Goal: Task Accomplishment & Management: Manage account settings

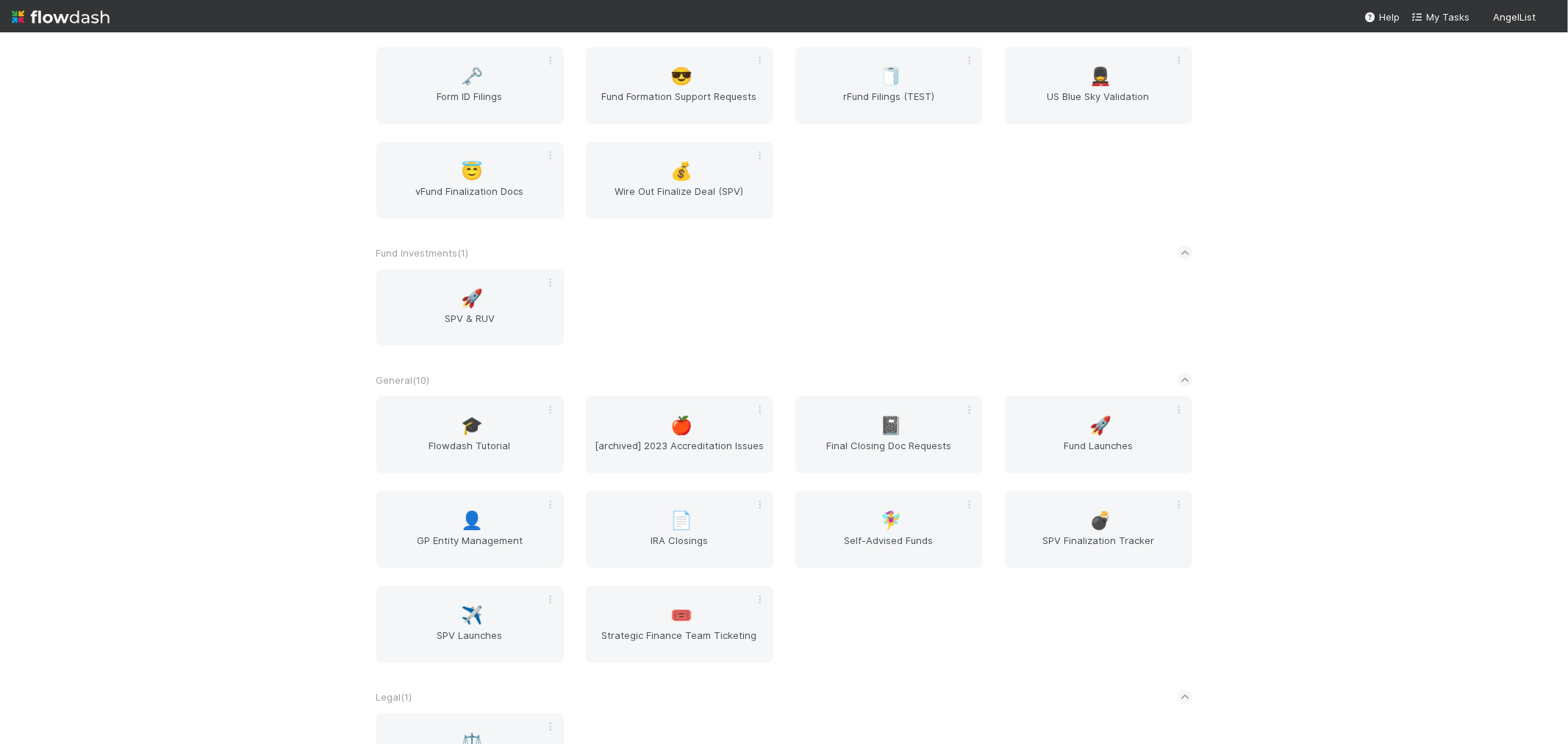
scroll to position [899, 0]
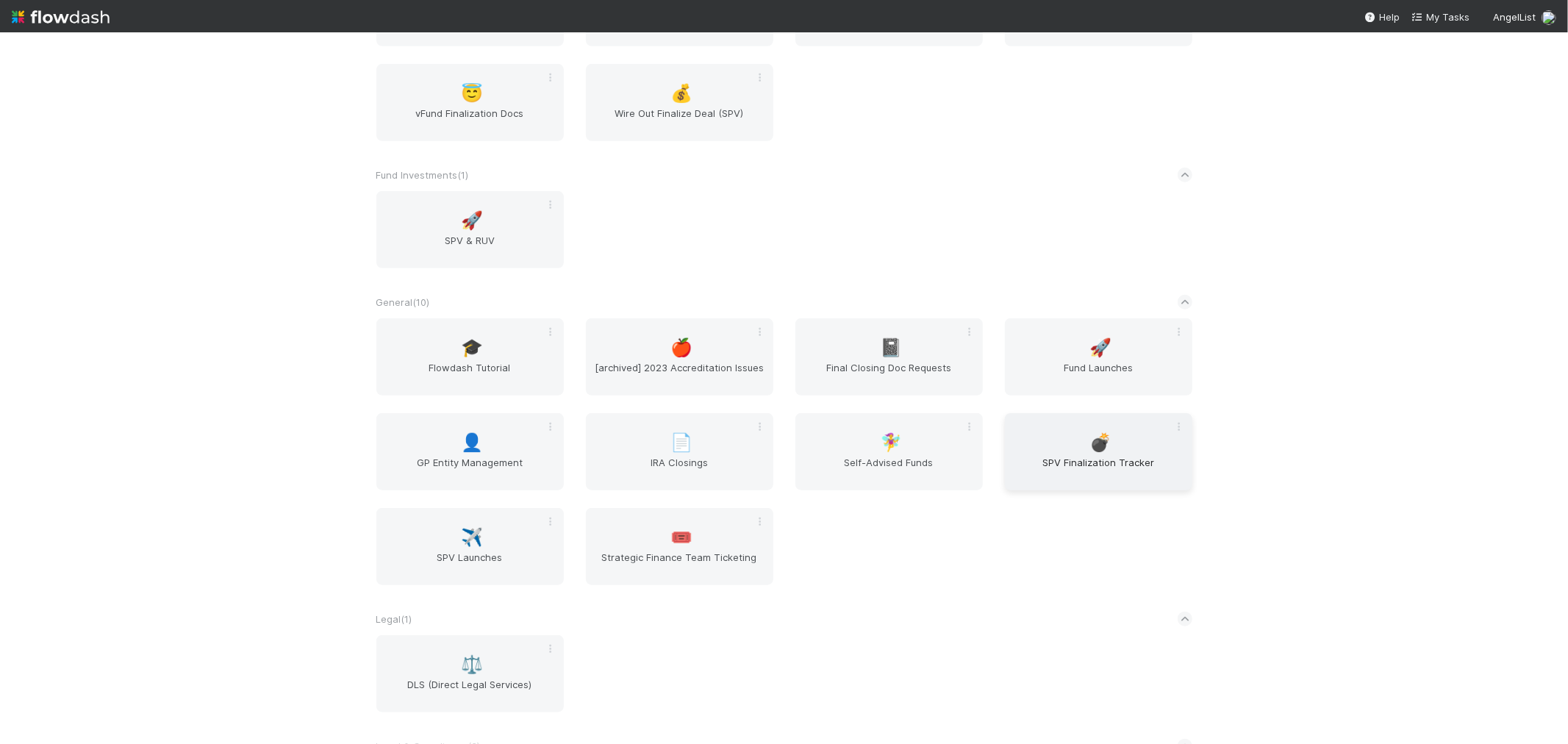
click at [1112, 455] on span "SPV Finalization Tracker" at bounding box center [1099, 470] width 176 height 30
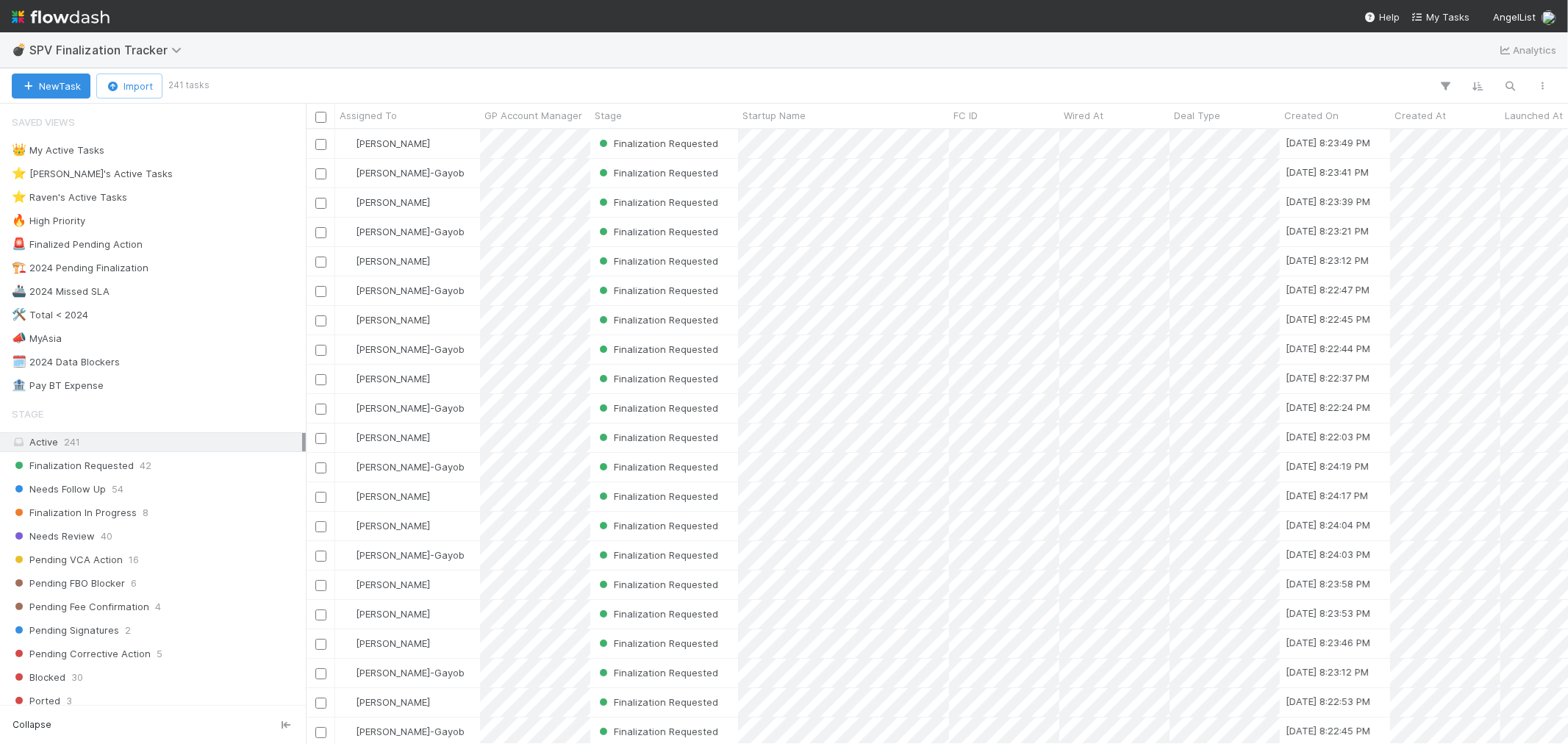
scroll to position [602, 1250]
click at [156, 193] on div "⭐ Raven's Active Tasks 20" at bounding box center [156, 198] width 291 height 18
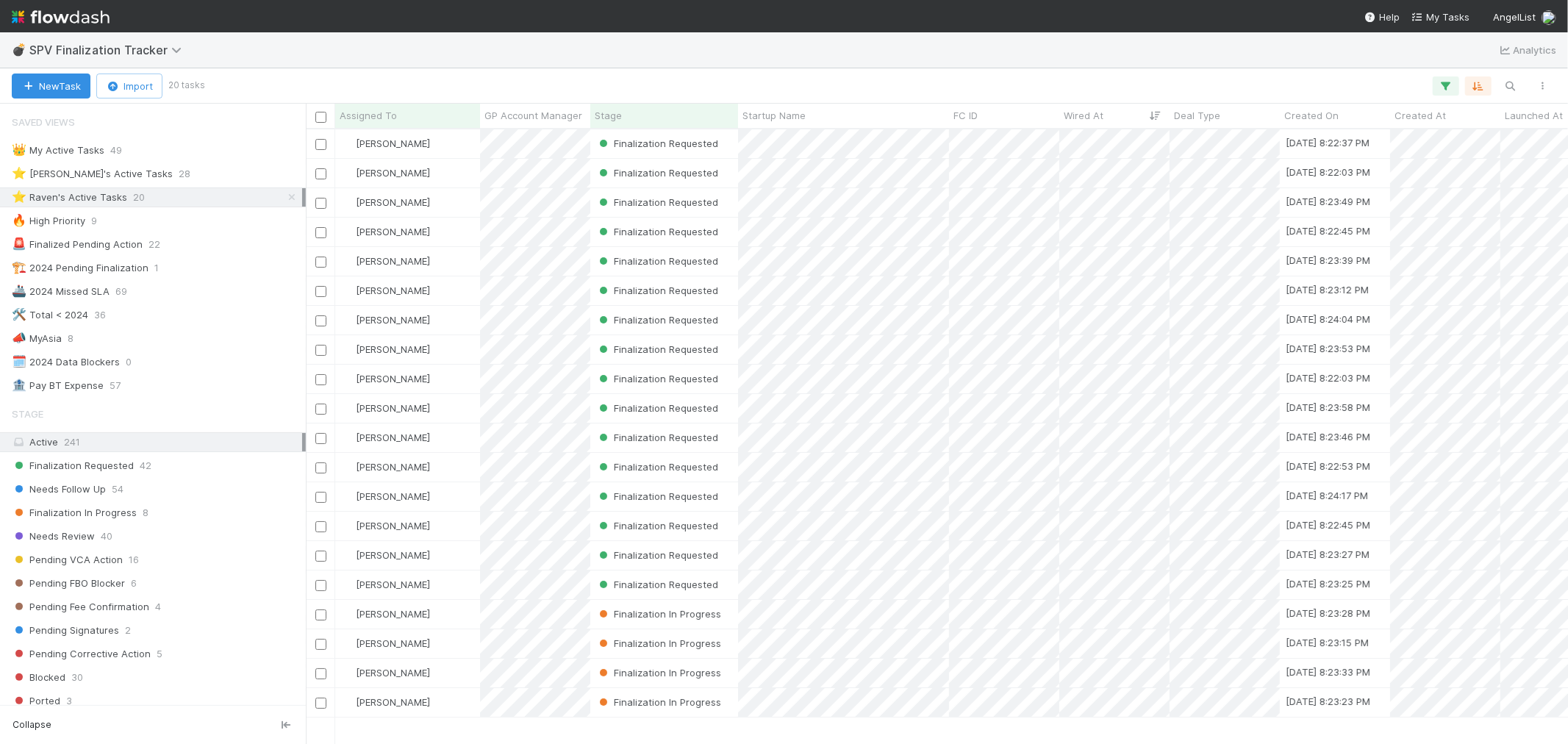
scroll to position [602, 1250]
click at [58, 20] on img at bounding box center [60, 16] width 98 height 25
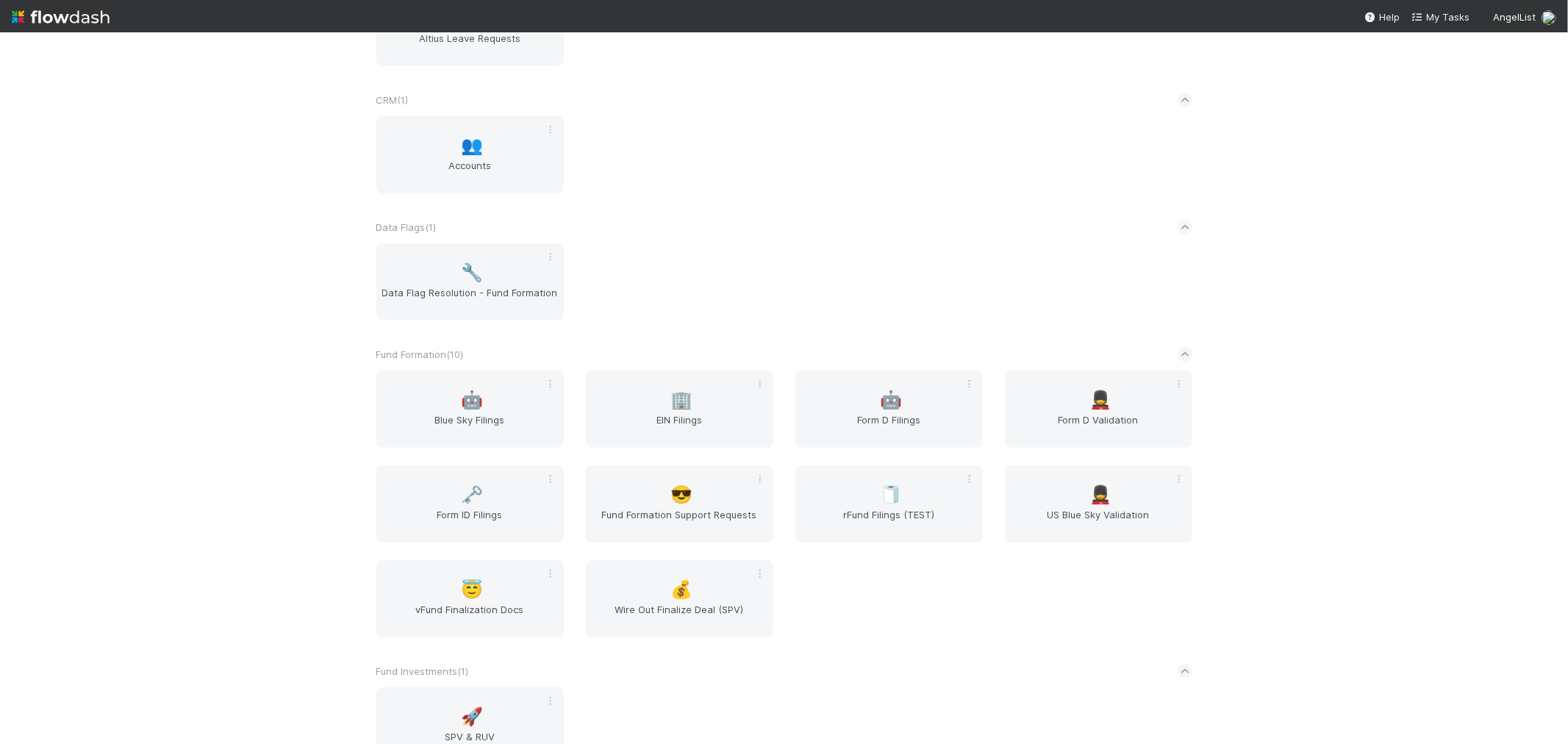
scroll to position [408, 0]
click at [486, 501] on span "Form ID Filings" at bounding box center [471, 516] width 176 height 30
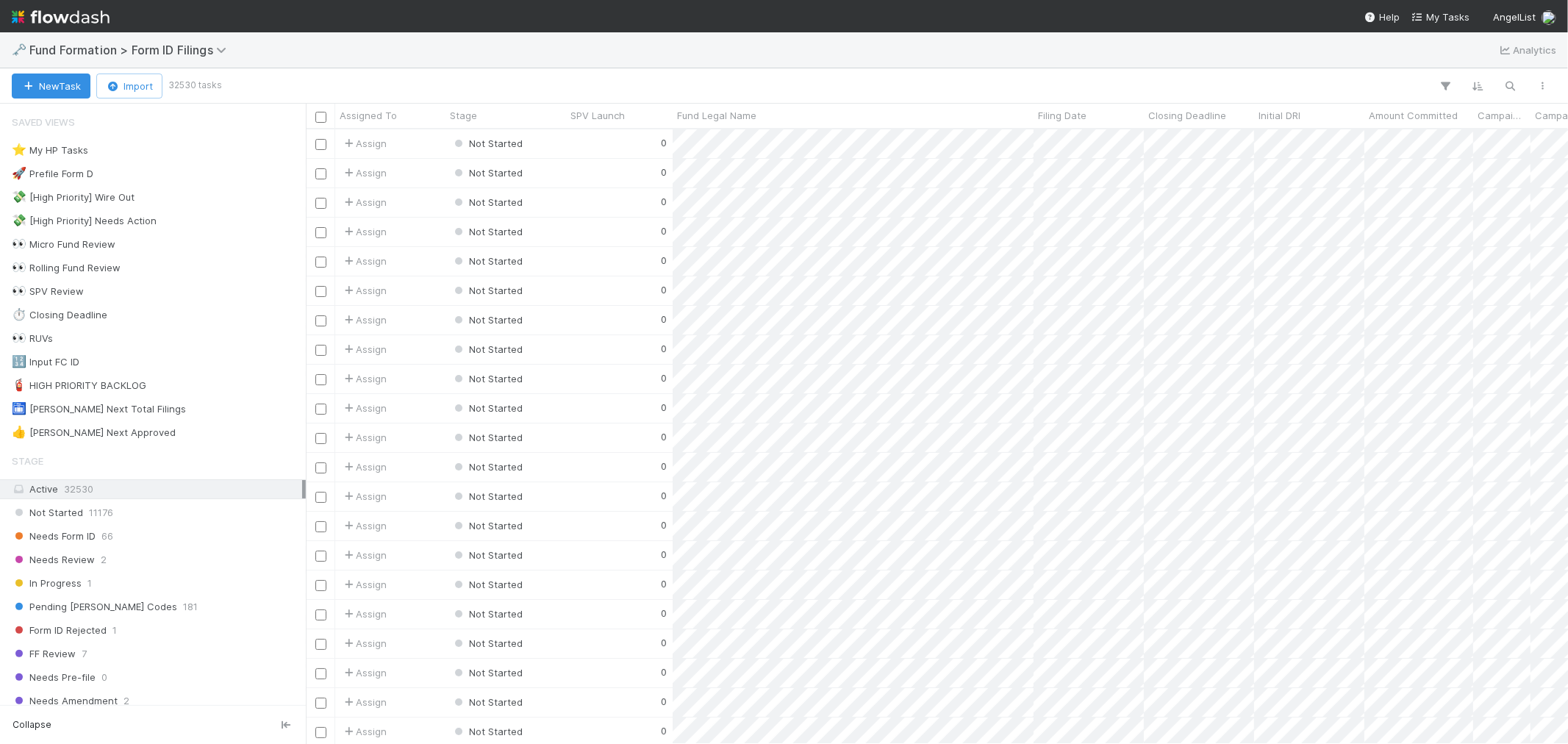
scroll to position [602, 1250]
click at [183, 539] on div "Needs Form ID 66" at bounding box center [156, 537] width 291 height 18
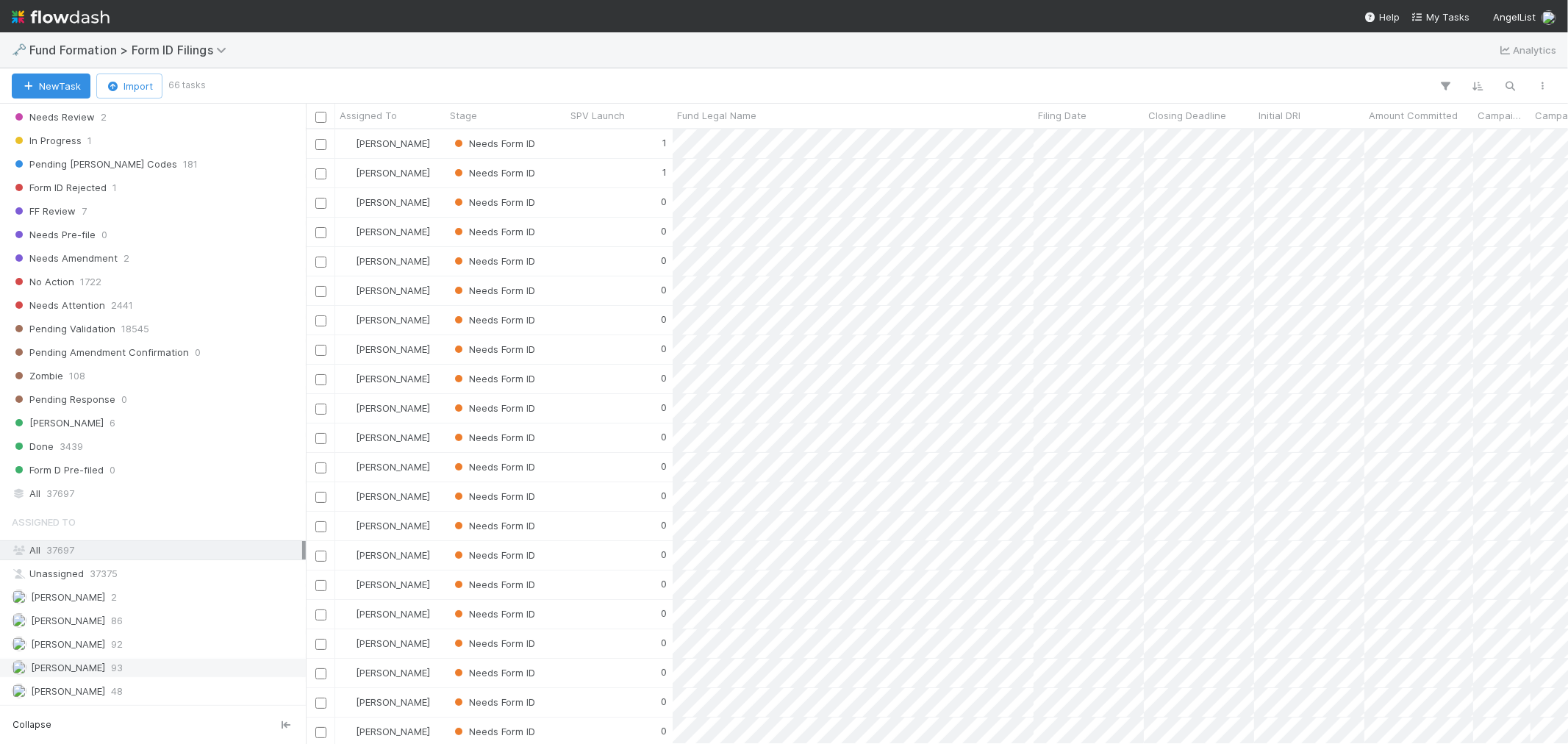
scroll to position [602, 1250]
click at [111, 658] on span "93" at bounding box center [117, 667] width 12 height 18
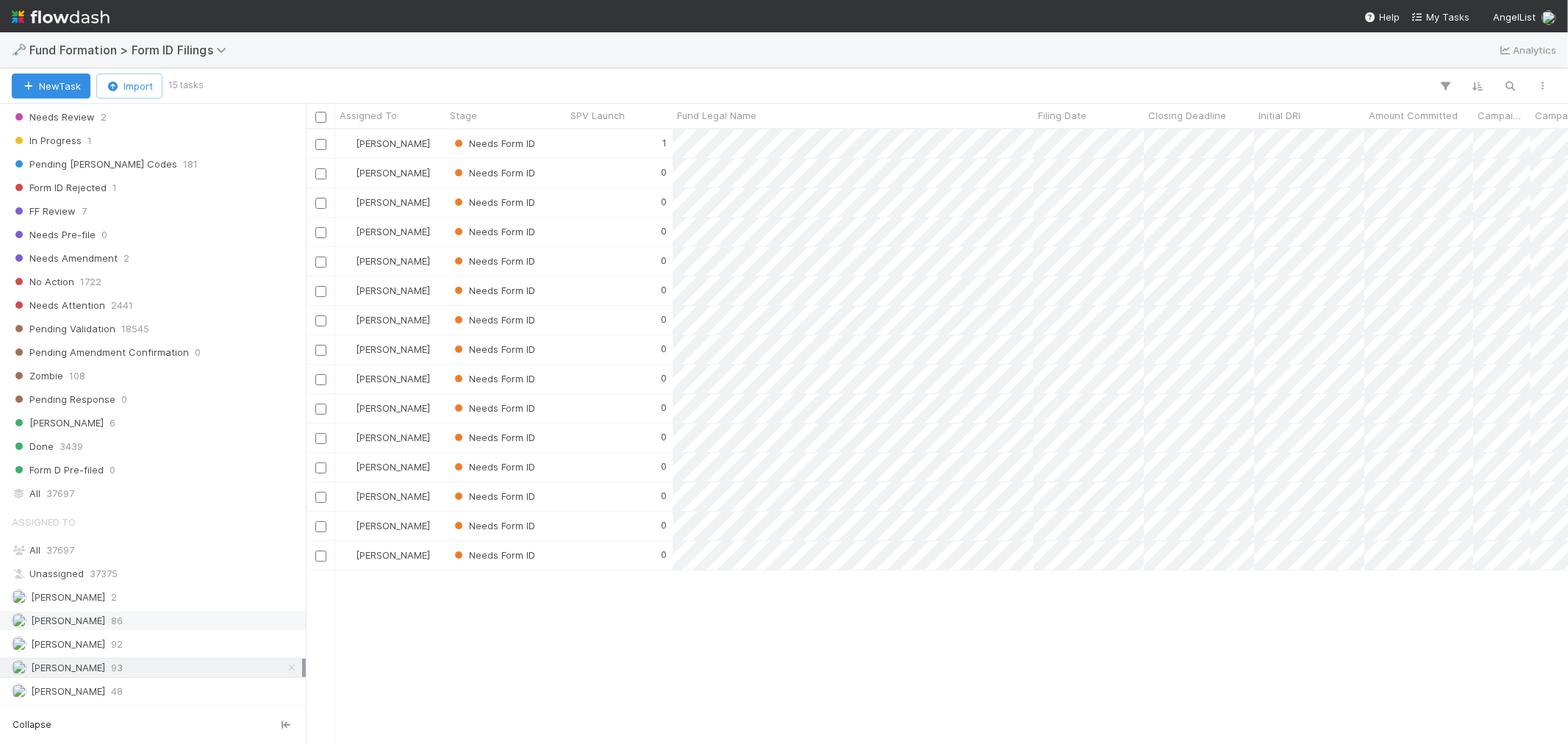
scroll to position [602, 1250]
click at [45, 11] on img at bounding box center [60, 16] width 98 height 25
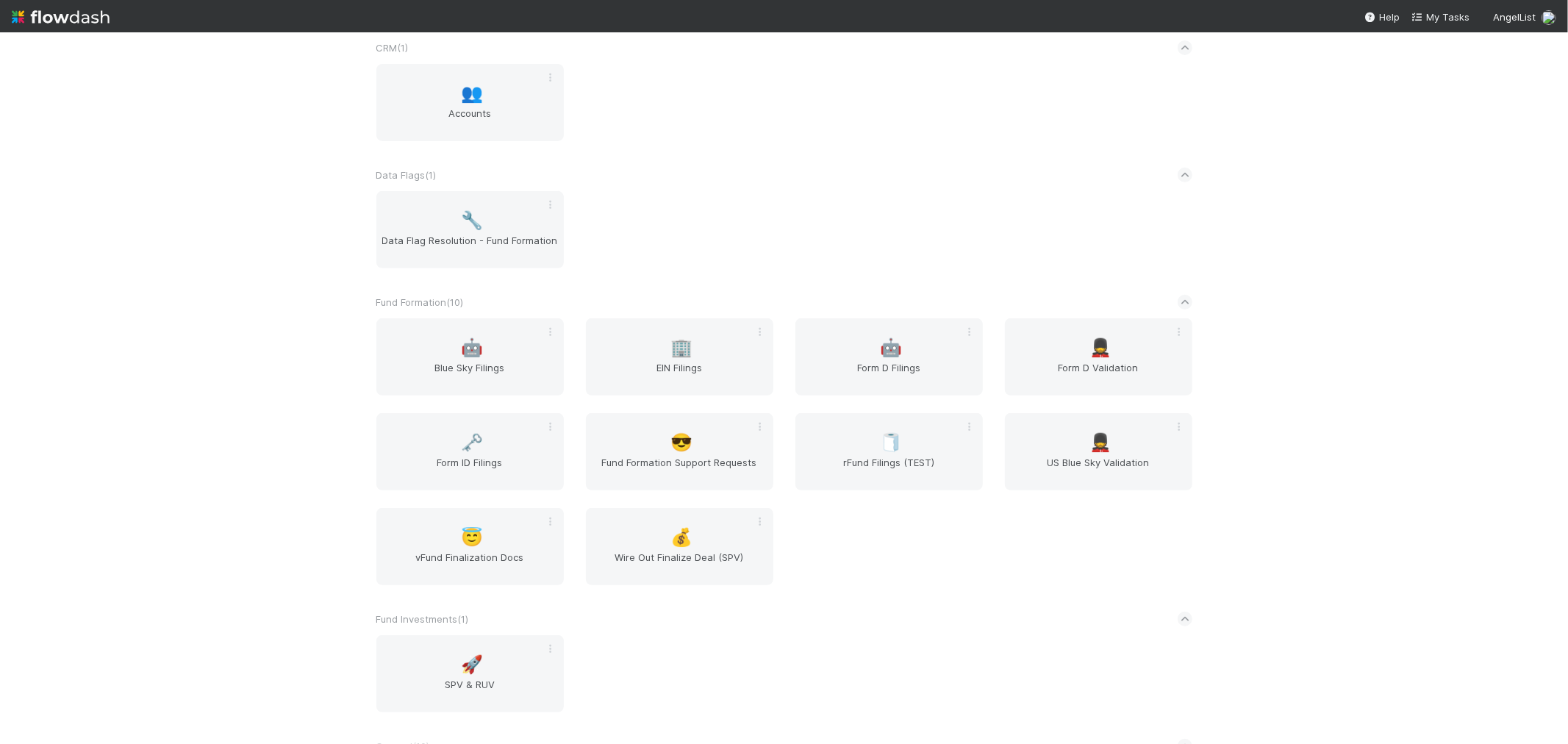
scroll to position [490, 0]
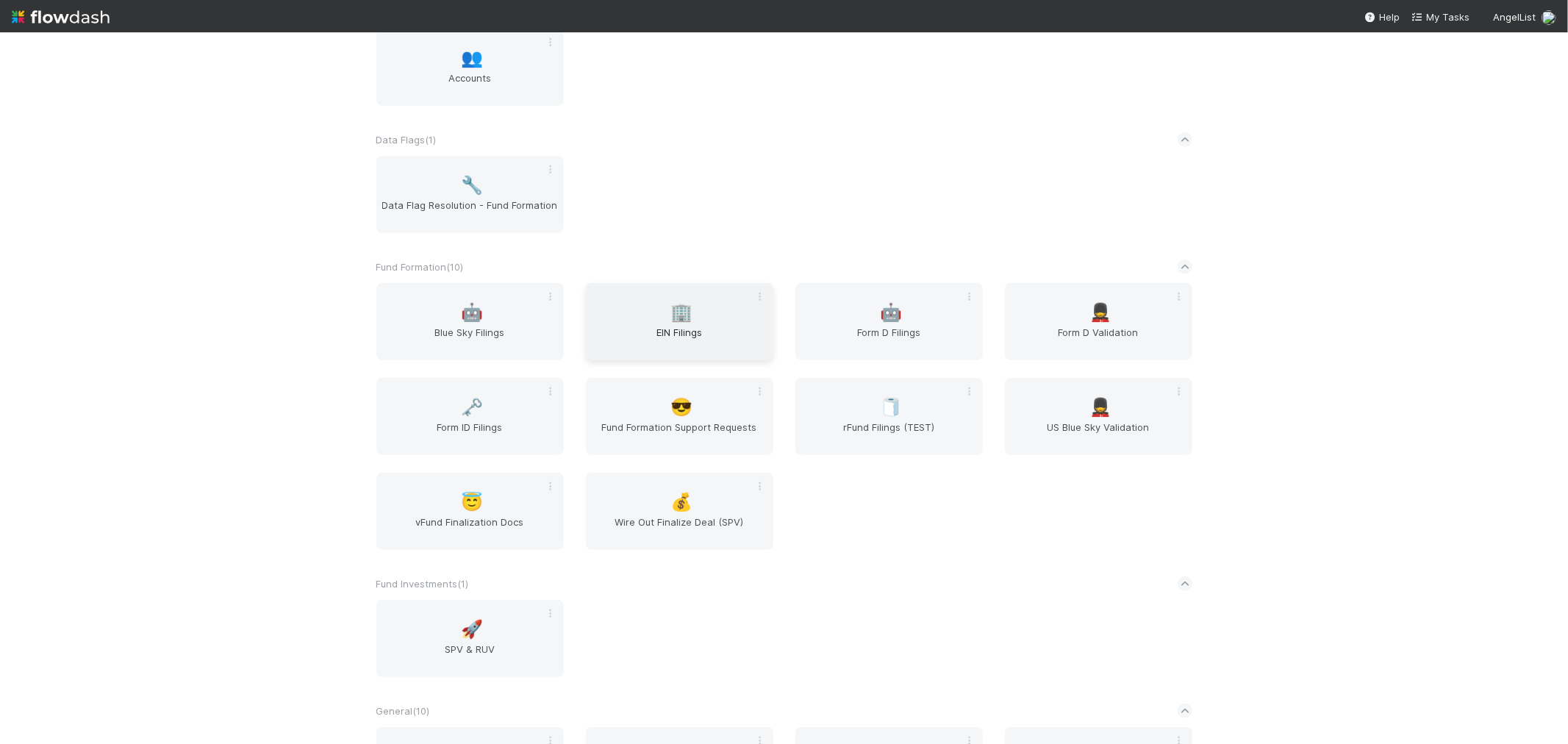
click at [586, 291] on div "🏢 EIN Filings" at bounding box center [680, 322] width 188 height 77
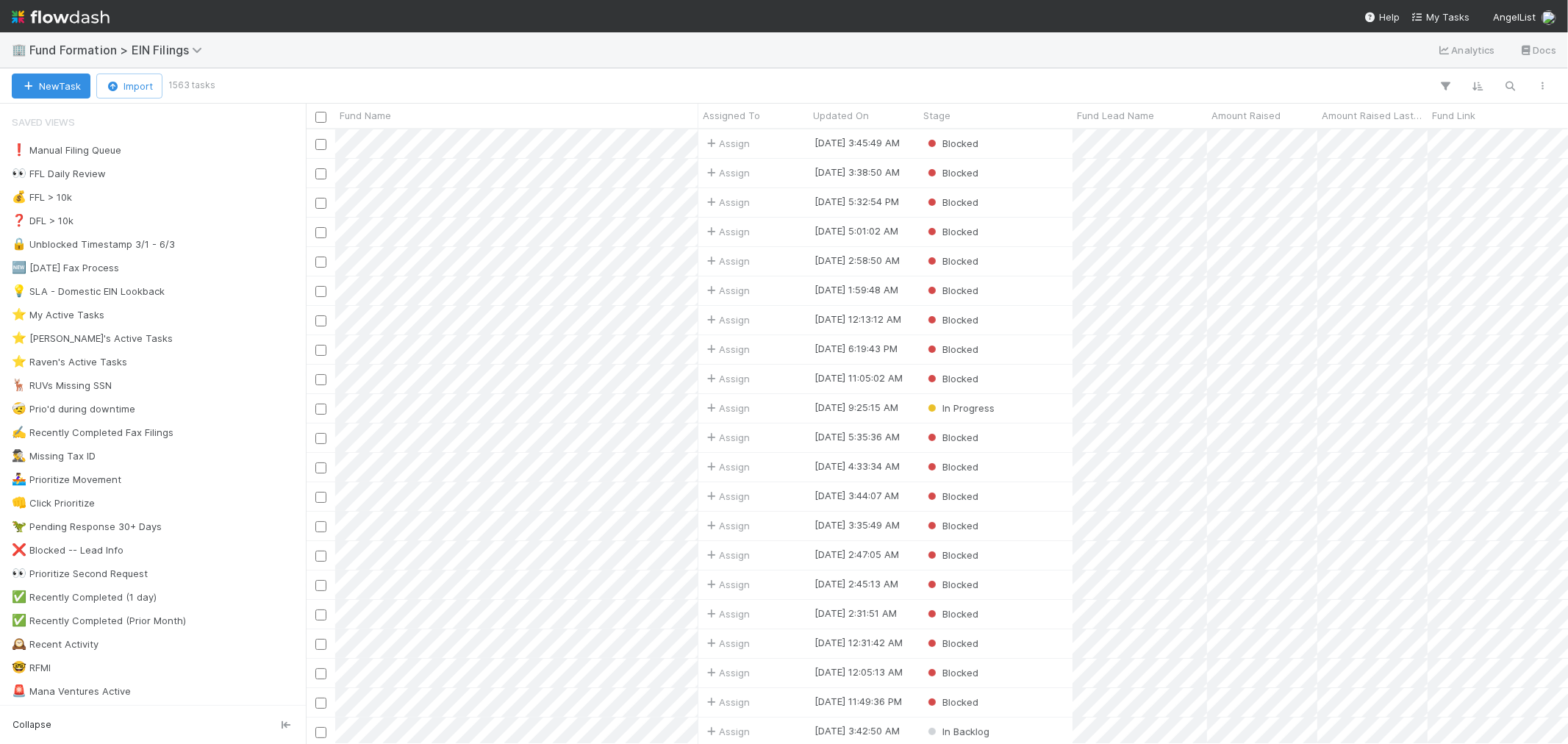
scroll to position [602, 1250]
click at [69, 13] on img at bounding box center [60, 16] width 98 height 25
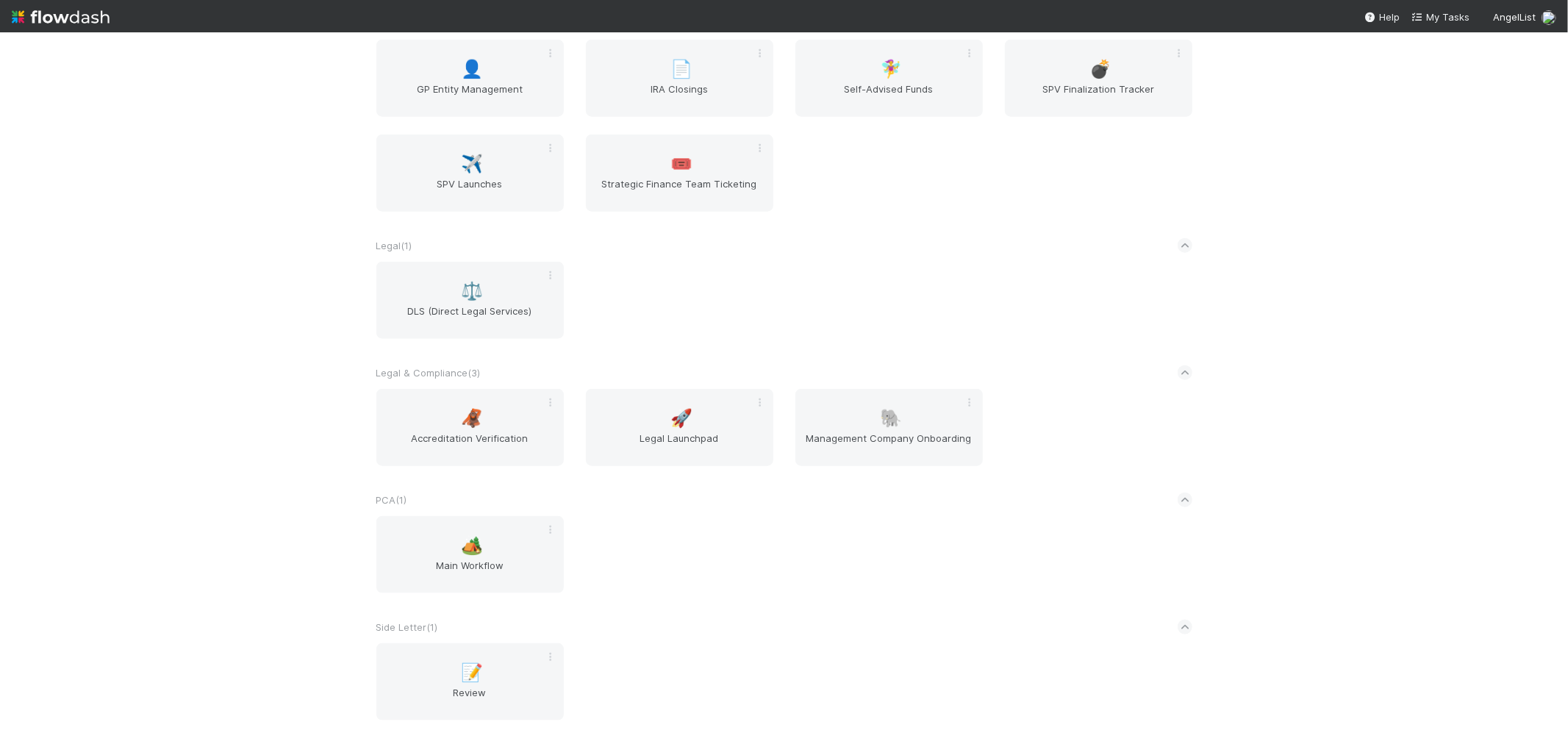
scroll to position [1306, 0]
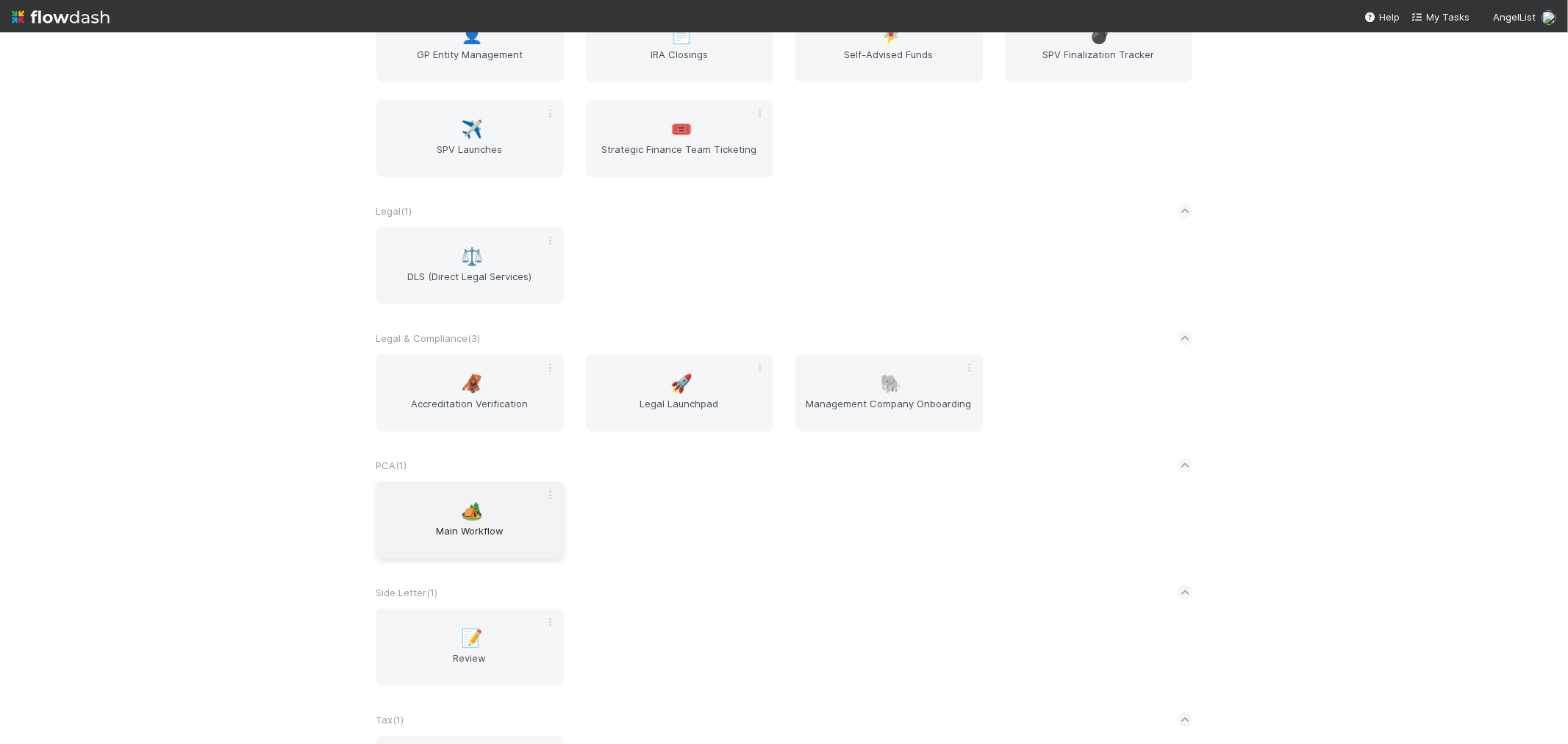
click at [474, 523] on span "Main Workflow" at bounding box center [471, 538] width 176 height 30
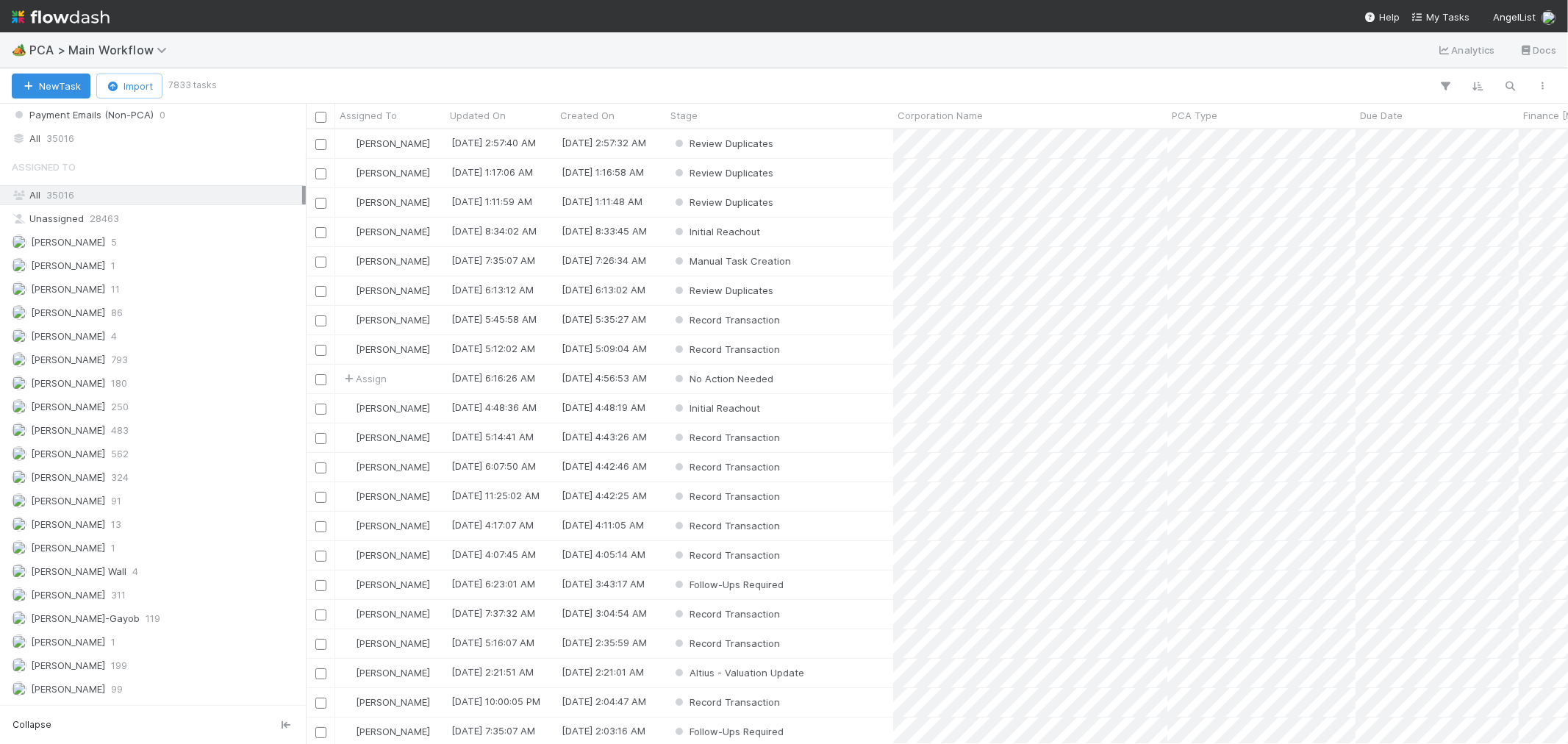
scroll to position [1960, 0]
click at [93, 23] on img at bounding box center [60, 16] width 98 height 25
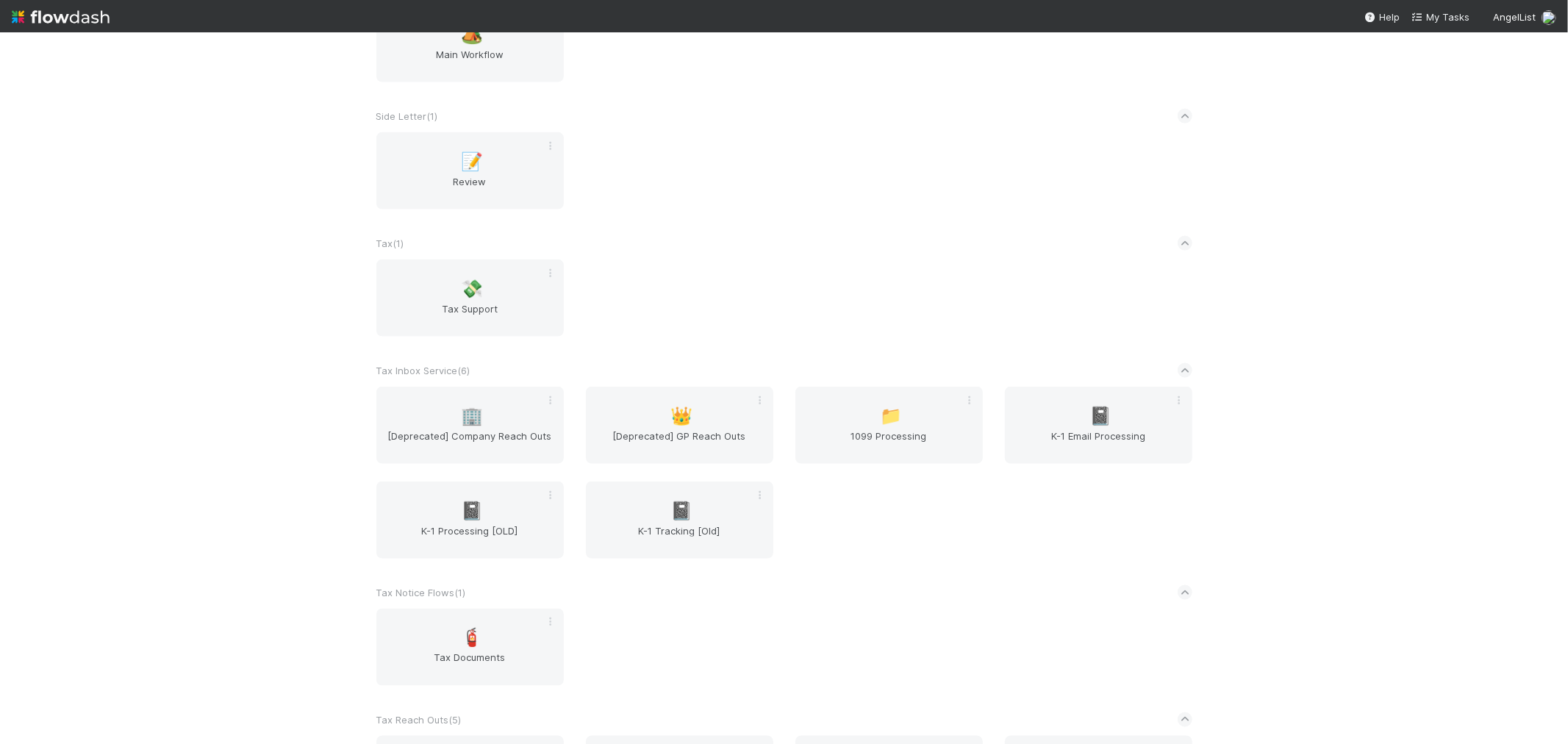
scroll to position [1797, 0]
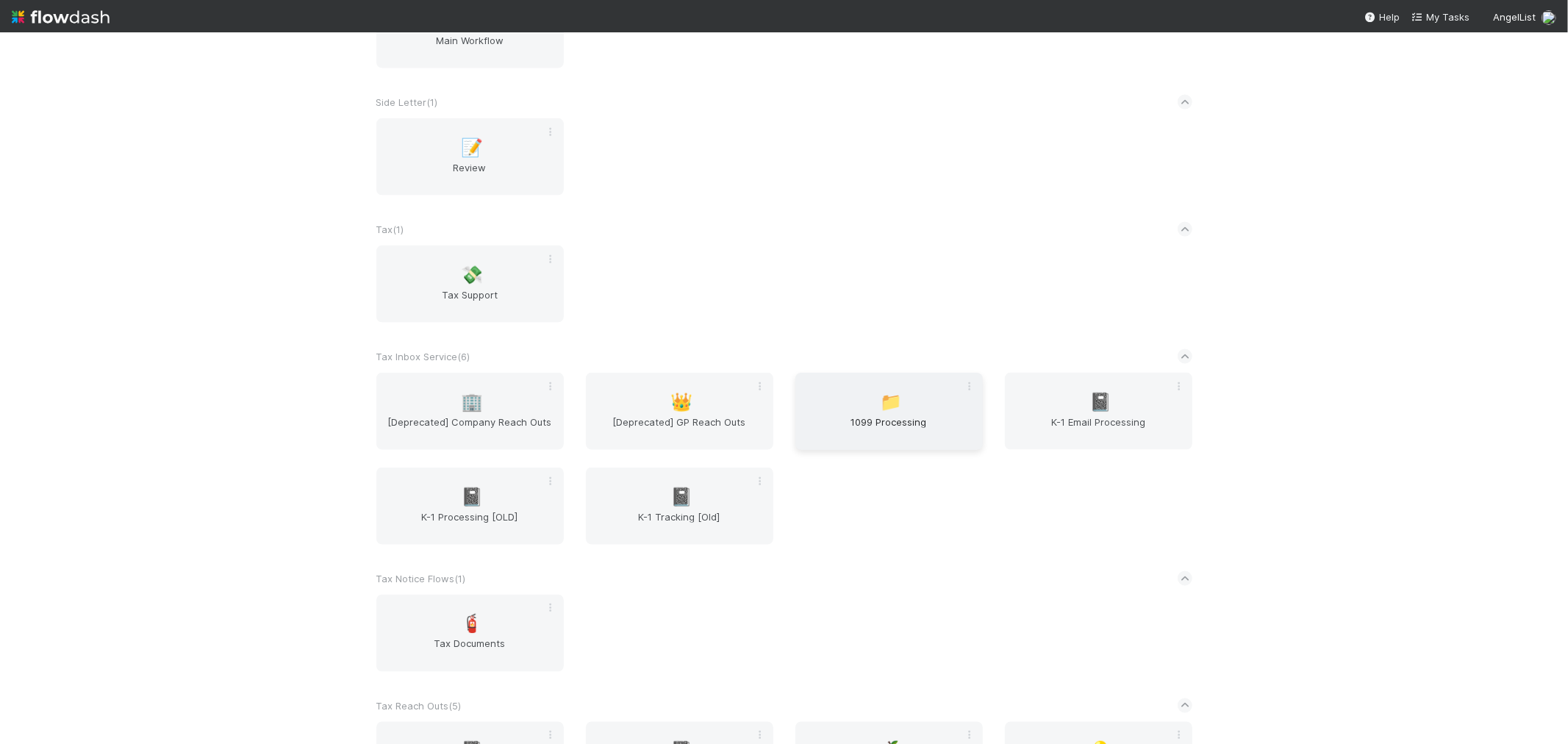
click at [920, 415] on span "1099 Processing" at bounding box center [890, 430] width 176 height 30
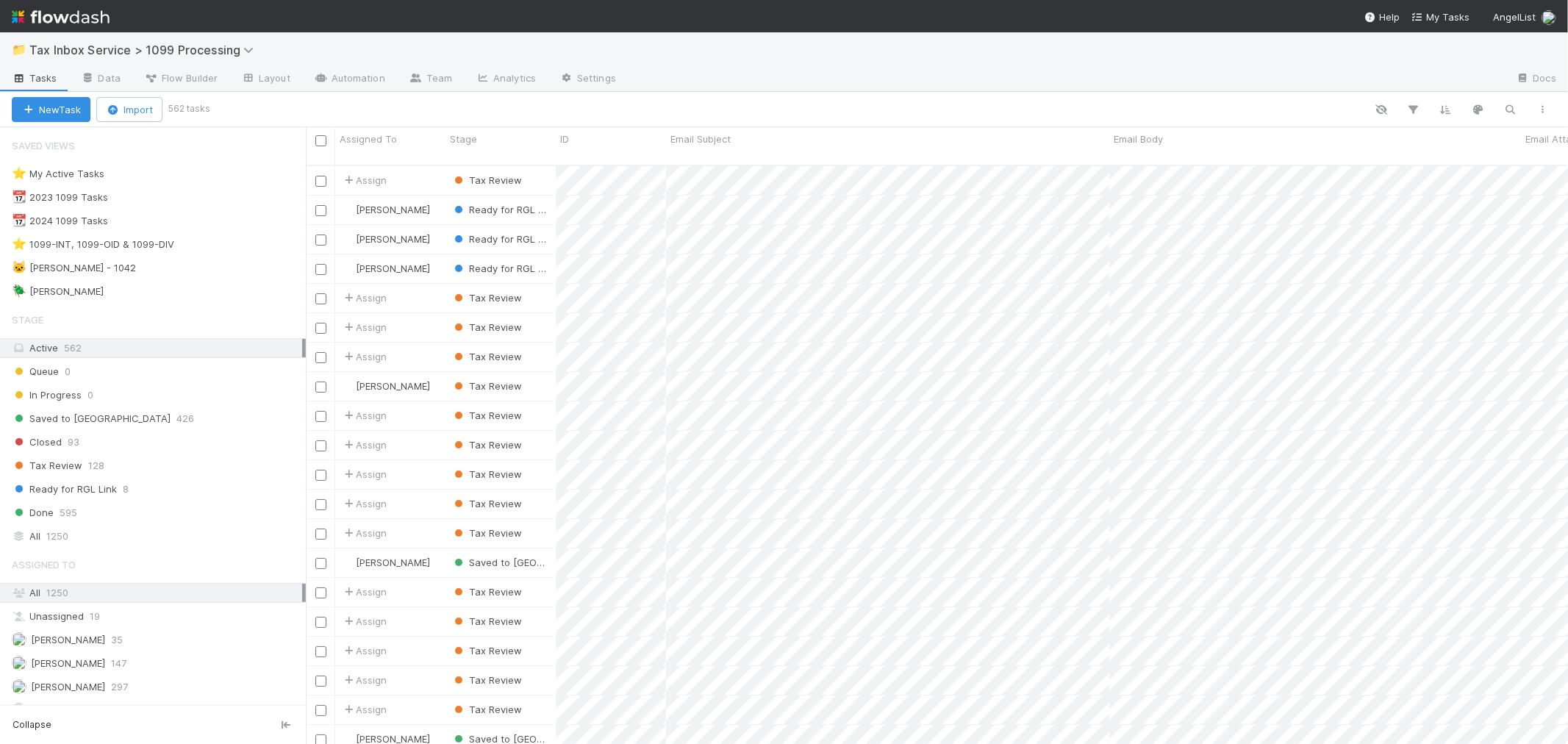
scroll to position [579, 1250]
click at [47, 11] on img at bounding box center [60, 16] width 98 height 25
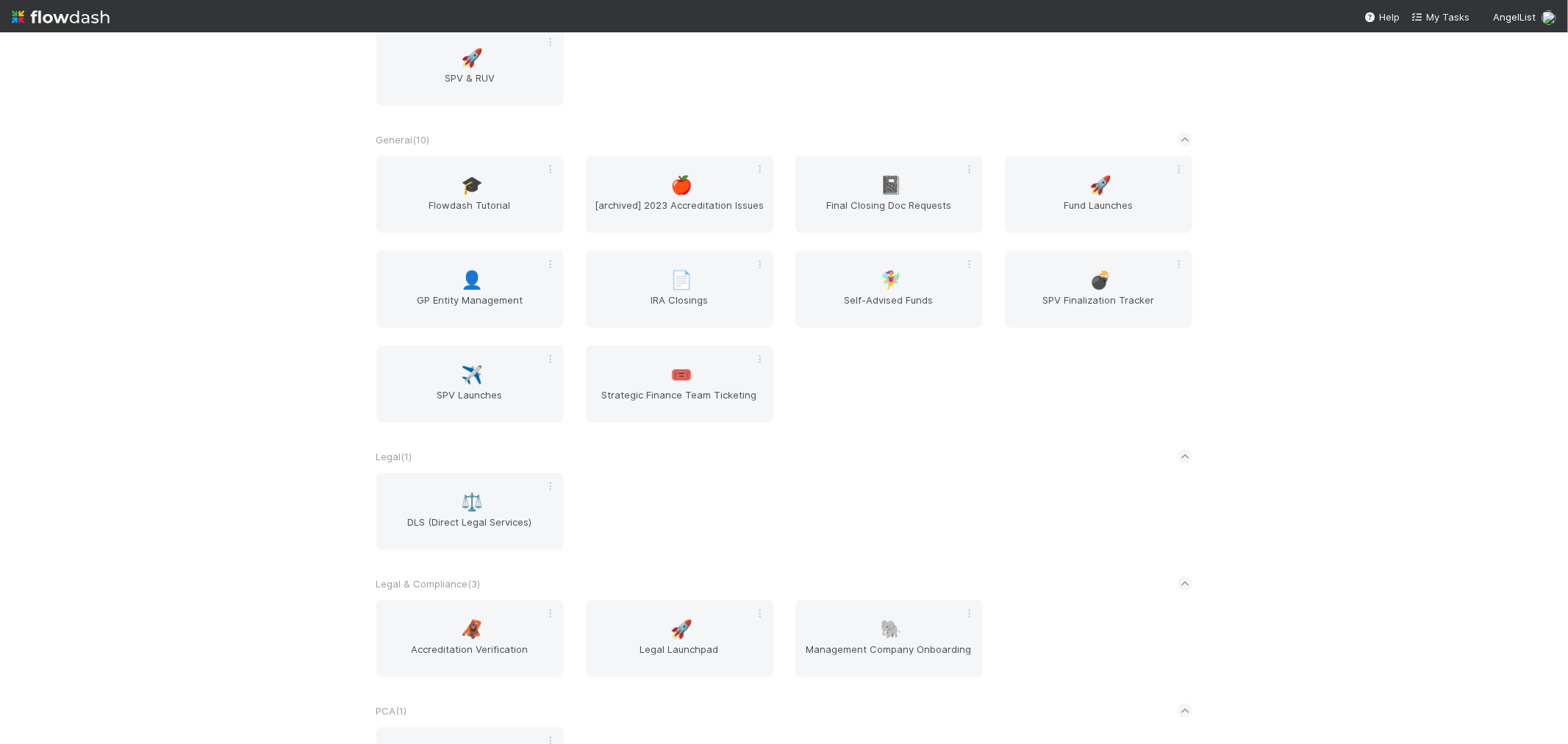
scroll to position [1062, 0]
click at [862, 204] on span "Final Closing Doc Requests" at bounding box center [890, 212] width 176 height 30
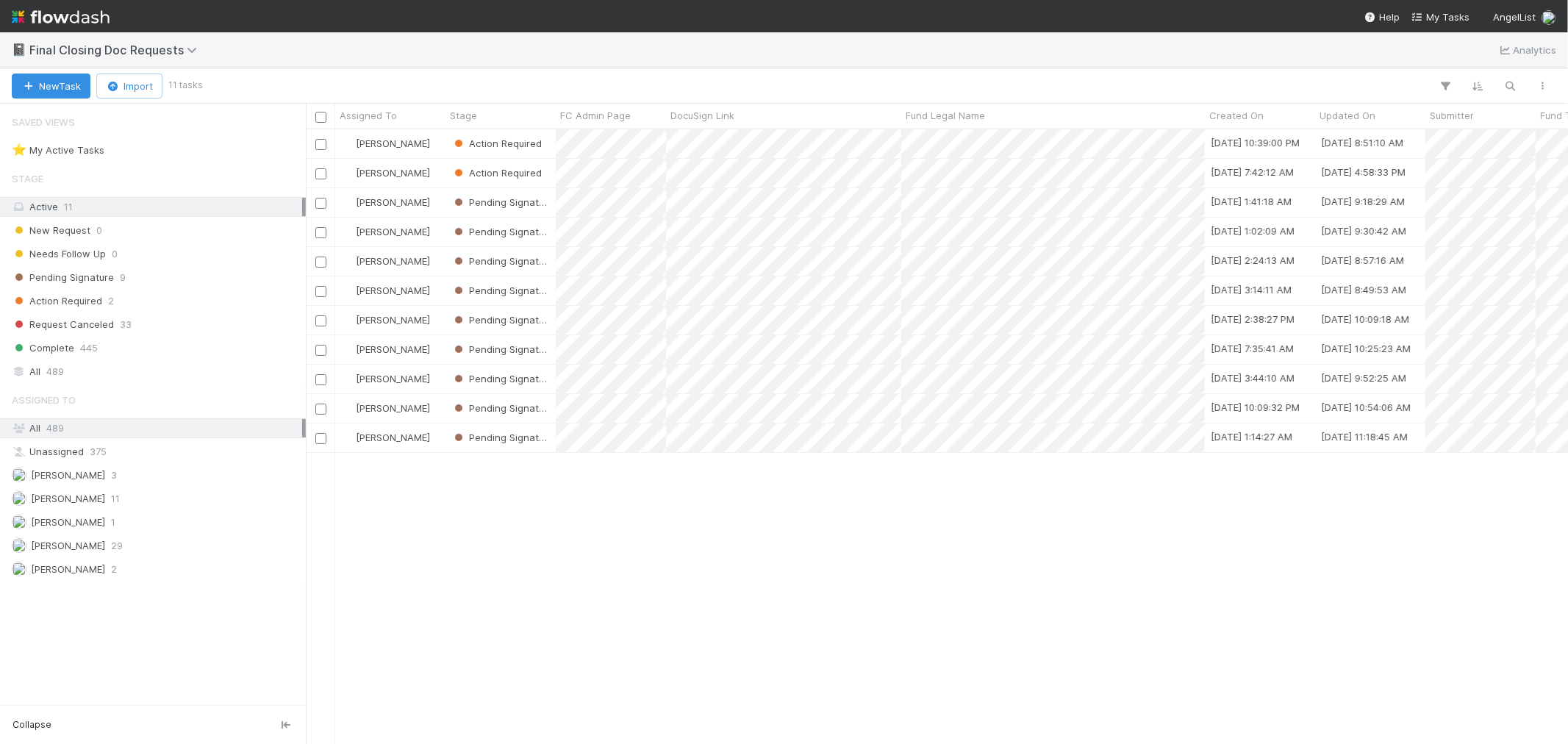
scroll to position [602, 1250]
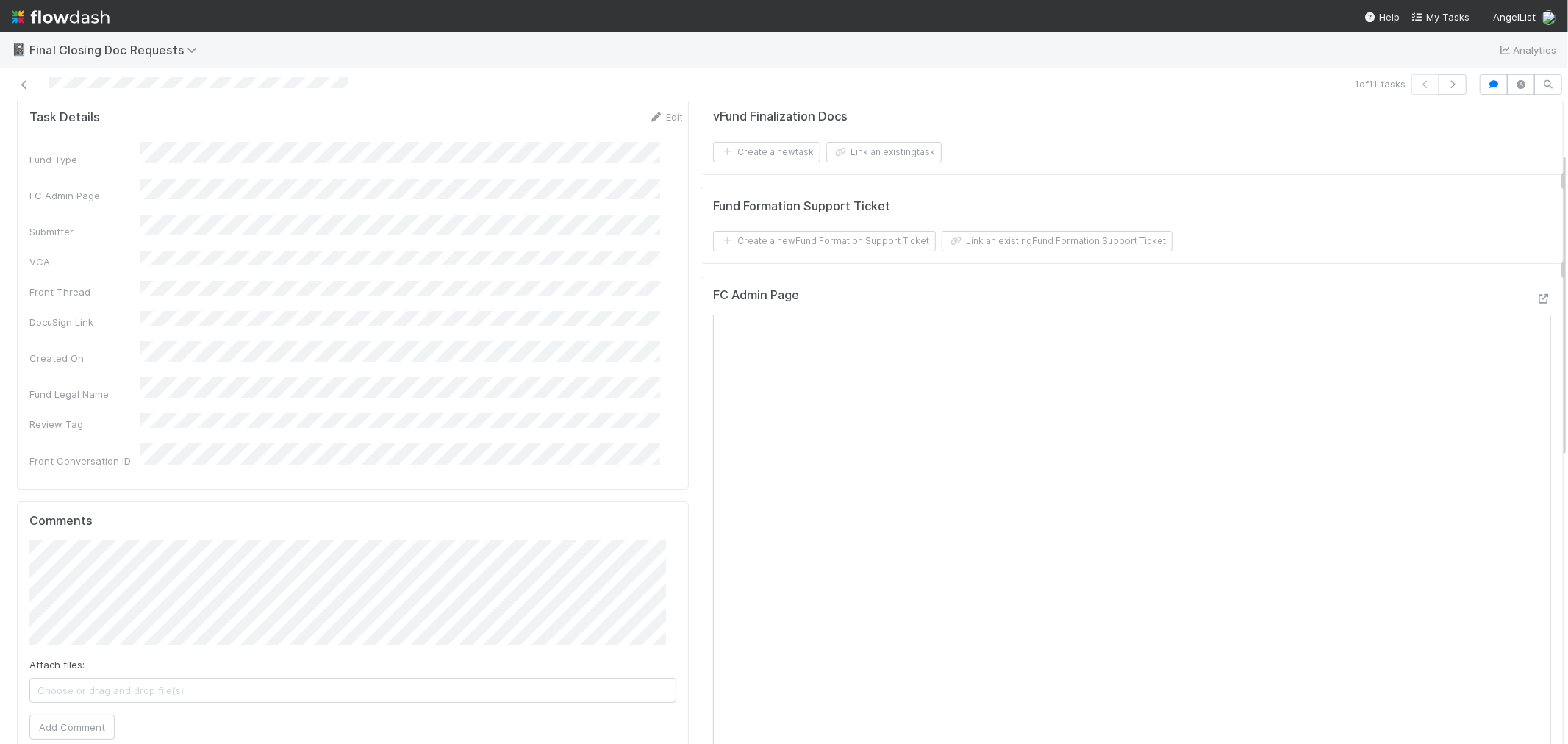
scroll to position [408, 0]
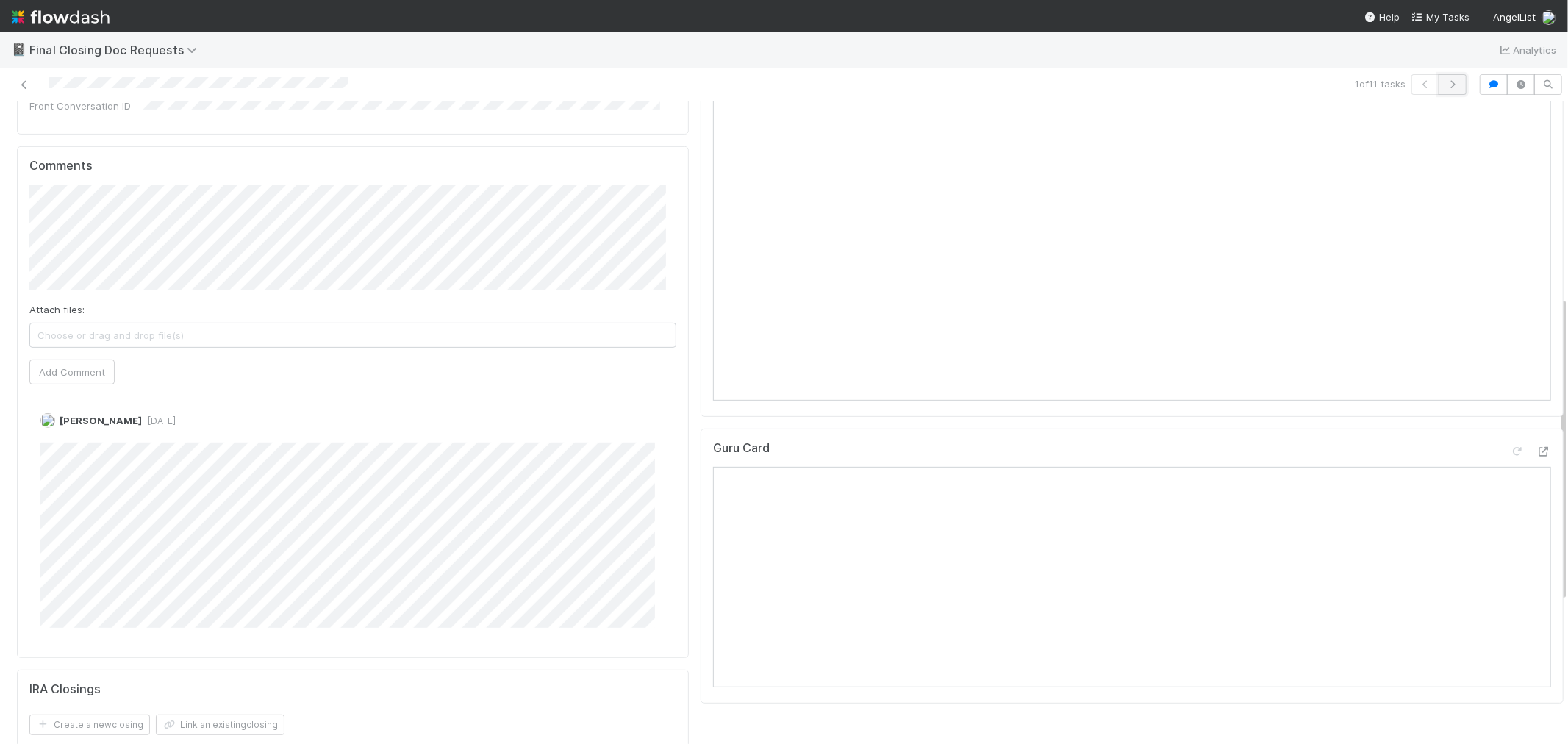
click at [1445, 81] on icon "button" at bounding box center [1453, 84] width 15 height 9
click at [28, 85] on icon at bounding box center [25, 85] width 15 height 10
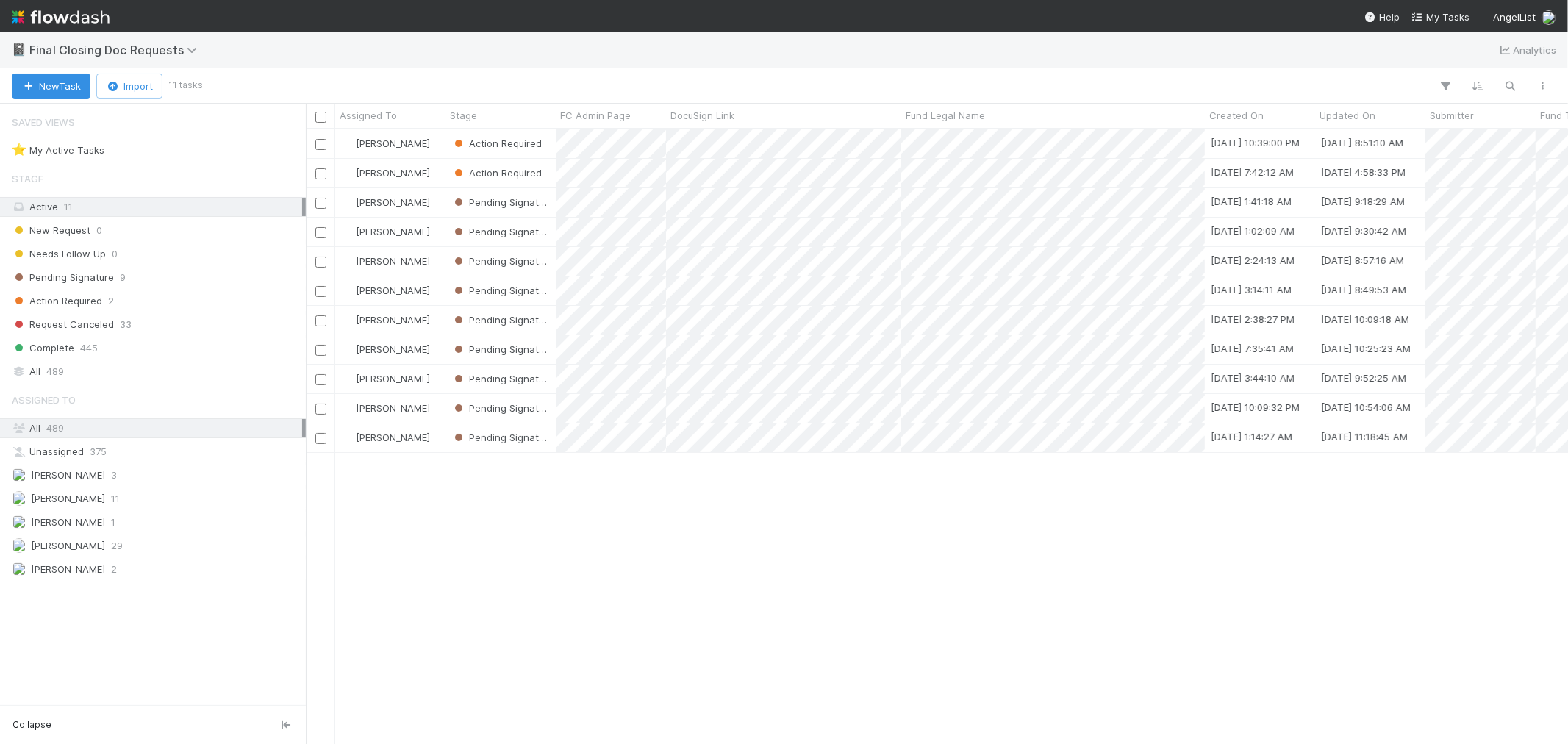
scroll to position [602, 1250]
click at [91, 20] on img at bounding box center [60, 16] width 98 height 25
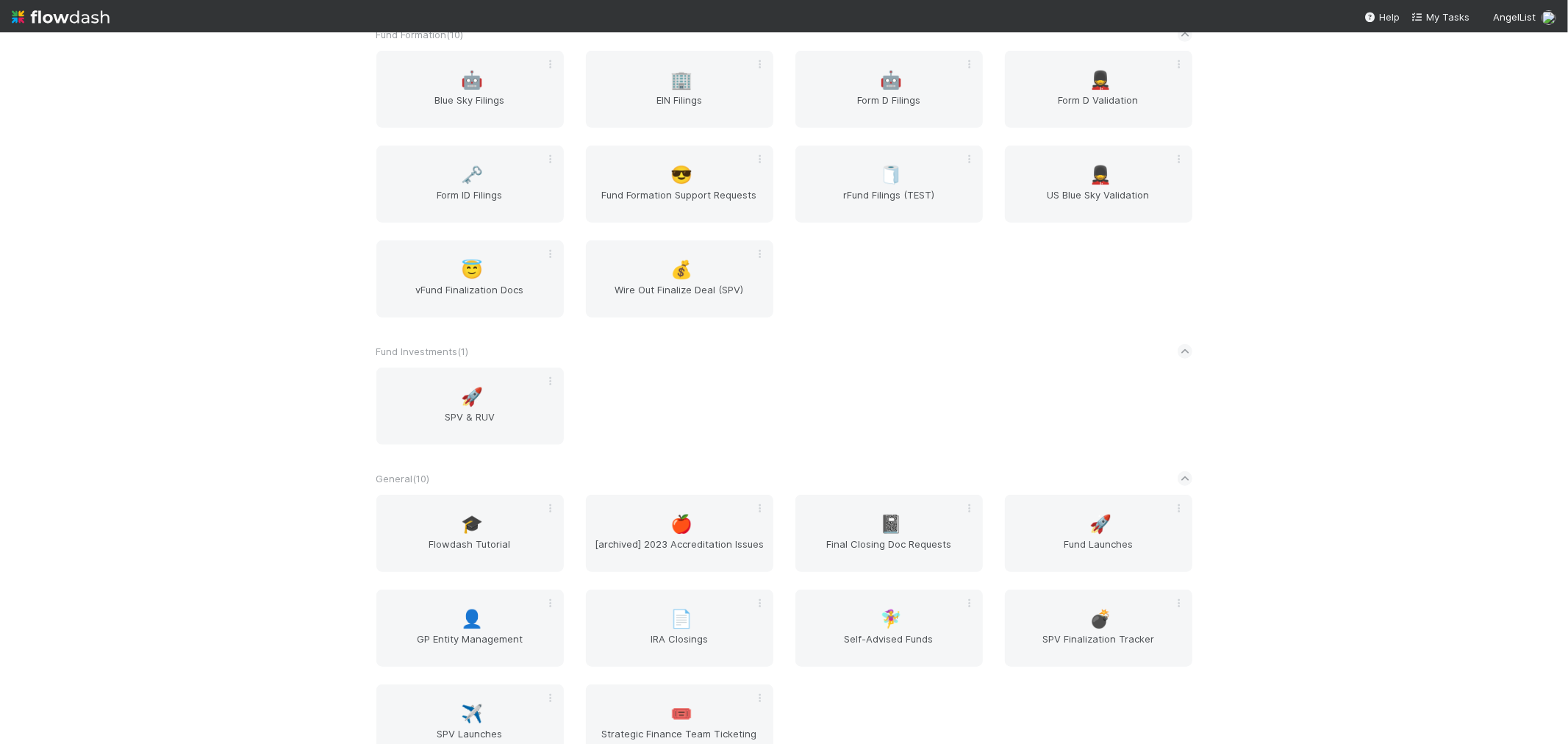
scroll to position [899, 0]
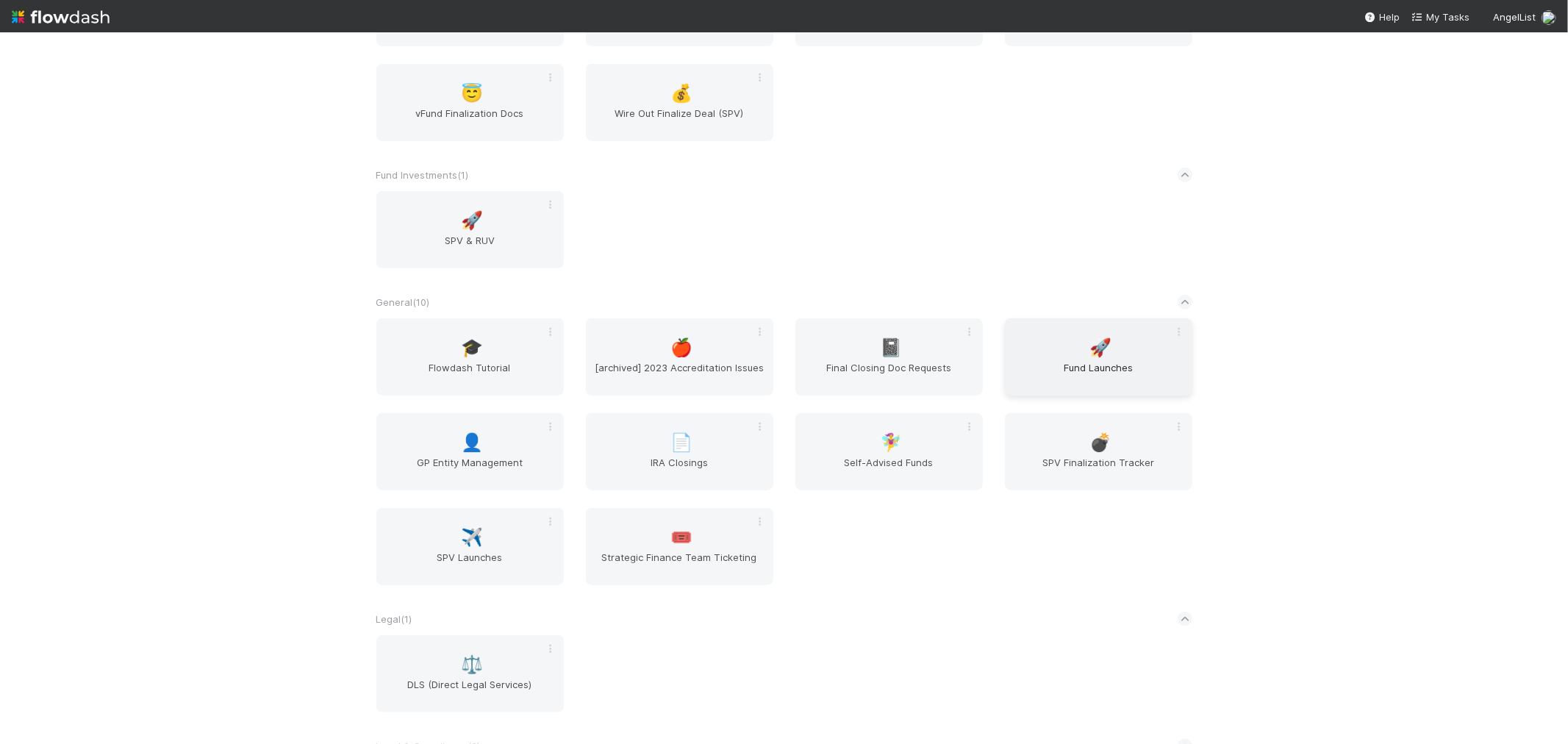
click at [1068, 343] on div "🚀 Fund Launches" at bounding box center [1099, 357] width 188 height 77
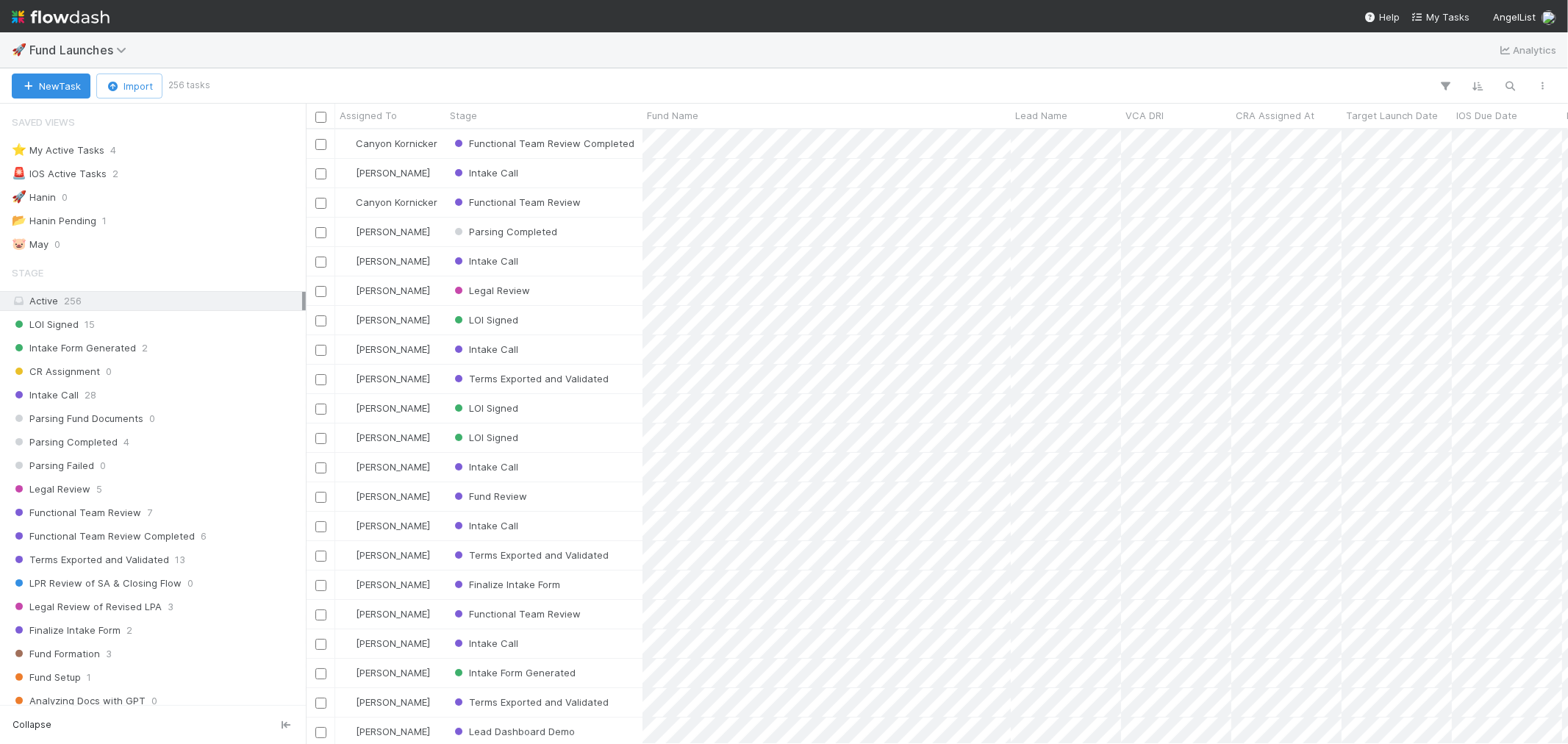
scroll to position [602, 1250]
click at [86, 12] on img at bounding box center [60, 16] width 98 height 25
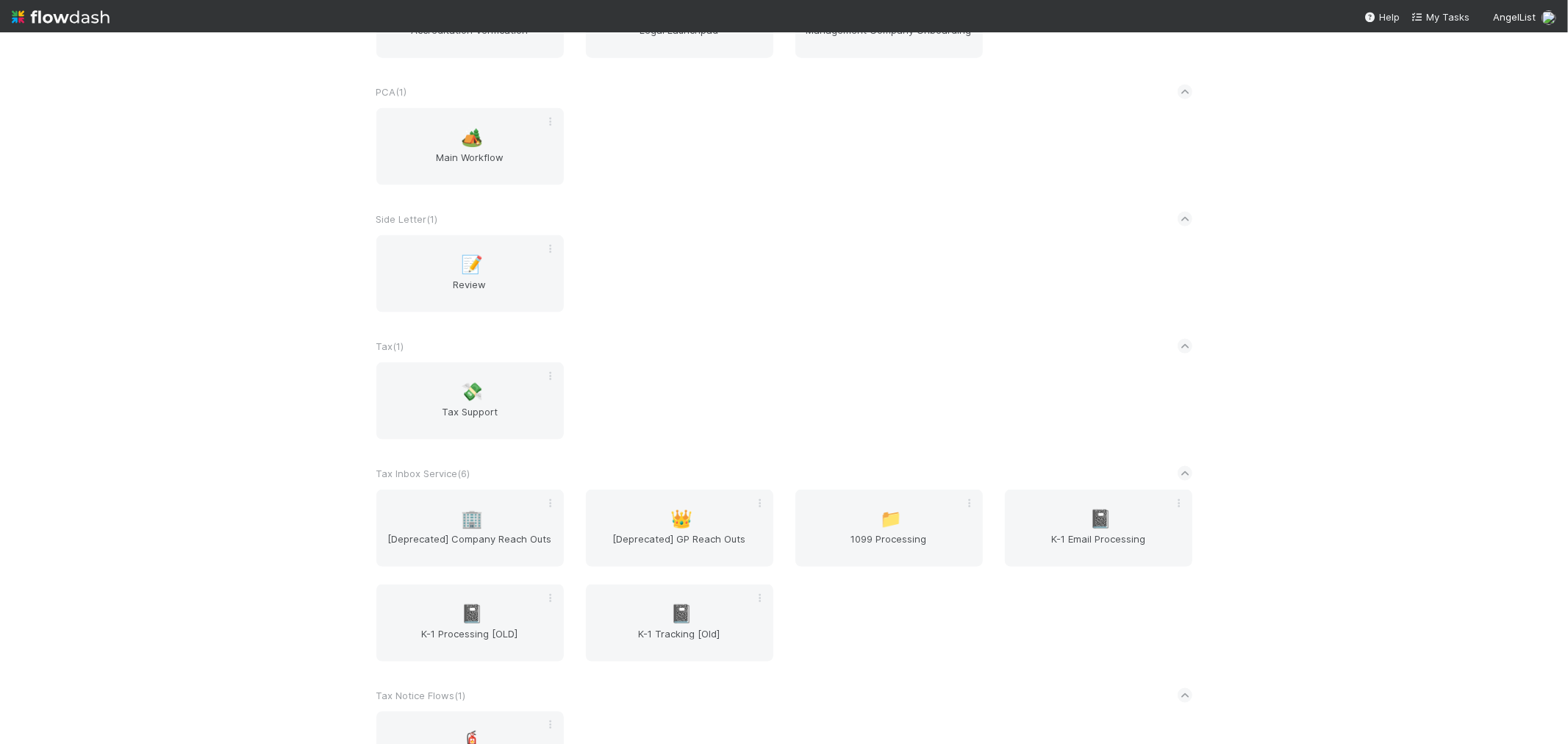
scroll to position [1797, 0]
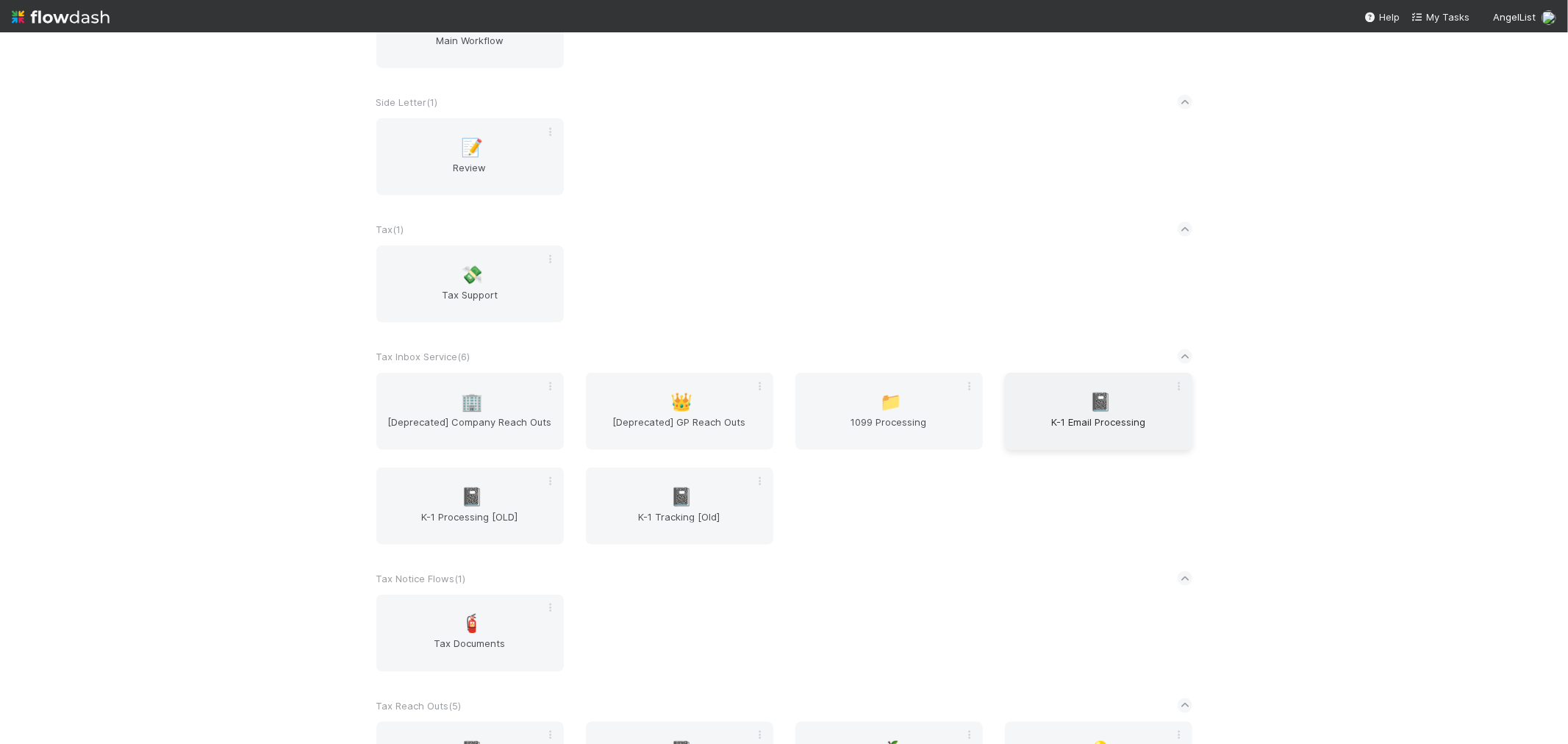
click at [1091, 404] on div "📓 K-1 Email Processing" at bounding box center [1099, 412] width 188 height 77
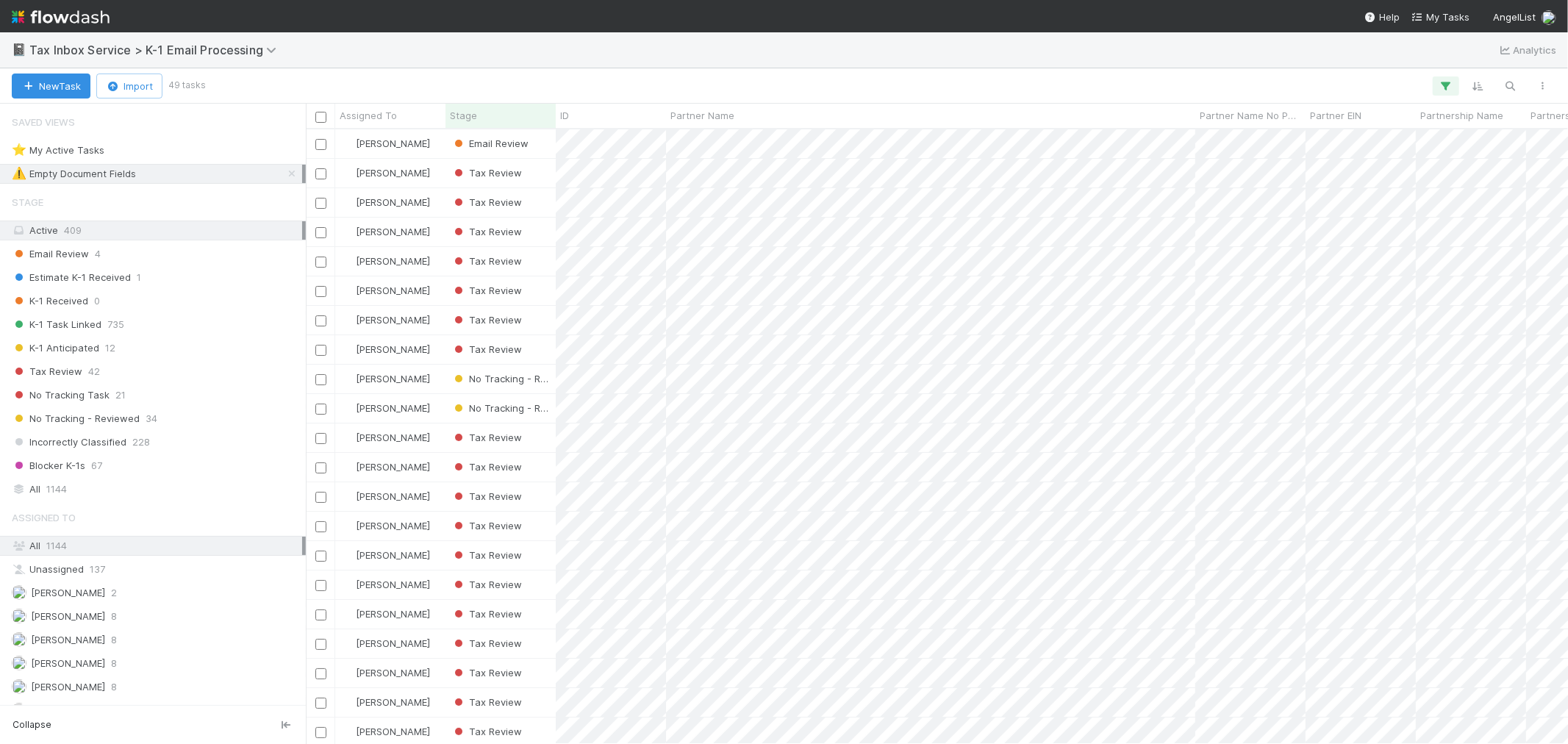
scroll to position [602, 1250]
click at [76, 7] on img at bounding box center [60, 16] width 98 height 25
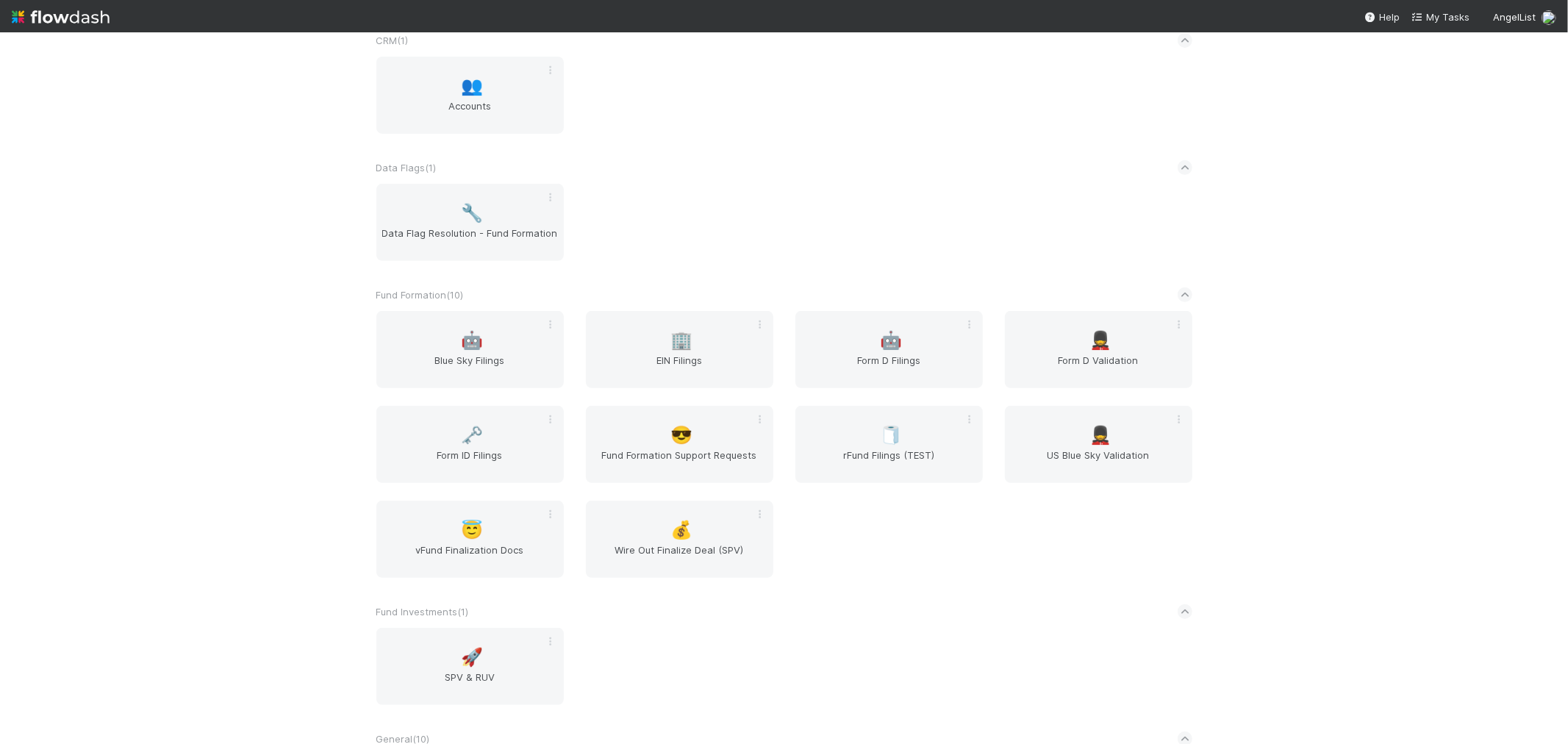
scroll to position [490, 0]
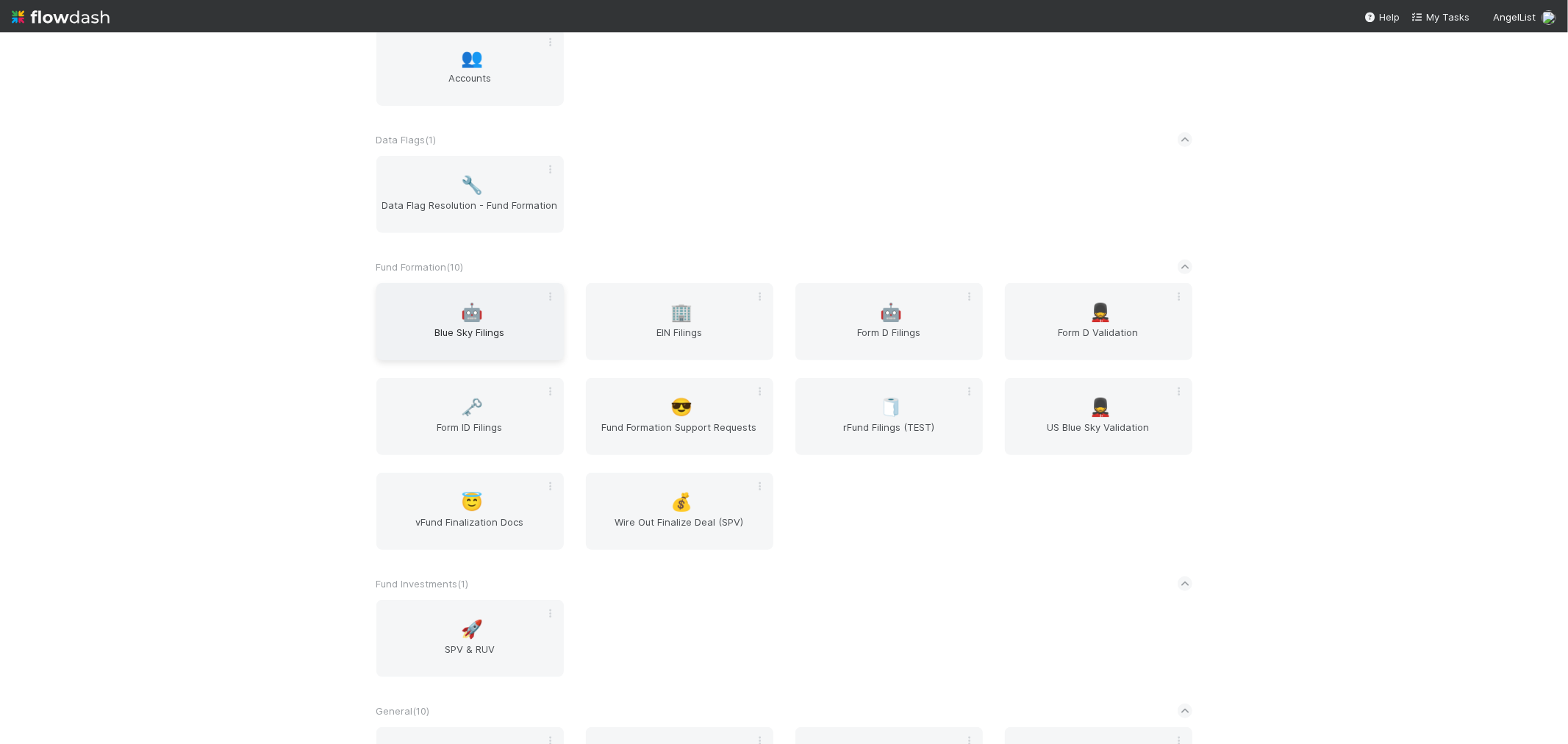
click at [461, 319] on span "🤖" at bounding box center [472, 312] width 22 height 19
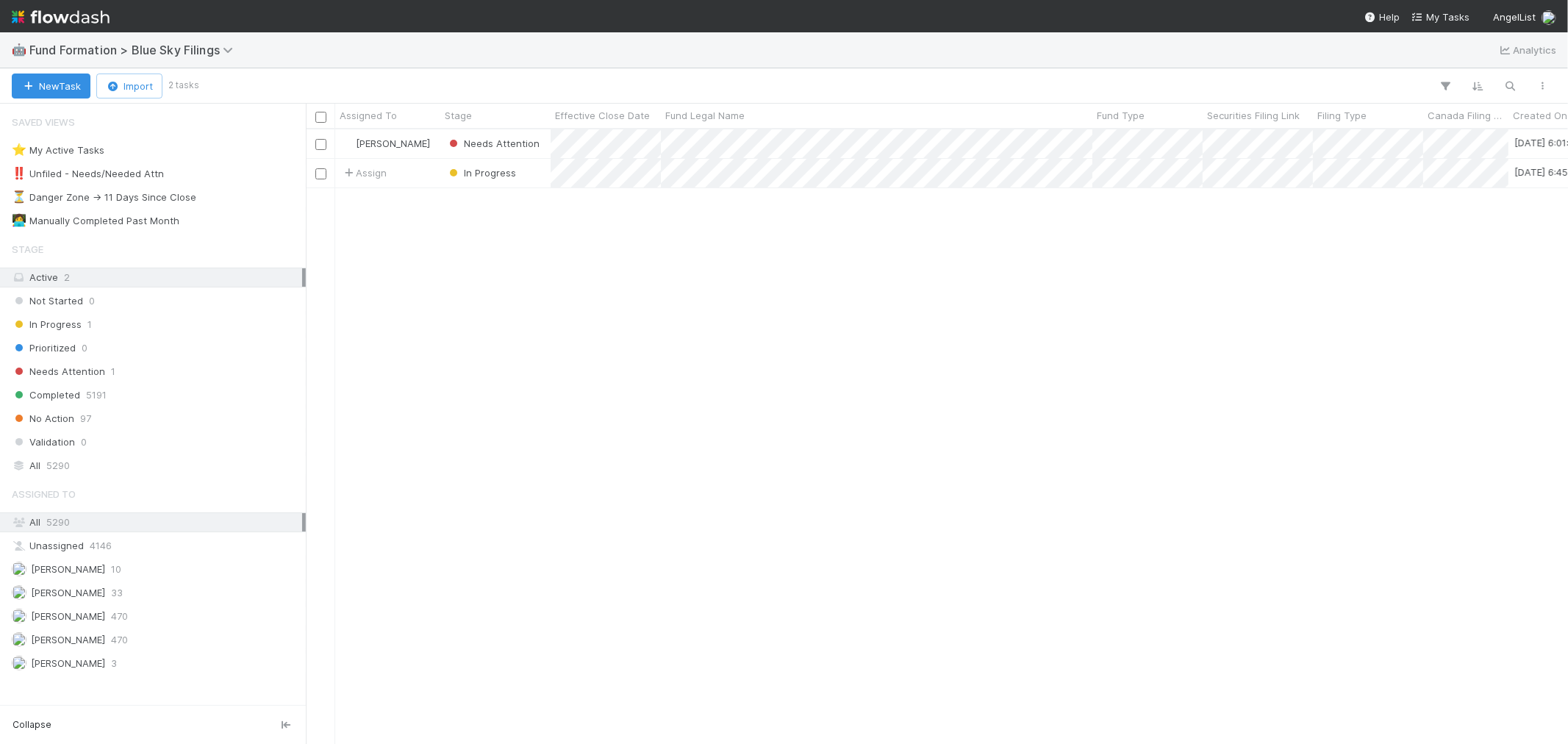
scroll to position [602, 1250]
click at [97, 20] on img at bounding box center [60, 16] width 98 height 25
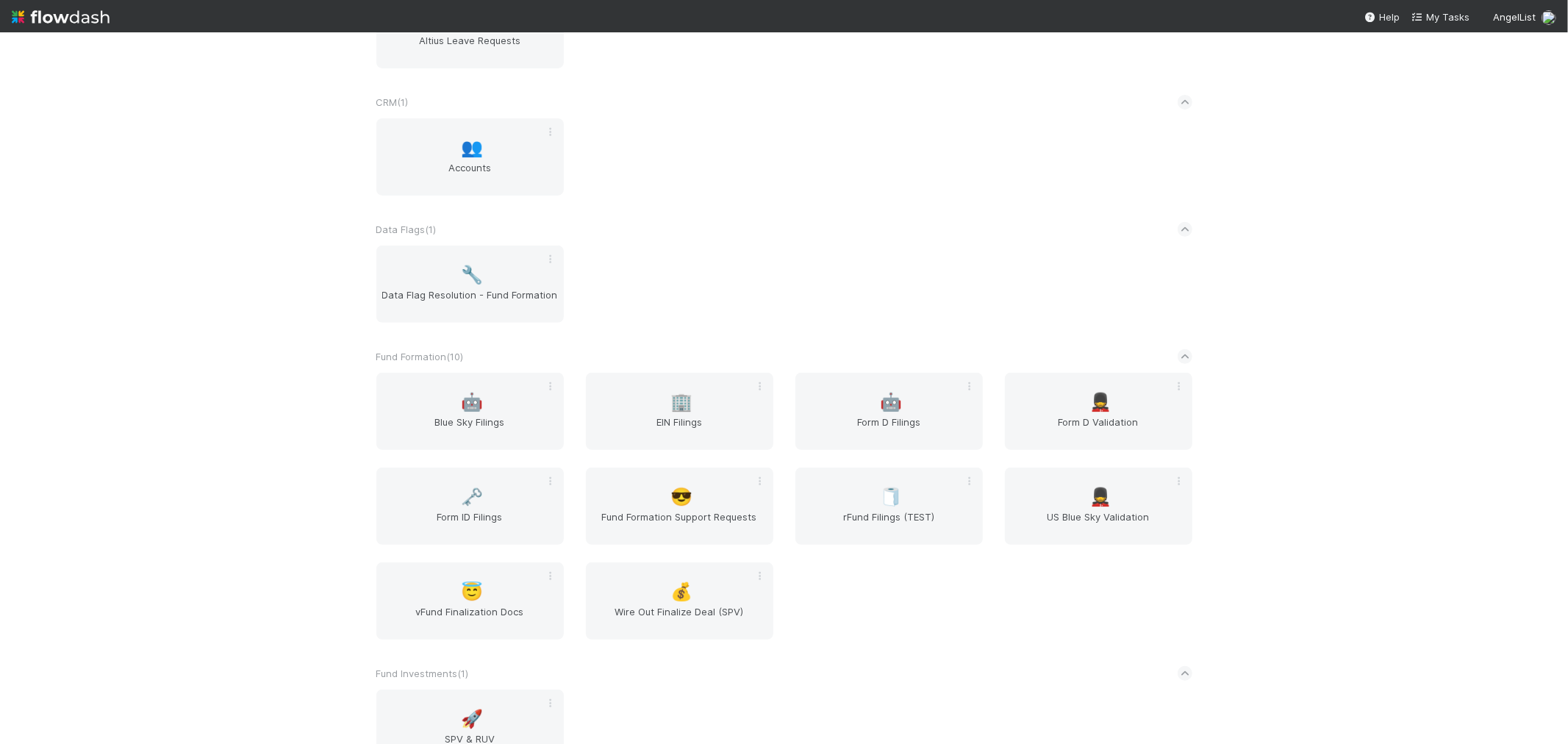
scroll to position [408, 0]
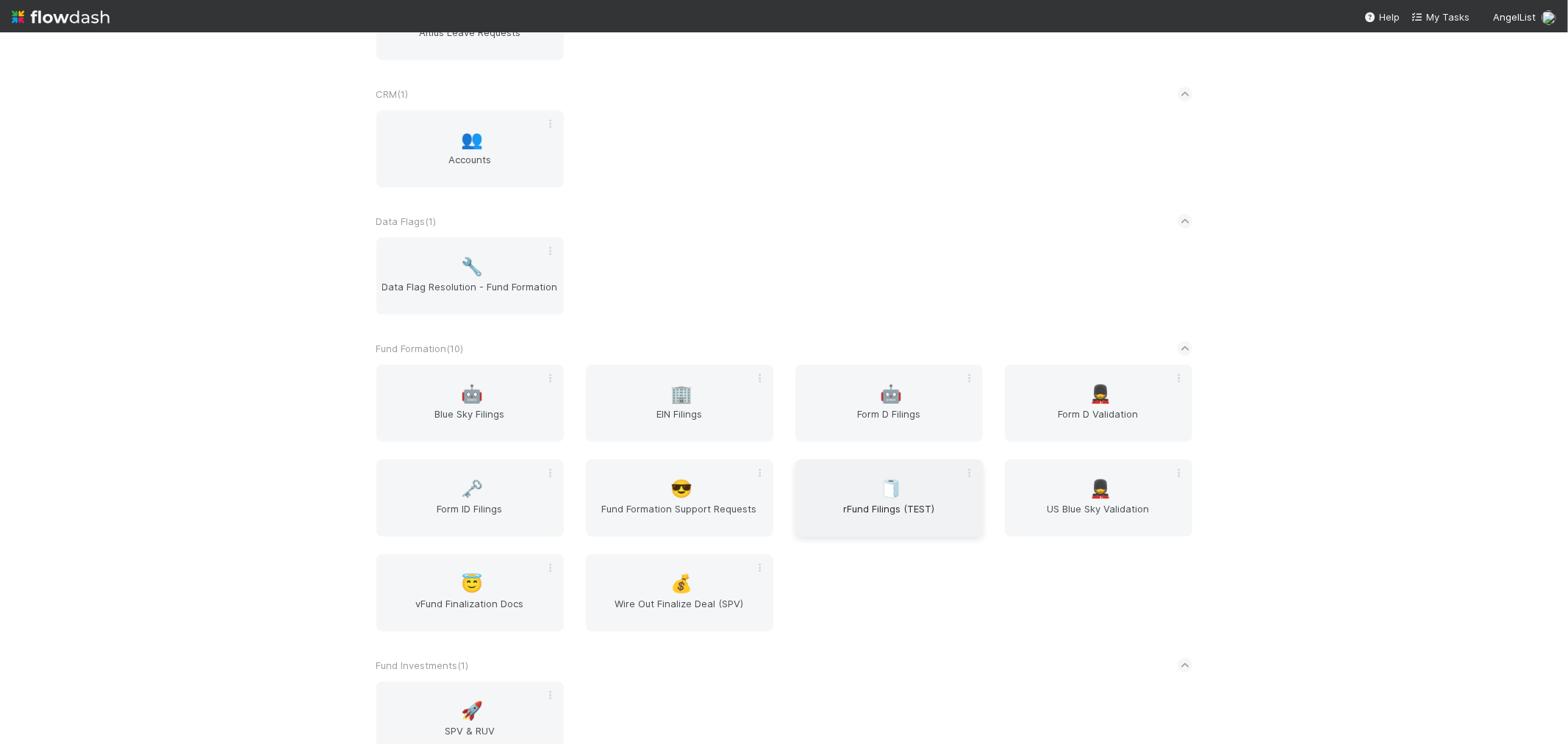
click at [854, 505] on span "rFund Filings (TEST)" at bounding box center [890, 516] width 176 height 30
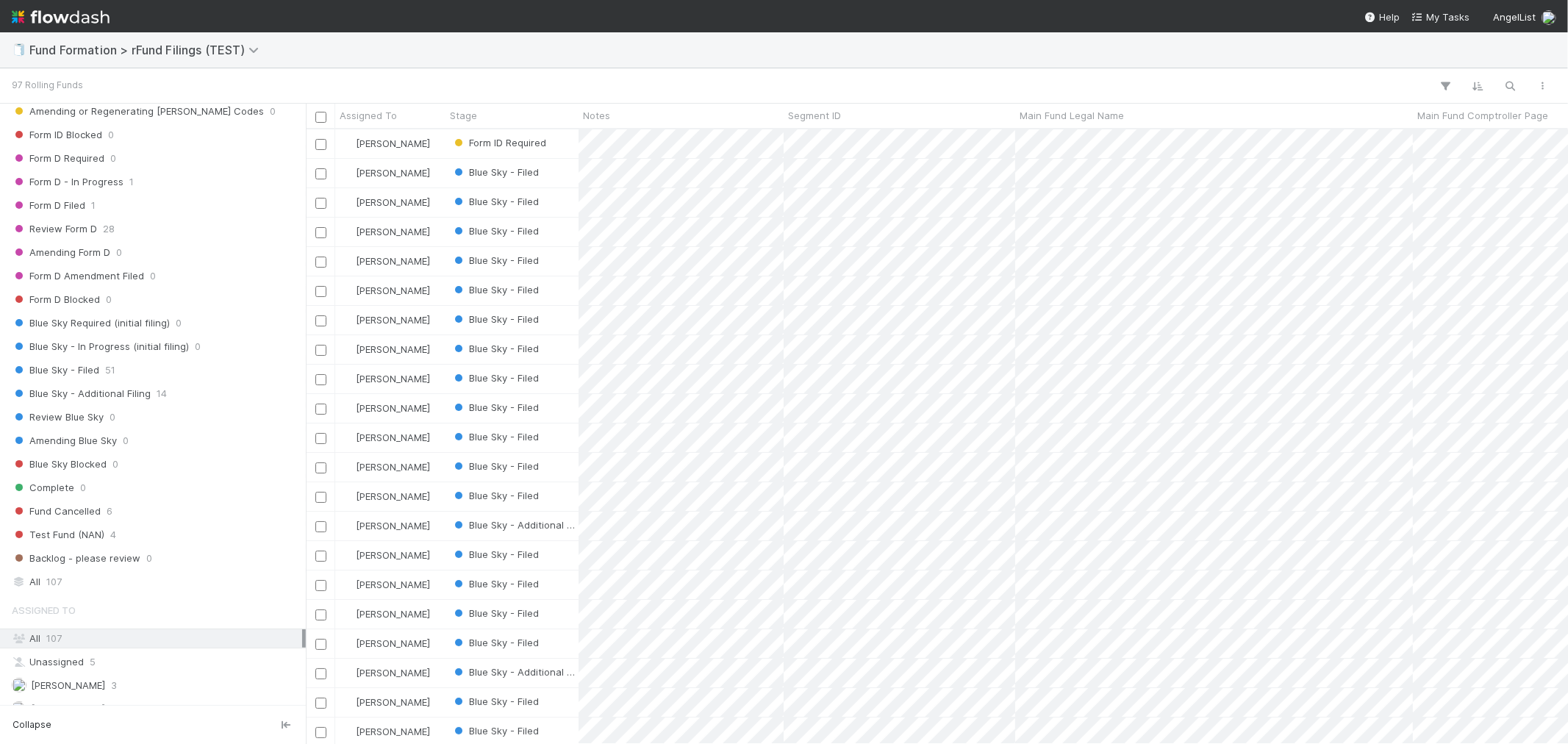
scroll to position [378, 0]
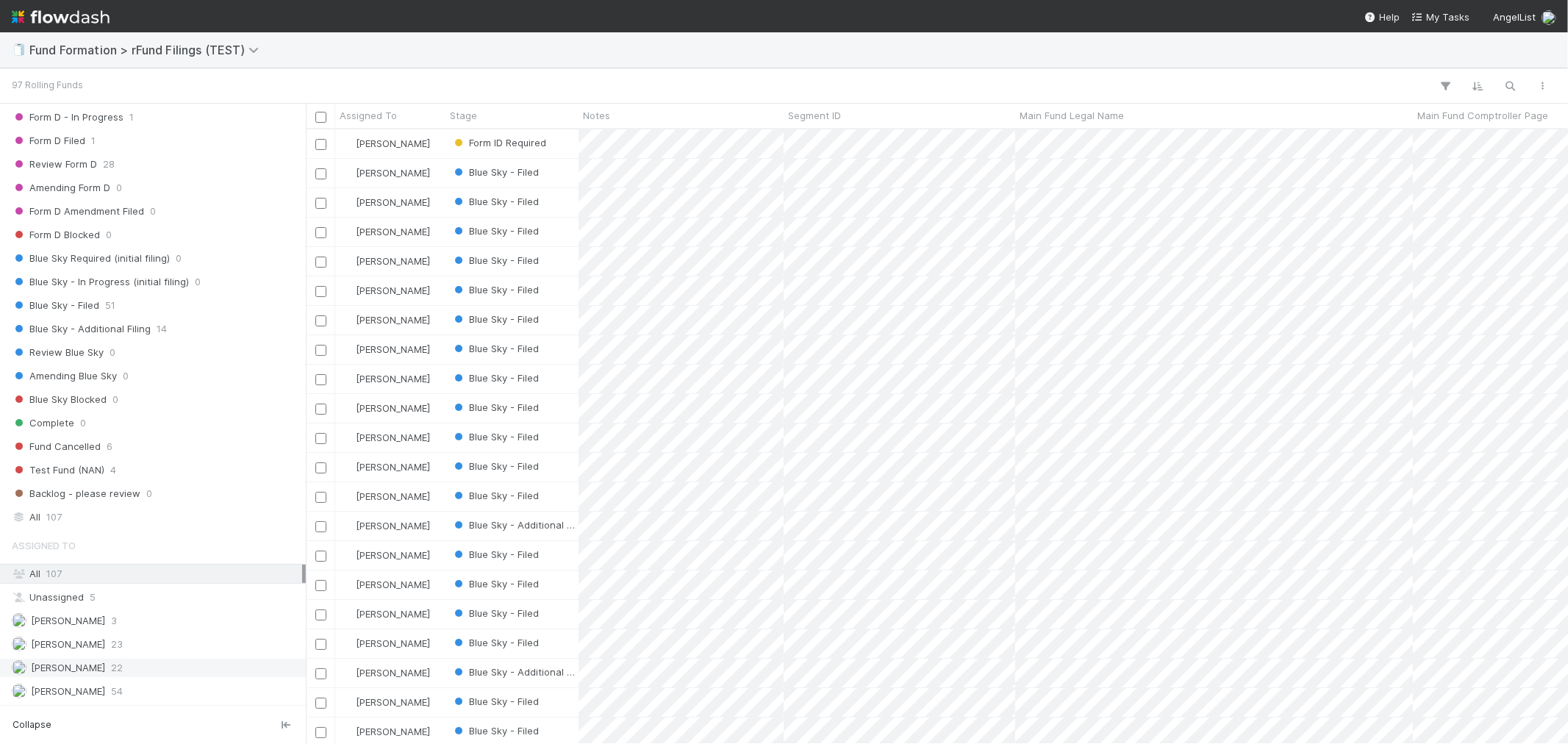
click at [121, 665] on div "Raven Jacinto 22" at bounding box center [156, 667] width 291 height 18
click at [60, 13] on img at bounding box center [60, 16] width 98 height 25
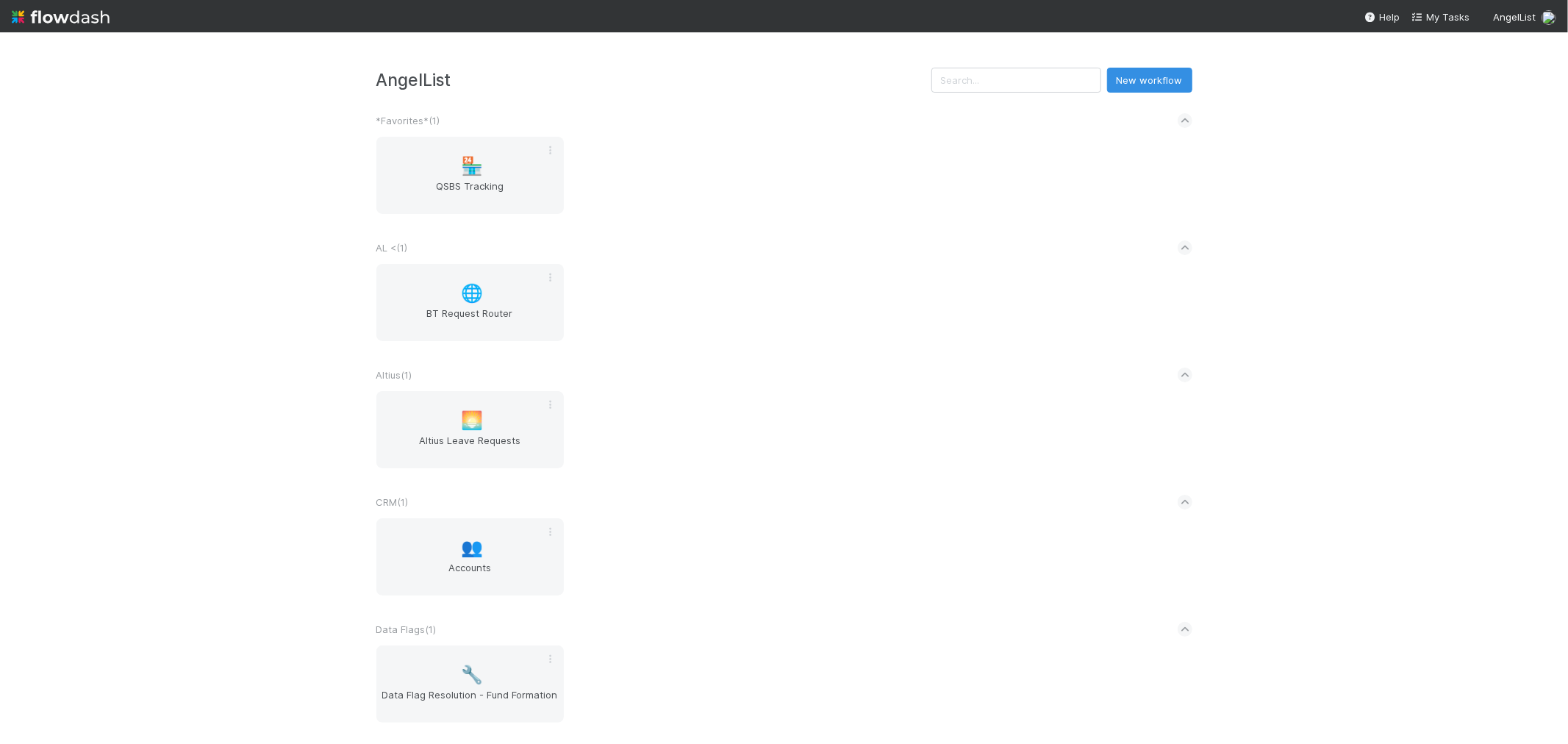
scroll to position [408, 0]
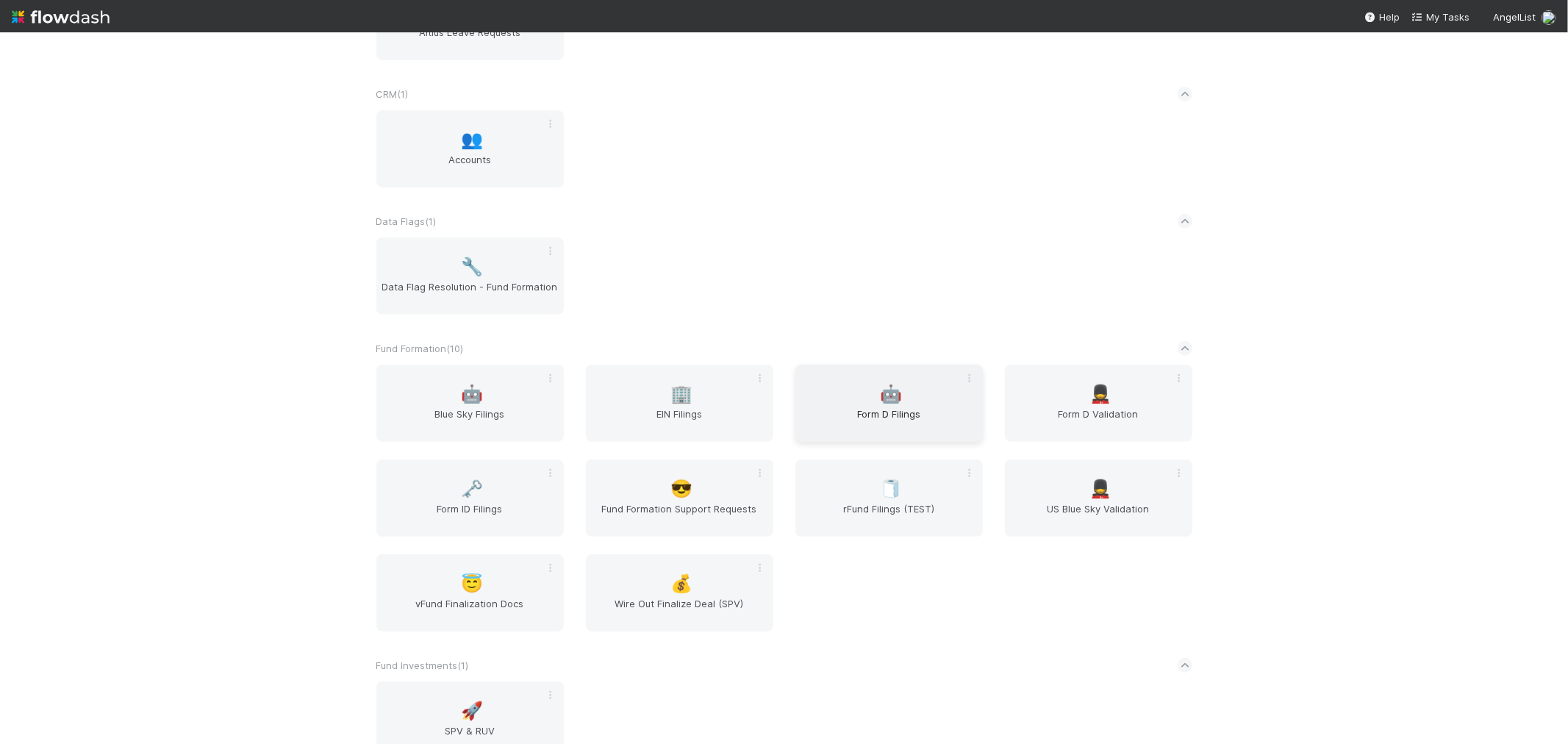
click at [880, 409] on span "Form D Filings" at bounding box center [890, 421] width 176 height 30
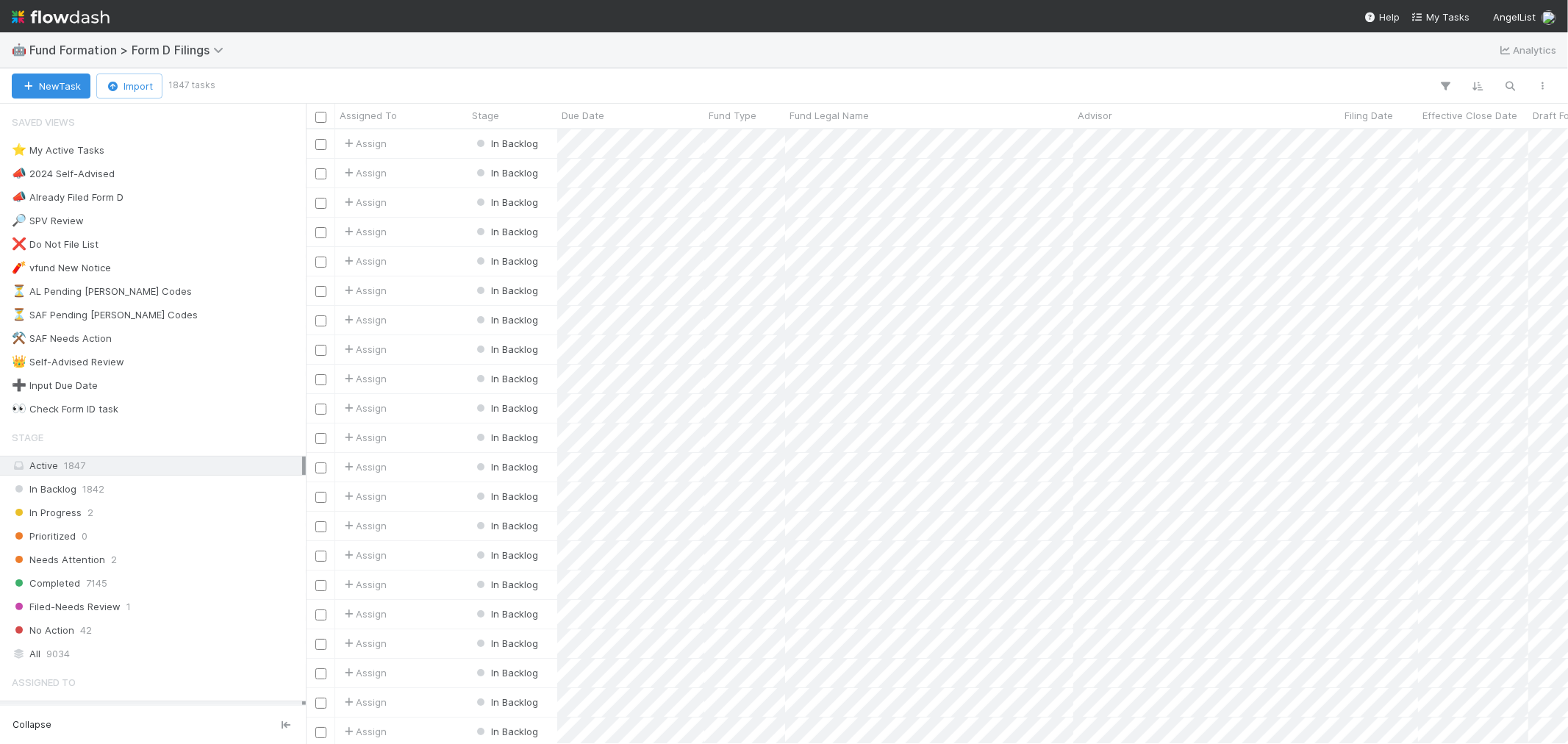
scroll to position [602, 1250]
click at [165, 151] on div "⭐ My Active Tasks 2" at bounding box center [156, 151] width 291 height 18
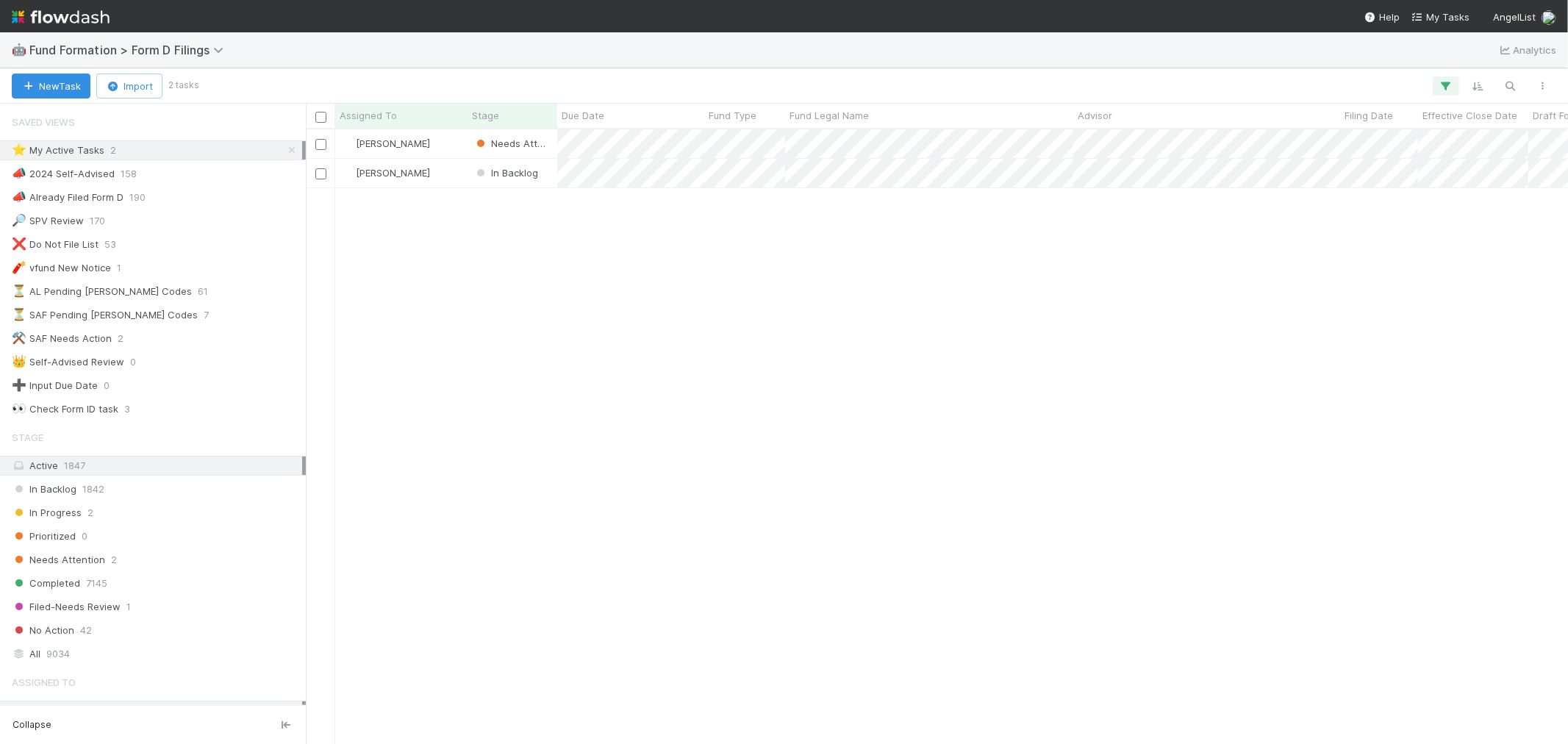
scroll to position [602, 1250]
click at [83, 21] on img at bounding box center [60, 16] width 98 height 25
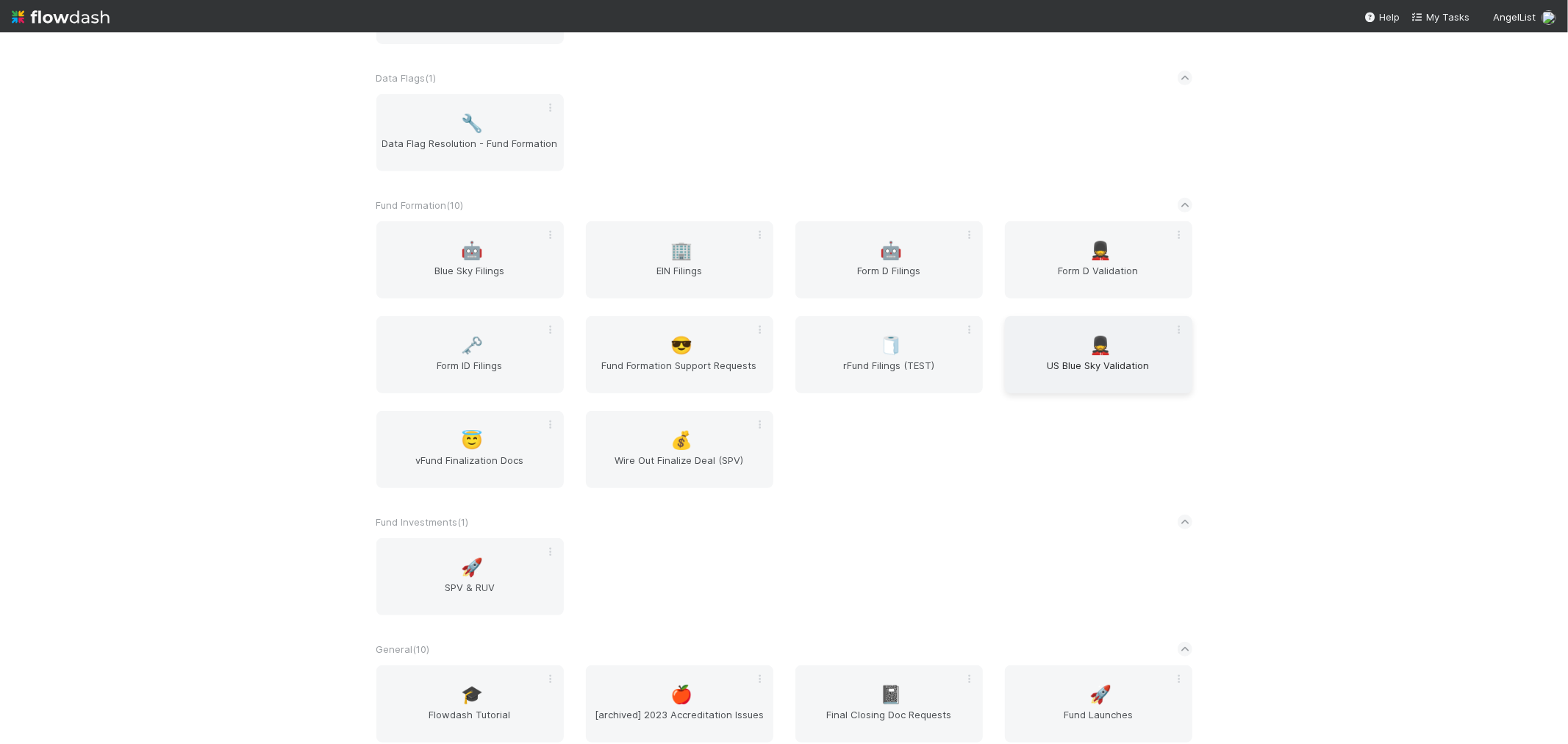
scroll to position [571, 0]
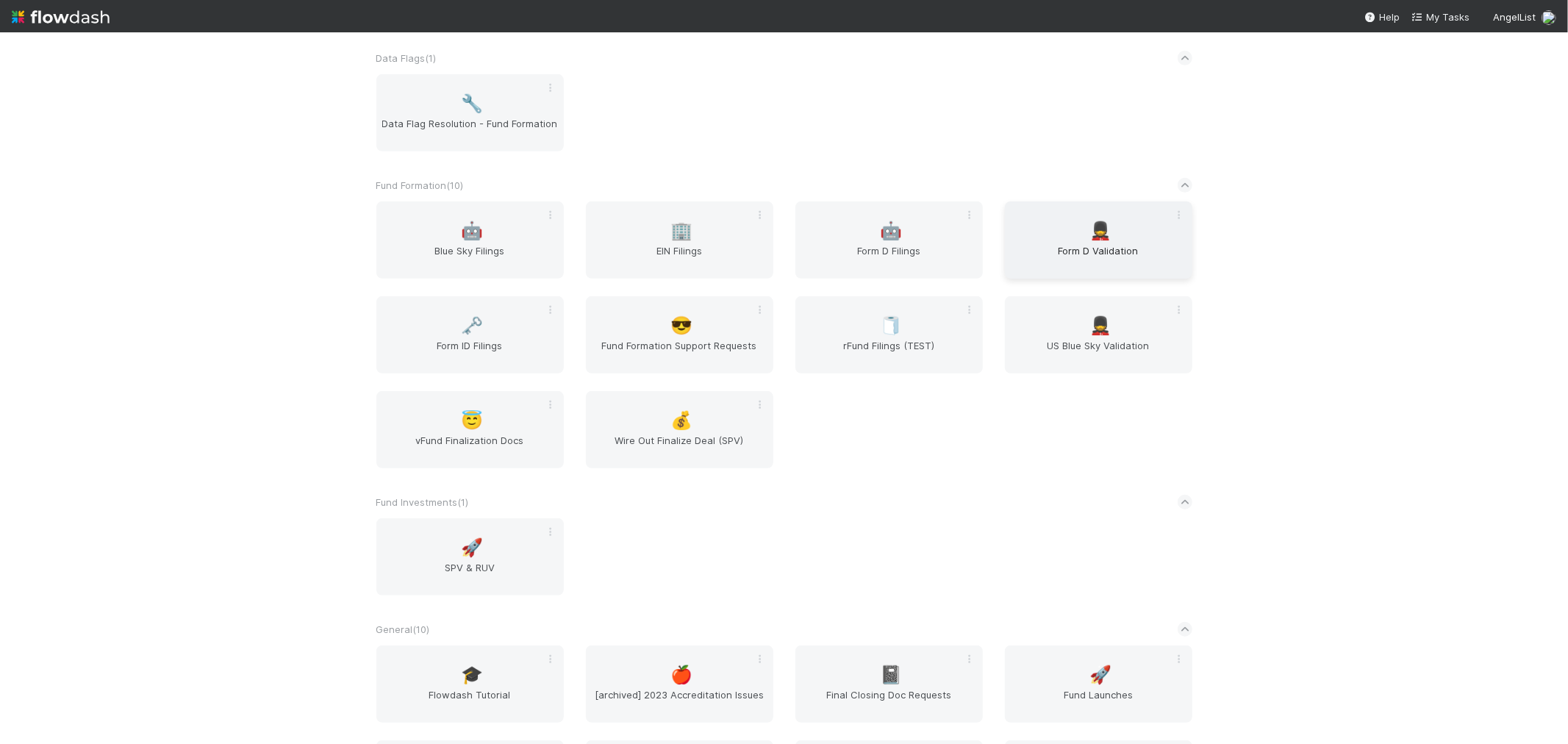
click at [1033, 222] on div "💂 Form D Validation" at bounding box center [1099, 240] width 188 height 77
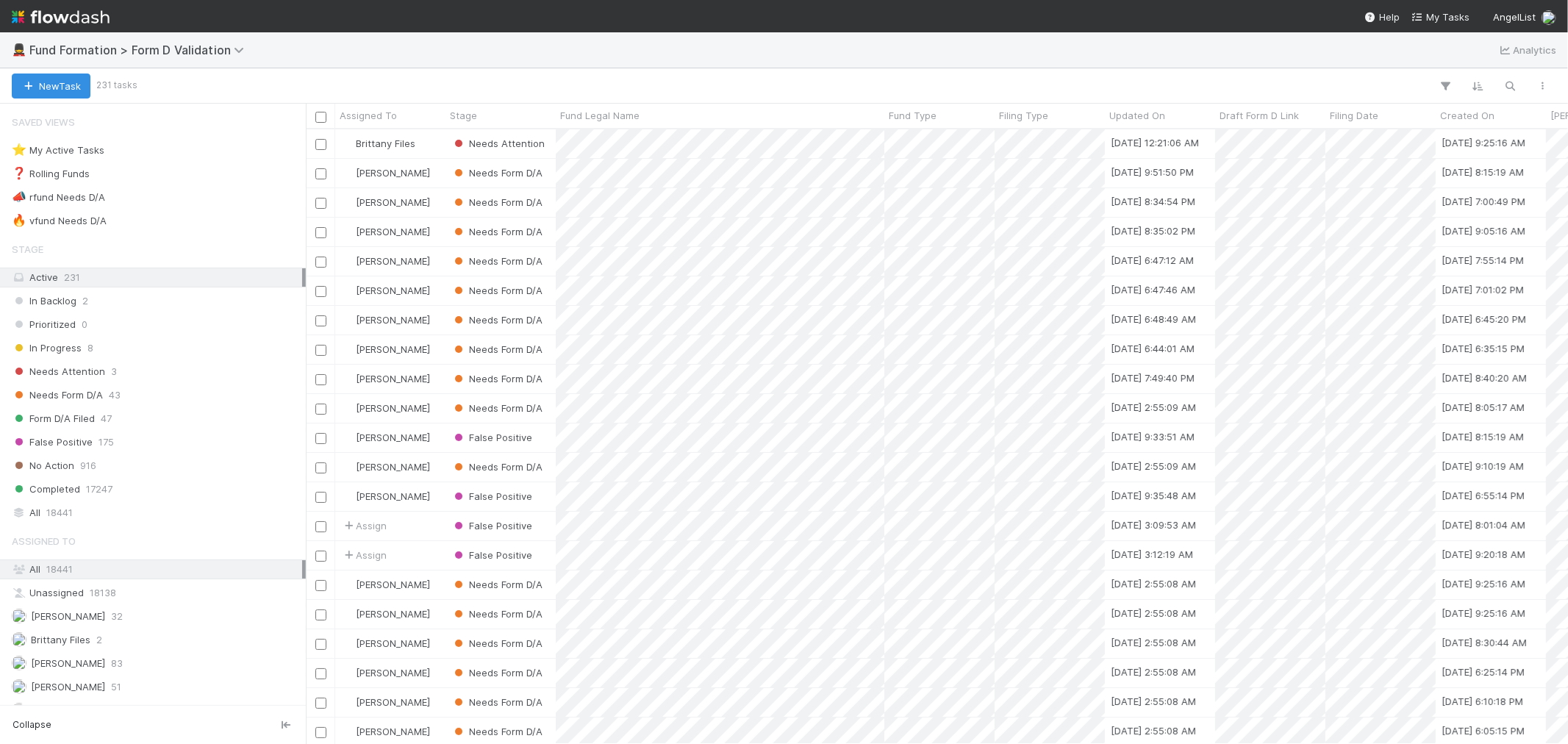
scroll to position [602, 1250]
click at [193, 379] on div "Needs Attention 3" at bounding box center [156, 371] width 291 height 18
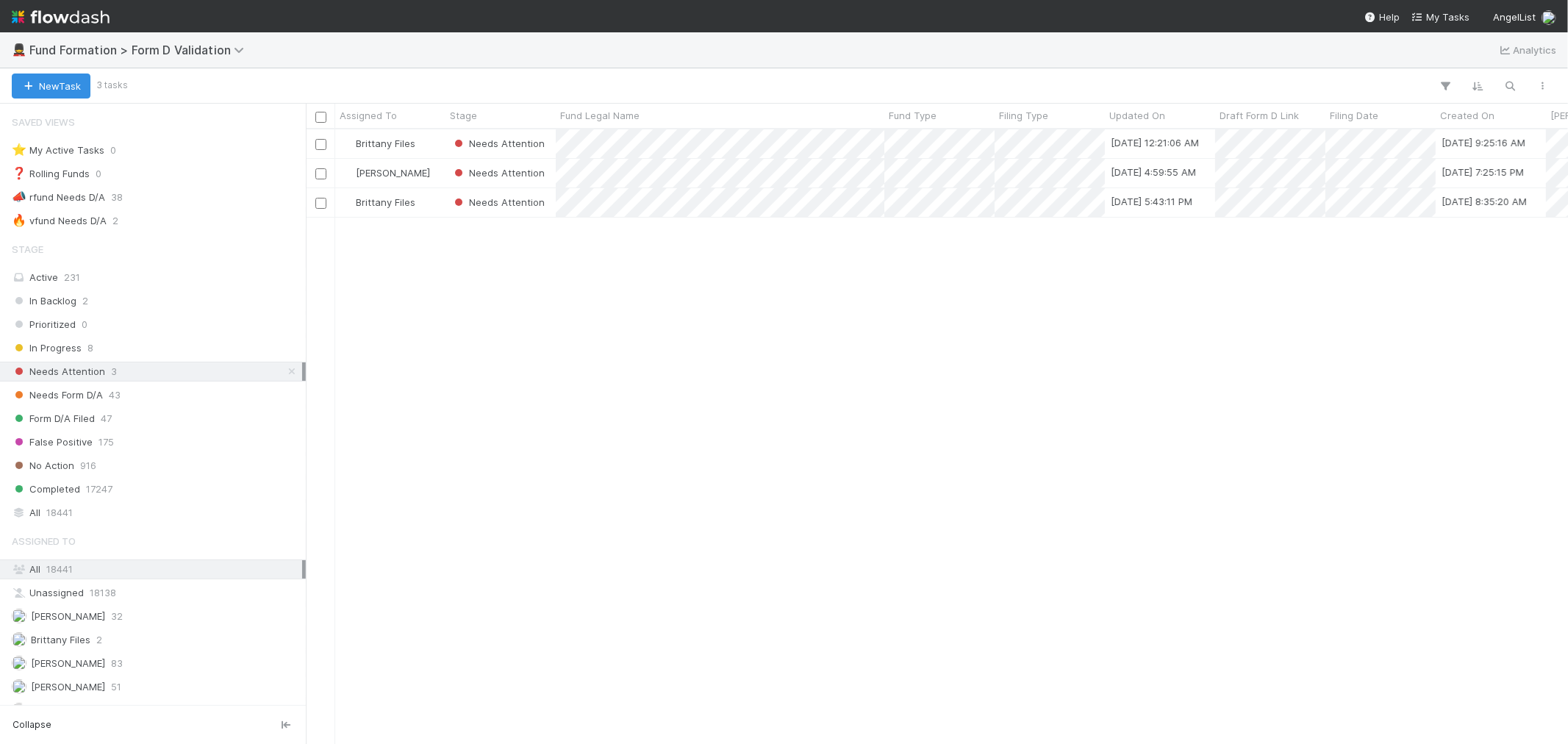
scroll to position [602, 1250]
click at [184, 396] on div "Needs Form D/A 43" at bounding box center [156, 395] width 291 height 18
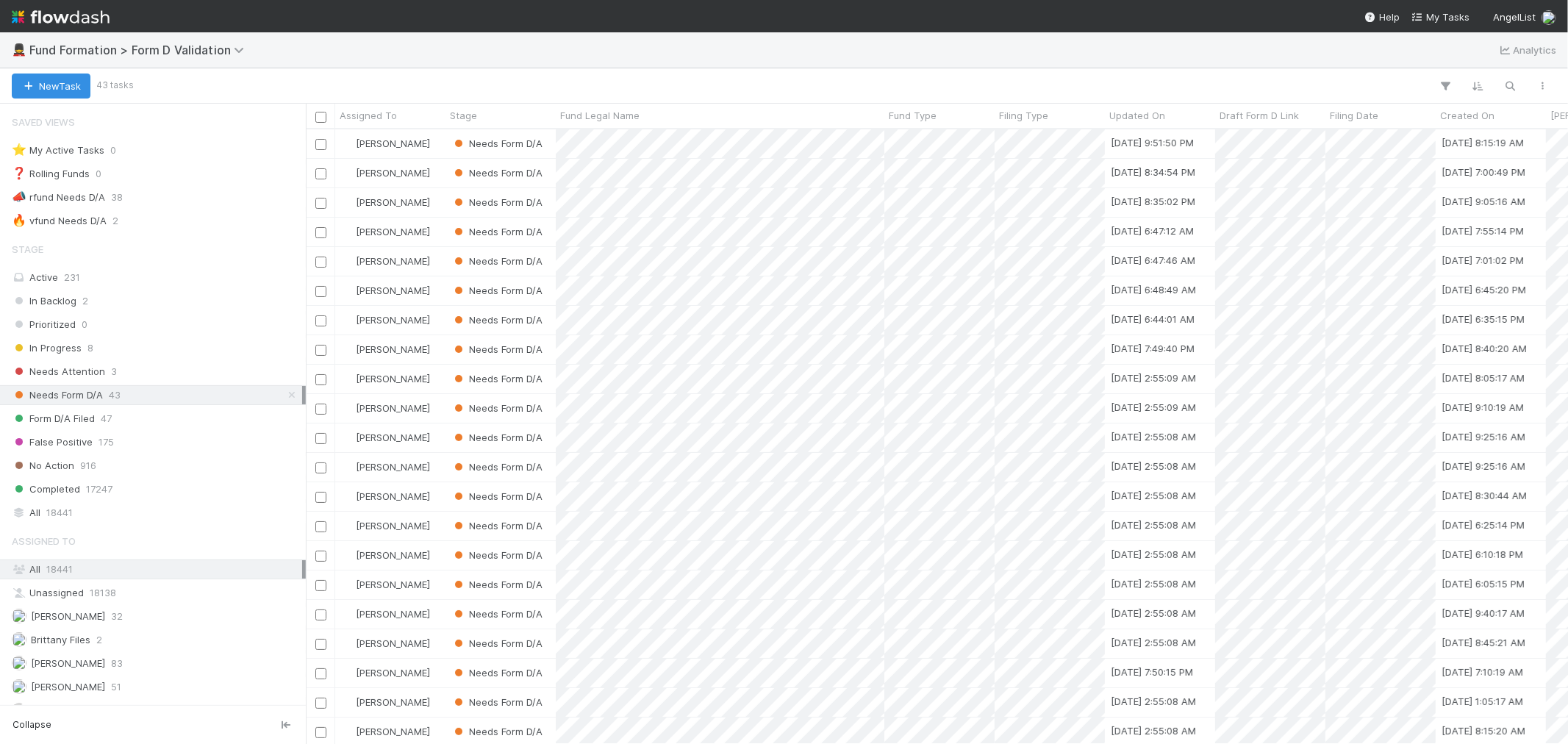
click at [79, 20] on img at bounding box center [60, 16] width 98 height 25
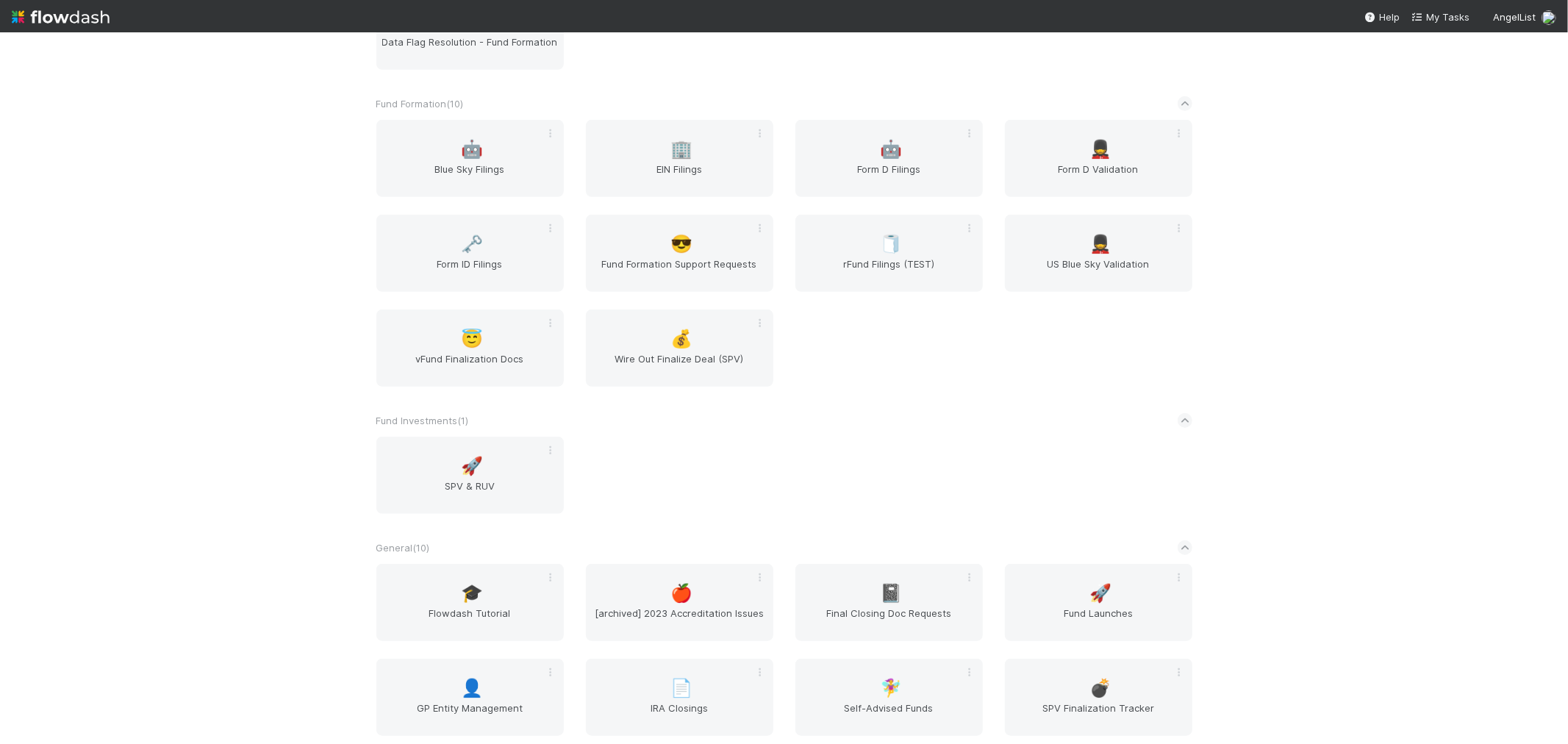
scroll to position [899, 0]
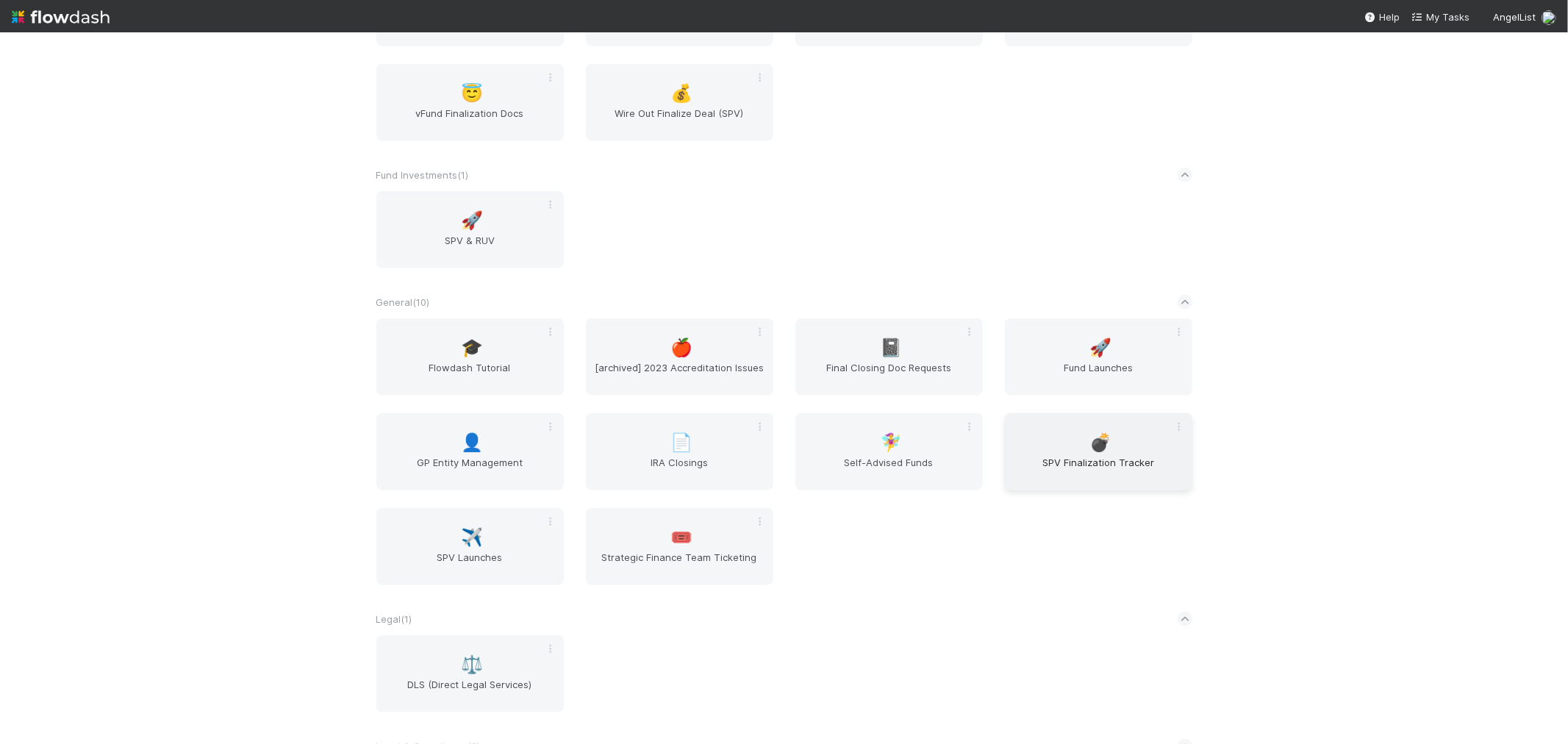
click at [1104, 458] on span "SPV Finalization Tracker" at bounding box center [1099, 470] width 176 height 30
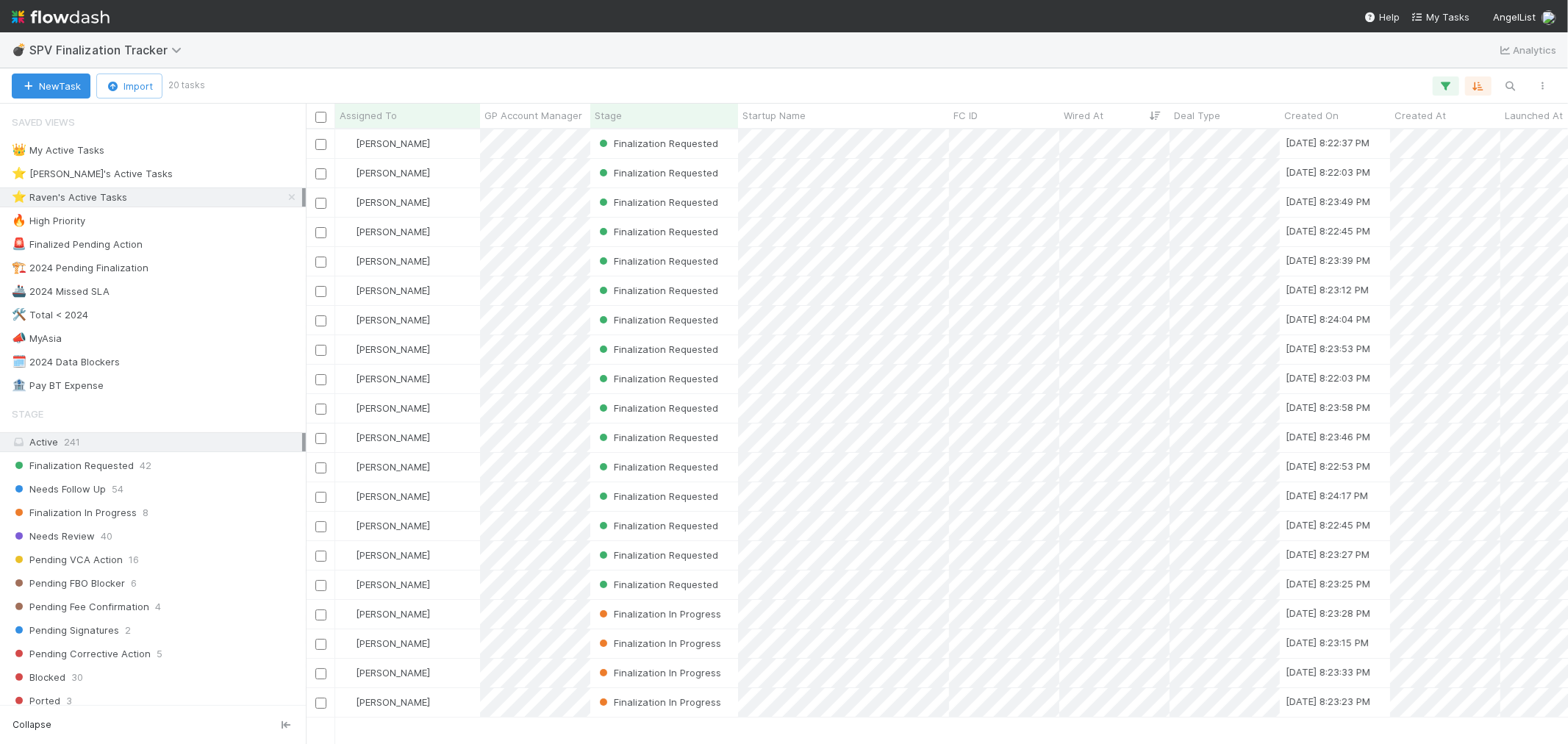
scroll to position [602, 1250]
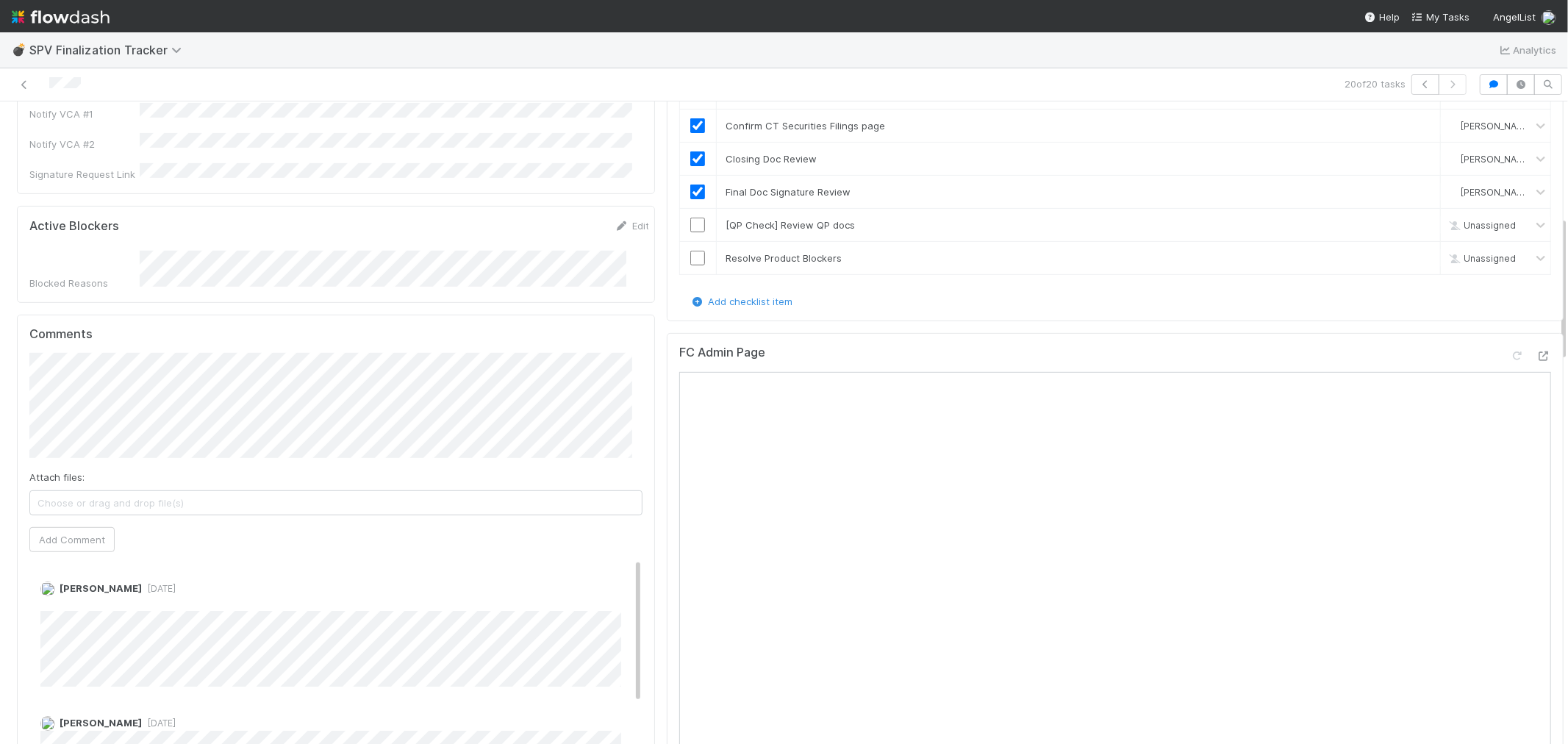
scroll to position [571, 0]
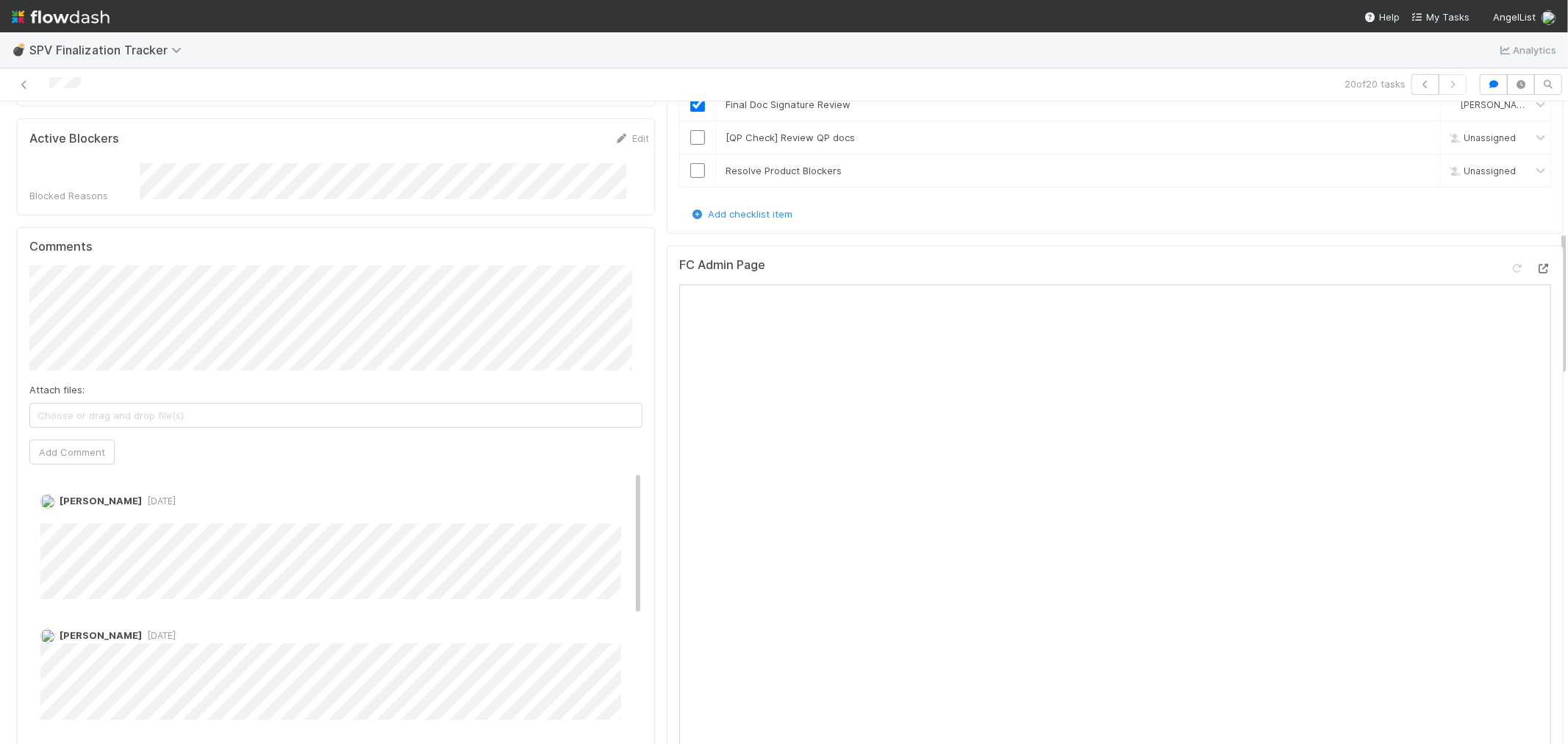
click at [1537, 264] on icon at bounding box center [1544, 269] width 15 height 10
click at [1418, 86] on icon "button" at bounding box center [1426, 84] width 15 height 9
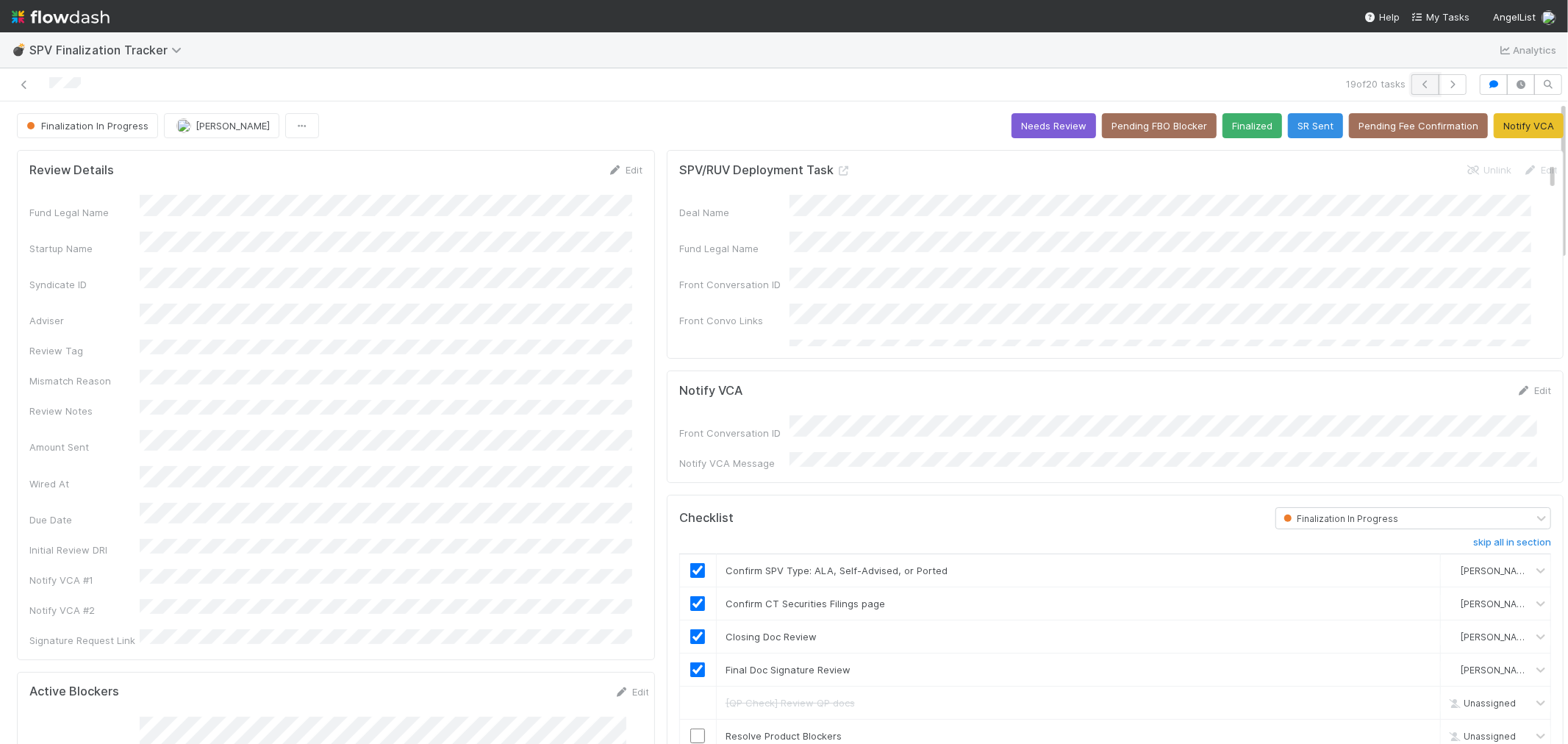
click at [1418, 85] on icon "button" at bounding box center [1426, 84] width 15 height 9
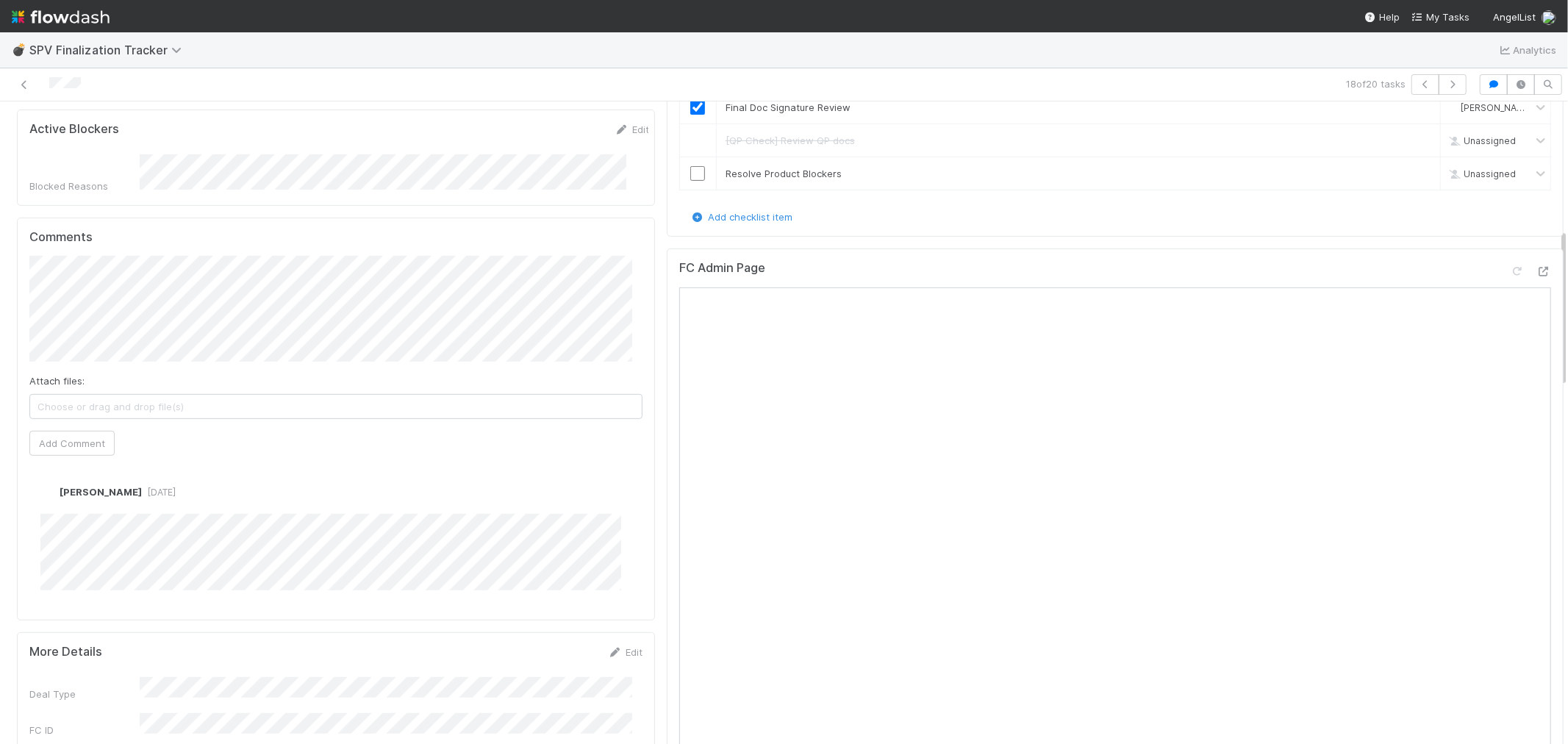
scroll to position [571, 0]
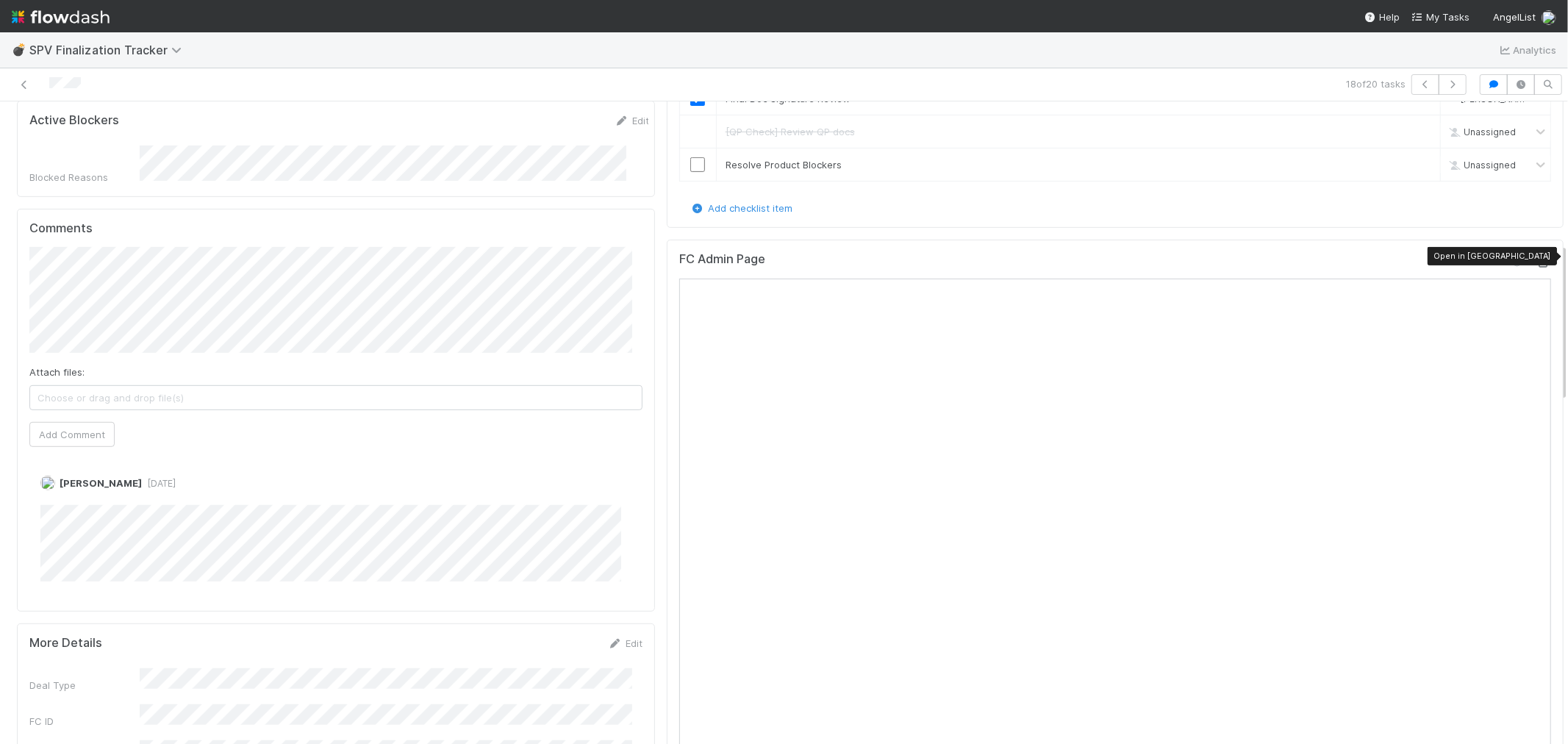
click at [1537, 258] on icon at bounding box center [1544, 263] width 15 height 10
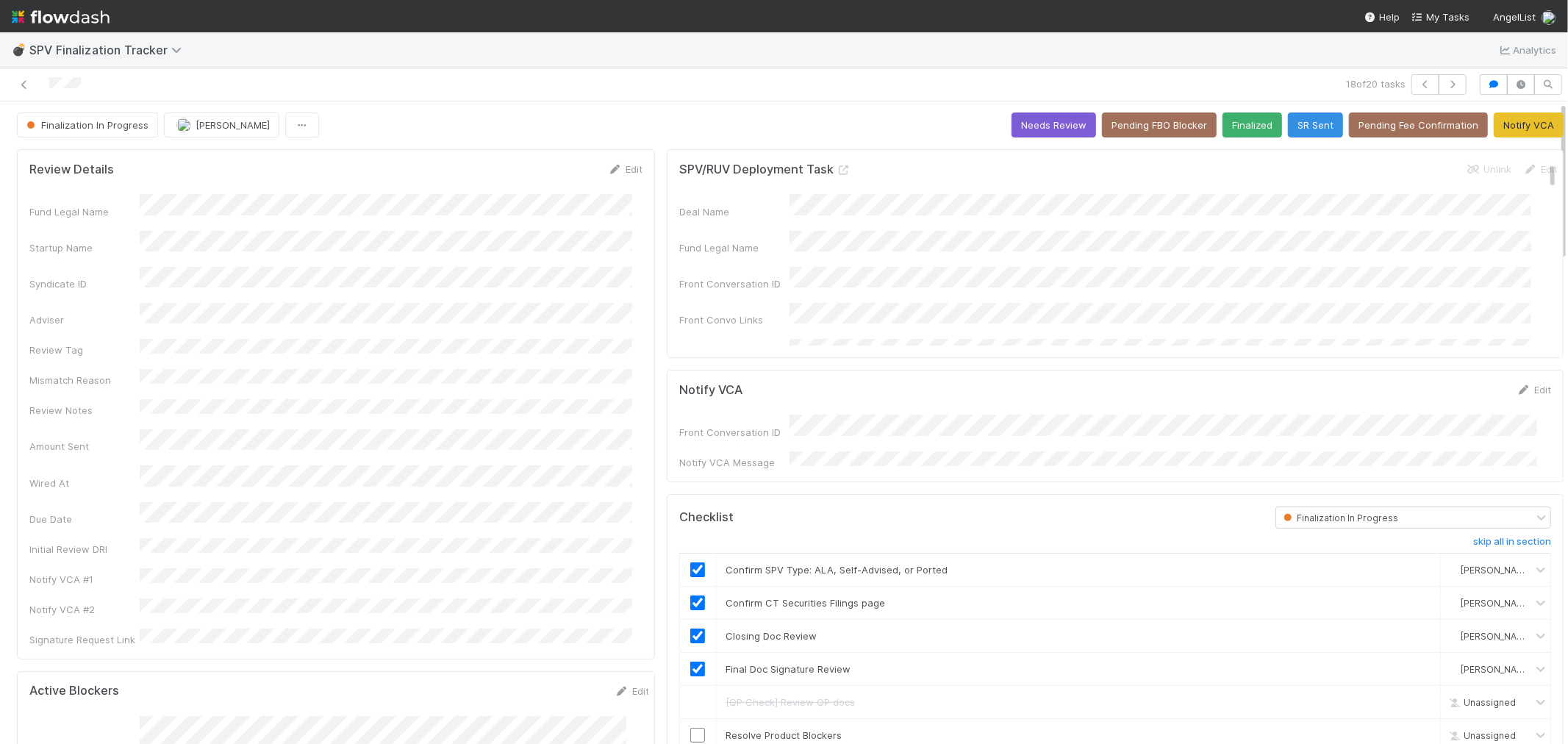
scroll to position [0, 0]
click at [1414, 78] on button "button" at bounding box center [1426, 84] width 28 height 21
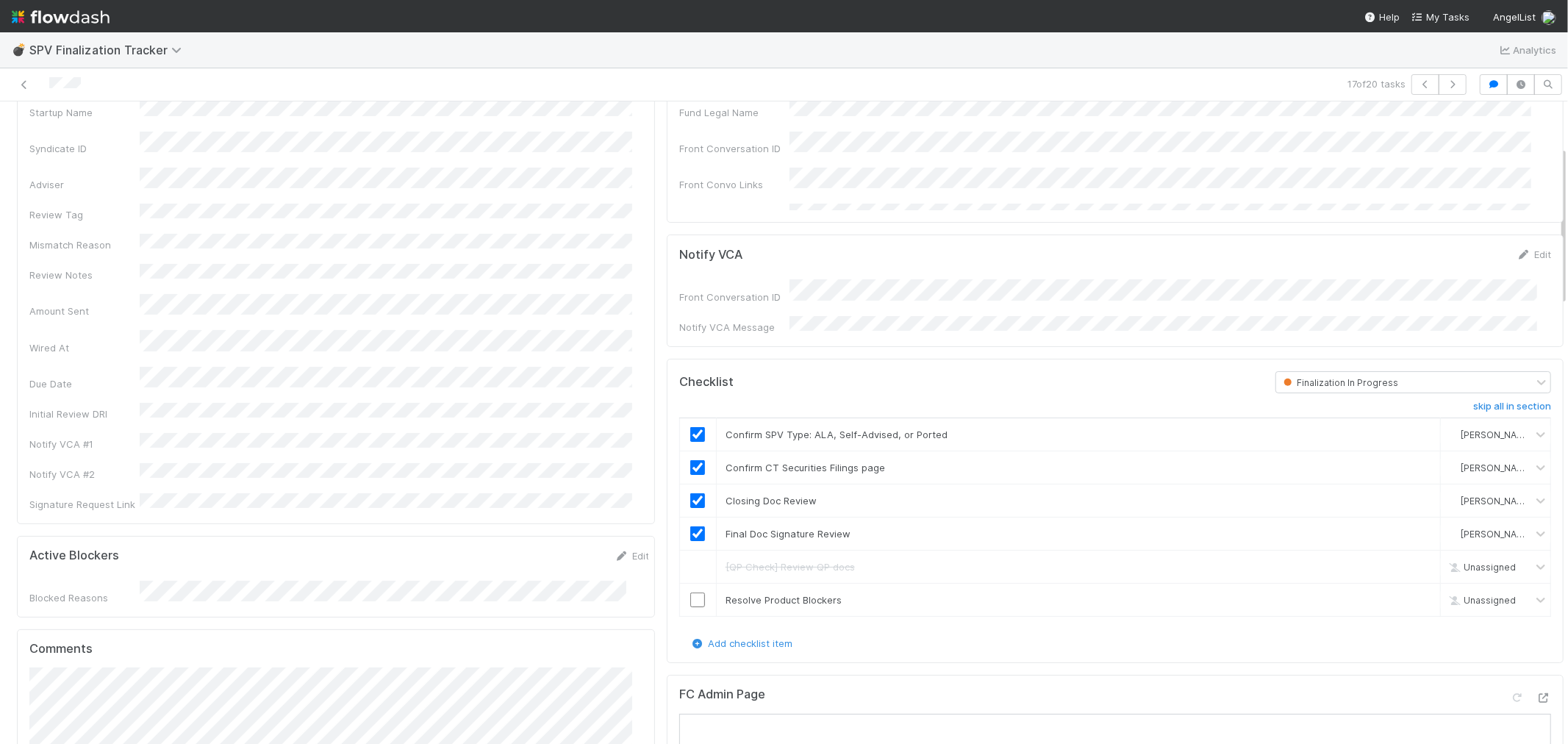
scroll to position [408, 0]
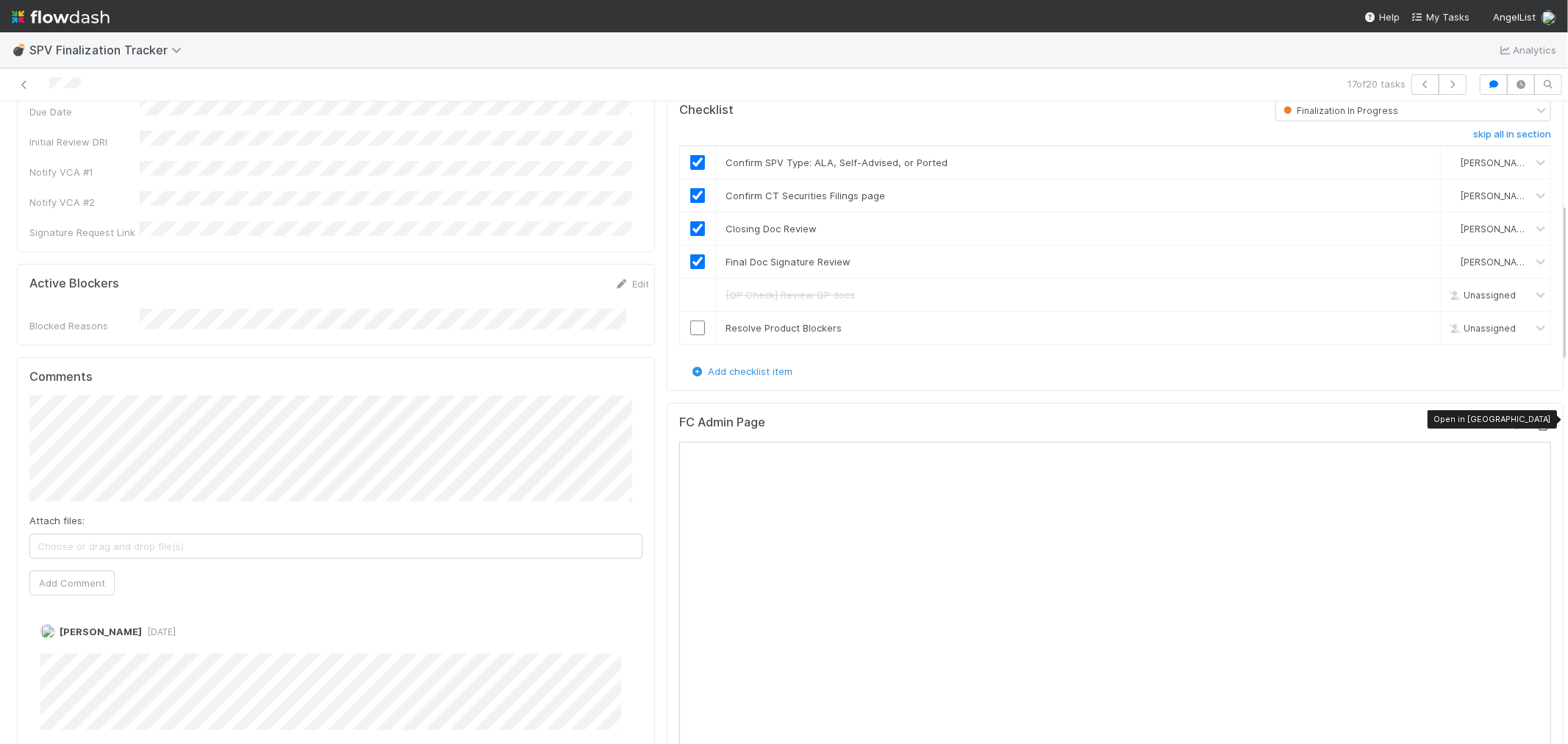
click at [1537, 421] on icon at bounding box center [1544, 426] width 15 height 10
click at [1445, 83] on icon "button" at bounding box center [1453, 84] width 15 height 9
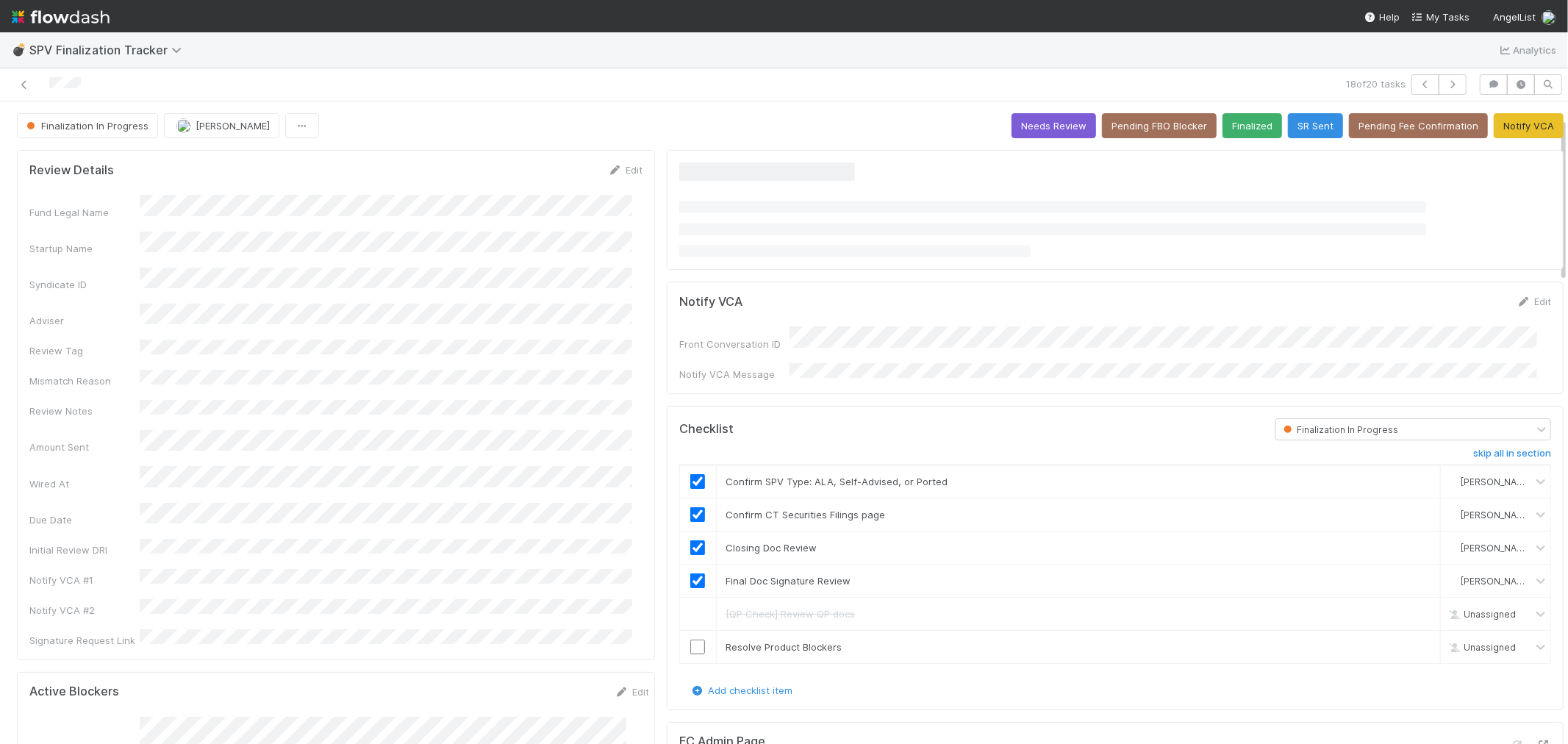
scroll to position [327, 0]
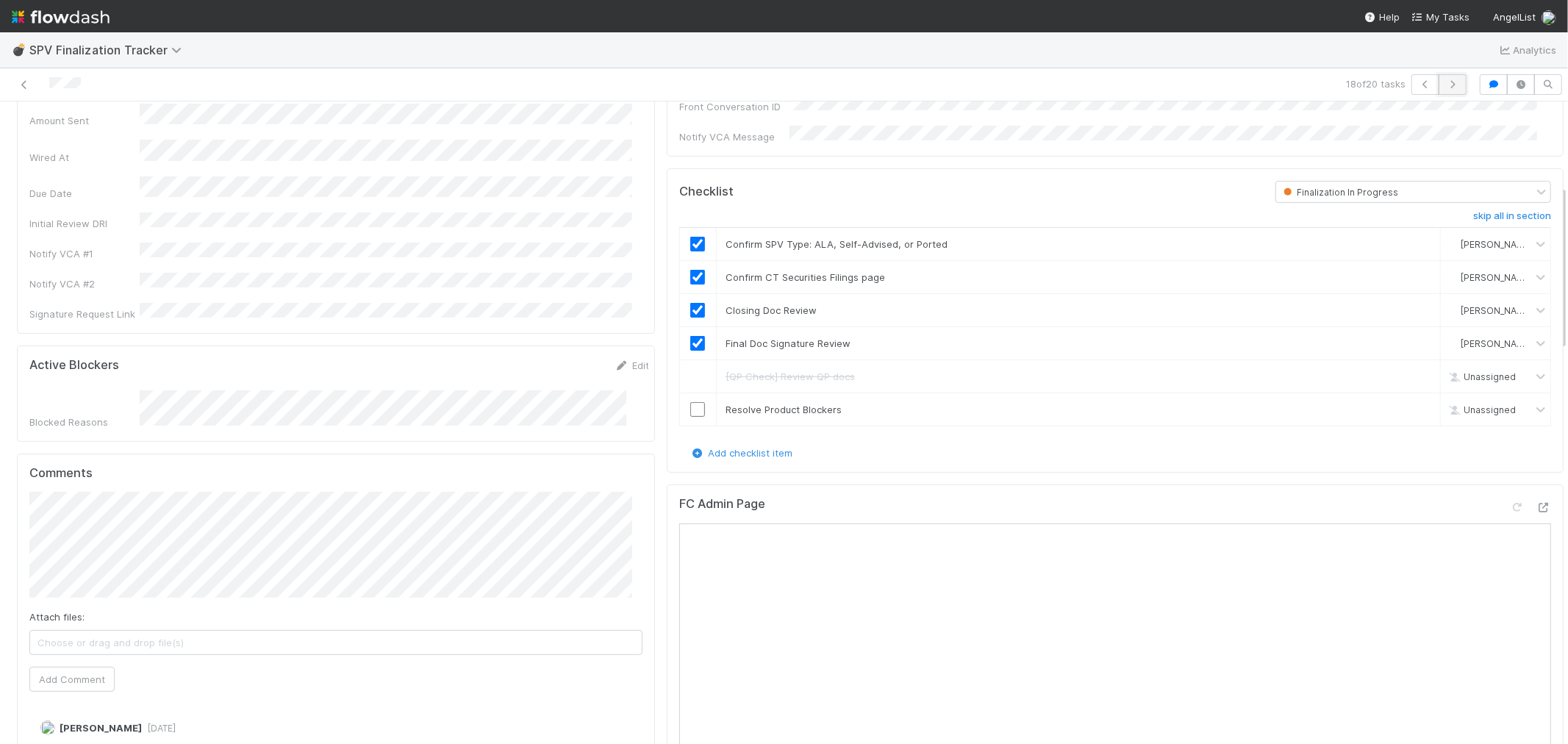
click at [1445, 83] on icon "button" at bounding box center [1453, 84] width 15 height 9
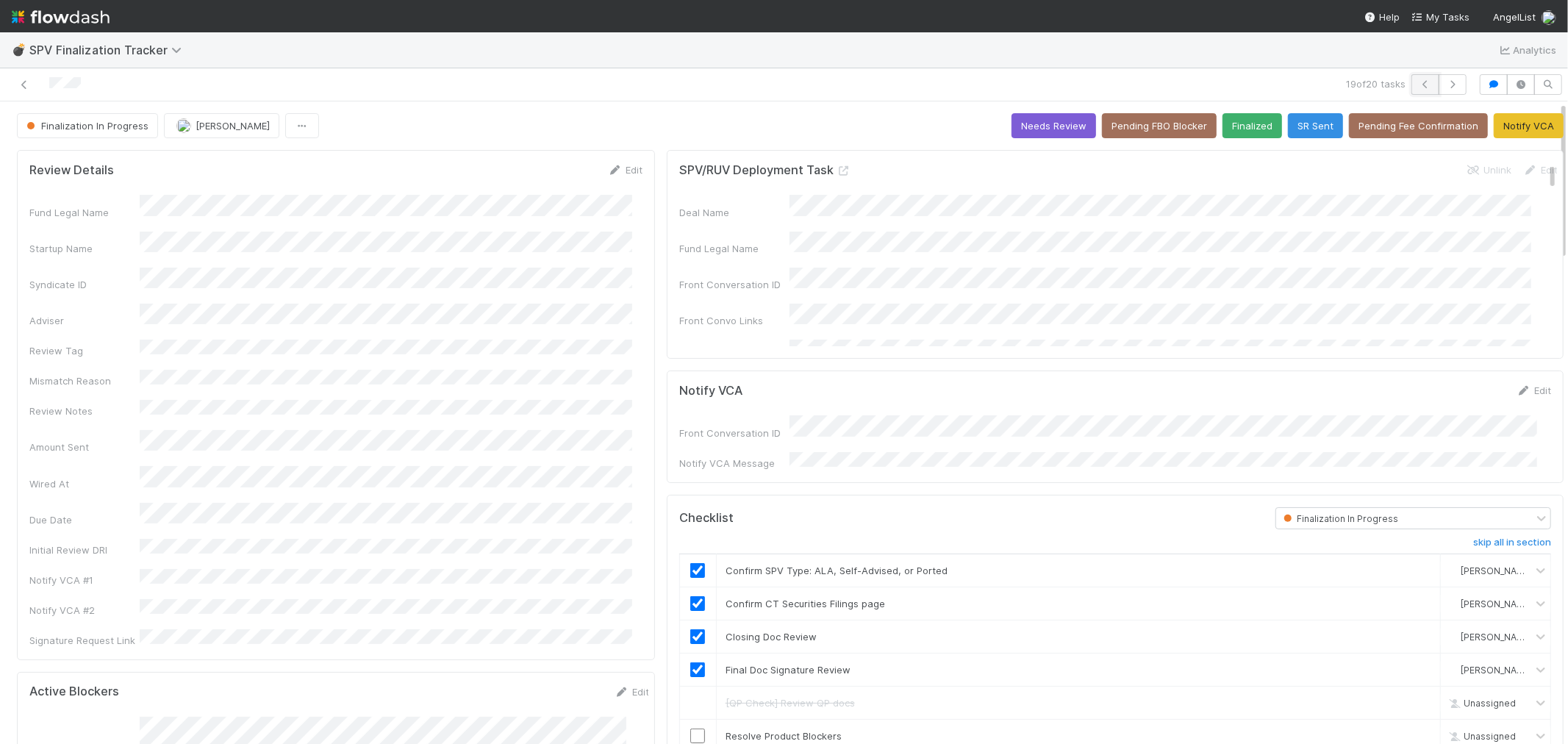
click at [1418, 86] on icon "button" at bounding box center [1426, 84] width 15 height 9
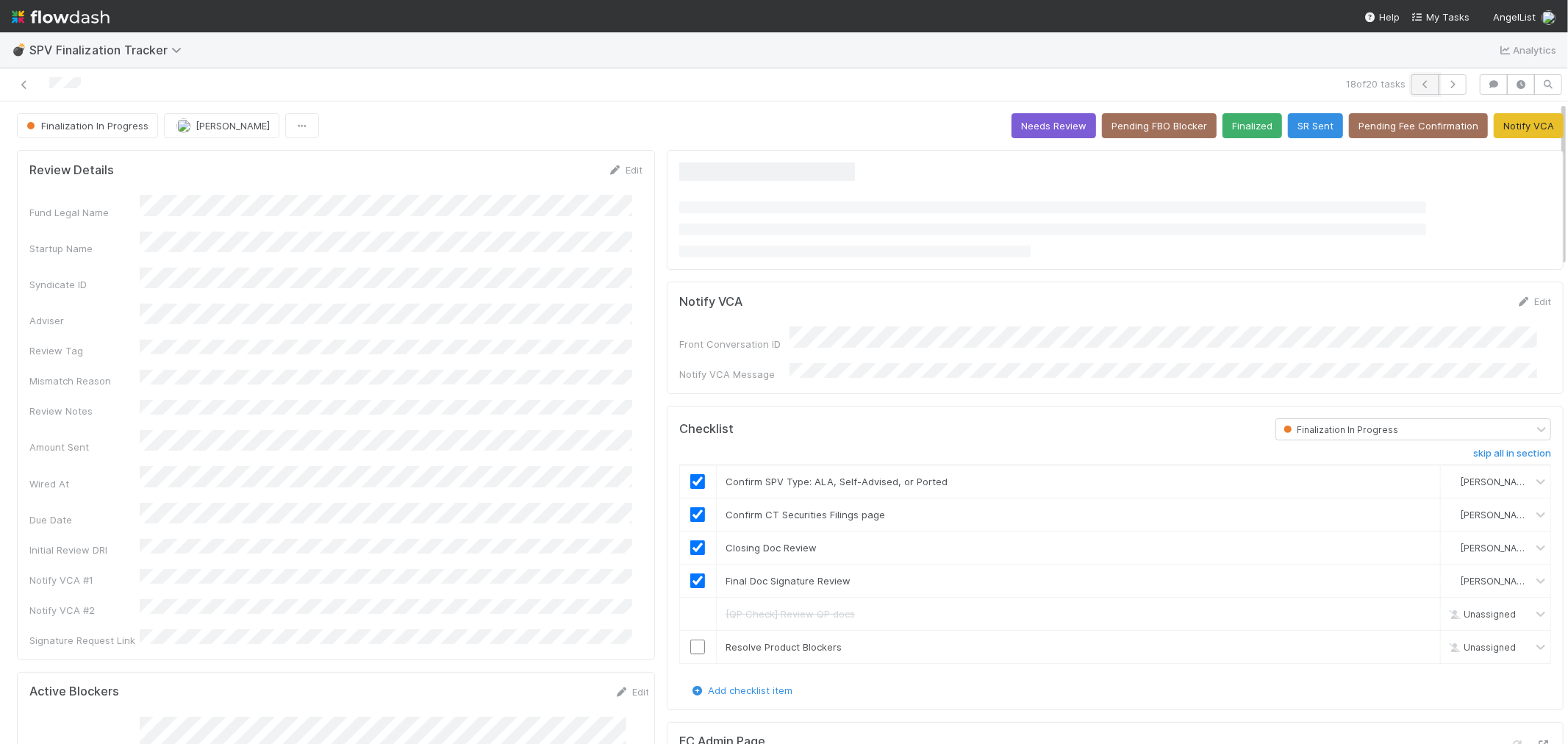
click at [1418, 86] on icon "button" at bounding box center [1426, 84] width 15 height 9
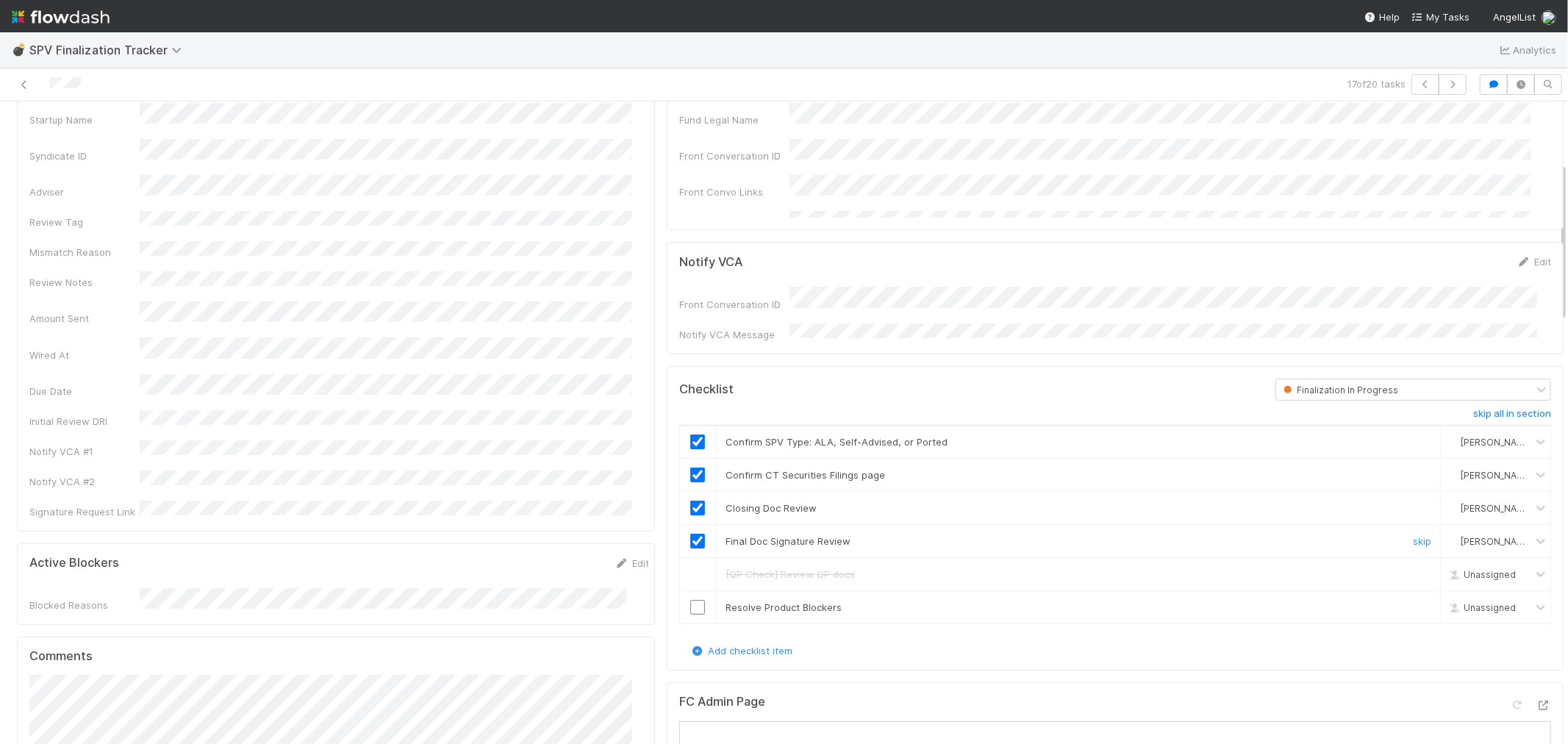
scroll to position [244, 0]
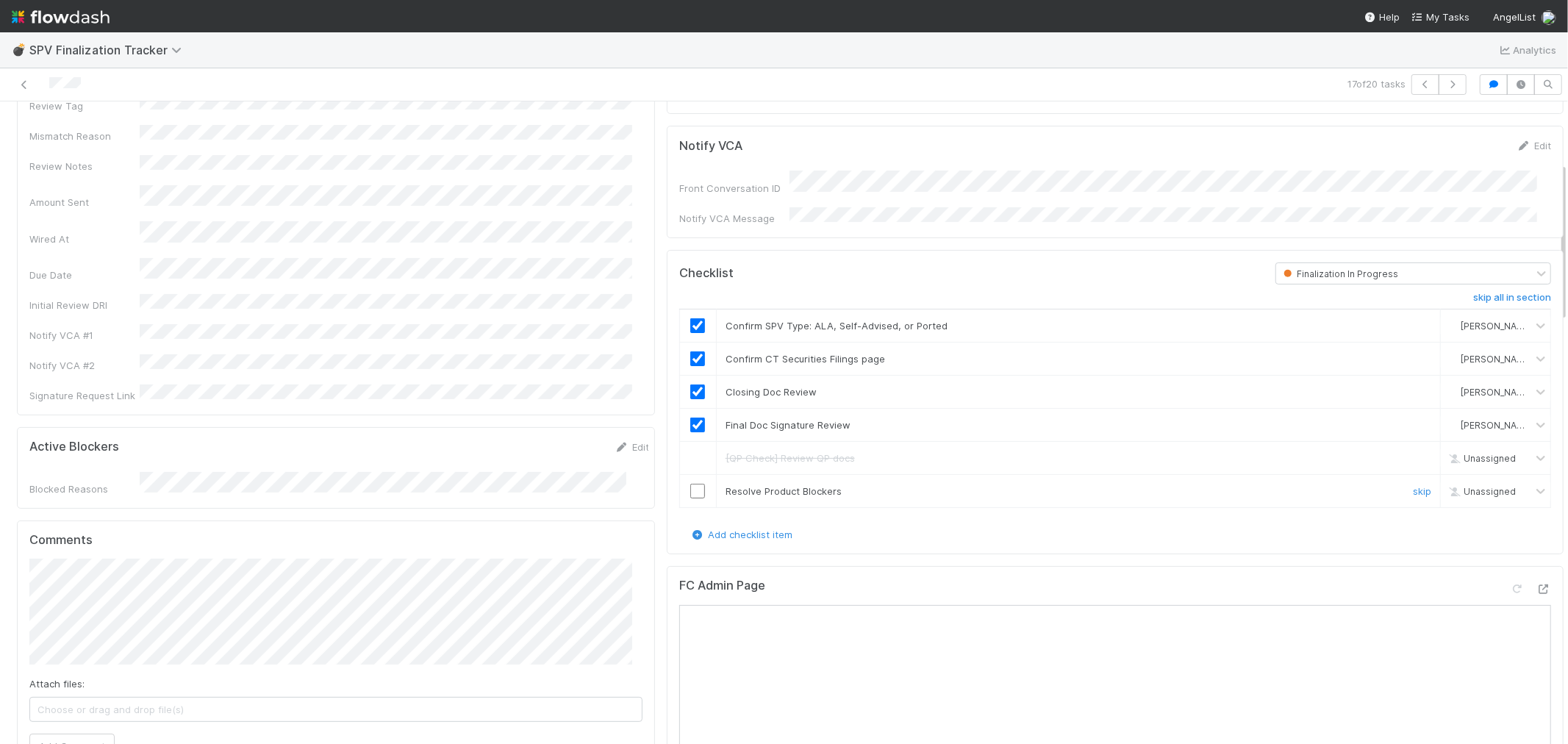
click at [691, 488] on input "checkbox" at bounding box center [698, 491] width 15 height 15
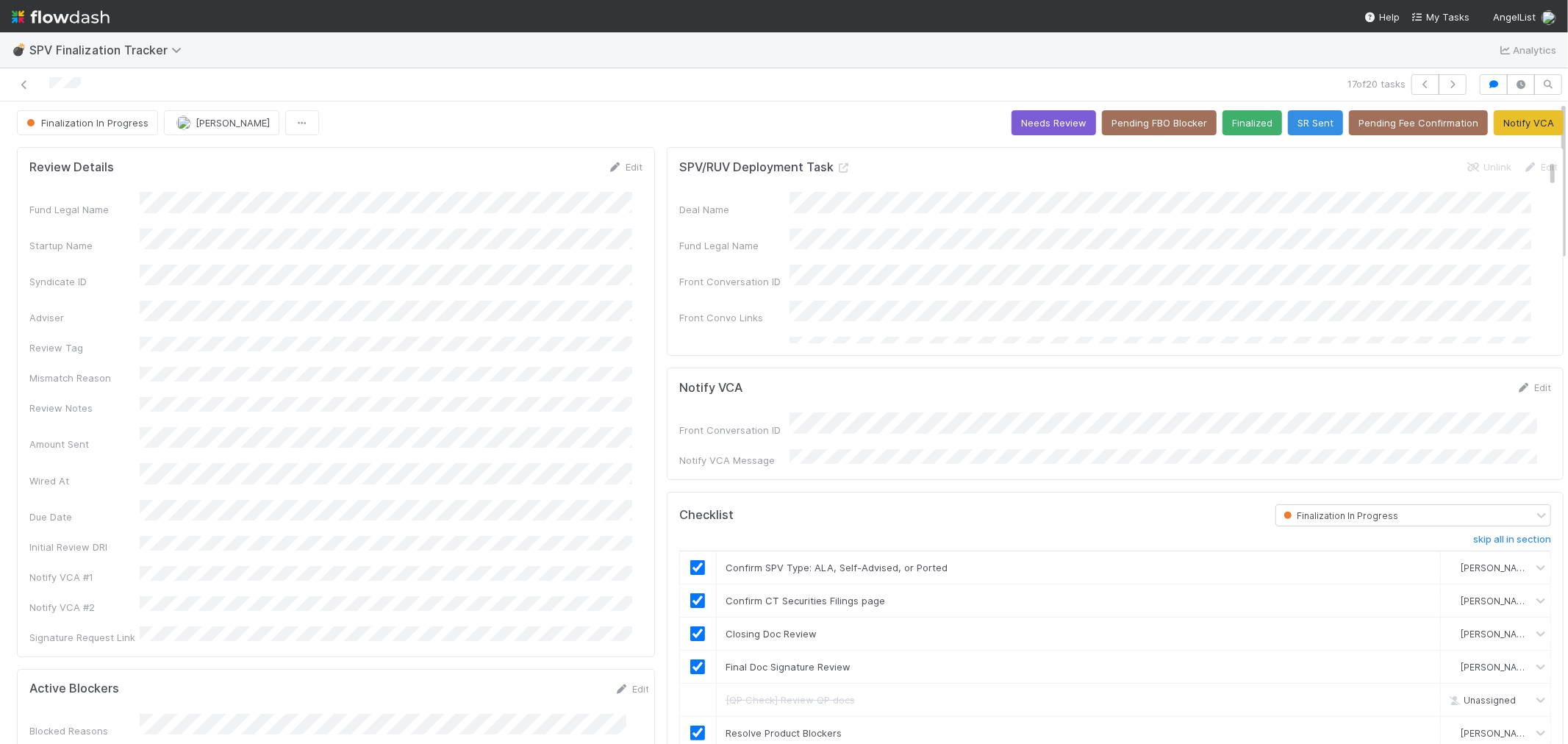
scroll to position [0, 0]
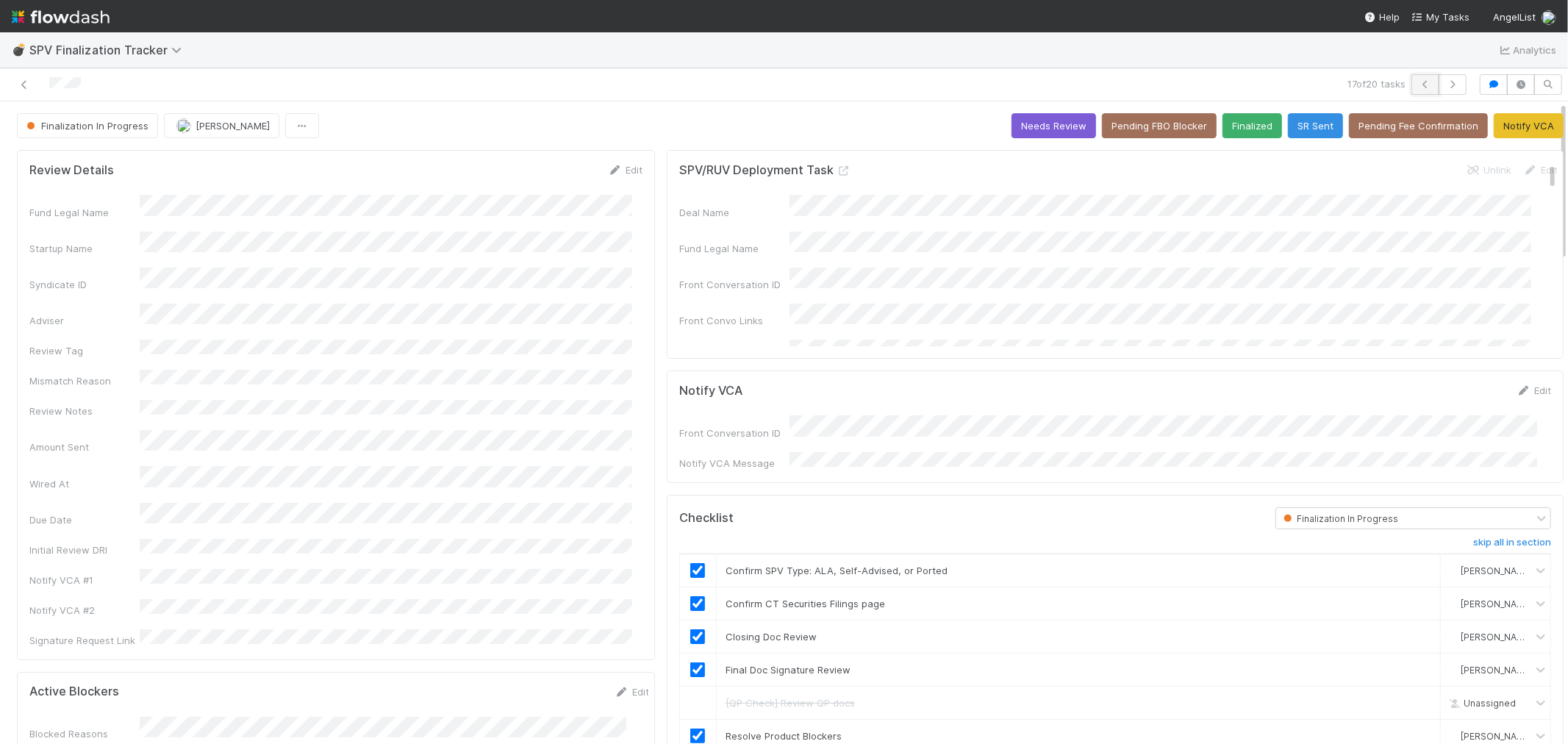
click at [1412, 79] on button "button" at bounding box center [1426, 84] width 28 height 21
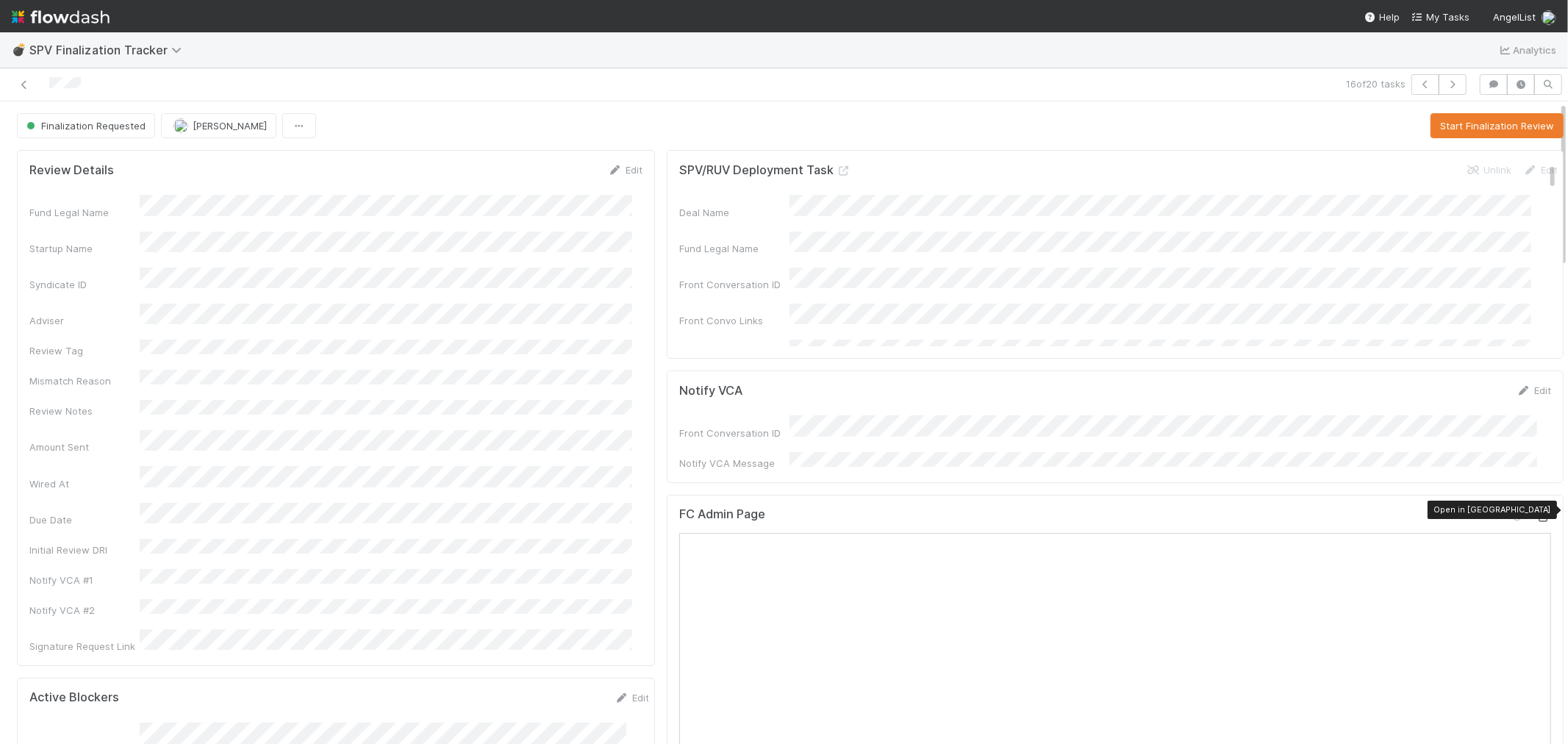
click at [1537, 513] on icon at bounding box center [1544, 518] width 15 height 10
click at [1459, 121] on button "Start Finalization Review" at bounding box center [1497, 126] width 133 height 25
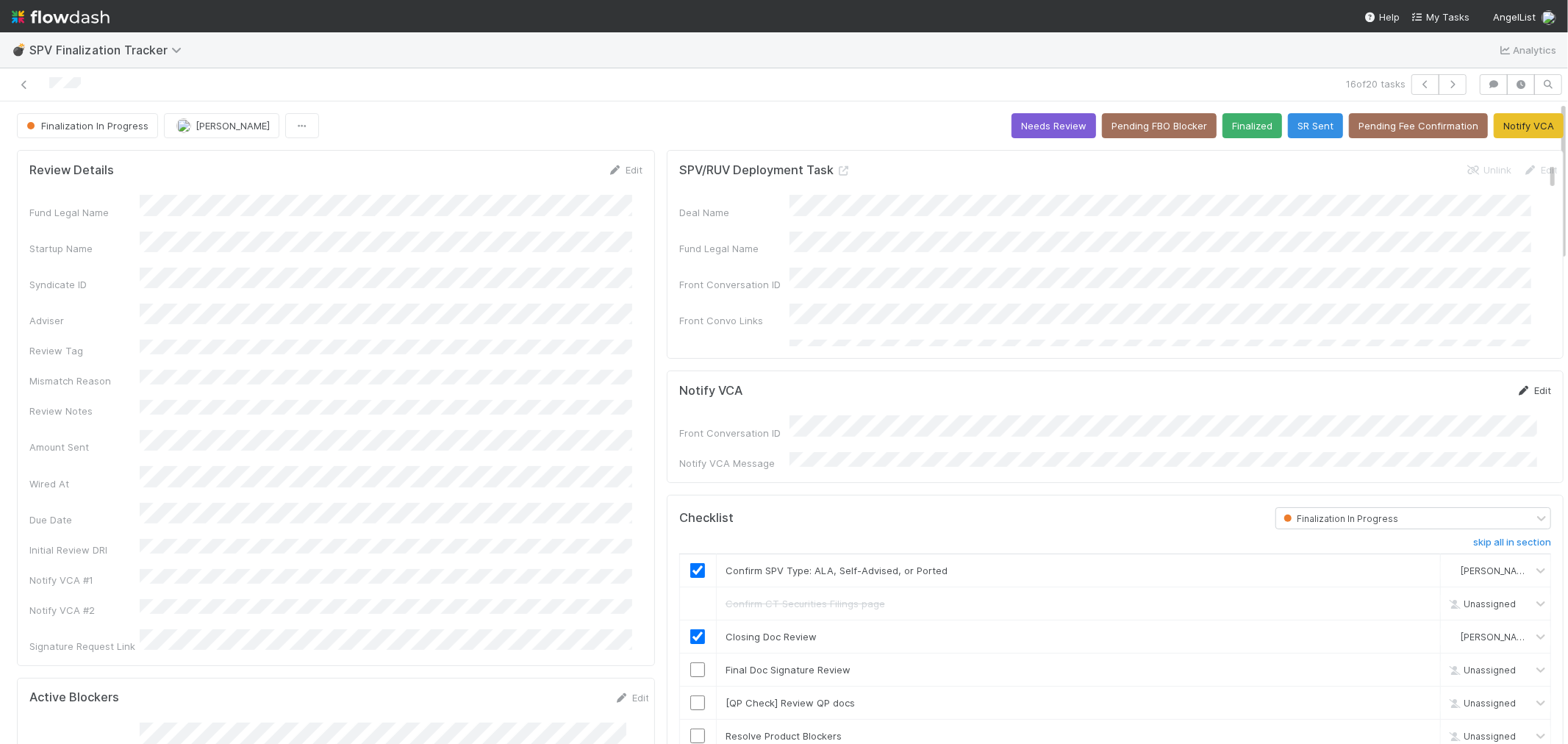
click at [1517, 389] on icon at bounding box center [1524, 391] width 15 height 10
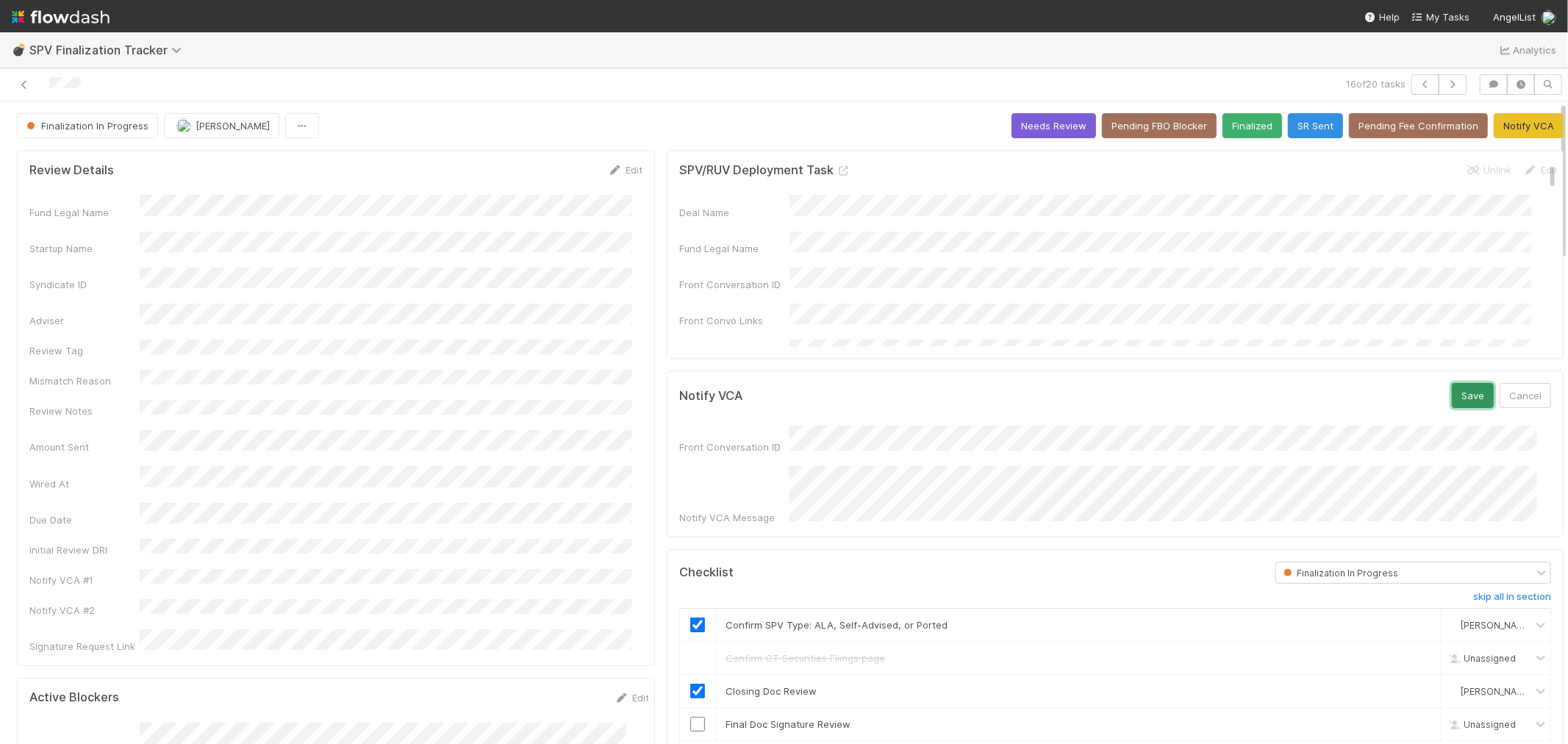
click at [1452, 390] on button "Save" at bounding box center [1473, 395] width 42 height 25
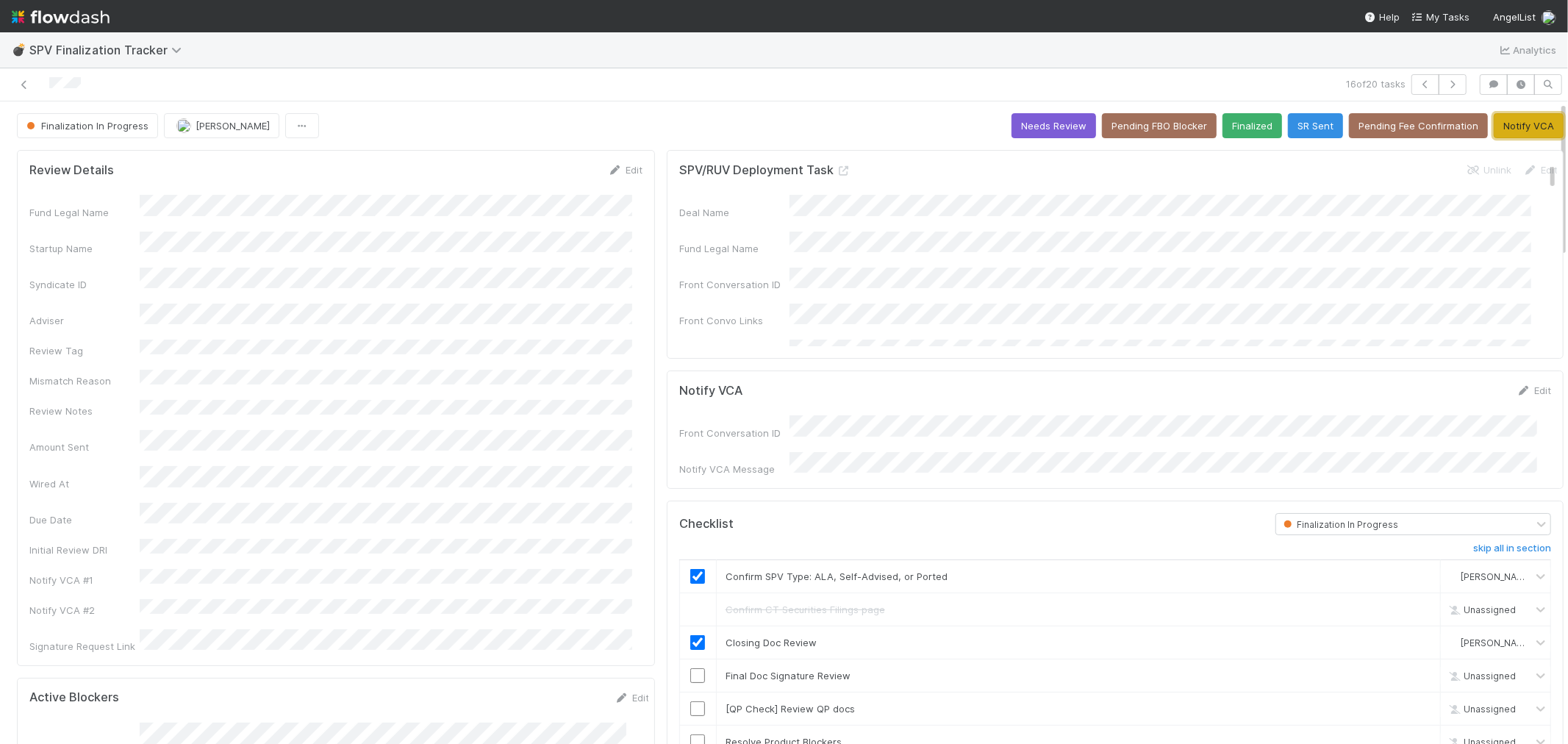
click at [1503, 126] on button "Notify VCA" at bounding box center [1528, 126] width 70 height 25
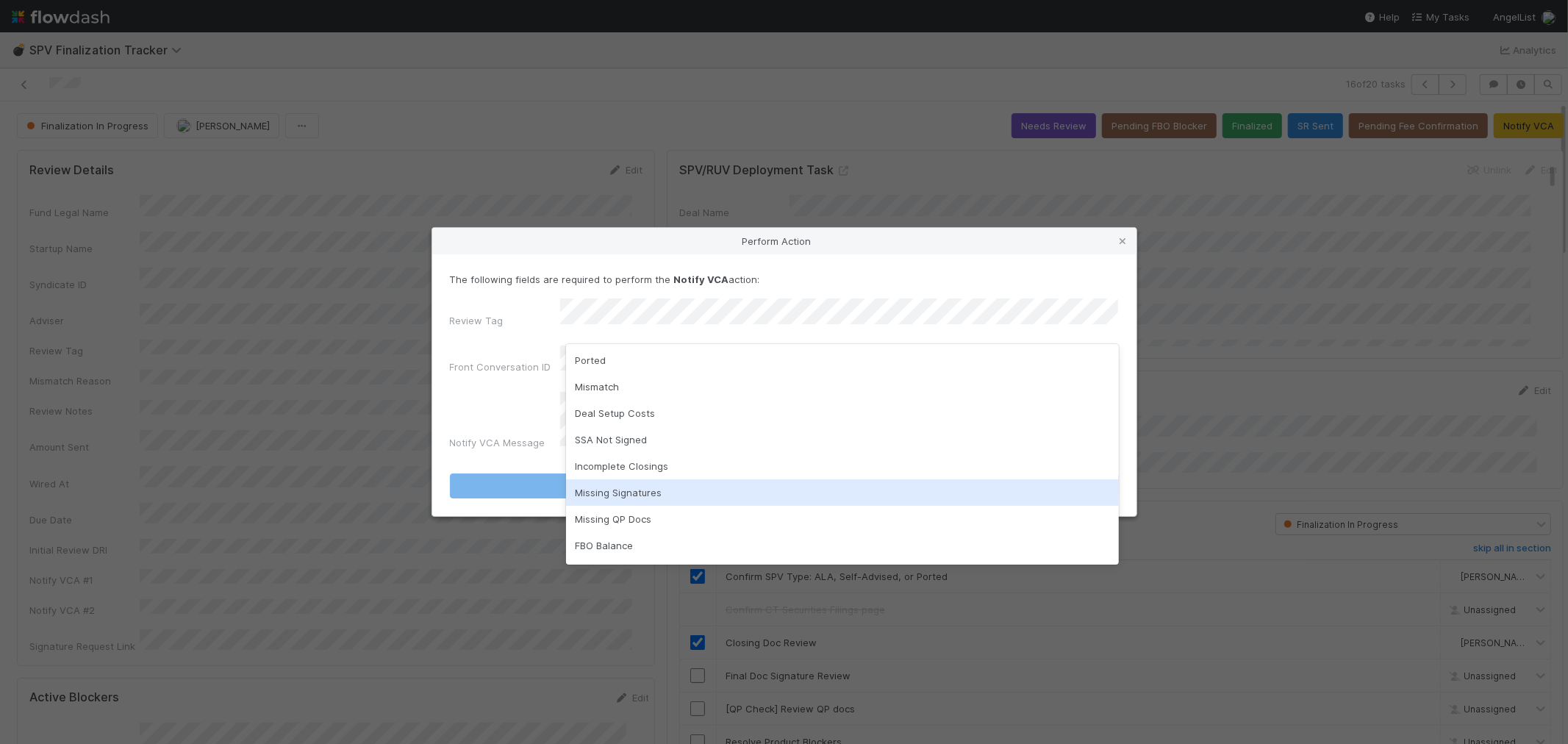
click at [635, 493] on div "Missing Signatures" at bounding box center [843, 492] width 553 height 26
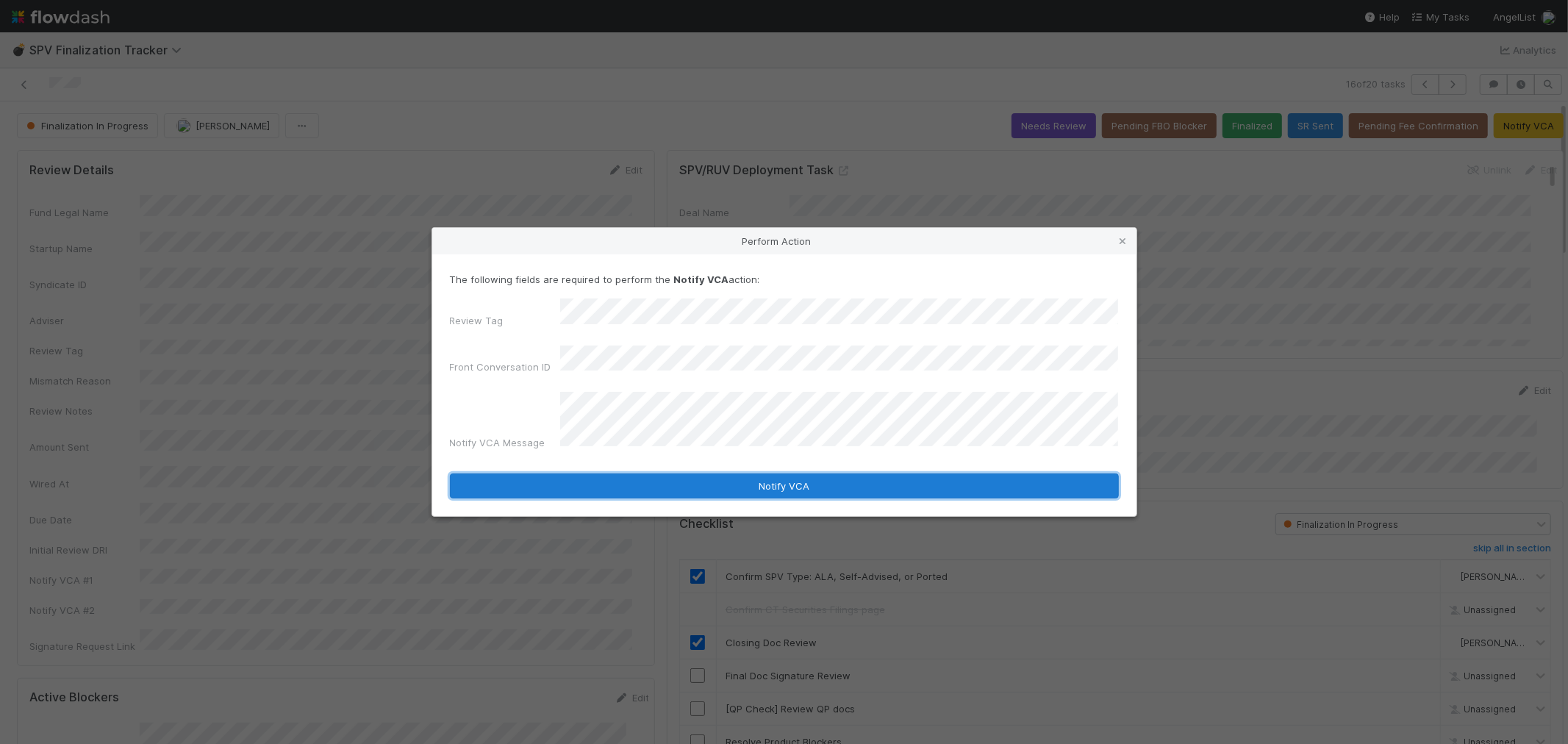
click at [630, 473] on button "Notify VCA" at bounding box center [784, 486] width 669 height 25
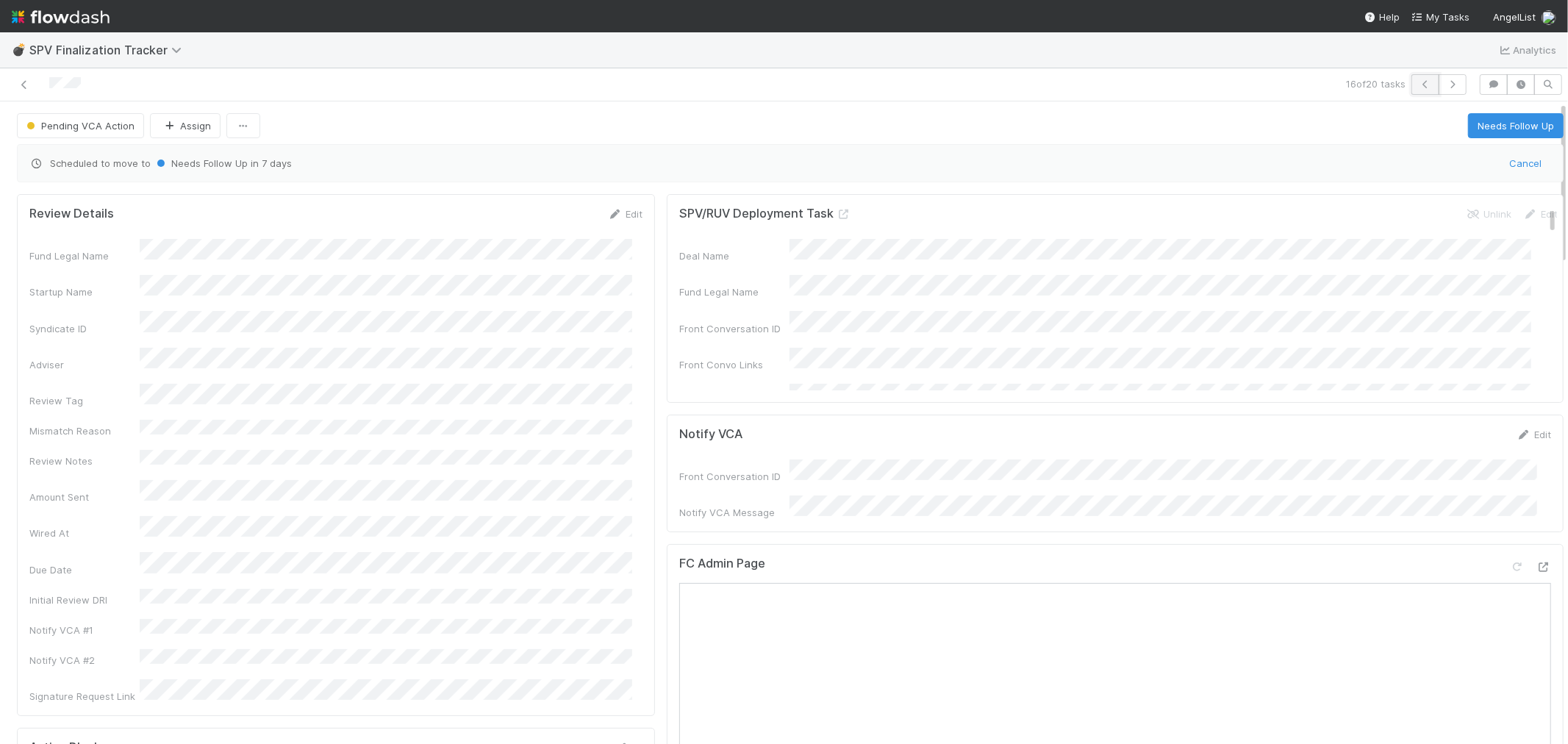
click at [1418, 86] on icon "button" at bounding box center [1426, 84] width 15 height 9
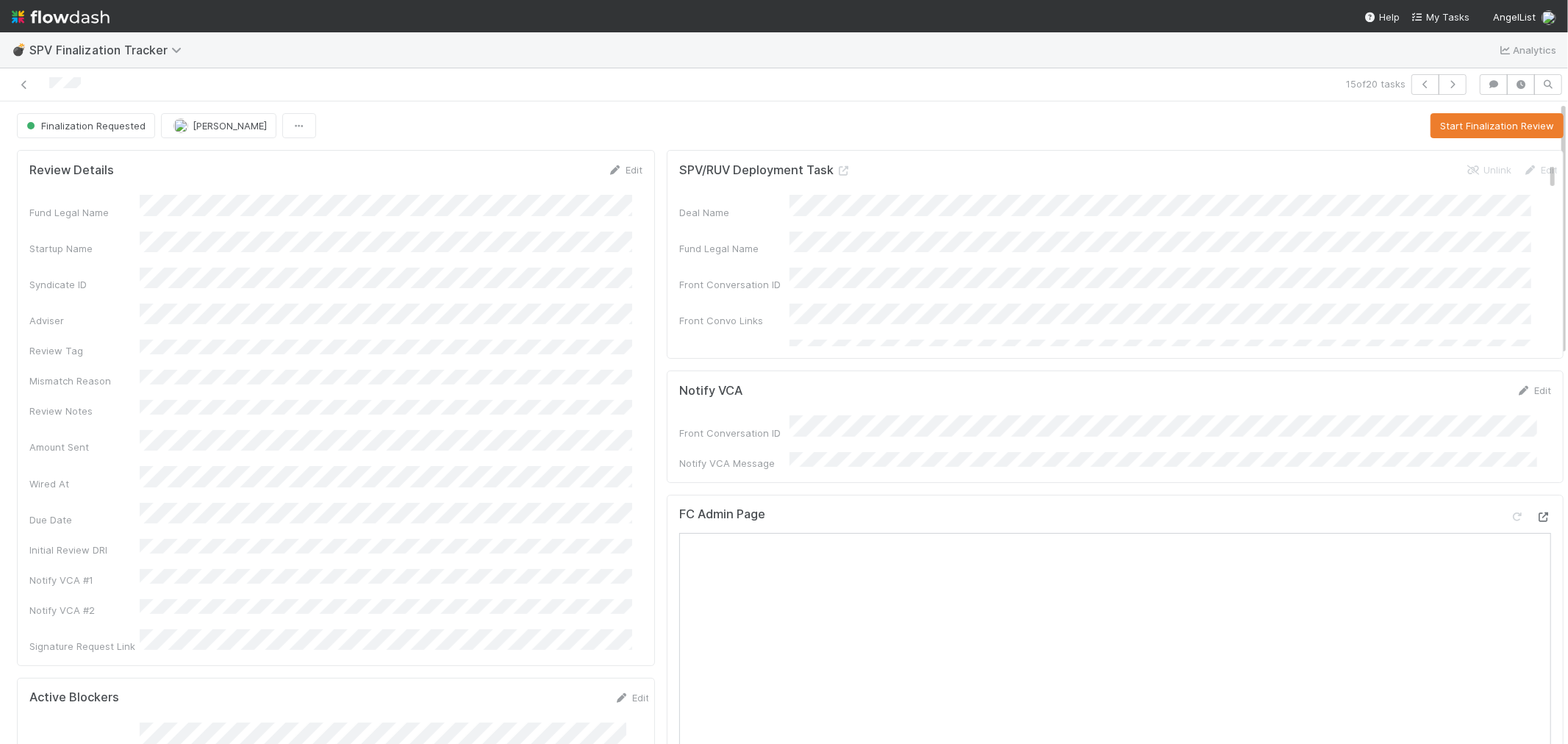
click at [1537, 513] on icon at bounding box center [1544, 518] width 15 height 10
click at [1472, 119] on button "Start Finalization Review" at bounding box center [1497, 126] width 133 height 25
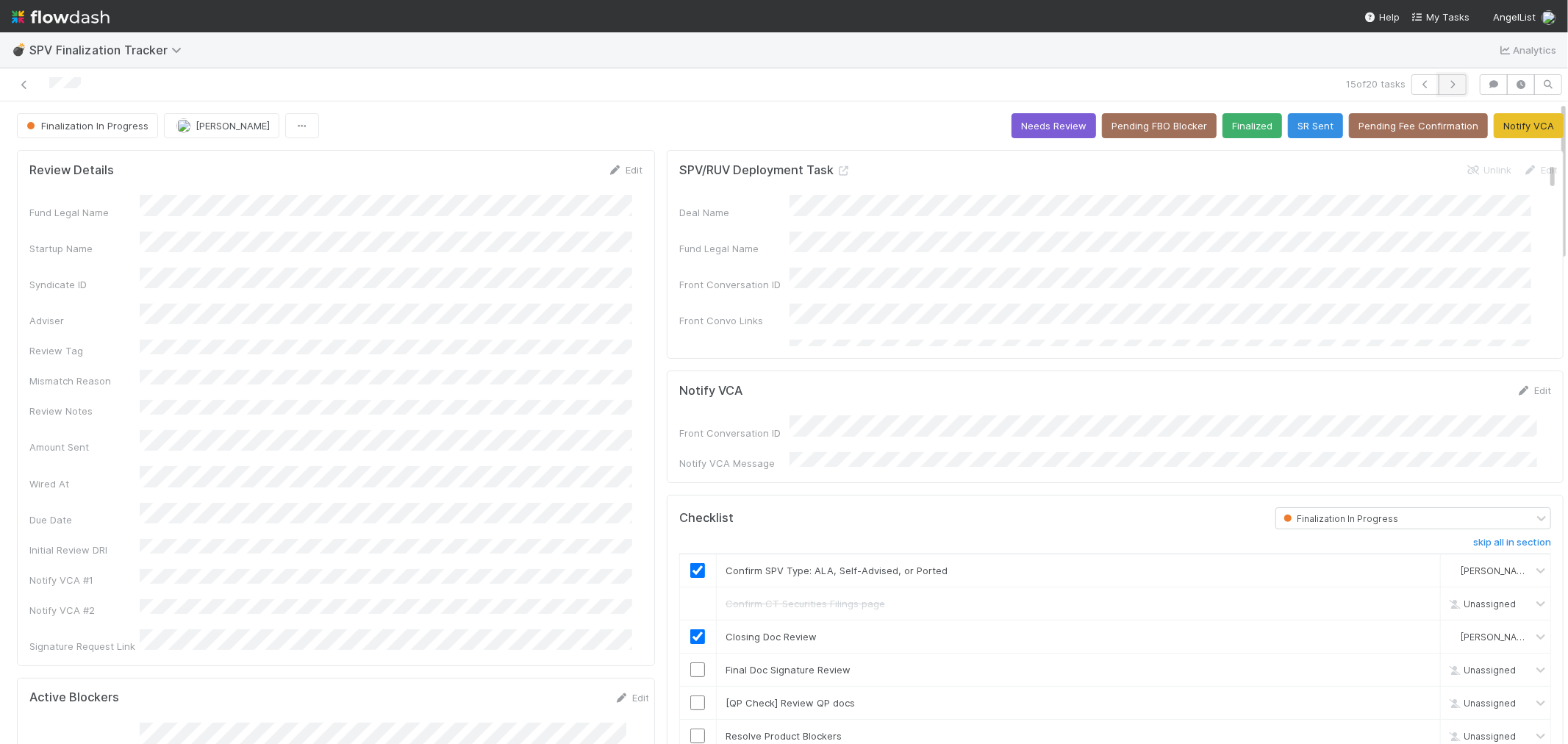
click at [1449, 82] on button "button" at bounding box center [1453, 84] width 28 height 21
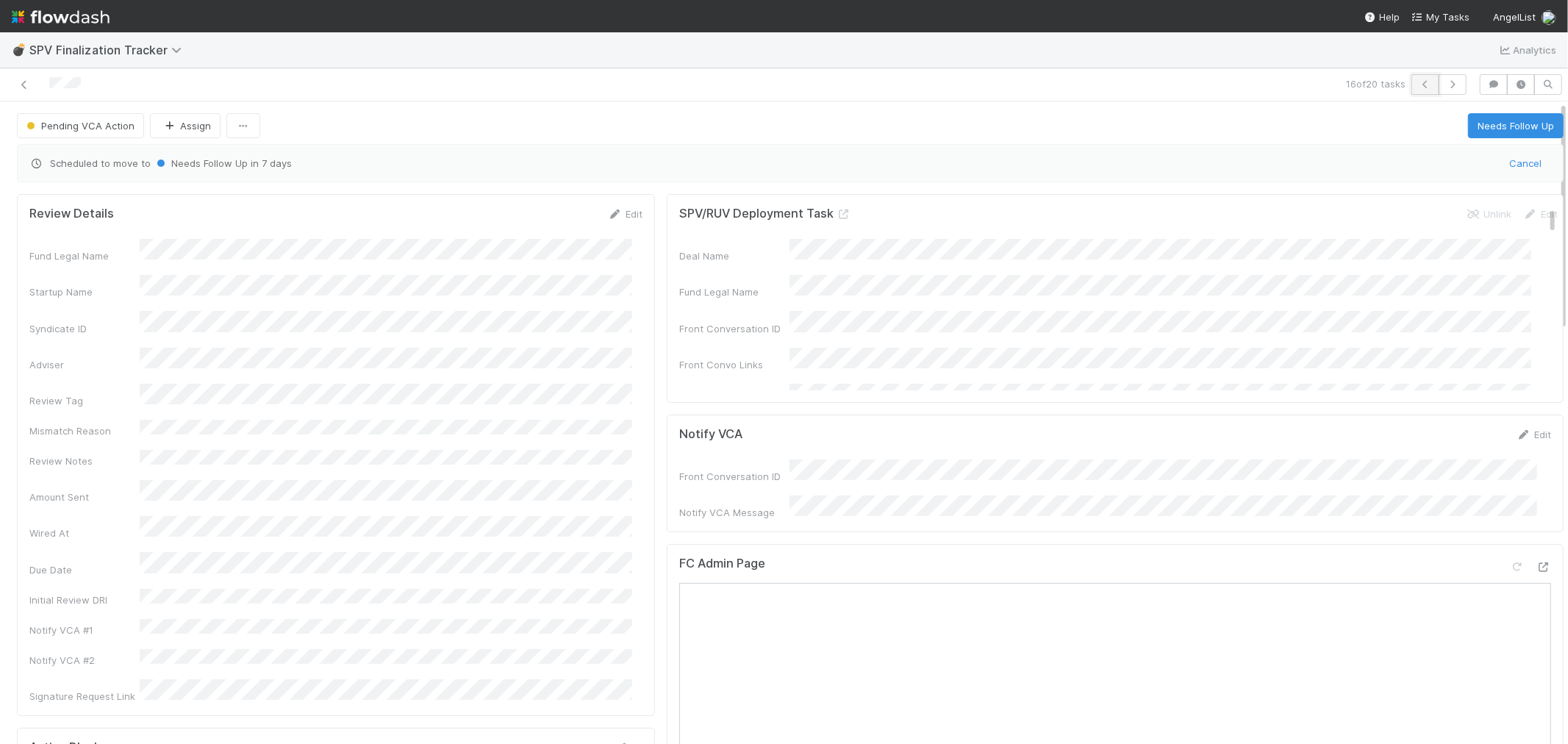
click at [1418, 88] on icon "button" at bounding box center [1426, 84] width 15 height 9
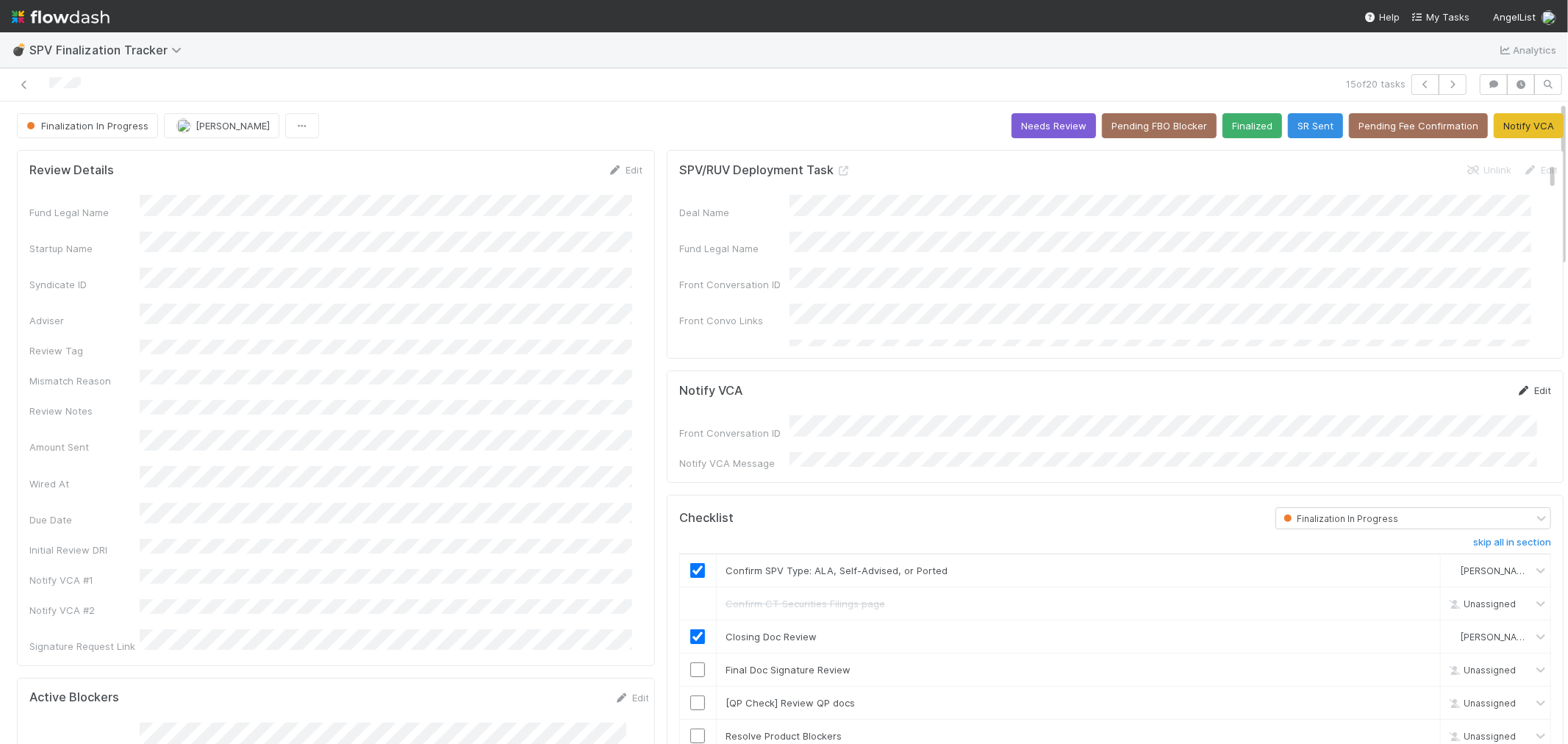
click at [1523, 388] on link "Edit" at bounding box center [1534, 390] width 35 height 12
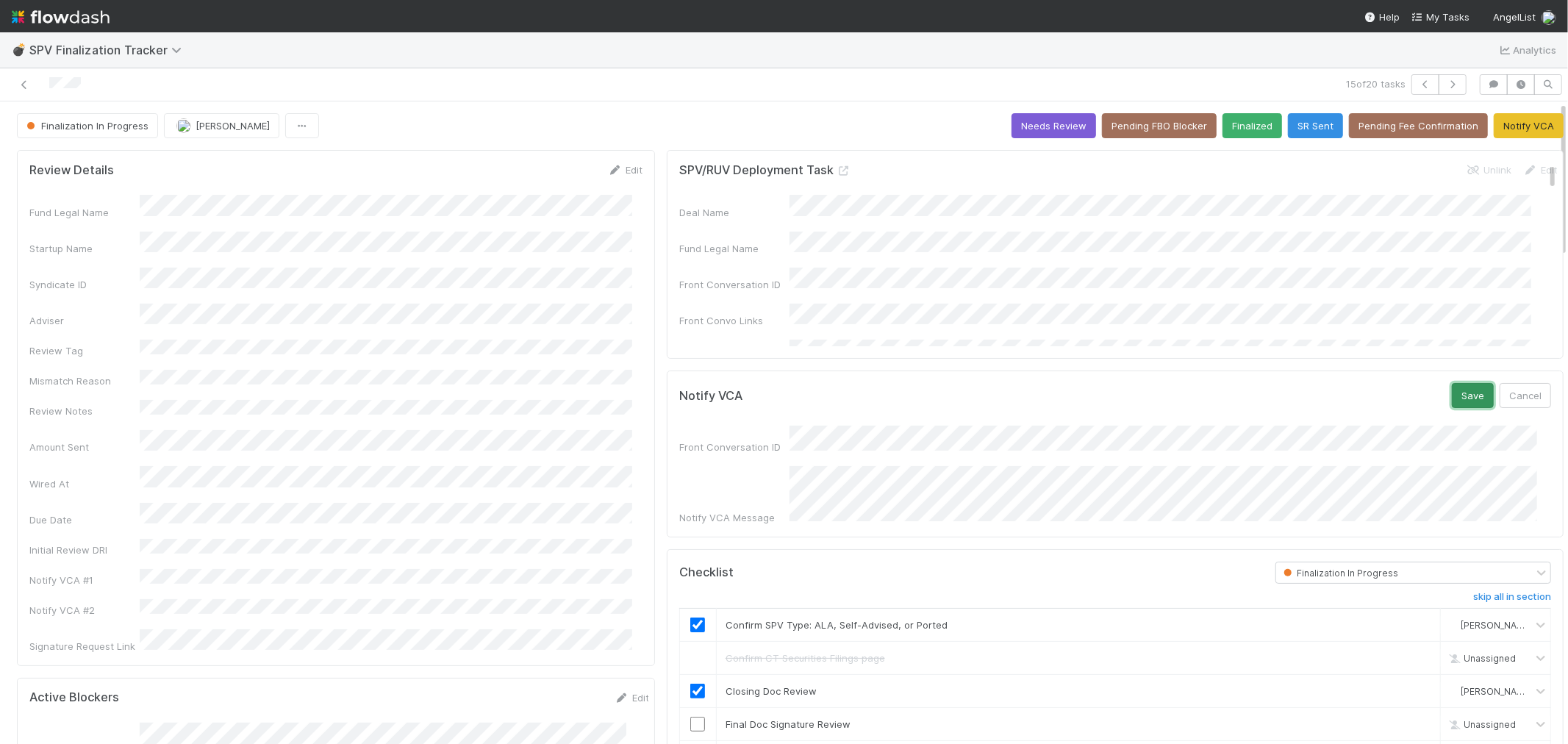
click at [1452, 394] on button "Save" at bounding box center [1473, 395] width 42 height 25
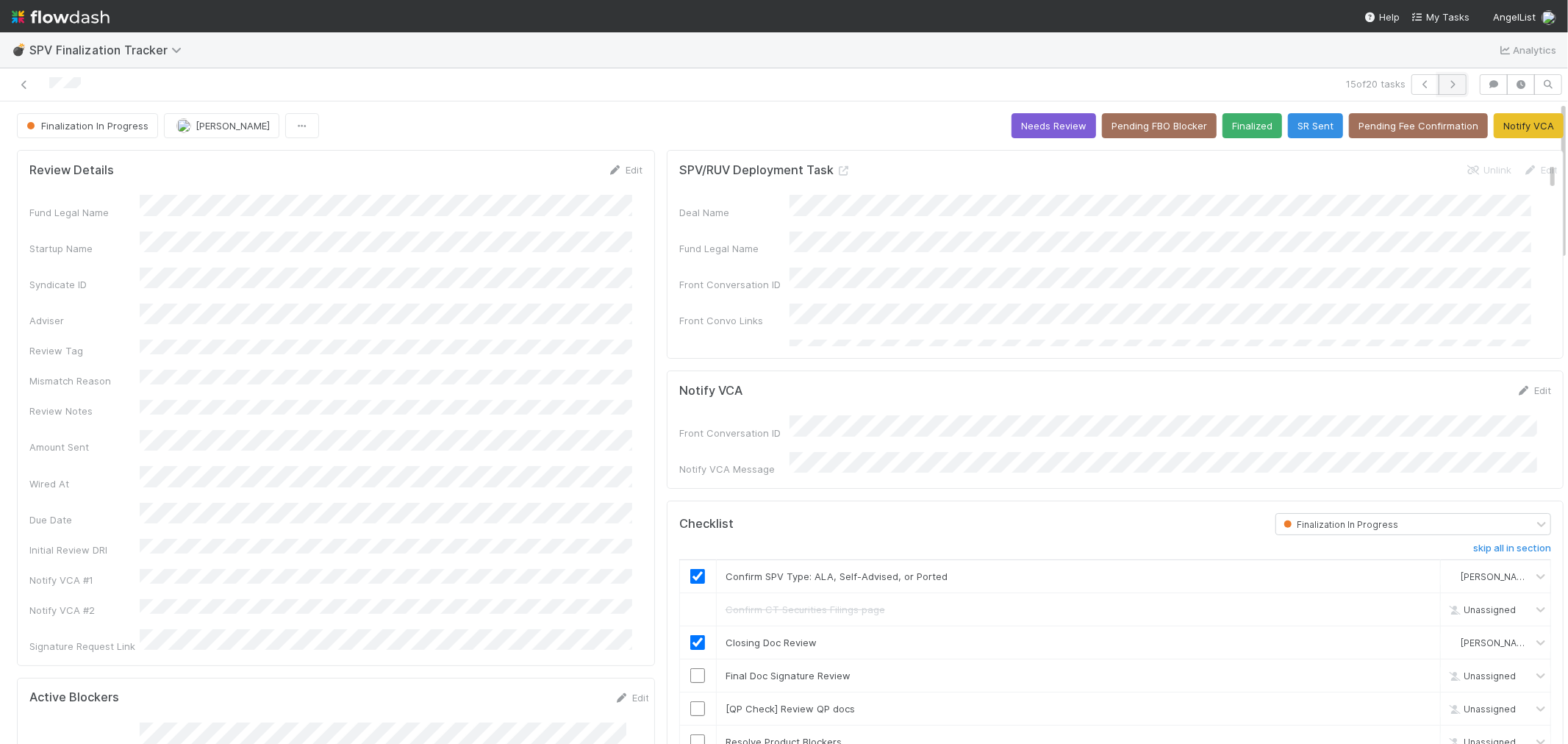
click at [1445, 84] on icon "button" at bounding box center [1453, 84] width 15 height 9
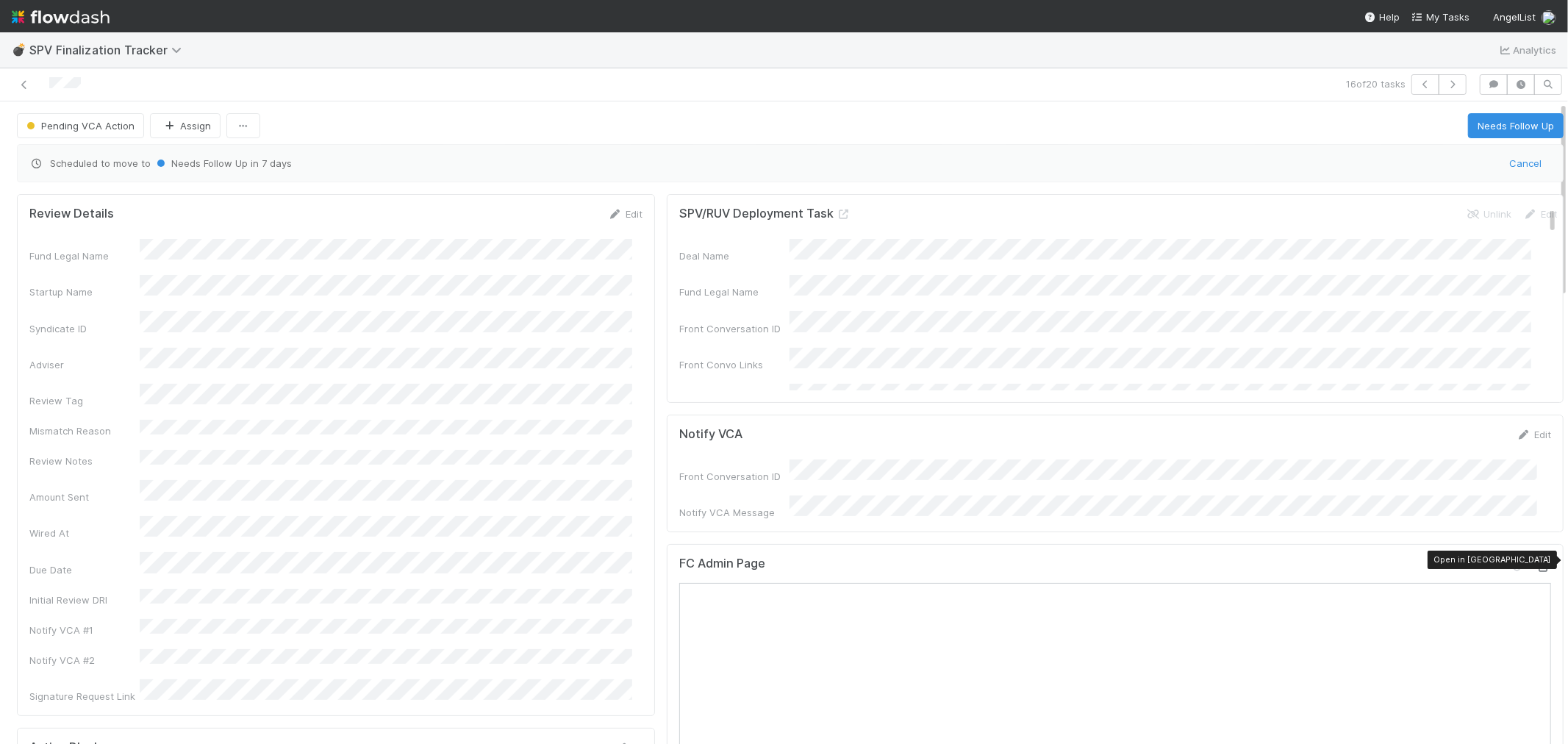
click at [1537, 562] on icon at bounding box center [1544, 567] width 15 height 10
click at [1445, 81] on icon "button" at bounding box center [1453, 84] width 15 height 9
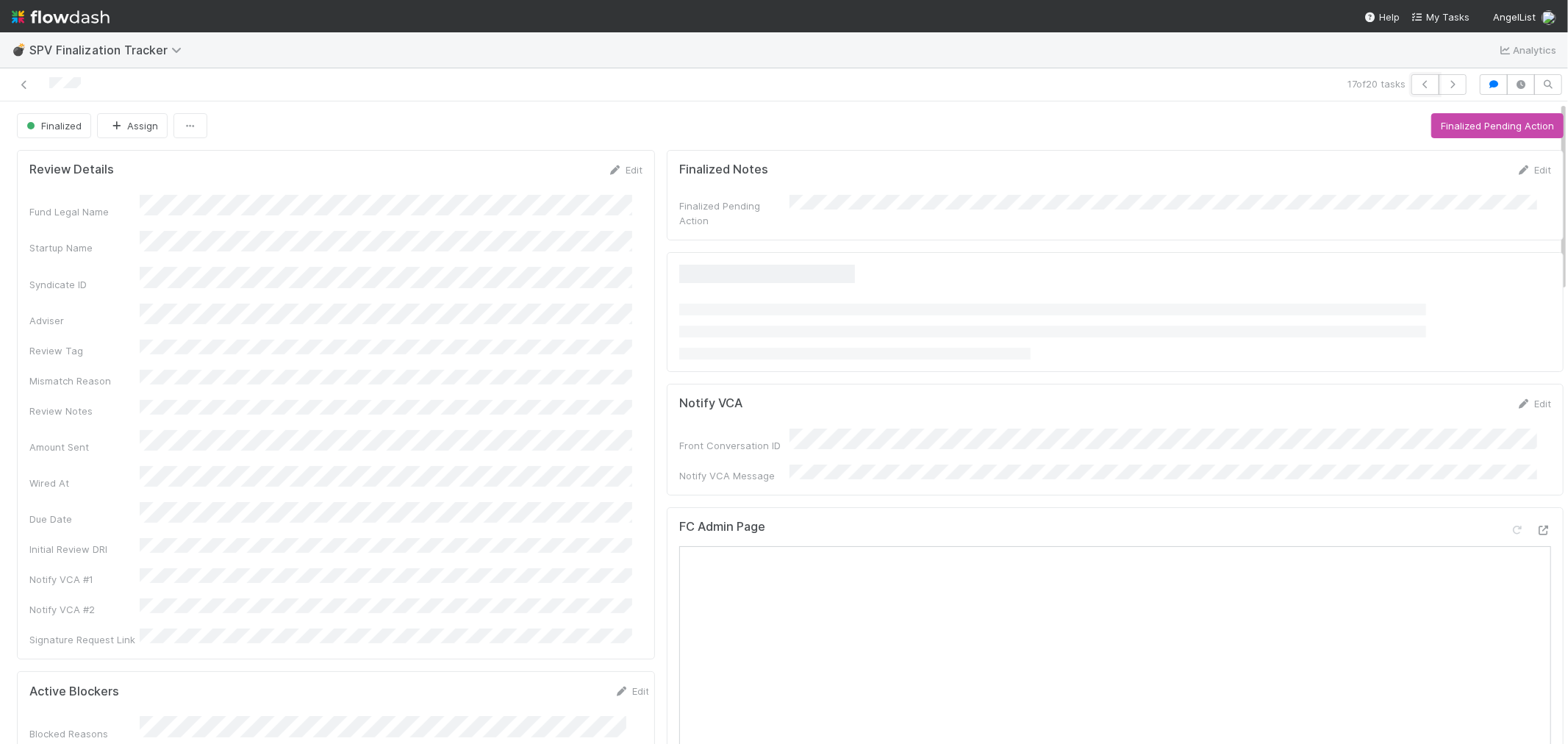
click at [1412, 89] on button "button" at bounding box center [1426, 84] width 28 height 21
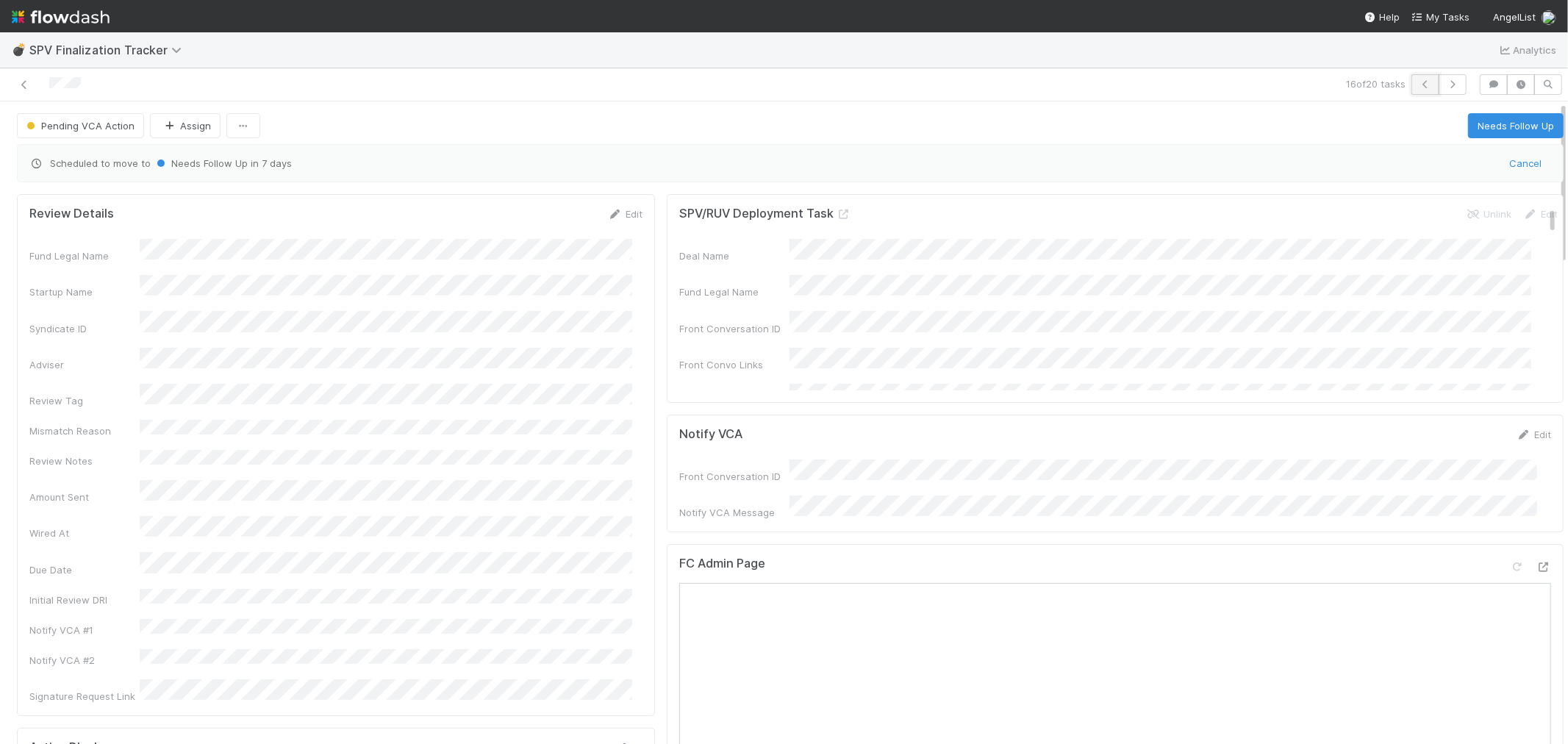
click at [1418, 85] on icon "button" at bounding box center [1426, 84] width 15 height 9
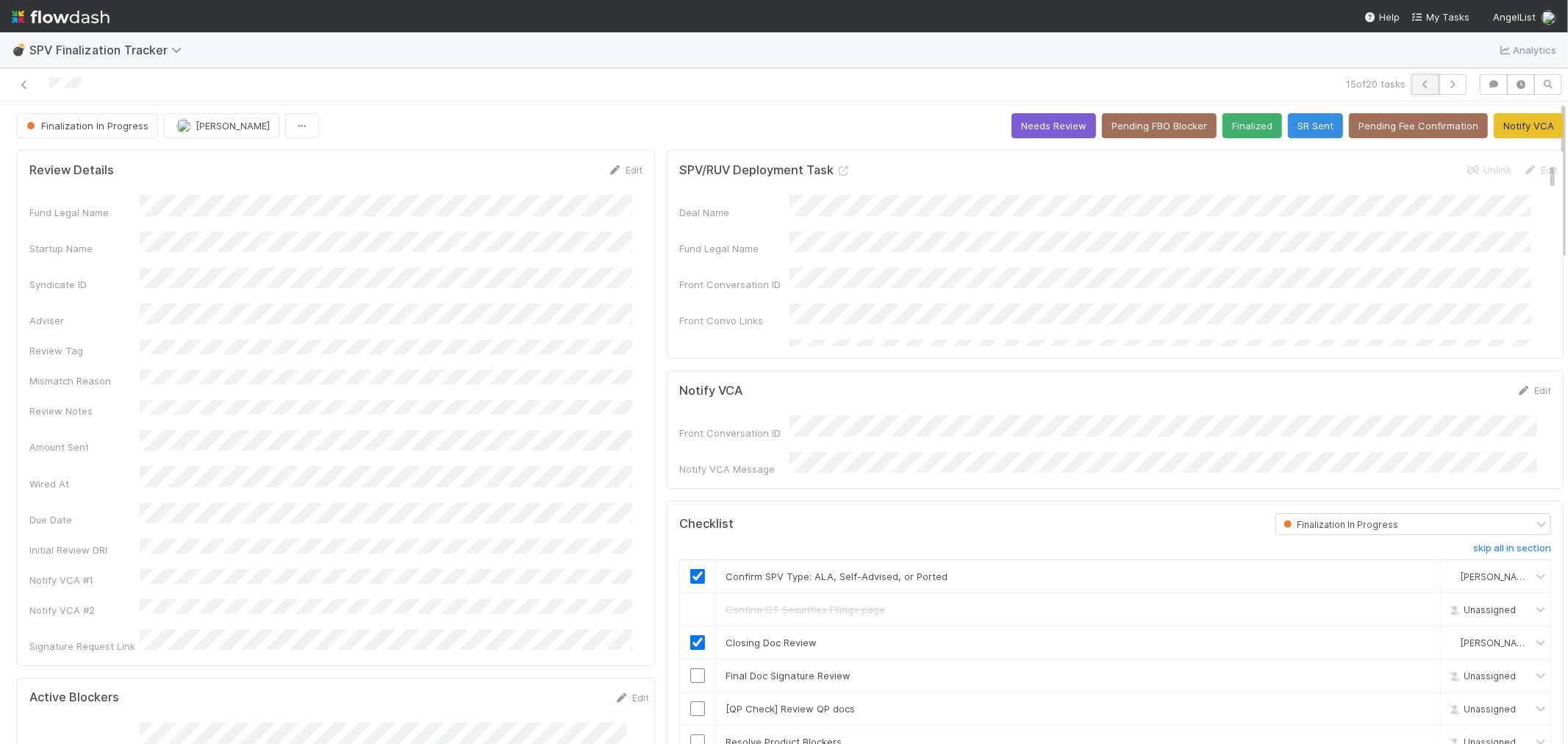
click at [1418, 83] on icon "button" at bounding box center [1426, 84] width 15 height 9
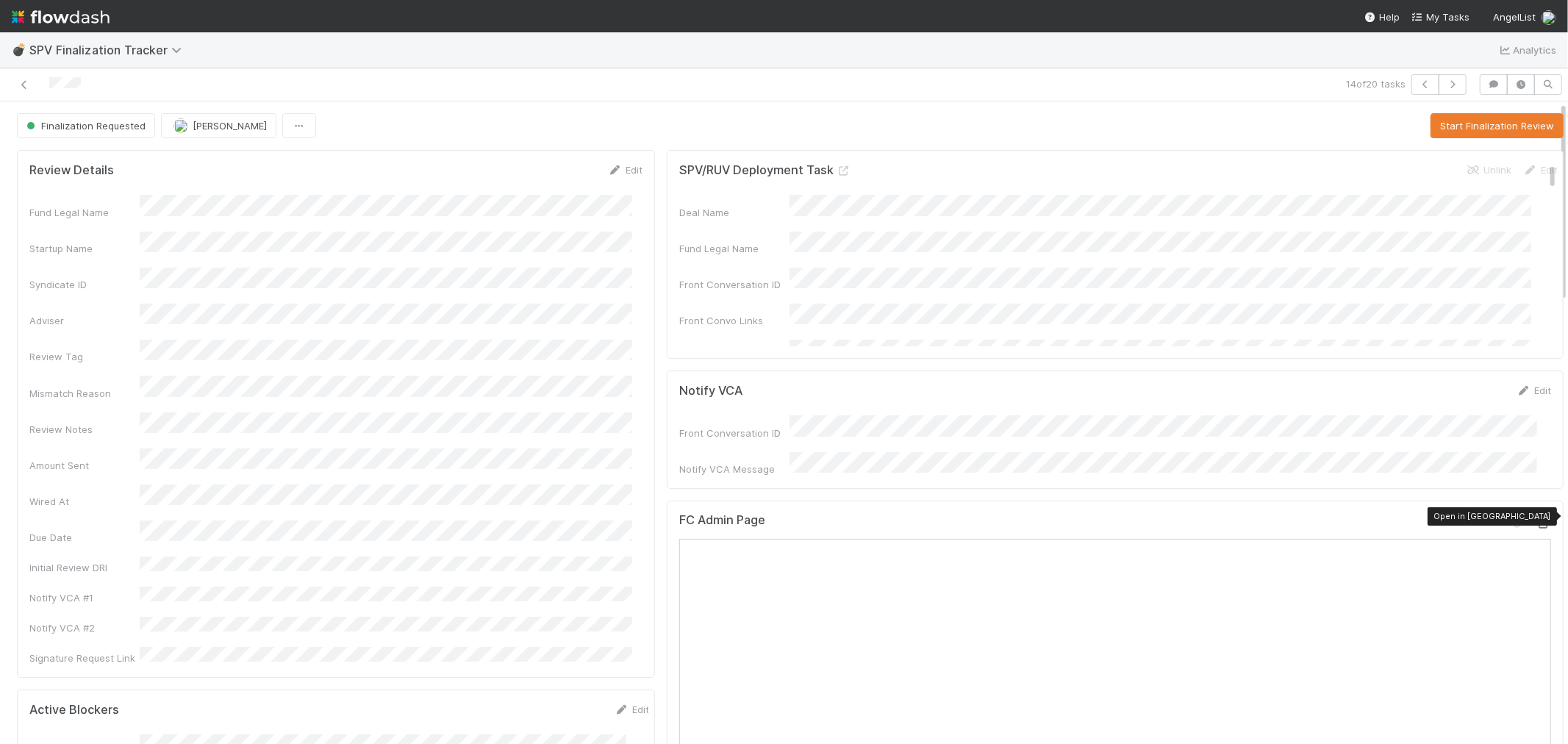
click at [1537, 519] on icon at bounding box center [1544, 524] width 15 height 10
click at [1453, 120] on button "Start Finalization Review" at bounding box center [1497, 126] width 133 height 25
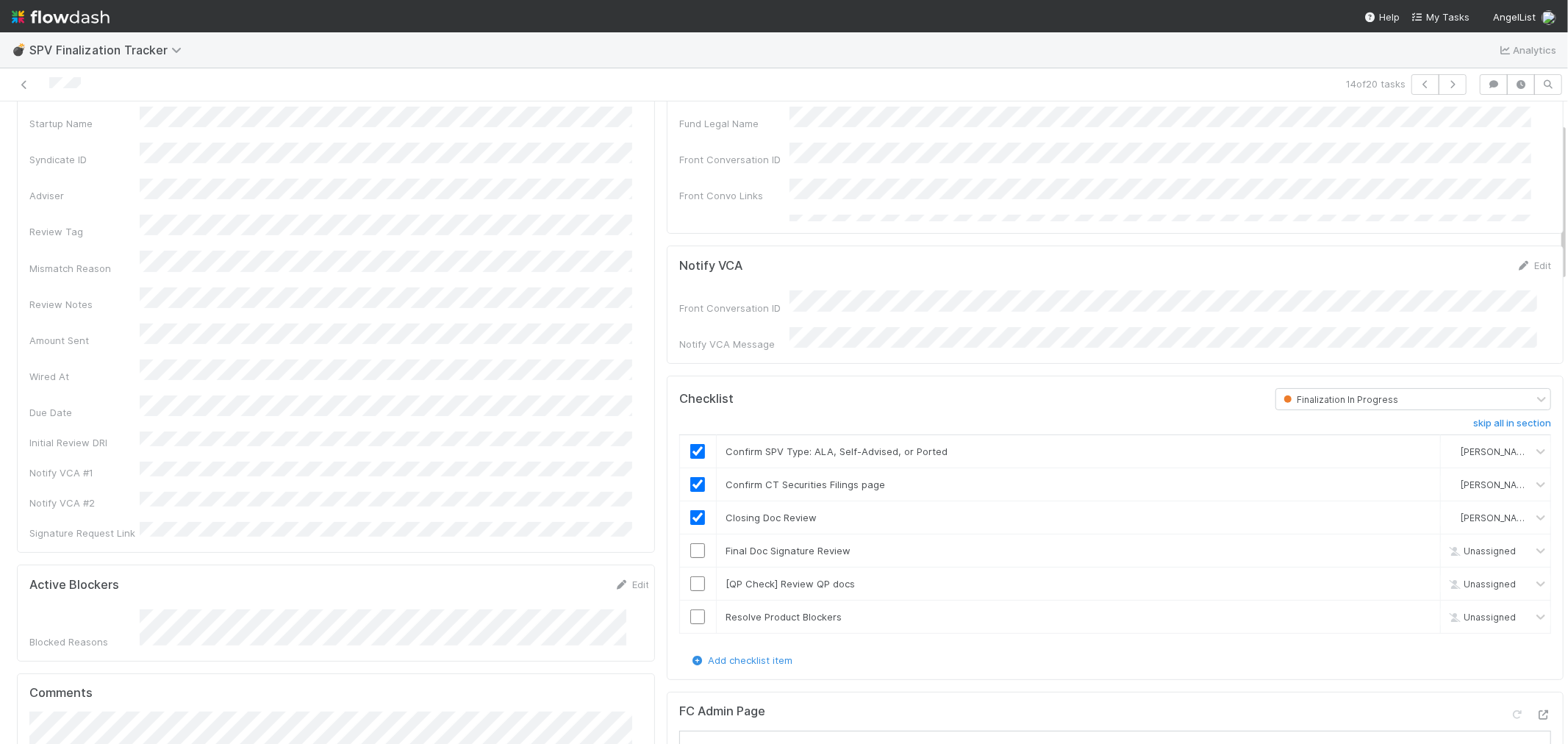
scroll to position [81, 0]
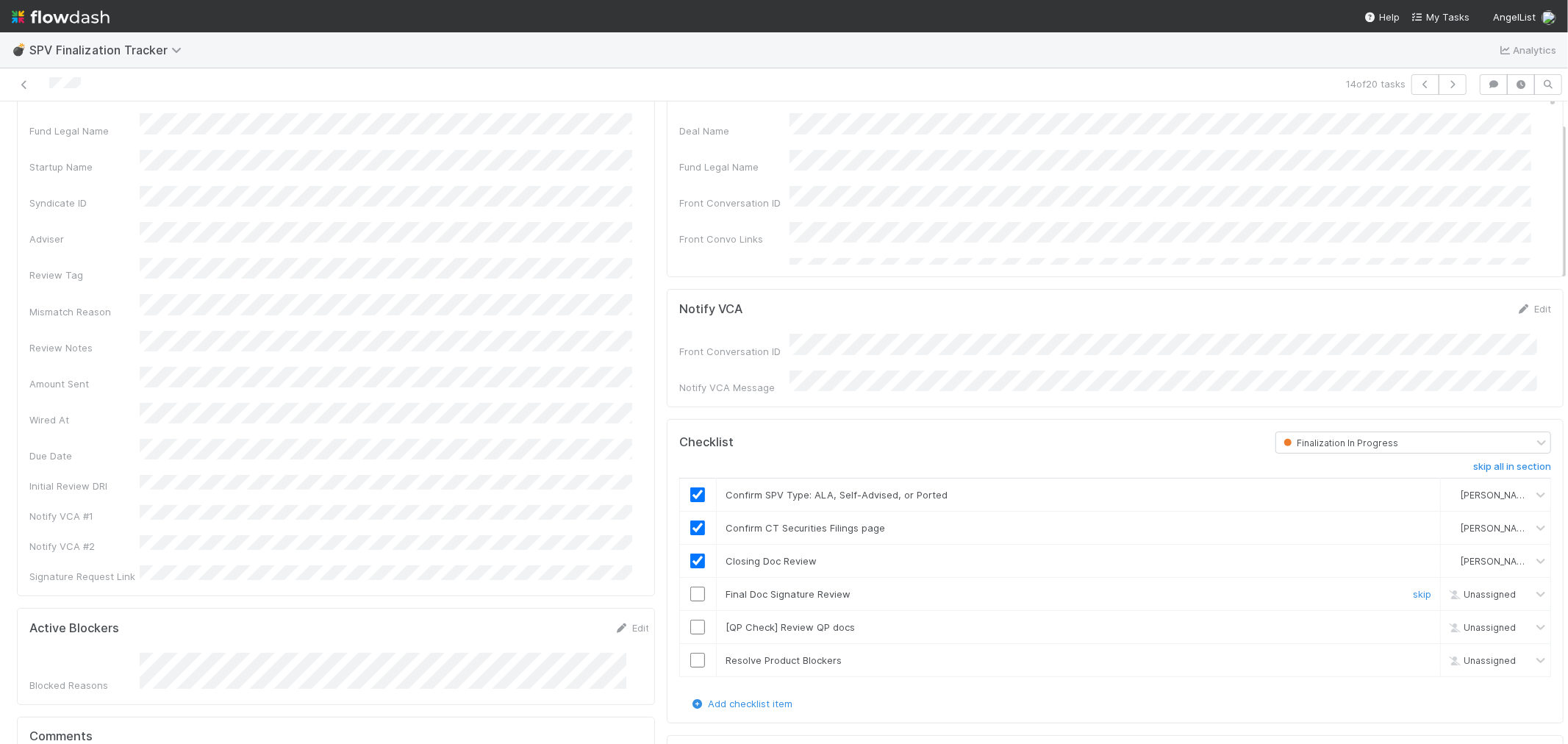
click at [691, 589] on input "checkbox" at bounding box center [698, 594] width 15 height 15
drag, startPoint x: 1395, startPoint y: 617, endPoint x: 1107, endPoint y: 574, distance: 291.2
click at [1413, 621] on link "skip" at bounding box center [1422, 627] width 18 height 12
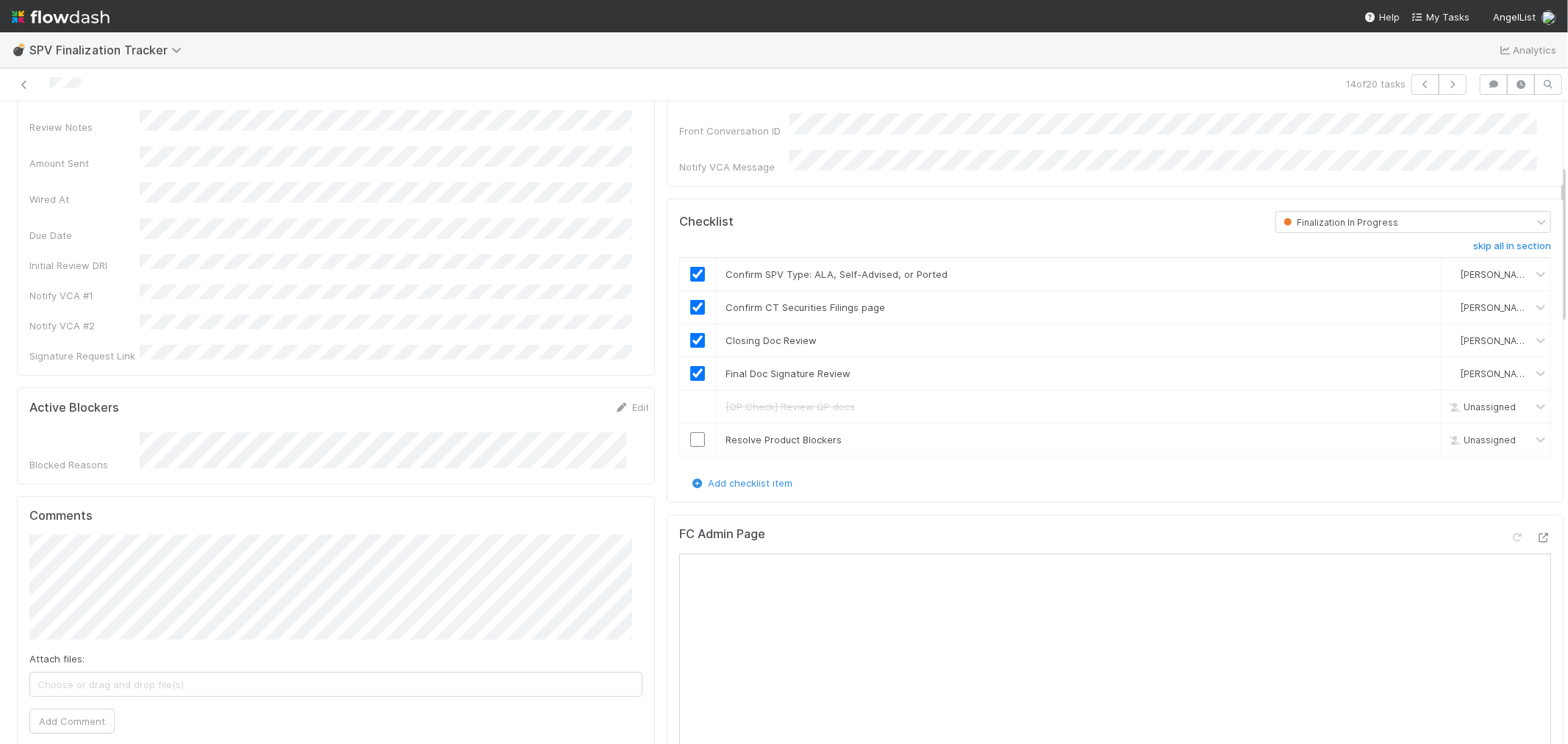
scroll to position [408, 0]
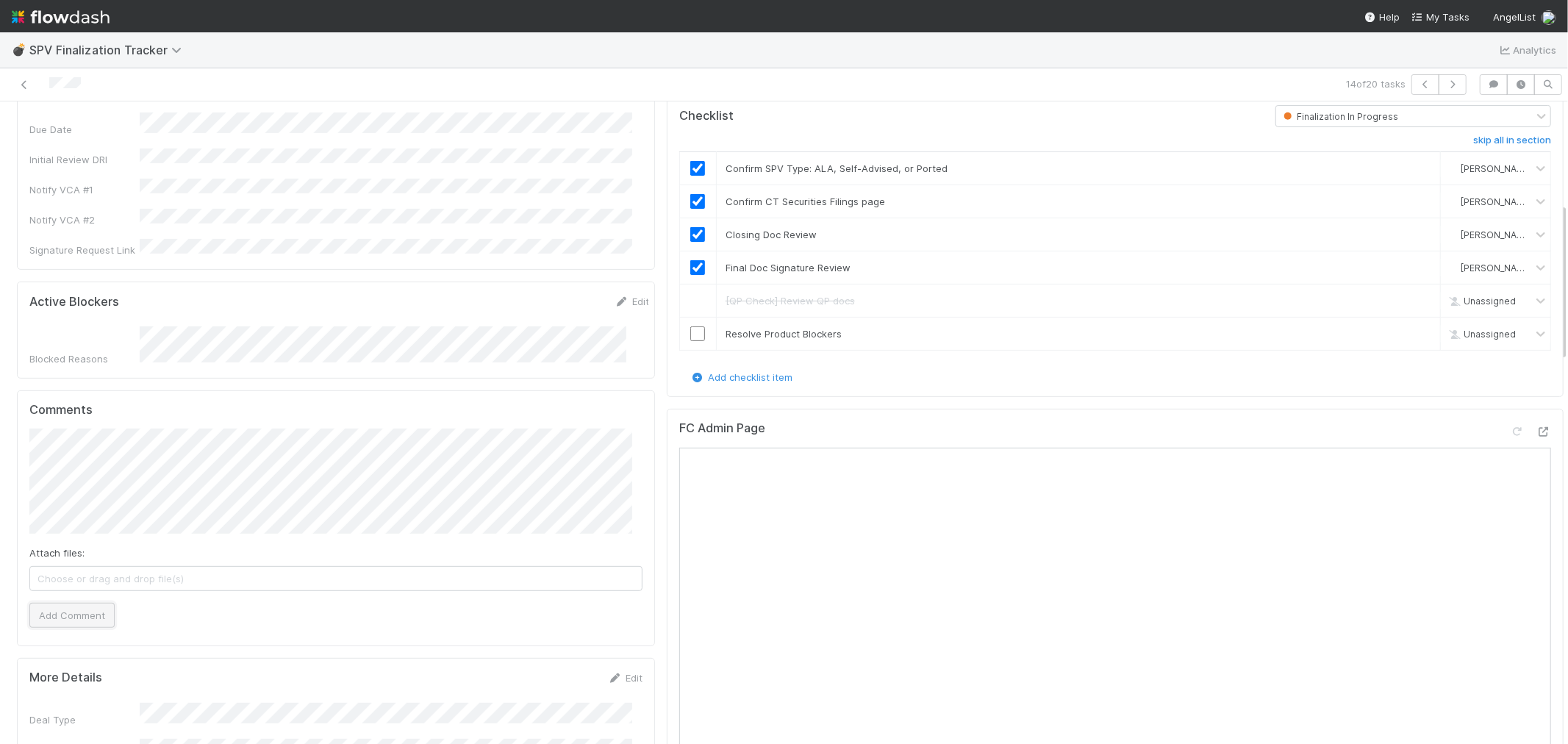
click at [67, 603] on button "Add Comment" at bounding box center [72, 616] width 86 height 25
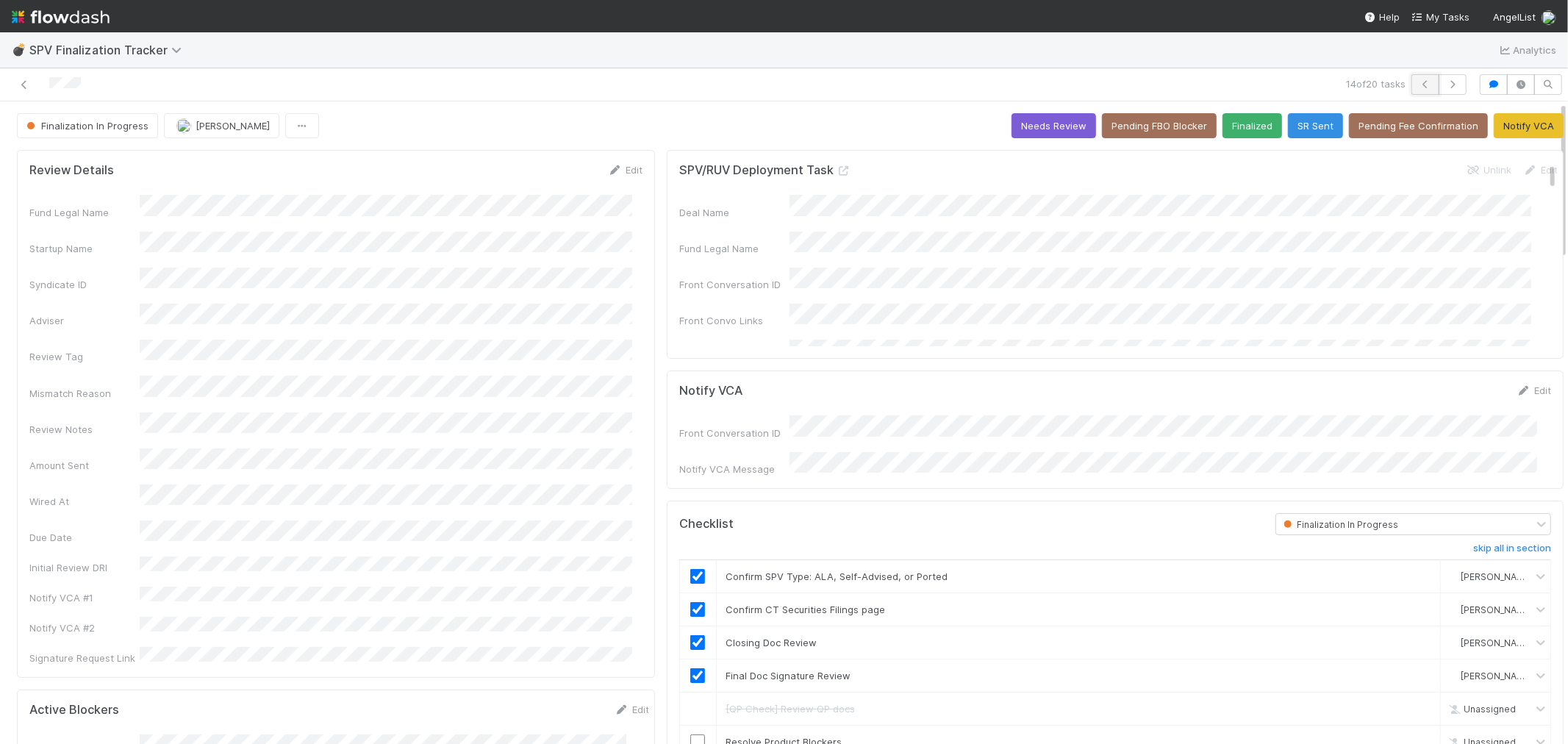
click at [1418, 80] on icon "button" at bounding box center [1426, 84] width 15 height 9
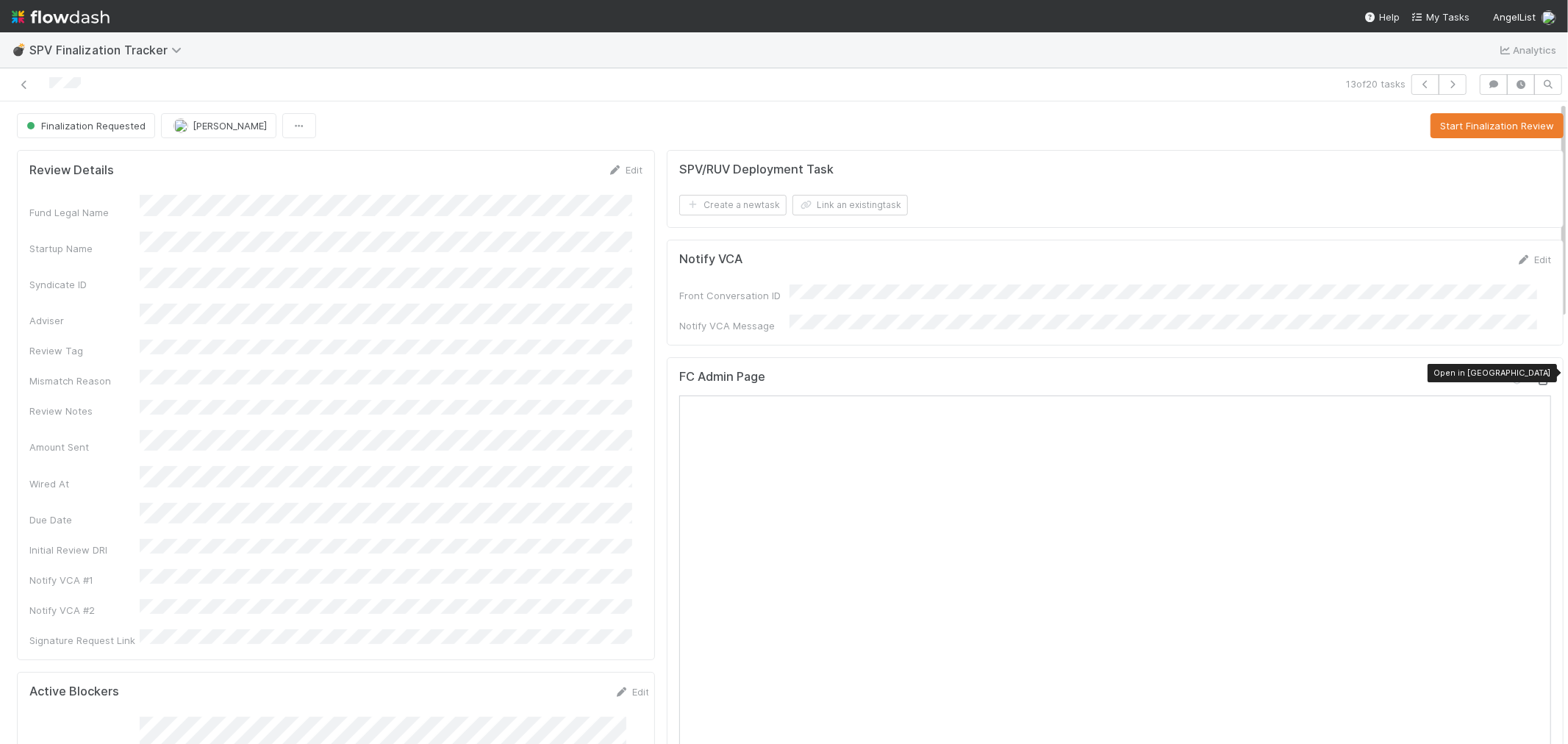
click at [1537, 373] on div at bounding box center [1544, 380] width 15 height 15
click at [1472, 128] on button "Start Finalization Review" at bounding box center [1497, 126] width 133 height 25
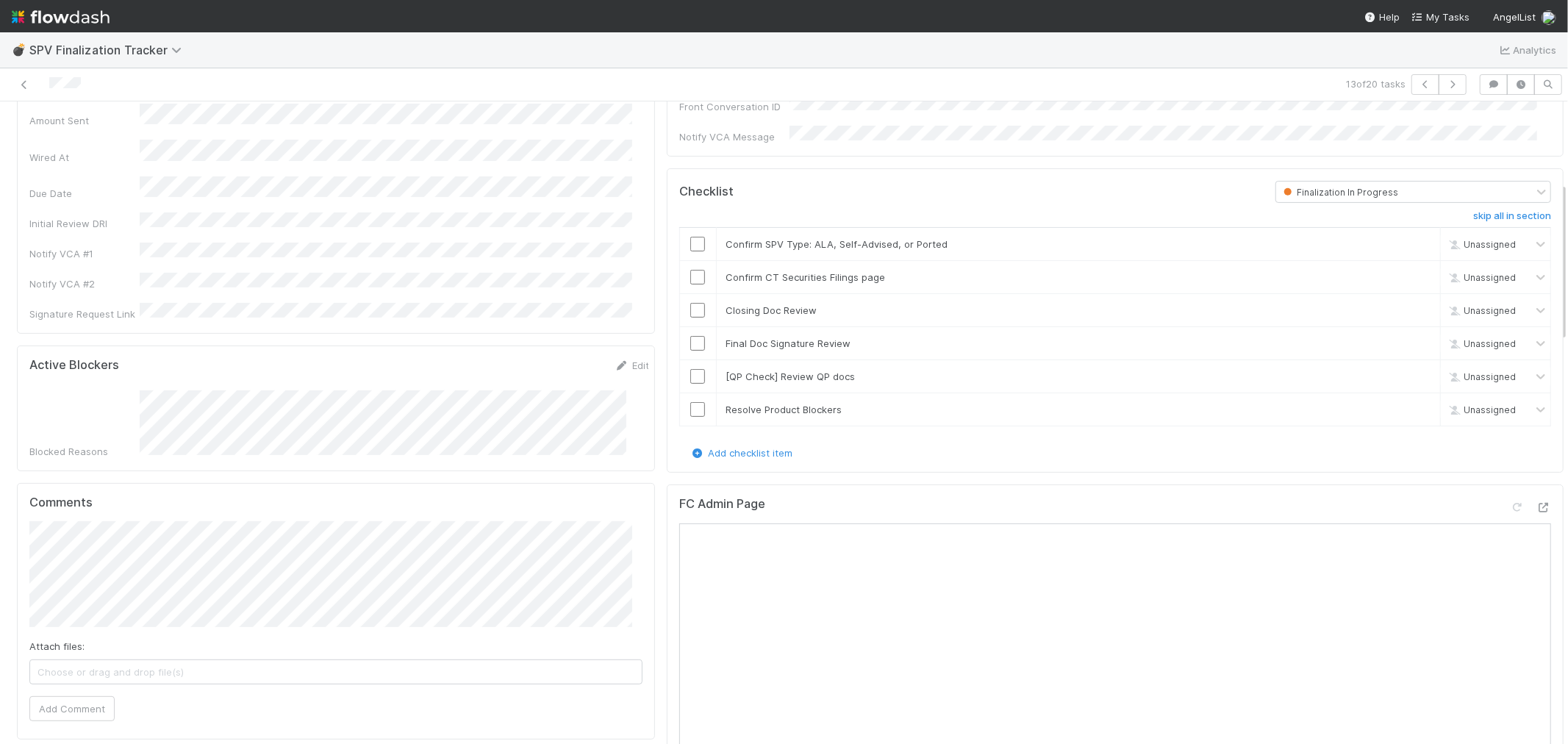
scroll to position [244, 0]
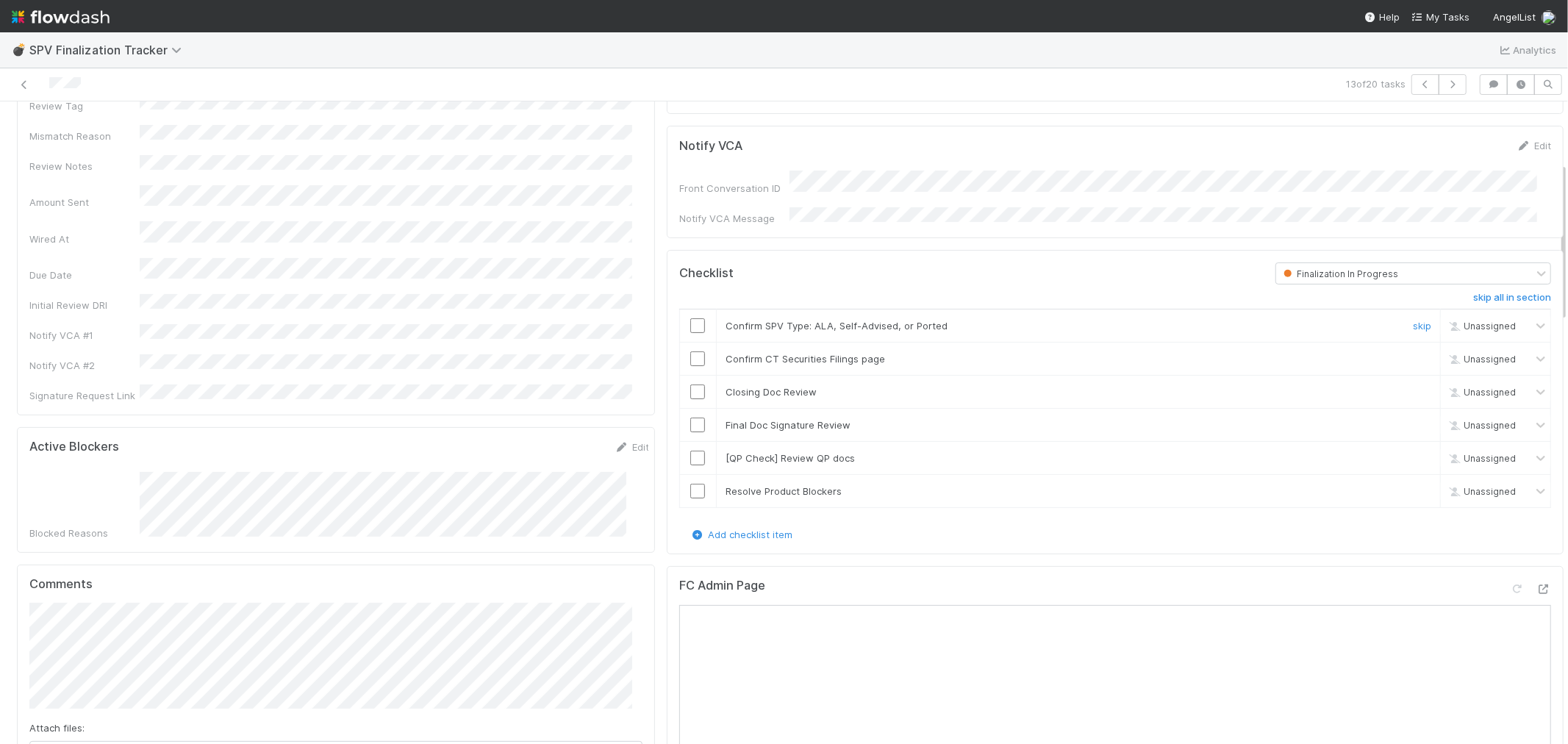
click at [695, 319] on input "checkbox" at bounding box center [698, 326] width 15 height 15
click at [680, 351] on div at bounding box center [698, 359] width 36 height 15
click at [691, 351] on input "checkbox" at bounding box center [698, 359] width 15 height 15
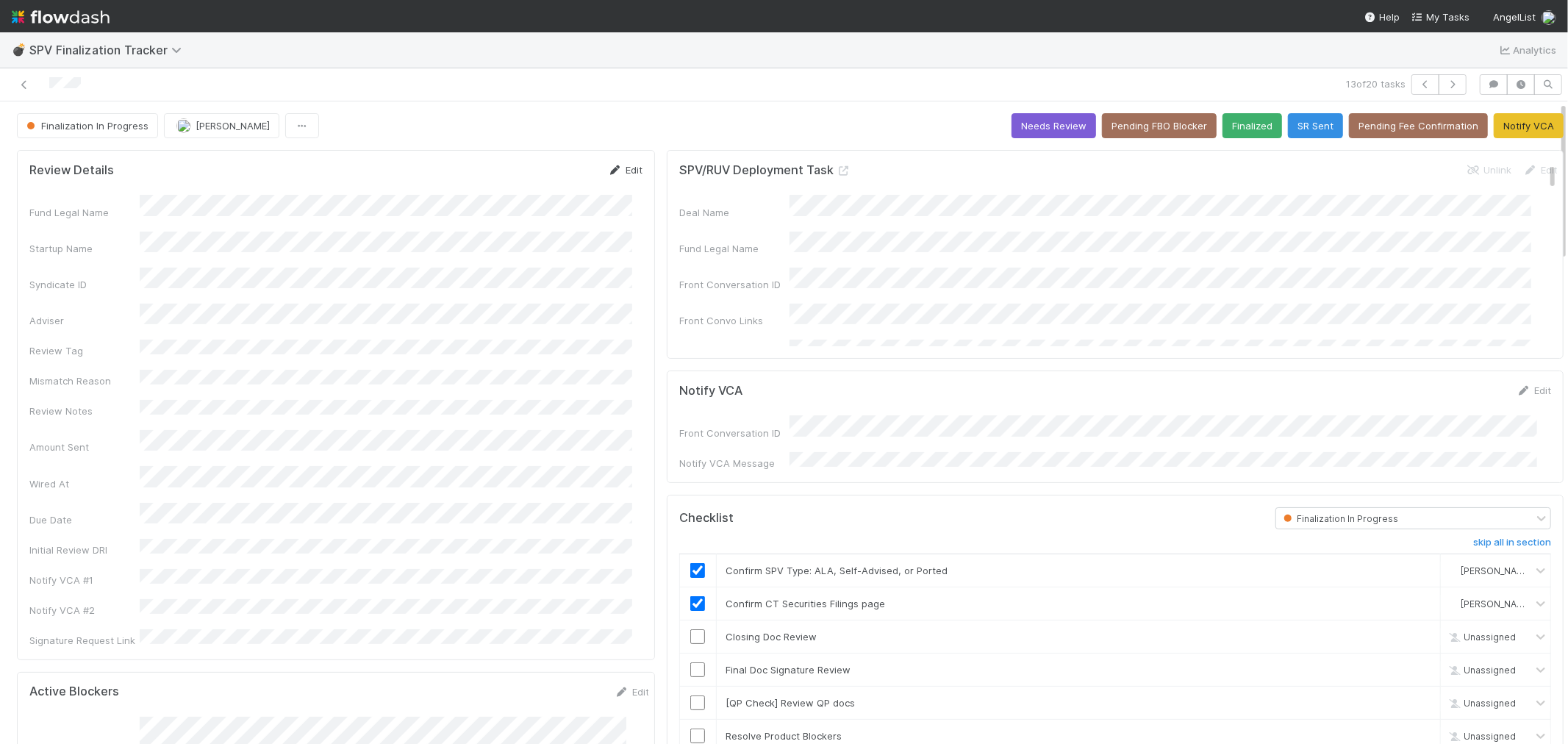
click at [623, 169] on link "Edit" at bounding box center [626, 170] width 35 height 12
click at [549, 171] on button "Save" at bounding box center [564, 174] width 42 height 25
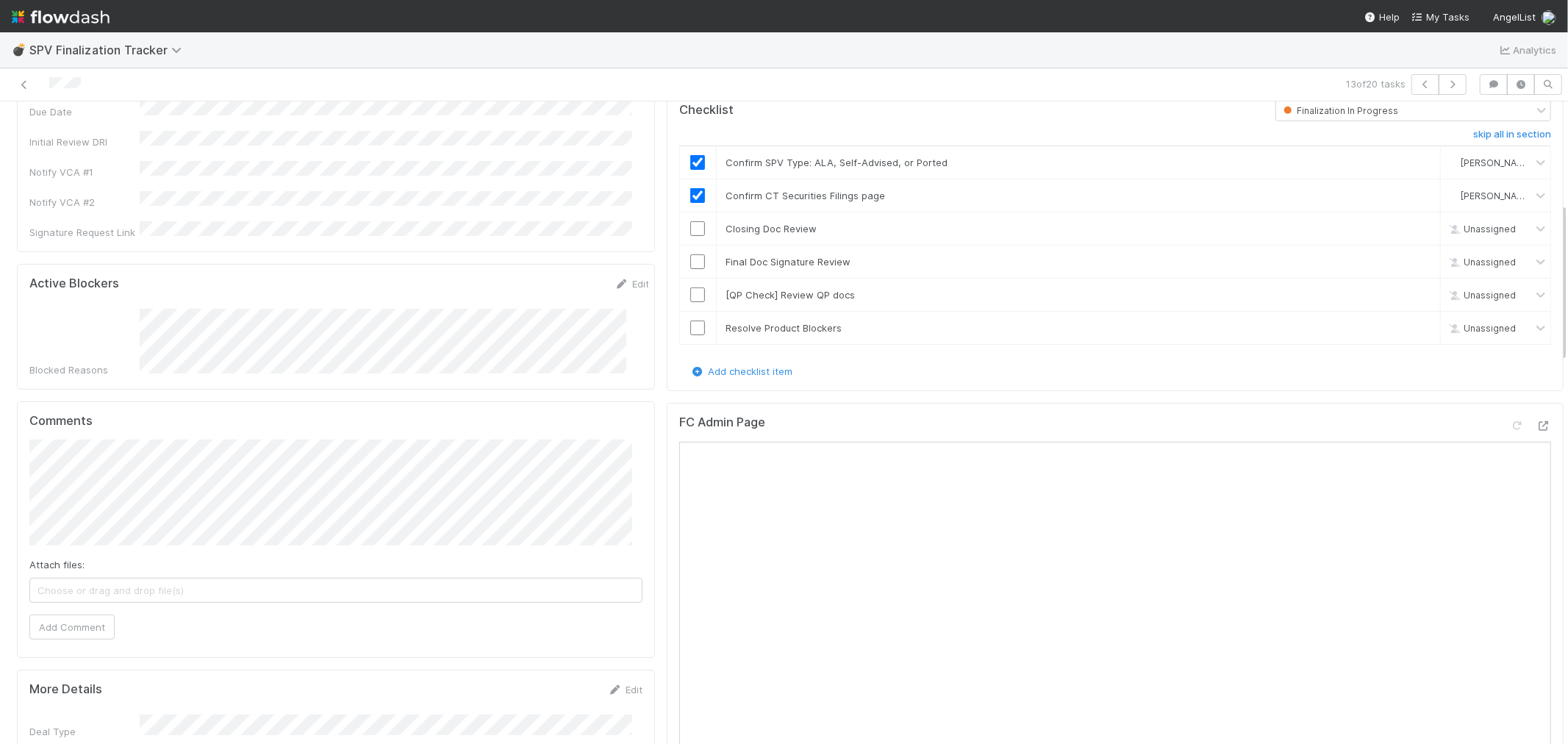
scroll to position [163, 0]
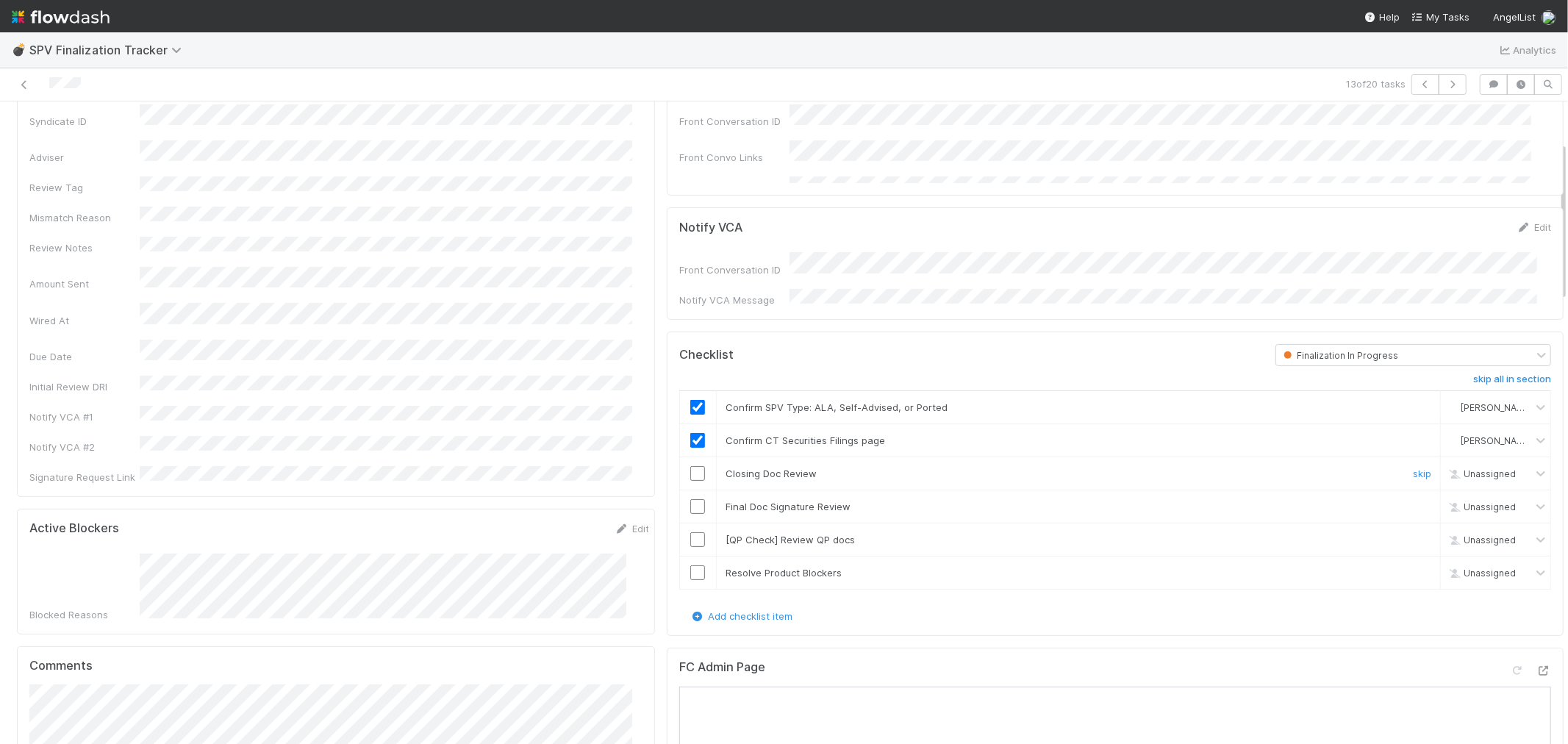
click at [691, 466] on input "checkbox" at bounding box center [698, 473] width 15 height 15
checkbox input "true"
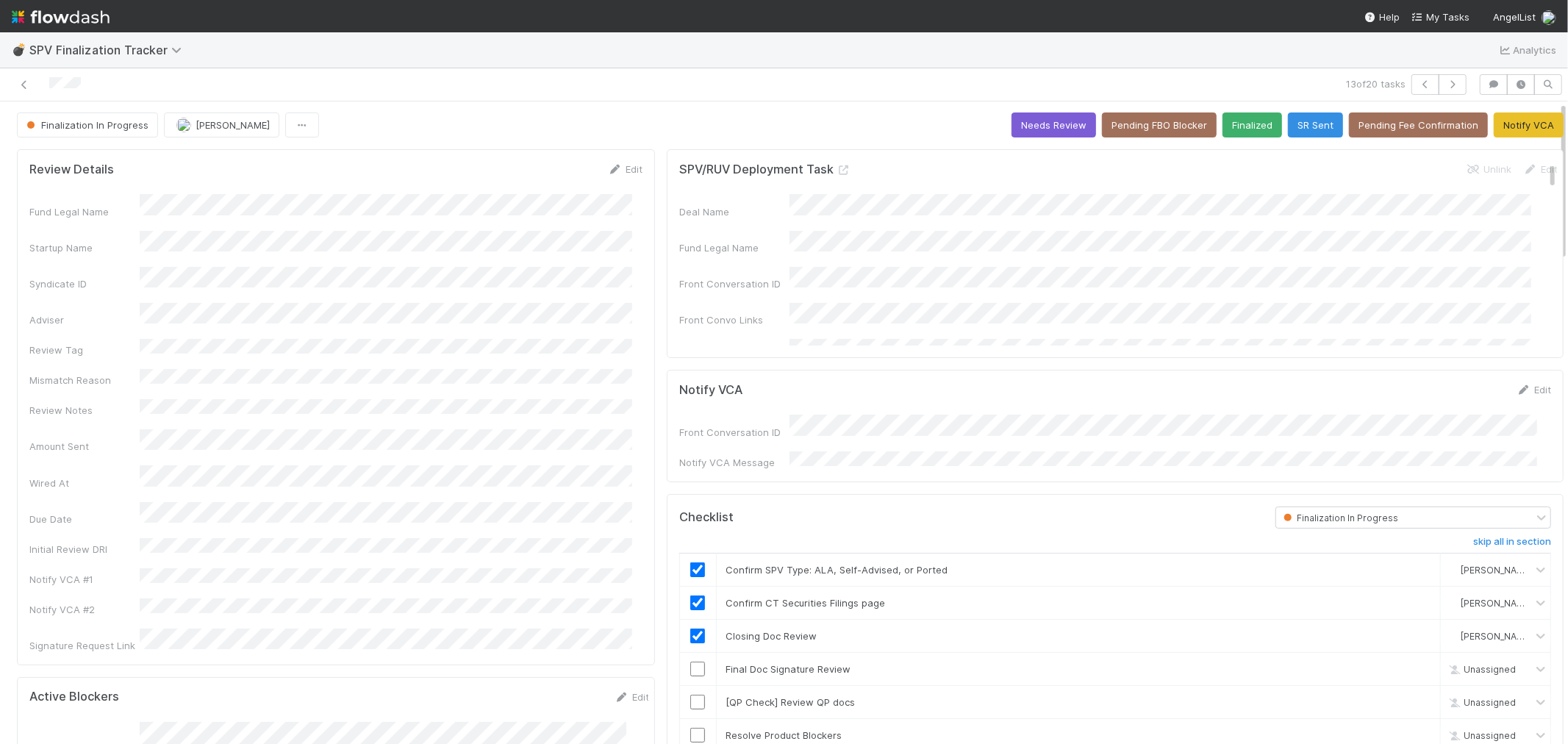
scroll to position [0, 0]
click at [1522, 389] on link "Edit" at bounding box center [1534, 390] width 35 height 12
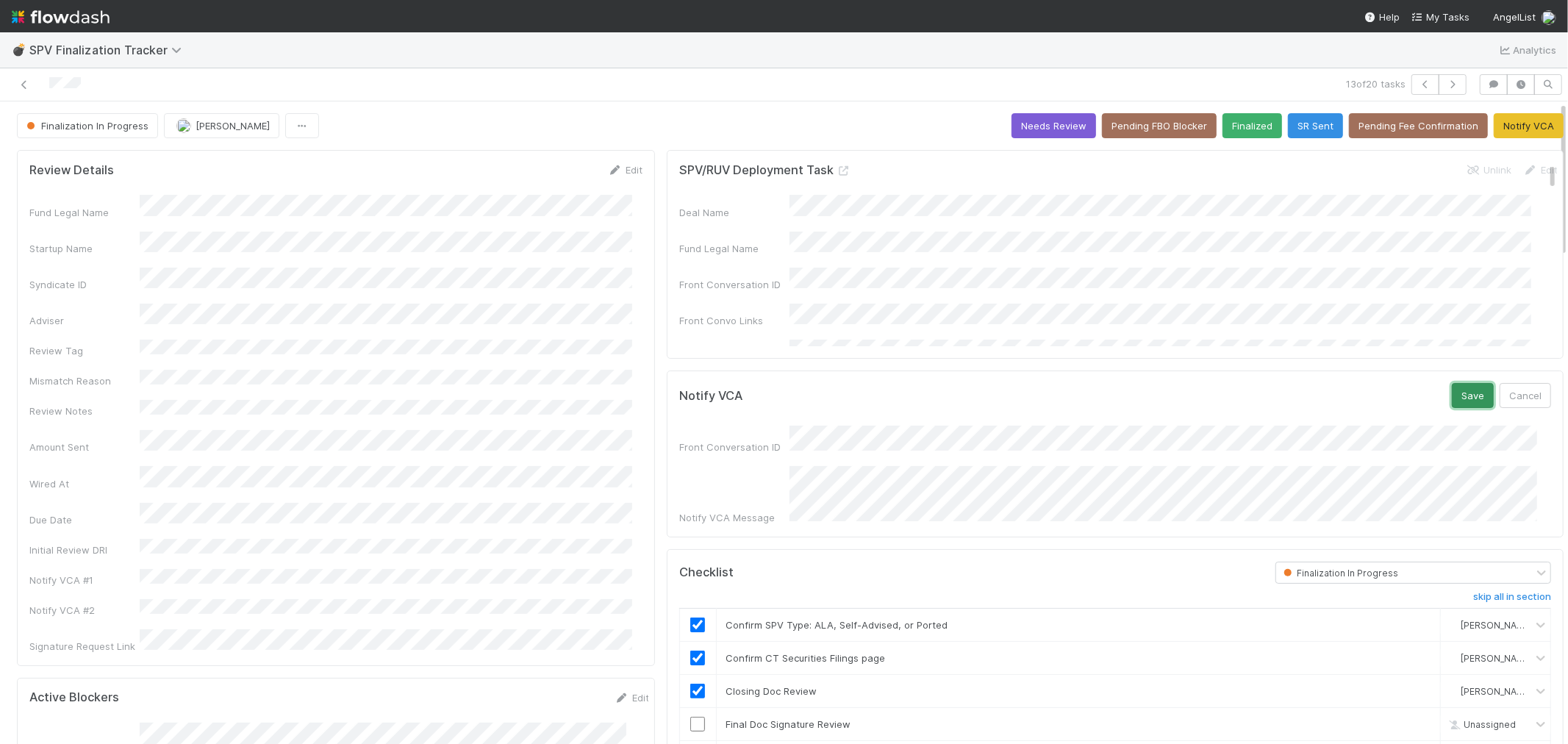
click at [1454, 393] on button "Save" at bounding box center [1473, 395] width 42 height 25
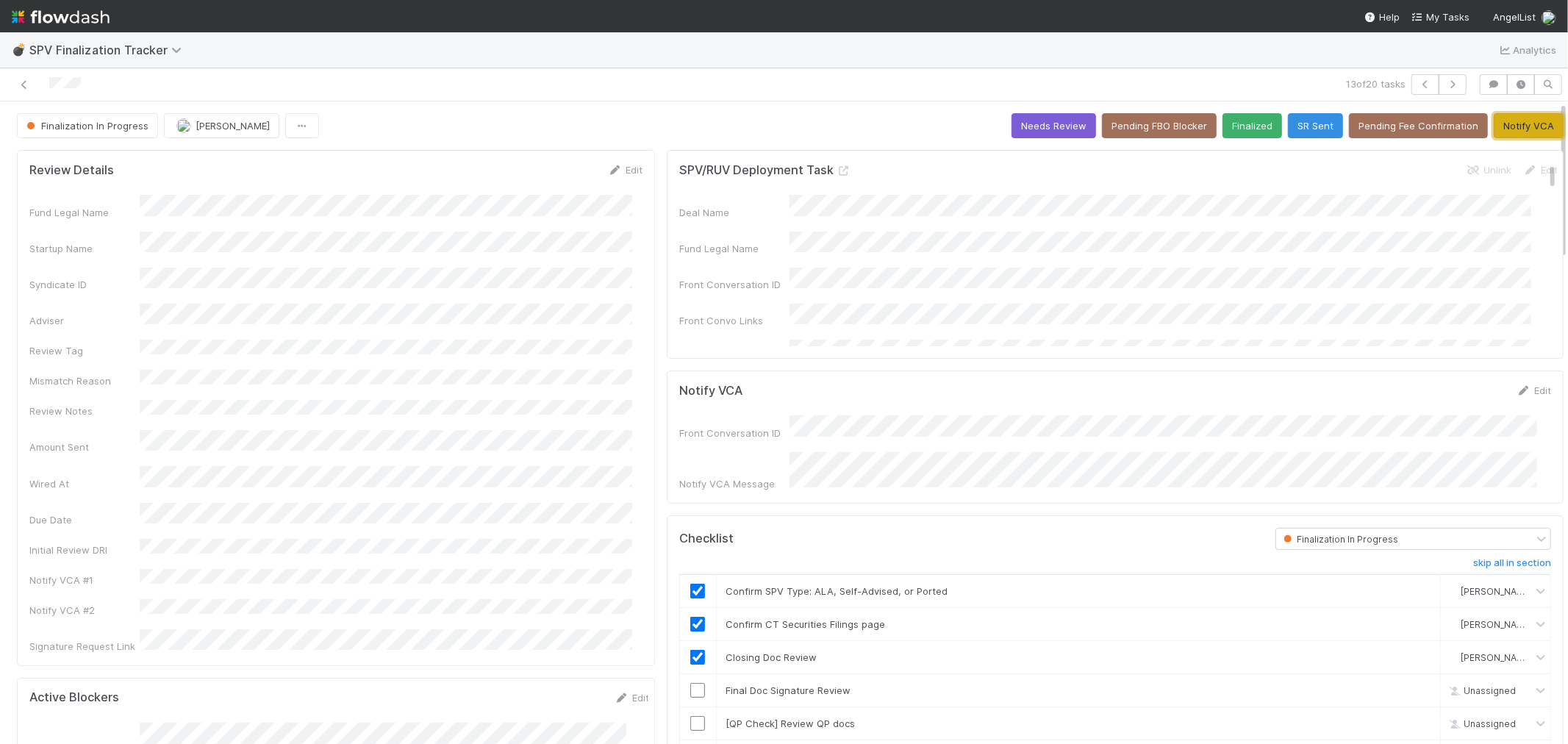
click at [1515, 120] on button "Notify VCA" at bounding box center [1528, 126] width 70 height 25
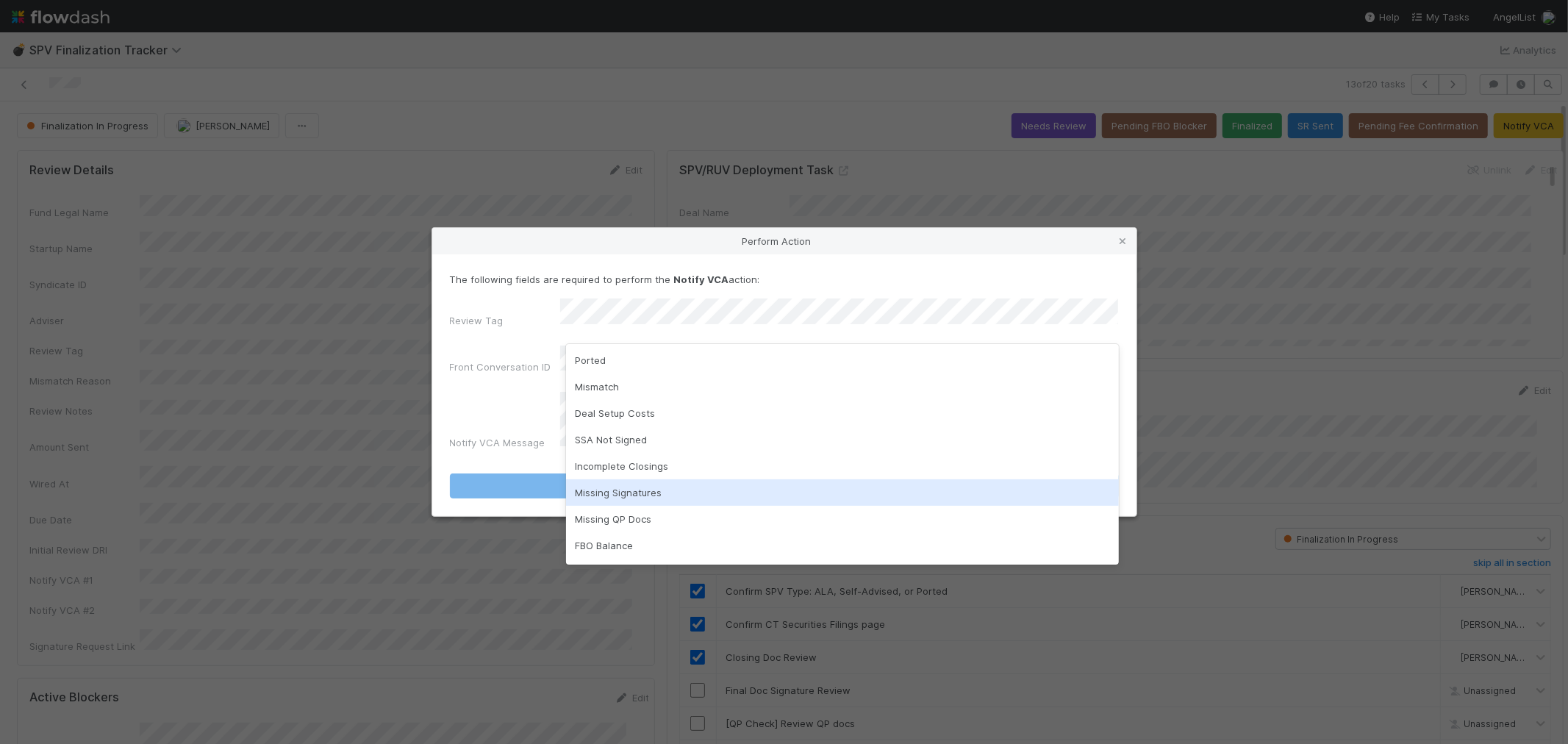
click at [626, 486] on div "Missing Signatures" at bounding box center [843, 492] width 553 height 26
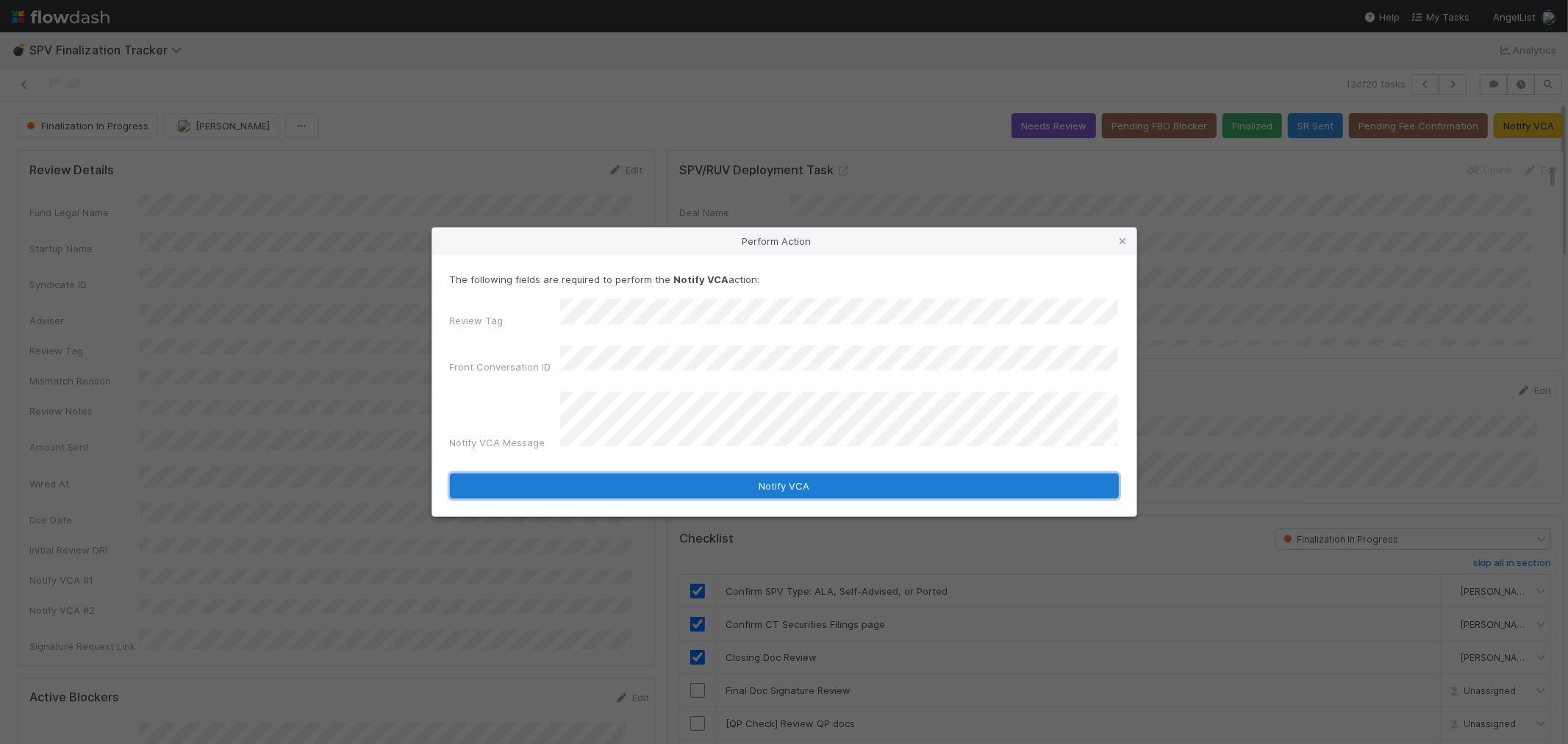
click at [601, 473] on button "Notify VCA" at bounding box center [784, 486] width 669 height 25
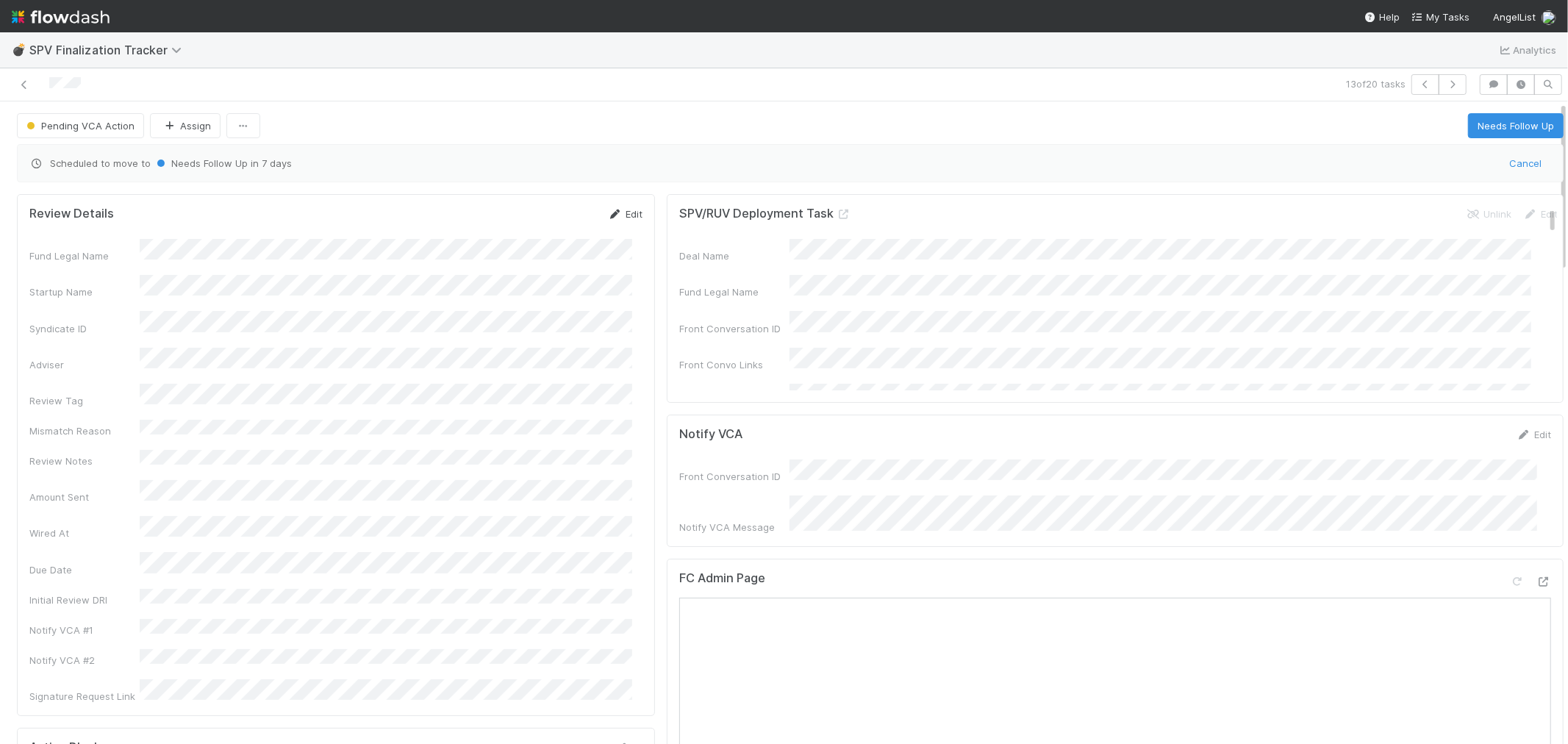
click at [614, 212] on link "Edit" at bounding box center [626, 214] width 35 height 12
click at [556, 225] on button "Save" at bounding box center [564, 219] width 42 height 25
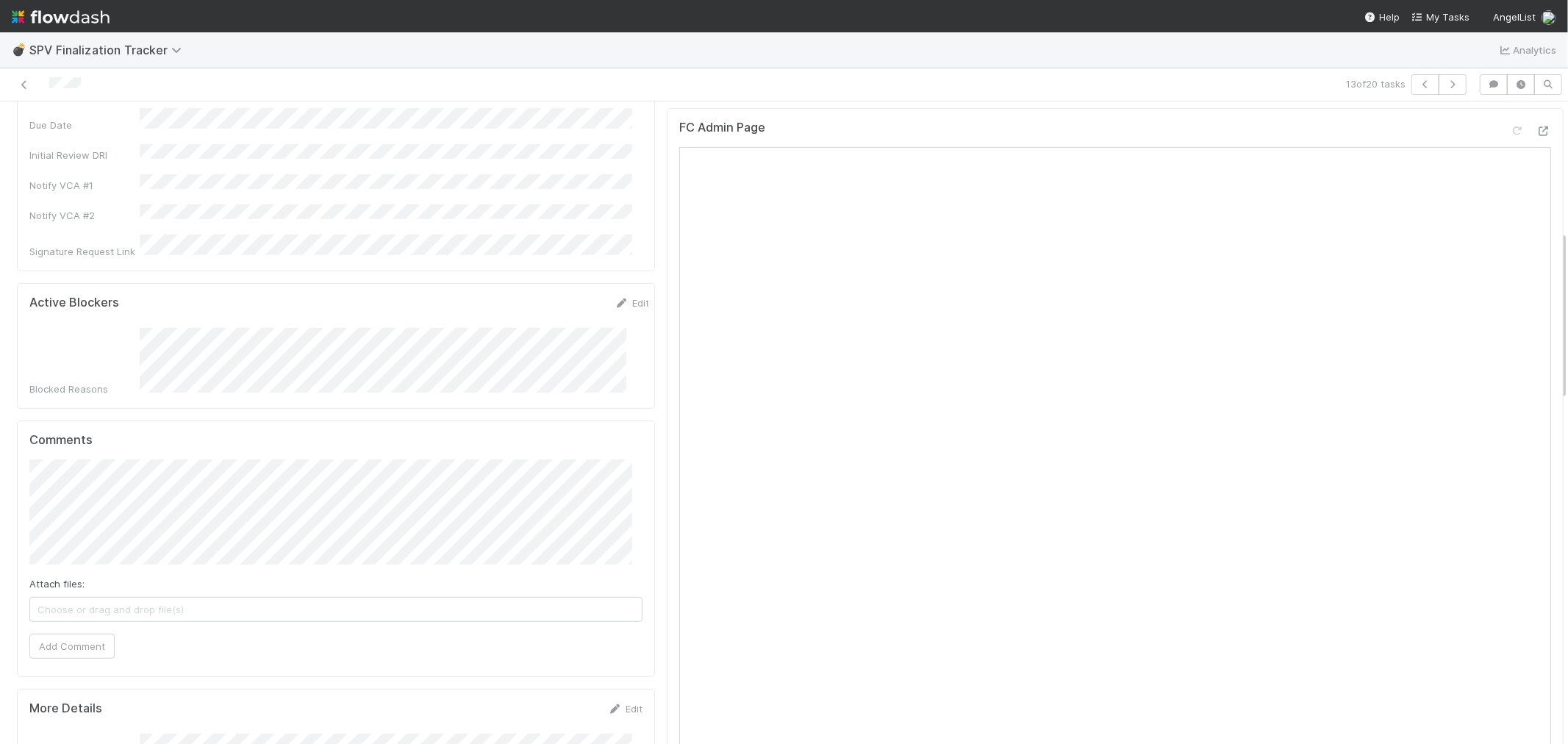
scroll to position [490, 0]
click at [105, 595] on button "Add Comment" at bounding box center [72, 607] width 86 height 25
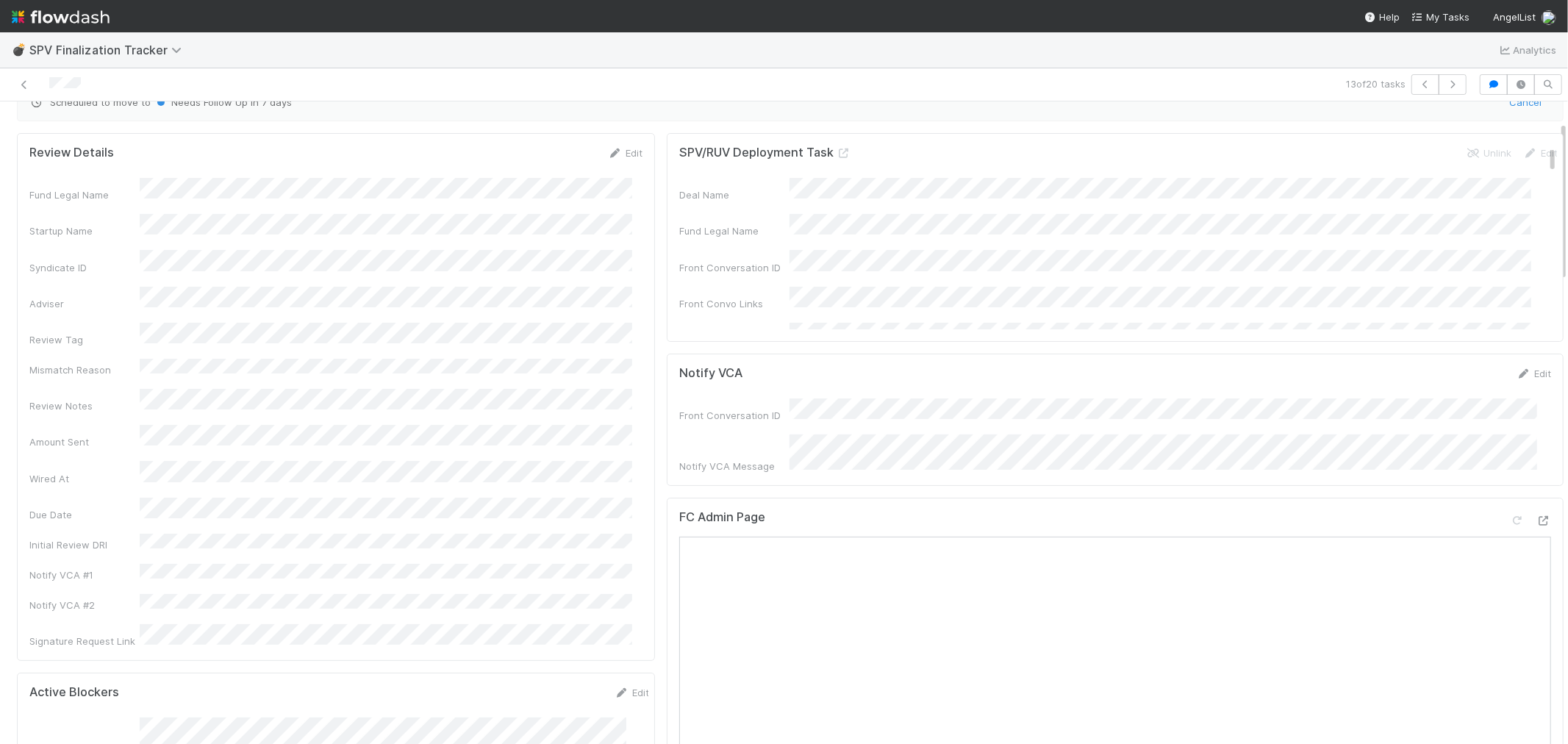
scroll to position [0, 0]
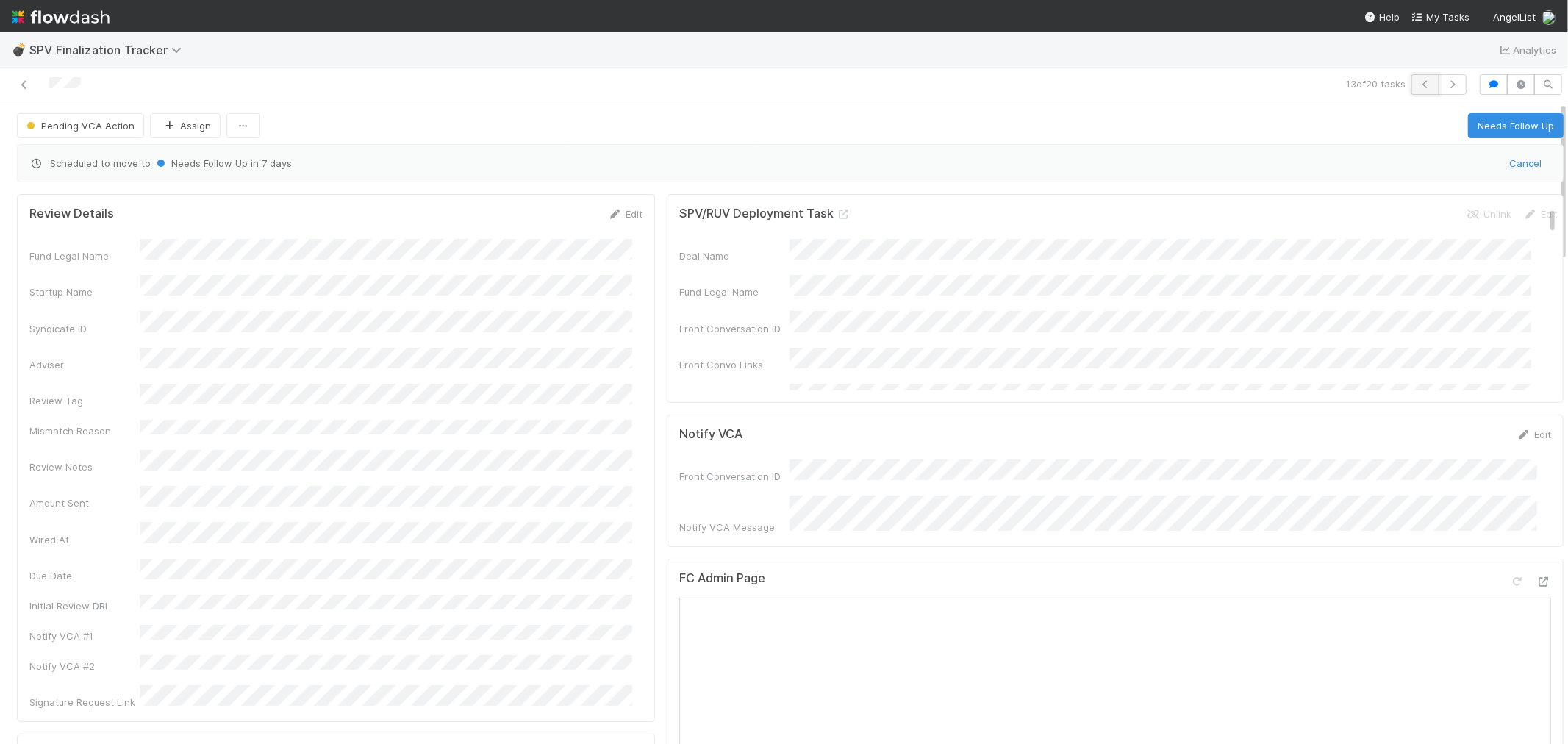
click at [1412, 83] on button "button" at bounding box center [1426, 84] width 28 height 21
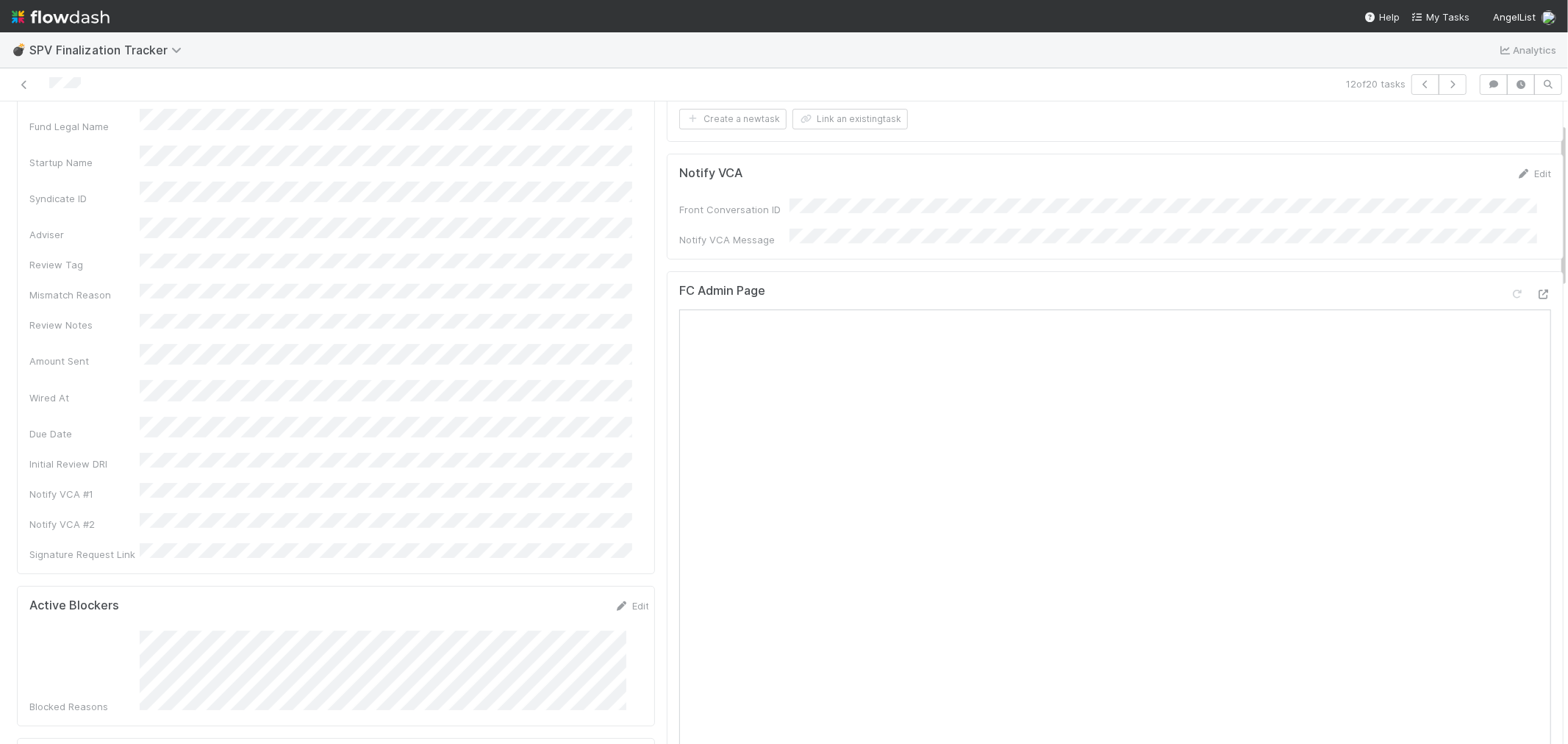
scroll to position [81, 0]
click at [1537, 294] on icon at bounding box center [1544, 299] width 15 height 10
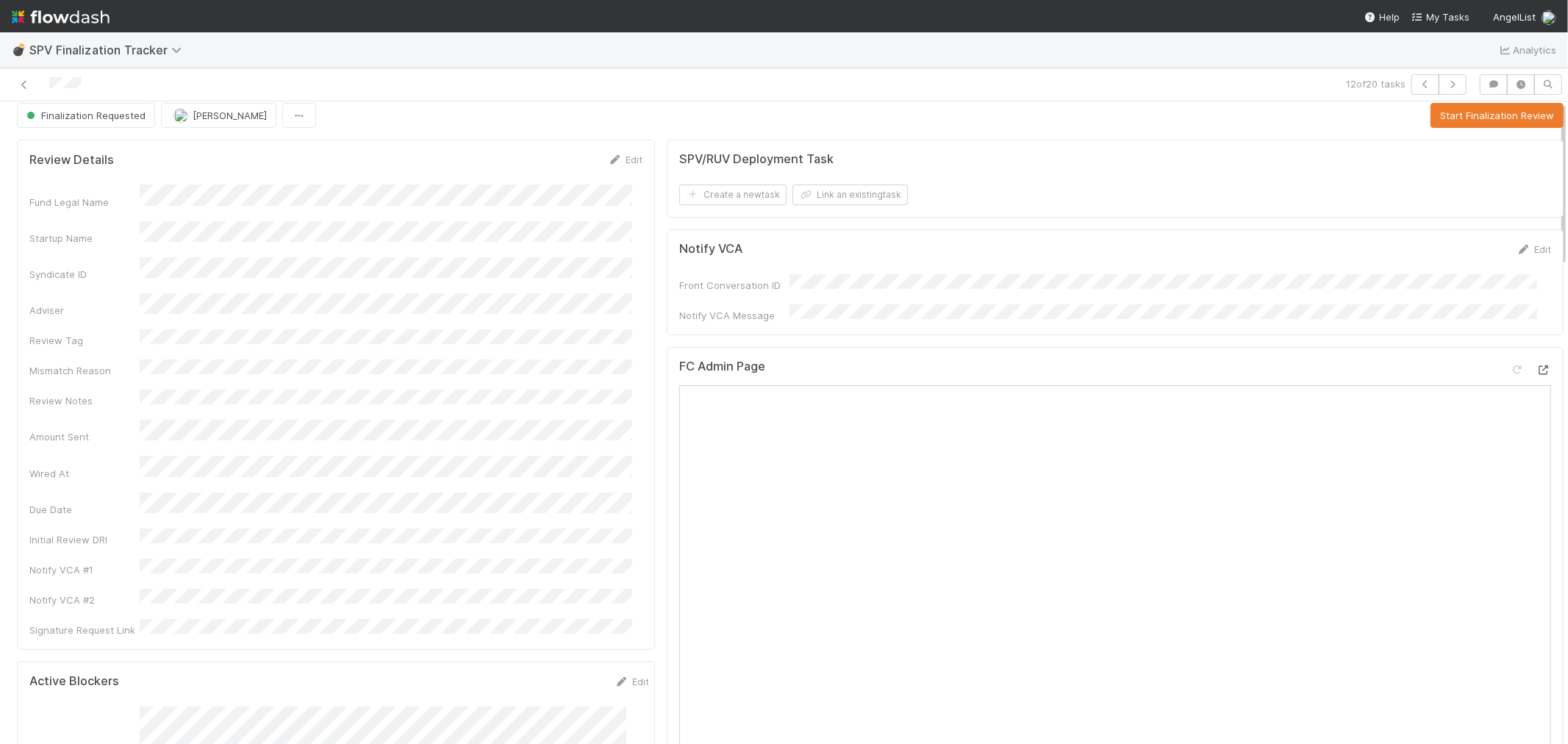
scroll to position [0, 0]
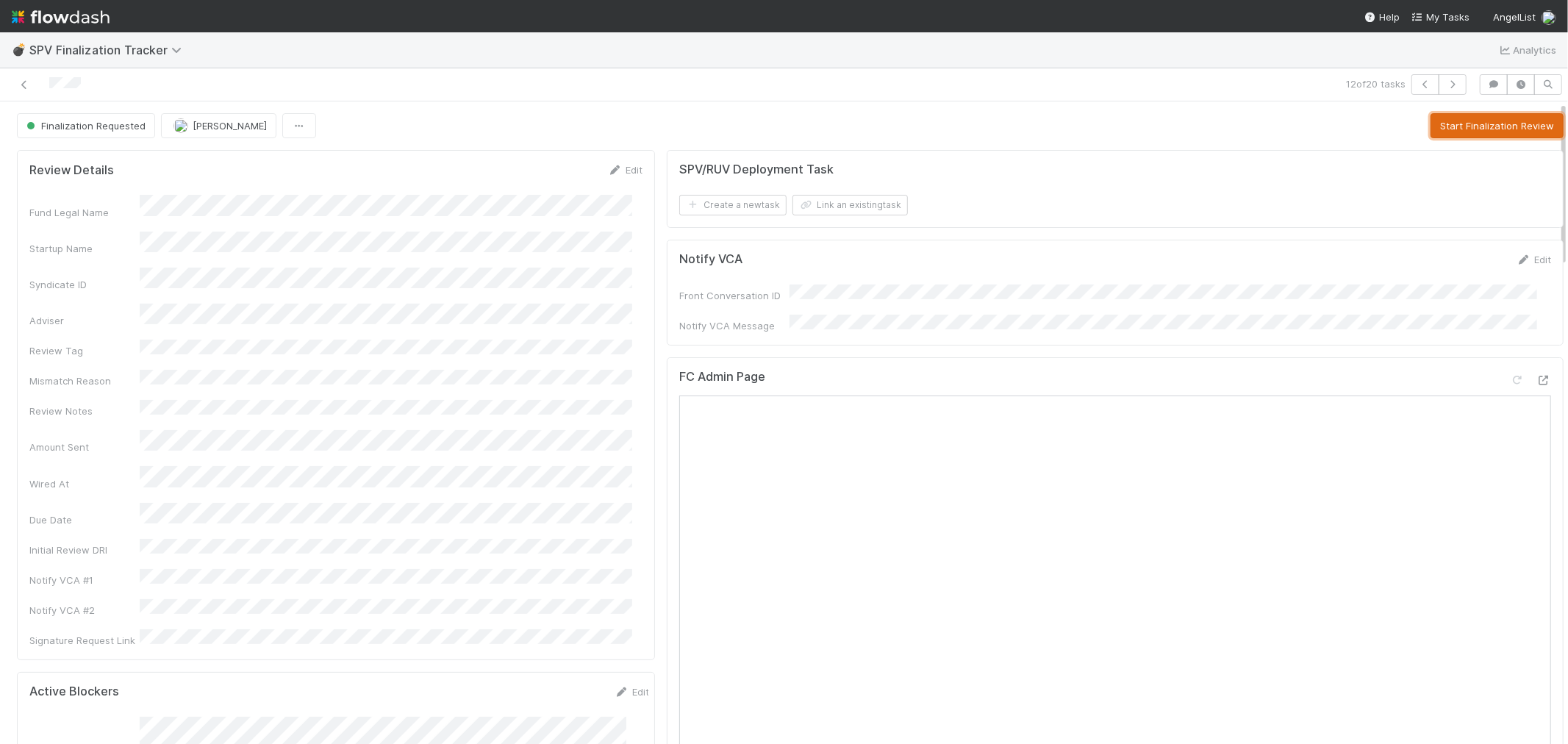
drag, startPoint x: 1440, startPoint y: 121, endPoint x: 1370, endPoint y: 135, distance: 71.4
click at [1440, 121] on button "Start Finalization Review" at bounding box center [1497, 126] width 133 height 25
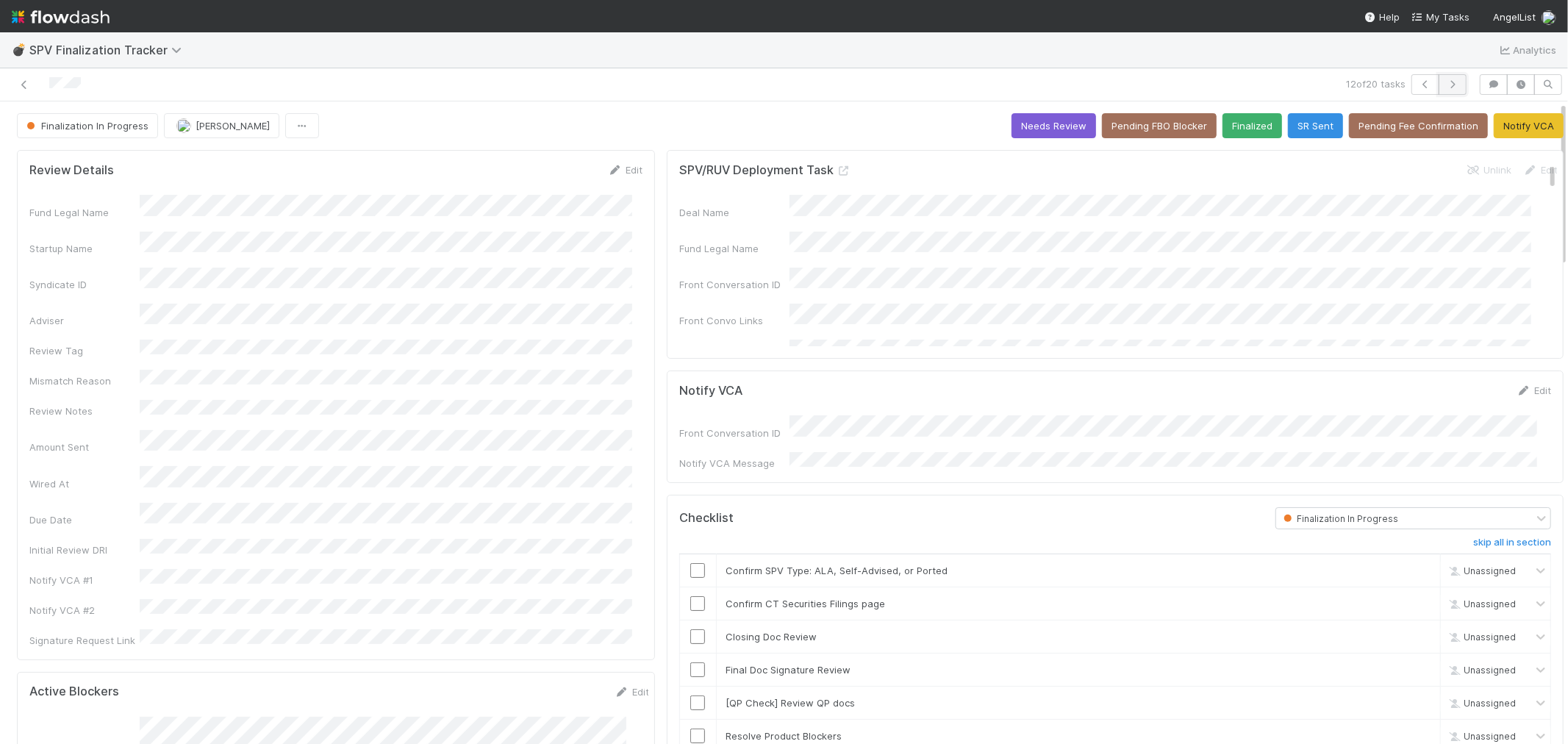
click at [1445, 82] on icon "button" at bounding box center [1453, 84] width 15 height 9
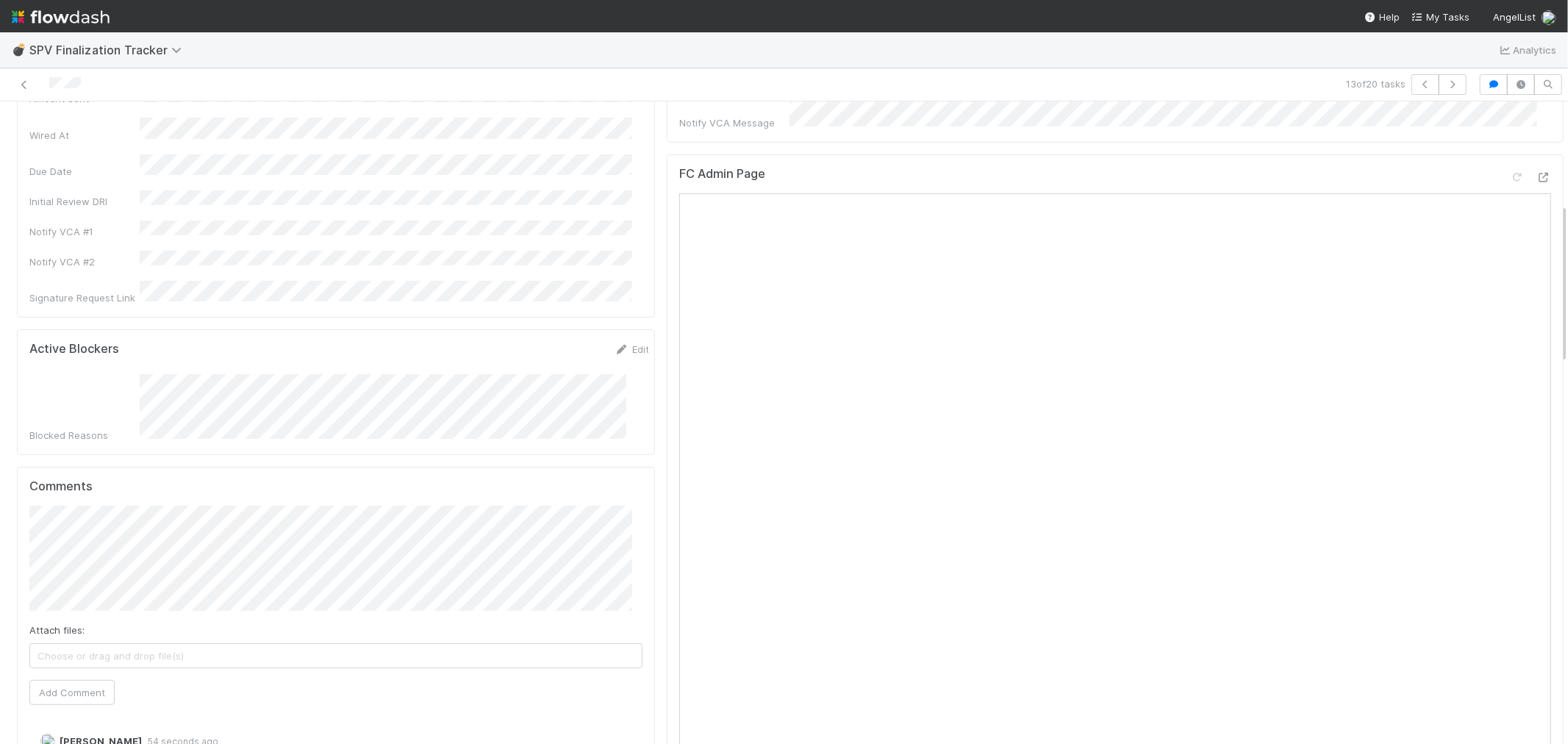
scroll to position [408, 0]
click at [1418, 85] on icon "button" at bounding box center [1426, 84] width 15 height 9
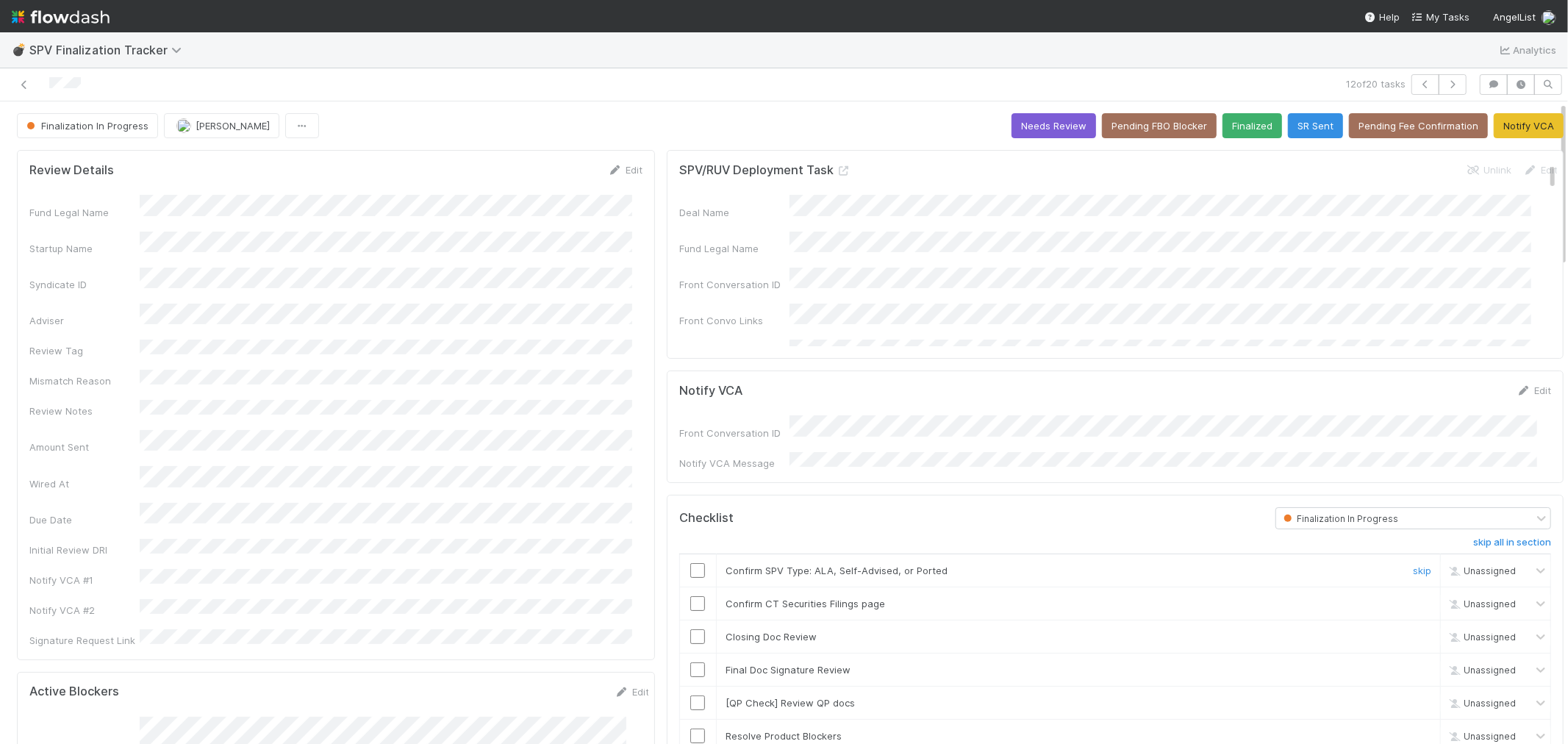
click at [691, 563] on input "checkbox" at bounding box center [698, 570] width 15 height 15
click at [691, 597] on input "checkbox" at bounding box center [698, 603] width 15 height 15
click at [837, 170] on icon at bounding box center [844, 171] width 15 height 10
click at [616, 171] on link "Edit" at bounding box center [626, 170] width 35 height 12
click at [555, 176] on button "Save" at bounding box center [564, 174] width 42 height 25
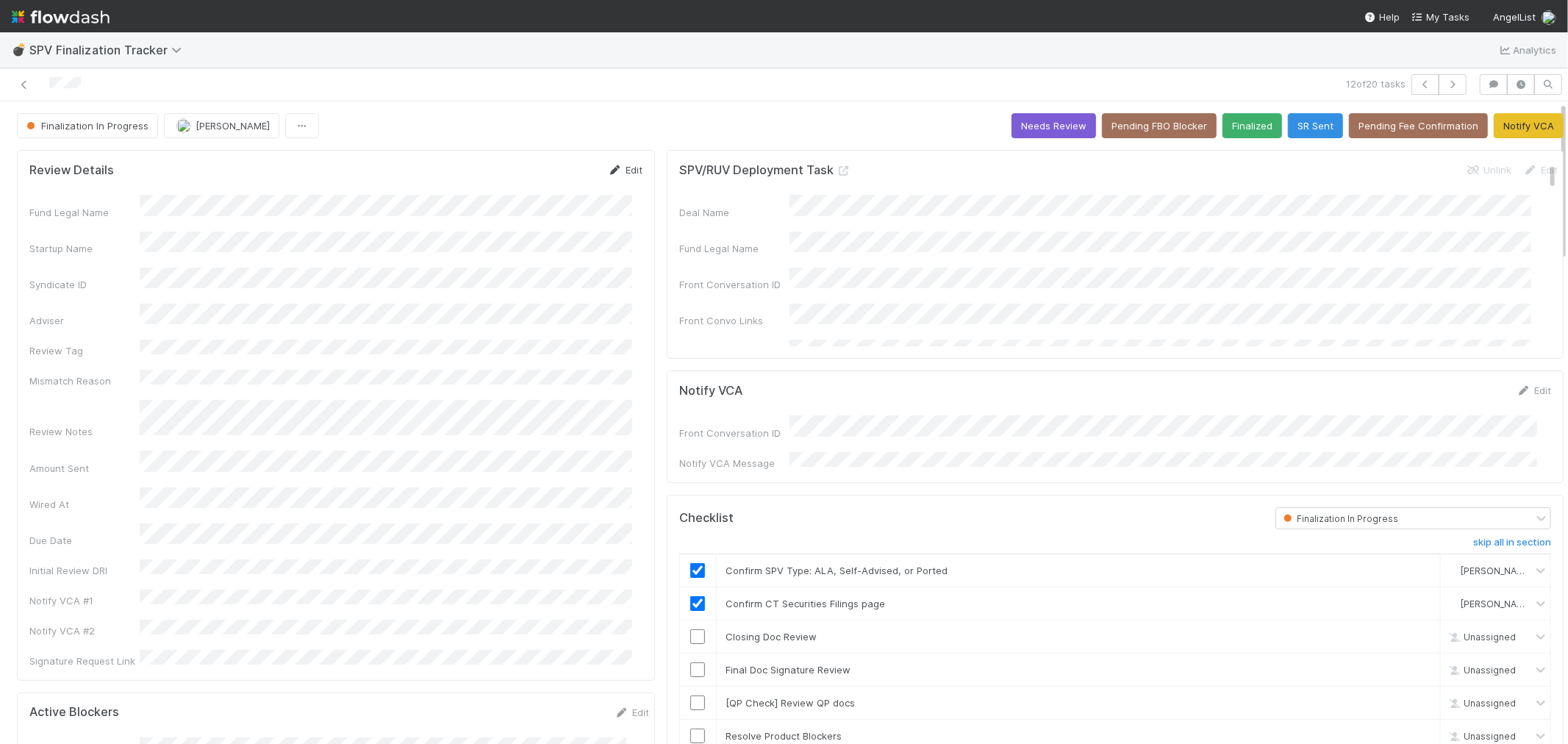
click at [611, 168] on icon at bounding box center [616, 170] width 15 height 10
click at [567, 178] on button "Save" at bounding box center [564, 174] width 42 height 25
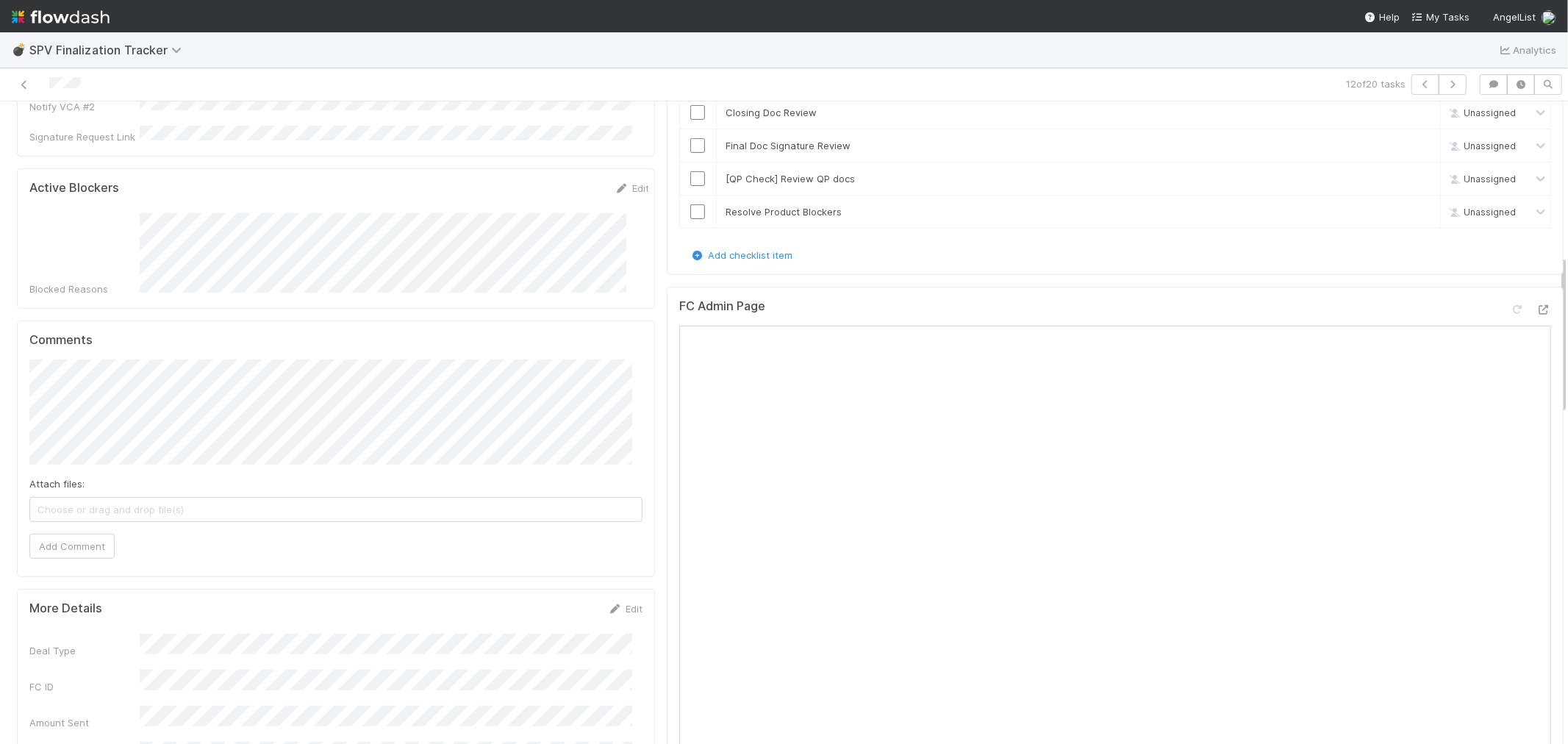
scroll to position [653, 0]
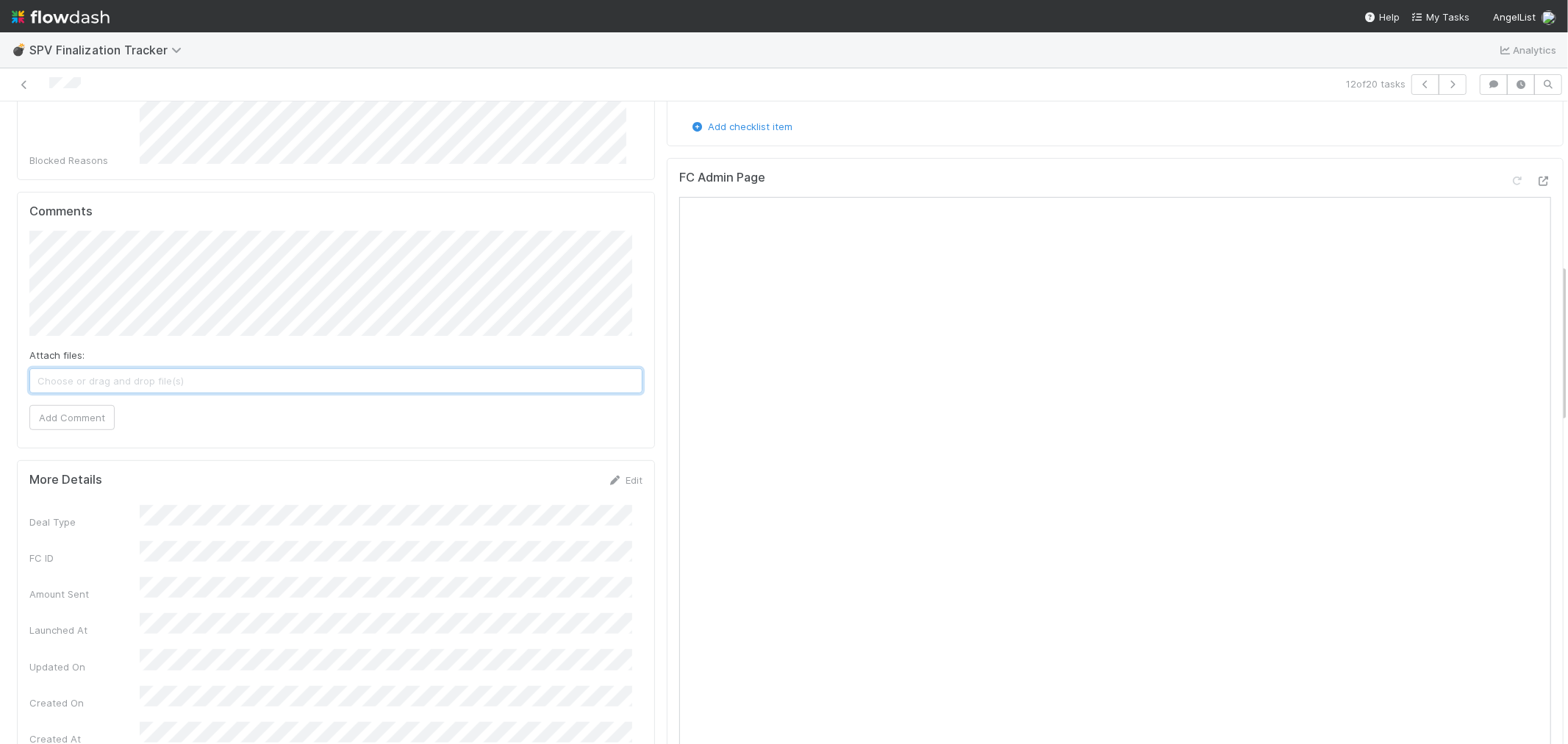
click at [180, 369] on span "Choose or drag and drop file(s)" at bounding box center [336, 380] width 612 height 24
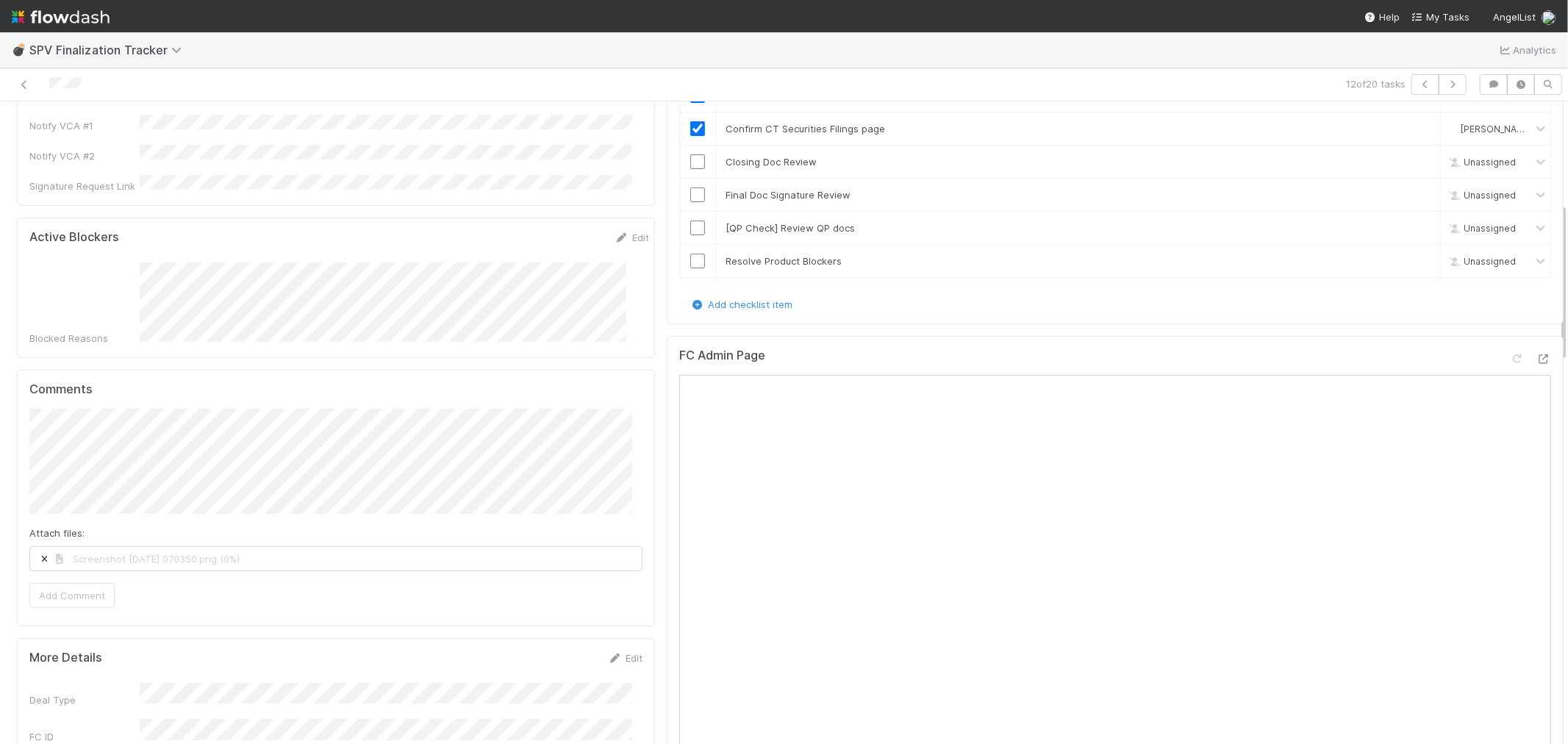
scroll to position [408, 0]
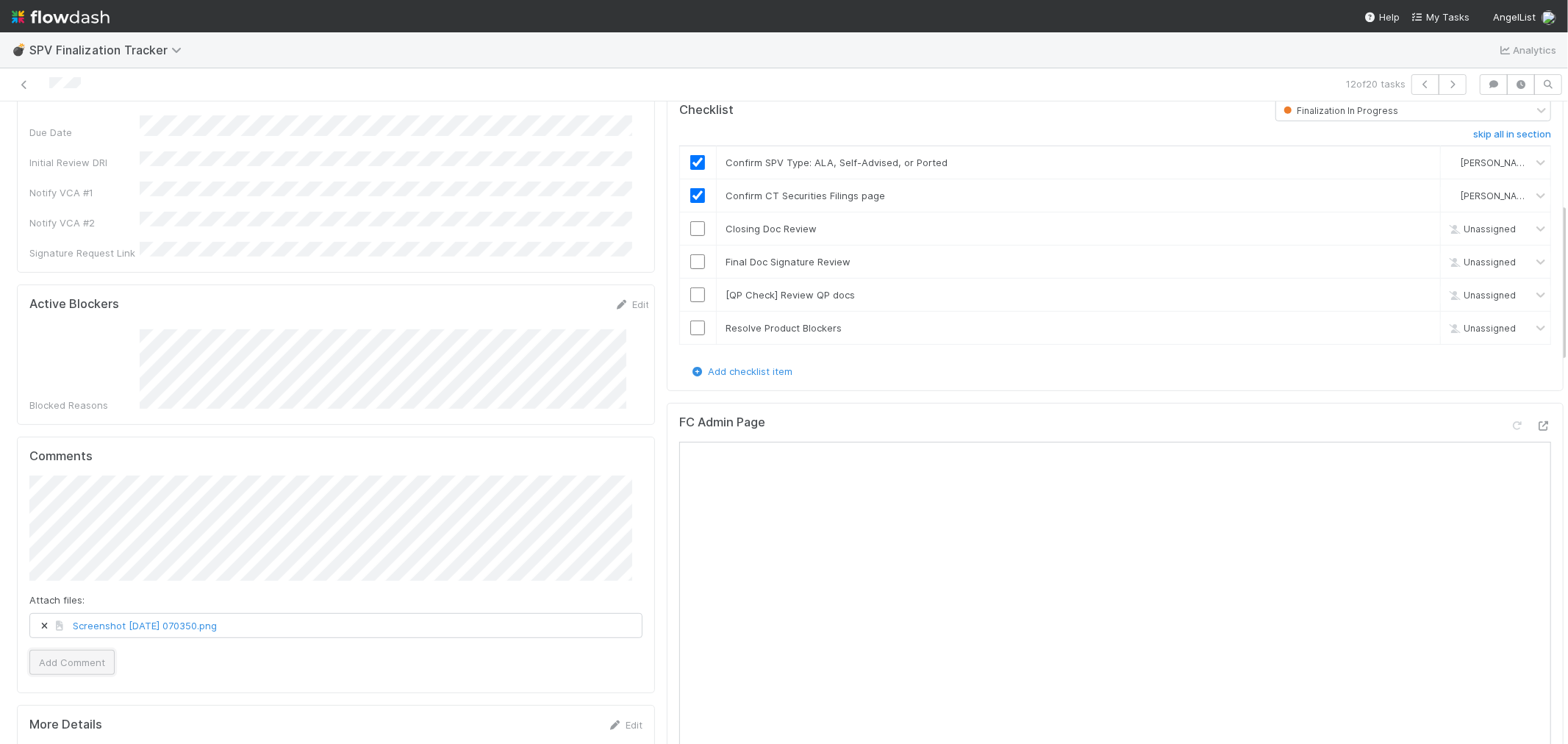
click at [54, 650] on button "Add Comment" at bounding box center [72, 663] width 86 height 25
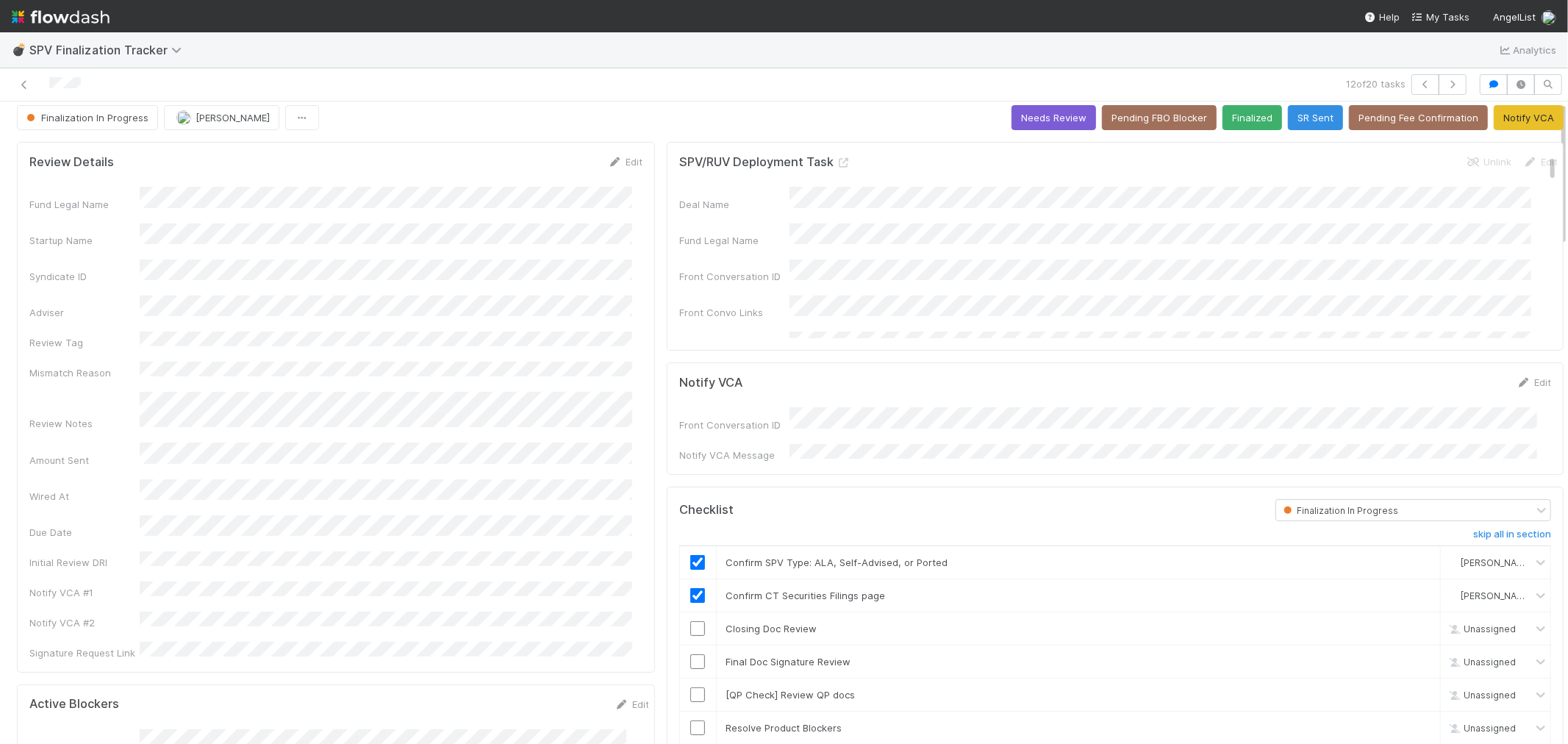
scroll to position [0, 0]
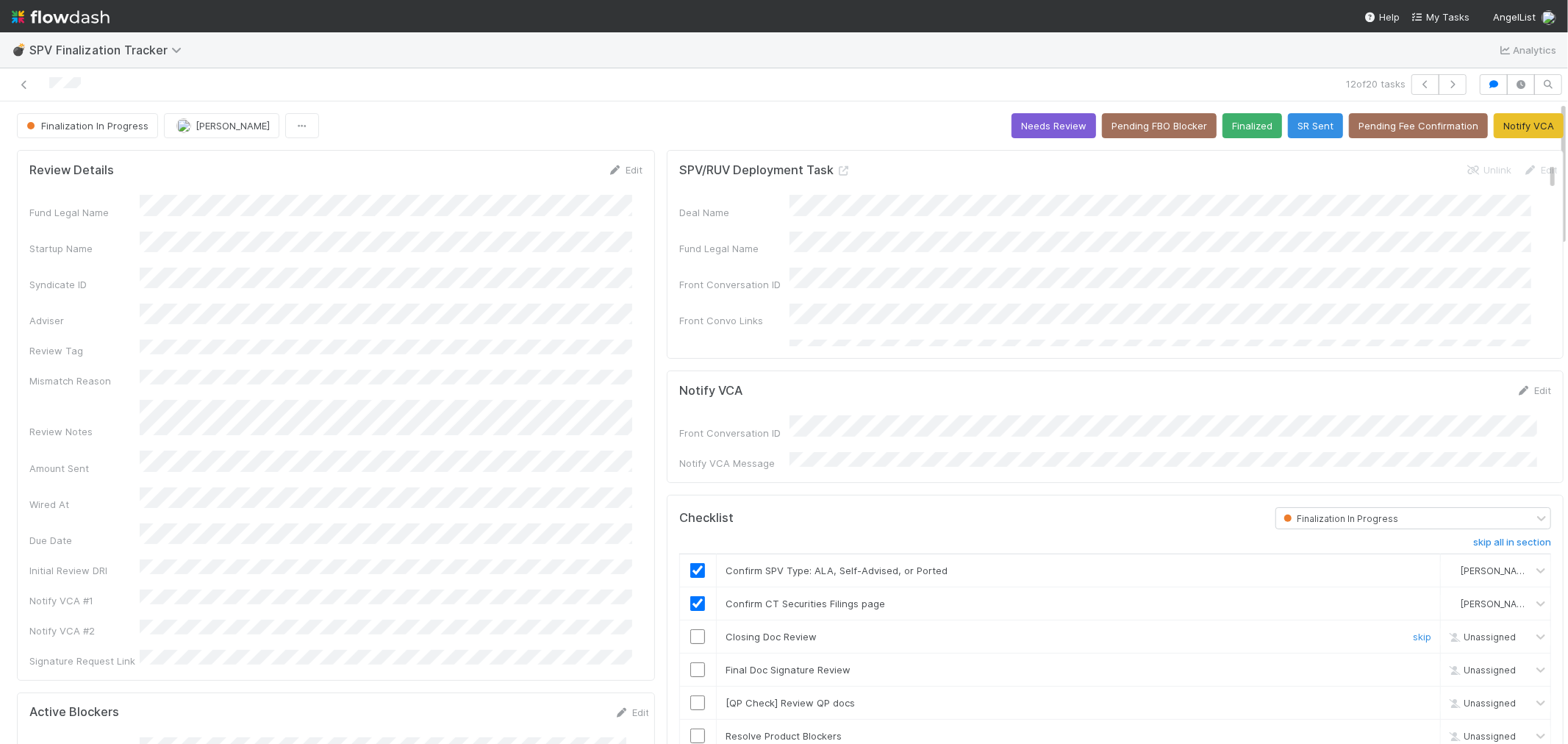
click at [691, 630] on input "checkbox" at bounding box center [698, 637] width 15 height 15
click at [691, 665] on input "checkbox" at bounding box center [698, 670] width 15 height 15
drag, startPoint x: 1392, startPoint y: 700, endPoint x: 1369, endPoint y: 689, distance: 25.5
click at [1413, 700] on link "skip" at bounding box center [1422, 703] width 18 height 12
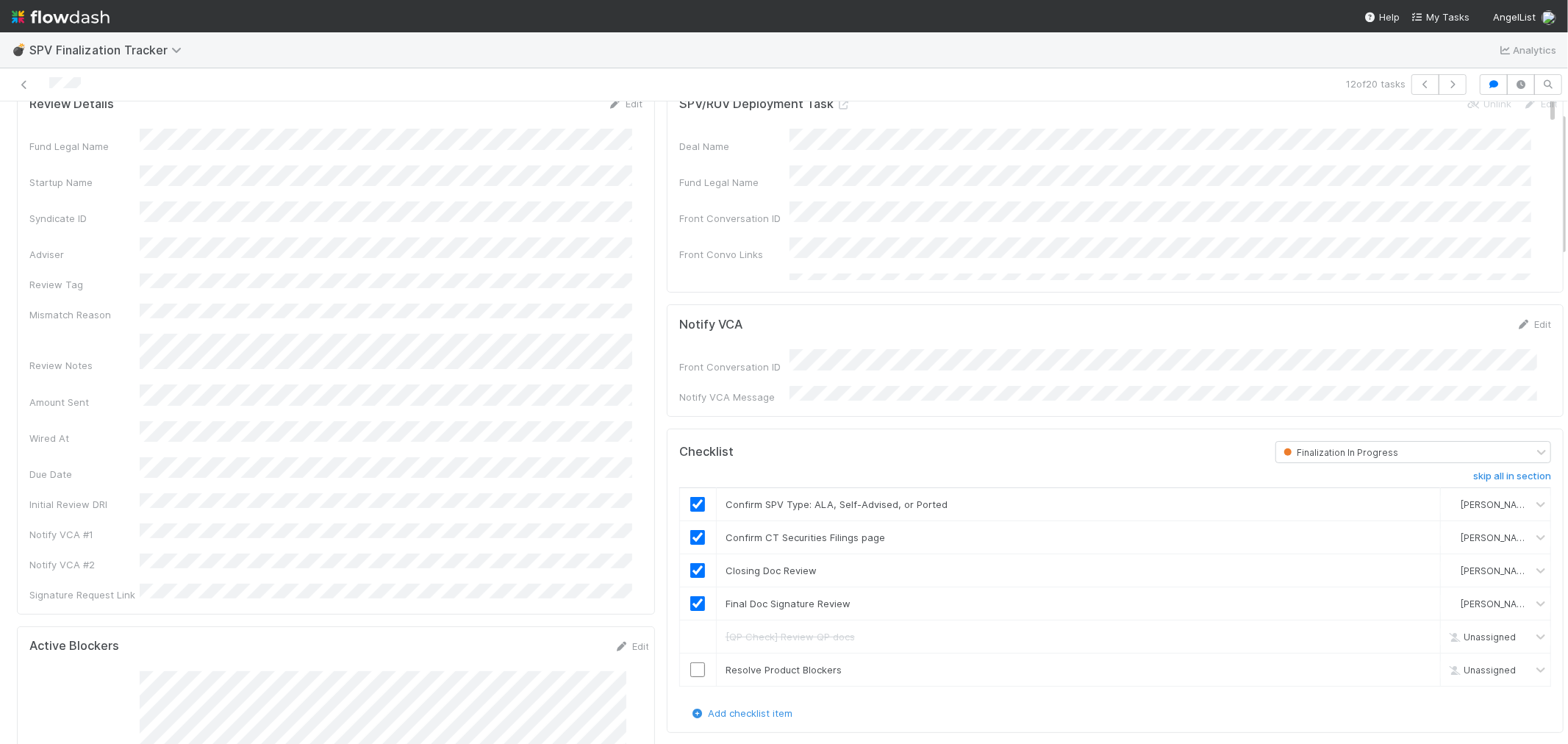
scroll to position [163, 0]
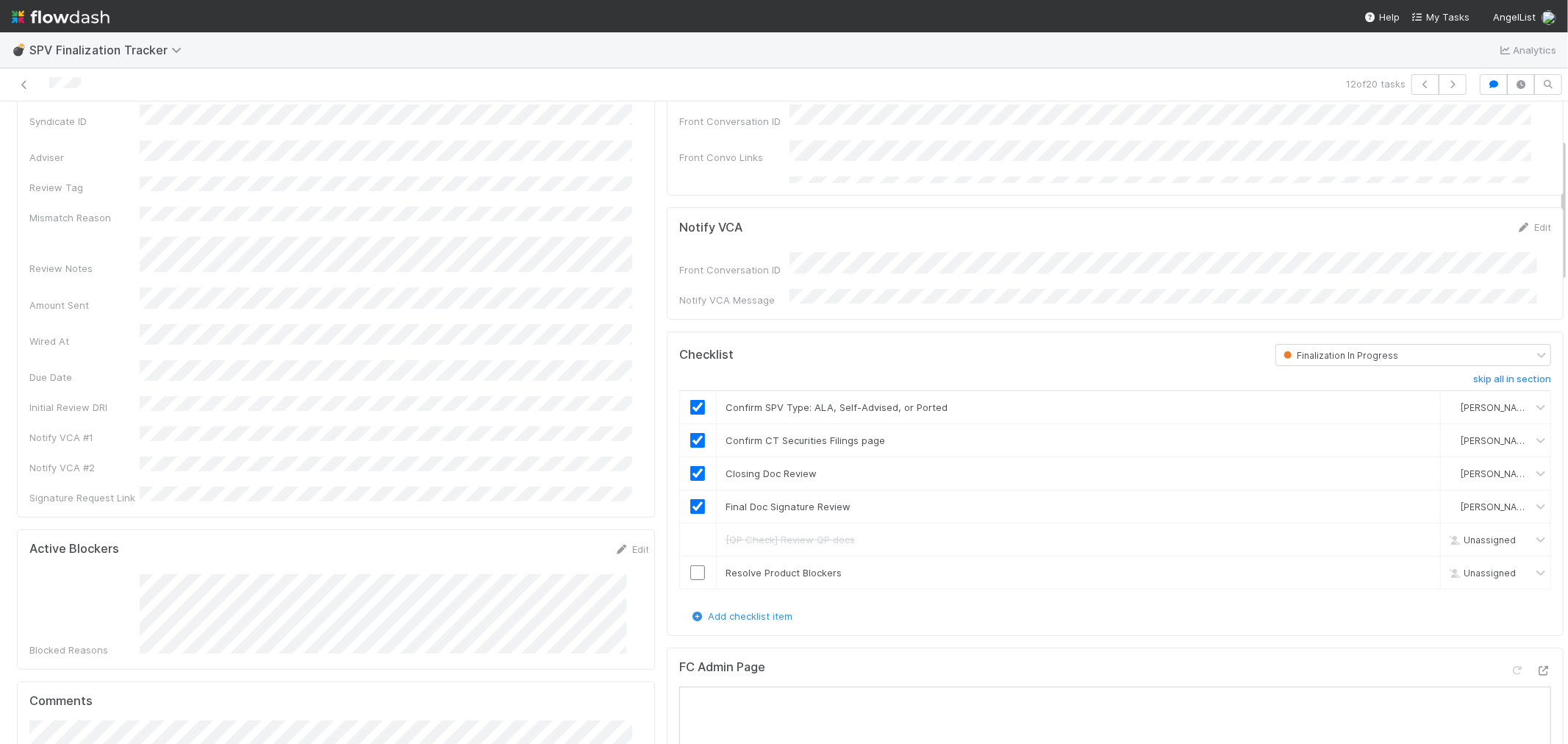
click at [137, 574] on div "Blocked Reasons" at bounding box center [339, 616] width 620 height 83
click at [1517, 232] on link "Edit" at bounding box center [1534, 227] width 35 height 12
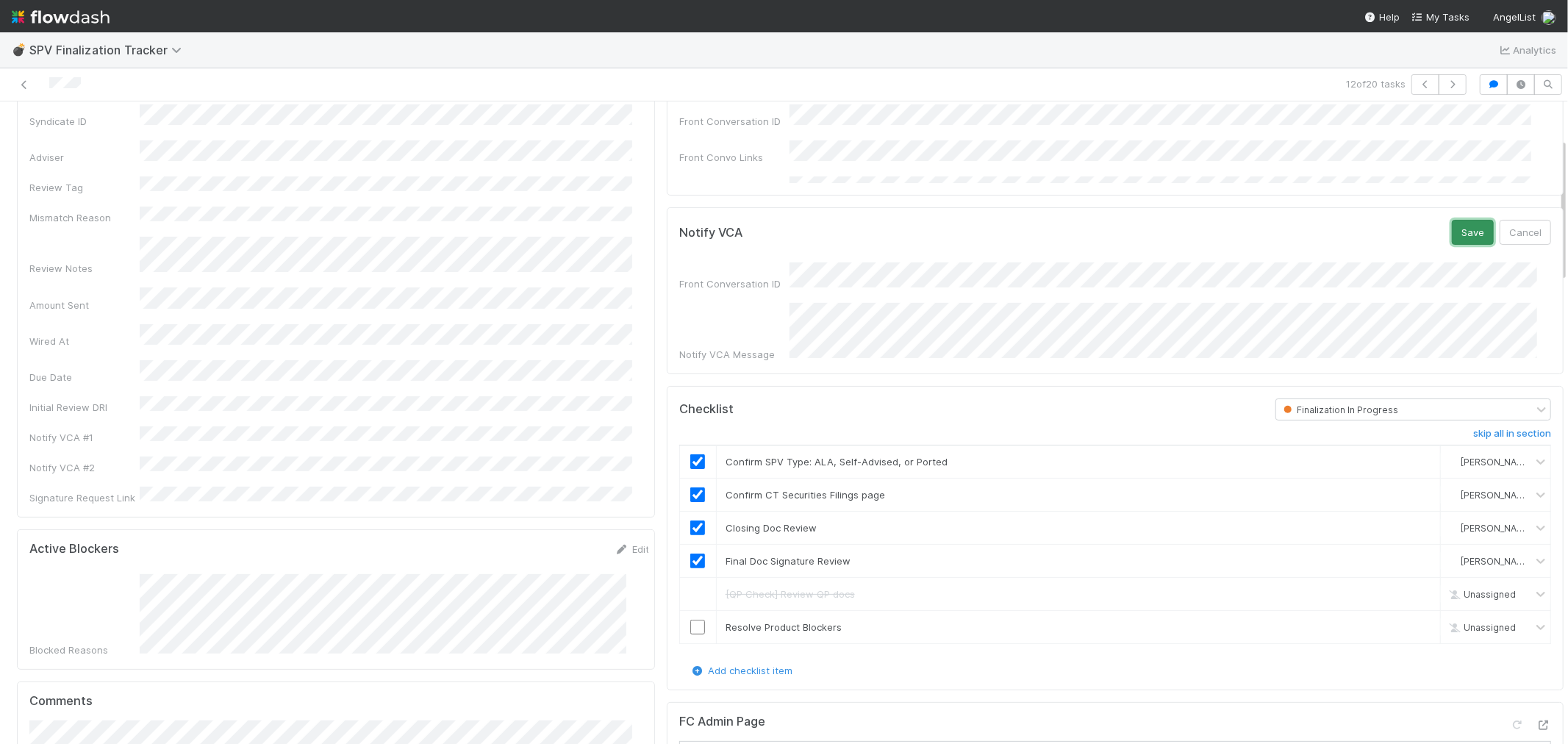
click at [1452, 231] on button "Save" at bounding box center [1473, 232] width 42 height 25
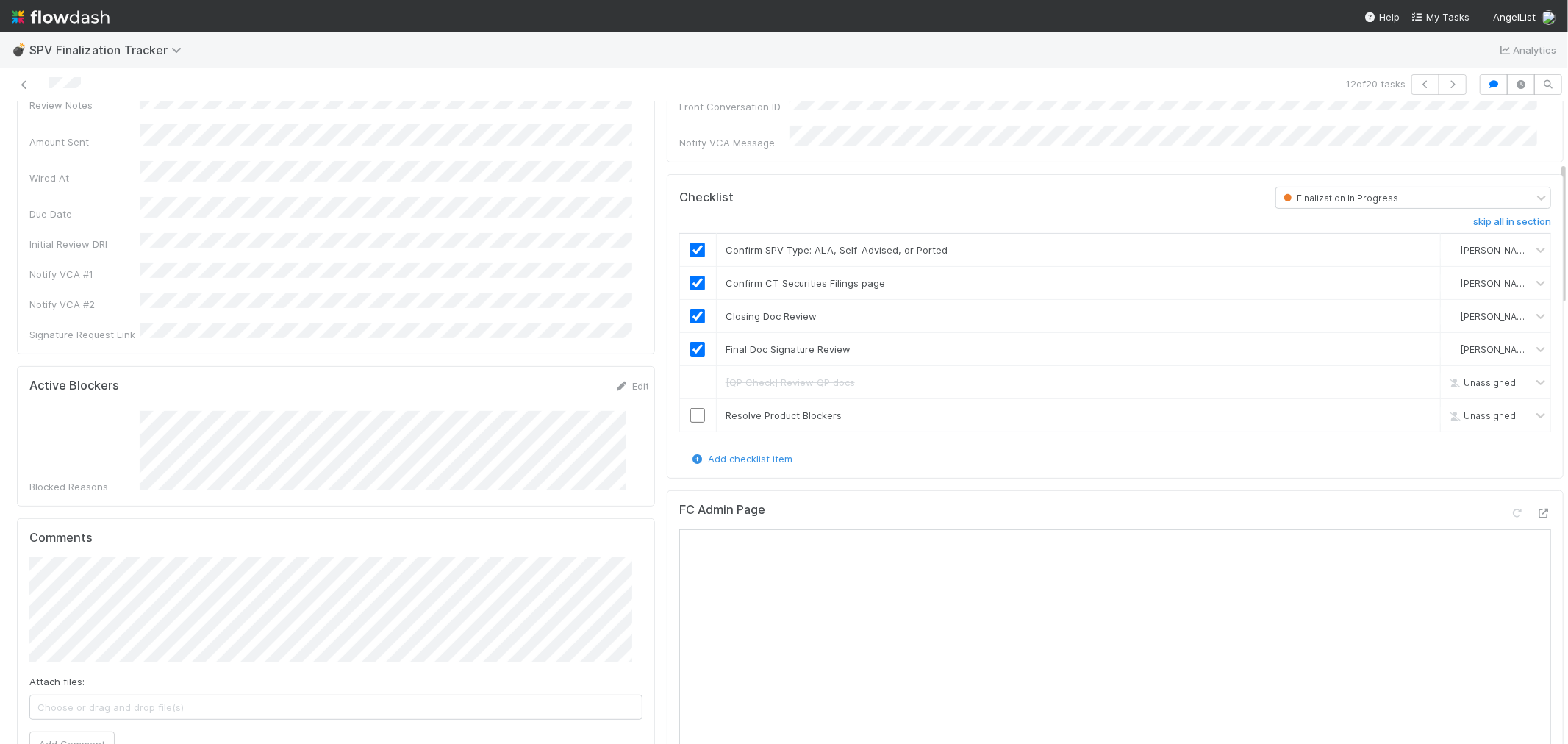
scroll to position [0, 0]
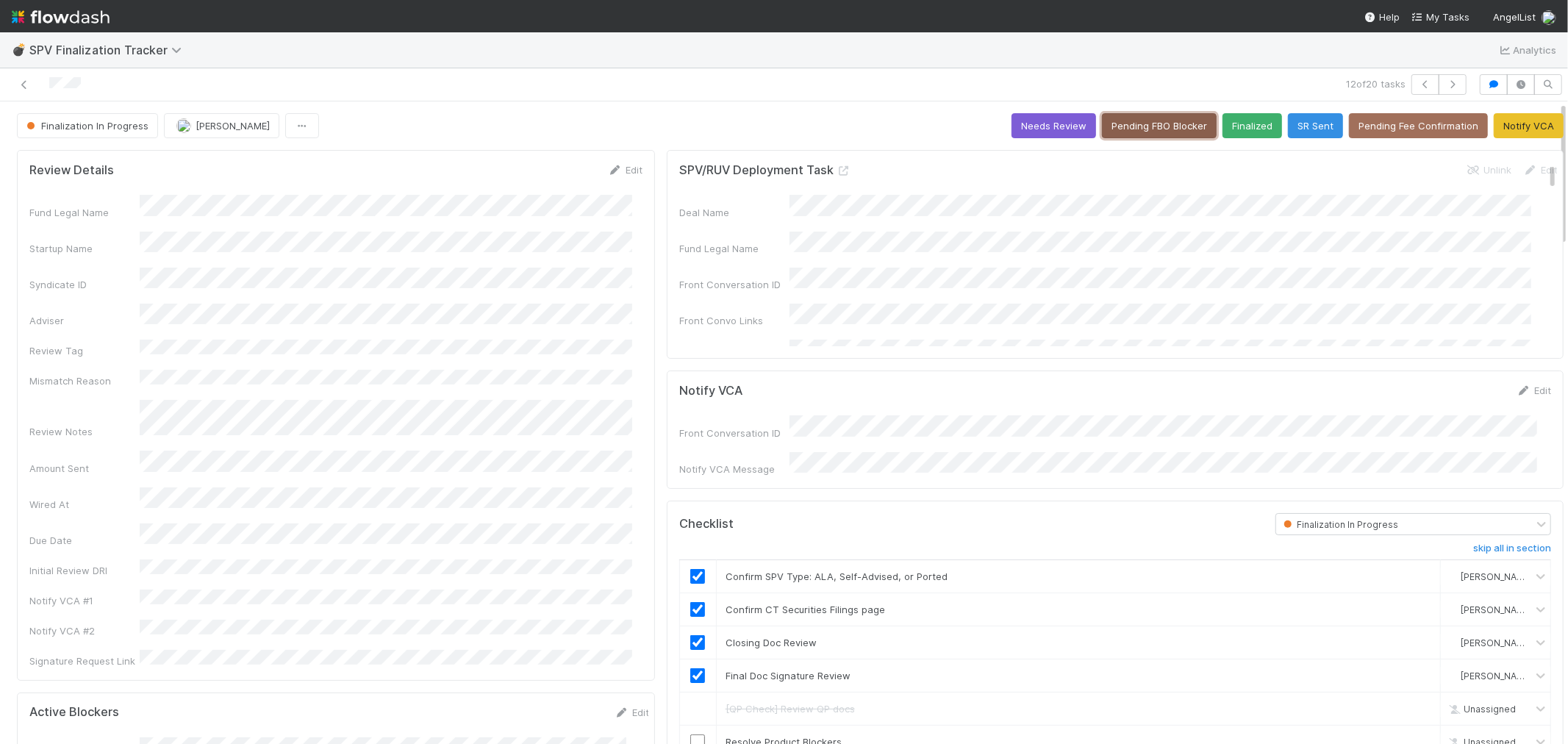
click at [1127, 121] on button "Pending FBO Blocker" at bounding box center [1159, 126] width 114 height 25
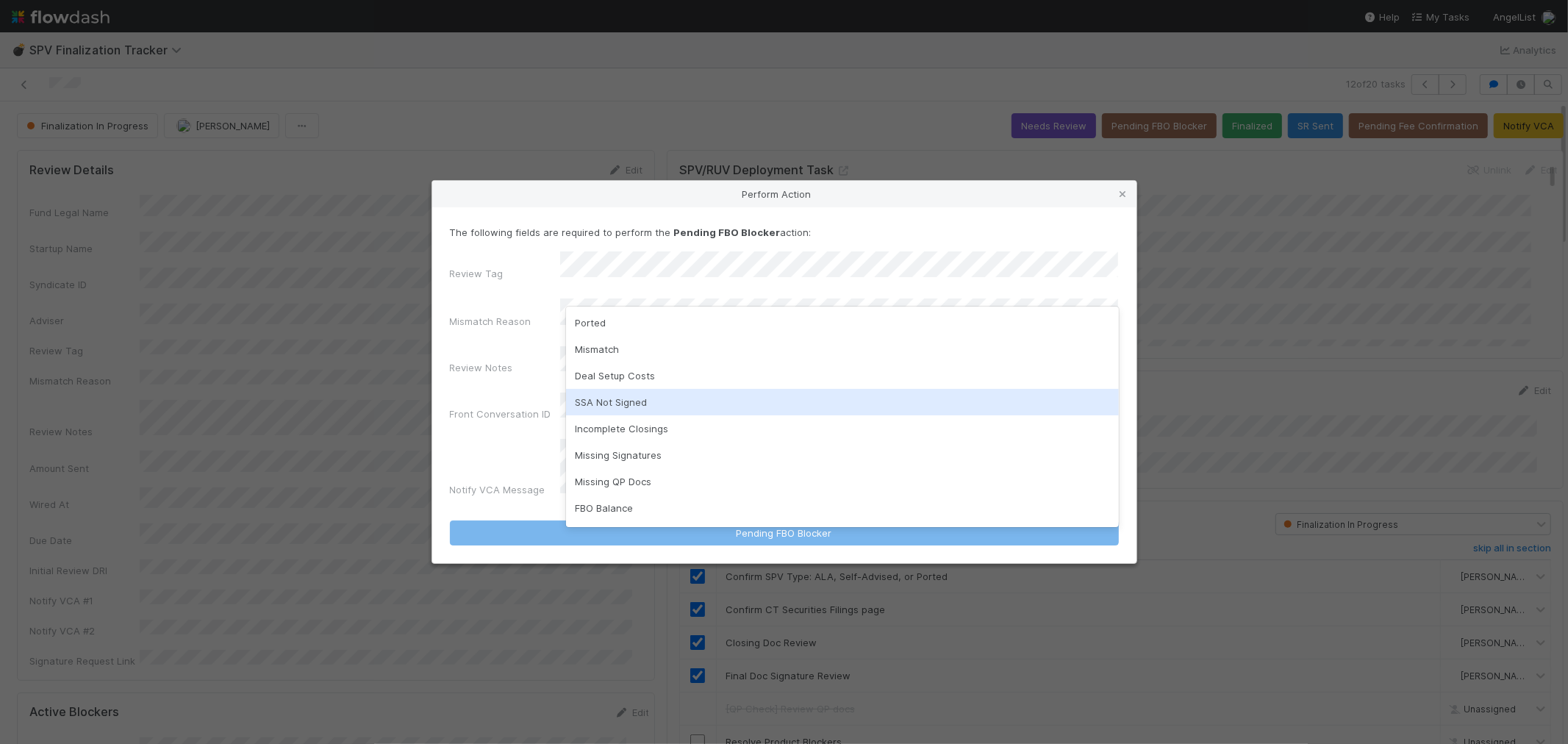
scroll to position [24, 0]
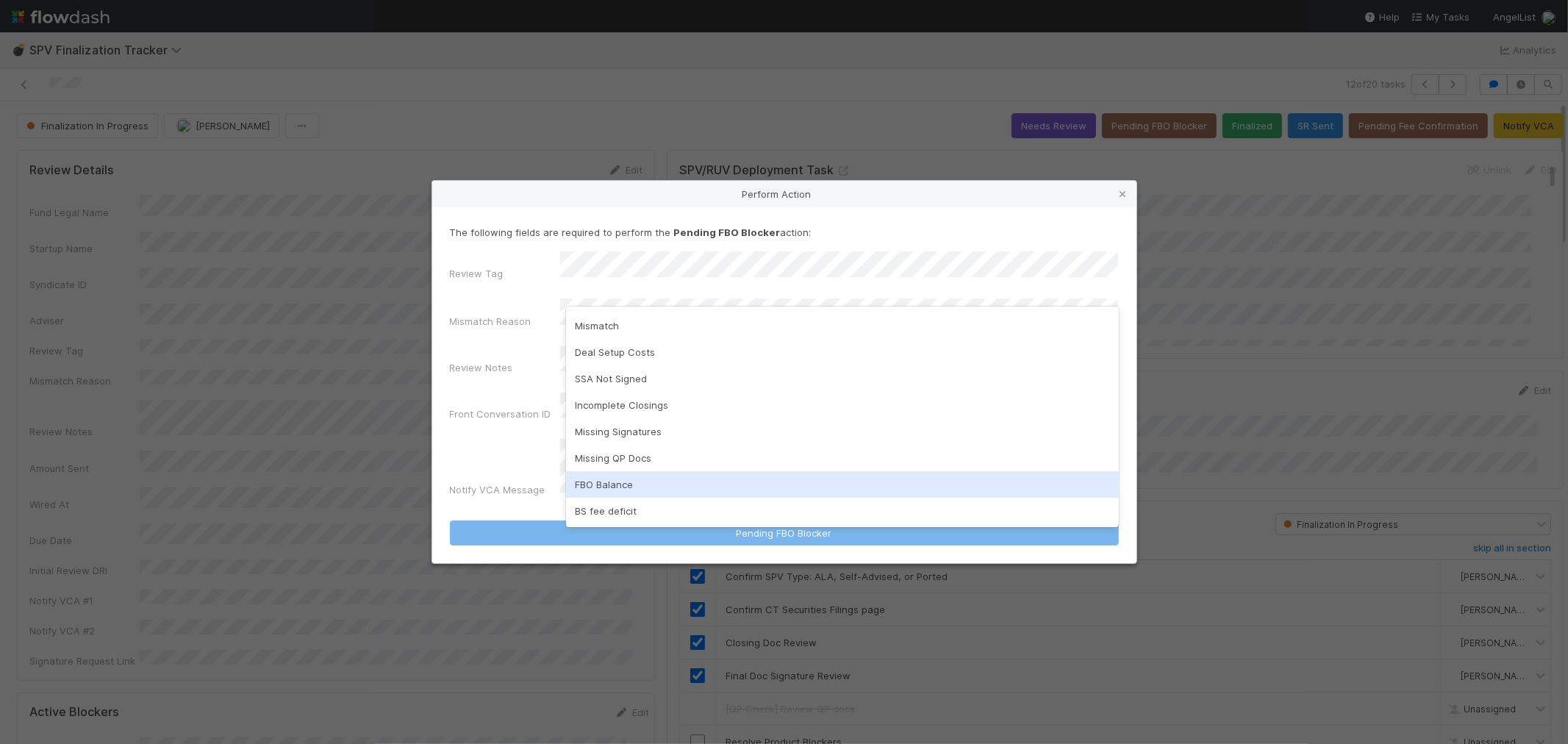
click at [635, 480] on div "FBO Balance" at bounding box center [843, 485] width 553 height 26
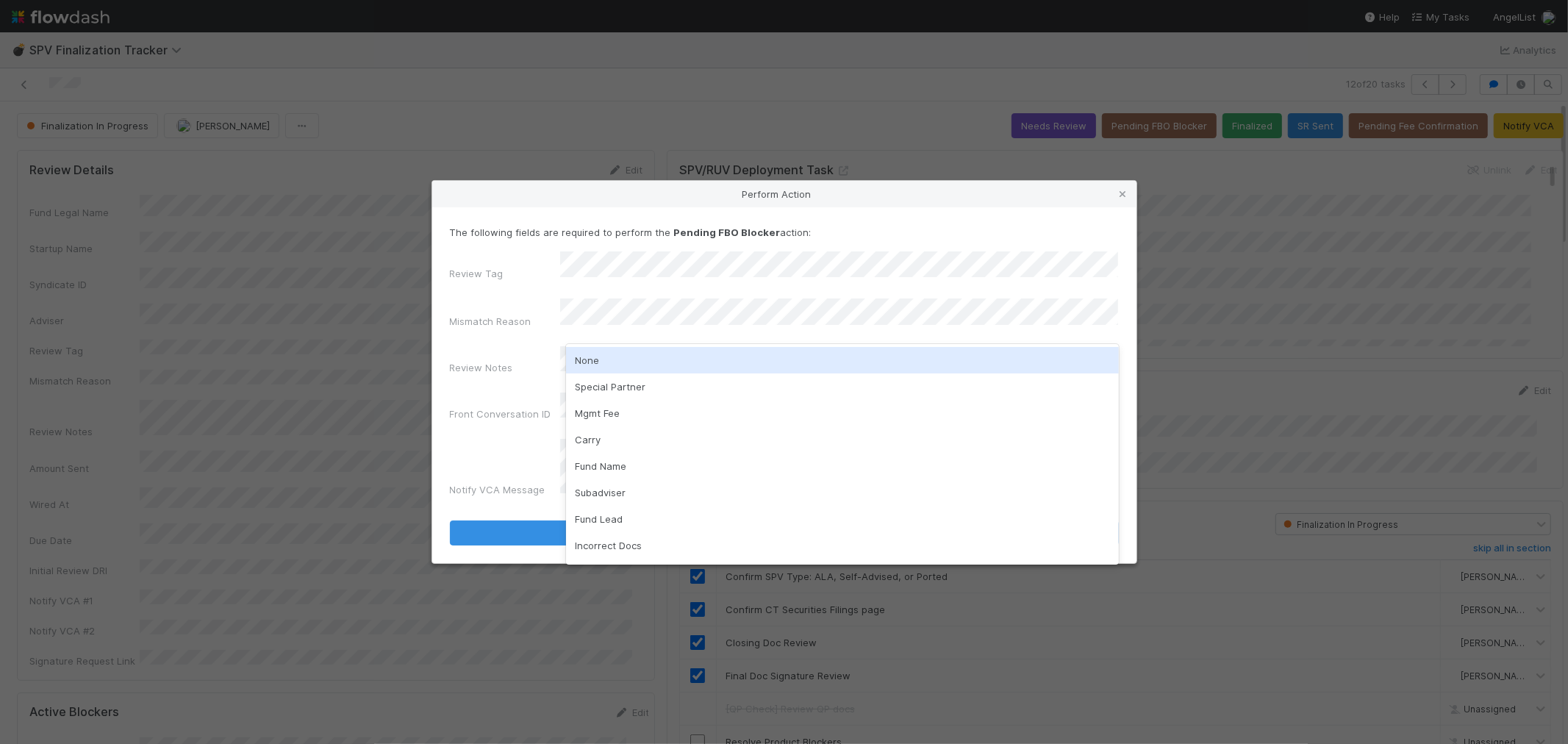
click at [607, 362] on div "None" at bounding box center [843, 360] width 553 height 26
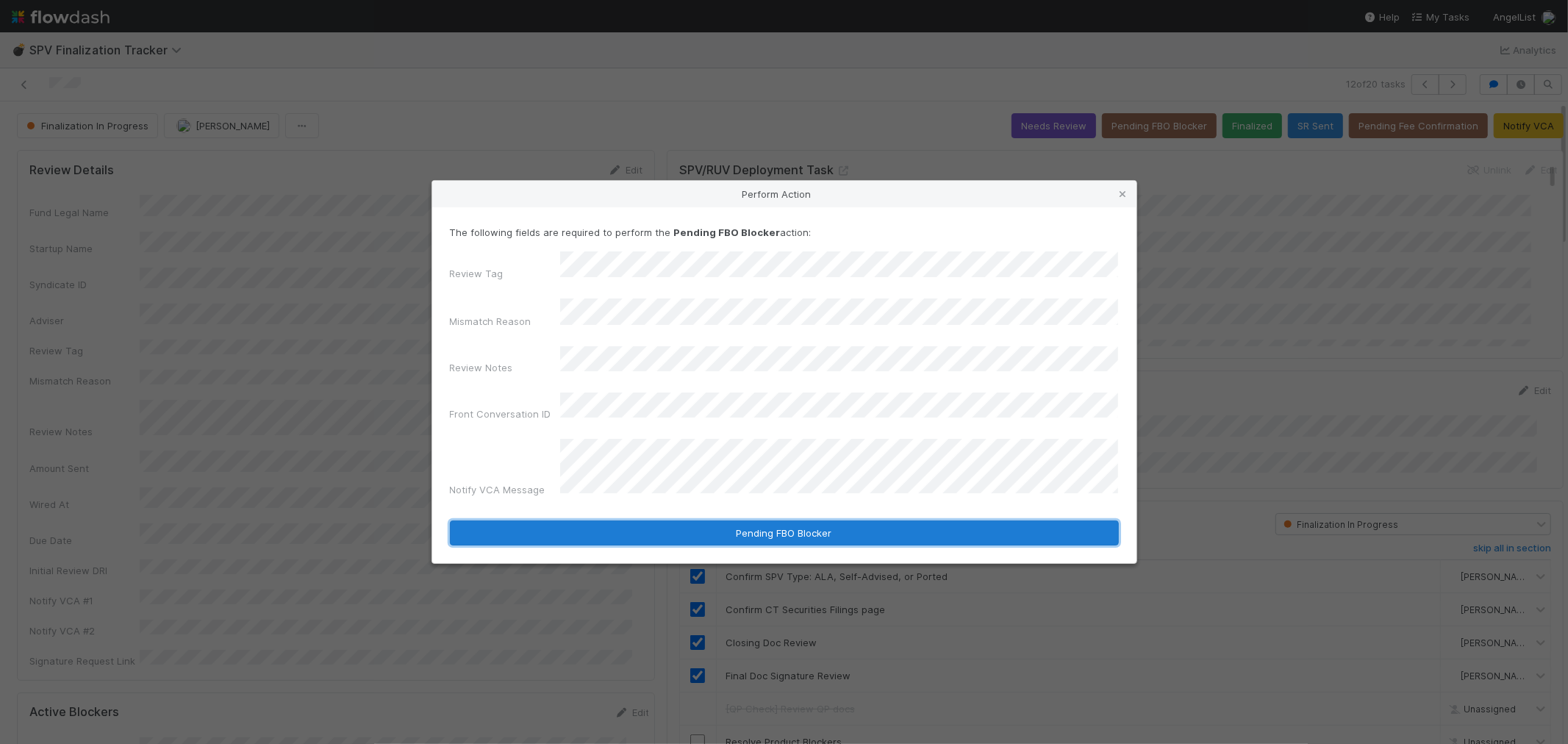
click at [707, 520] on button "Pending FBO Blocker" at bounding box center [784, 532] width 669 height 25
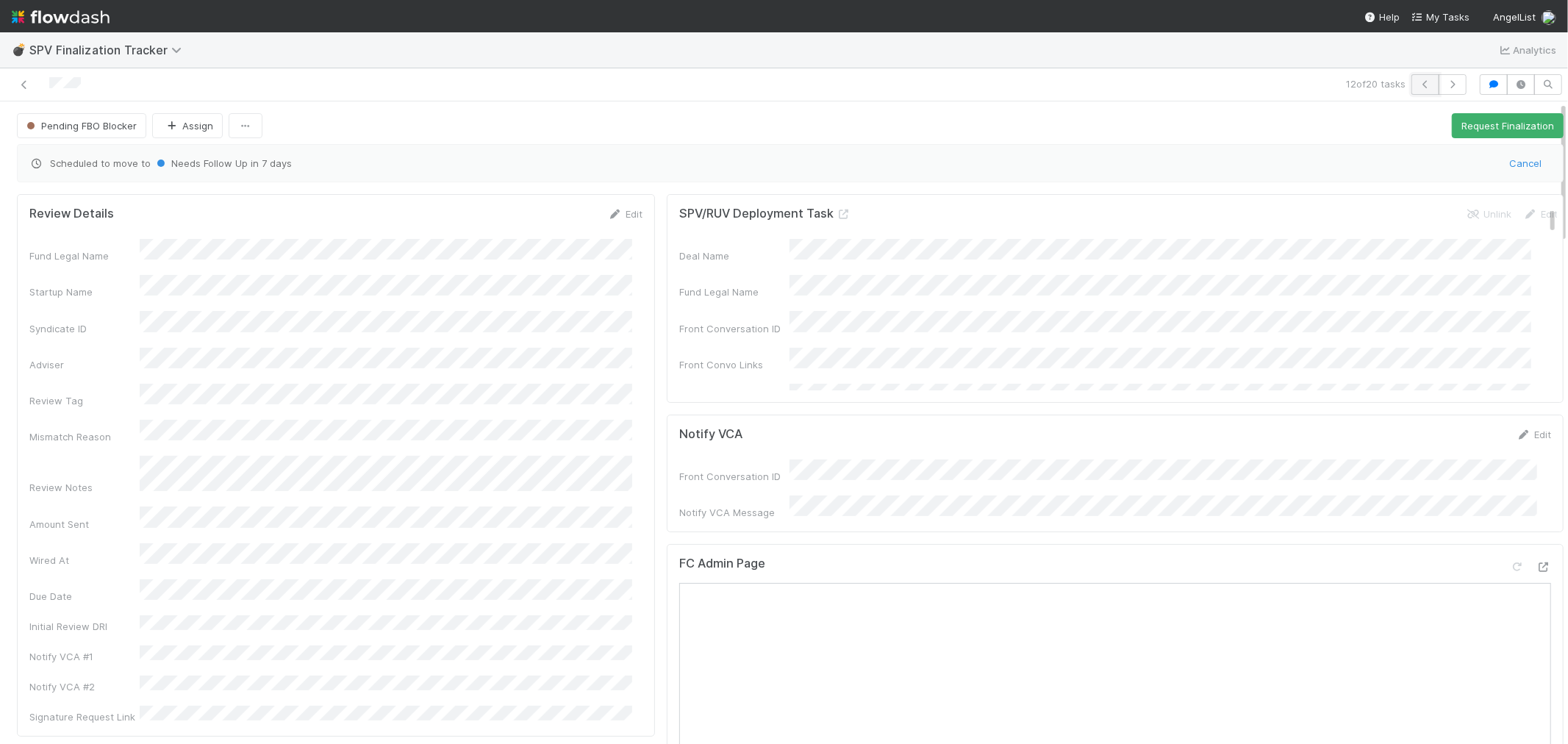
click at [1412, 86] on button "button" at bounding box center [1426, 84] width 28 height 21
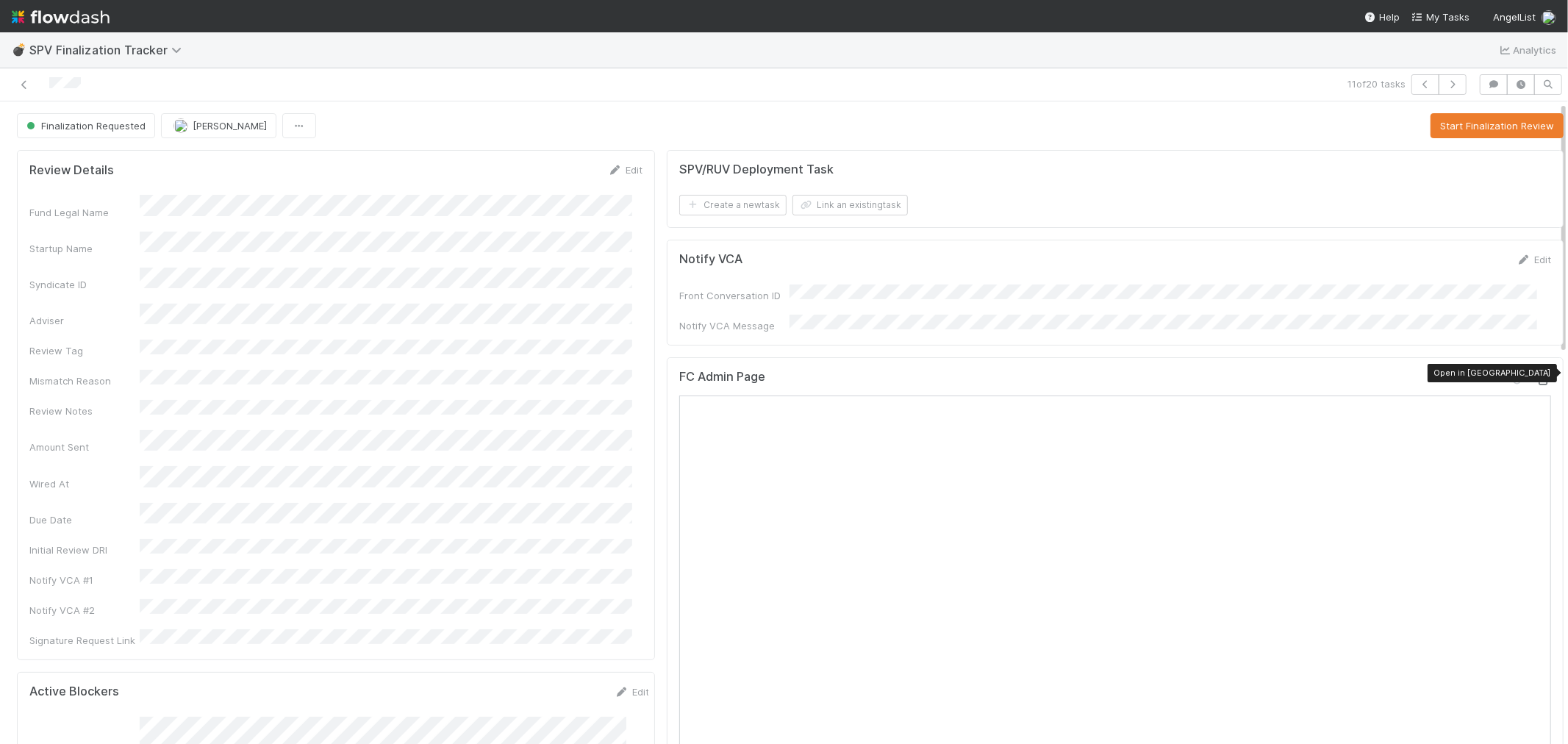
click at [1537, 375] on icon at bounding box center [1544, 380] width 15 height 10
click at [1473, 128] on button "Start Finalization Review" at bounding box center [1497, 126] width 133 height 25
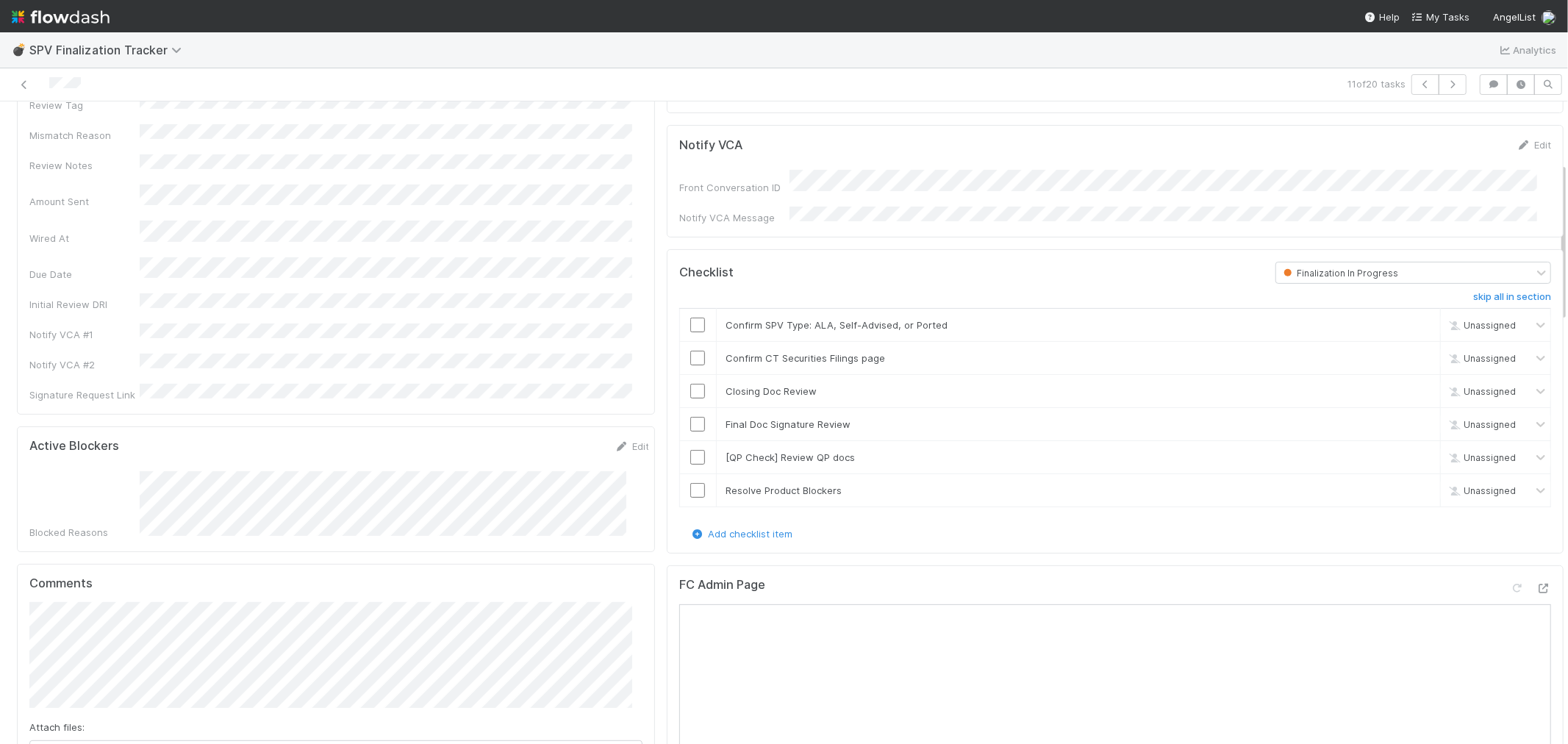
scroll to position [244, 0]
click at [691, 321] on input "checkbox" at bounding box center [698, 326] width 15 height 15
click at [691, 351] on input "checkbox" at bounding box center [698, 359] width 15 height 15
click at [691, 384] on input "checkbox" at bounding box center [698, 392] width 15 height 15
click at [691, 417] on input "checkbox" at bounding box center [698, 425] width 15 height 15
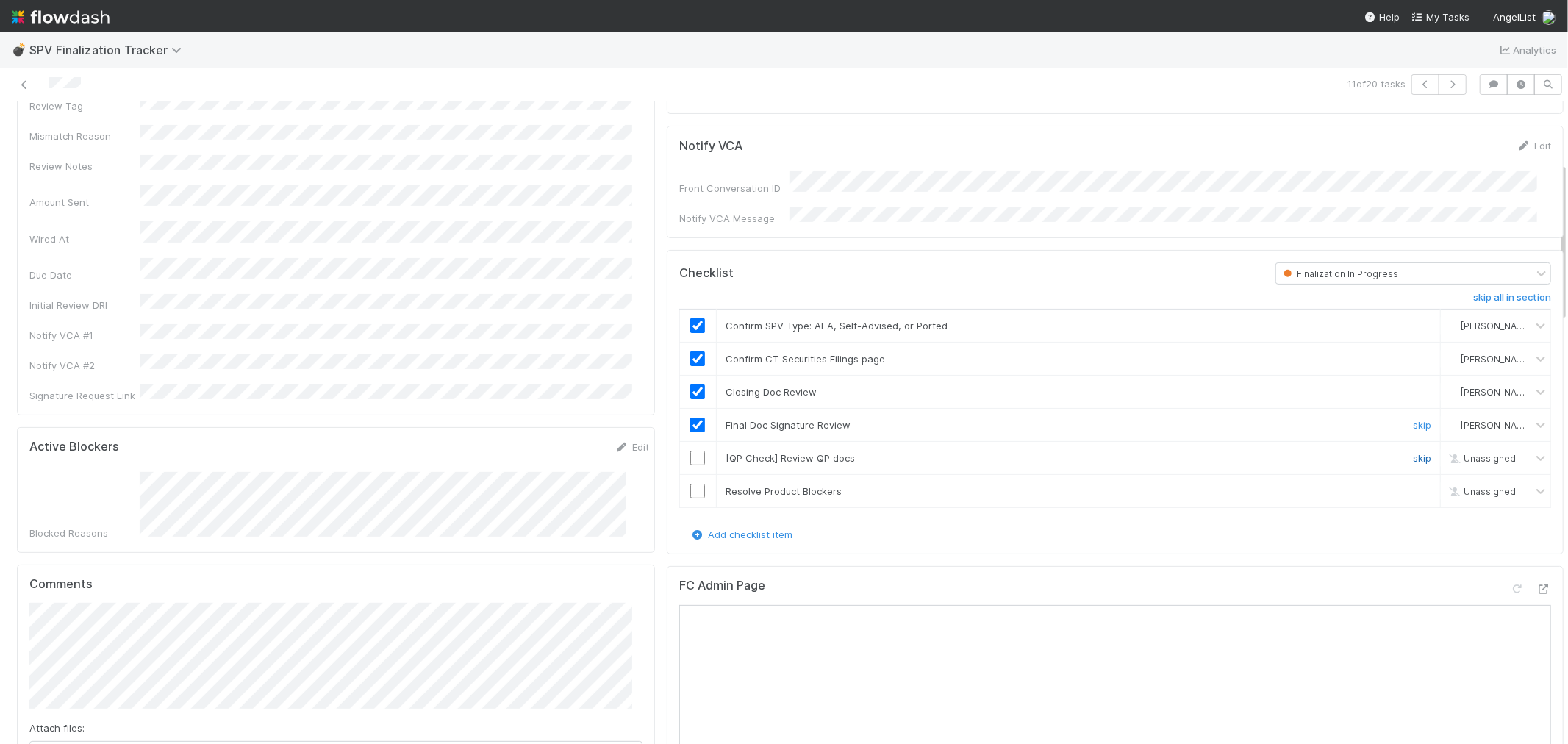
click at [1413, 452] on link "skip" at bounding box center [1422, 458] width 18 height 12
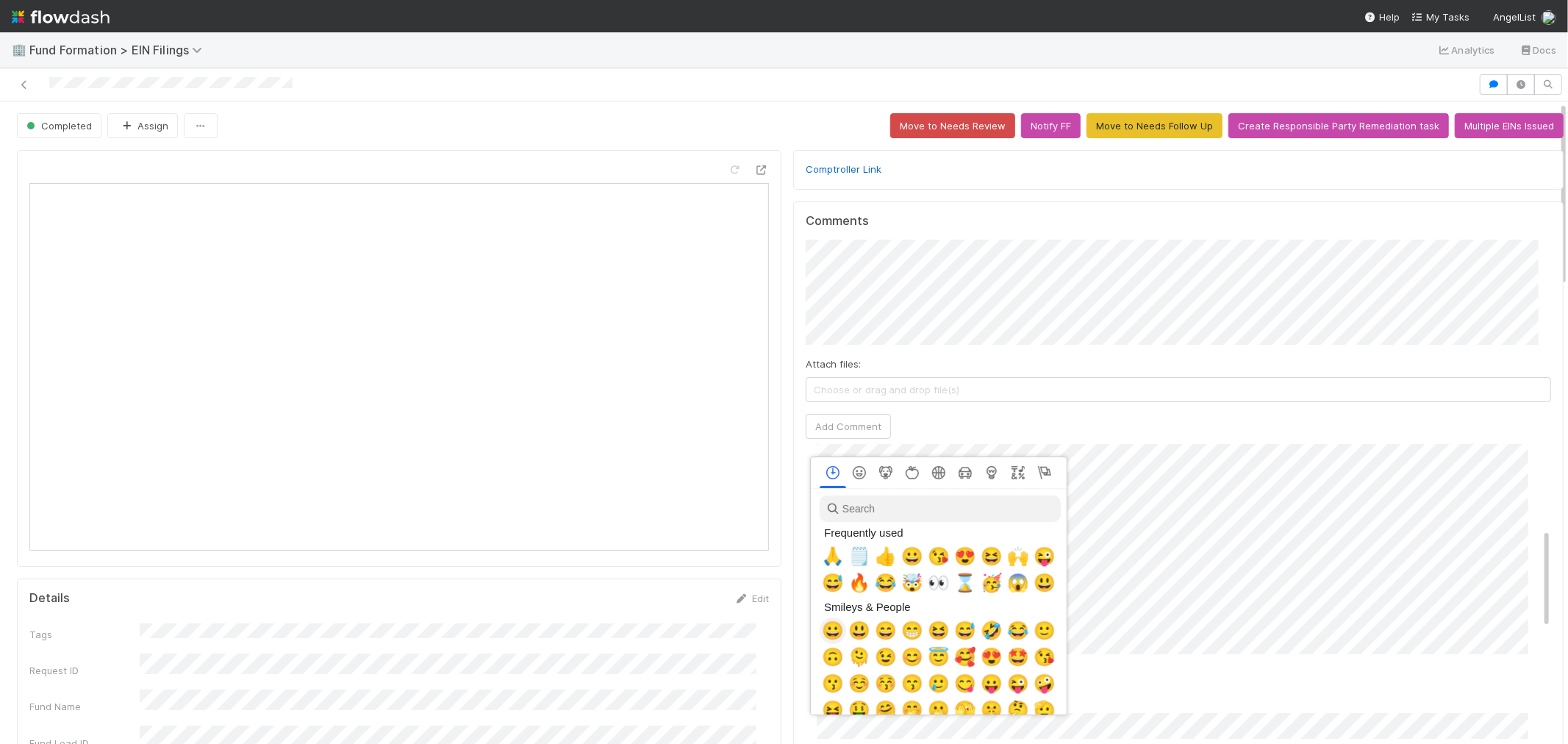
scroll to position [0, 6]
click at [847, 551] on span "🗒️" at bounding box center [856, 556] width 22 height 21
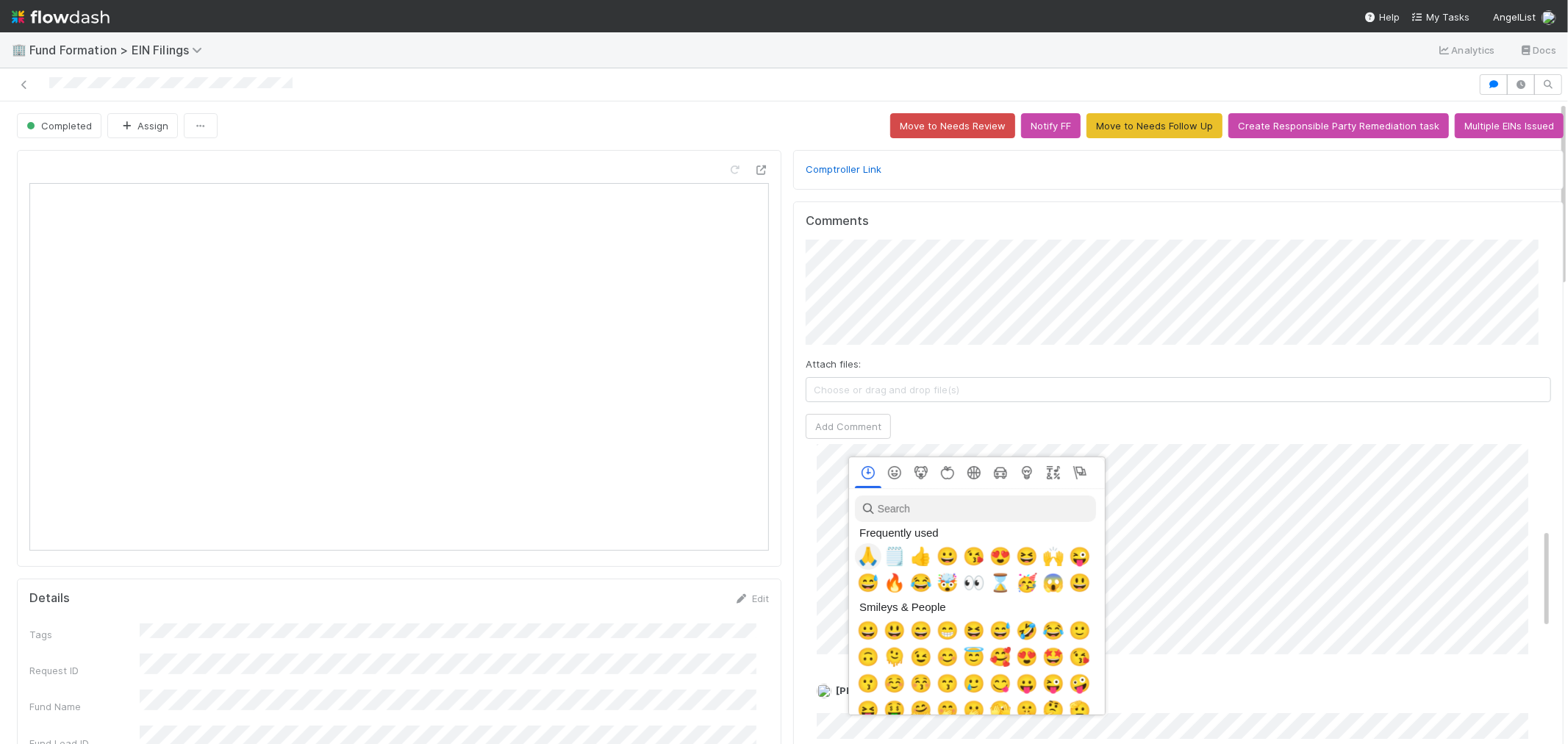
click at [858, 554] on span "🙏" at bounding box center [868, 556] width 22 height 21
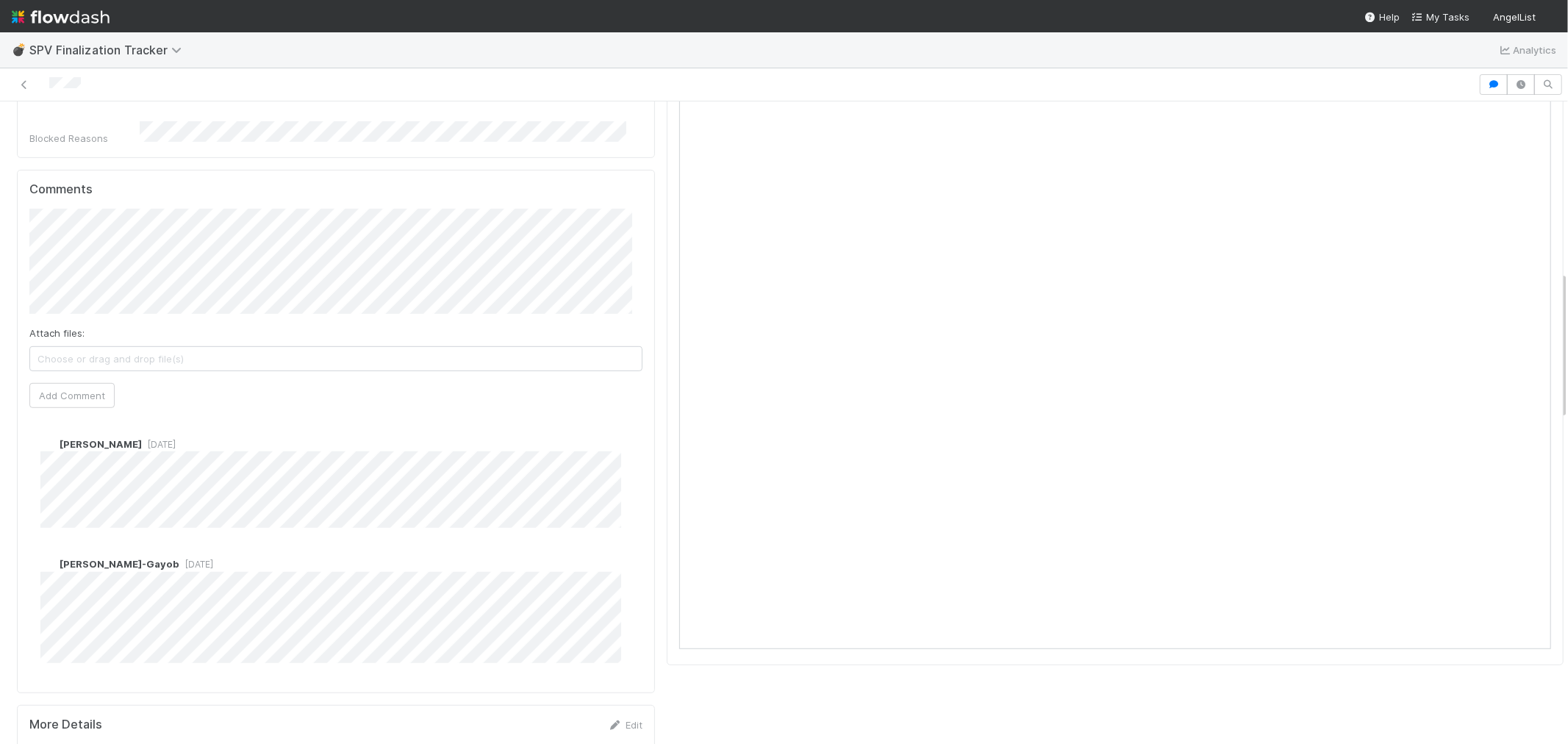
scroll to position [735, 0]
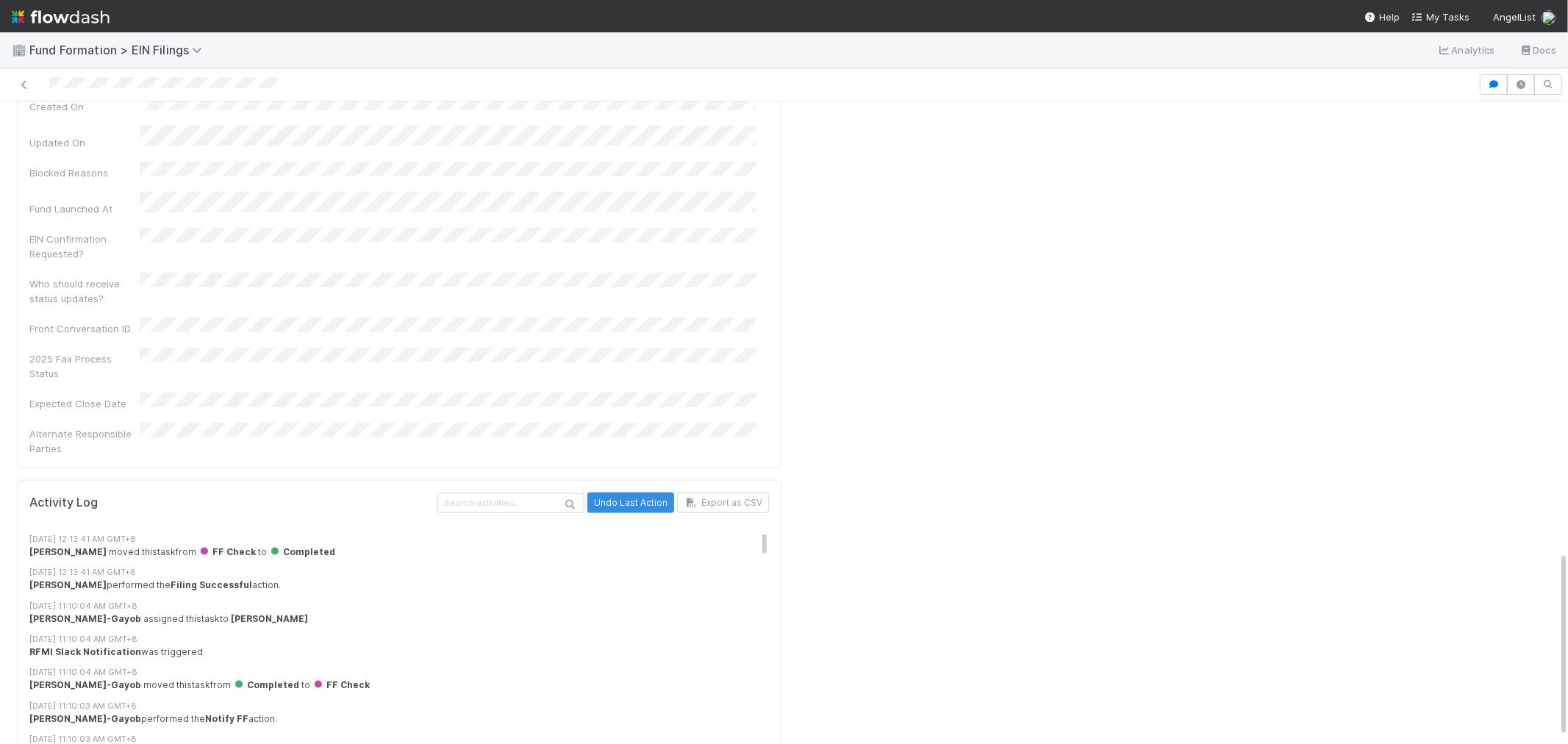
scroll to position [81, 0]
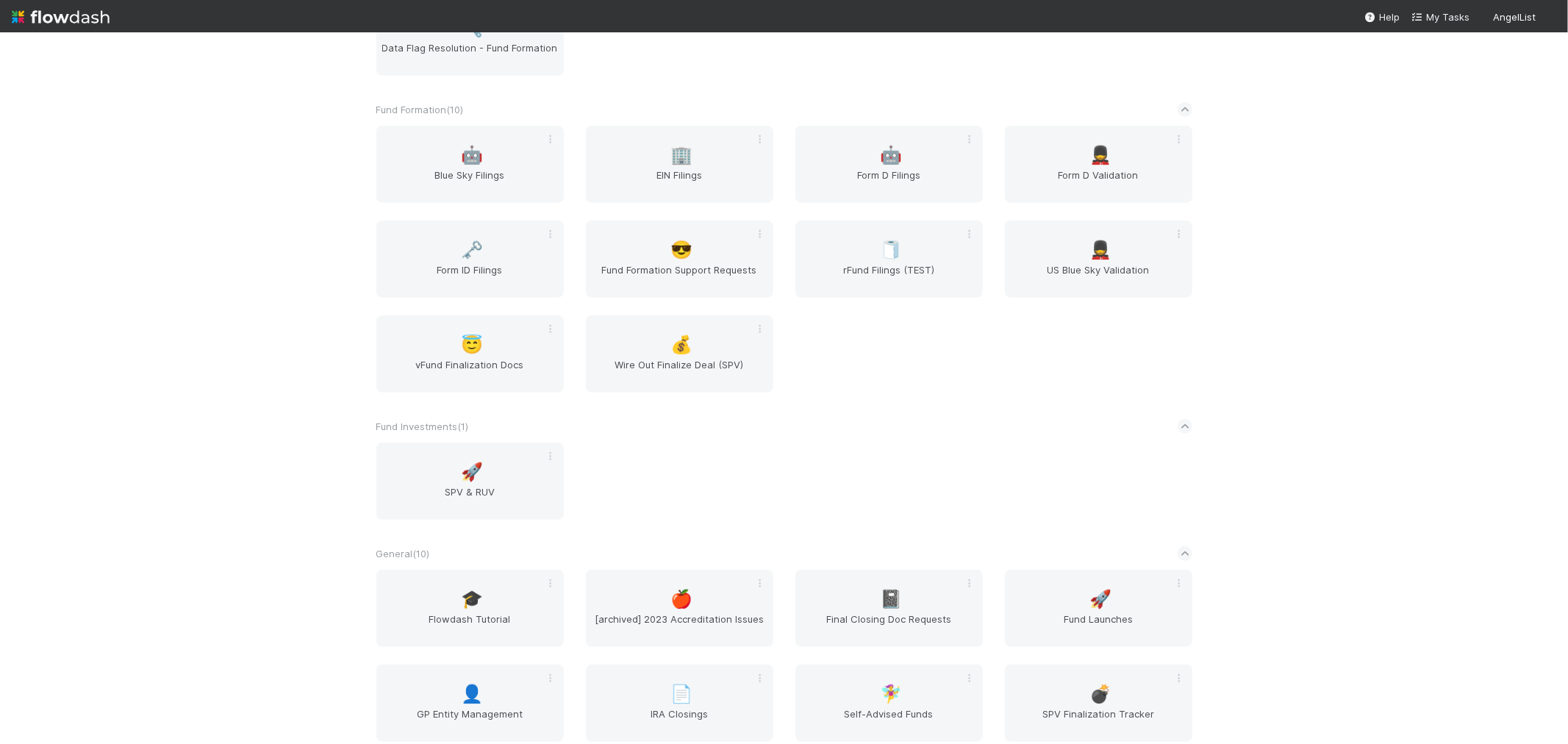
scroll to position [653, 0]
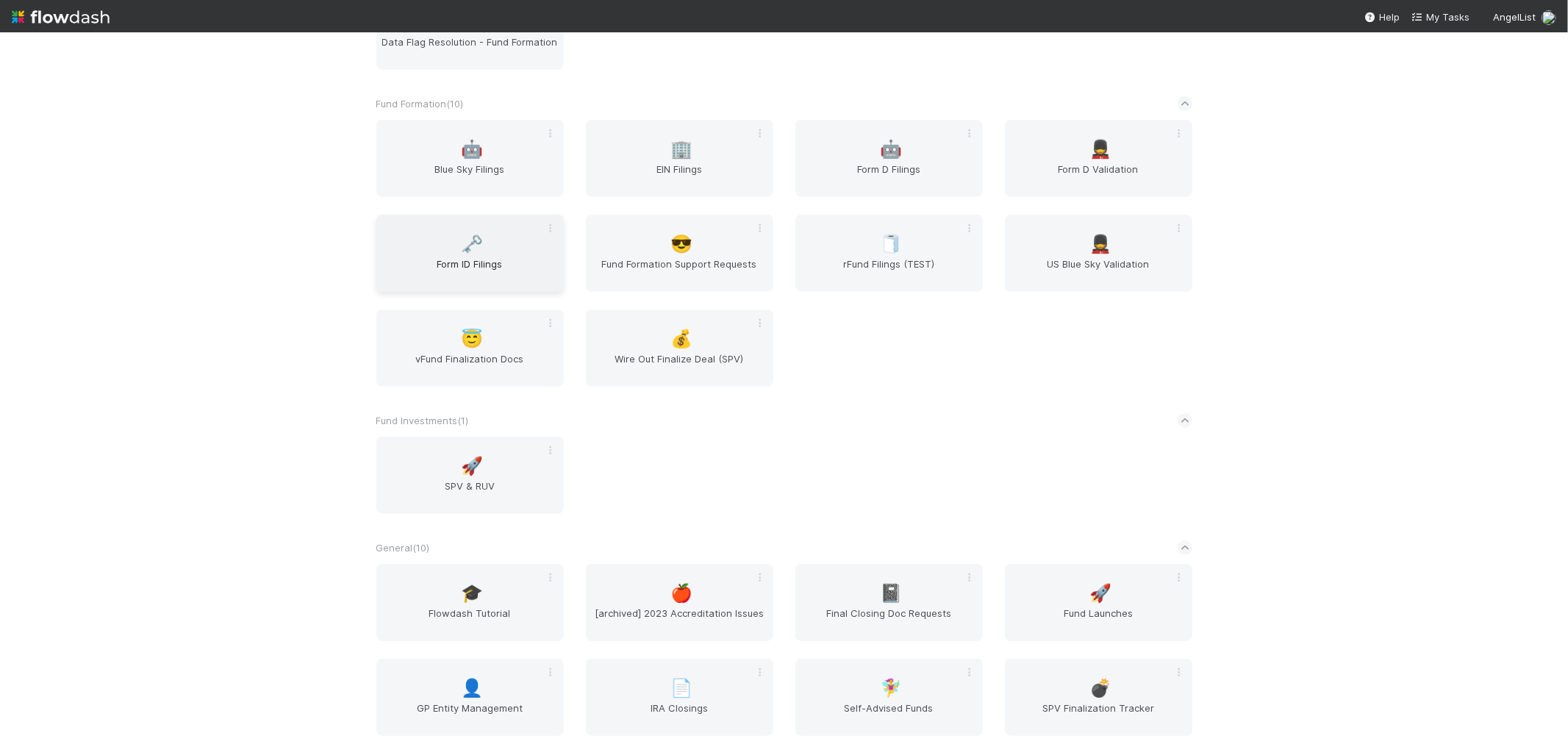
click at [480, 257] on span "Form ID Filings" at bounding box center [471, 272] width 176 height 30
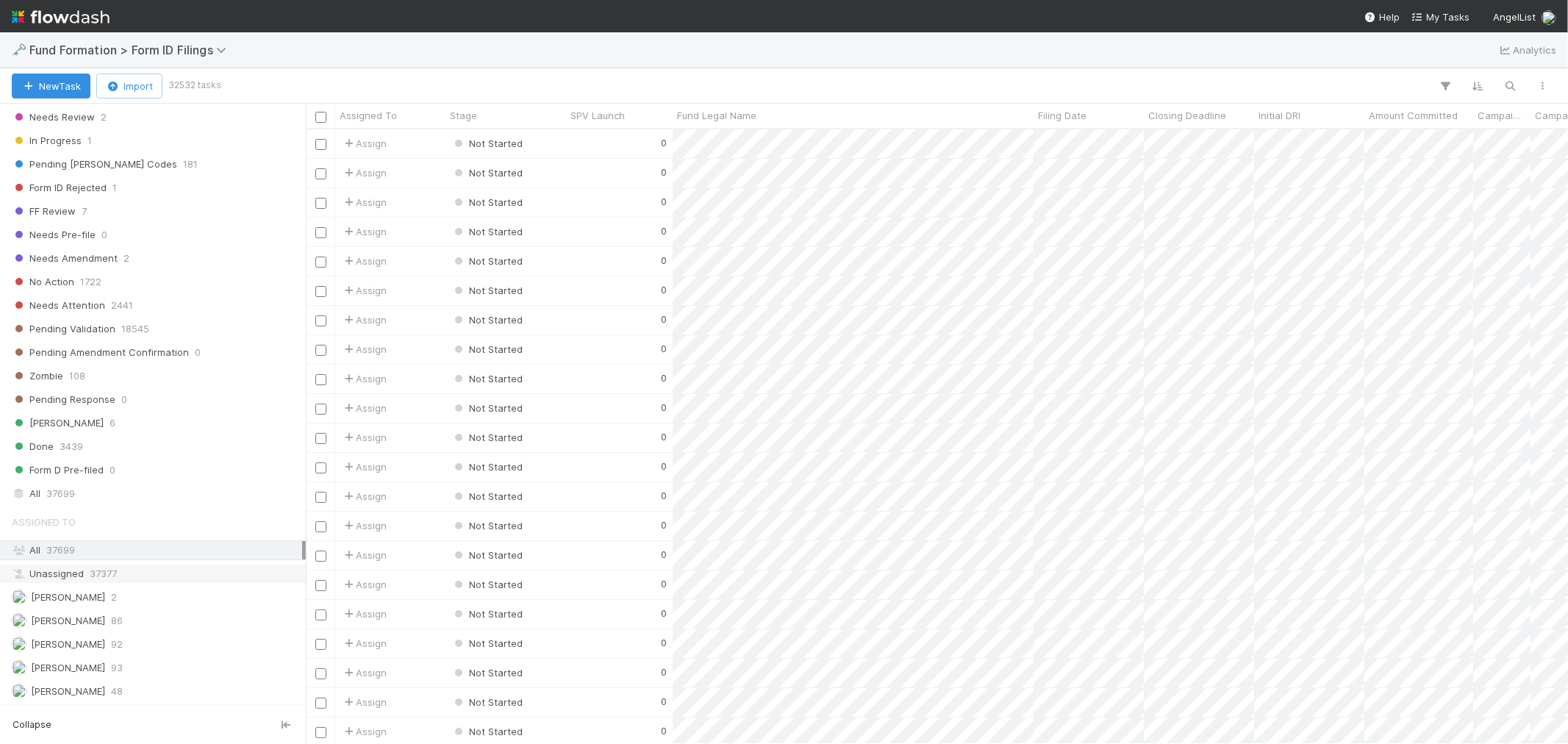
scroll to position [449, 0]
click at [91, 485] on div "All 37699" at bounding box center [156, 494] width 291 height 18
click at [1514, 84] on icon "button" at bounding box center [1511, 86] width 15 height 13
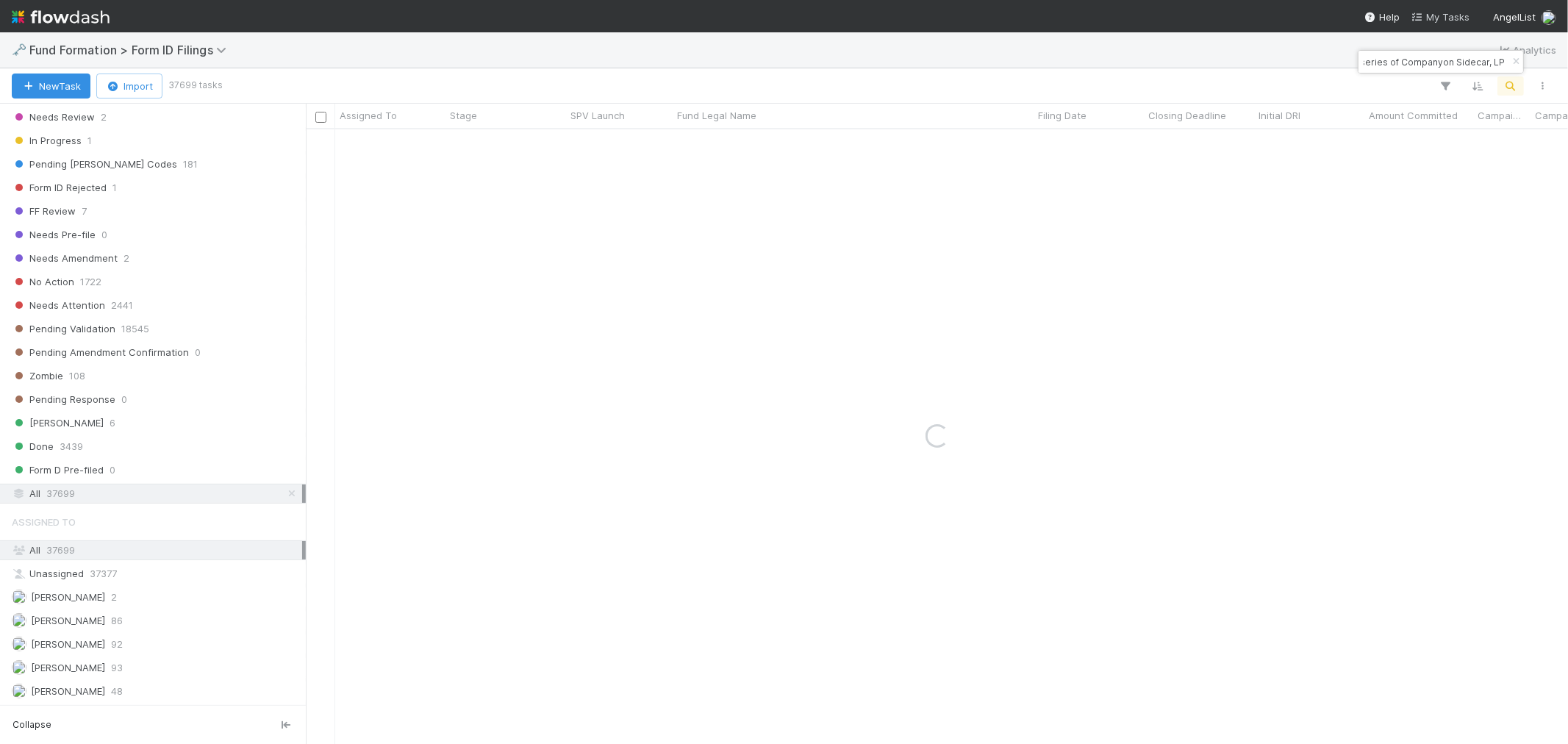
type input "MI-0802 Fund I, a series of Companyon Sidecar, LP"
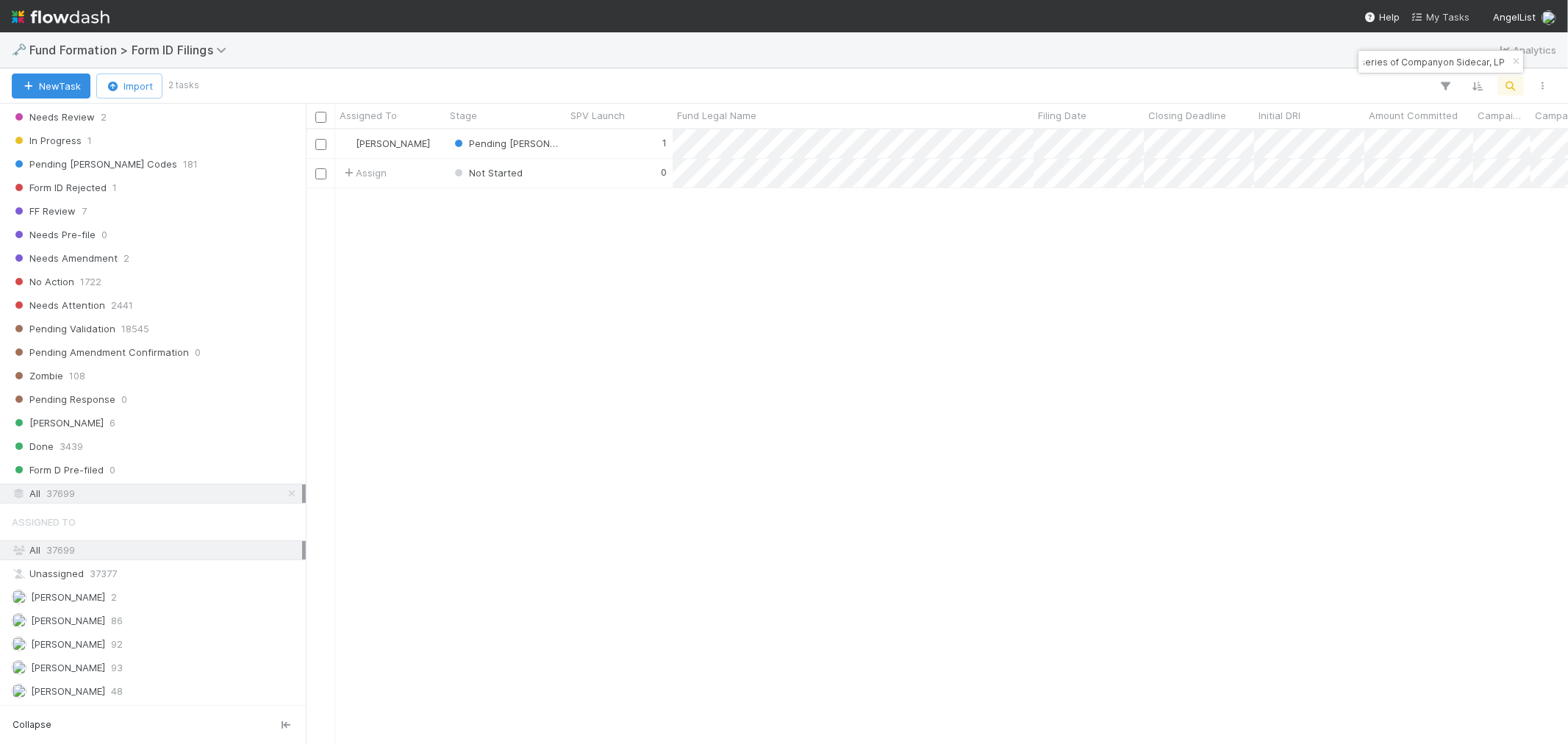
scroll to position [602, 1250]
click at [618, 177] on div "0" at bounding box center [620, 173] width 107 height 29
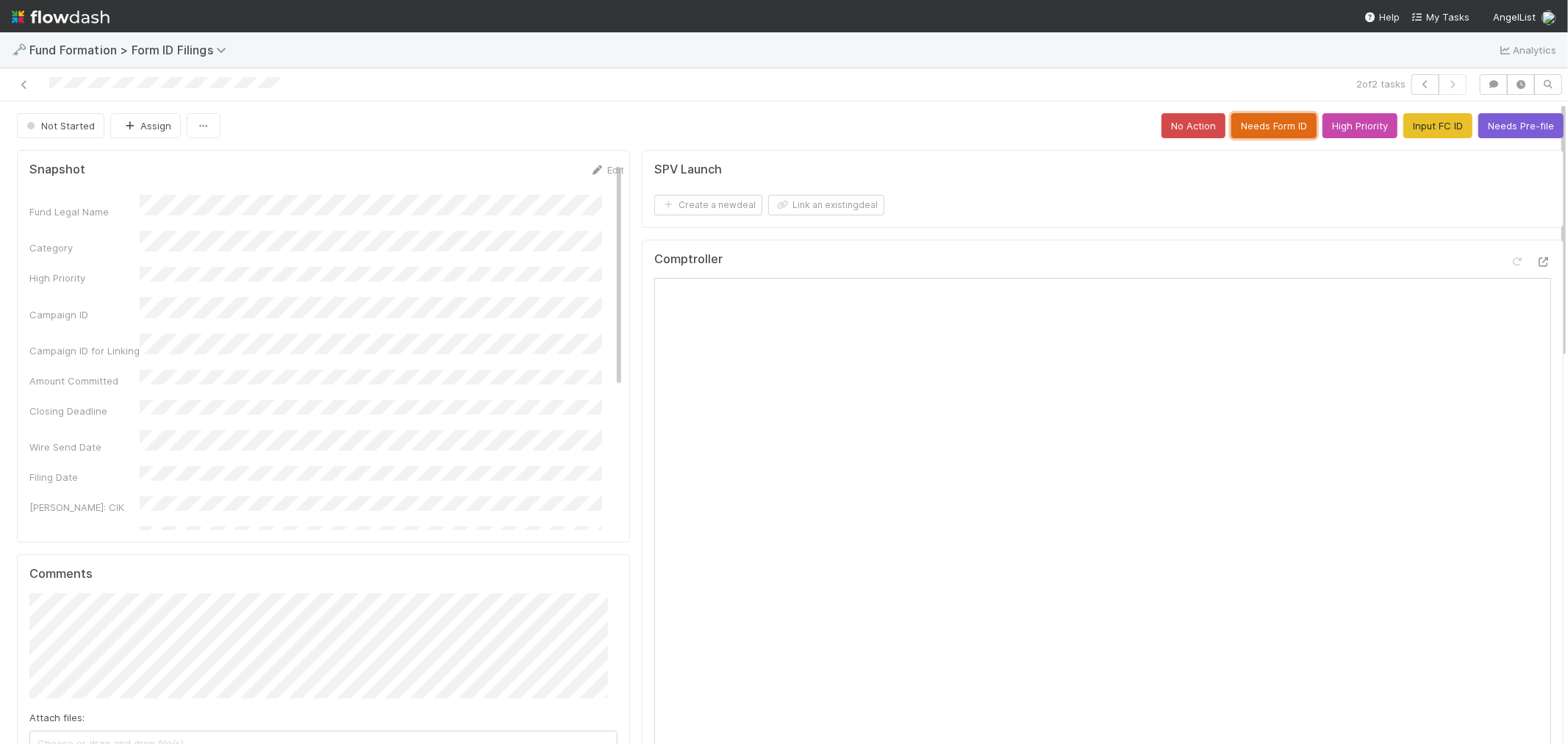
click at [1231, 121] on button "Needs Form ID" at bounding box center [1274, 126] width 86 height 25
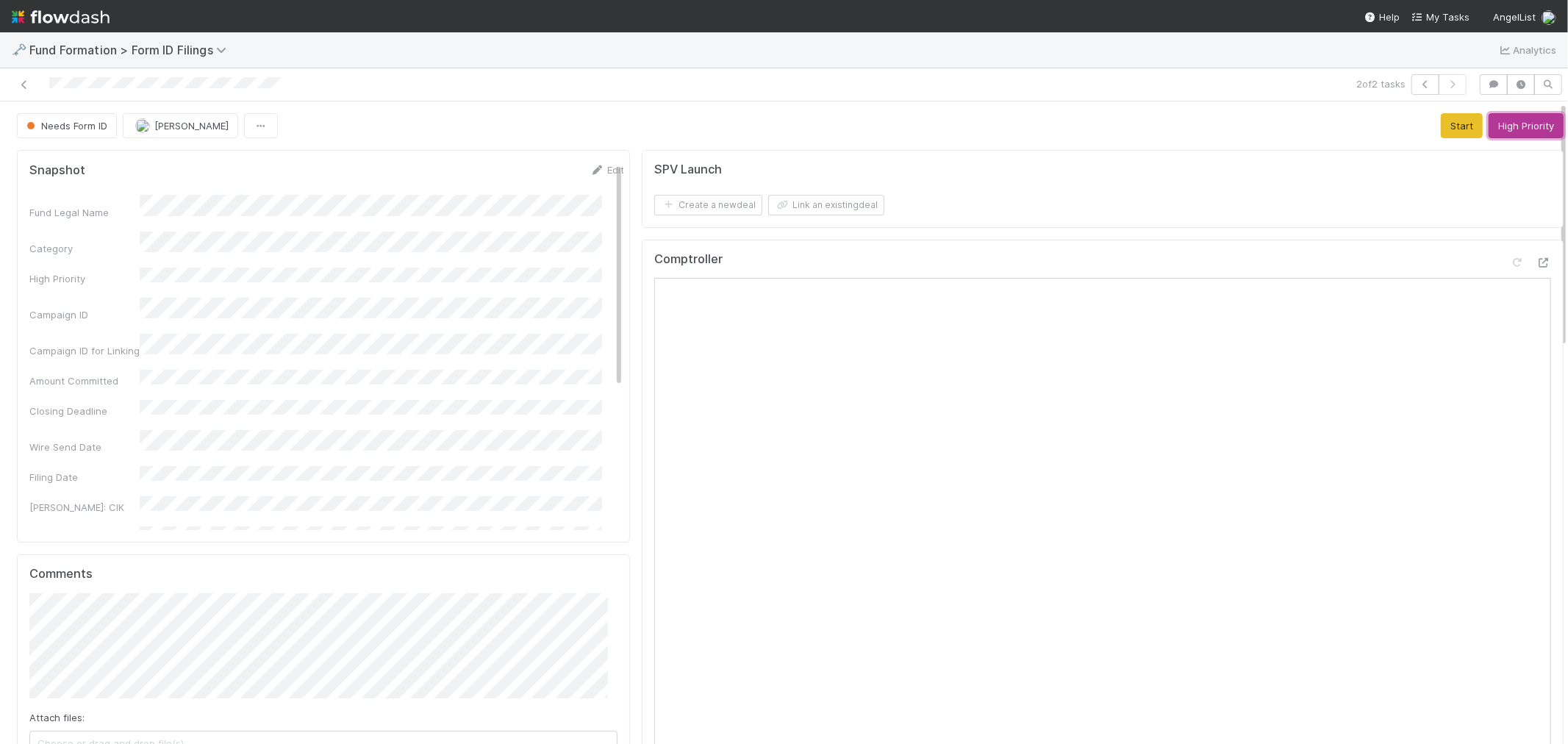
click at [1496, 125] on button "High Priority" at bounding box center [1526, 126] width 75 height 25
click at [1418, 81] on icon "button" at bounding box center [1426, 84] width 15 height 9
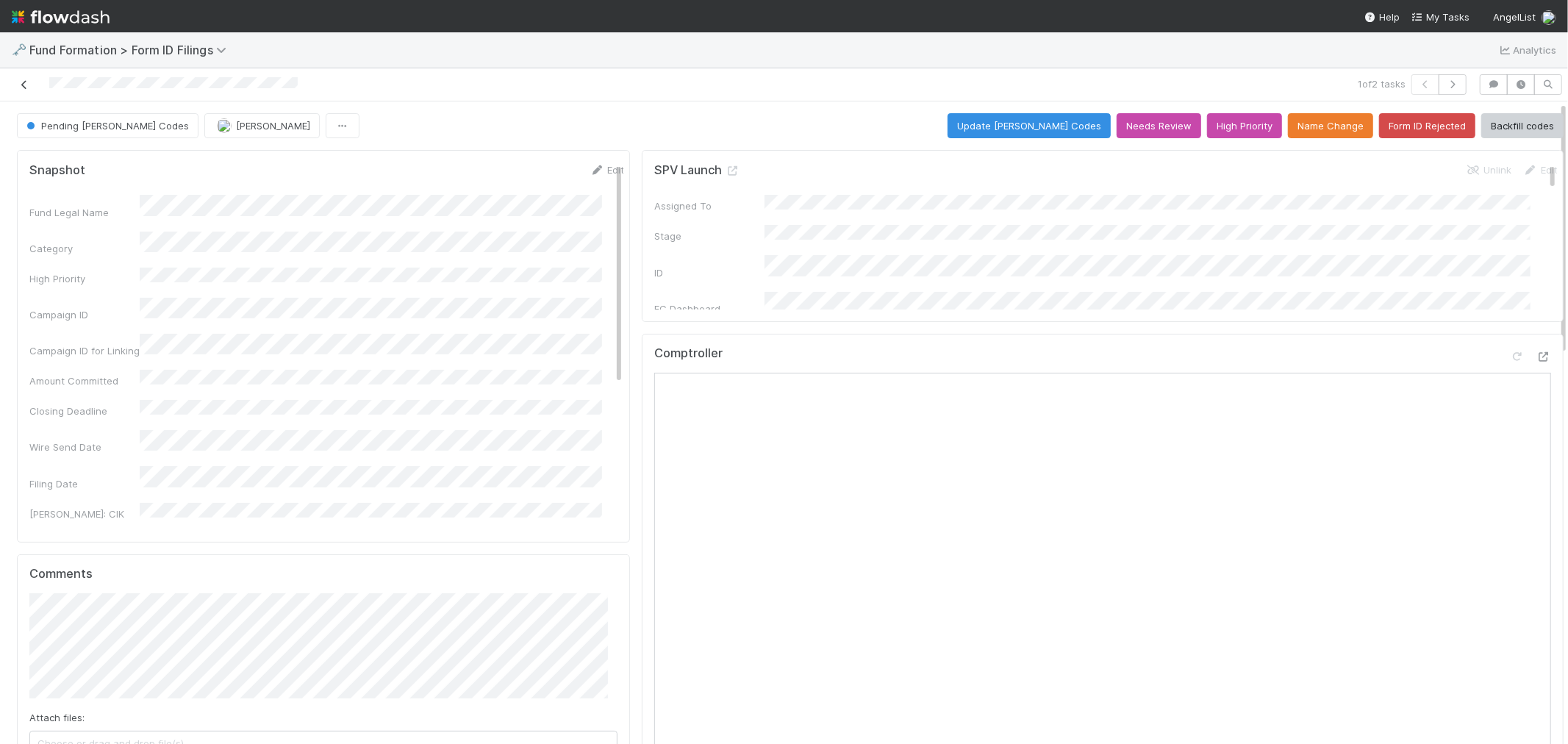
click at [20, 88] on icon at bounding box center [25, 85] width 15 height 10
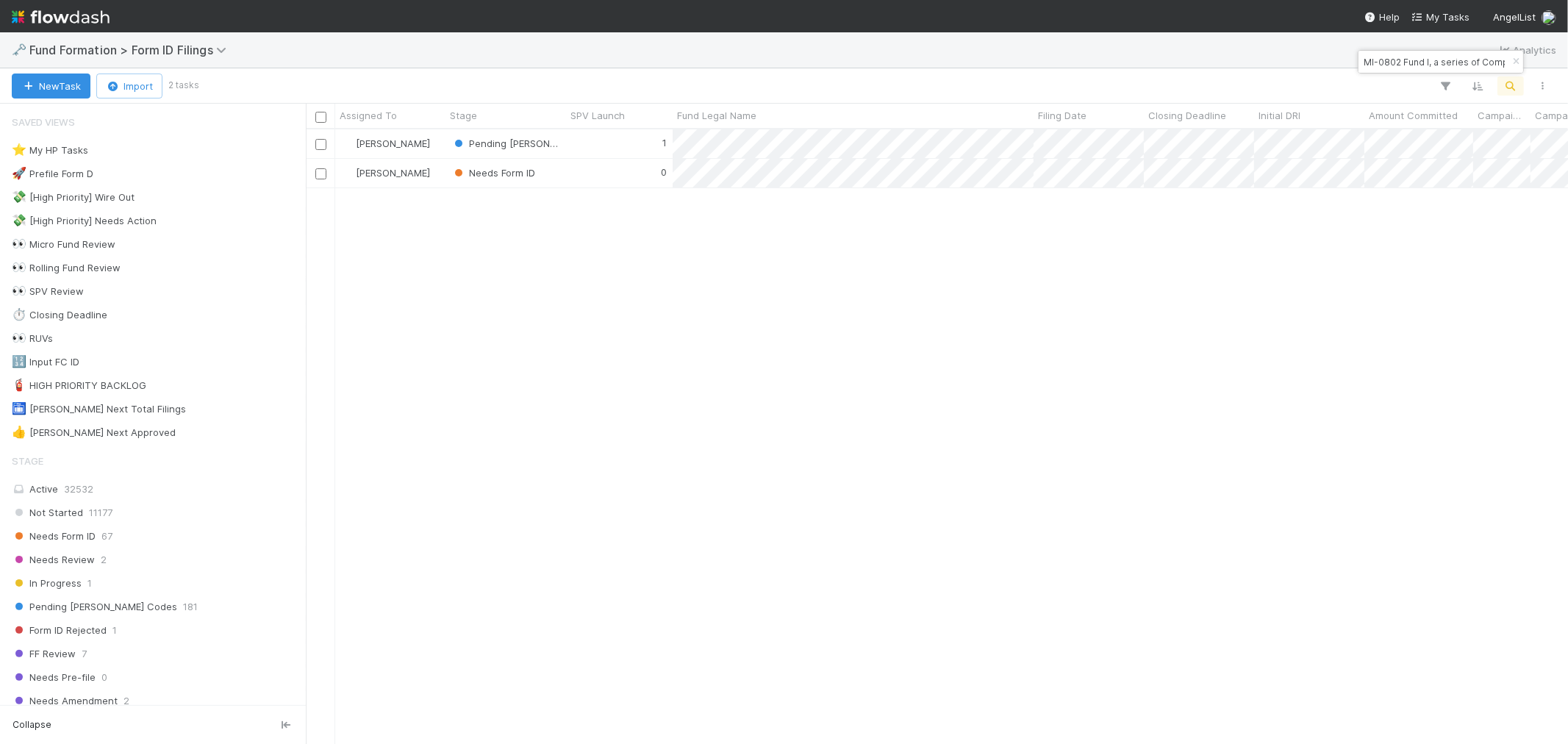
scroll to position [602, 1250]
click at [1514, 67] on button "button" at bounding box center [1516, 61] width 16 height 17
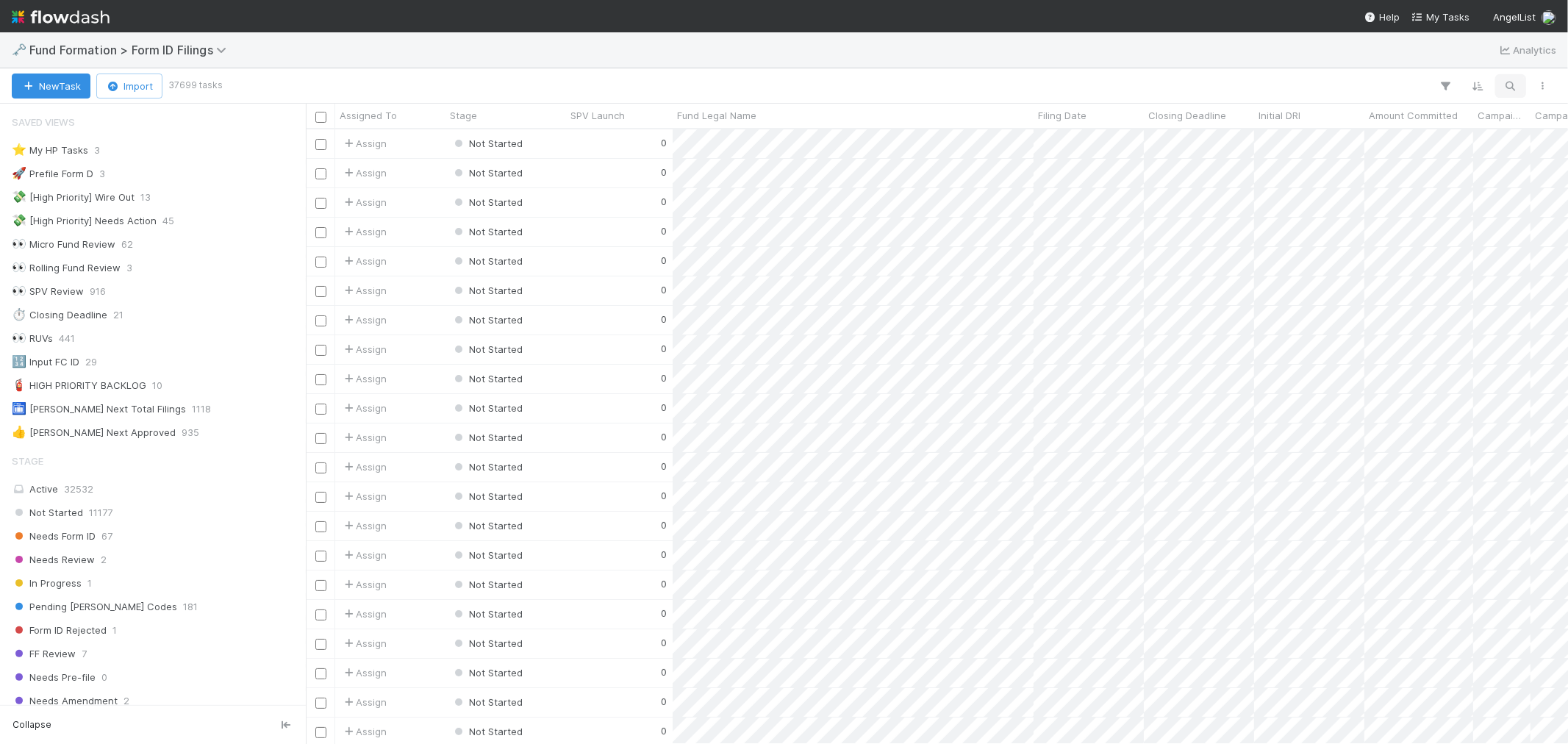
click at [1515, 86] on icon "button" at bounding box center [1511, 86] width 15 height 13
paste input "Max-PR-0522 Fund I, a series of AngelList Funds 2025, LP"
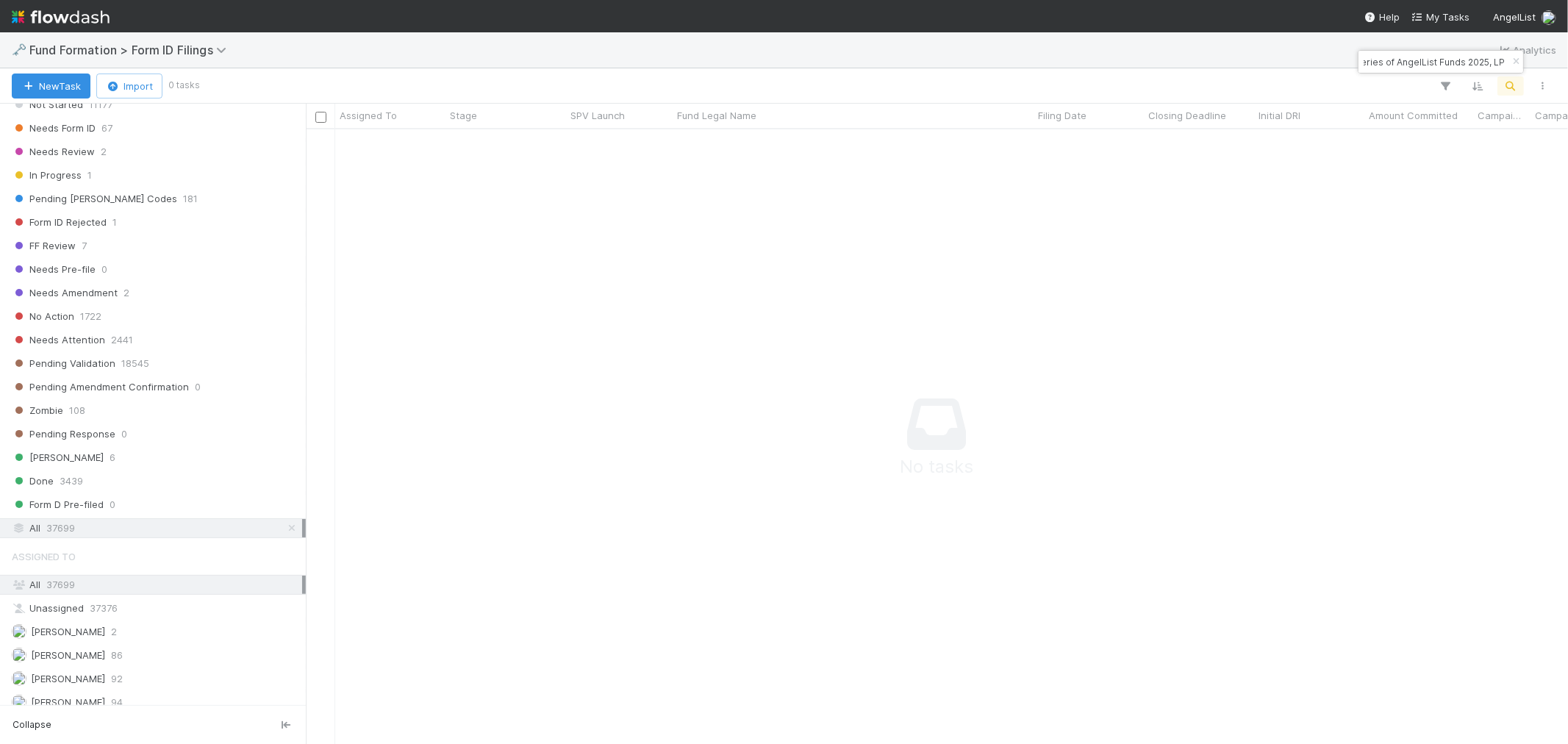
scroll to position [0, 0]
drag, startPoint x: 1407, startPoint y: 64, endPoint x: 1336, endPoint y: 70, distance: 71.3
click at [1336, 70] on body "🗝️ Fund Formation > Form ID Filings Analytics New Task Import 0 tasks Assigned …" at bounding box center [784, 372] width 1568 height 744
click at [1386, 58] on input "Max-PR-0522 Fund I, a series of AngelList Funds 2025, LP" at bounding box center [1435, 61] width 147 height 17
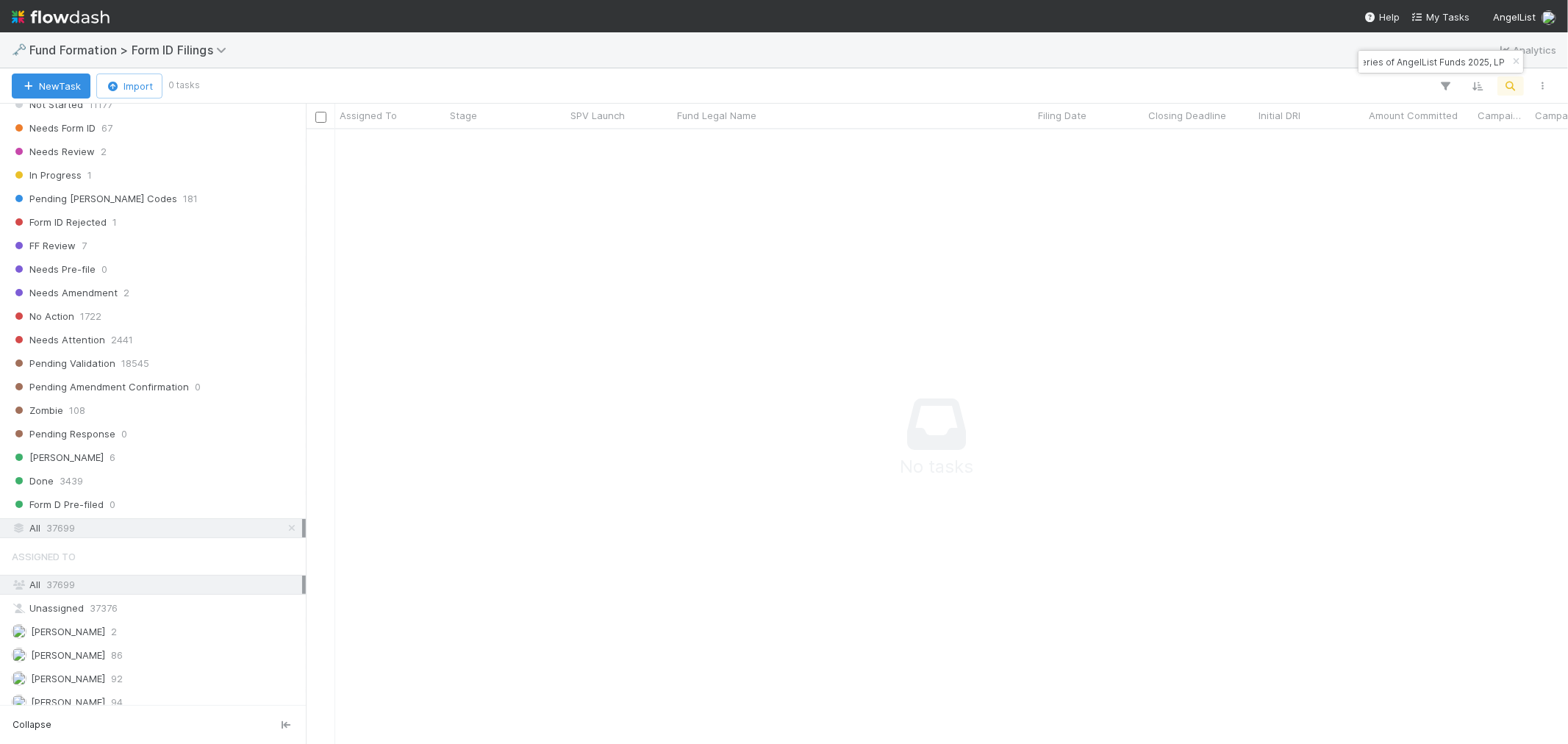
drag, startPoint x: 1436, startPoint y: 62, endPoint x: 1540, endPoint y: 62, distance: 104.0
click at [1540, 62] on body "🗝️ Fund Formation > Form ID Filings Analytics New Task Import 0 tasks Assigned …" at bounding box center [784, 372] width 1568 height 744
type input "PR-0522 Fund I"
click at [583, 151] on div "1" at bounding box center [620, 143] width 107 height 29
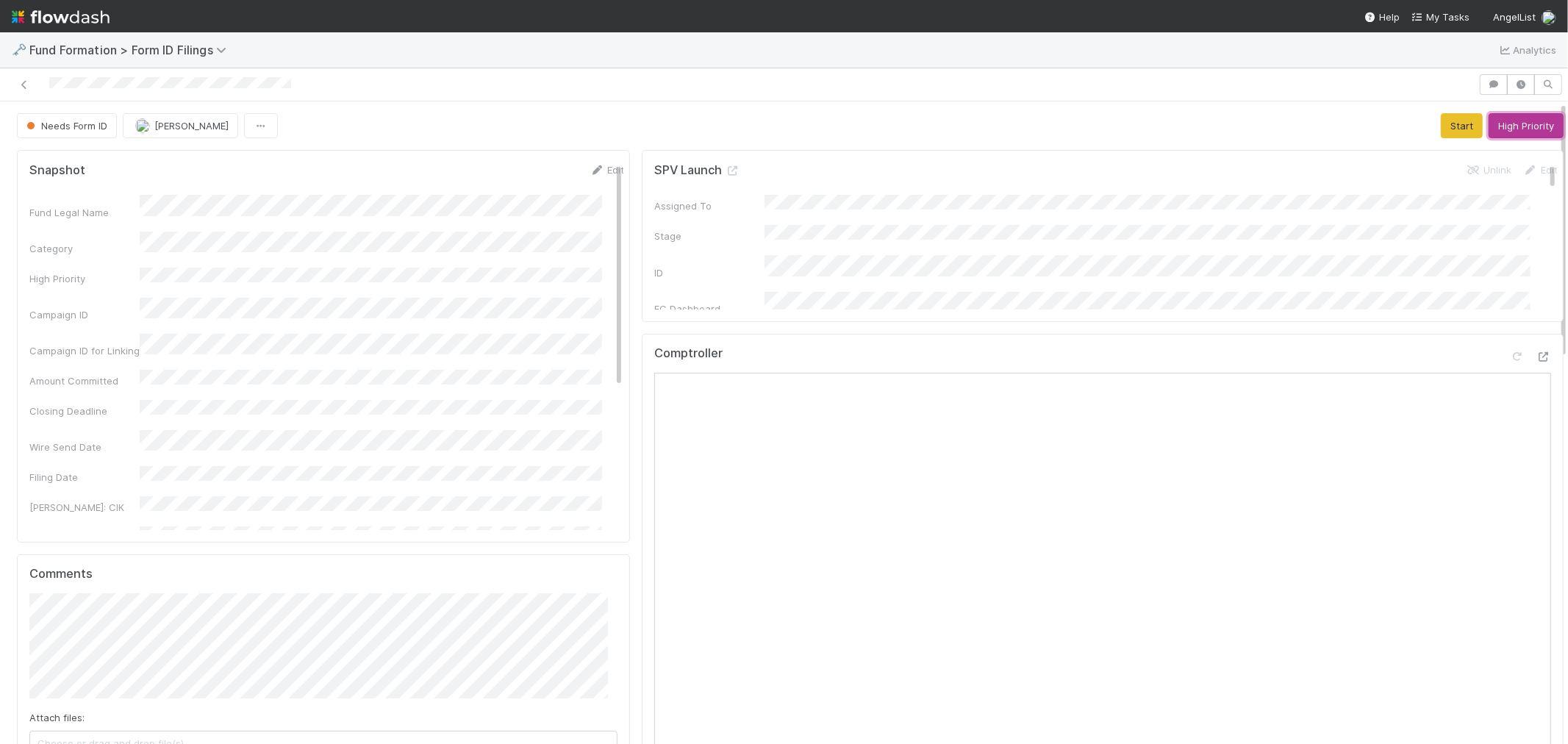
click at [1514, 128] on button "High Priority" at bounding box center [1526, 126] width 75 height 25
click at [20, 86] on icon at bounding box center [25, 85] width 15 height 10
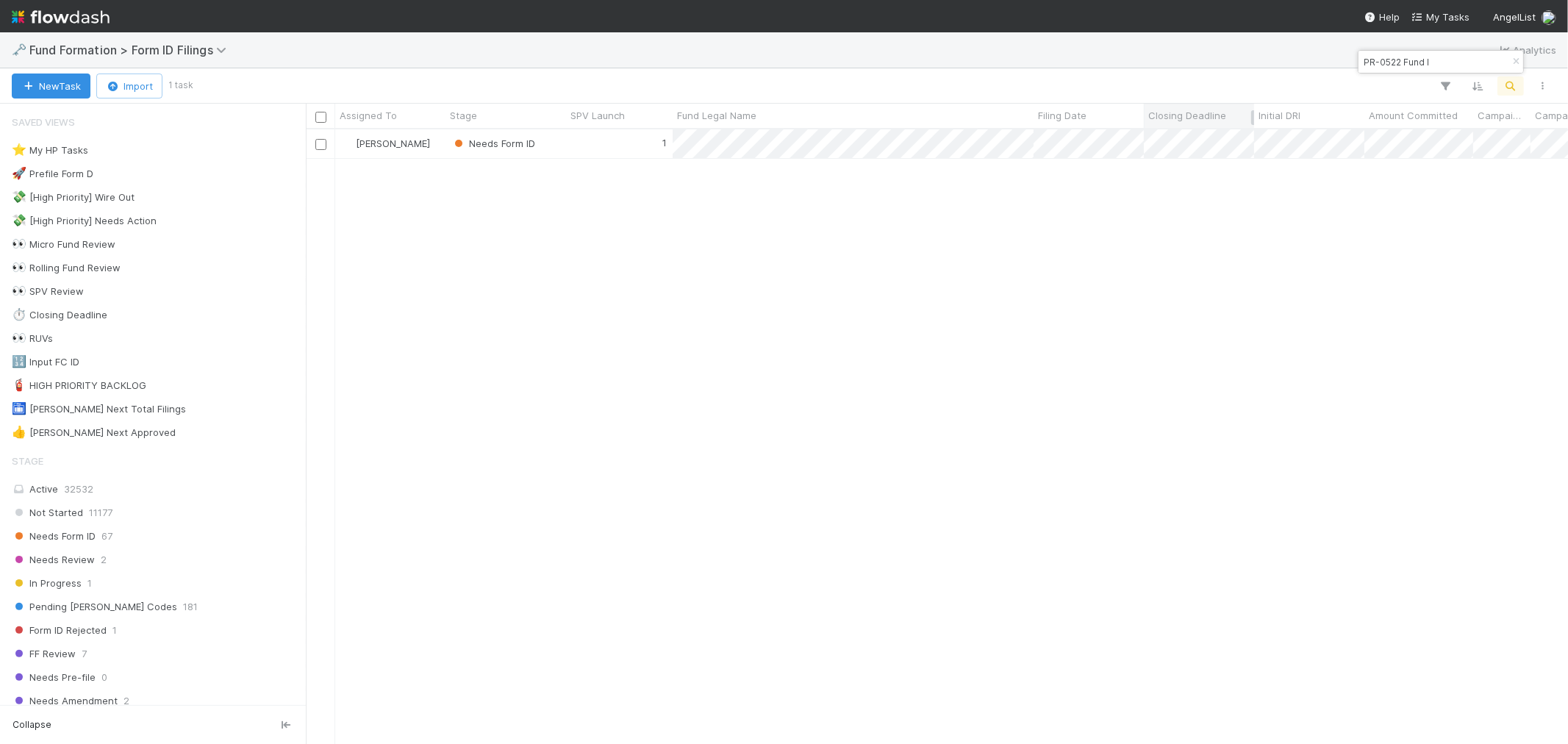
scroll to position [602, 1250]
drag, startPoint x: 1514, startPoint y: 63, endPoint x: 1519, endPoint y: 85, distance: 22.6
click at [1515, 64] on icon "button" at bounding box center [1516, 62] width 15 height 9
click at [1519, 85] on button "button" at bounding box center [1511, 86] width 26 height 19
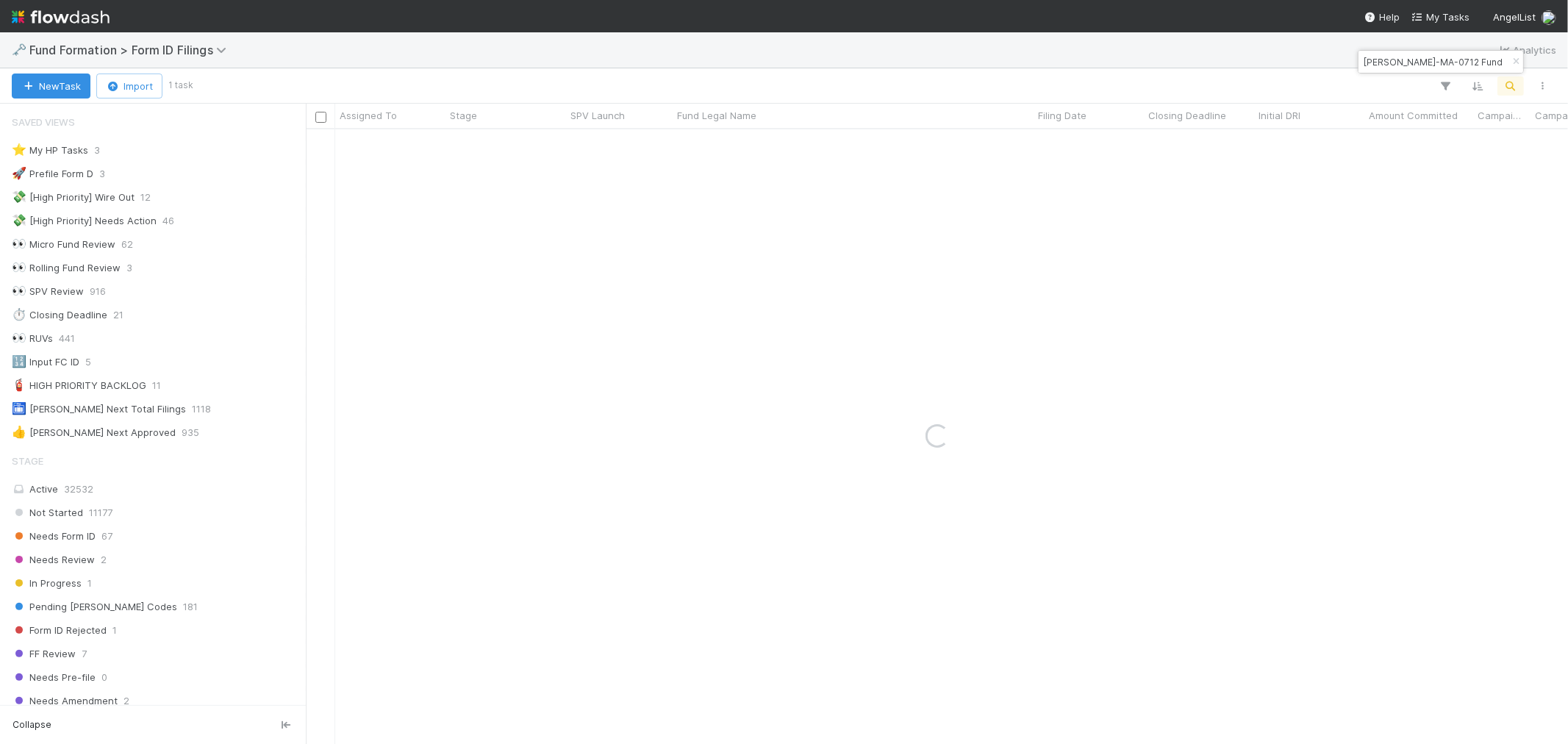
drag, startPoint x: 1438, startPoint y: 67, endPoint x: 1327, endPoint y: 70, distance: 111.0
click at [1327, 70] on body "🗝️ Fund Formation > Form ID Filings Analytics New Task Import 1 task Assigned T…" at bounding box center [784, 372] width 1568 height 744
type input "Anderson-MA-0712 Fund I, a series of AngelList Funds 2025, LP"
click at [599, 151] on div "0" at bounding box center [620, 143] width 107 height 29
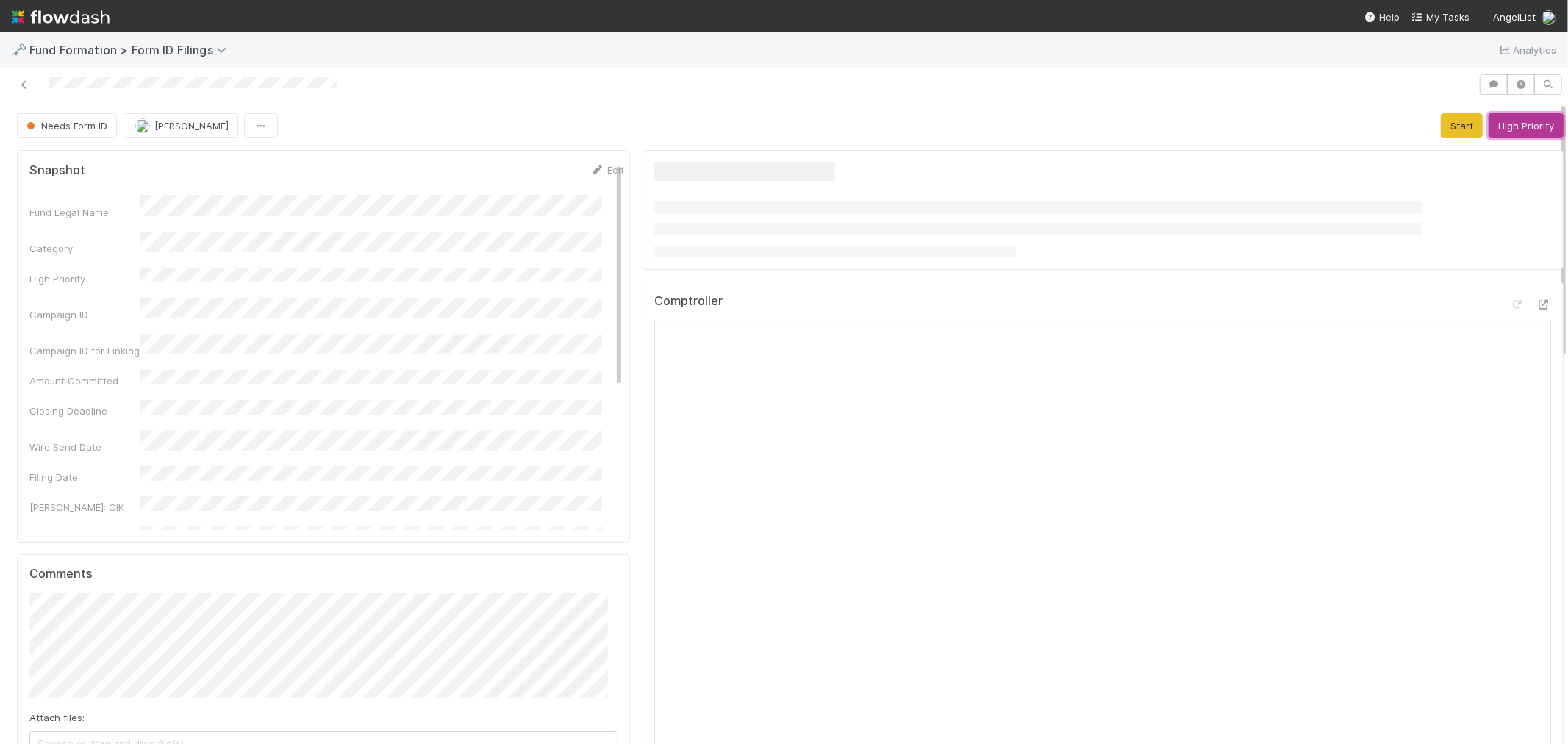
click at [1510, 129] on button "High Priority" at bounding box center [1526, 126] width 75 height 25
click at [19, 91] on link at bounding box center [25, 85] width 15 height 15
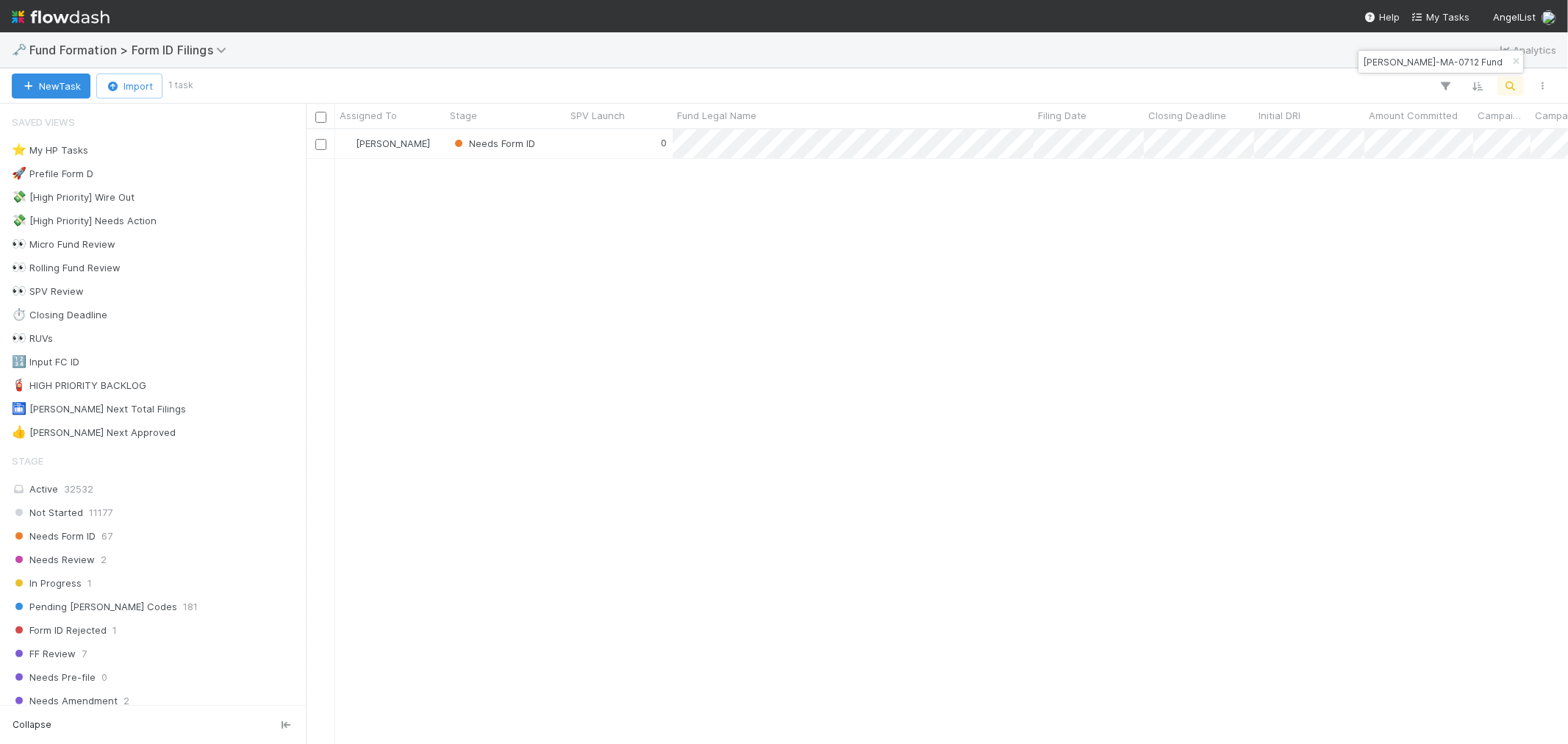
scroll to position [602, 1250]
click at [1511, 59] on icon "button" at bounding box center [1516, 62] width 15 height 9
click at [1515, 84] on icon "button" at bounding box center [1511, 86] width 15 height 13
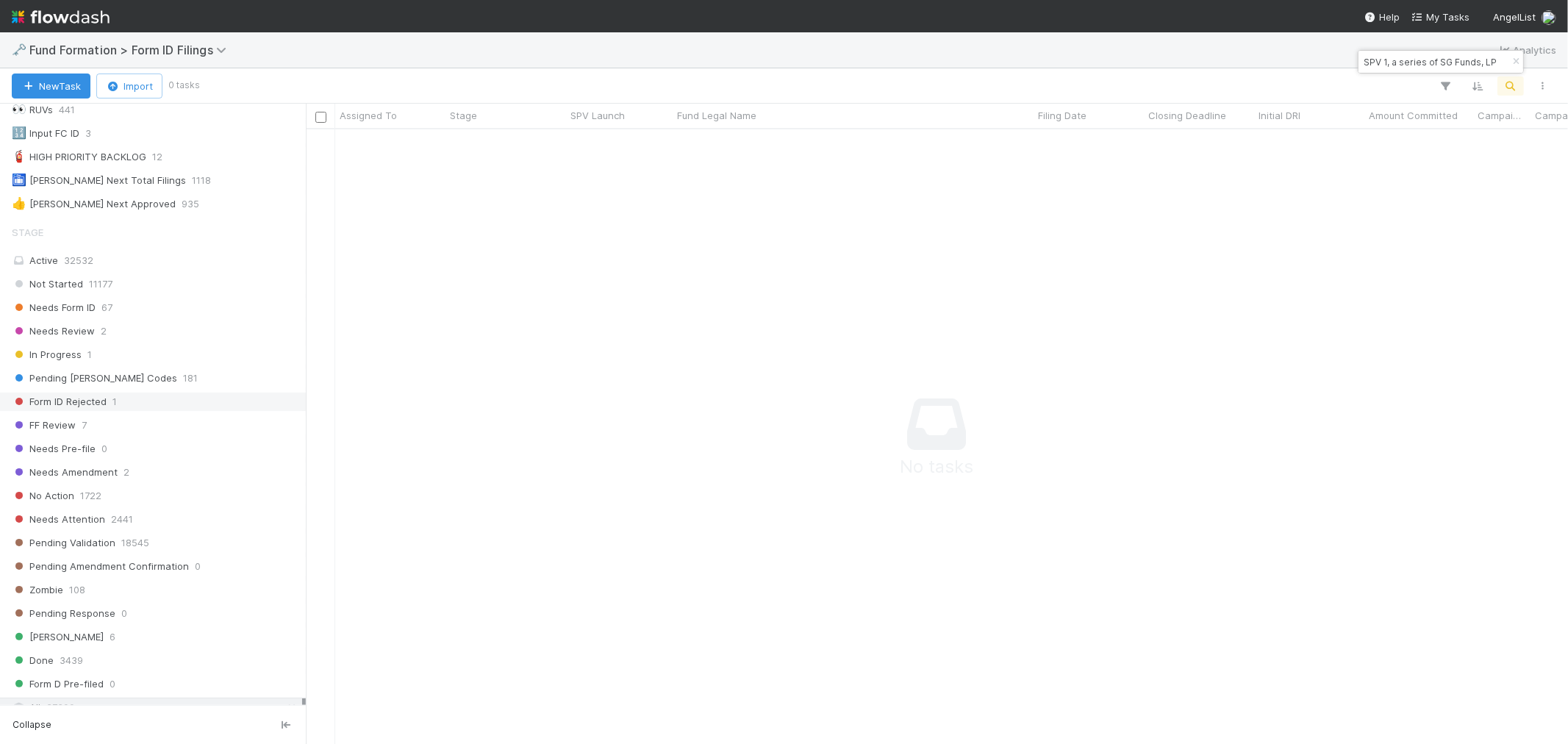
scroll to position [244, 0]
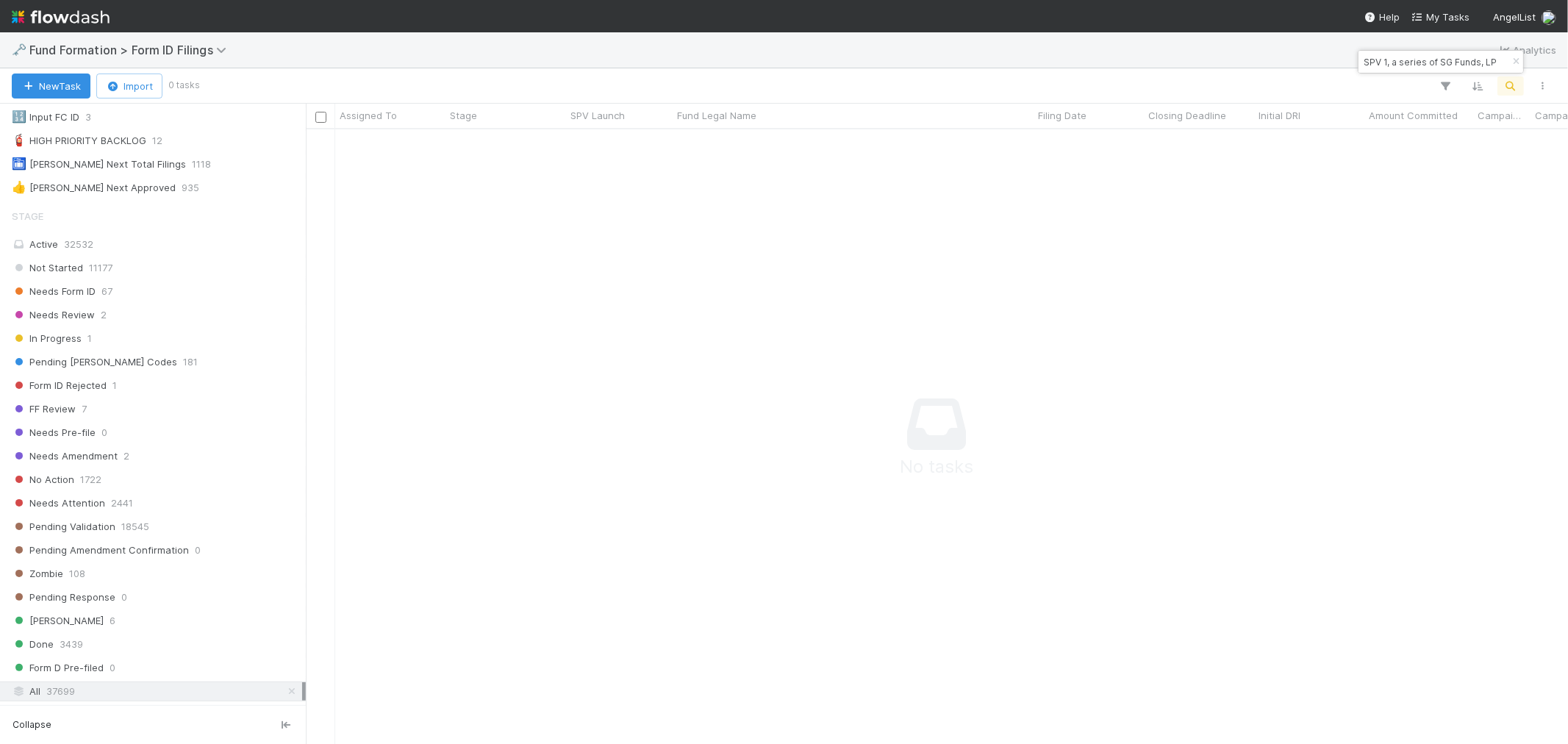
type input "SPV 1, a series of SG Funds, LP"
drag, startPoint x: 1511, startPoint y: 65, endPoint x: 1505, endPoint y: 94, distance: 29.6
click at [1509, 66] on button "button" at bounding box center [1516, 61] width 16 height 17
click at [1504, 95] on div "New Task Import 0 tasks Search Search Search" at bounding box center [784, 86] width 1568 height 35
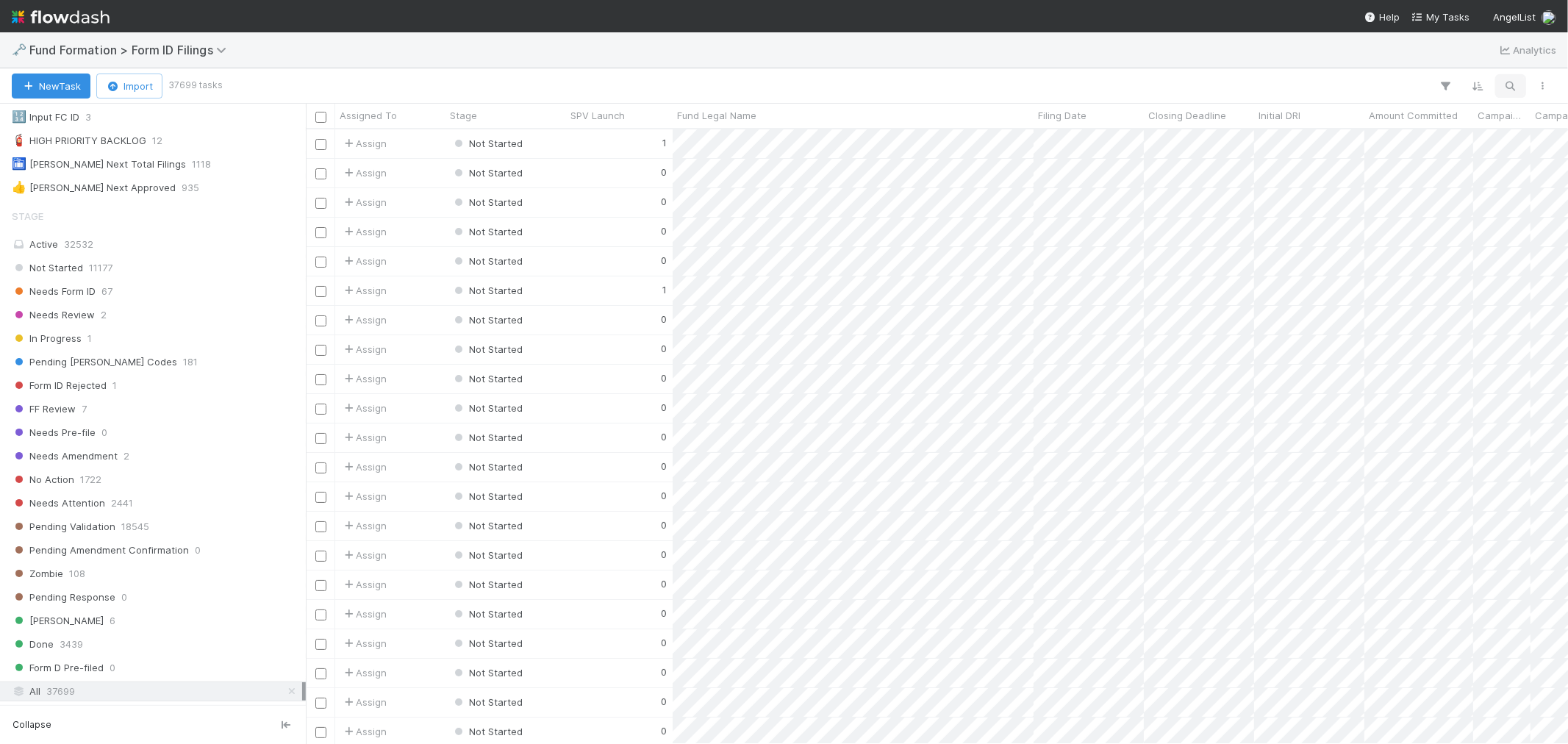
click at [1508, 81] on icon "button" at bounding box center [1511, 86] width 15 height 13
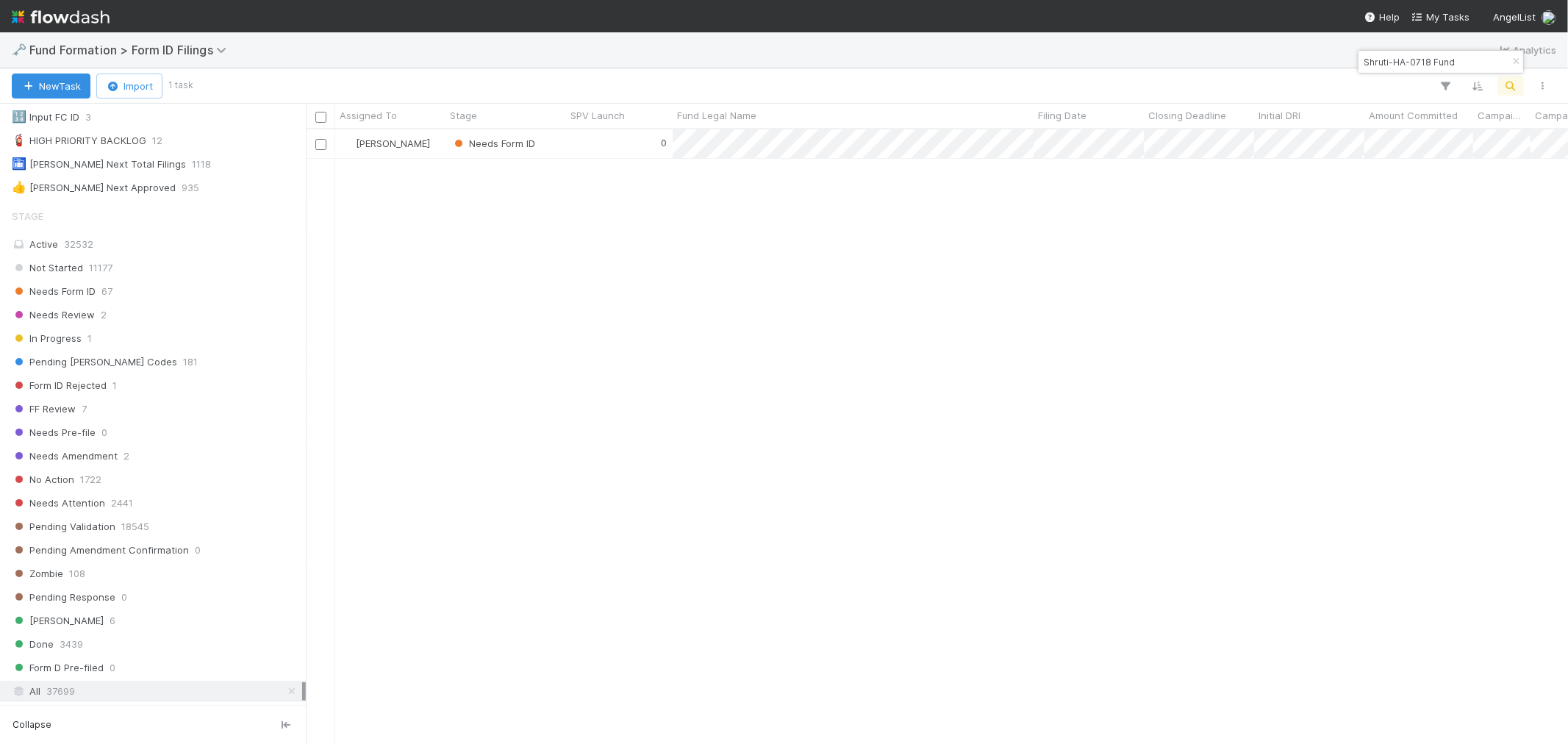
scroll to position [602, 1250]
type input "Shruti-HA-0718 Fund"
click at [582, 145] on div "0" at bounding box center [620, 143] width 107 height 29
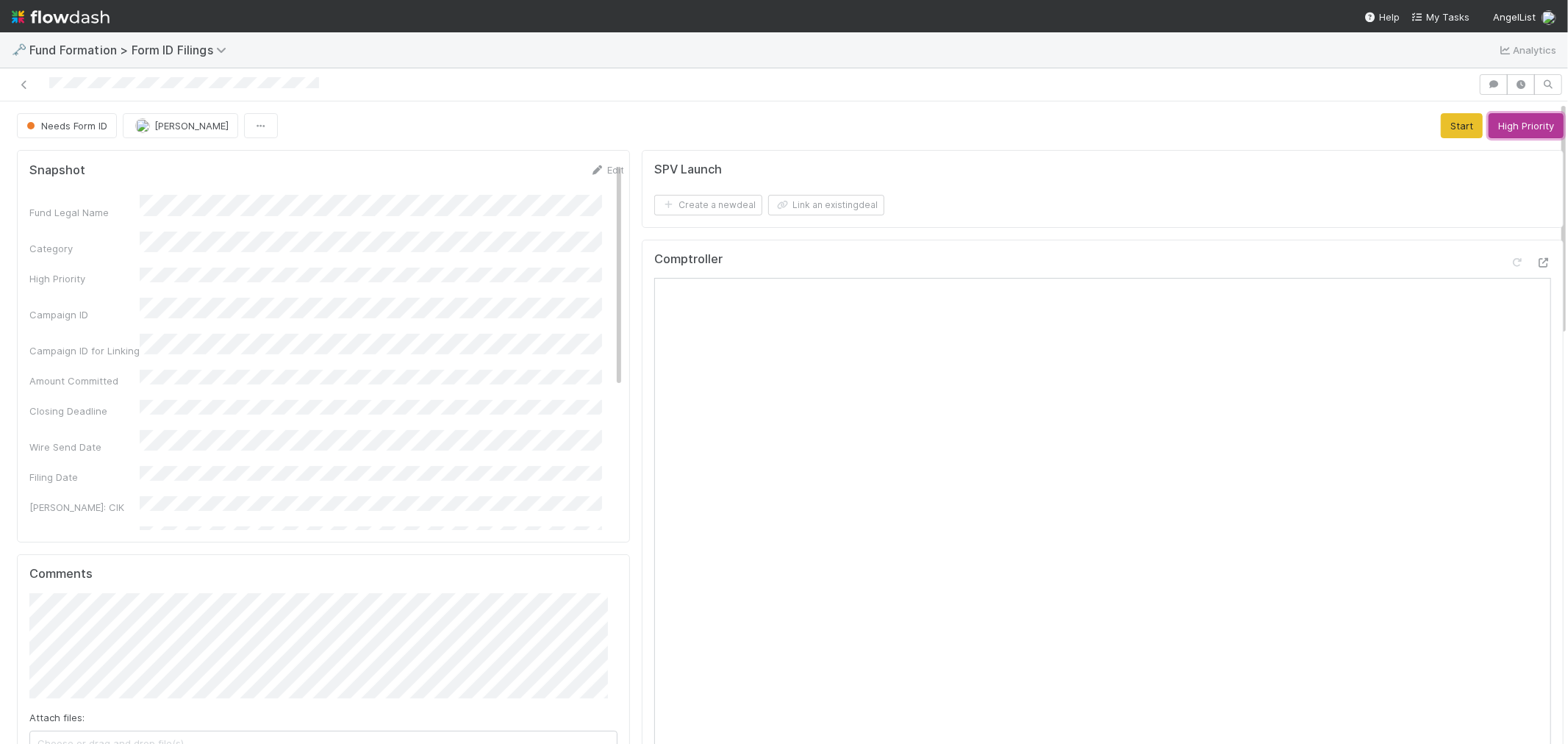
click at [1505, 123] on button "High Priority" at bounding box center [1526, 126] width 75 height 25
click at [24, 86] on icon at bounding box center [25, 85] width 15 height 10
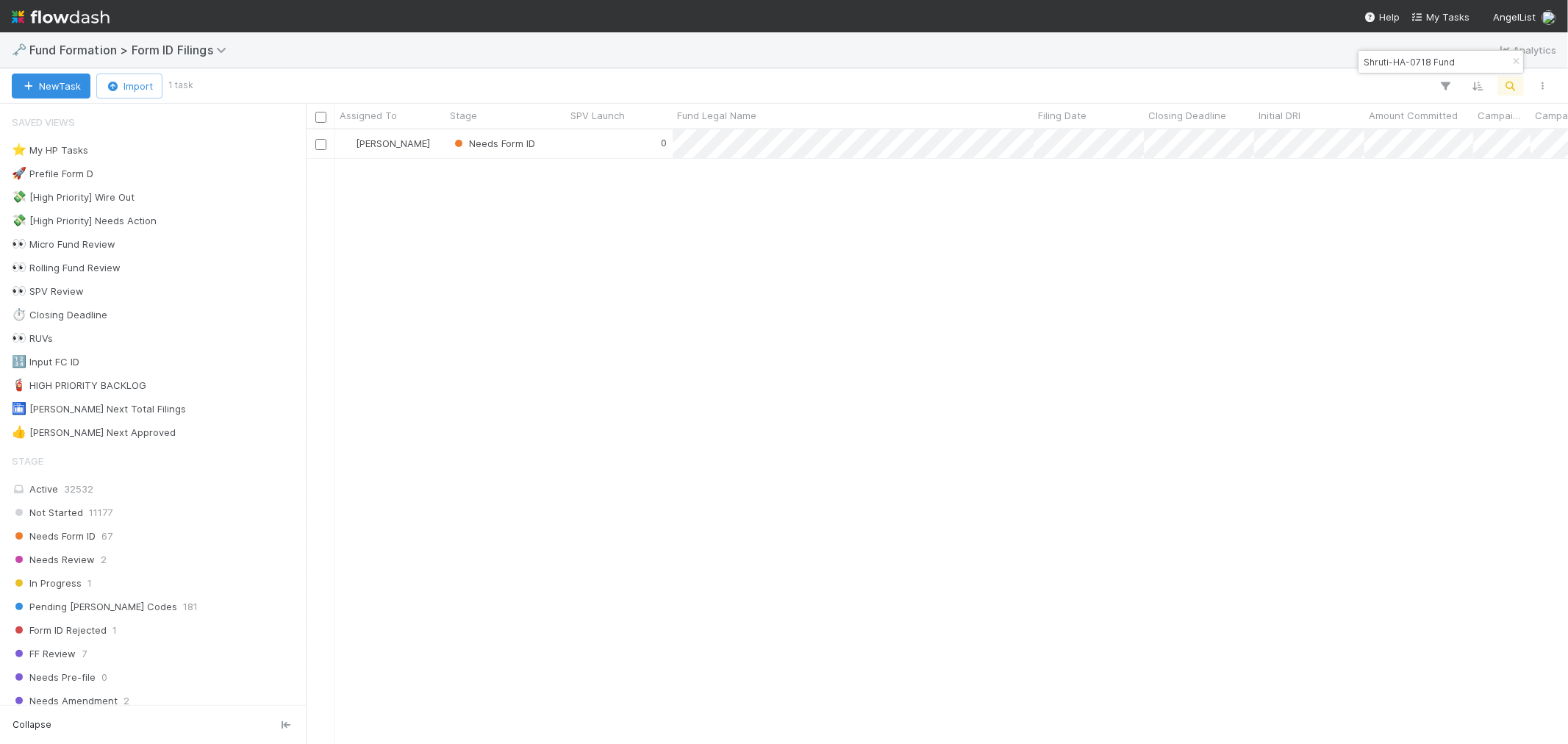
scroll to position [602, 1250]
drag, startPoint x: 1513, startPoint y: 58, endPoint x: 1493, endPoint y: 100, distance: 46.5
click at [1513, 58] on icon "button" at bounding box center [1516, 62] width 15 height 9
click at [1505, 85] on button "button" at bounding box center [1511, 86] width 26 height 19
type input "MI-1203 Fund I, a series of Roll Up Vehicles, LP"
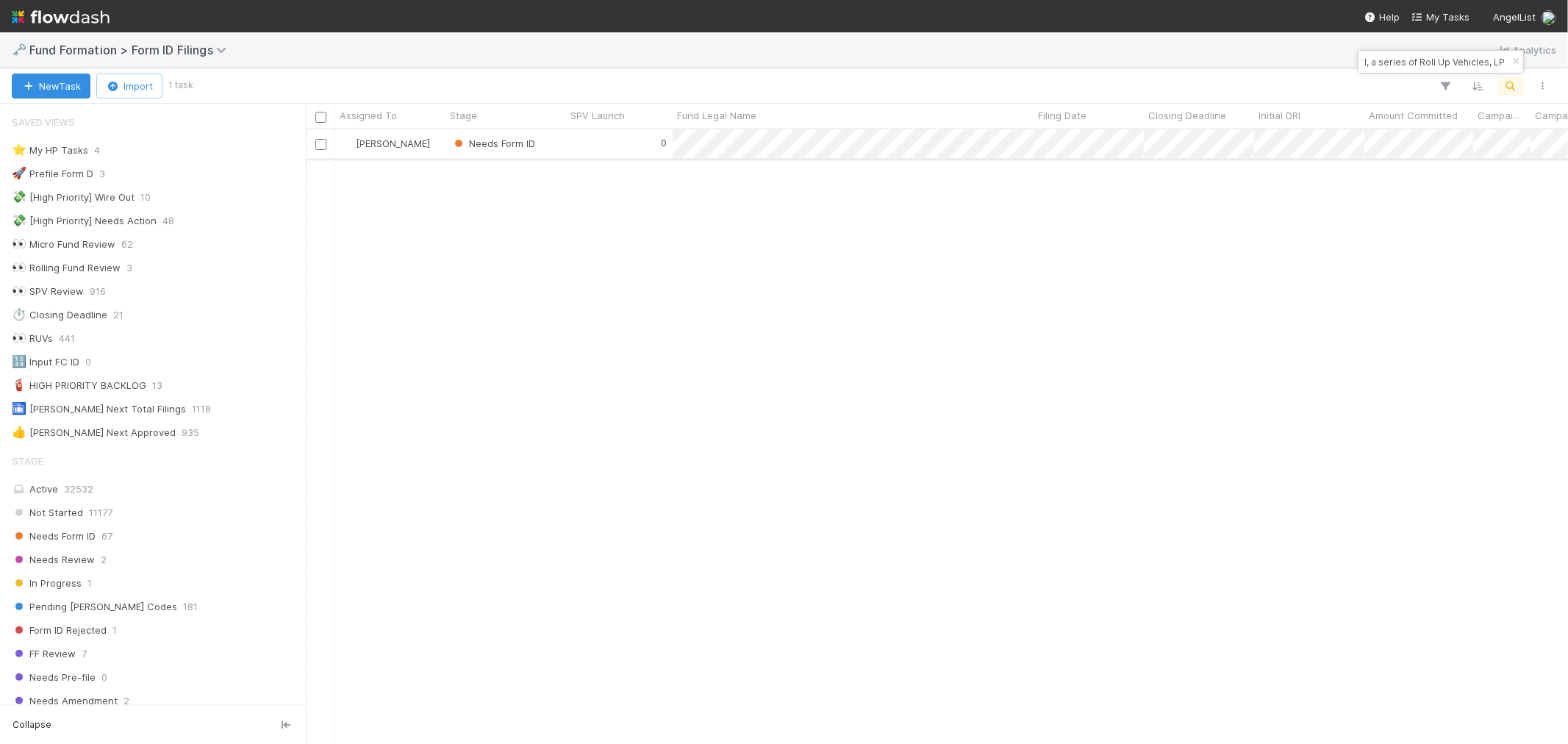
click at [604, 145] on div "0" at bounding box center [620, 143] width 107 height 29
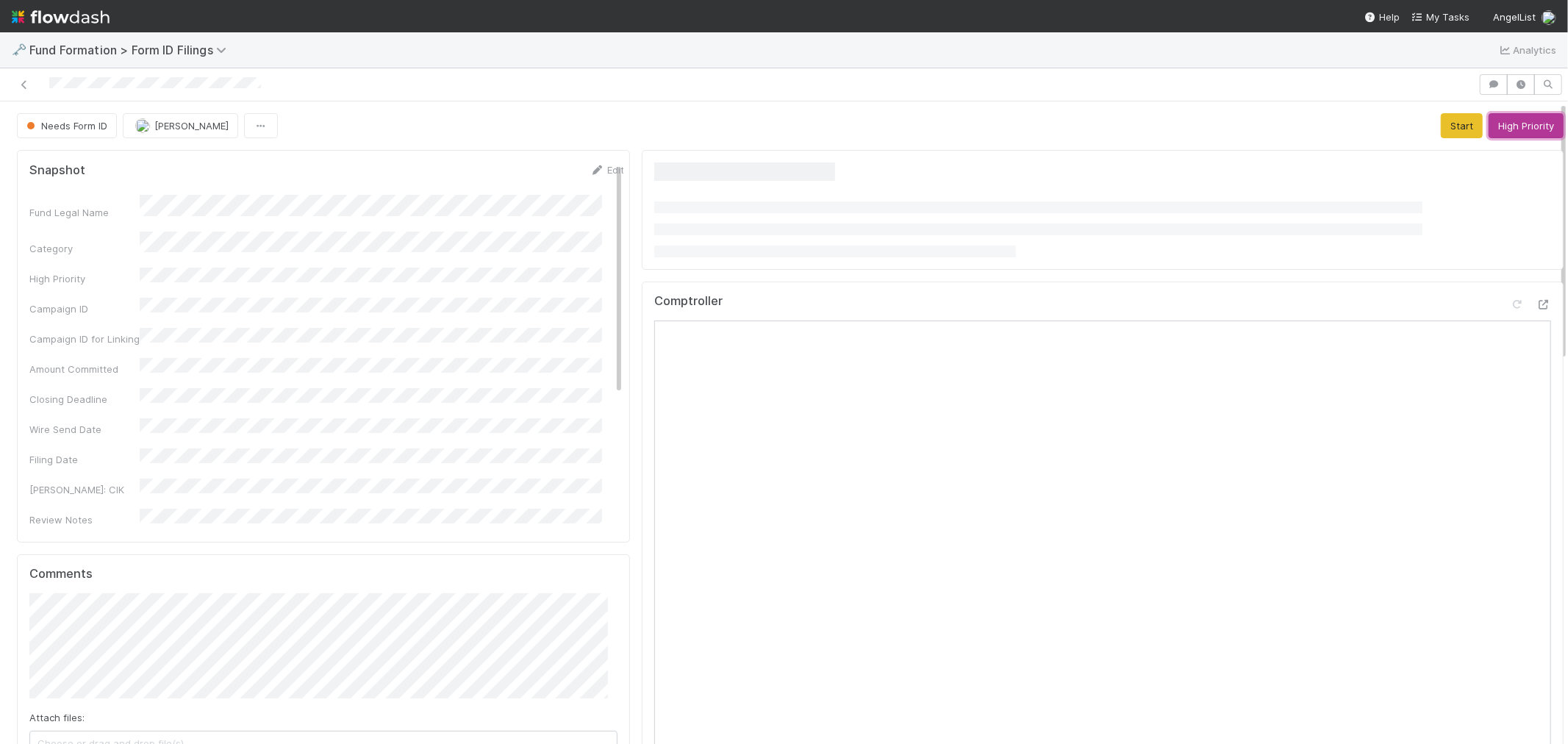
click at [1523, 126] on button "High Priority" at bounding box center [1526, 126] width 75 height 25
click at [23, 81] on icon at bounding box center [25, 85] width 15 height 10
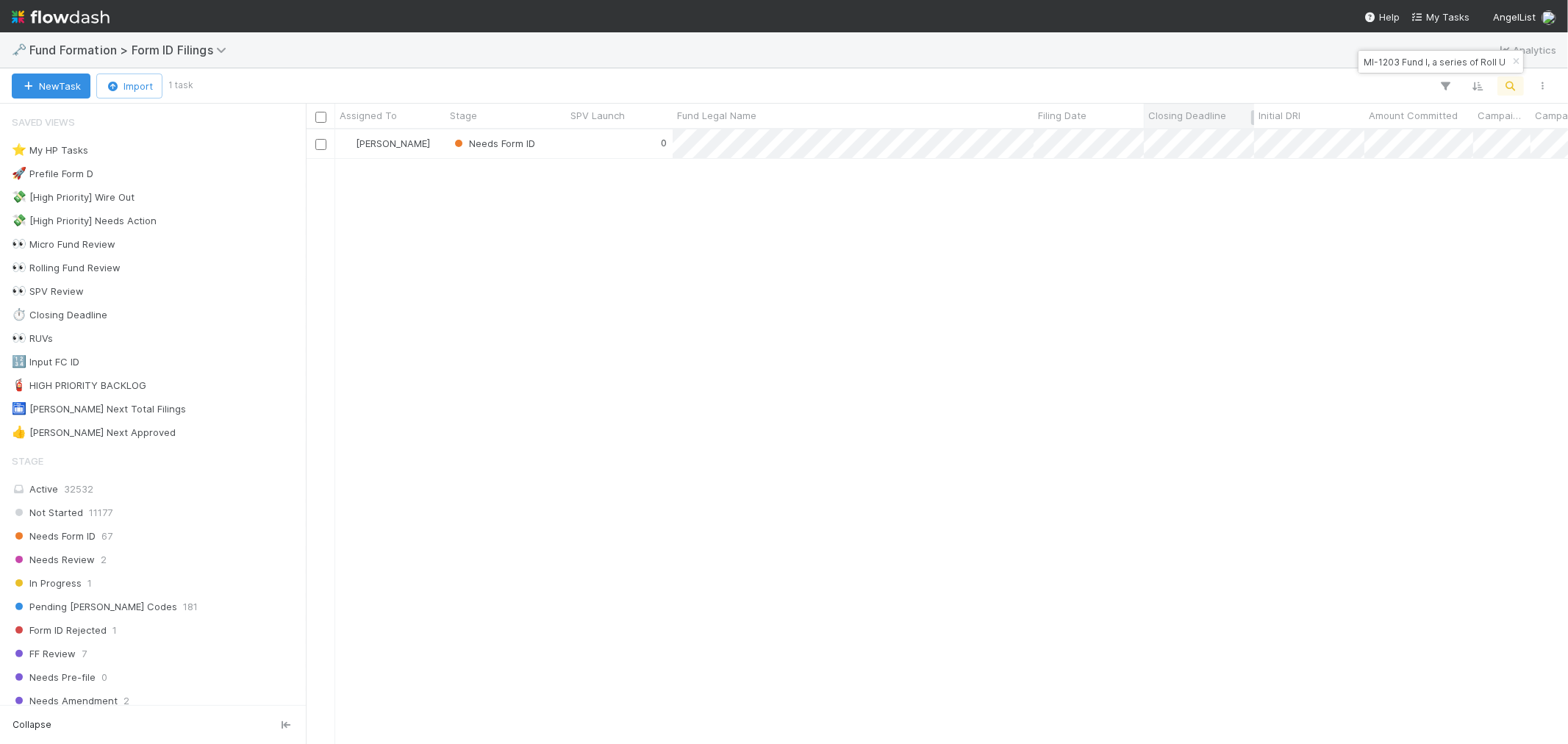
scroll to position [602, 1250]
click at [1511, 61] on icon "button" at bounding box center [1516, 62] width 15 height 9
click at [1513, 83] on icon "button" at bounding box center [1511, 86] width 15 height 13
type input "IN-0713 Fund I, a series of Roll Up Vehicles, LP"
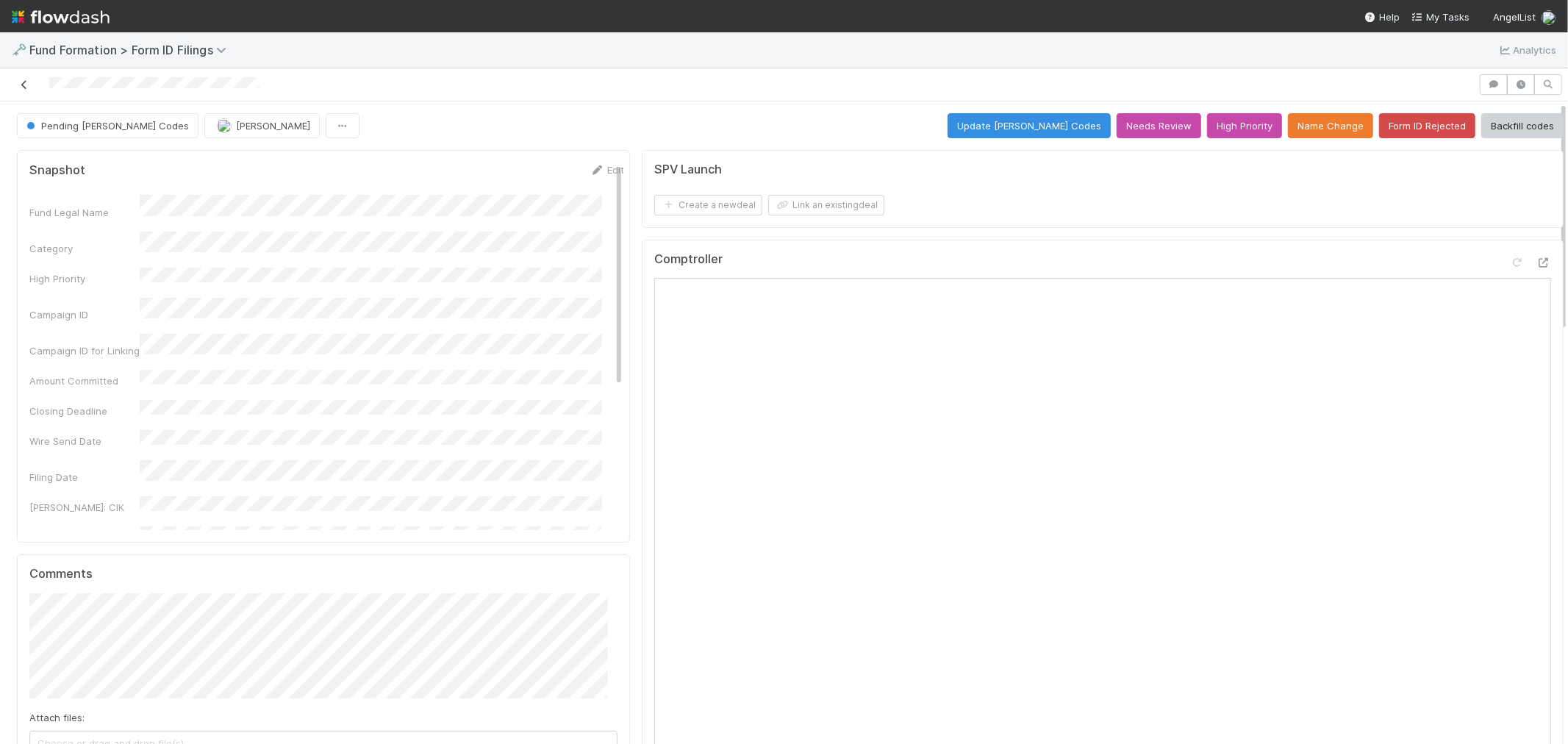
click at [21, 83] on icon at bounding box center [25, 85] width 15 height 10
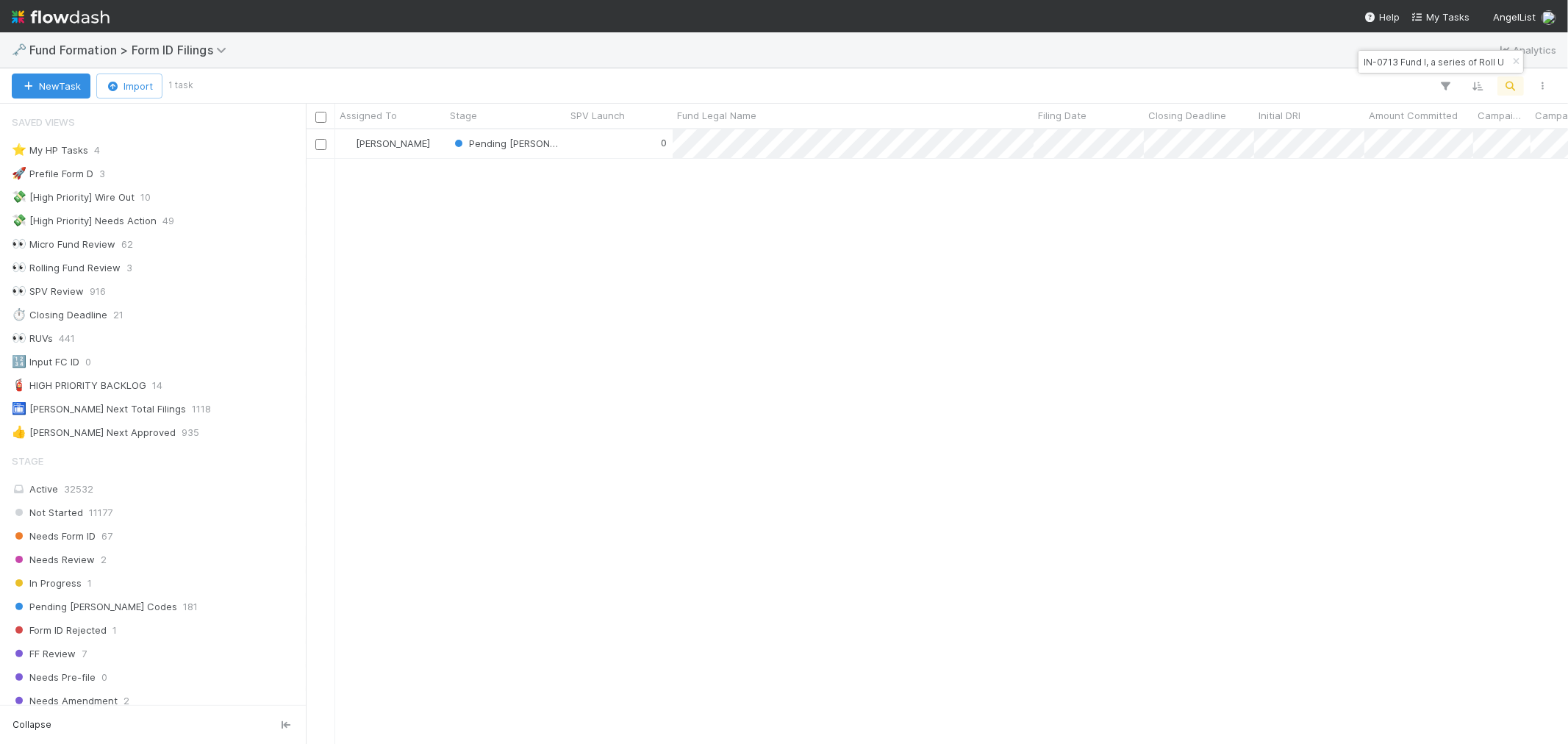
scroll to position [12, 12]
click at [1524, 58] on body "🗝️ Fund Formation > Form ID Filings Analytics New Task Import 1 task Assigned T…" at bounding box center [784, 372] width 1568 height 744
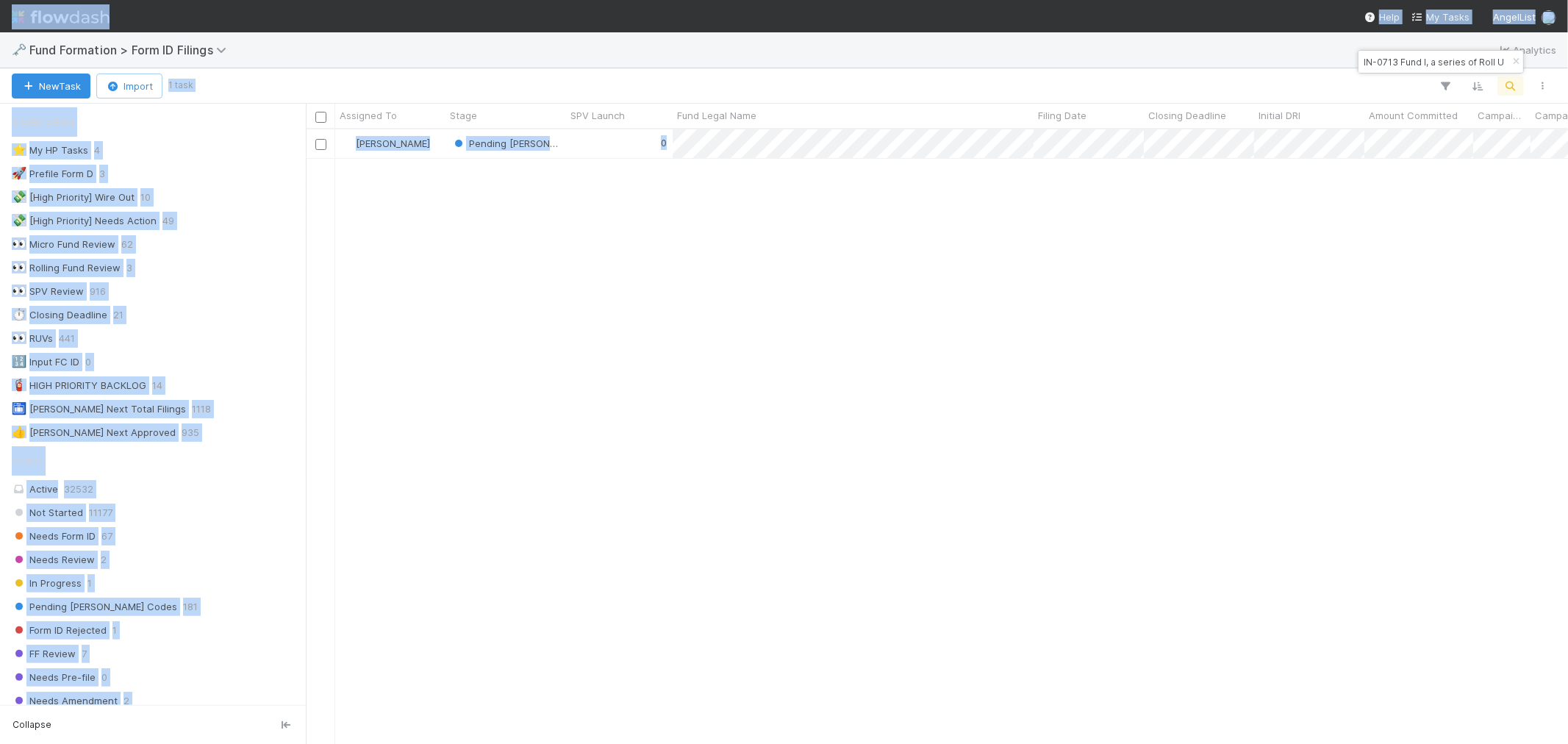
drag, startPoint x: 1518, startPoint y: 63, endPoint x: 1512, endPoint y: 78, distance: 16.2
click at [1516, 63] on icon "button" at bounding box center [1516, 62] width 15 height 9
click at [1511, 81] on icon "button" at bounding box center [1511, 86] width 15 height 13
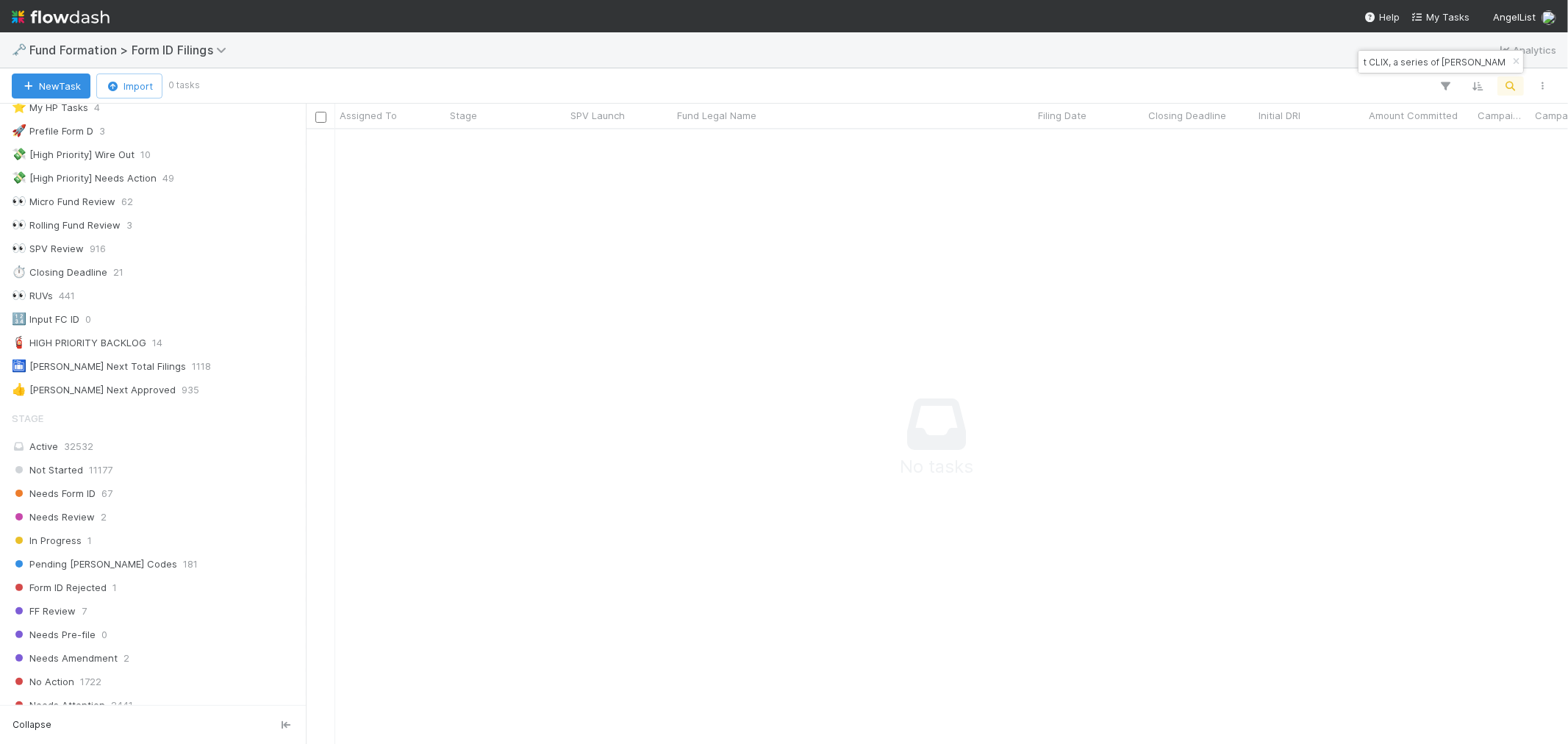
scroll to position [408, 0]
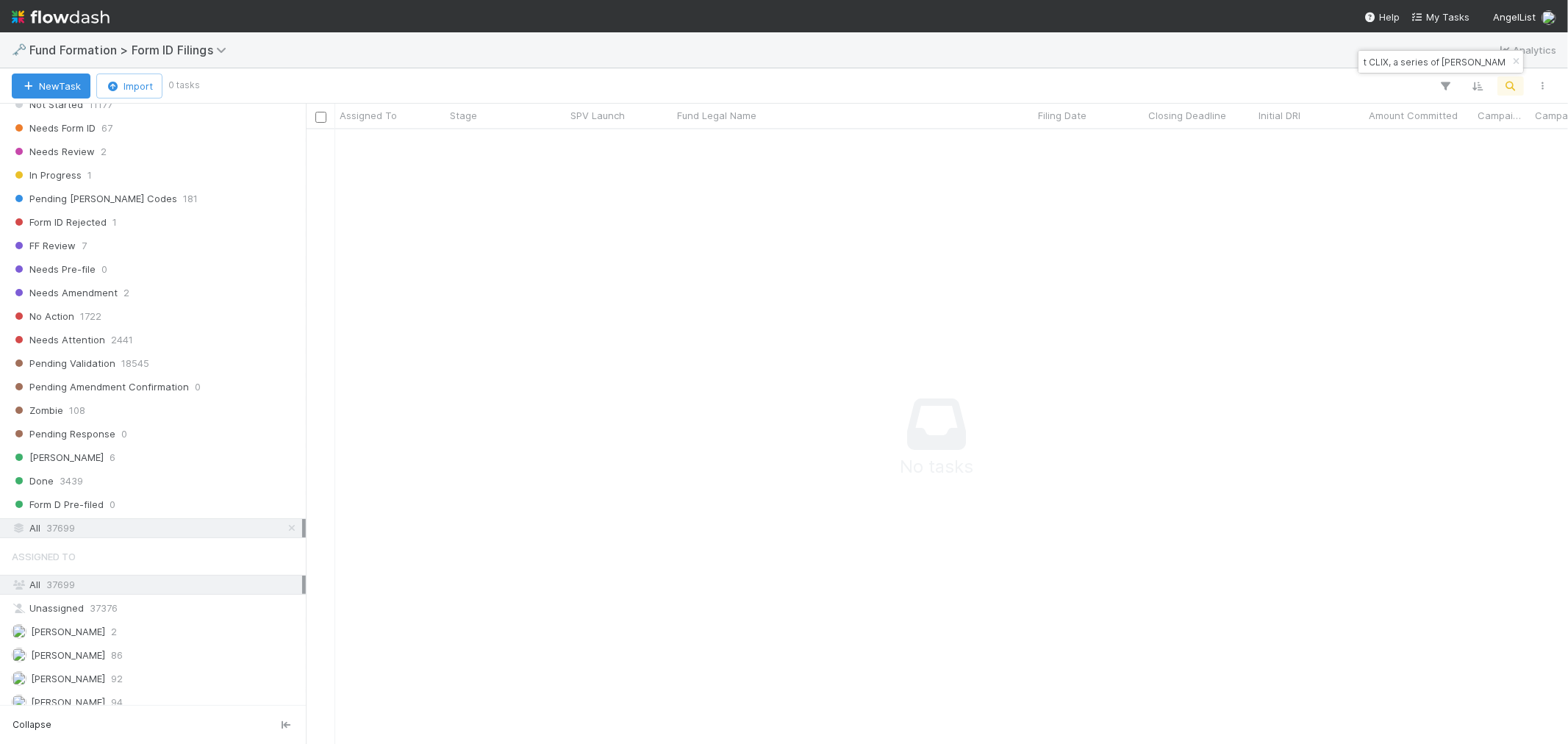
type input "Rauch Capital Burst CLIX, a series of Rauch Capital Burst LP"
click at [1512, 62] on icon "button" at bounding box center [1516, 62] width 15 height 9
click at [1510, 91] on icon "button" at bounding box center [1511, 86] width 15 height 13
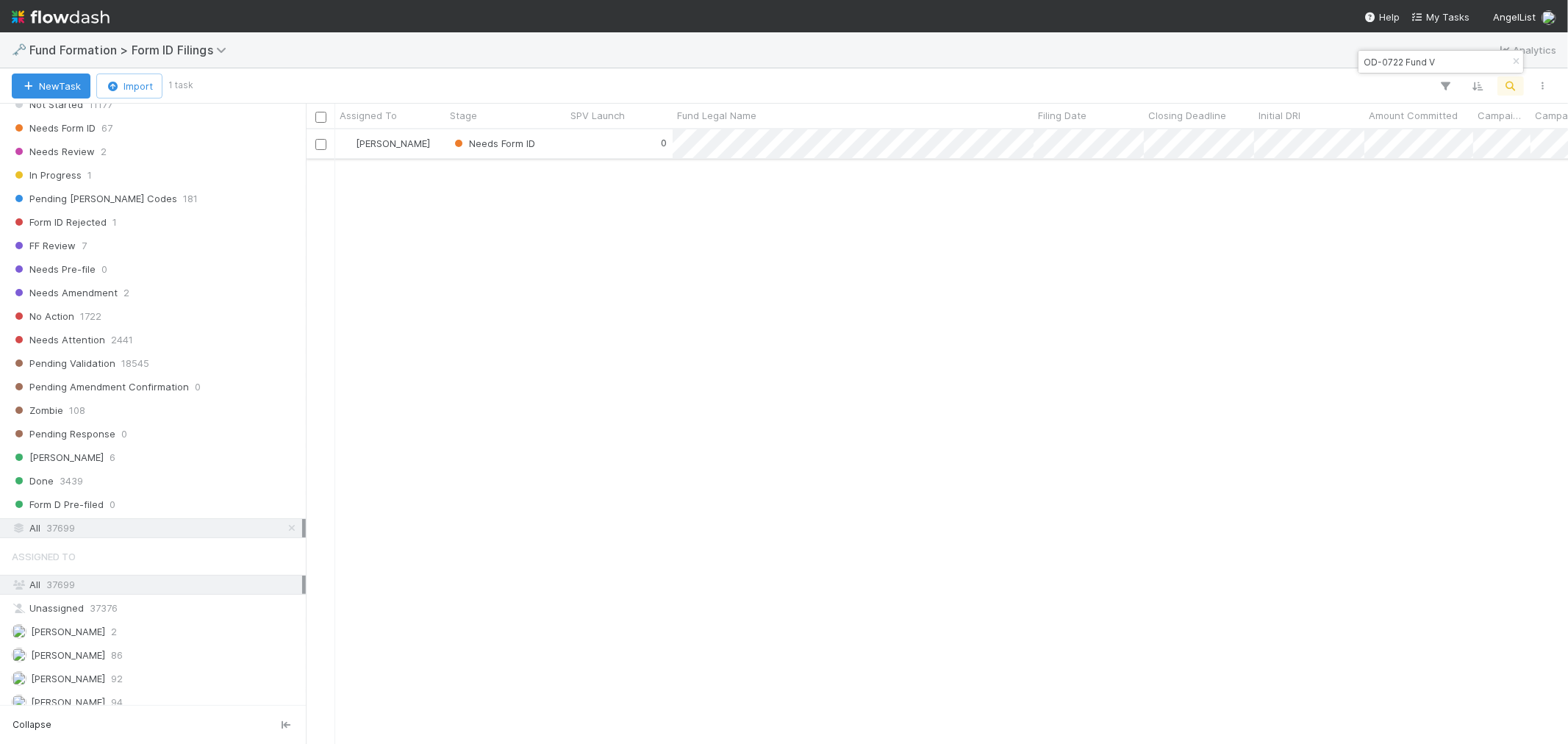
type input "OD-0722 Fund V"
click at [554, 145] on div "Needs Form ID" at bounding box center [505, 143] width 121 height 29
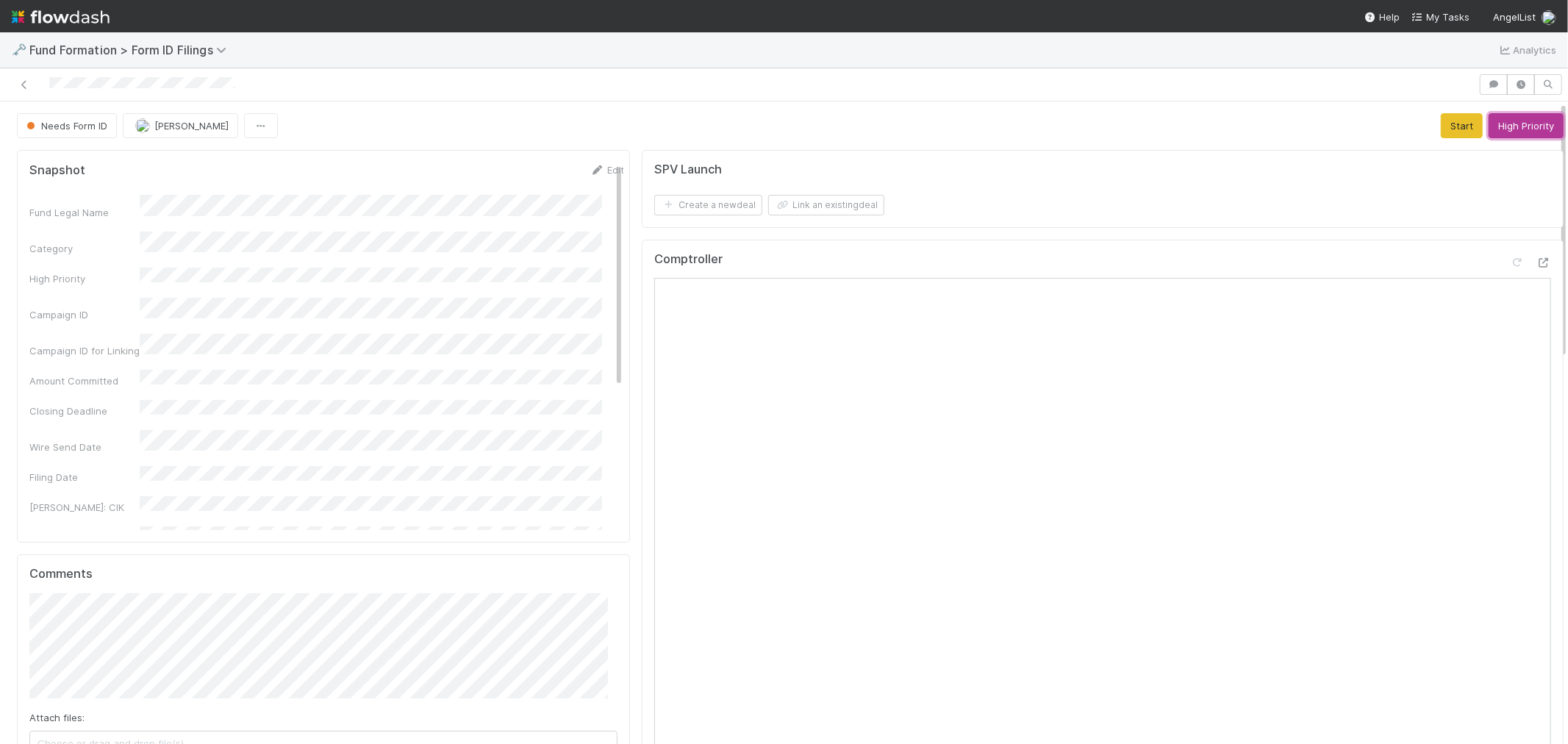
click at [1527, 126] on button "High Priority" at bounding box center [1526, 126] width 75 height 25
click at [20, 89] on icon at bounding box center [25, 85] width 15 height 10
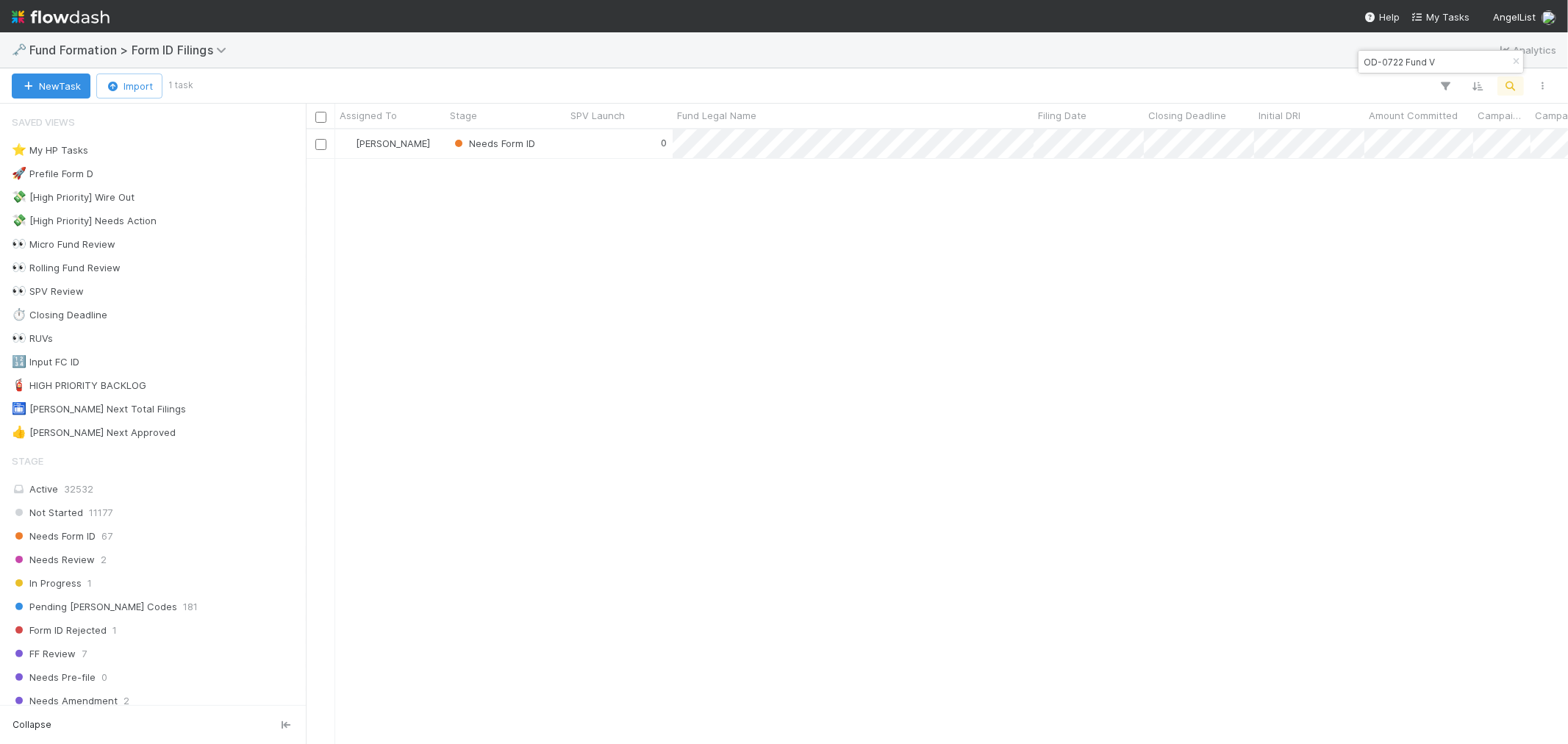
scroll to position [602, 1250]
click at [1513, 62] on icon "button" at bounding box center [1516, 62] width 15 height 9
click at [1512, 81] on icon "button" at bounding box center [1511, 86] width 15 height 13
type input "SHI3 SPV, a series of Riverside Ventures Self-Advised, LP"
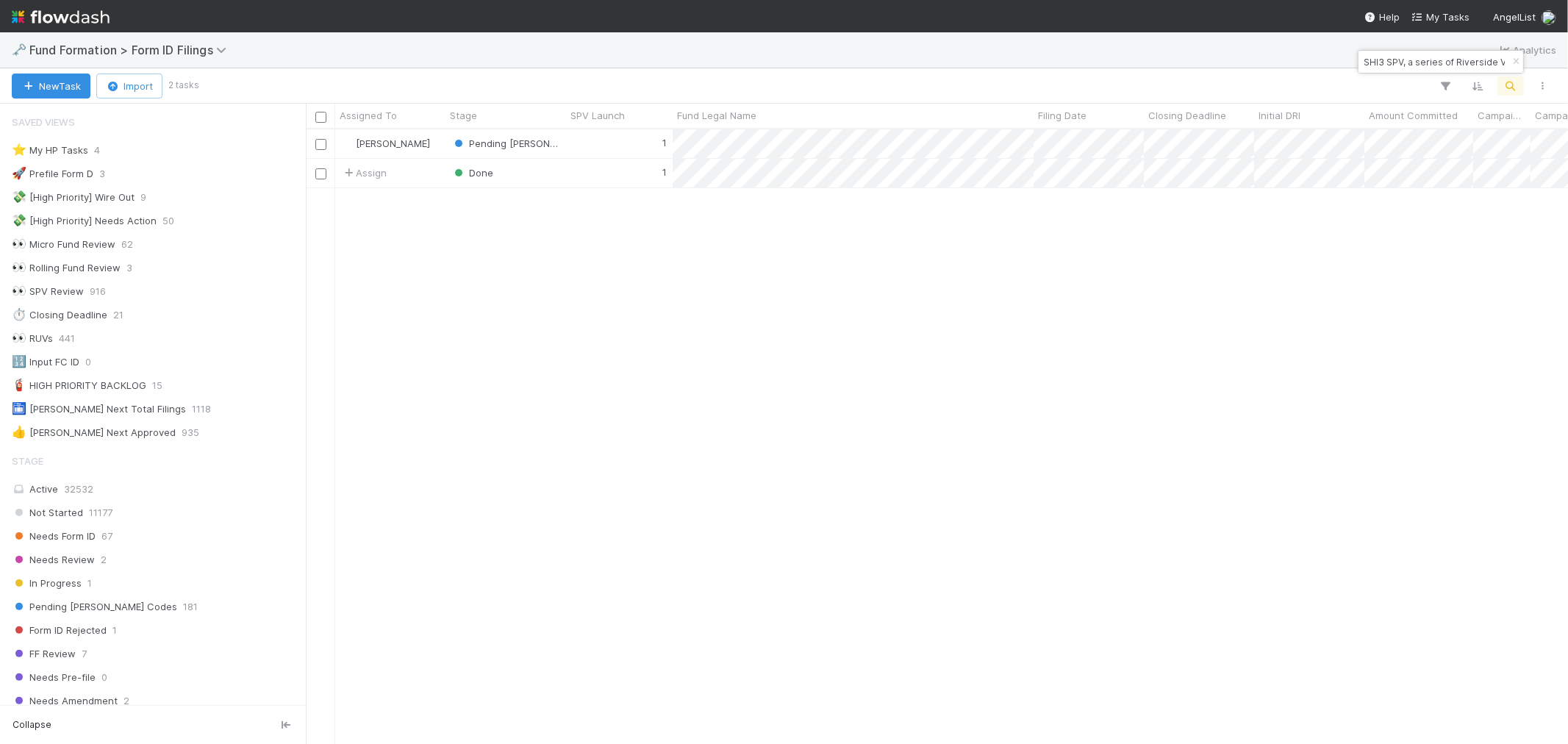
click at [430, 191] on div "Meg Castanare Pending EDGAR Codes 1 7/8/25, 10:11:25 PM 8/16/25, 6:21:40 AM 0 A…" at bounding box center [938, 436] width 1263 height 614
click at [430, 179] on div "Assign" at bounding box center [390, 173] width 110 height 29
click at [438, 145] on div "Meg Castanare" at bounding box center [390, 143] width 110 height 29
click at [591, 145] on div "1" at bounding box center [620, 143] width 107 height 29
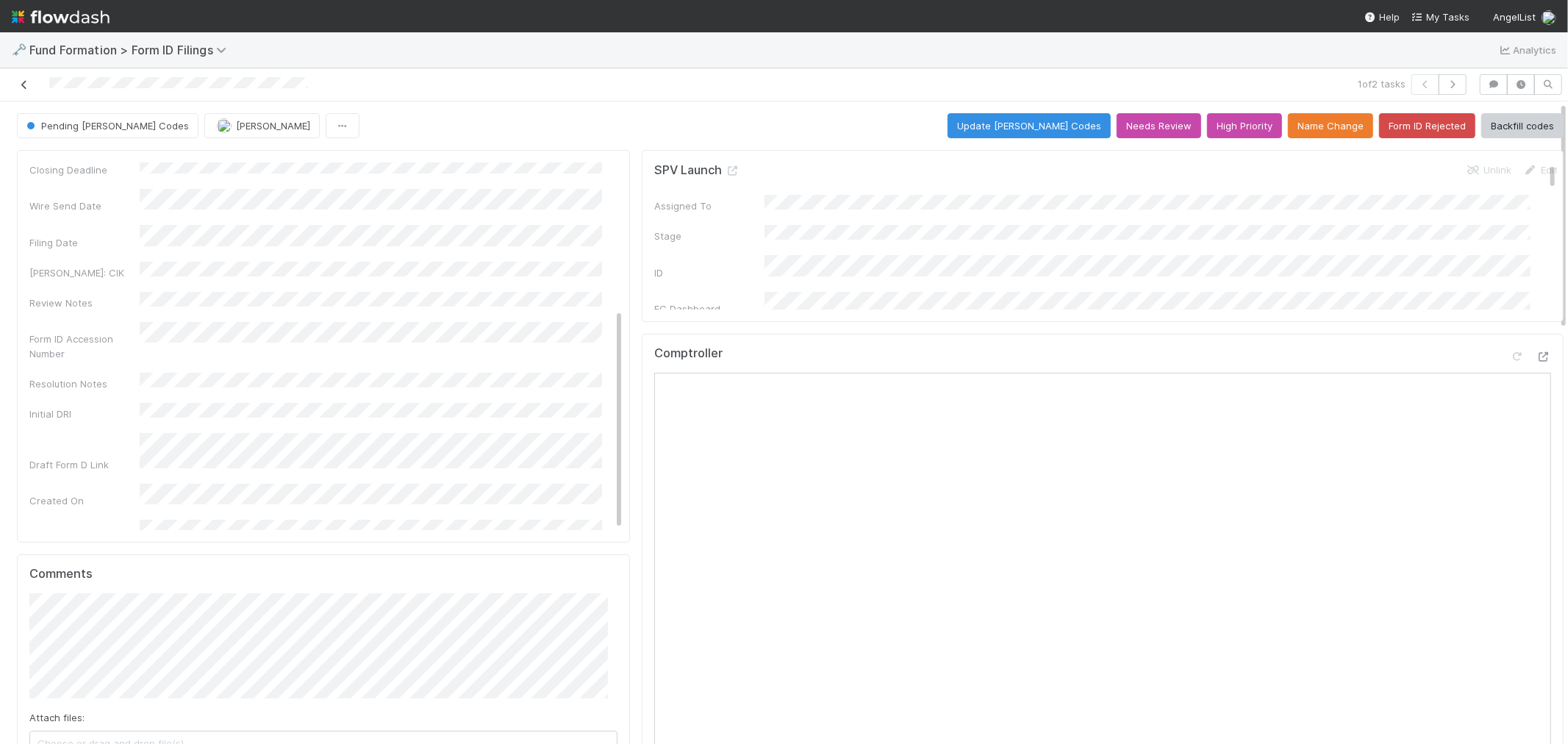
click at [21, 78] on link at bounding box center [25, 85] width 15 height 15
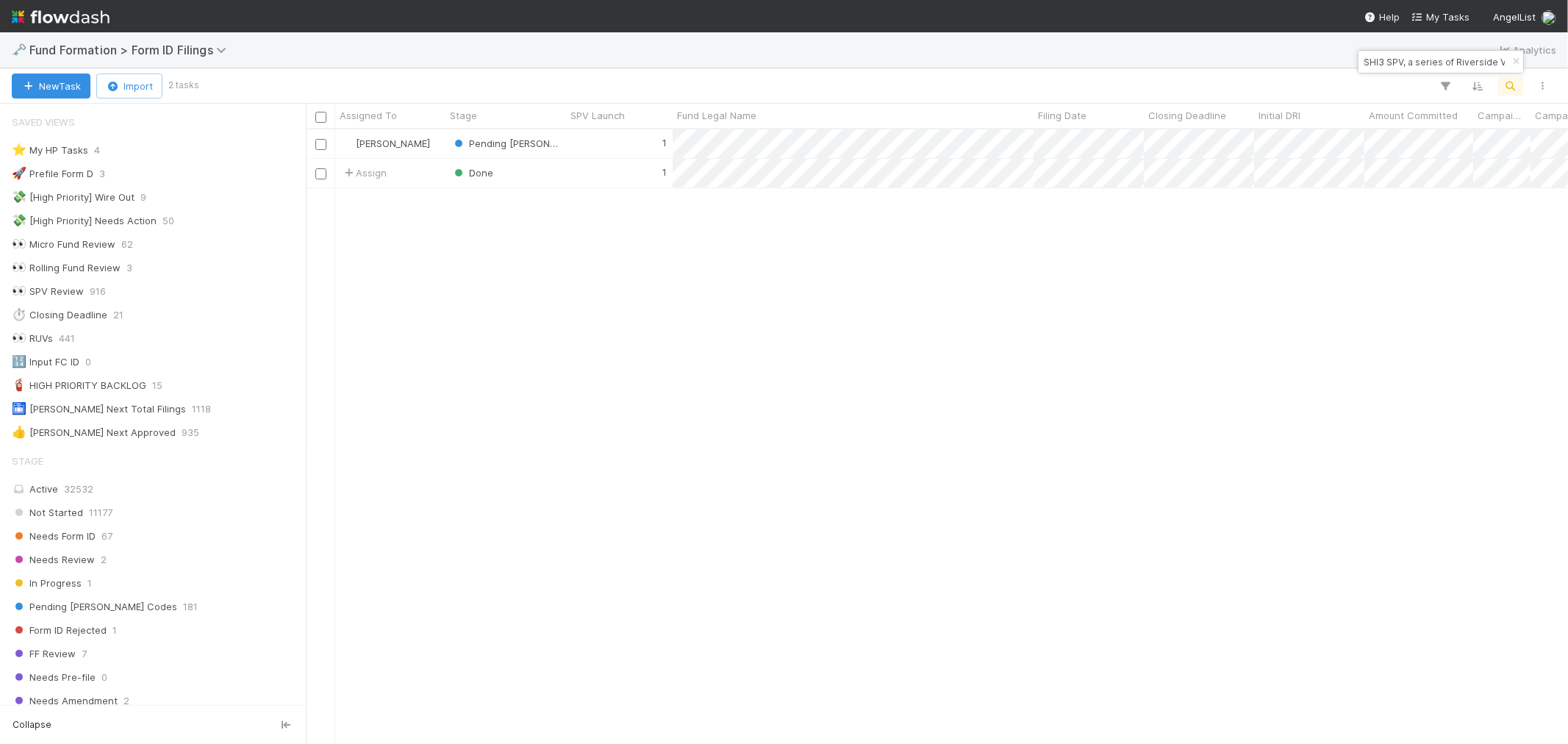
scroll to position [12, 12]
drag, startPoint x: 1518, startPoint y: 55, endPoint x: 1509, endPoint y: 76, distance: 22.8
click at [1518, 55] on button "button" at bounding box center [1516, 61] width 16 height 17
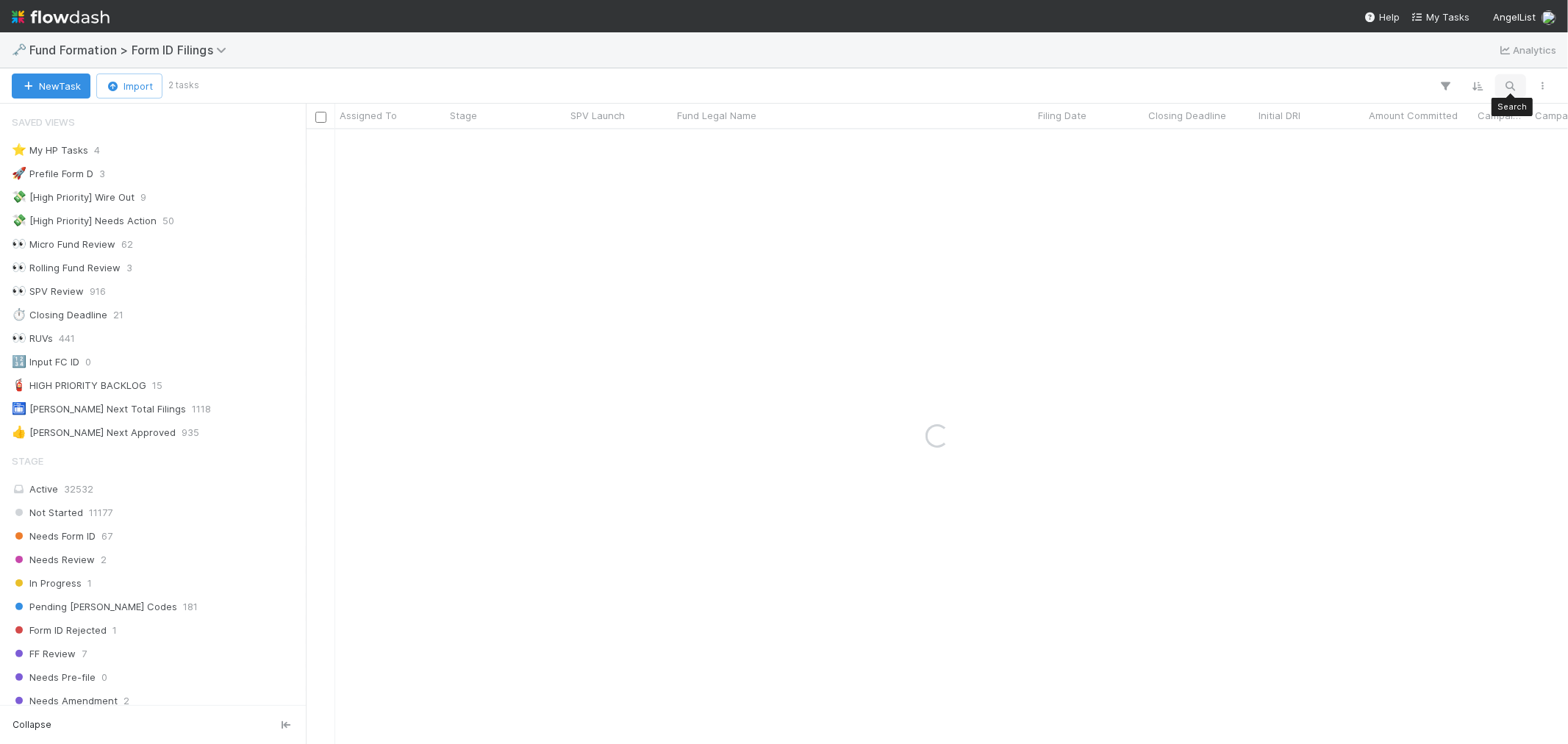
click at [1505, 79] on icon "button" at bounding box center [1511, 86] width 15 height 13
type input "ZA-0724 Fund I, a series of Day One Ventures Syndicate, LP"
click at [576, 152] on div "0" at bounding box center [620, 143] width 107 height 29
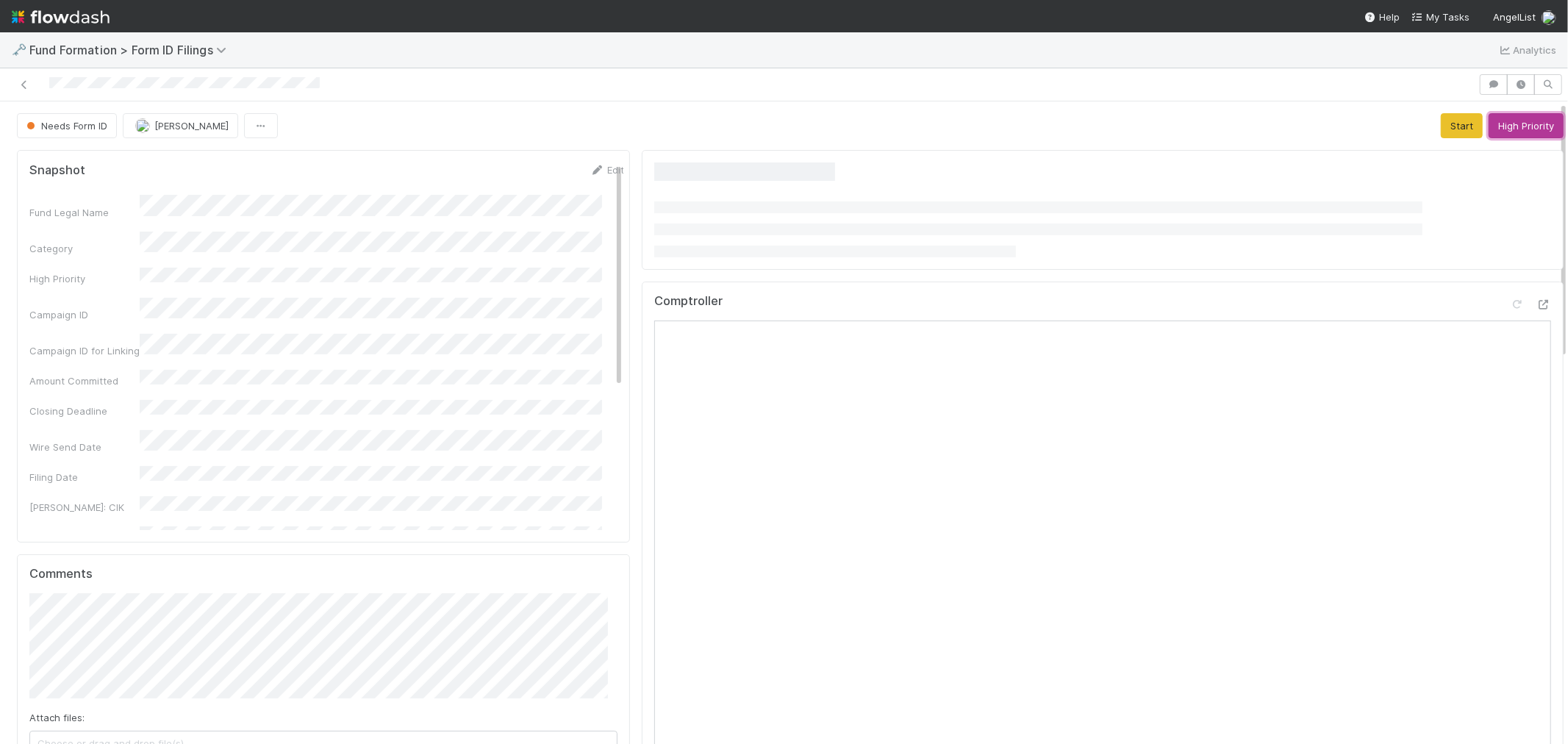
click at [1503, 125] on button "High Priority" at bounding box center [1526, 126] width 75 height 25
click at [23, 86] on icon at bounding box center [25, 85] width 15 height 10
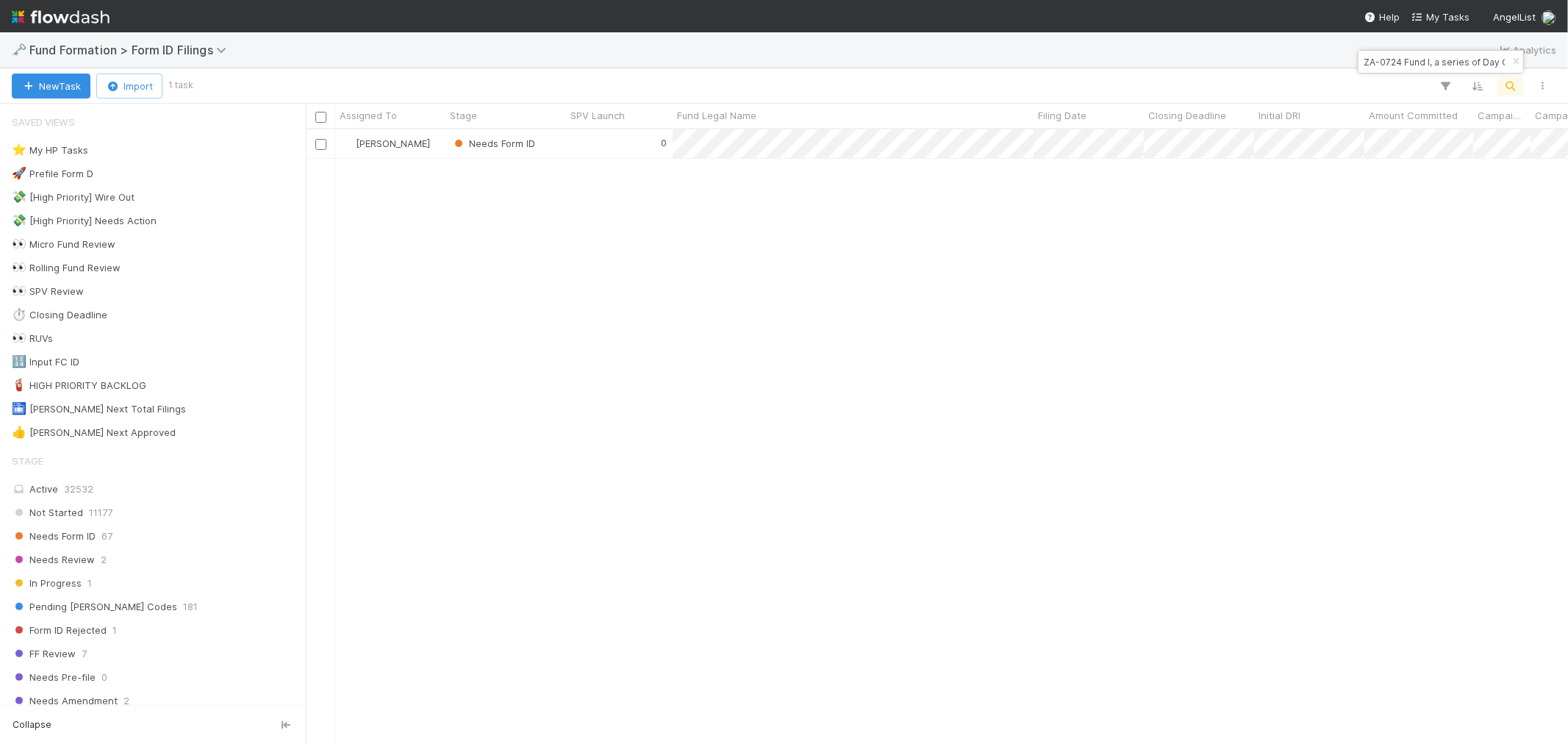
scroll to position [602, 1250]
click at [1519, 65] on icon "button" at bounding box center [1516, 62] width 15 height 9
click at [1512, 79] on icon "button" at bounding box center [1511, 86] width 15 height 13
type input "Untapped-LE-0612 Fund I, a series of AngelList Funds 2025, LP"
click at [575, 148] on div "1" at bounding box center [620, 143] width 107 height 29
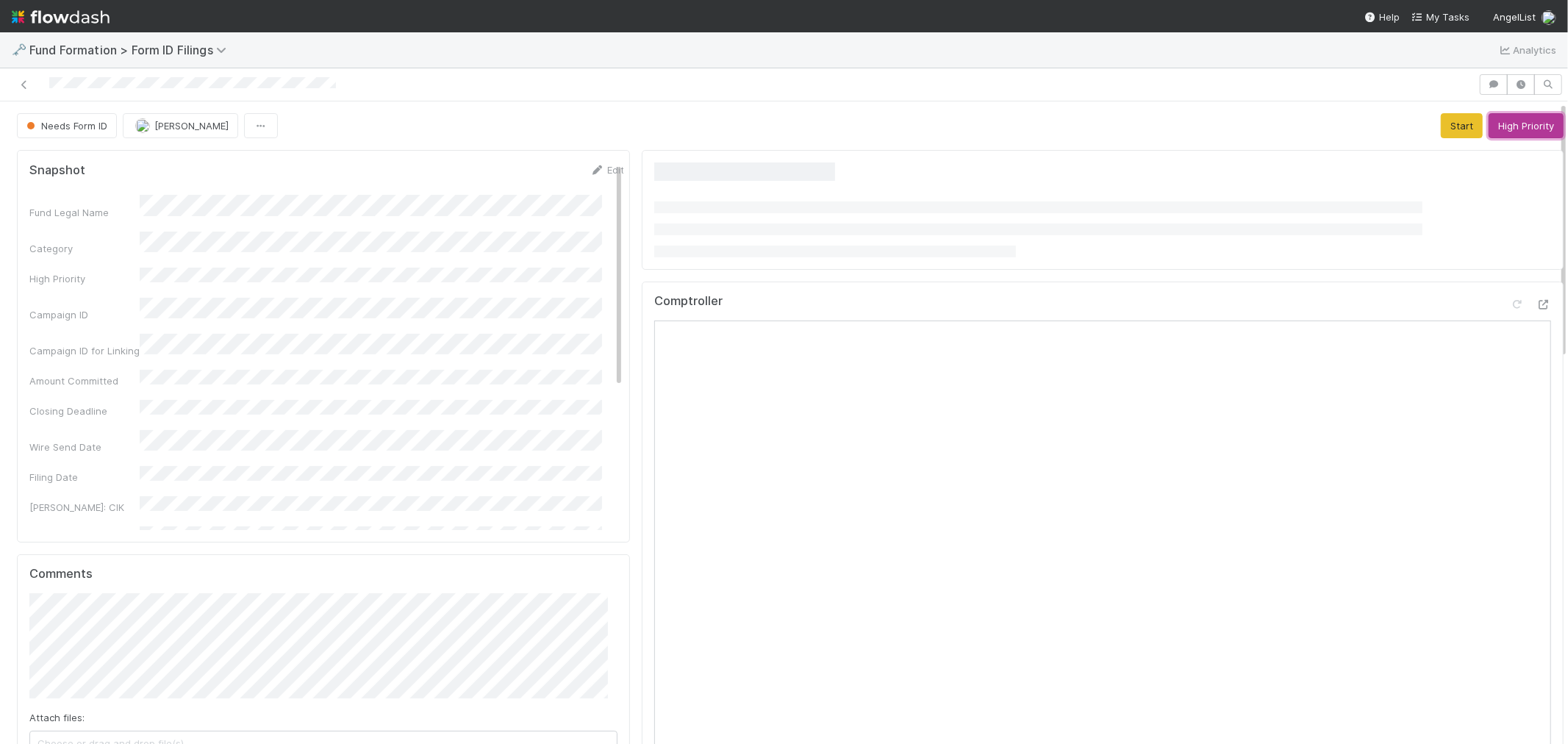
click at [1509, 128] on button "High Priority" at bounding box center [1526, 126] width 75 height 25
click at [24, 88] on icon at bounding box center [25, 85] width 15 height 10
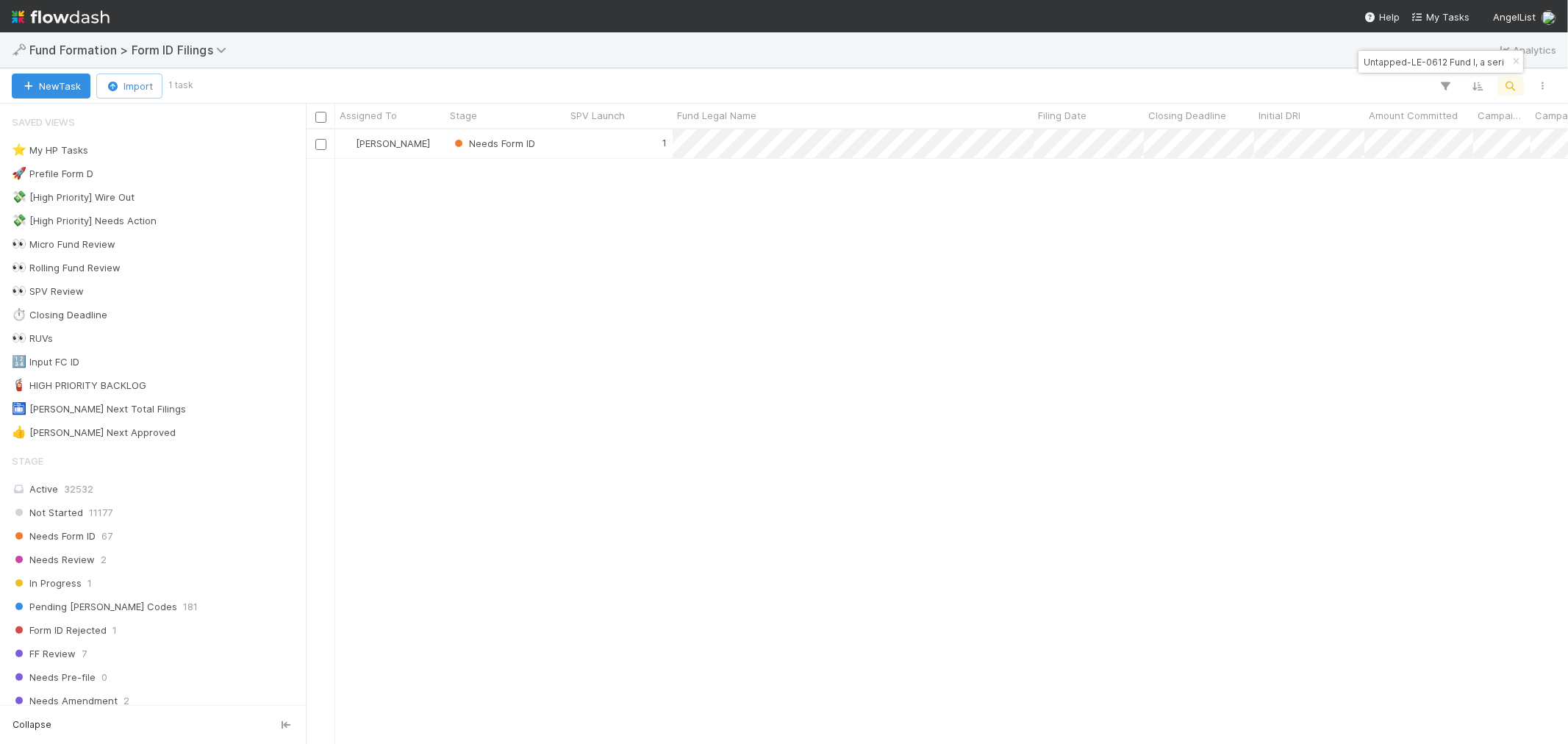
scroll to position [602, 1250]
click at [1519, 63] on icon "button" at bounding box center [1516, 62] width 15 height 9
click at [1513, 84] on icon "button" at bounding box center [1511, 86] width 15 height 13
type input "HE-0731 Fund III, a series of AX-RN-Funds, LP"
click at [583, 145] on div "0" at bounding box center [620, 143] width 107 height 29
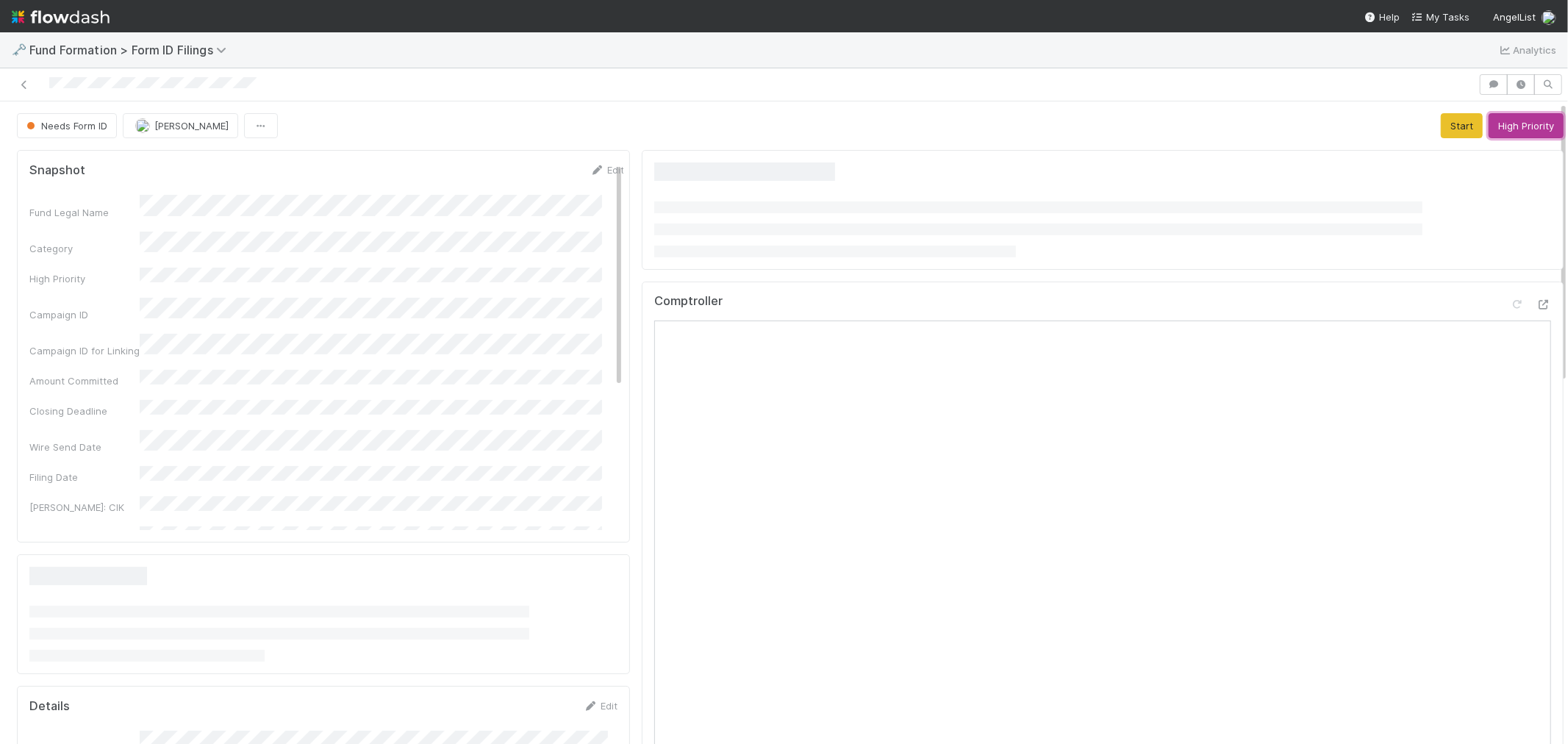
click at [1498, 127] on button "High Priority" at bounding box center [1526, 126] width 75 height 25
click at [22, 84] on icon at bounding box center [25, 85] width 15 height 10
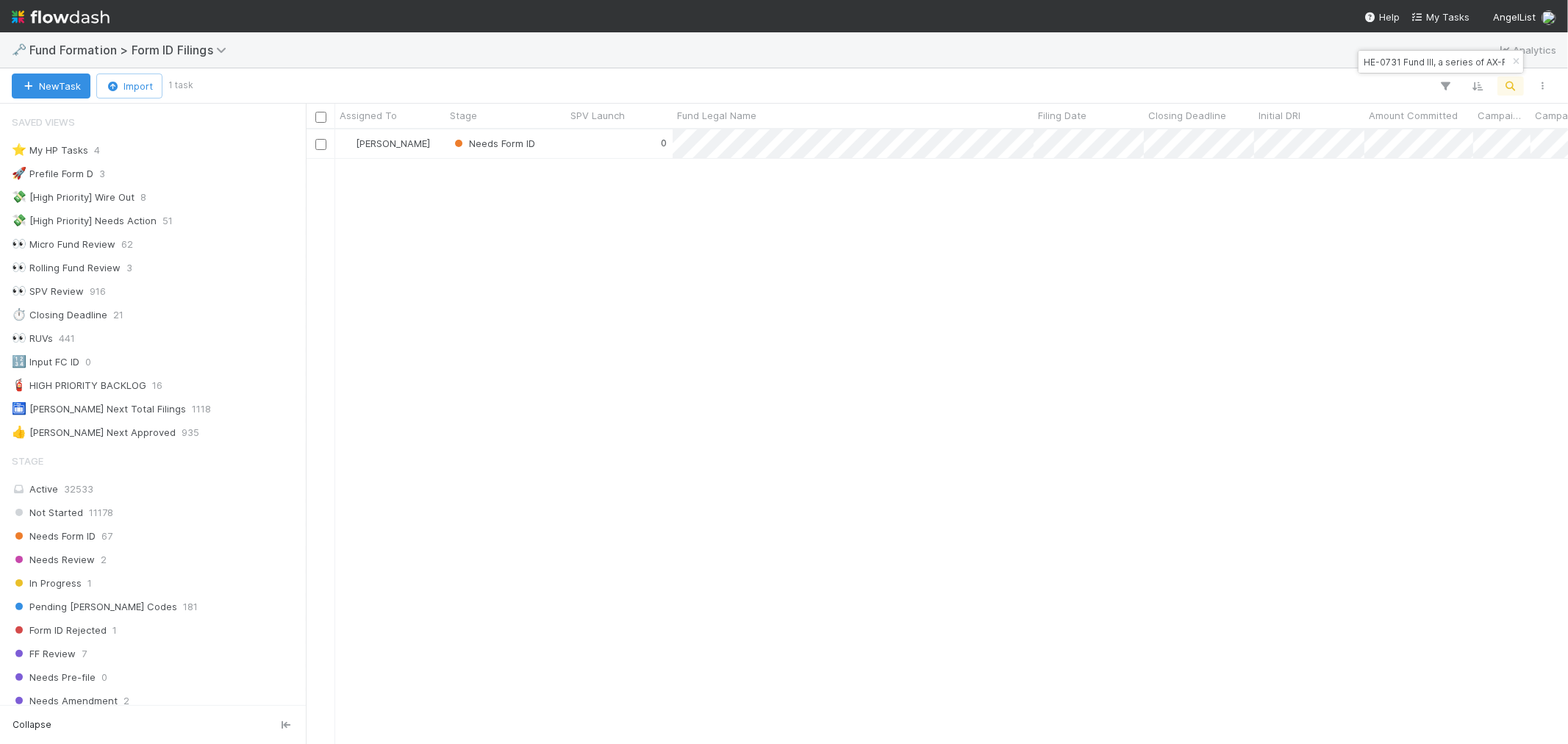
scroll to position [12, 12]
click at [1519, 62] on icon "button" at bounding box center [1516, 62] width 15 height 9
click at [1510, 88] on icon "button" at bounding box center [1511, 86] width 15 height 13
type input "AG-0420 Fund II, a series of Roll Up Vehicles, LP"
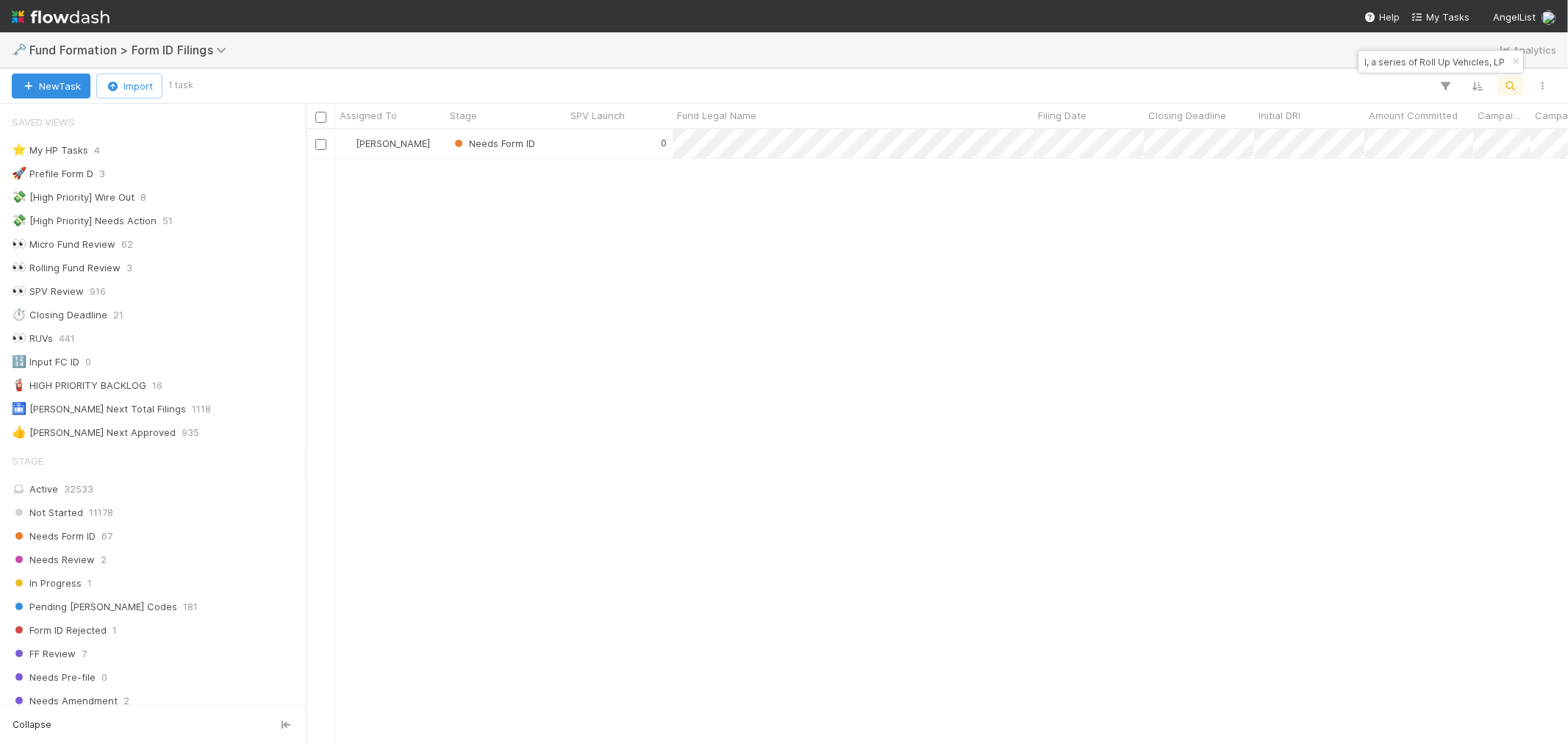
scroll to position [602, 1250]
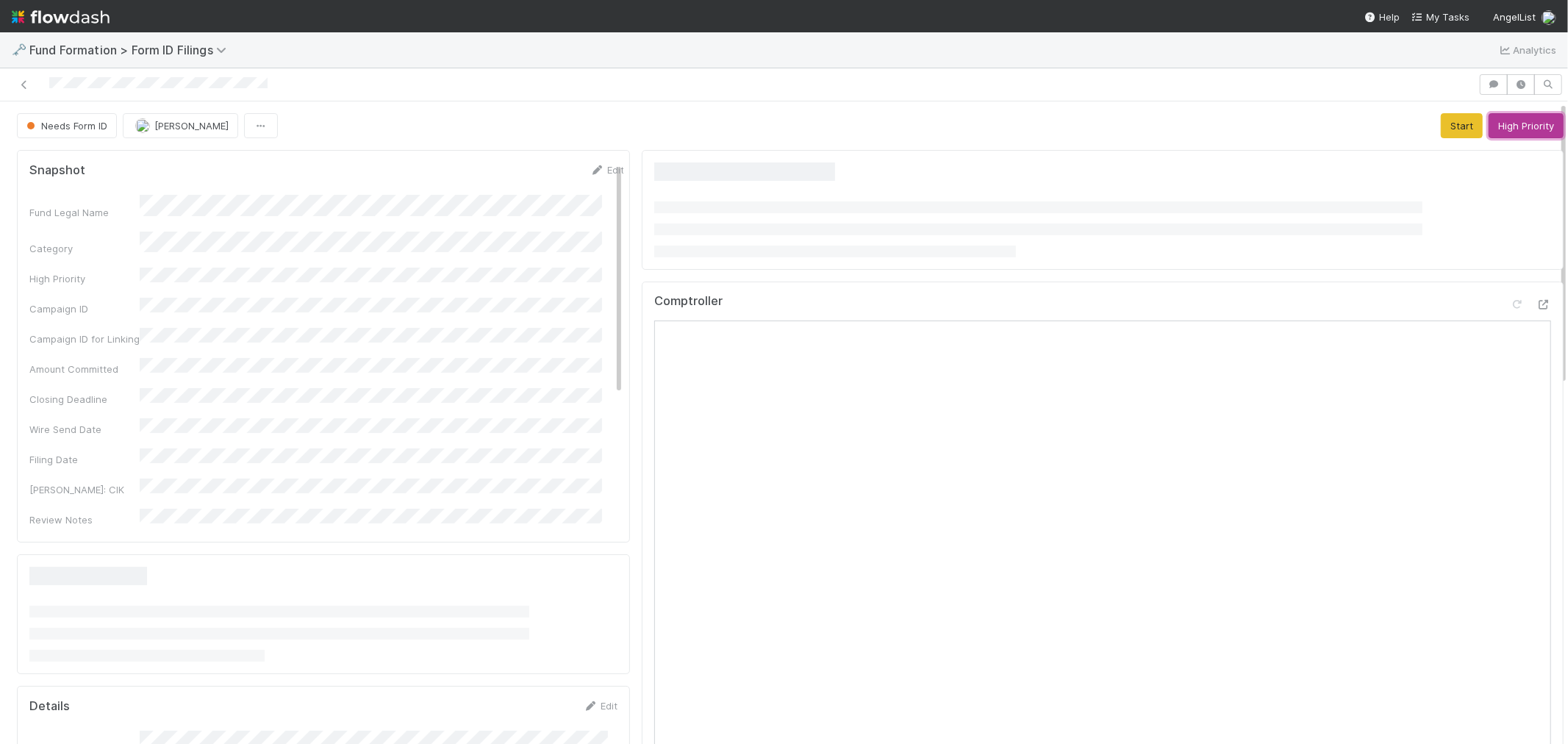
click at [1518, 133] on button "High Priority" at bounding box center [1526, 126] width 75 height 25
click at [32, 88] on div at bounding box center [739, 84] width 1467 height 21
drag, startPoint x: 26, startPoint y: 81, endPoint x: 342, endPoint y: 37, distance: 319.0
click at [26, 81] on icon at bounding box center [25, 85] width 15 height 10
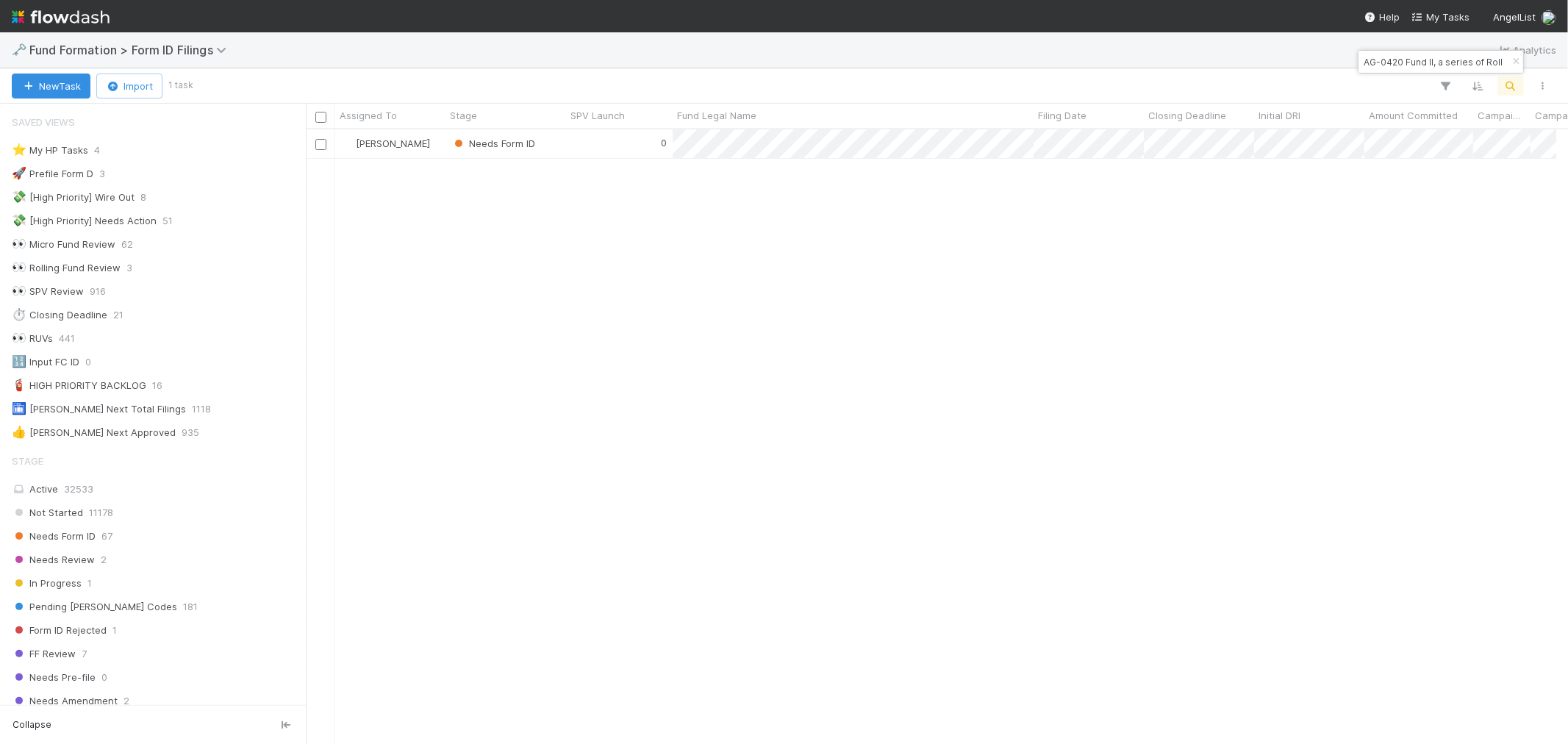
scroll to position [12, 12]
drag, startPoint x: 1516, startPoint y: 64, endPoint x: 1512, endPoint y: 83, distance: 19.4
click at [1516, 63] on icon "button" at bounding box center [1516, 62] width 15 height 9
click at [1512, 83] on icon "button" at bounding box center [1511, 86] width 15 height 13
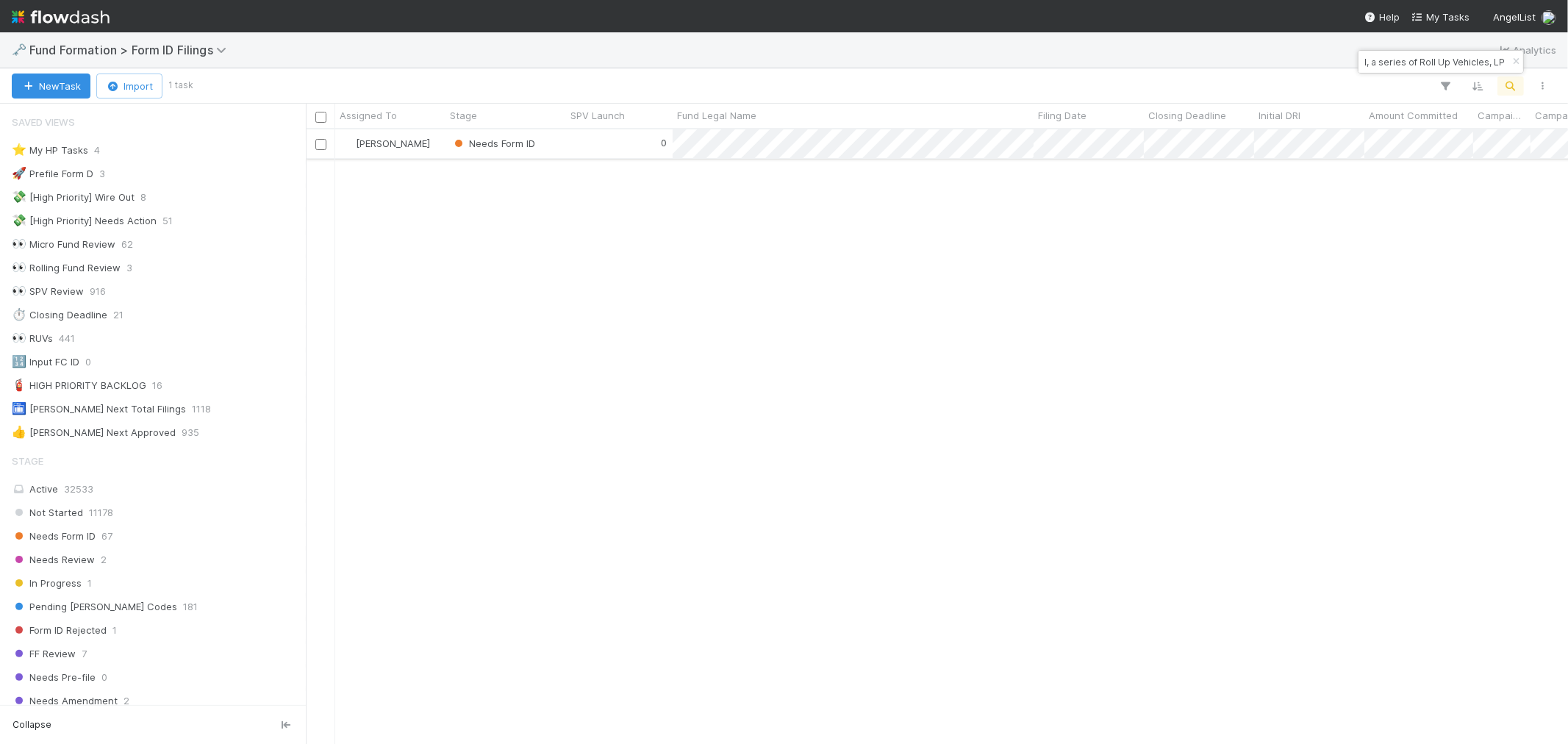
type input "MA-05311 Fund I, a series of Roll Up Vehicles, LP"
click at [579, 151] on div "0" at bounding box center [620, 143] width 107 height 29
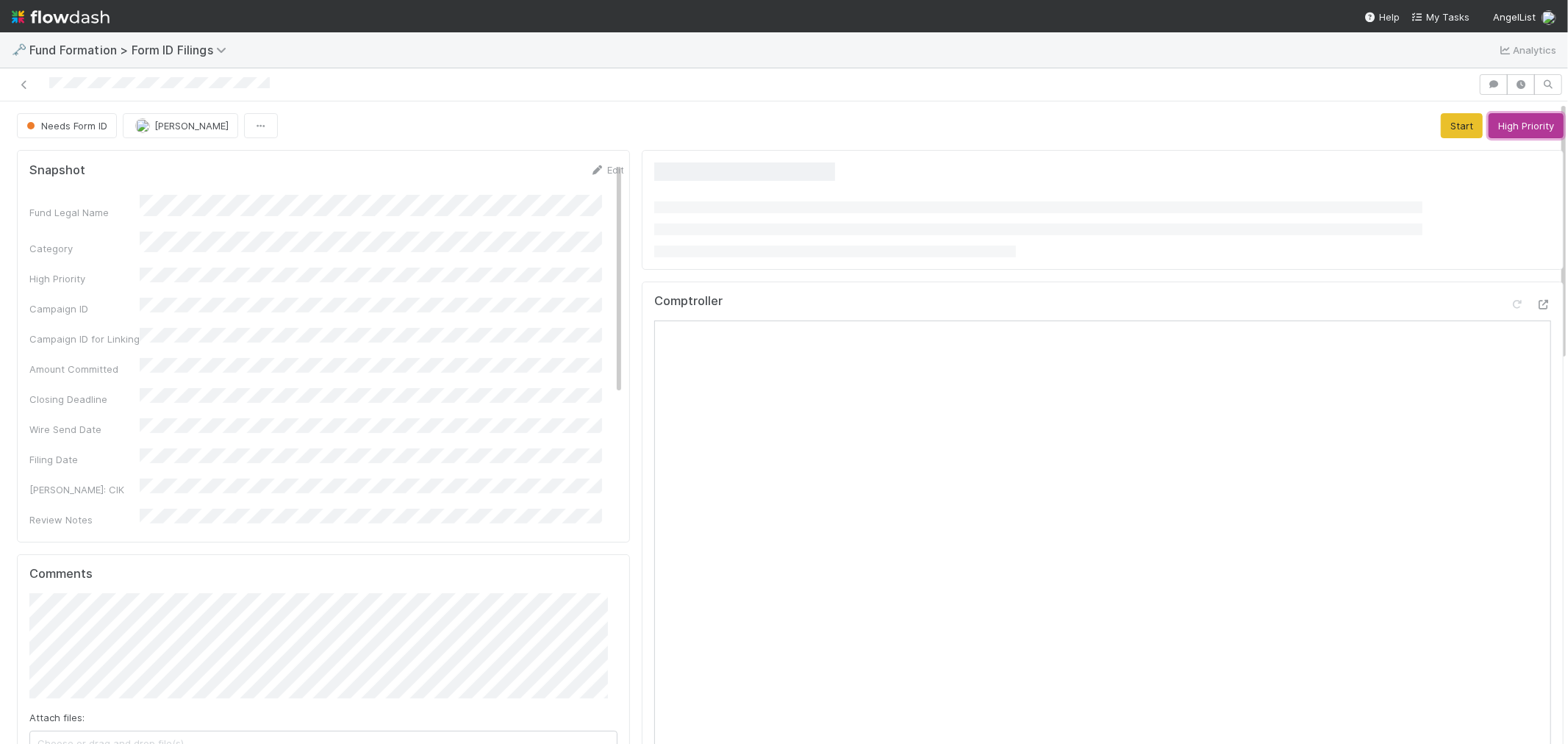
click at [1495, 128] on button "High Priority" at bounding box center [1526, 126] width 75 height 25
click at [25, 86] on icon at bounding box center [25, 85] width 15 height 10
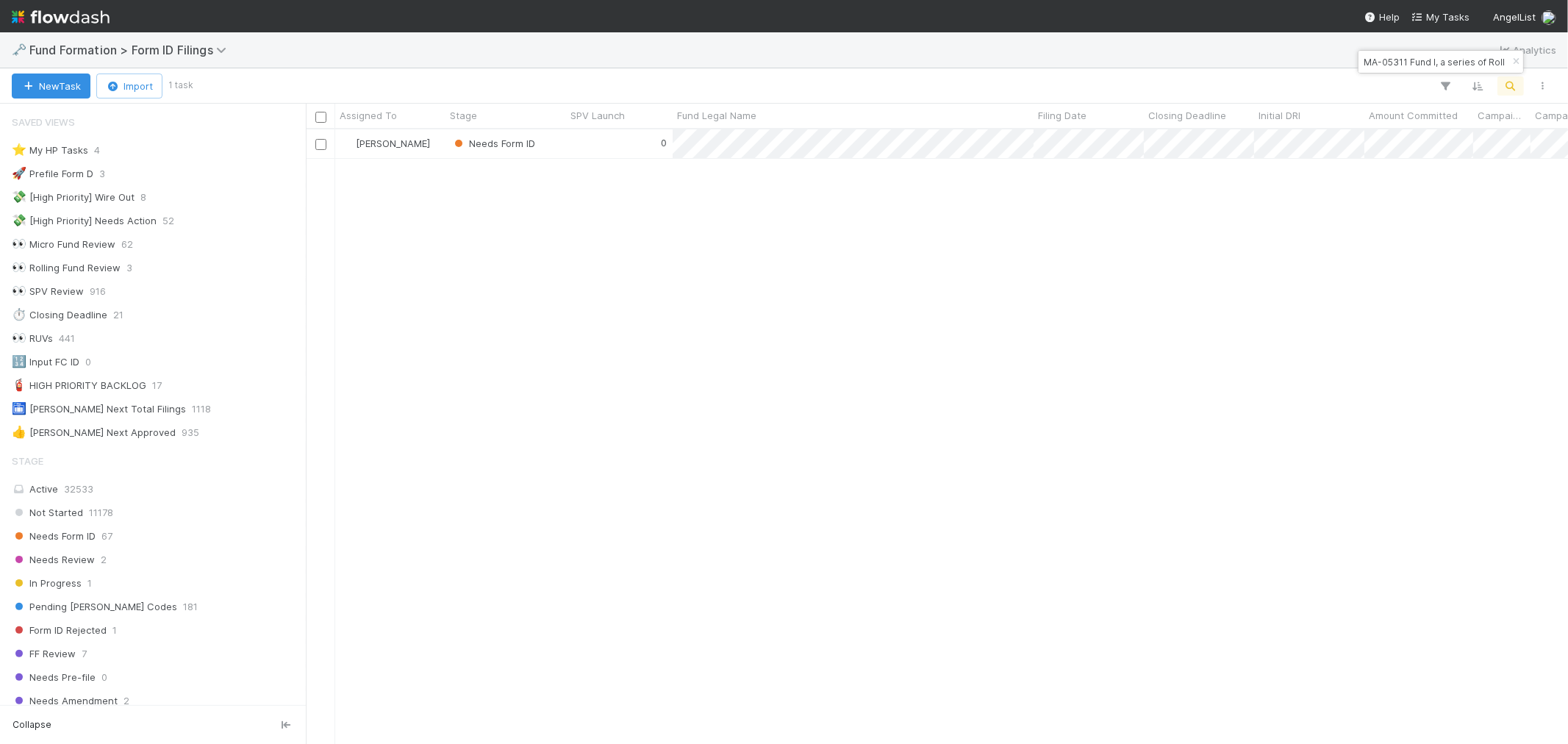
scroll to position [12, 12]
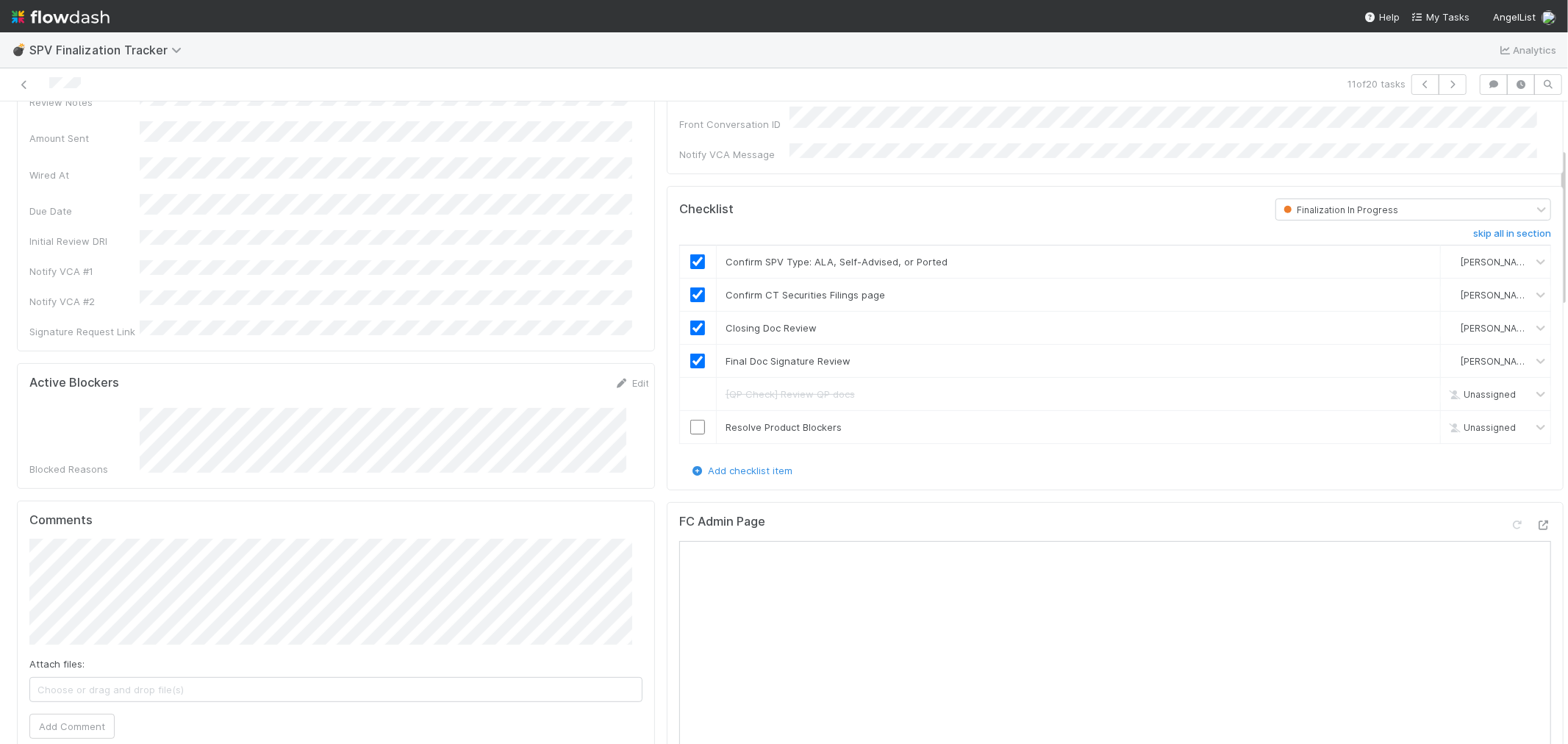
scroll to position [327, 0]
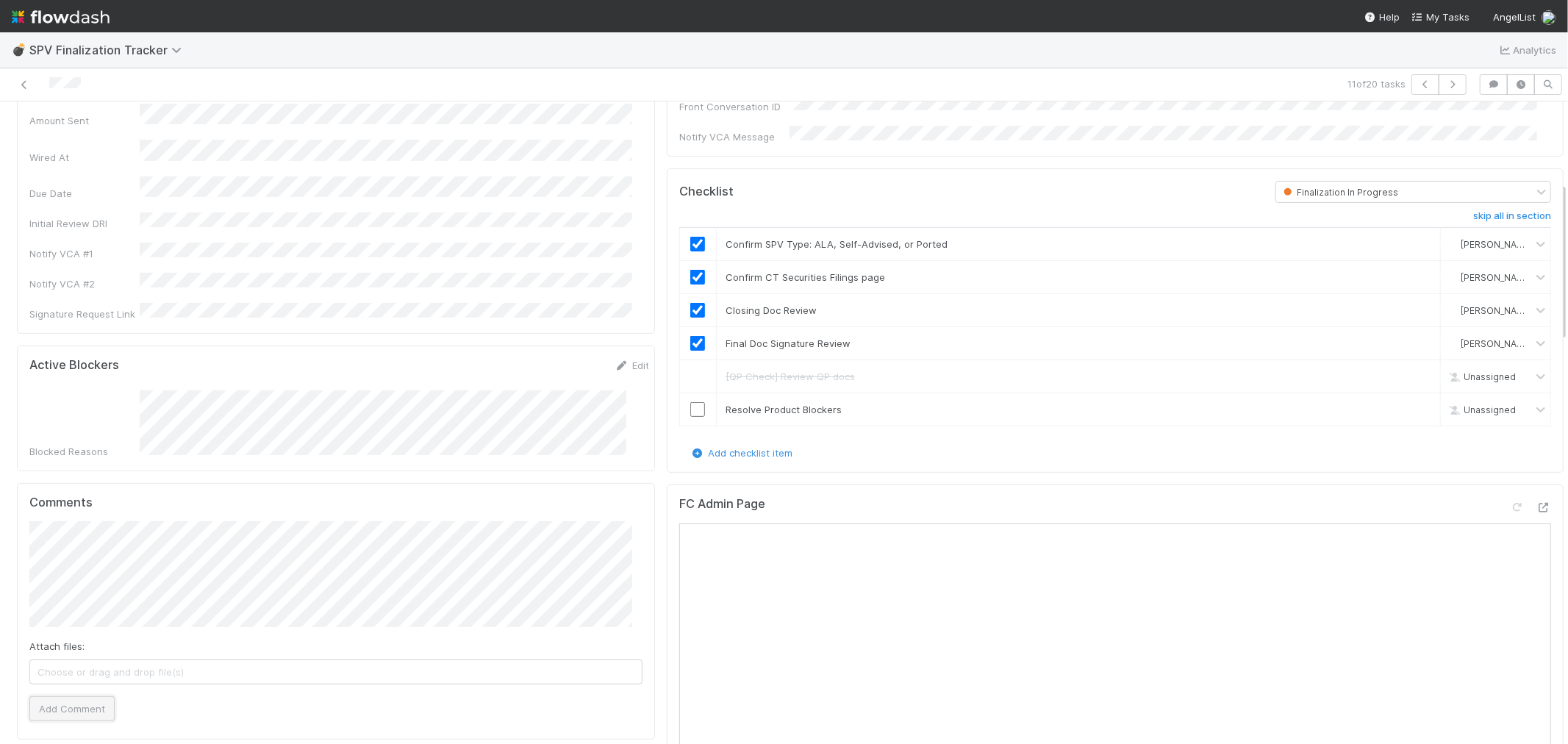
click at [70, 696] on button "Add Comment" at bounding box center [72, 709] width 86 height 25
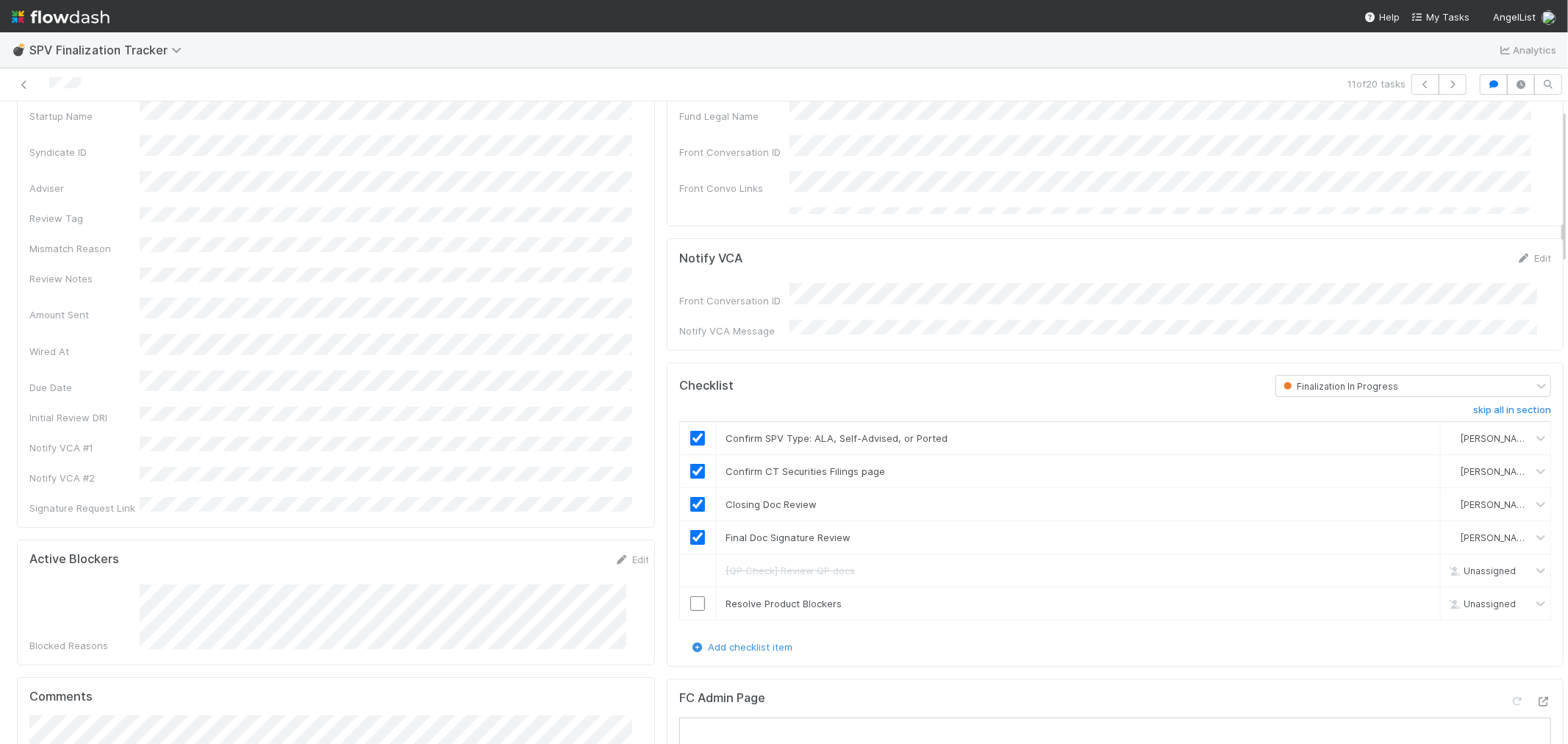
scroll to position [0, 0]
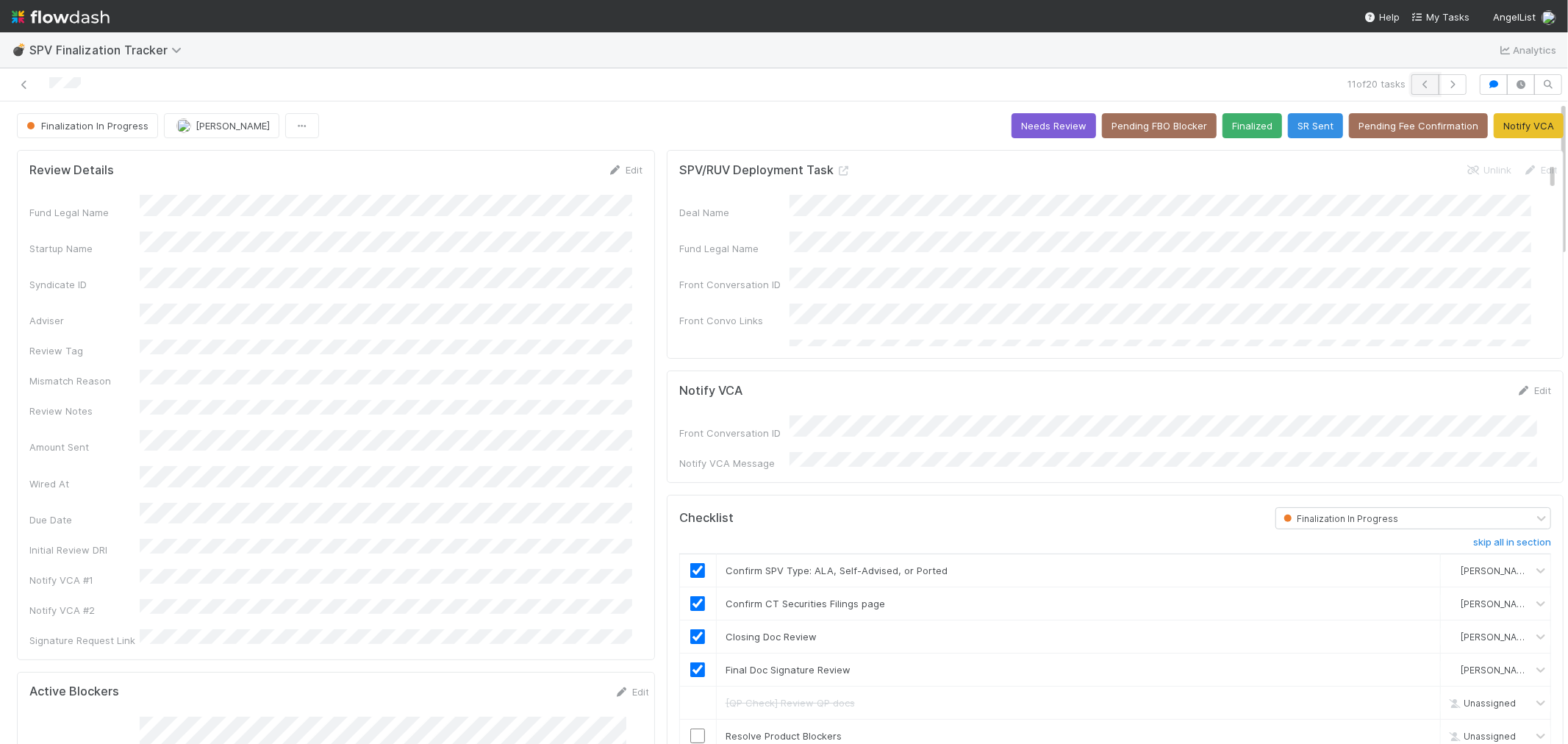
click at [1418, 88] on icon "button" at bounding box center [1426, 84] width 15 height 9
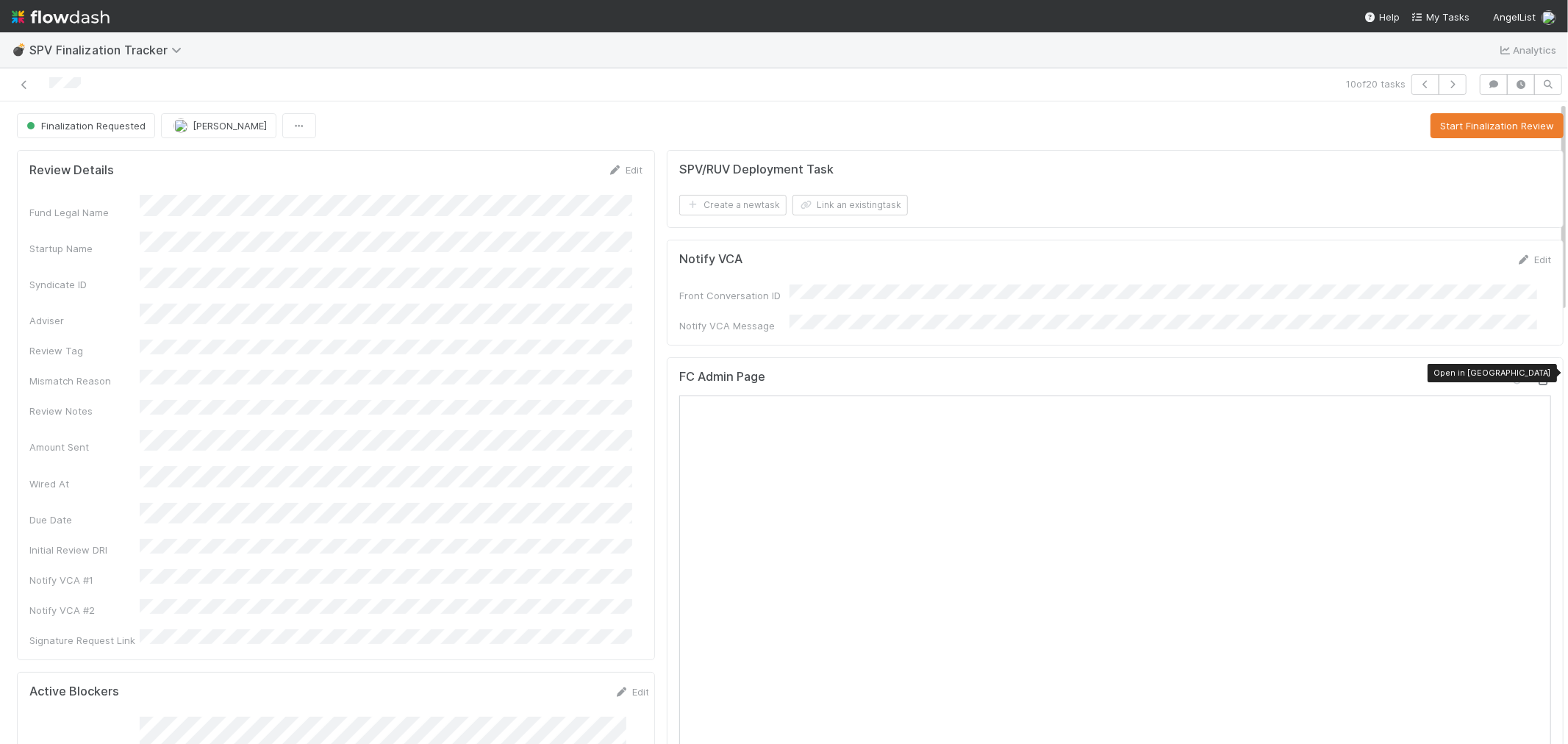
click at [1537, 375] on icon at bounding box center [1544, 380] width 15 height 10
click at [1484, 126] on button "Start Finalization Review" at bounding box center [1497, 126] width 133 height 25
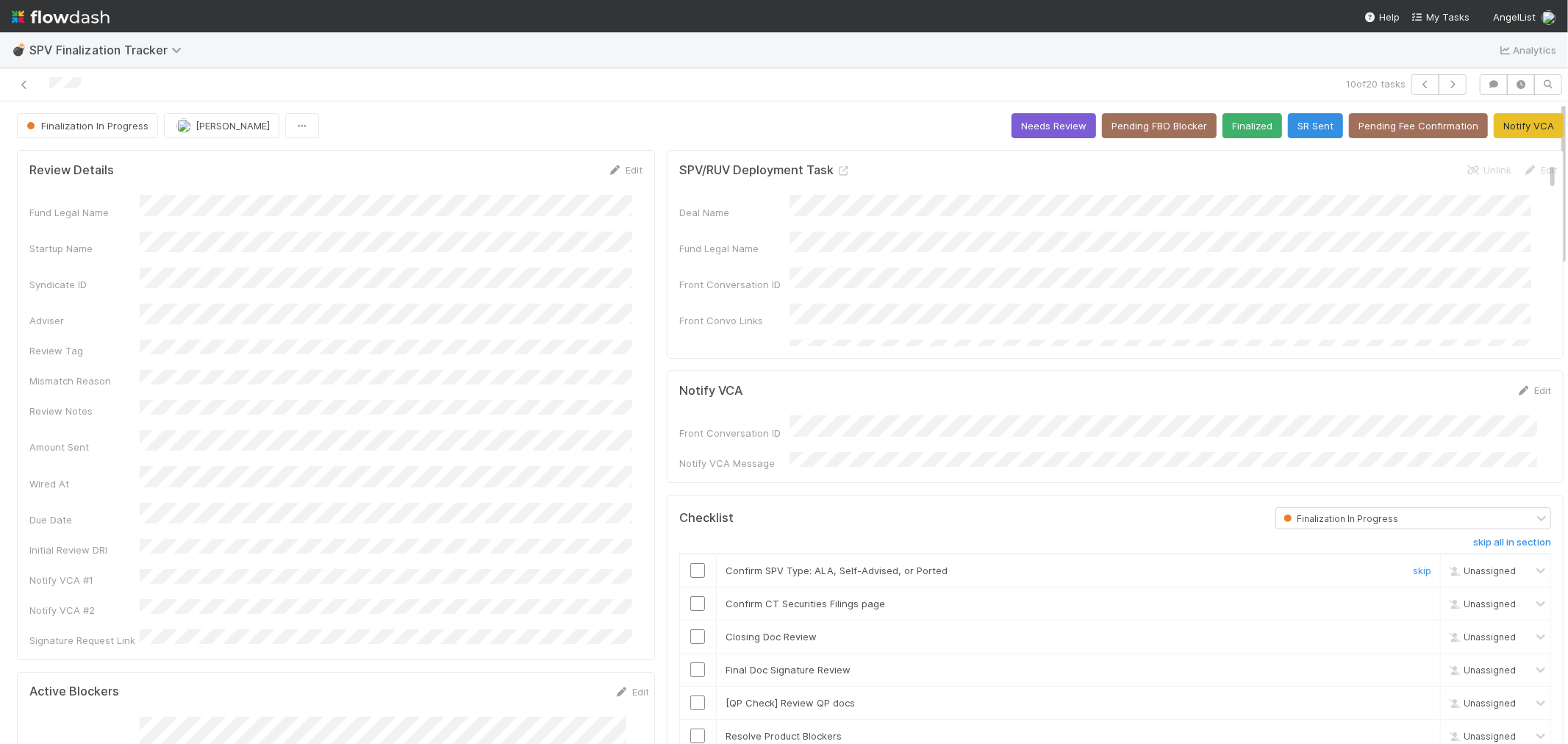
click at [691, 563] on input "checkbox" at bounding box center [698, 570] width 15 height 15
click at [691, 596] on input "checkbox" at bounding box center [698, 603] width 15 height 15
click at [691, 635] on input "checkbox" at bounding box center [698, 637] width 15 height 15
drag, startPoint x: 1513, startPoint y: 388, endPoint x: 1119, endPoint y: 519, distance: 415.2
click at [1517, 388] on link "Edit" at bounding box center [1534, 390] width 35 height 12
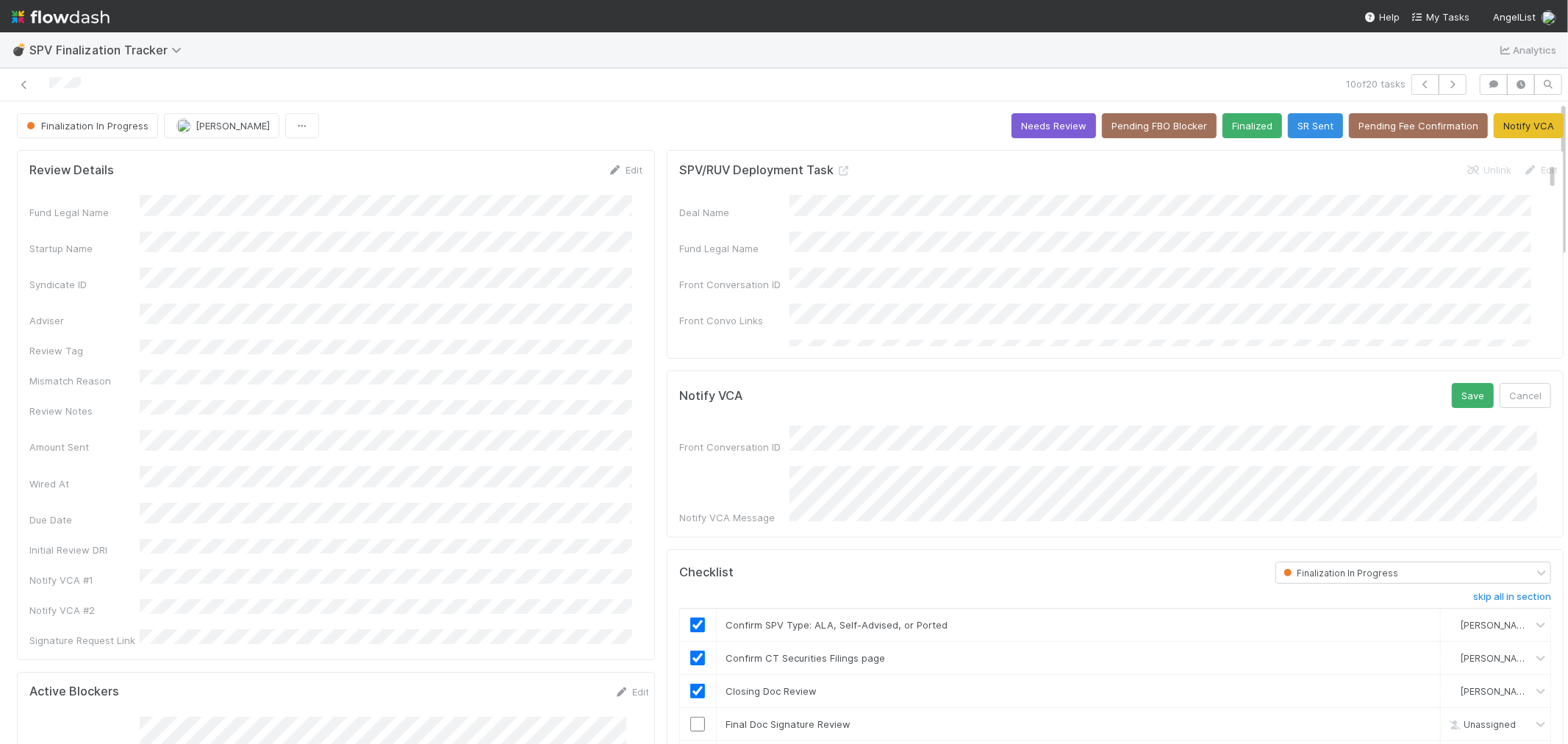
click at [719, 476] on div "Notify VCA Message" at bounding box center [1114, 495] width 872 height 58
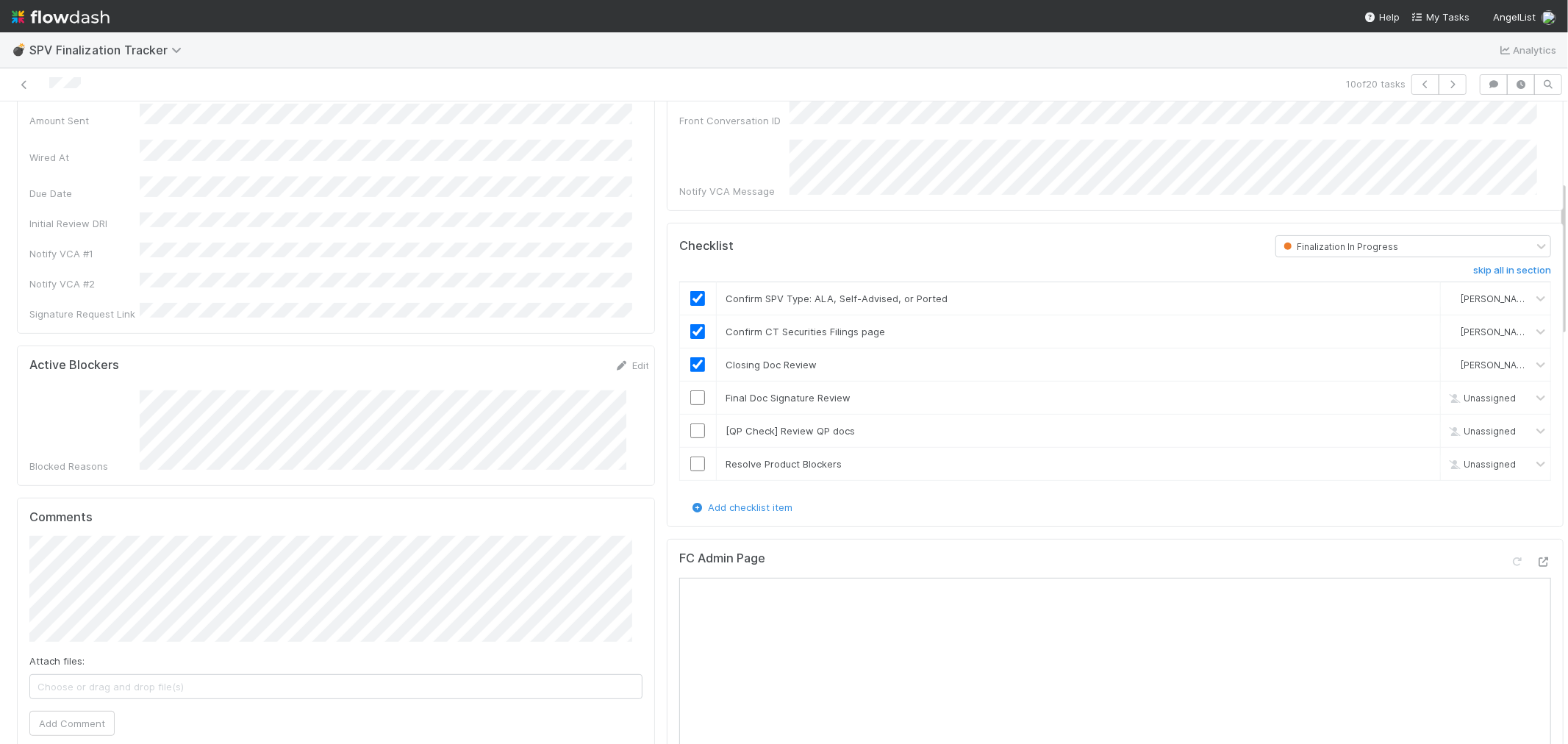
scroll to position [244, 0]
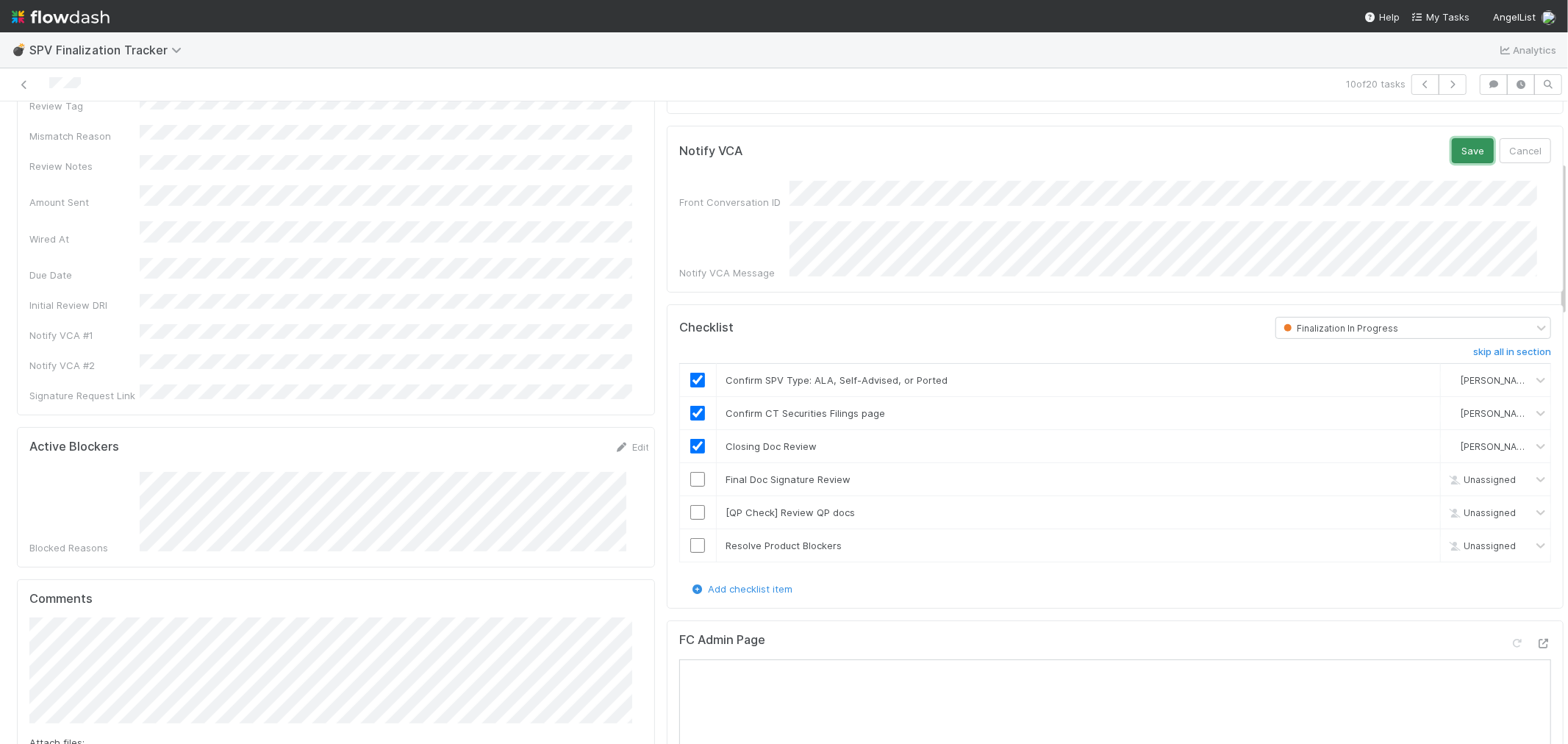
click at [1452, 151] on button "Save" at bounding box center [1473, 151] width 42 height 25
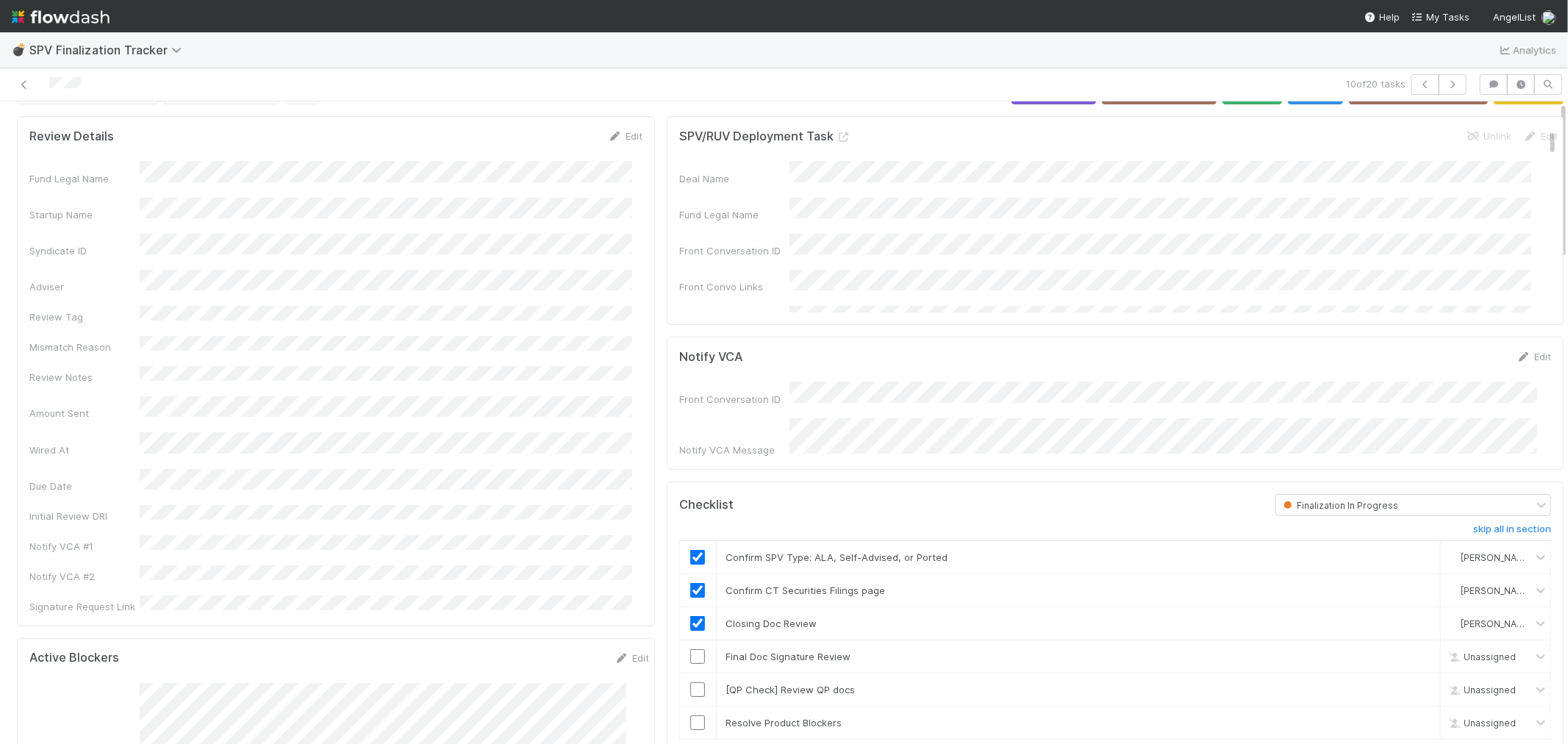
scroll to position [0, 0]
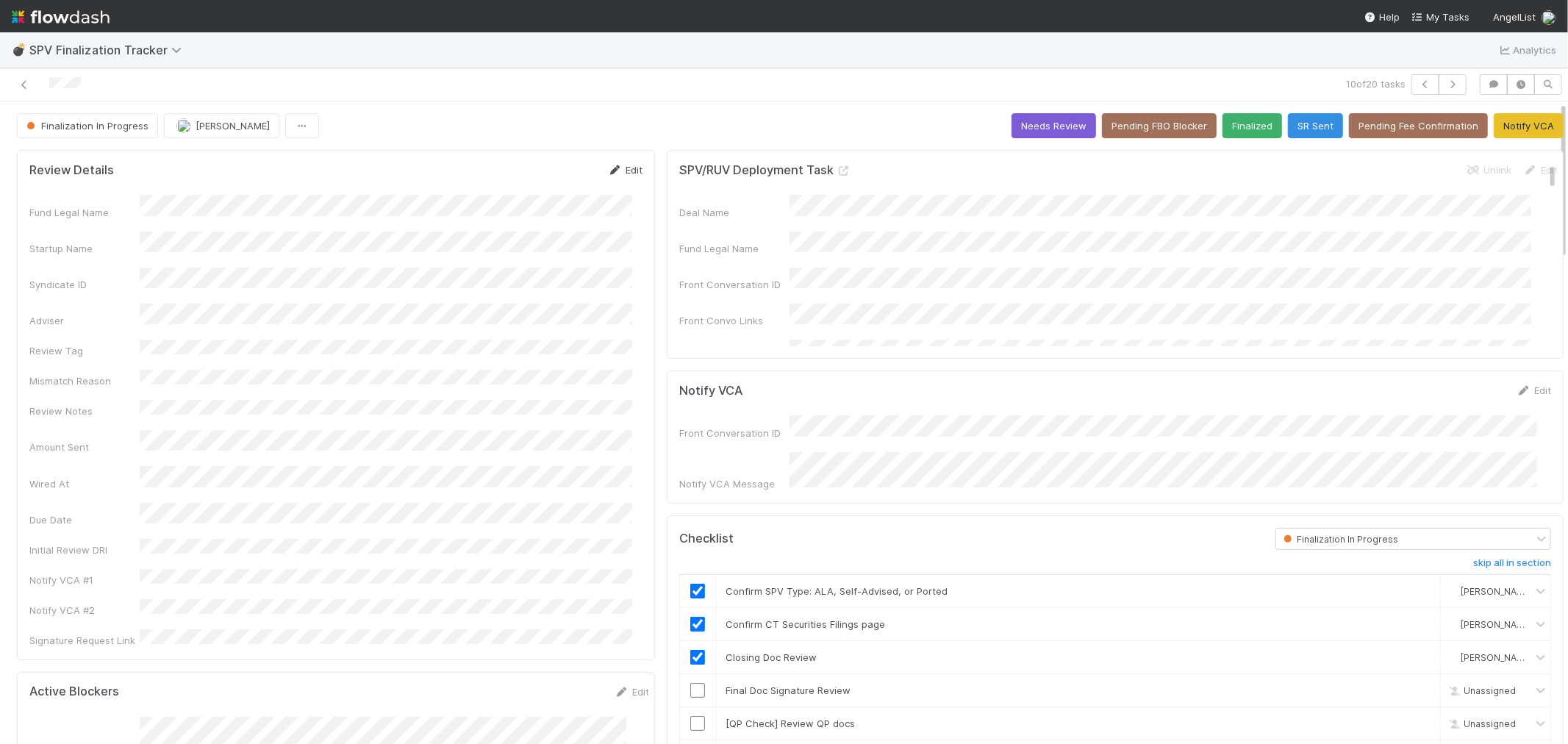
click at [621, 174] on link "Edit" at bounding box center [626, 170] width 35 height 12
click at [28, 679] on div "Review Details Save Cancel Fund Legal Name Startup Name Syndicate ID Adviser Re…" at bounding box center [336, 451] width 638 height 603
click at [544, 165] on button "Save" at bounding box center [564, 174] width 42 height 25
click at [1494, 125] on button "Notify VCA" at bounding box center [1528, 126] width 70 height 25
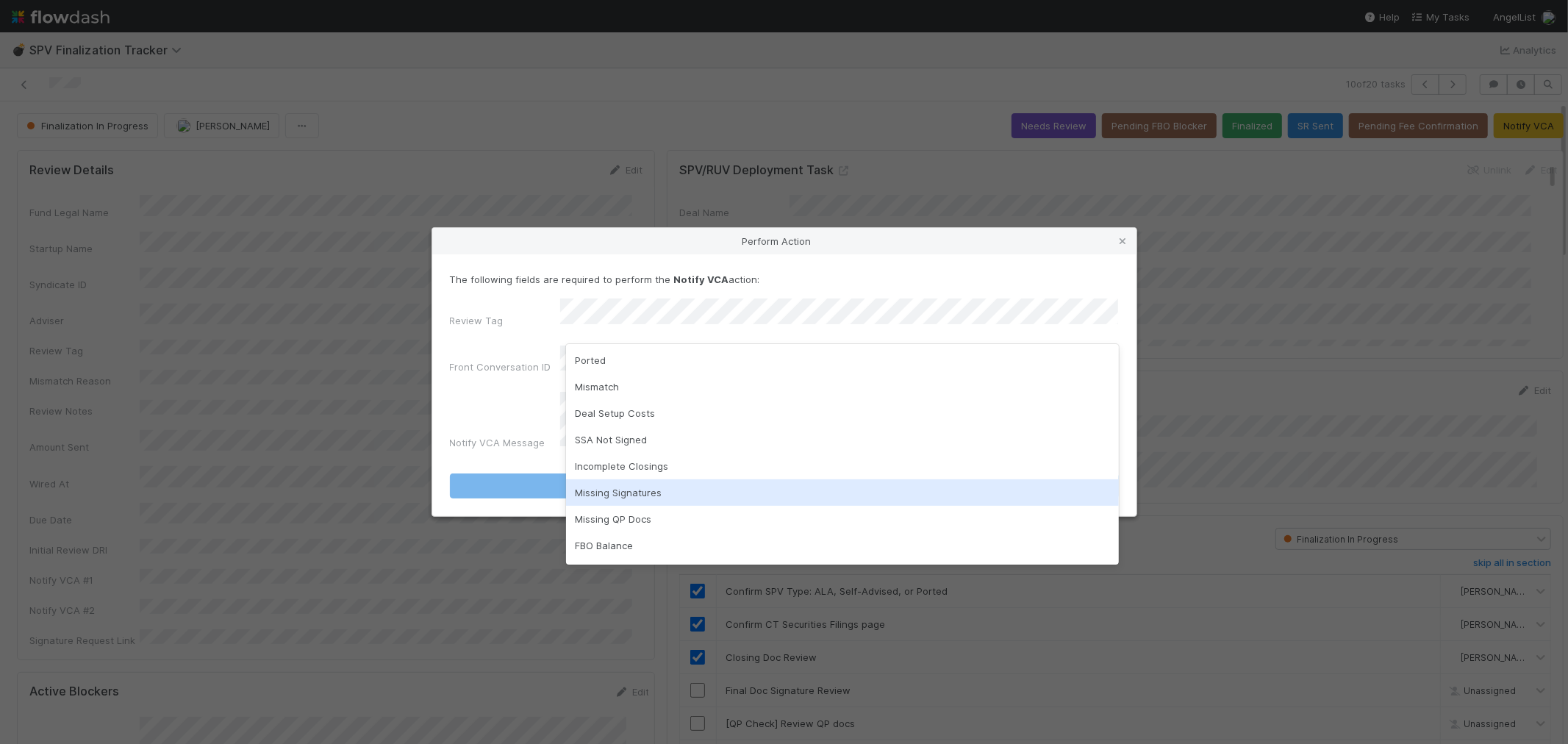
click at [623, 493] on div "Missing Signatures" at bounding box center [843, 492] width 553 height 26
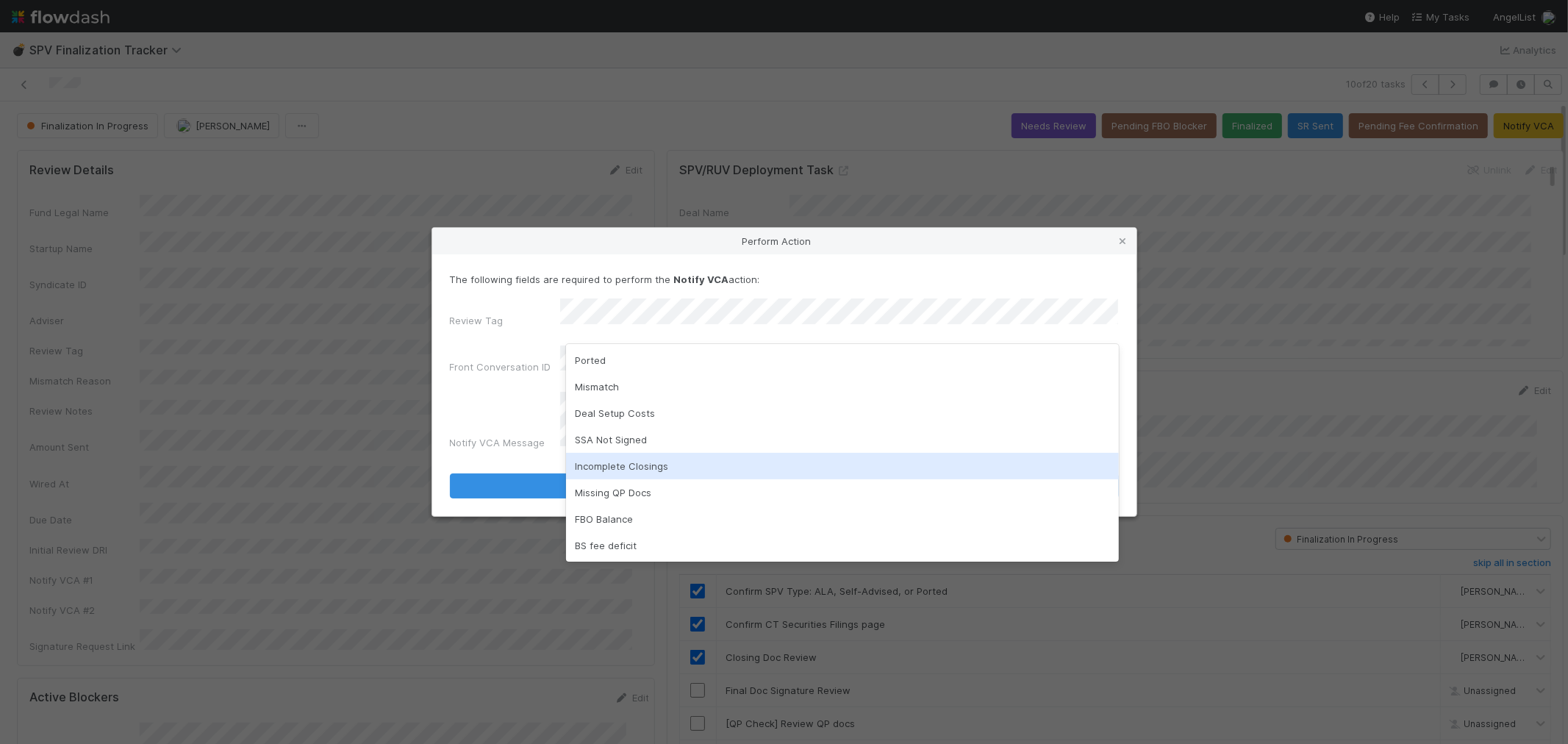
click at [675, 477] on div "Incomplete Closings" at bounding box center [843, 466] width 553 height 26
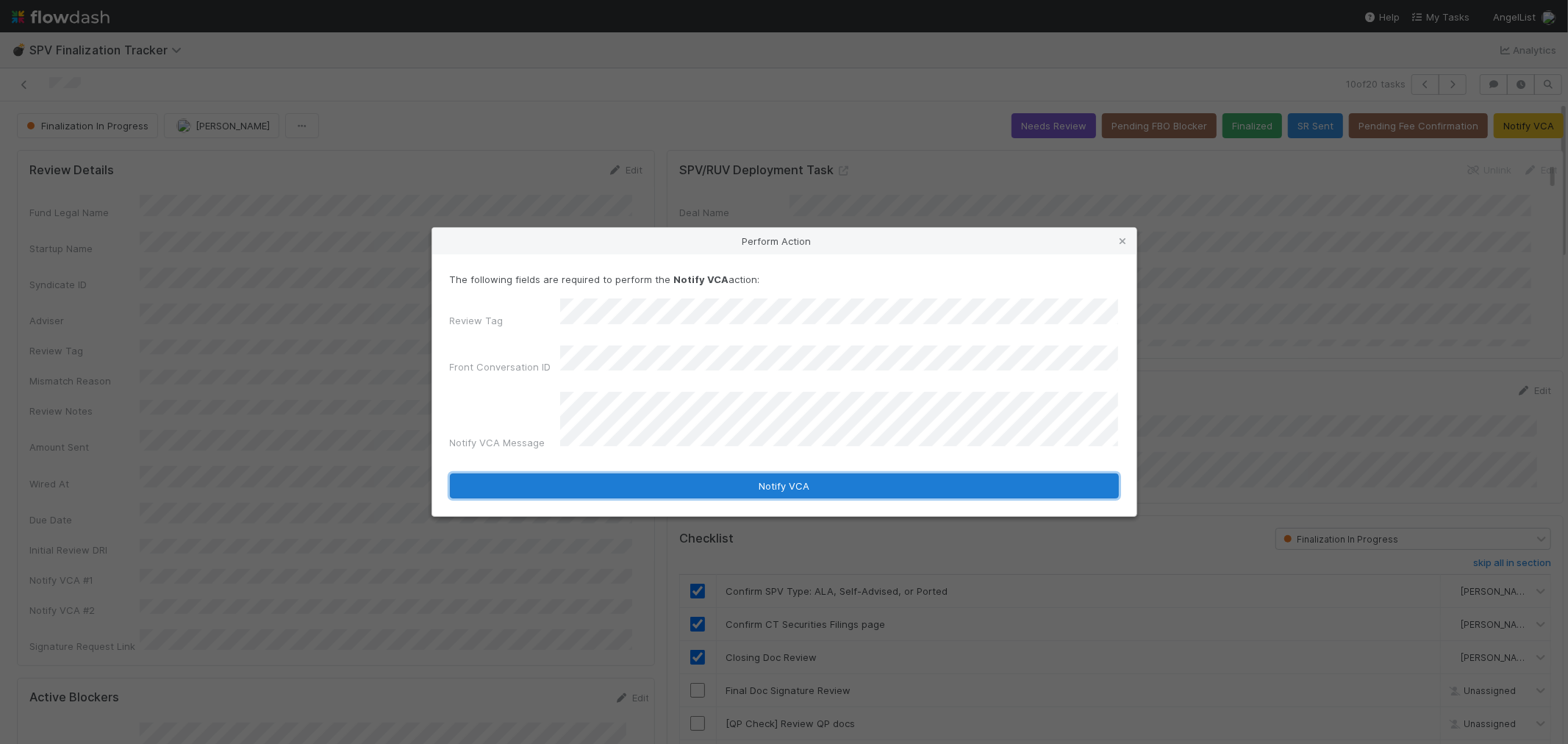
click at [628, 482] on button "Notify VCA" at bounding box center [784, 486] width 669 height 25
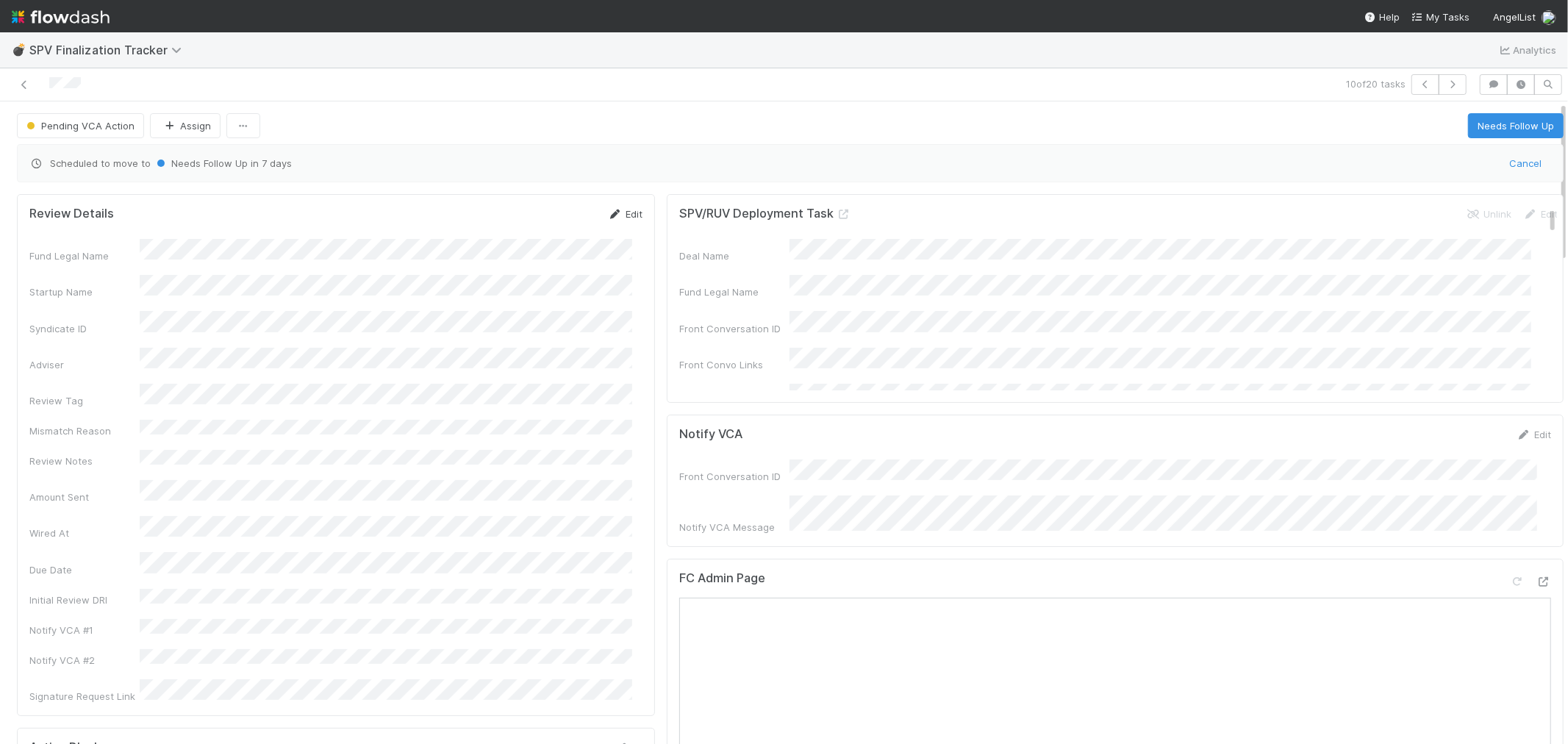
click at [630, 217] on link "Edit" at bounding box center [626, 214] width 35 height 12
click at [546, 226] on button "Save" at bounding box center [564, 219] width 42 height 25
click at [1418, 86] on icon "button" at bounding box center [1426, 84] width 15 height 9
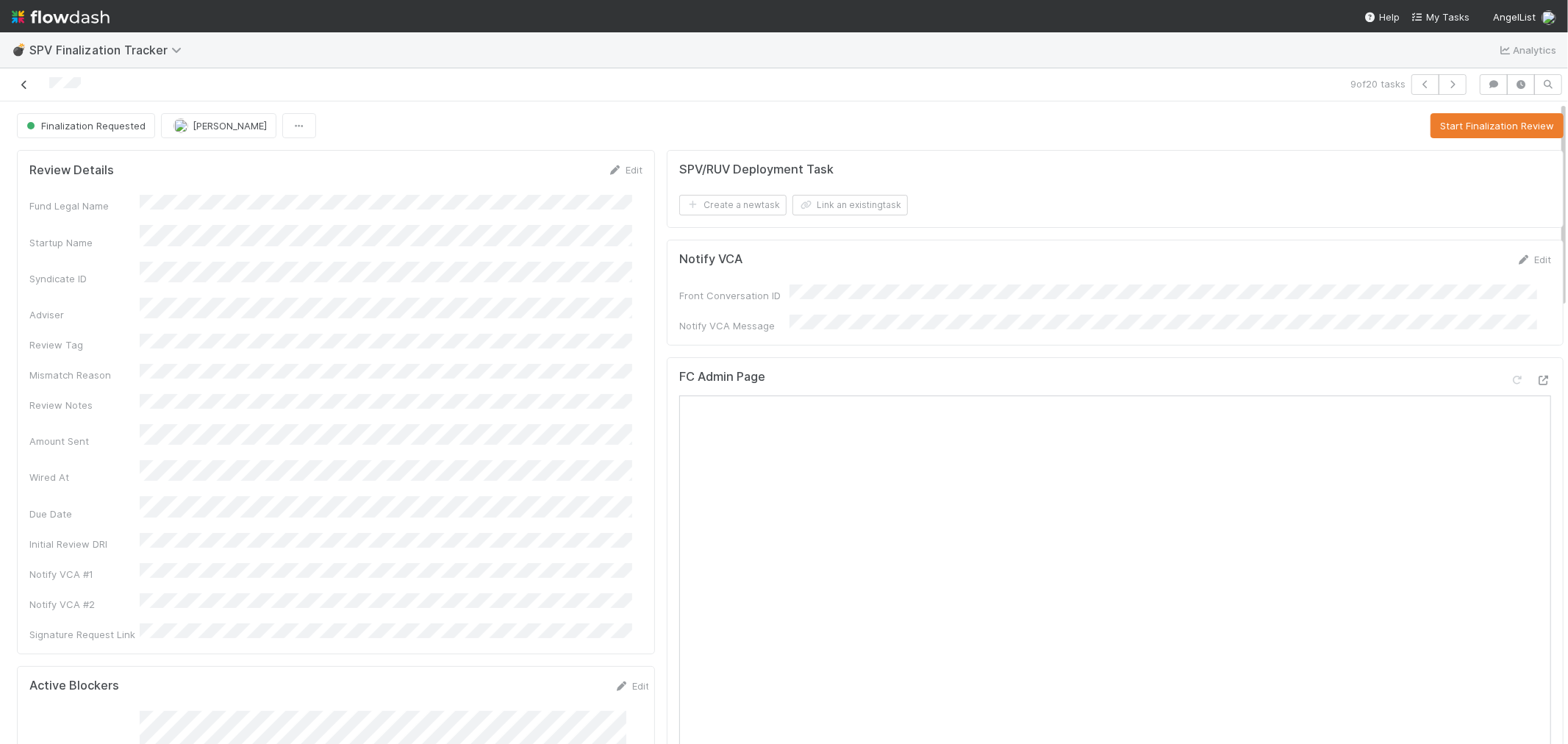
click at [22, 86] on icon at bounding box center [25, 85] width 15 height 10
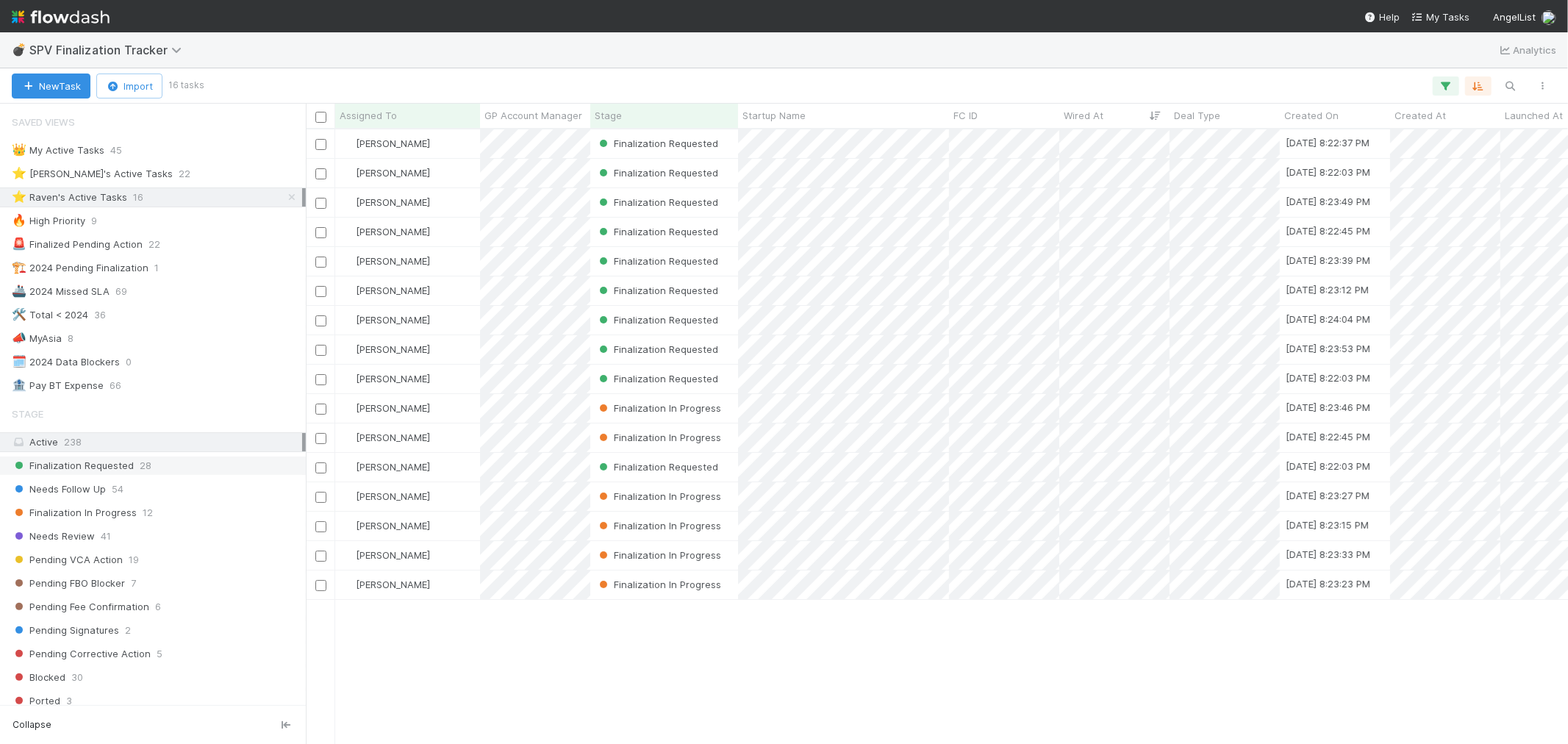
click at [157, 468] on div "Finalization Requested 28" at bounding box center [156, 466] width 291 height 18
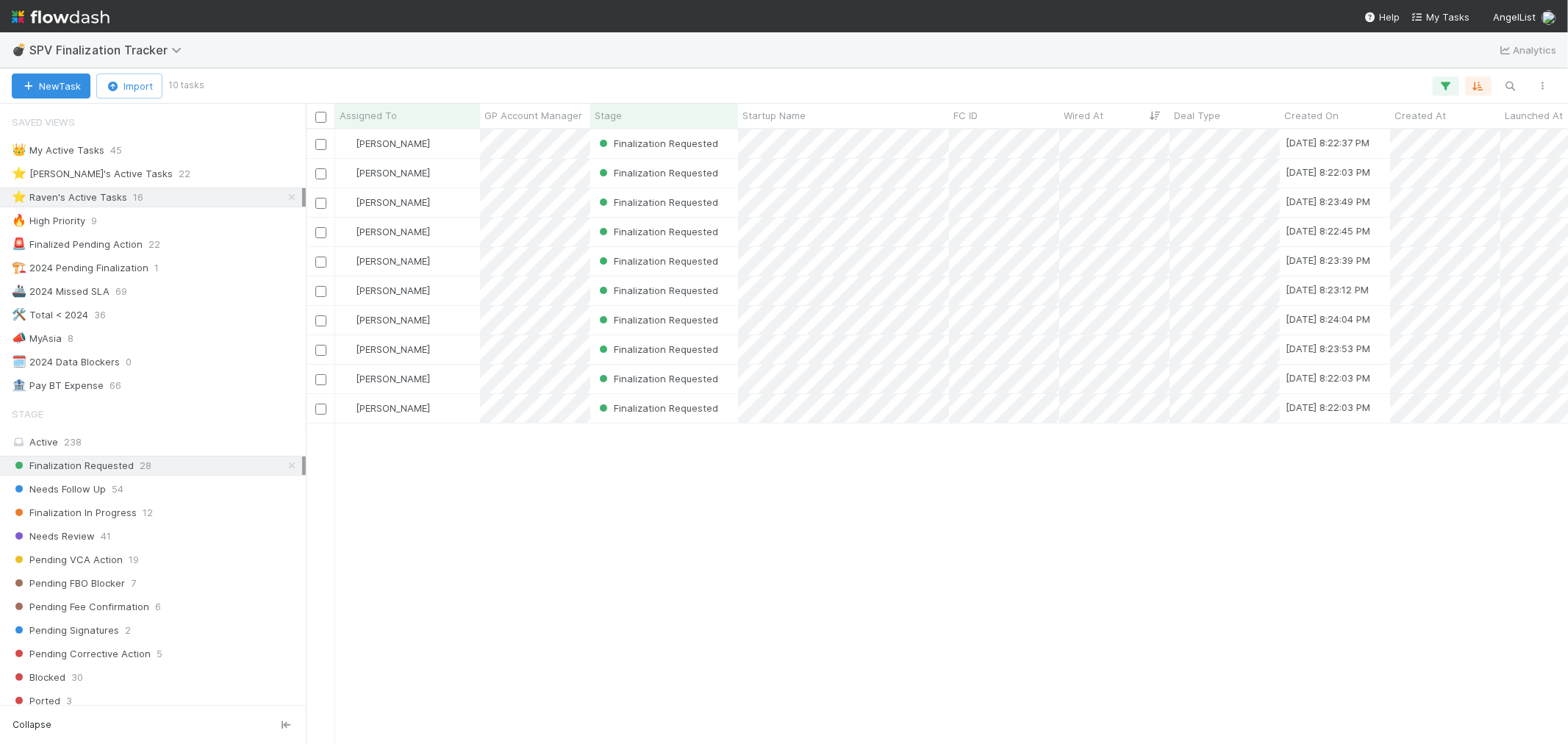
scroll to position [602, 1250]
click at [450, 410] on div "[PERSON_NAME]" at bounding box center [407, 408] width 145 height 29
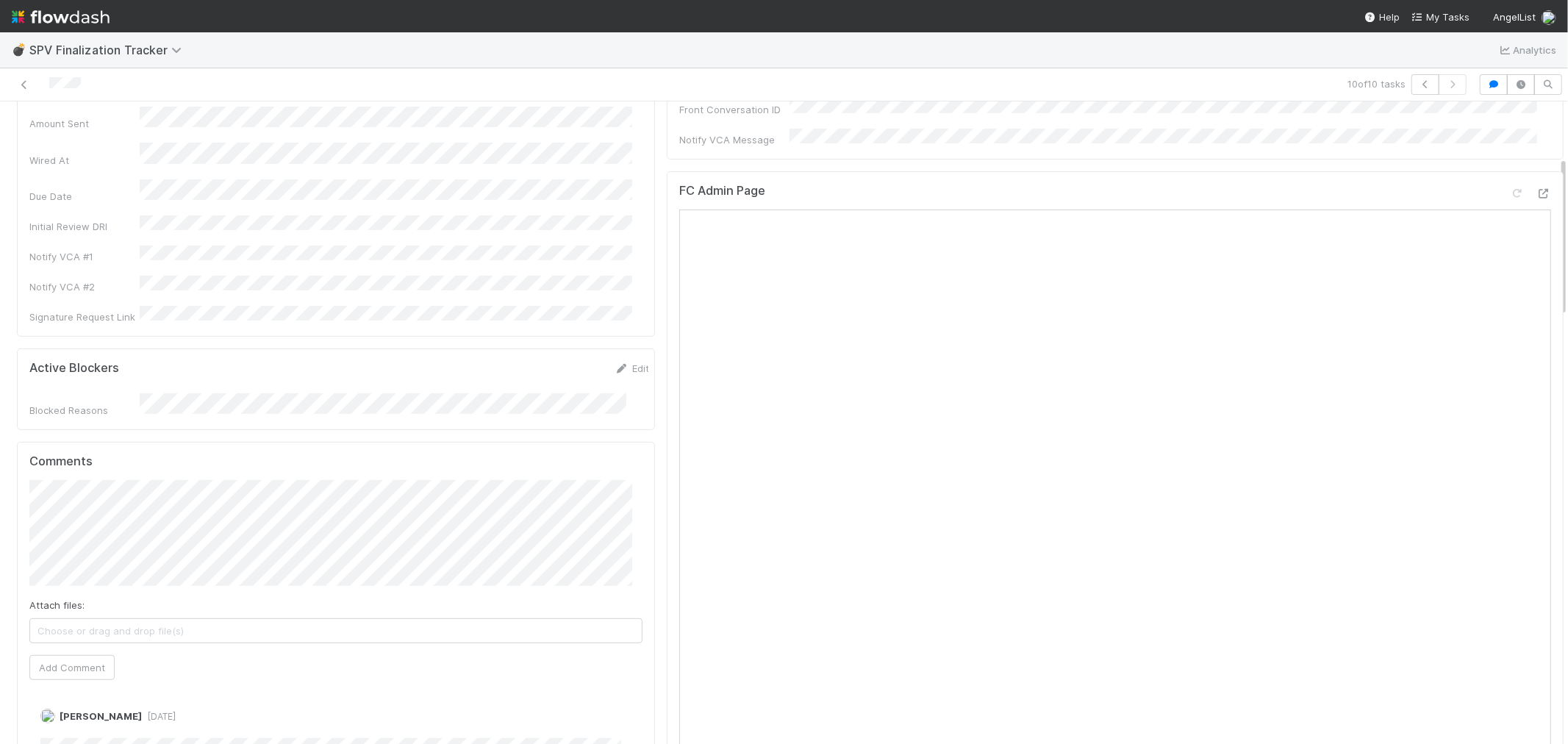
scroll to position [163, 0]
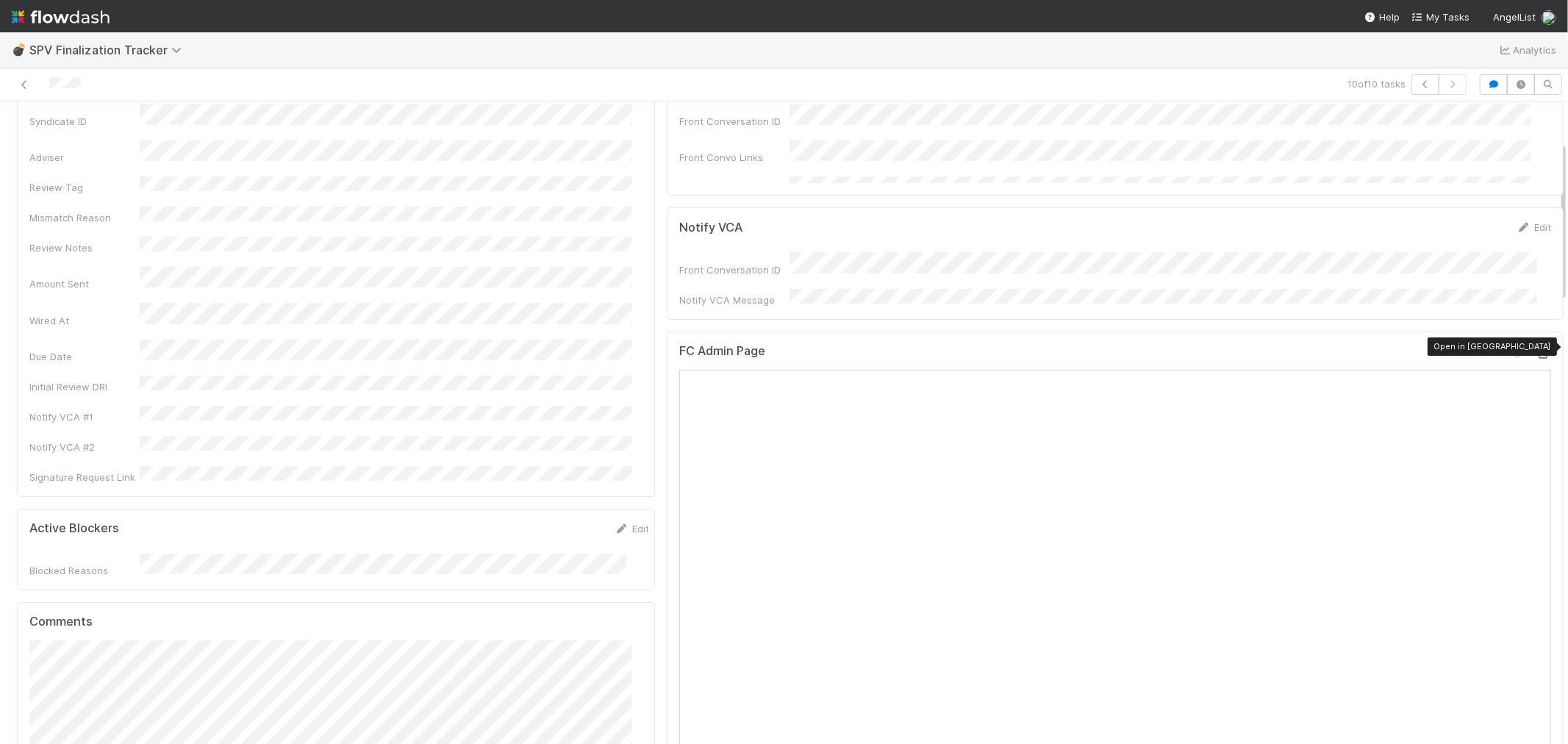
click at [1537, 349] on icon at bounding box center [1544, 354] width 15 height 10
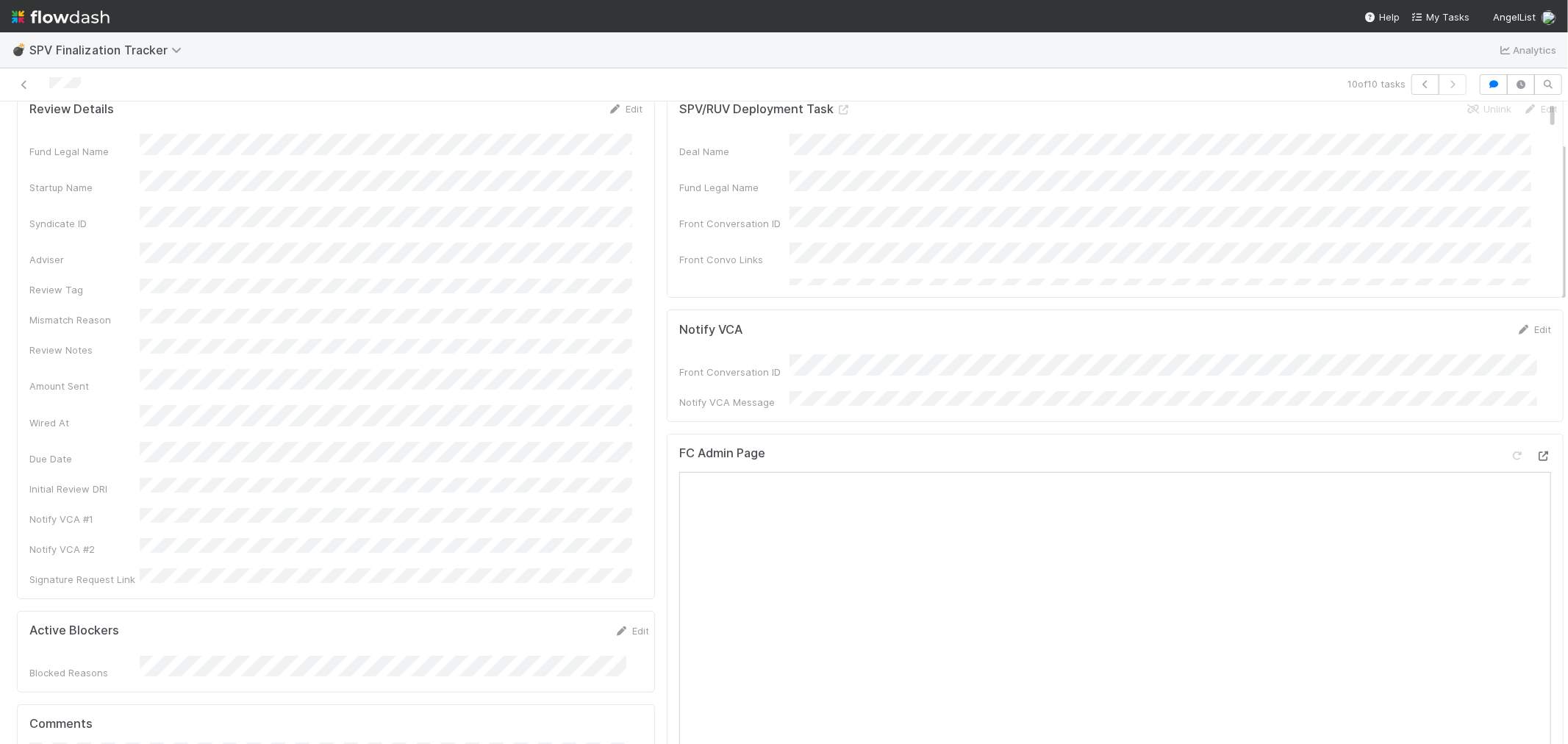
scroll to position [0, 0]
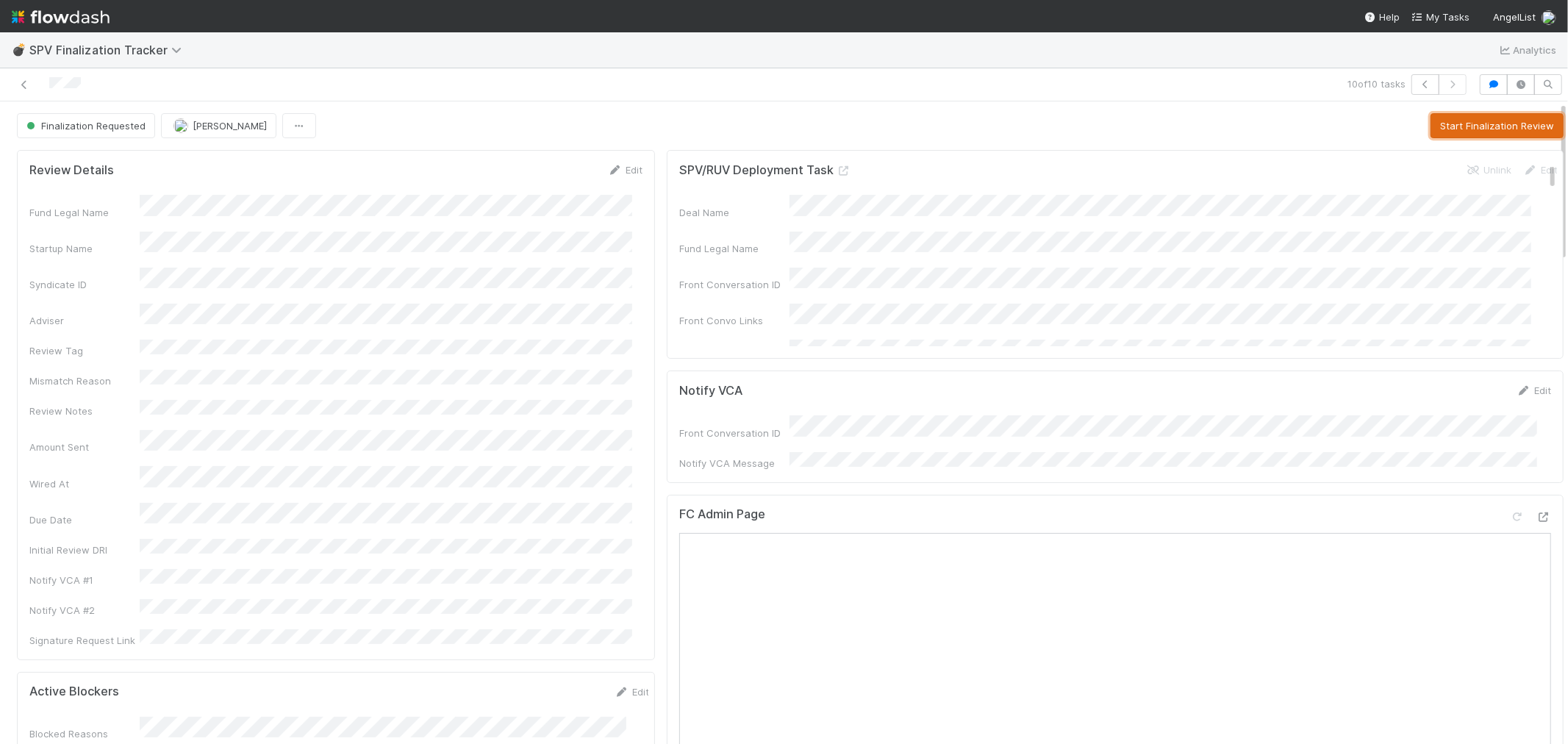
click at [1453, 128] on button "Start Finalization Review" at bounding box center [1497, 126] width 133 height 25
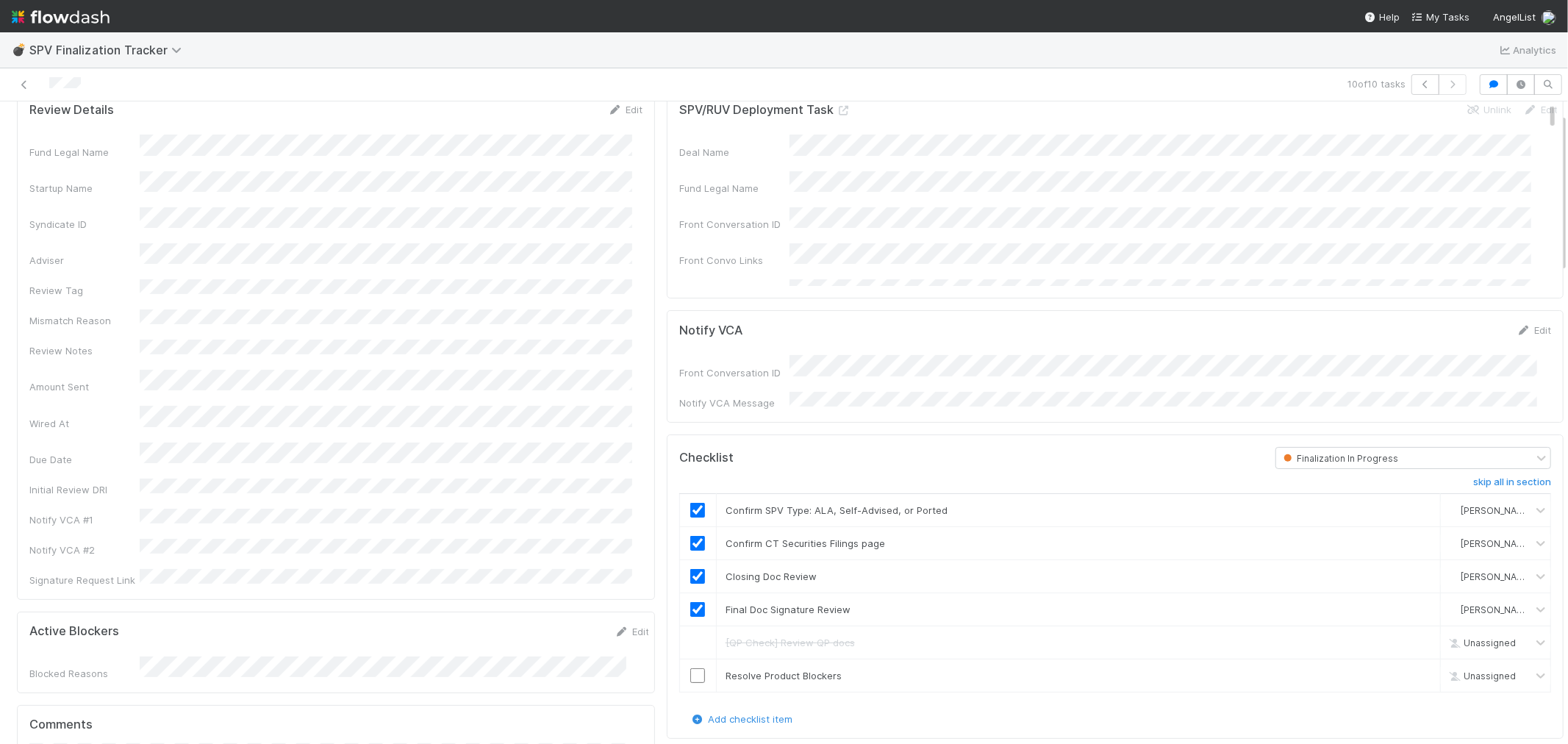
scroll to position [81, 0]
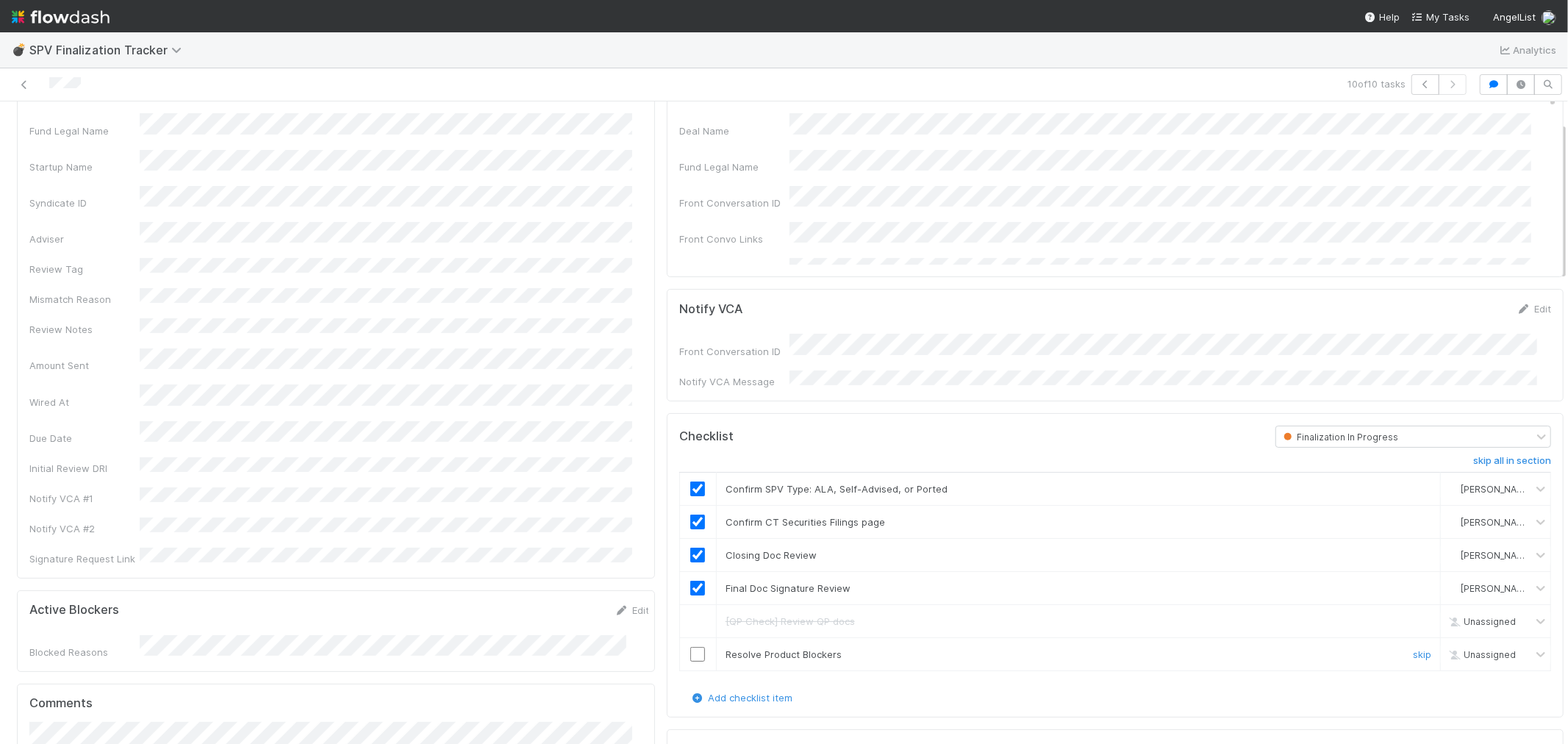
drag, startPoint x: 686, startPoint y: 652, endPoint x: 621, endPoint y: 623, distance: 71.2
click at [691, 652] on input "checkbox" at bounding box center [698, 654] width 15 height 15
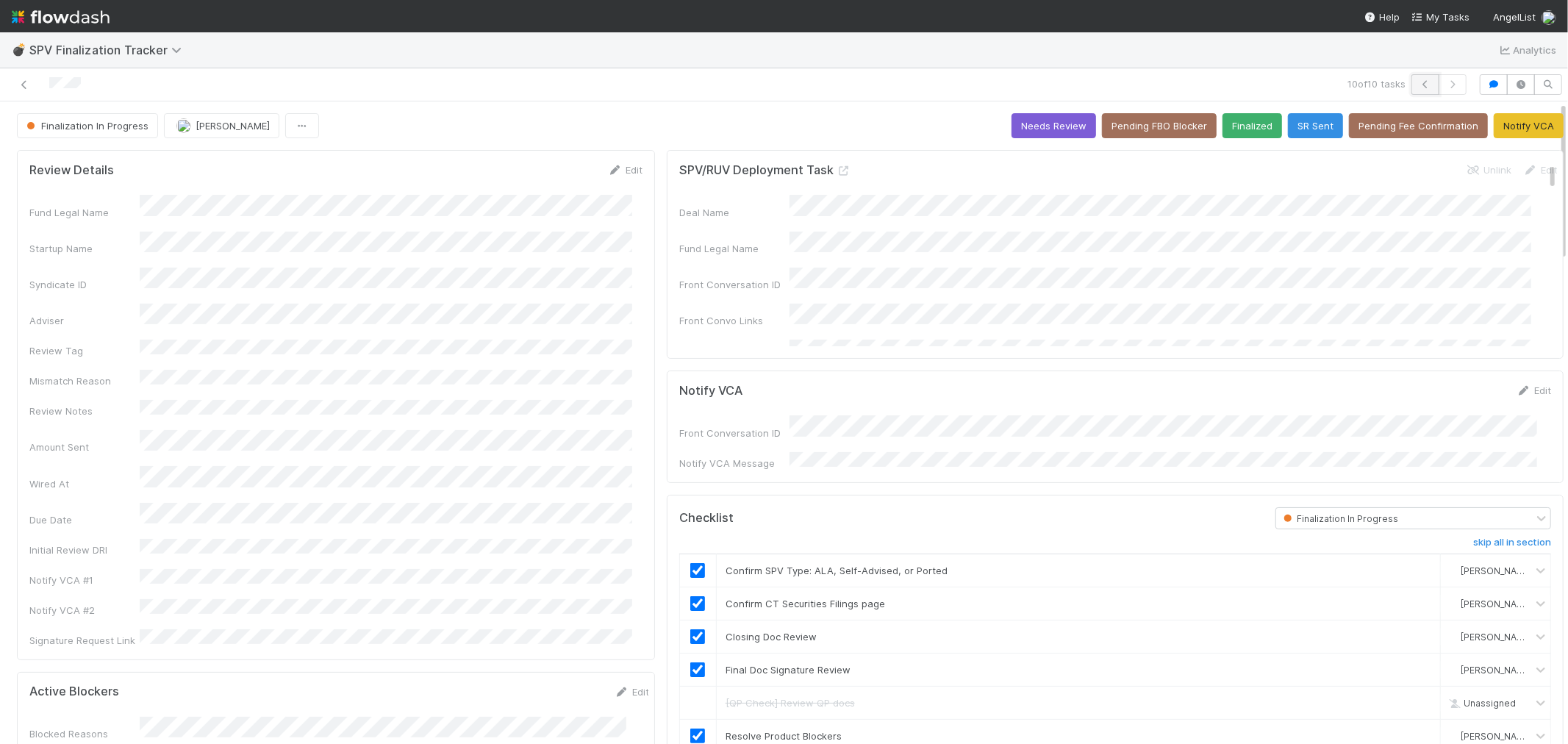
click at [1418, 85] on icon "button" at bounding box center [1426, 84] width 15 height 9
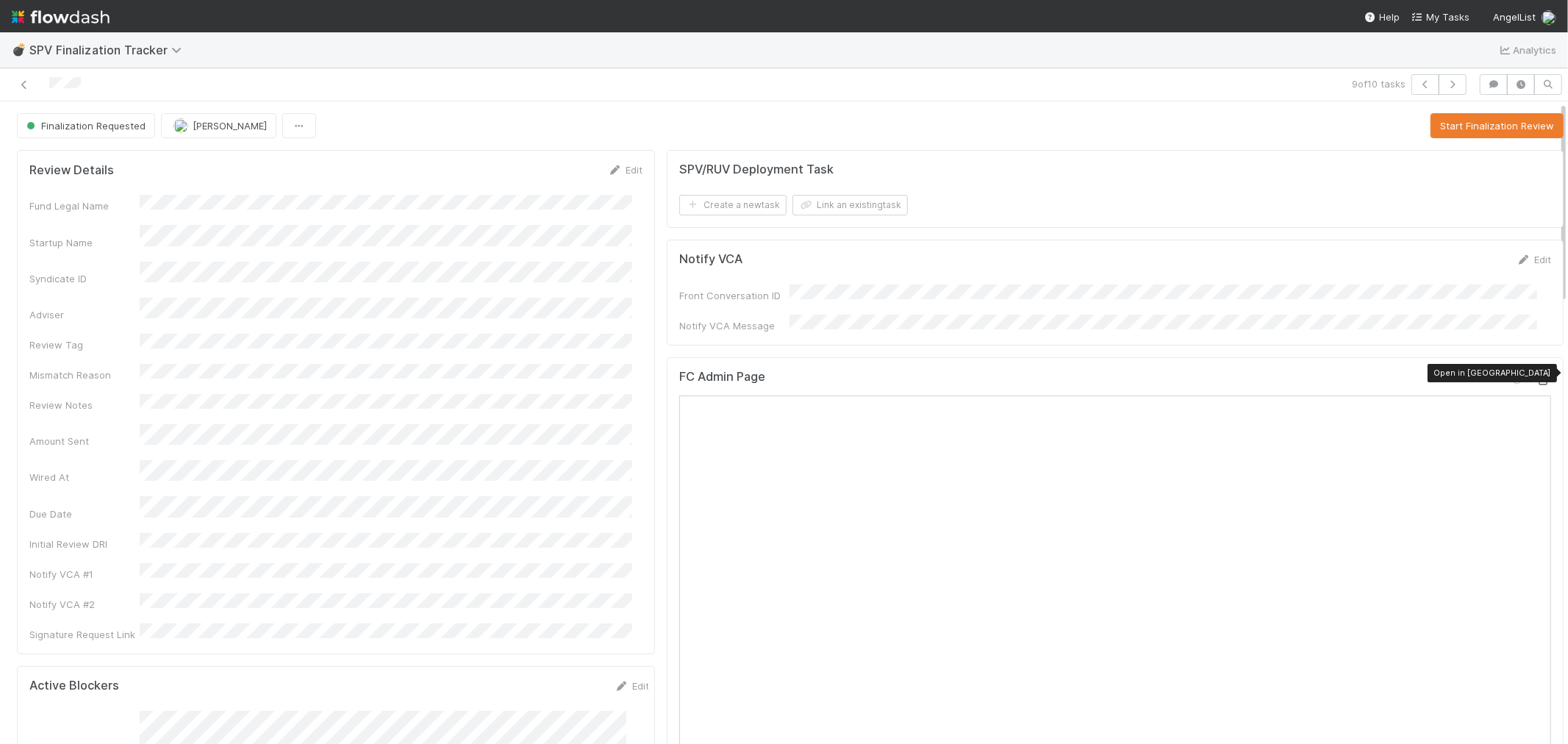
click at [1537, 375] on icon at bounding box center [1544, 380] width 15 height 10
click at [1431, 135] on button "Start Finalization Review" at bounding box center [1497, 126] width 133 height 25
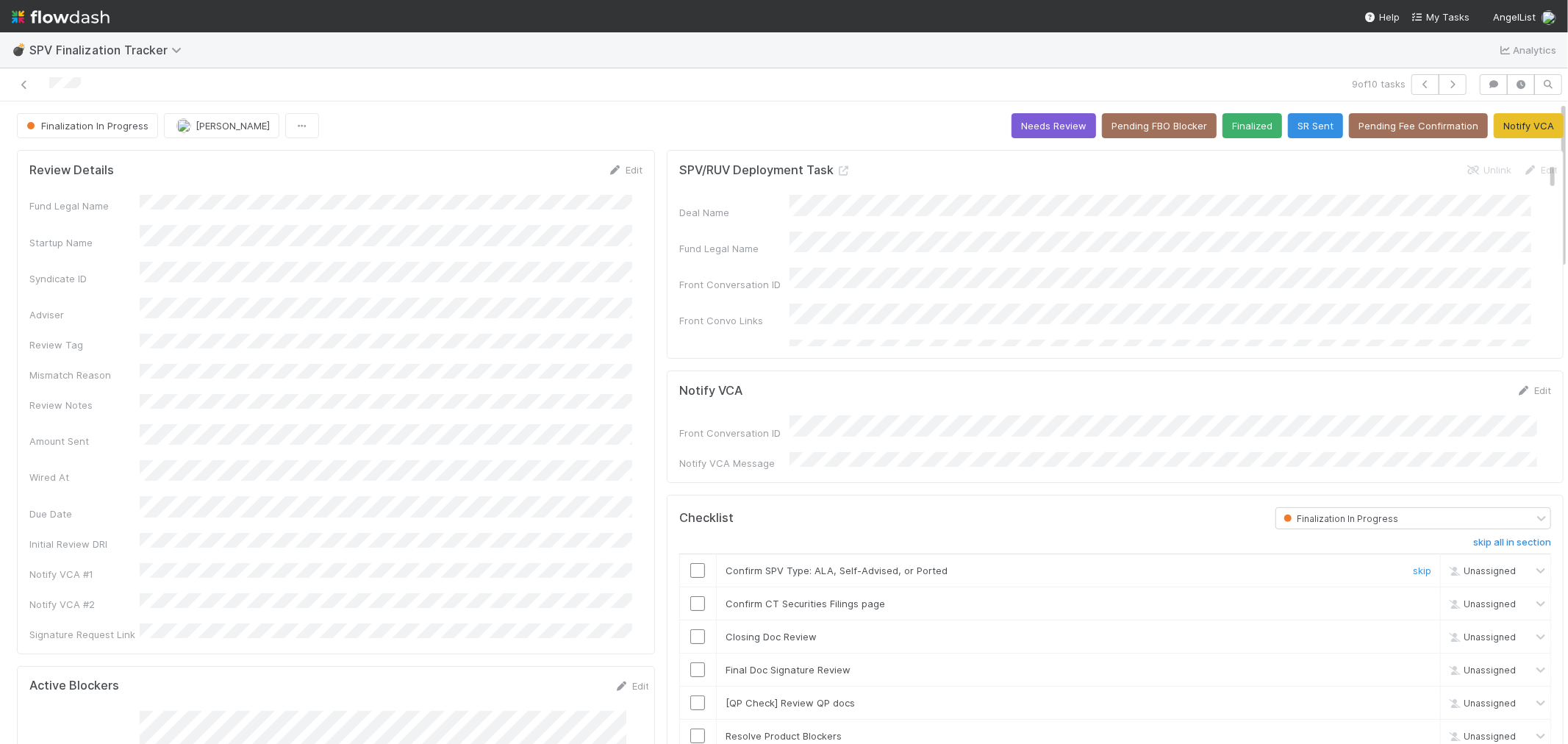
click at [691, 564] on input "checkbox" at bounding box center [698, 570] width 15 height 15
click at [680, 597] on div at bounding box center [698, 603] width 36 height 15
click at [692, 596] on input "checkbox" at bounding box center [698, 603] width 15 height 15
click at [691, 630] on input "checkbox" at bounding box center [698, 637] width 15 height 15
click at [691, 665] on input "checkbox" at bounding box center [698, 670] width 15 height 15
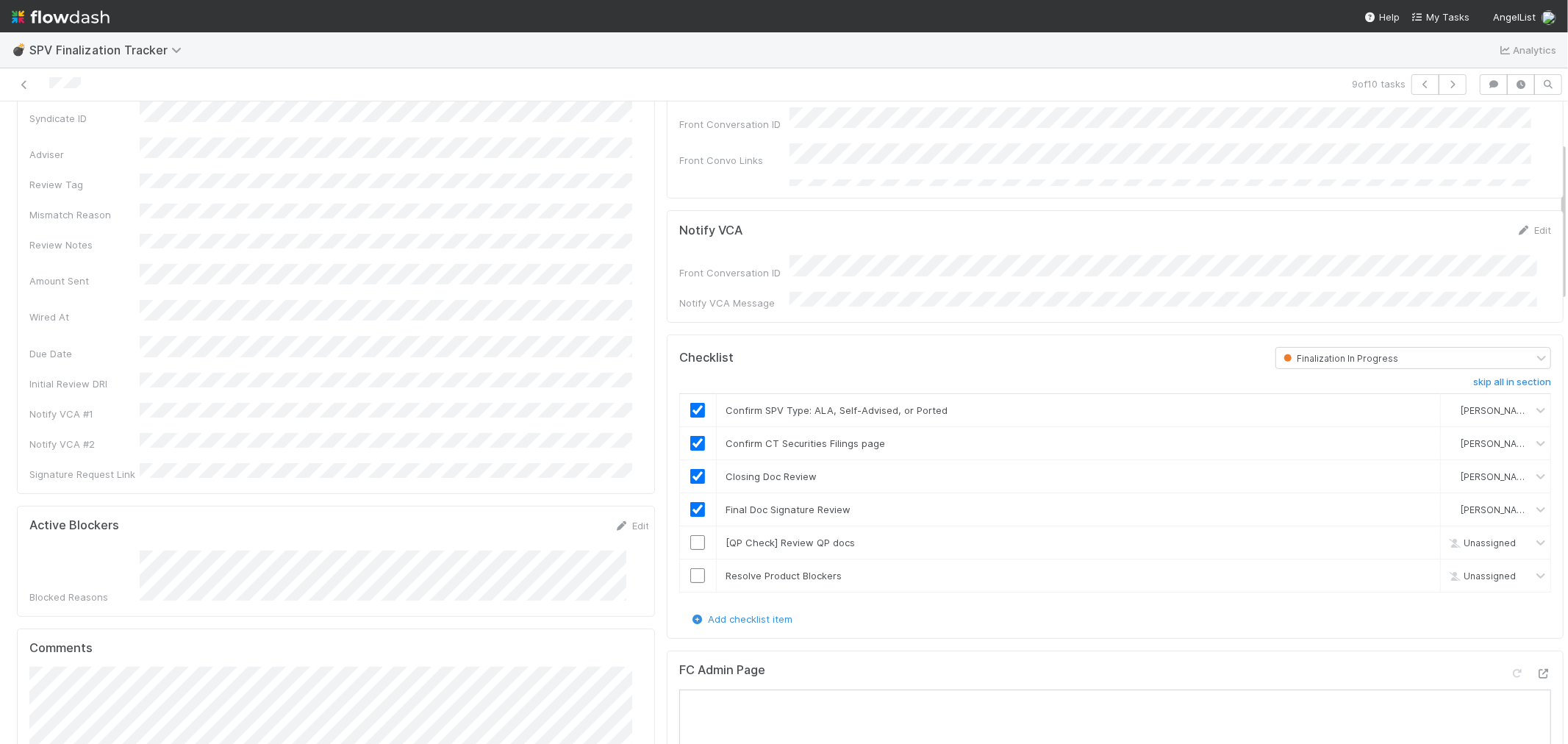
scroll to position [163, 0]
drag, startPoint x: 1397, startPoint y: 534, endPoint x: 1163, endPoint y: 588, distance: 240.1
click at [1413, 534] on link "skip" at bounding box center [1422, 540] width 18 height 12
click at [694, 567] on input "checkbox" at bounding box center [698, 573] width 15 height 15
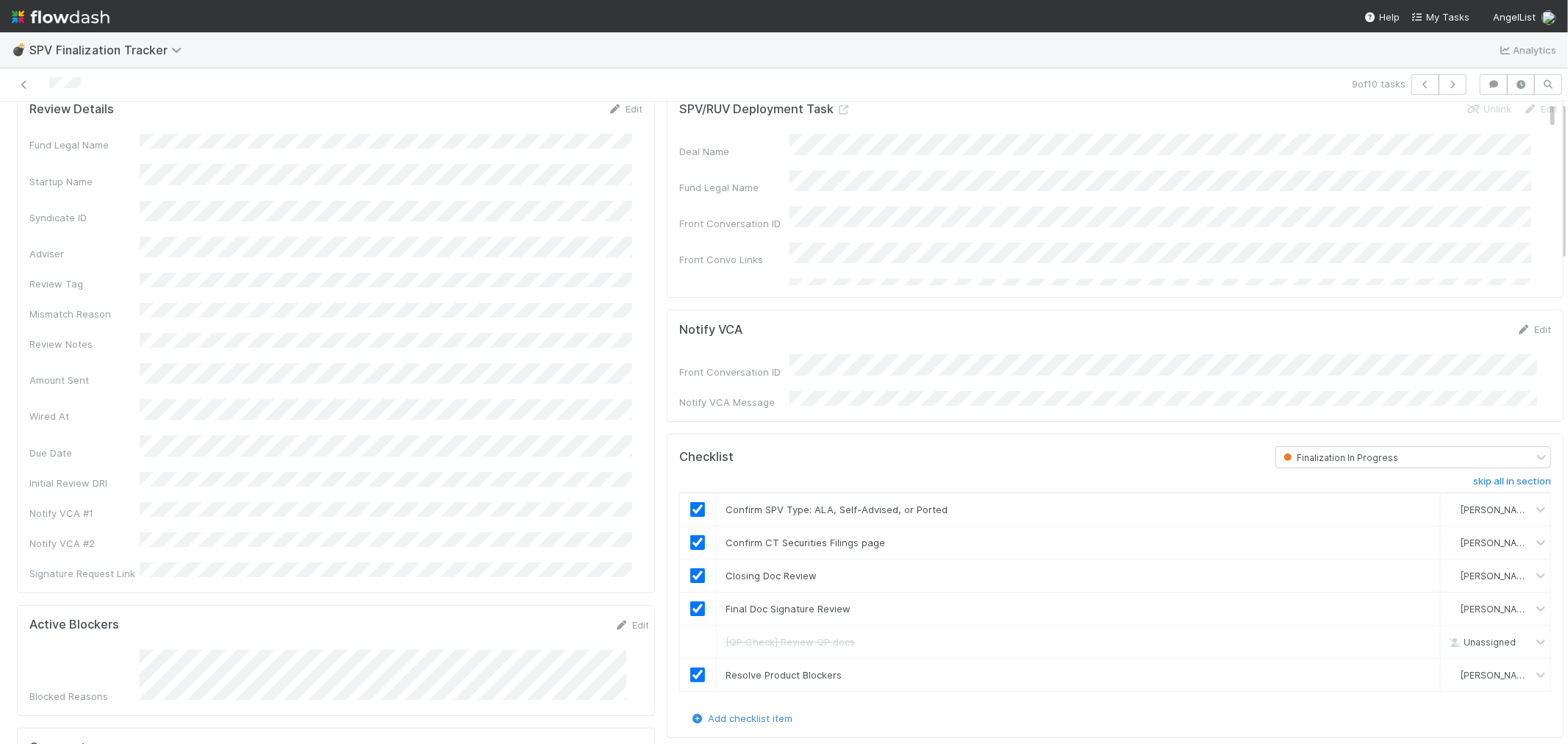
scroll to position [0, 0]
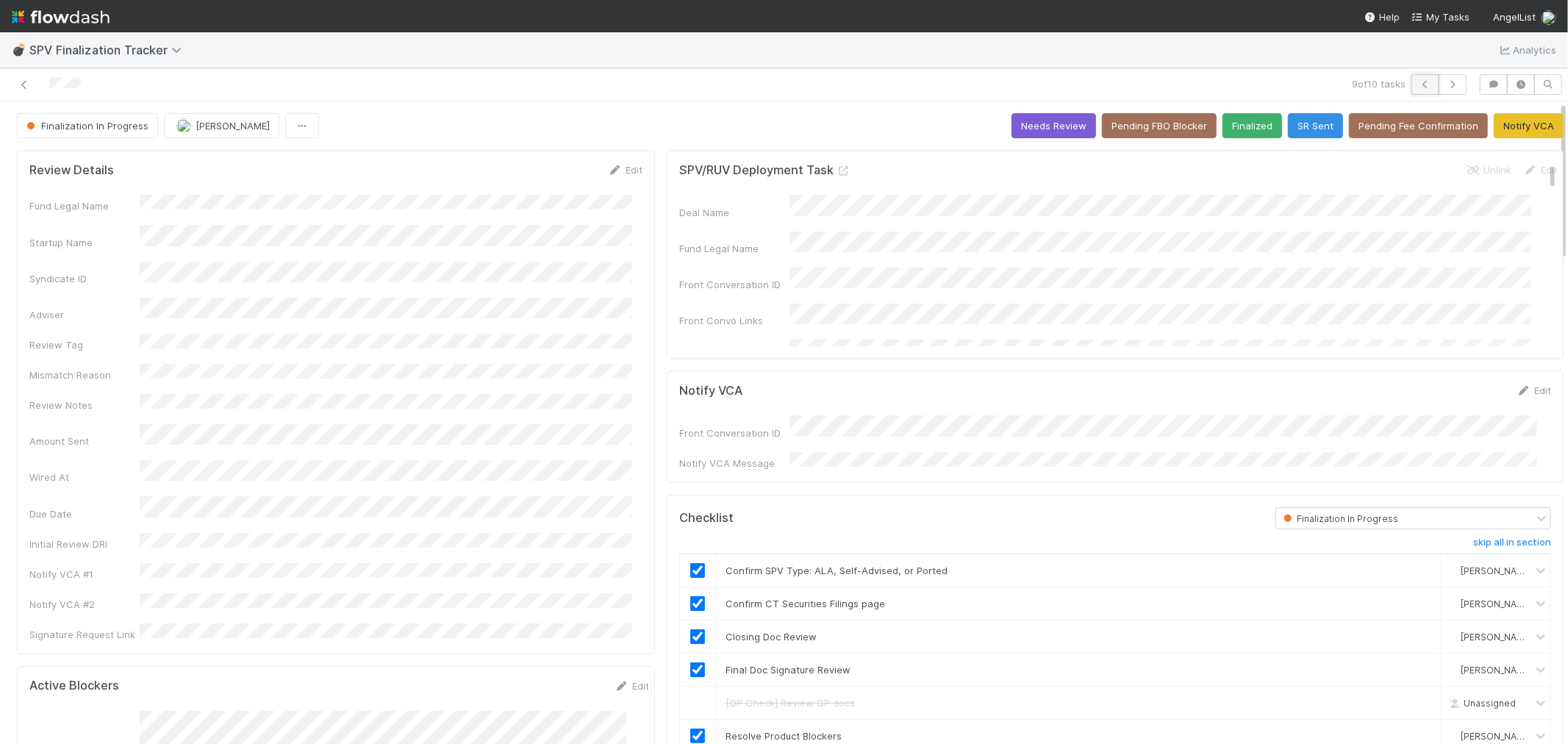
click at [1418, 85] on icon "button" at bounding box center [1426, 84] width 15 height 9
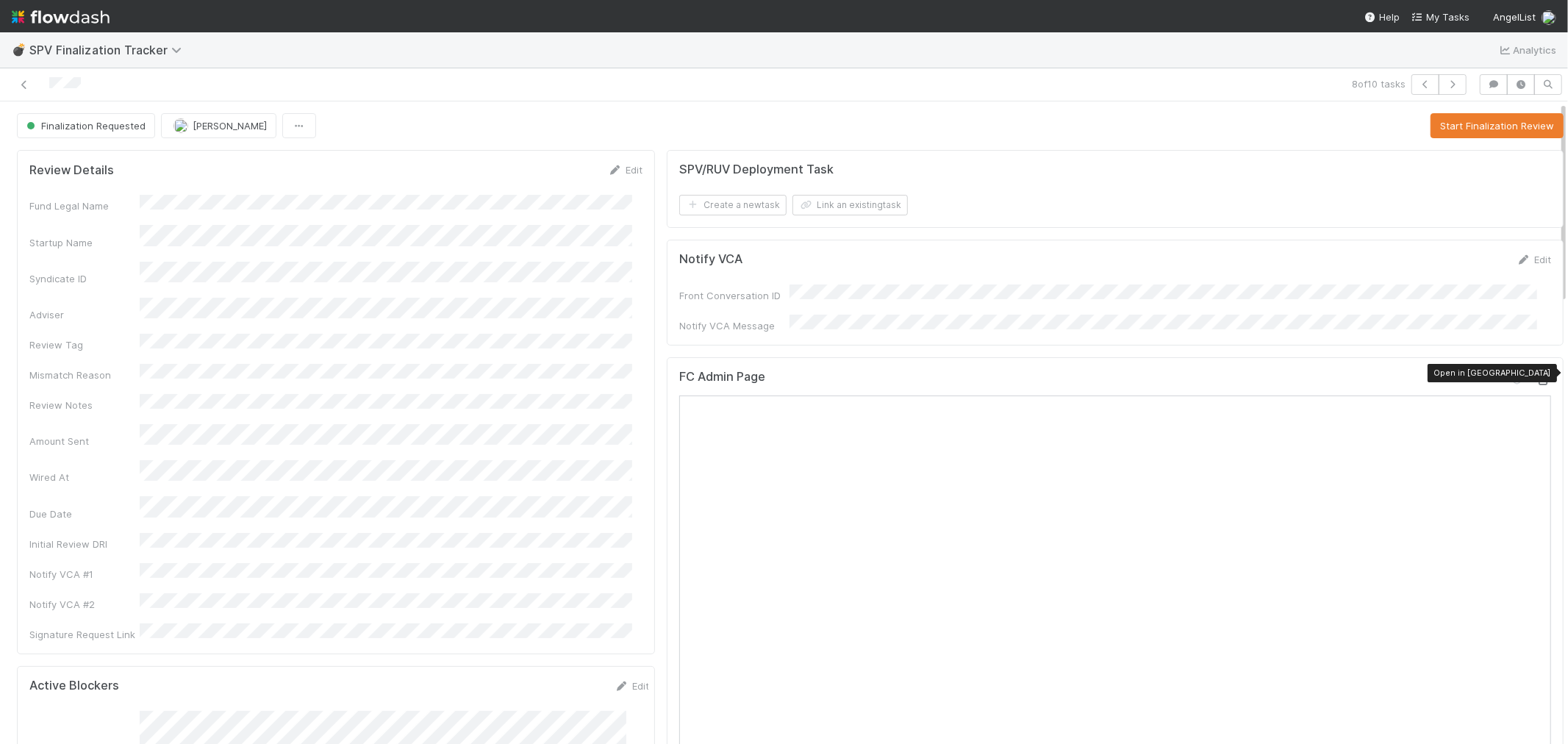
click at [1537, 375] on icon at bounding box center [1544, 380] width 15 height 10
click at [1460, 128] on button "Start Finalization Review" at bounding box center [1497, 126] width 133 height 25
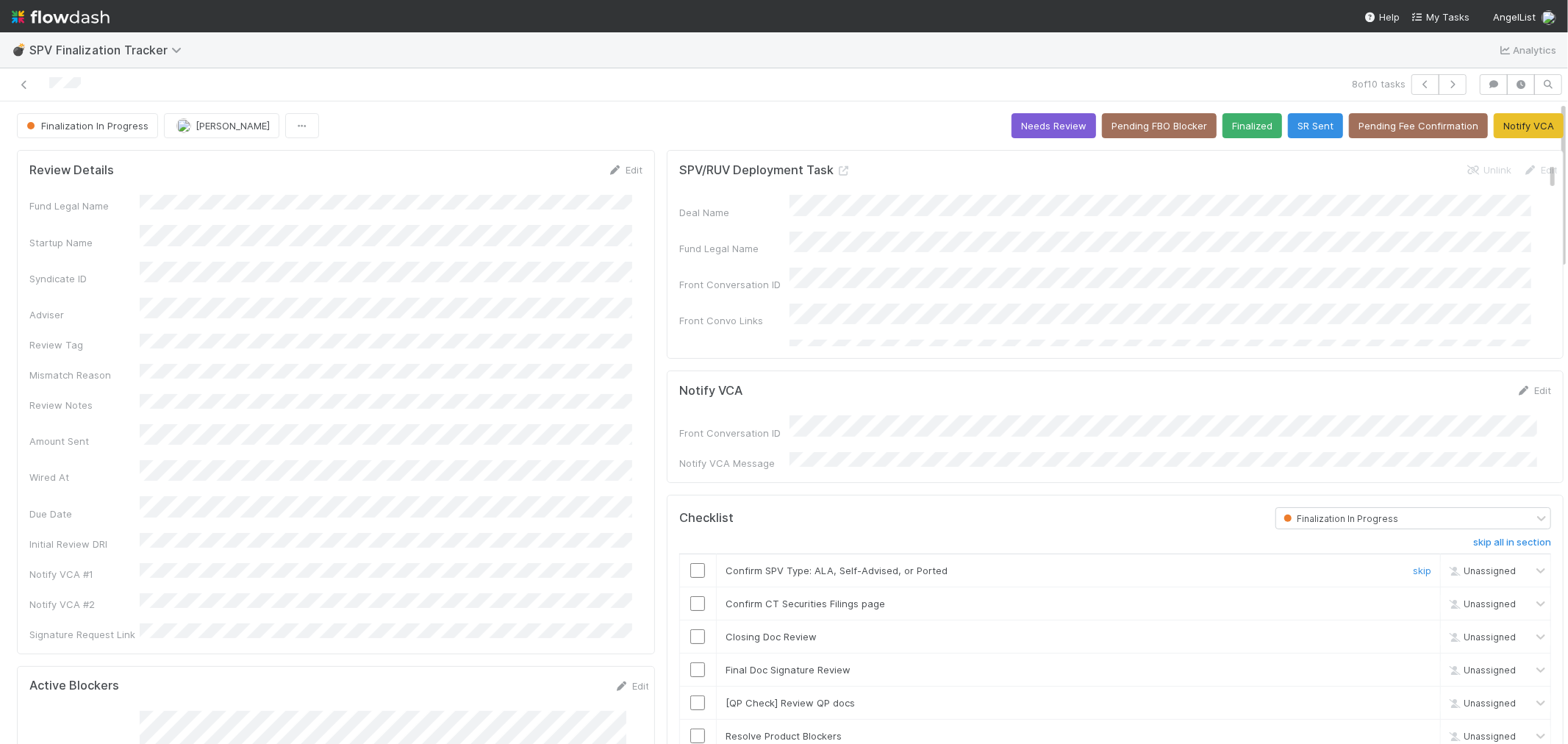
click at [691, 566] on input "checkbox" at bounding box center [698, 570] width 15 height 15
click at [691, 599] on input "checkbox" at bounding box center [698, 603] width 15 height 15
click at [693, 633] on input "checkbox" at bounding box center [698, 637] width 15 height 15
click at [691, 666] on input "checkbox" at bounding box center [698, 670] width 15 height 15
drag, startPoint x: 1392, startPoint y: 696, endPoint x: 807, endPoint y: 680, distance: 585.2
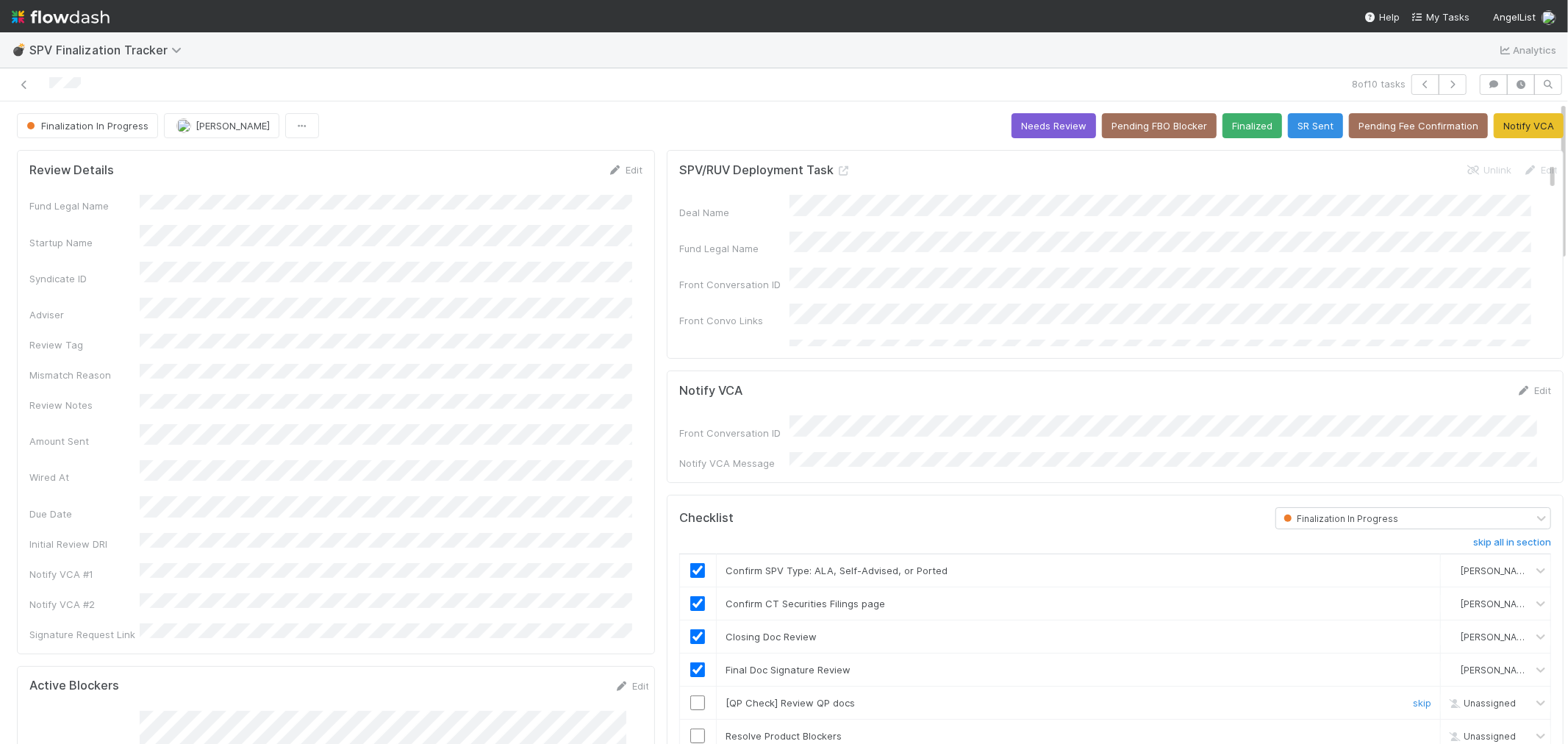
click at [1413, 697] on link "skip" at bounding box center [1422, 703] width 18 height 12
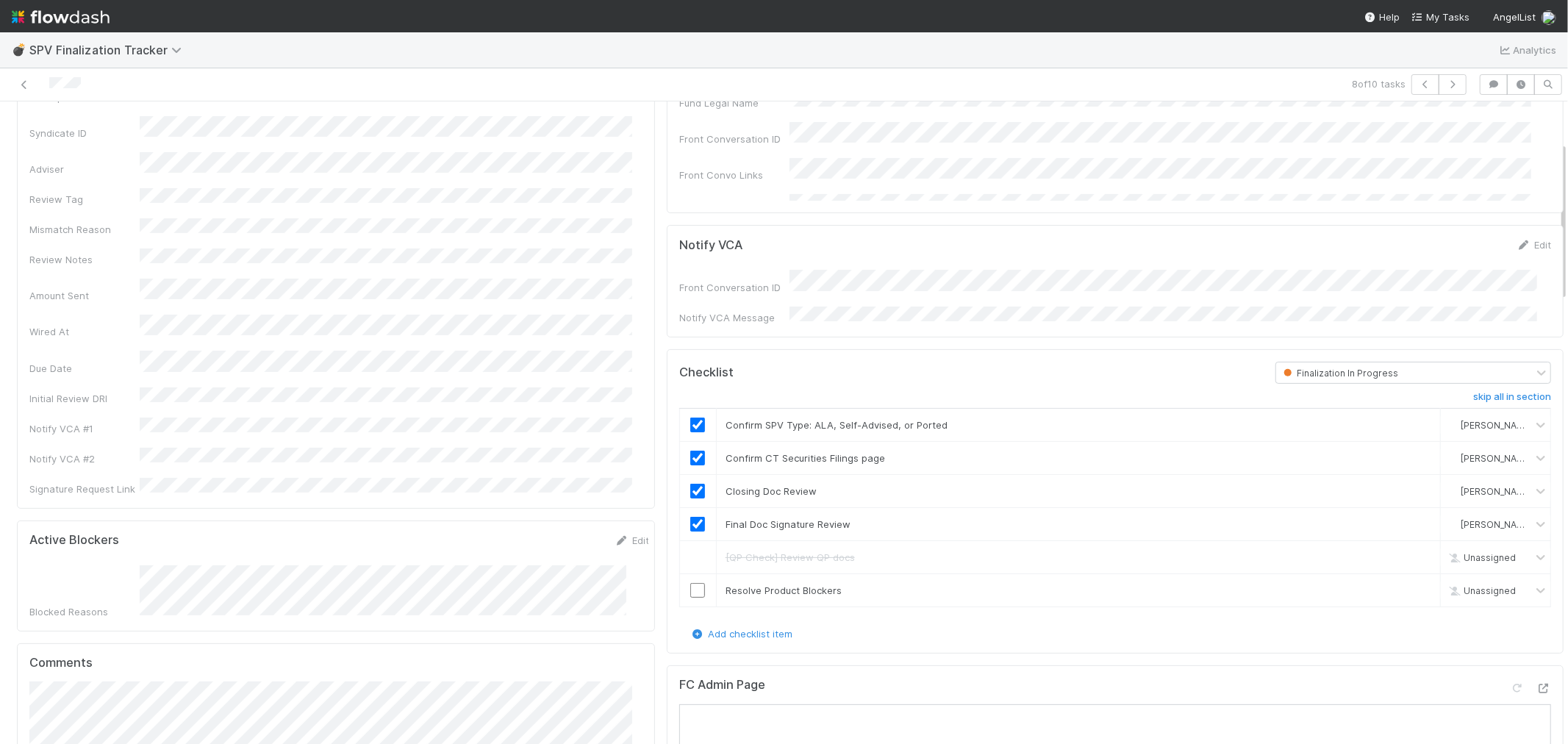
scroll to position [163, 0]
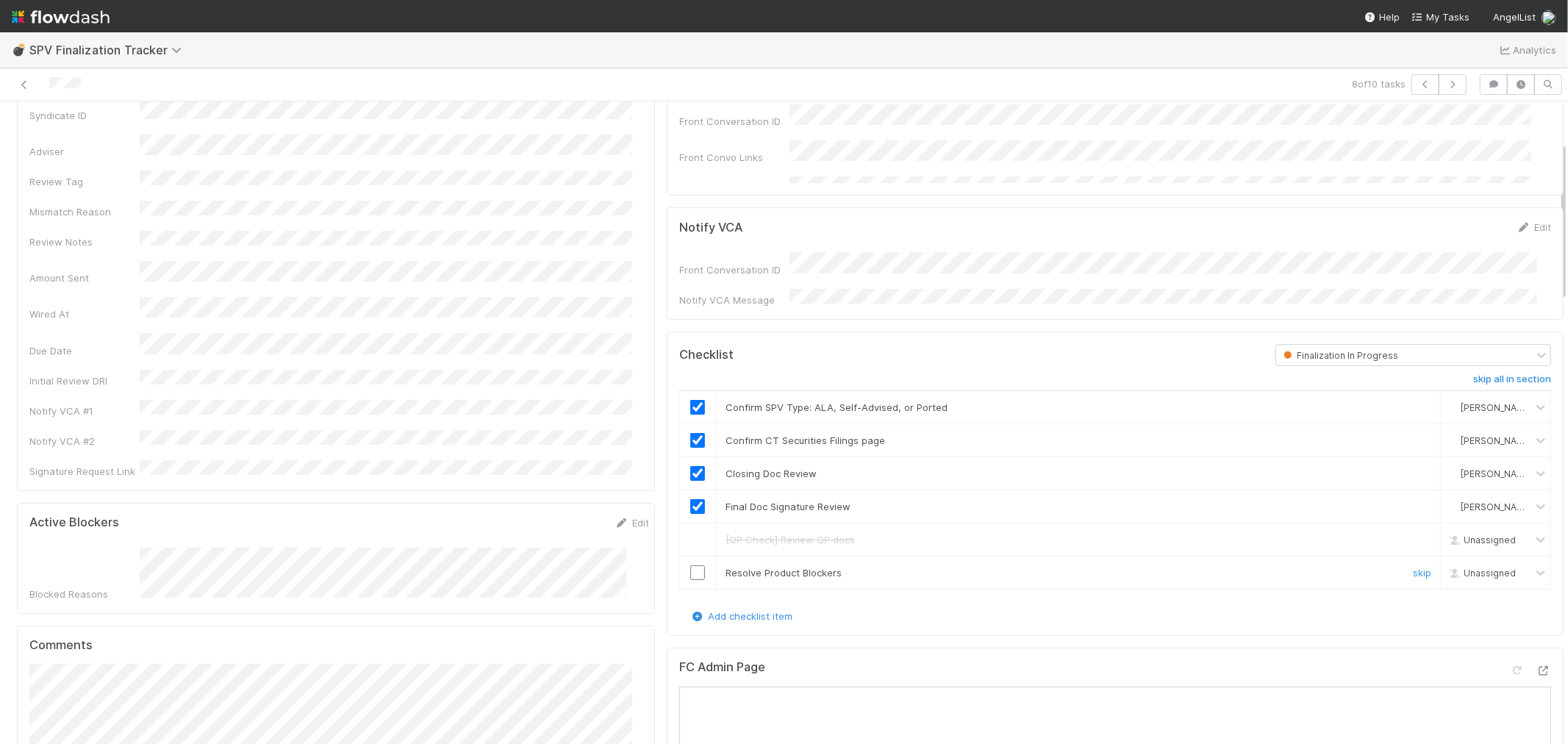
click at [691, 565] on input "checkbox" at bounding box center [698, 573] width 15 height 15
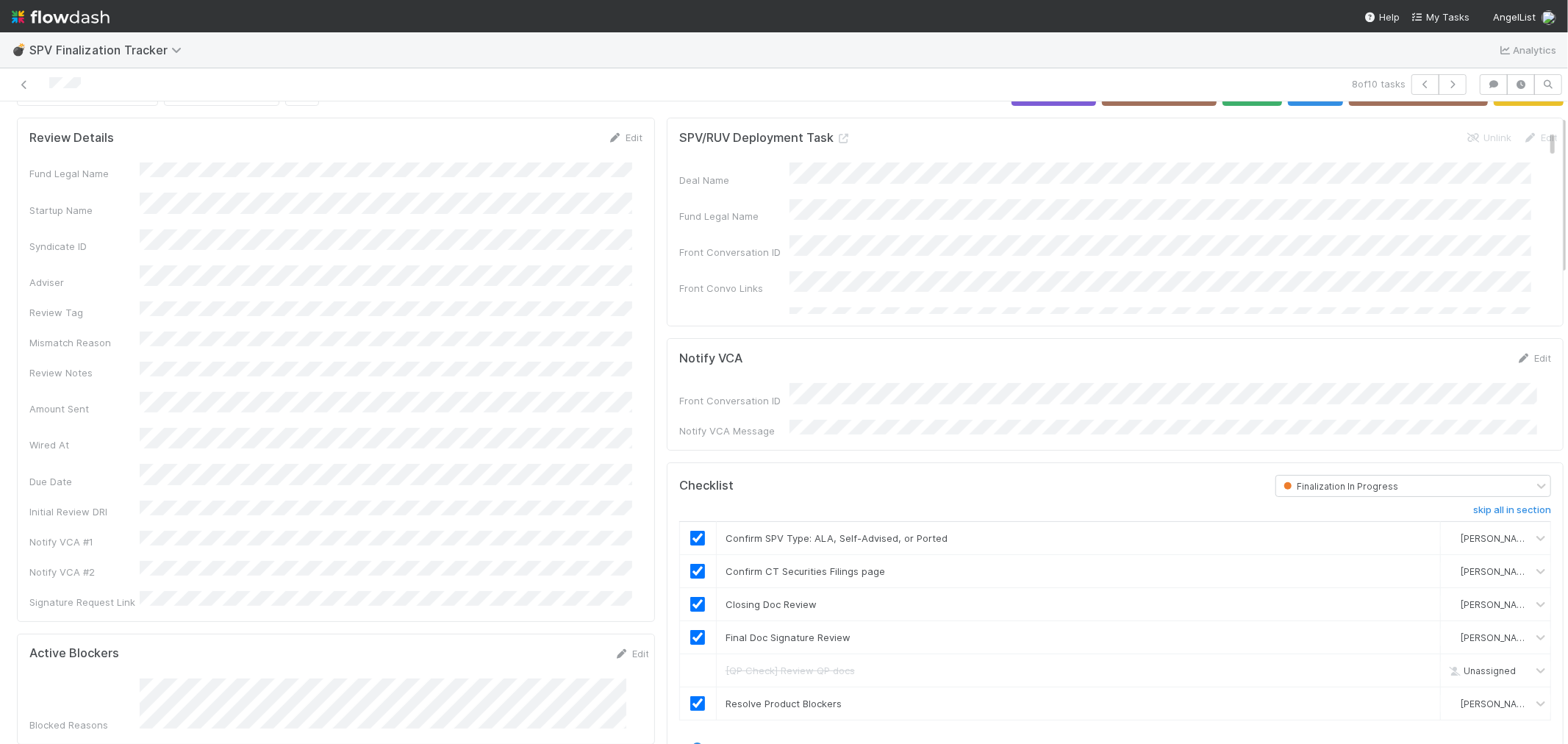
scroll to position [0, 0]
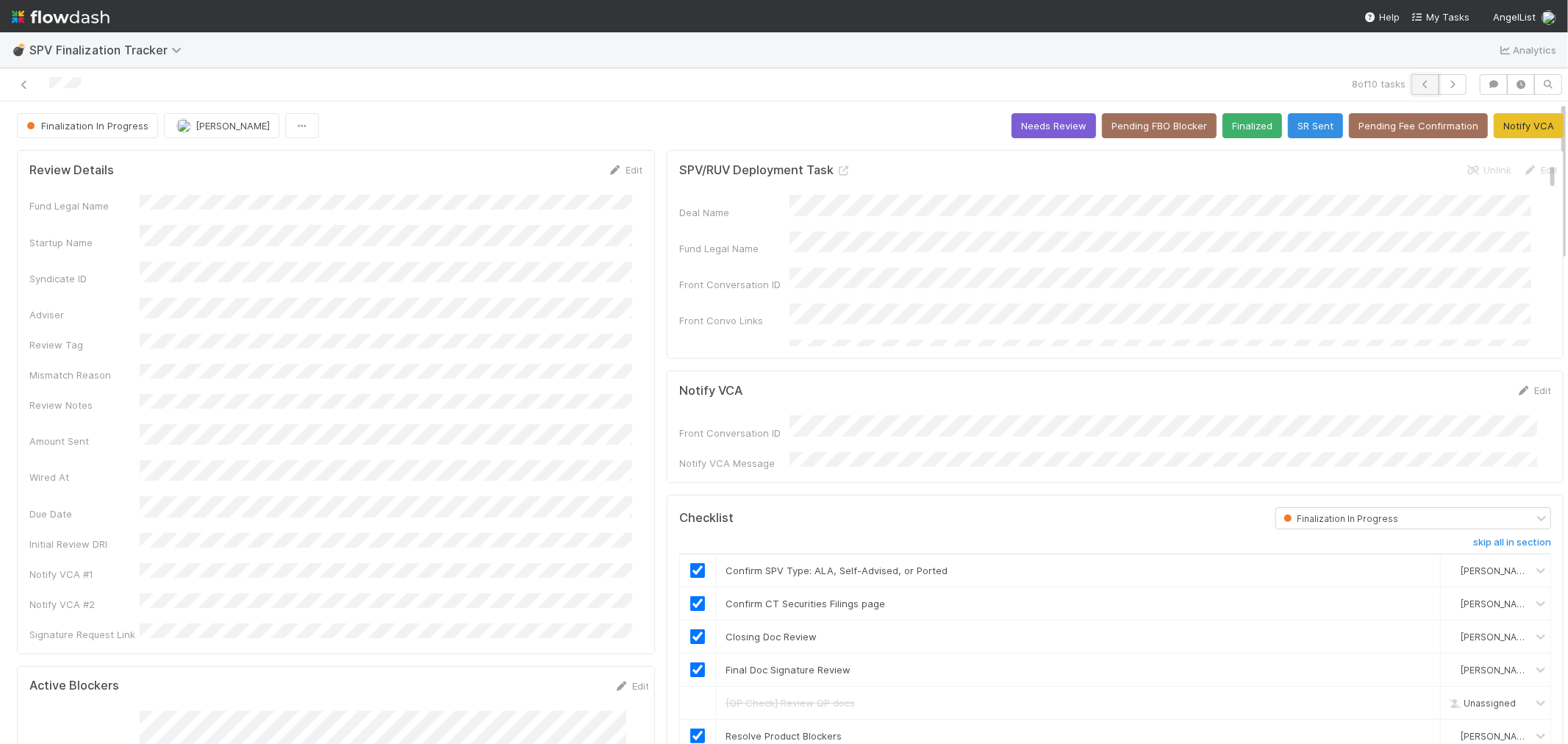
click at [1418, 86] on icon "button" at bounding box center [1426, 84] width 15 height 9
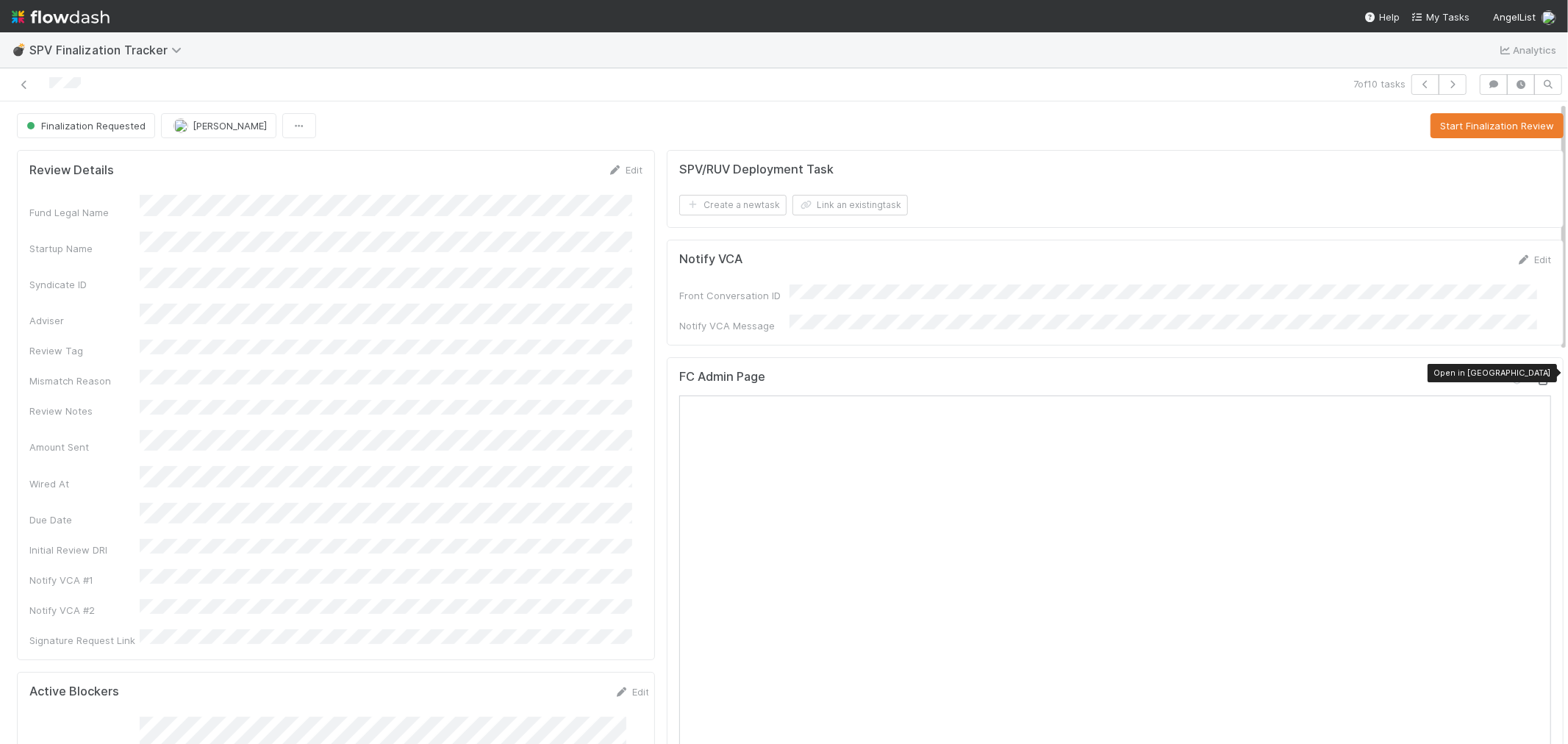
click at [1537, 375] on icon at bounding box center [1544, 380] width 15 height 10
click at [1491, 116] on button "Start Finalization Review" at bounding box center [1497, 126] width 133 height 25
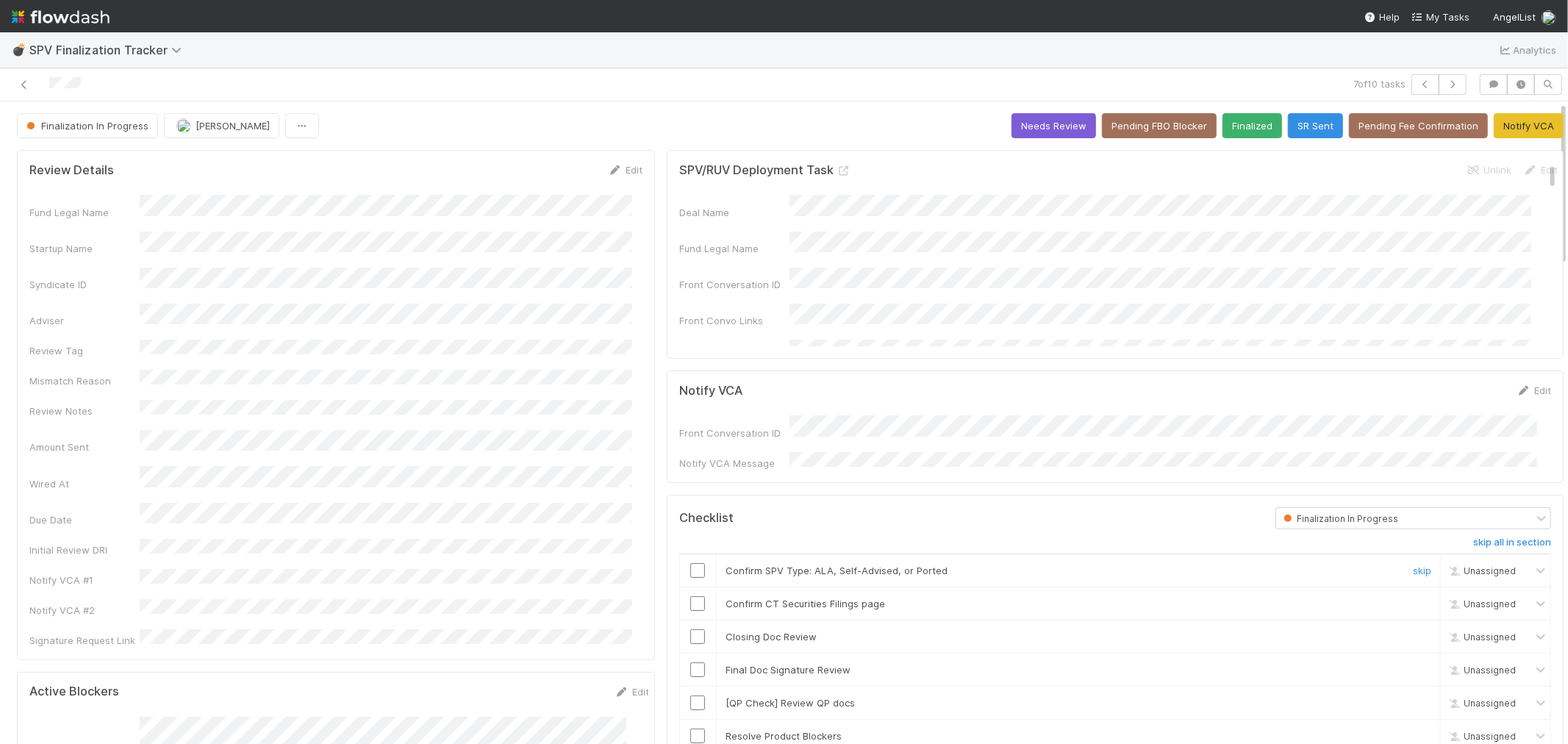
click at [691, 563] on input "checkbox" at bounding box center [698, 570] width 15 height 15
drag, startPoint x: 689, startPoint y: 590, endPoint x: 712, endPoint y: 584, distance: 23.8
click at [692, 596] on input "checkbox" at bounding box center [698, 603] width 15 height 15
click at [691, 630] on input "checkbox" at bounding box center [698, 637] width 15 height 15
click at [1520, 390] on link "Edit" at bounding box center [1534, 390] width 35 height 12
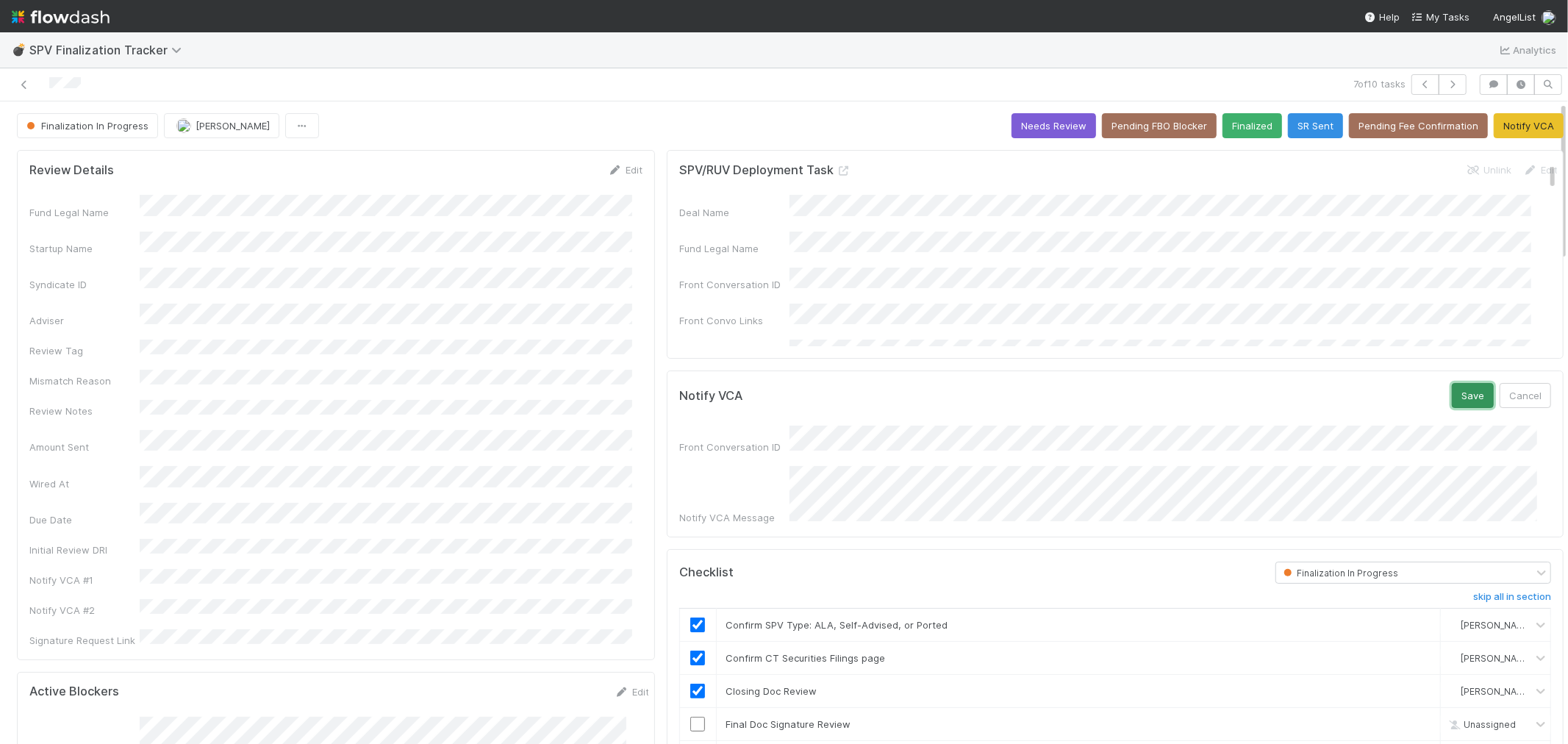
click at [1452, 393] on button "Save" at bounding box center [1473, 395] width 42 height 25
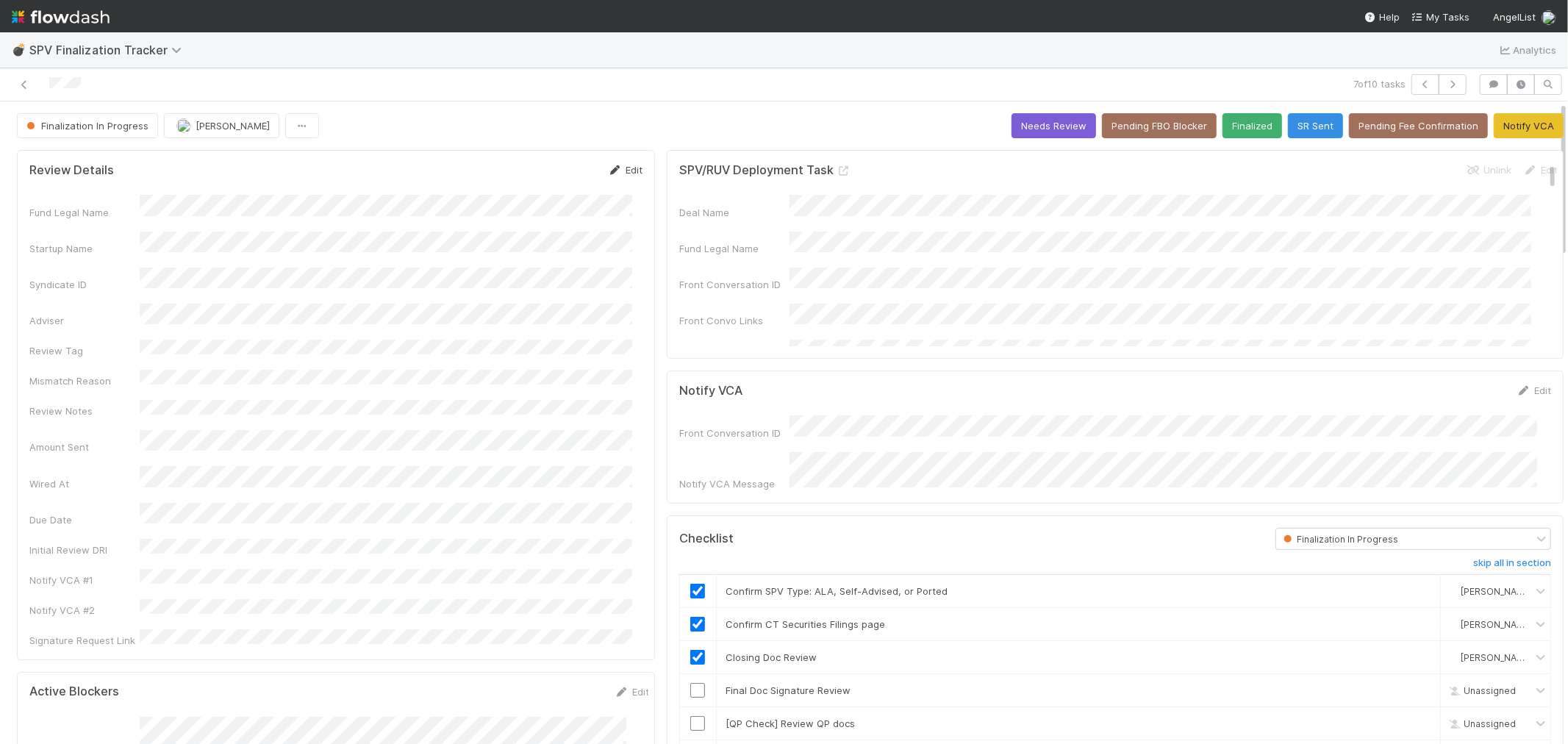
click at [613, 169] on link "Edit" at bounding box center [626, 170] width 35 height 12
click at [543, 183] on button "Save" at bounding box center [564, 174] width 42 height 25
click at [1502, 126] on button "Notify VCA" at bounding box center [1528, 126] width 70 height 25
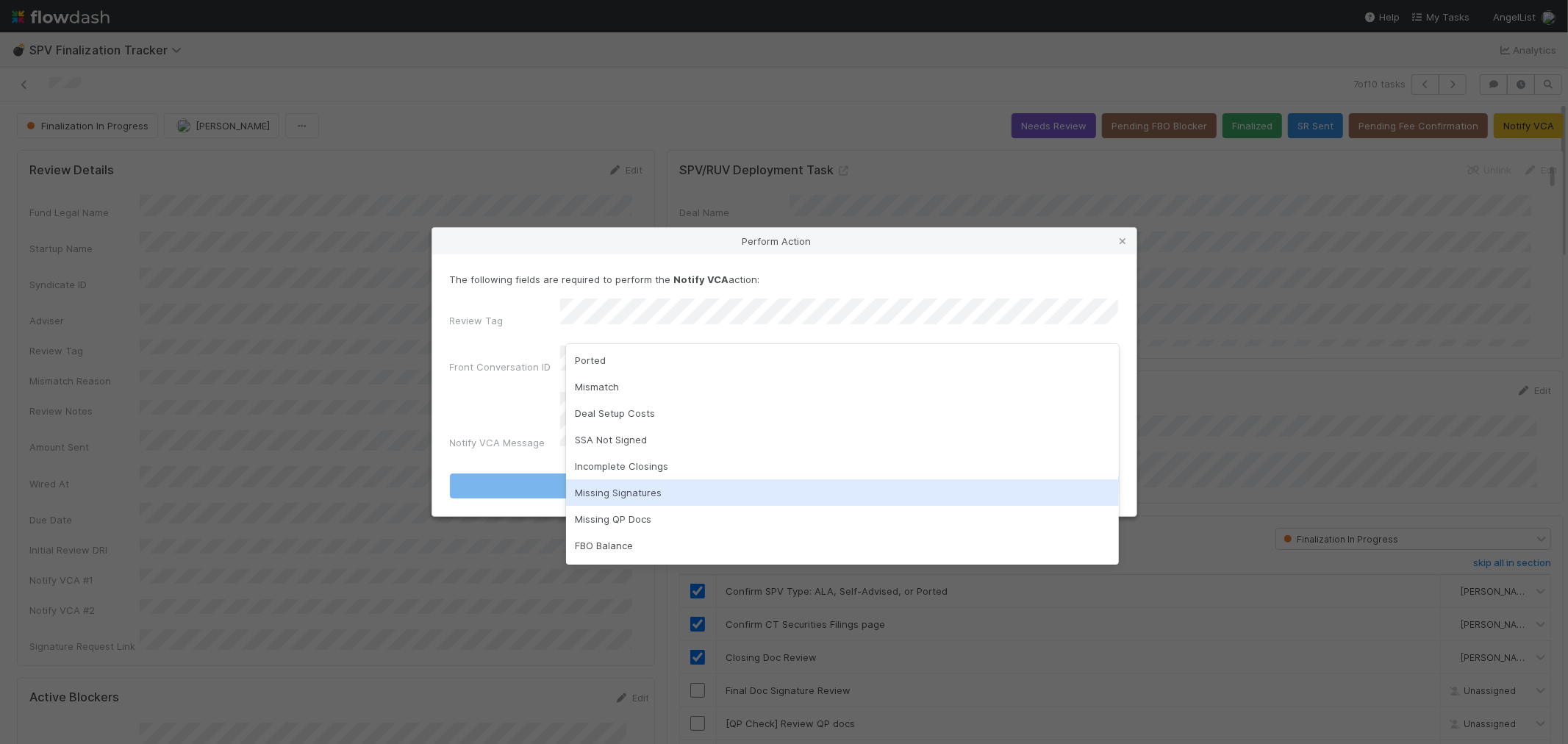
click at [607, 486] on div "Missing Signatures" at bounding box center [843, 492] width 553 height 26
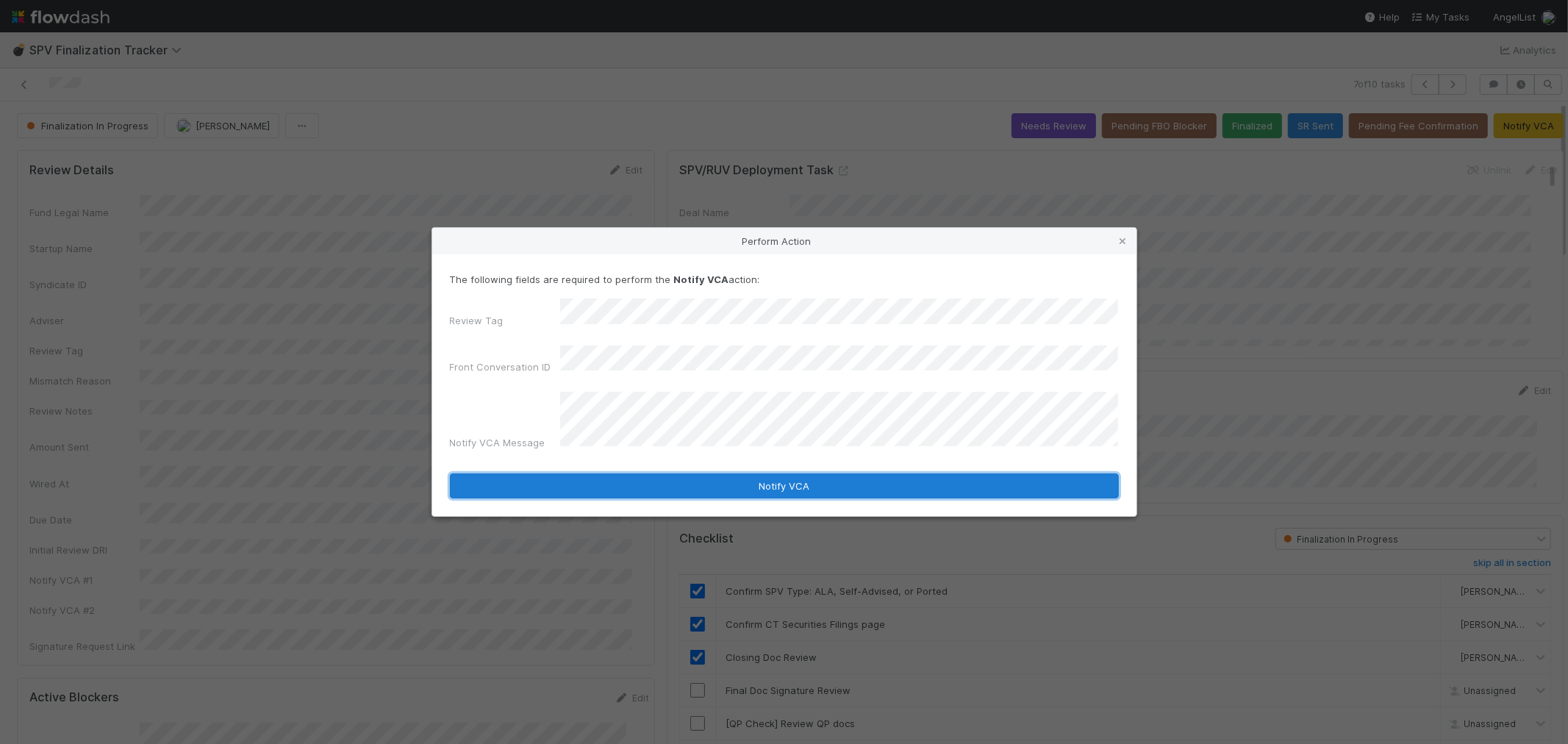
click at [550, 473] on button "Notify VCA" at bounding box center [784, 486] width 669 height 25
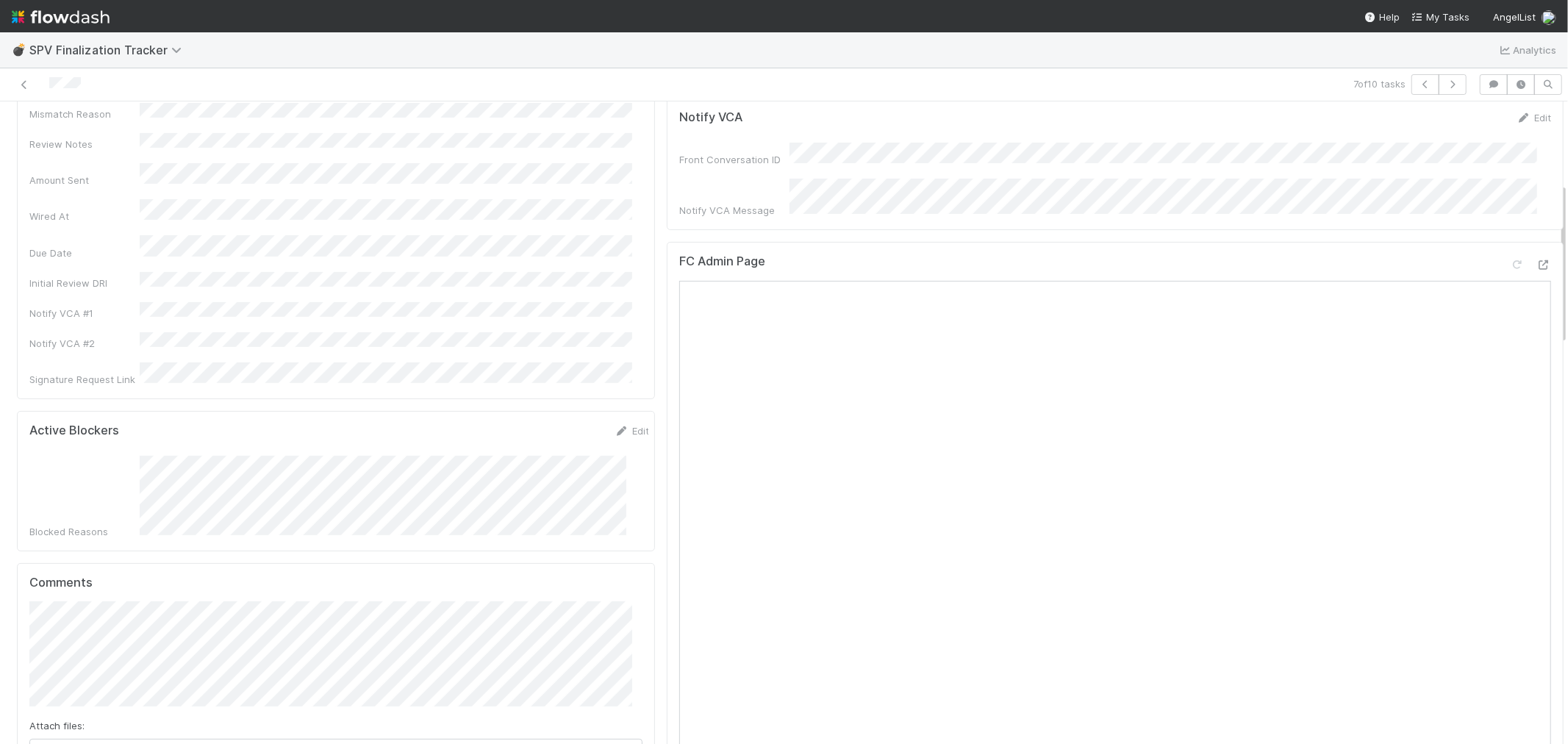
scroll to position [327, 0]
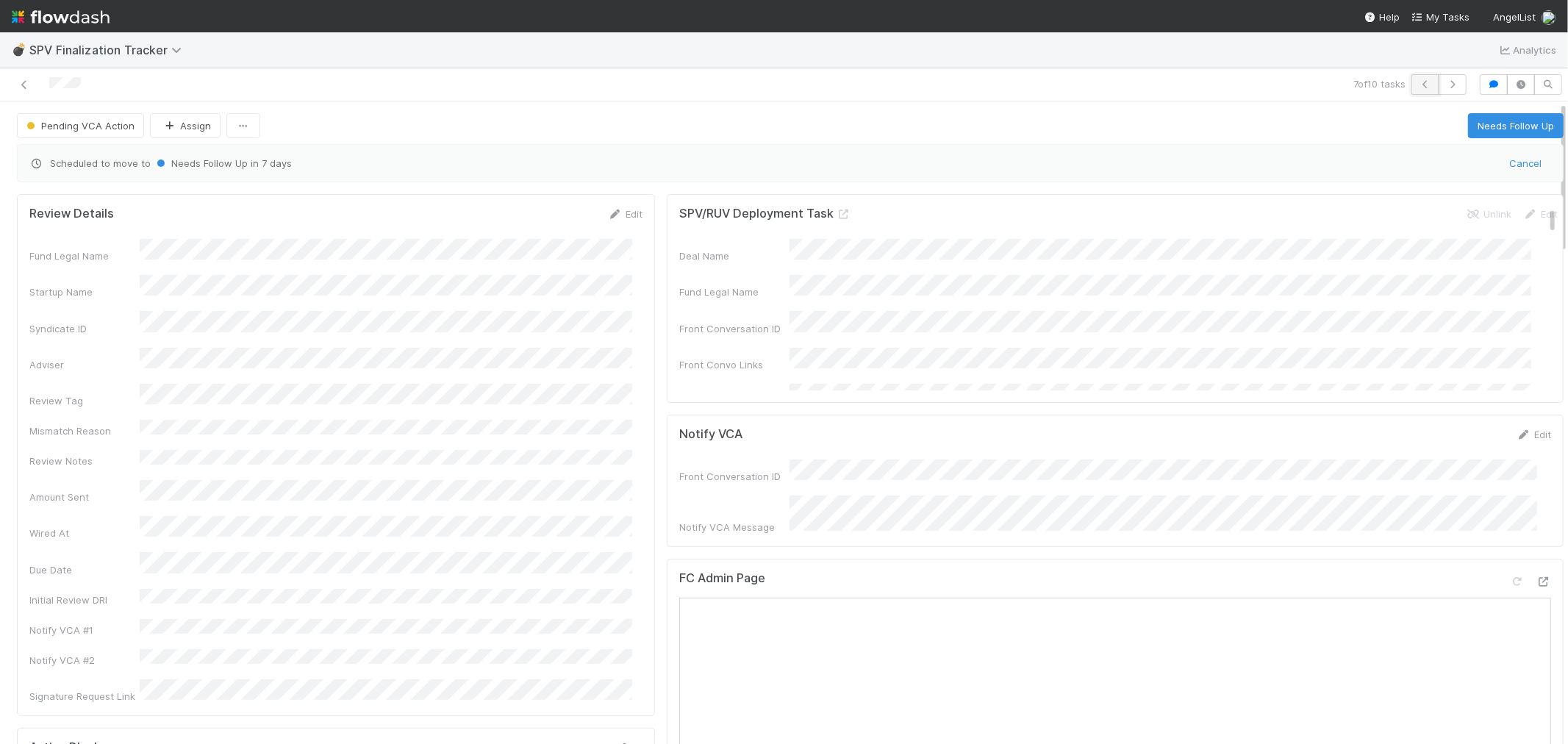
click at [1418, 81] on icon "button" at bounding box center [1426, 84] width 15 height 9
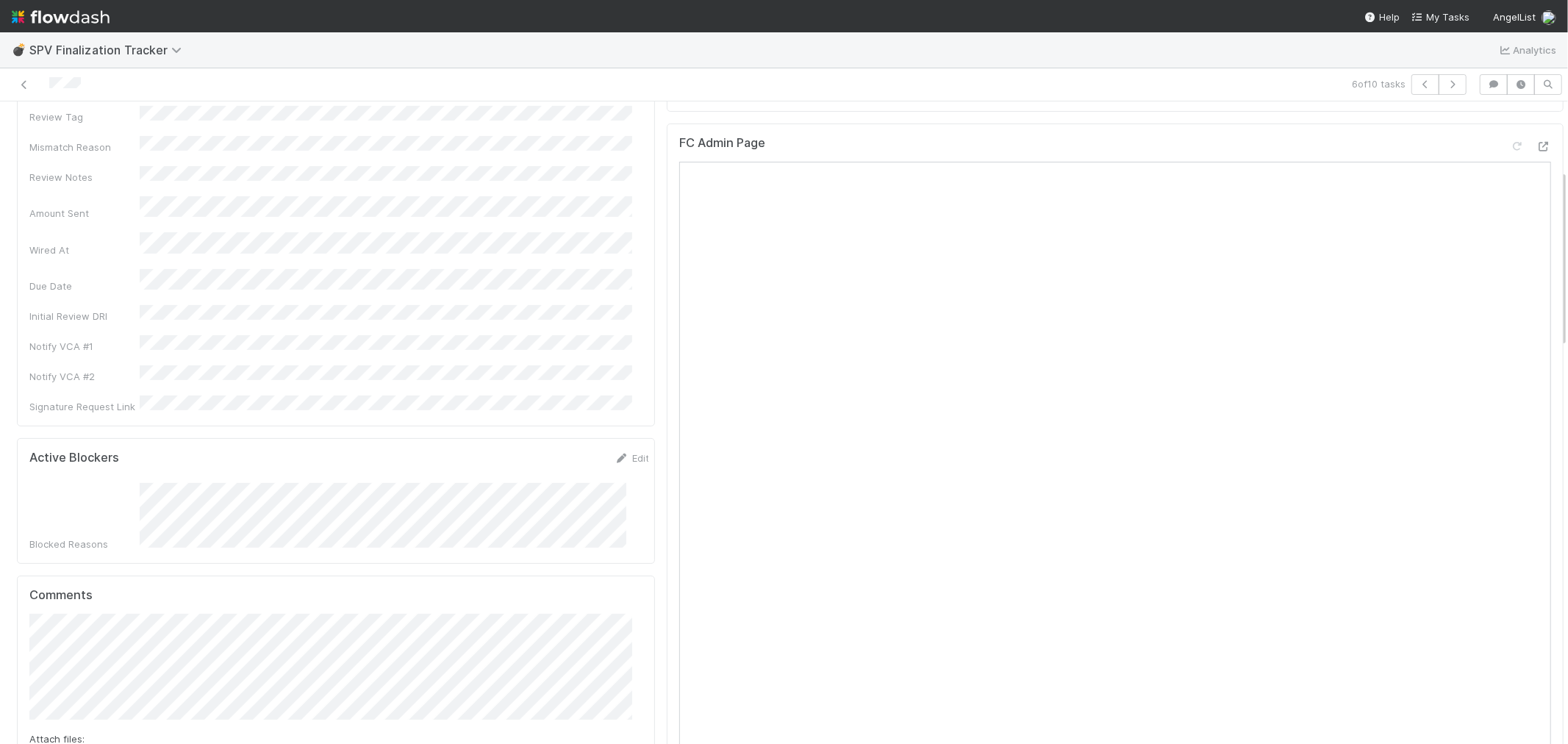
scroll to position [244, 0]
click at [1537, 131] on icon at bounding box center [1544, 136] width 15 height 10
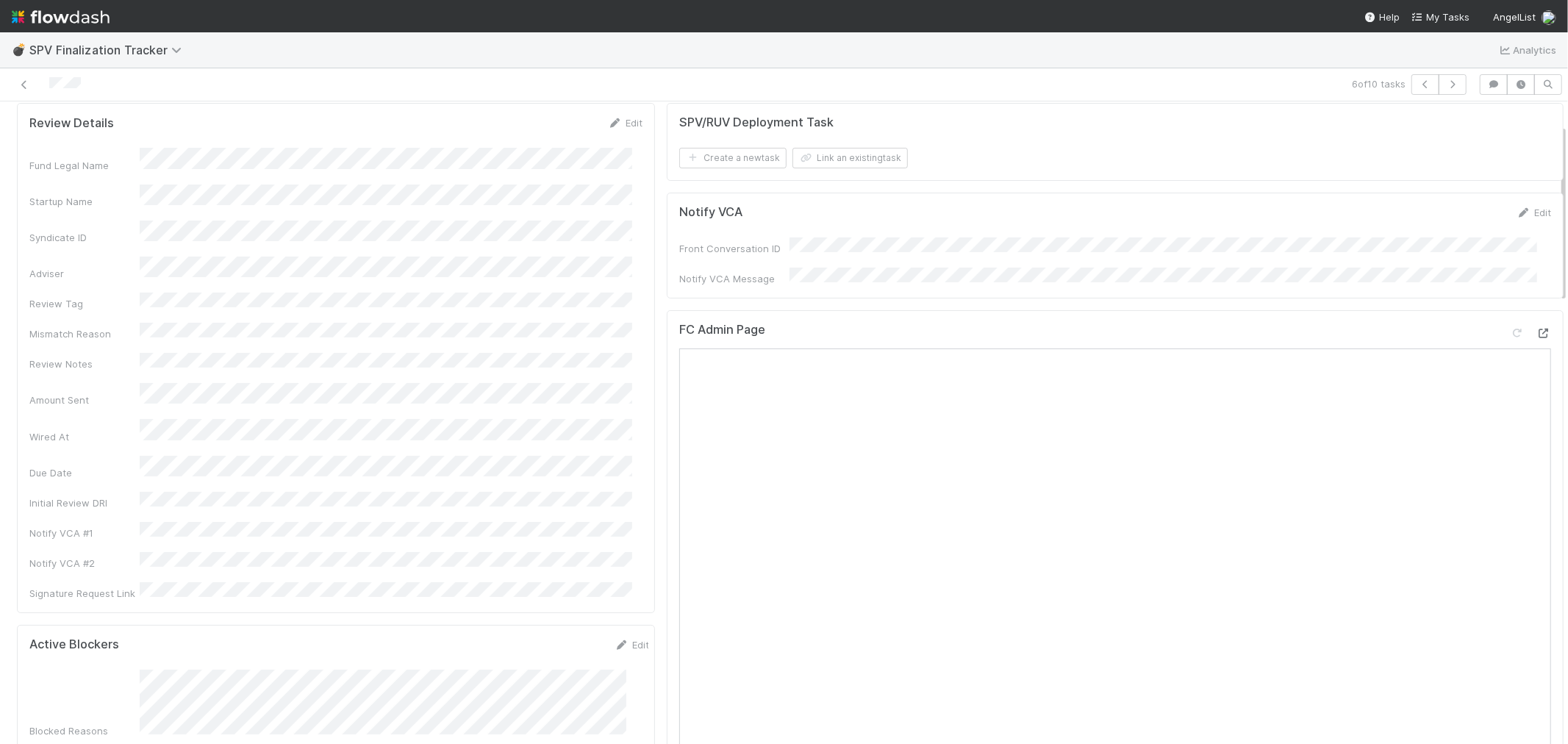
scroll to position [0, 0]
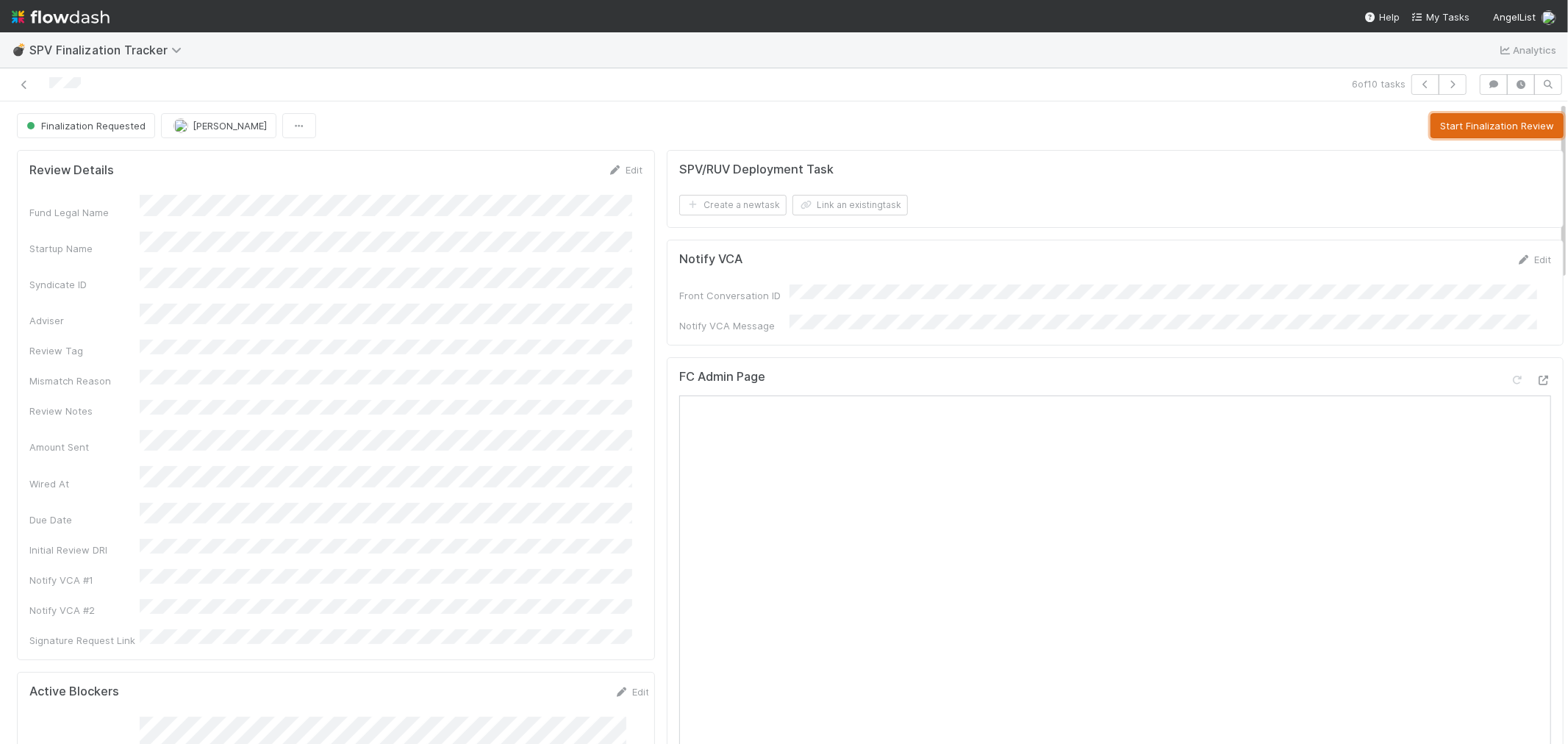
drag, startPoint x: 1459, startPoint y: 113, endPoint x: 1445, endPoint y: 115, distance: 14.1
click at [1460, 114] on button "Start Finalization Review" at bounding box center [1497, 126] width 133 height 25
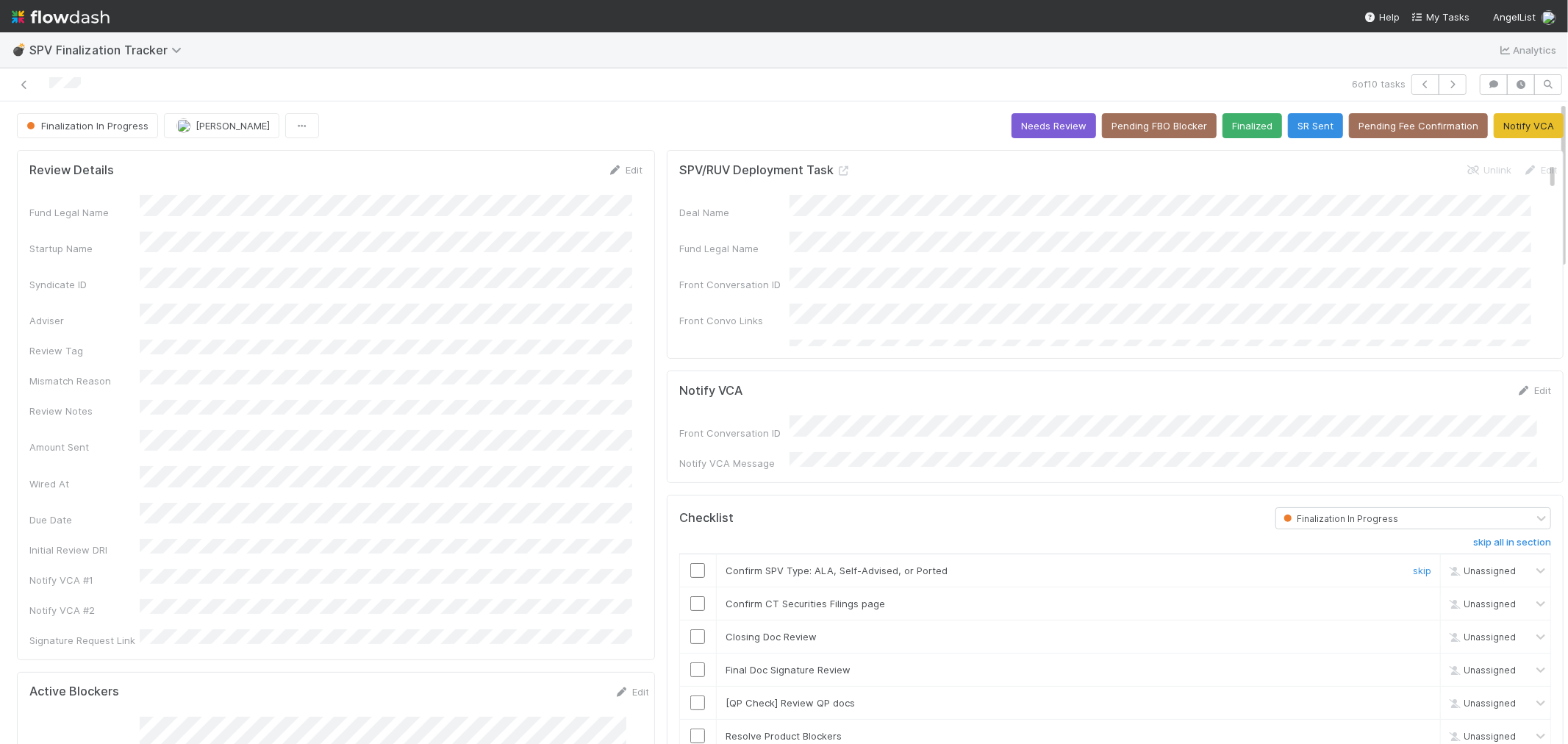
click at [691, 563] on input "checkbox" at bounding box center [698, 570] width 15 height 15
click at [688, 604] on td at bounding box center [697, 604] width 37 height 33
click at [691, 600] on input "checkbox" at bounding box center [698, 603] width 15 height 15
drag, startPoint x: 1398, startPoint y: 628, endPoint x: 731, endPoint y: 680, distance: 669.0
click at [1413, 630] on link "skip" at bounding box center [1422, 636] width 18 height 12
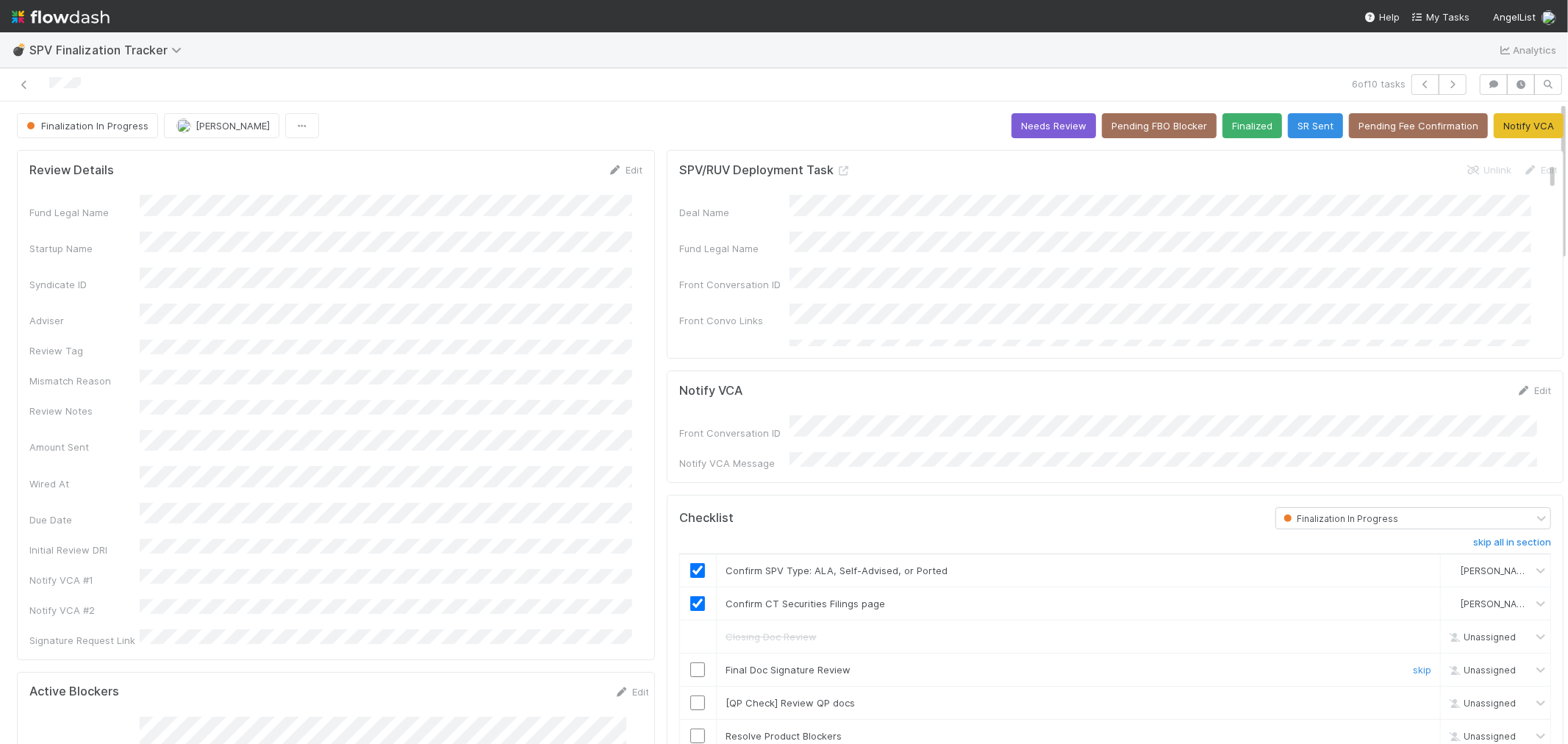
click at [691, 663] on input "checkbox" at bounding box center [698, 670] width 15 height 15
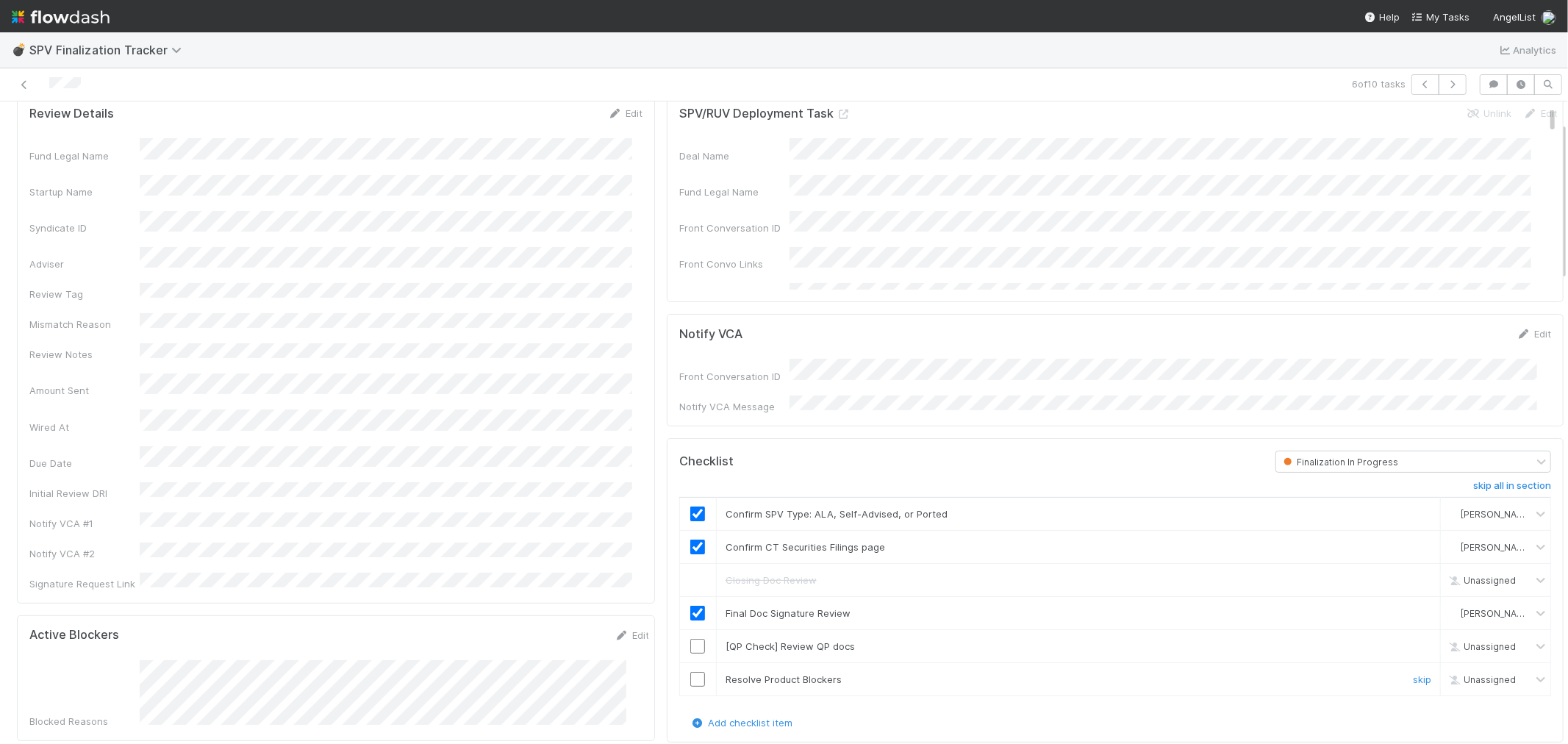
scroll to position [81, 0]
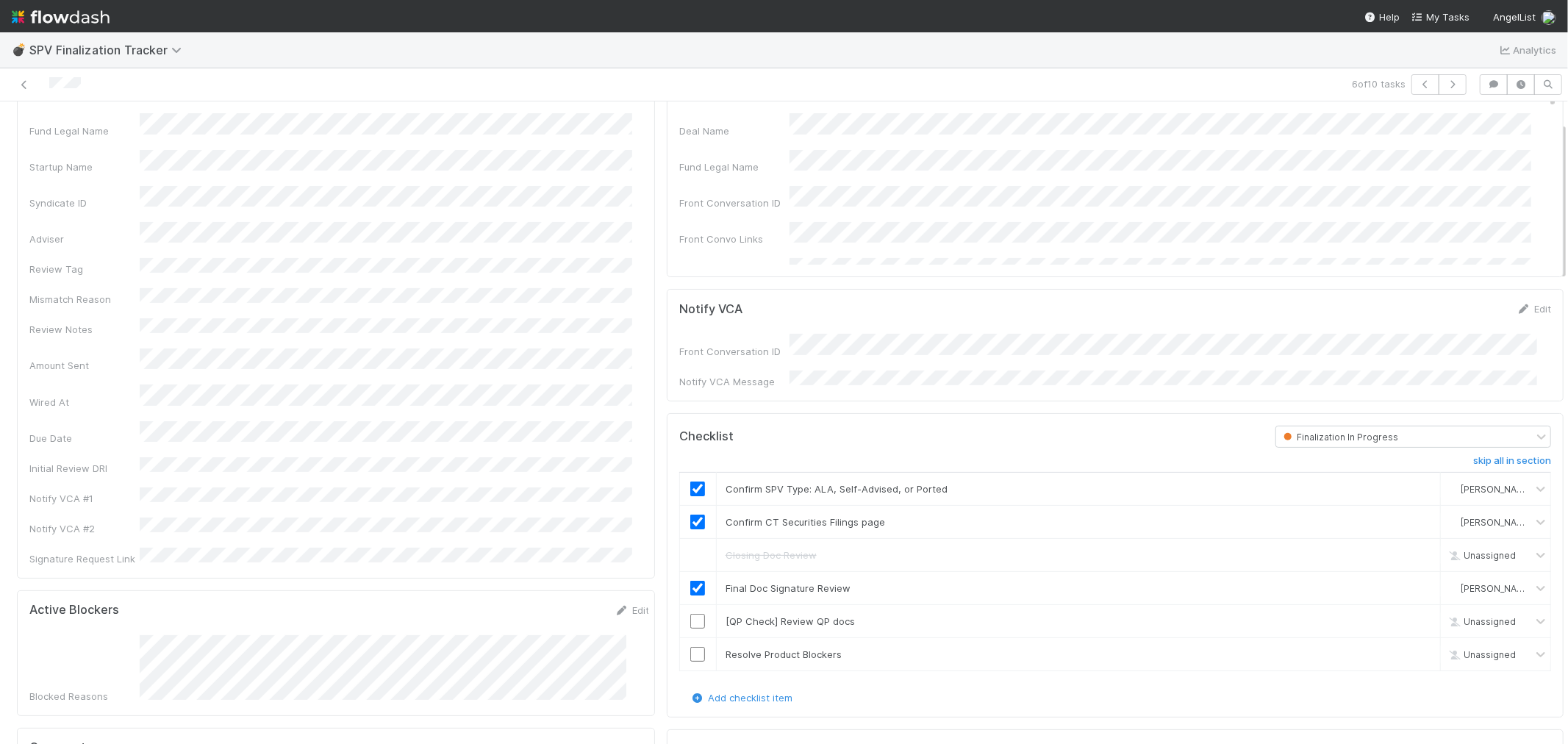
click at [133, 635] on div "Blocked Reasons" at bounding box center [339, 669] width 620 height 68
click at [1518, 300] on div "Notify VCA Edit Front Conversation ID Notify VCA Message" at bounding box center [1115, 345] width 897 height 112
click at [1520, 311] on link "Edit" at bounding box center [1534, 309] width 35 height 12
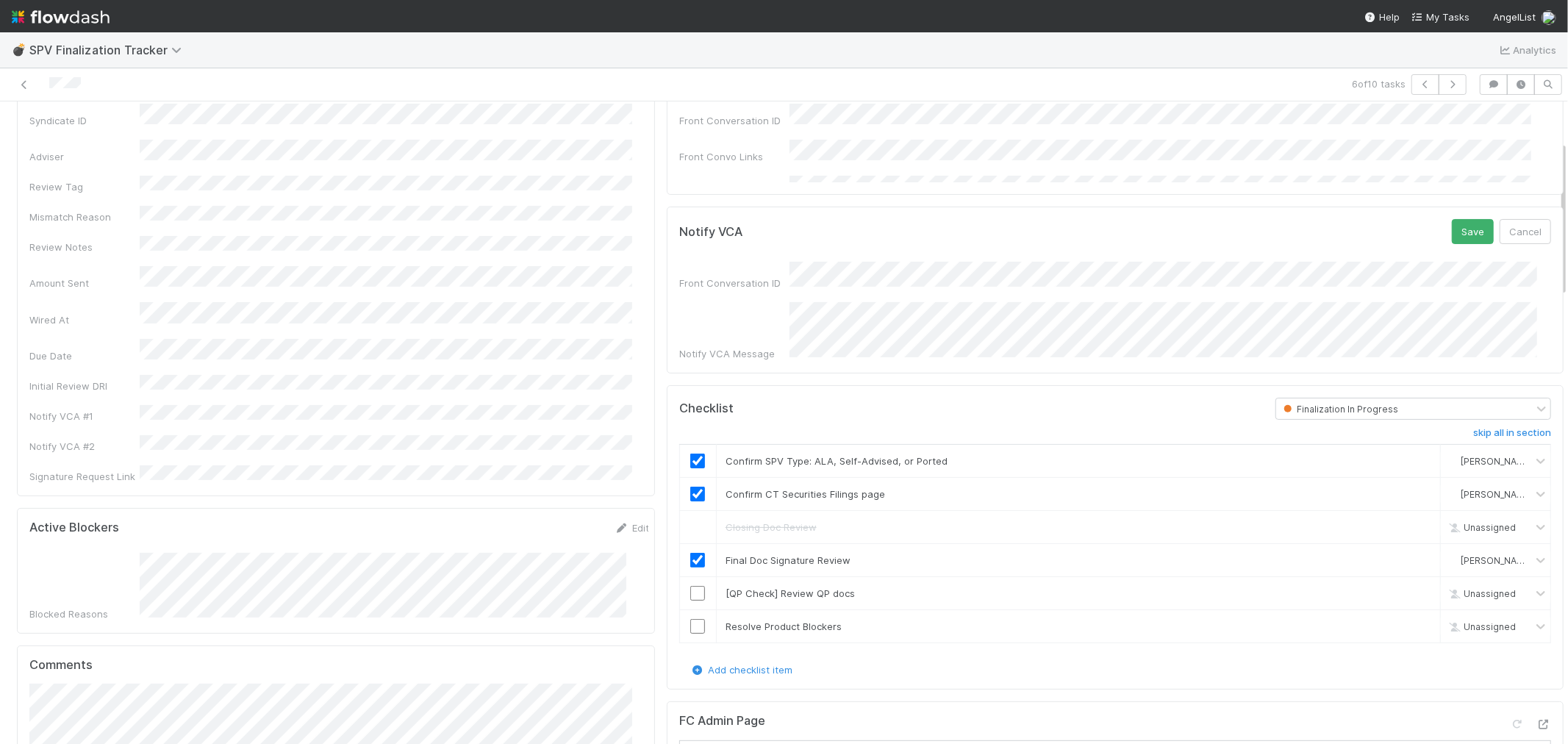
scroll to position [163, 0]
click at [1452, 226] on button "Save" at bounding box center [1473, 232] width 42 height 25
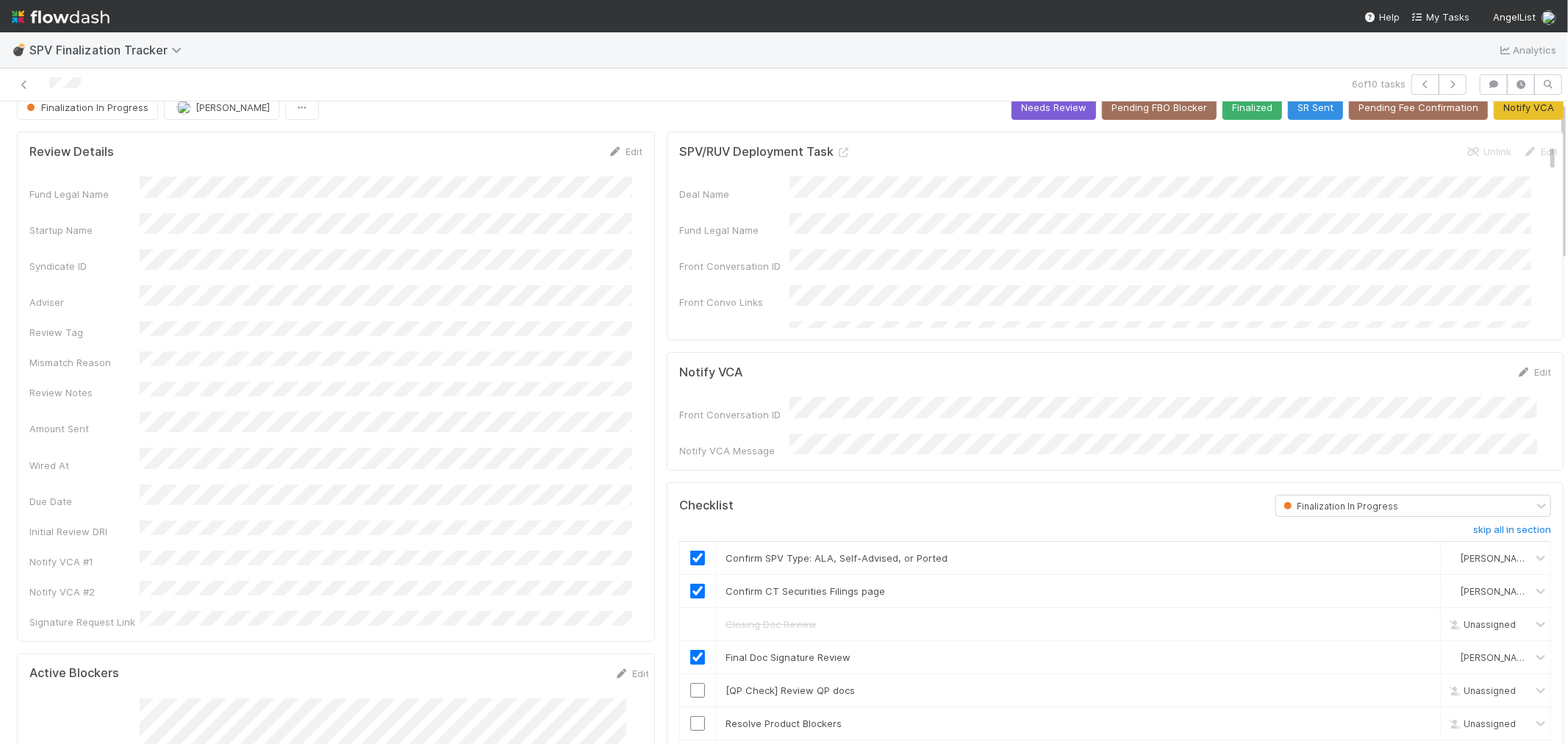
scroll to position [0, 0]
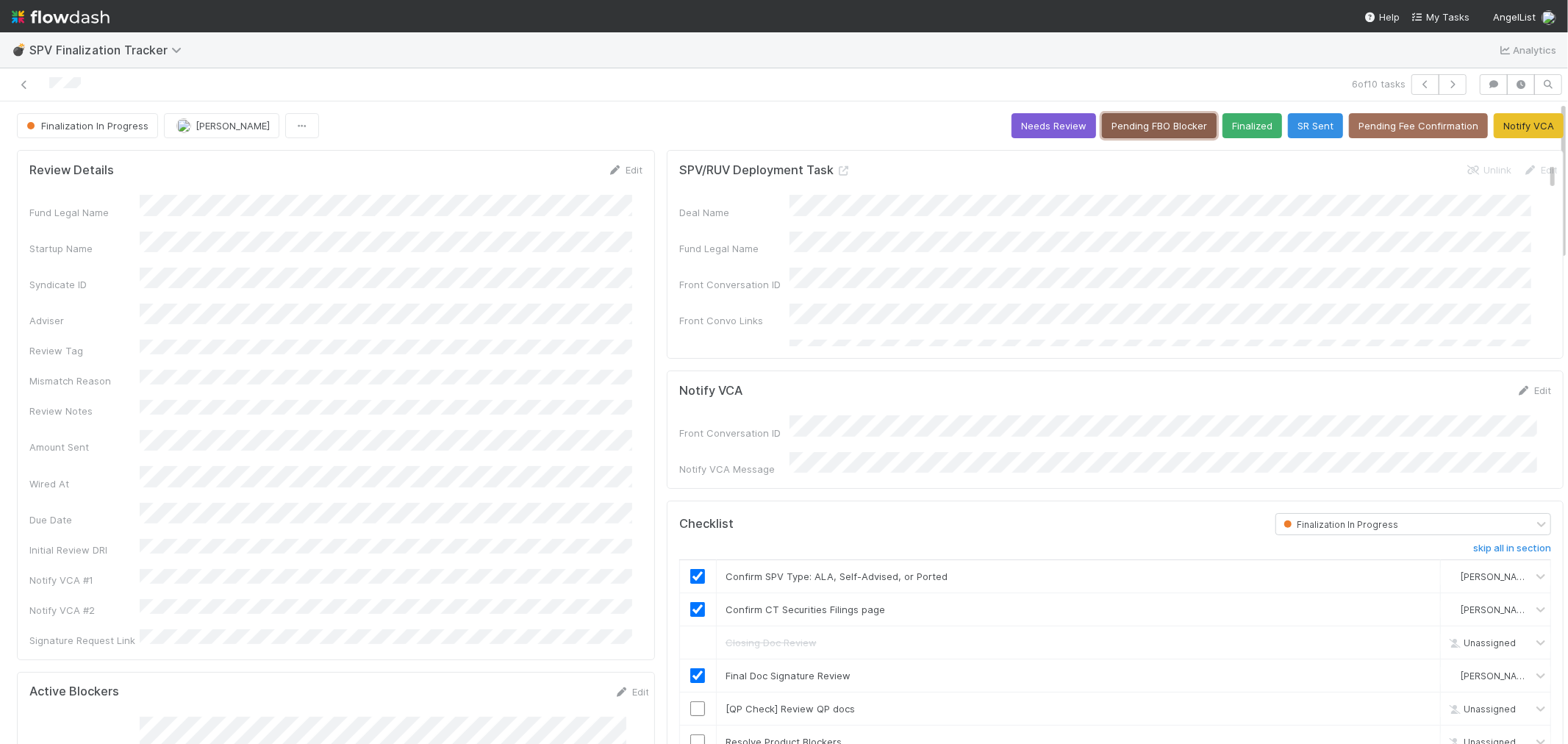
click at [1116, 134] on button "Pending FBO Blocker" at bounding box center [1159, 126] width 114 height 25
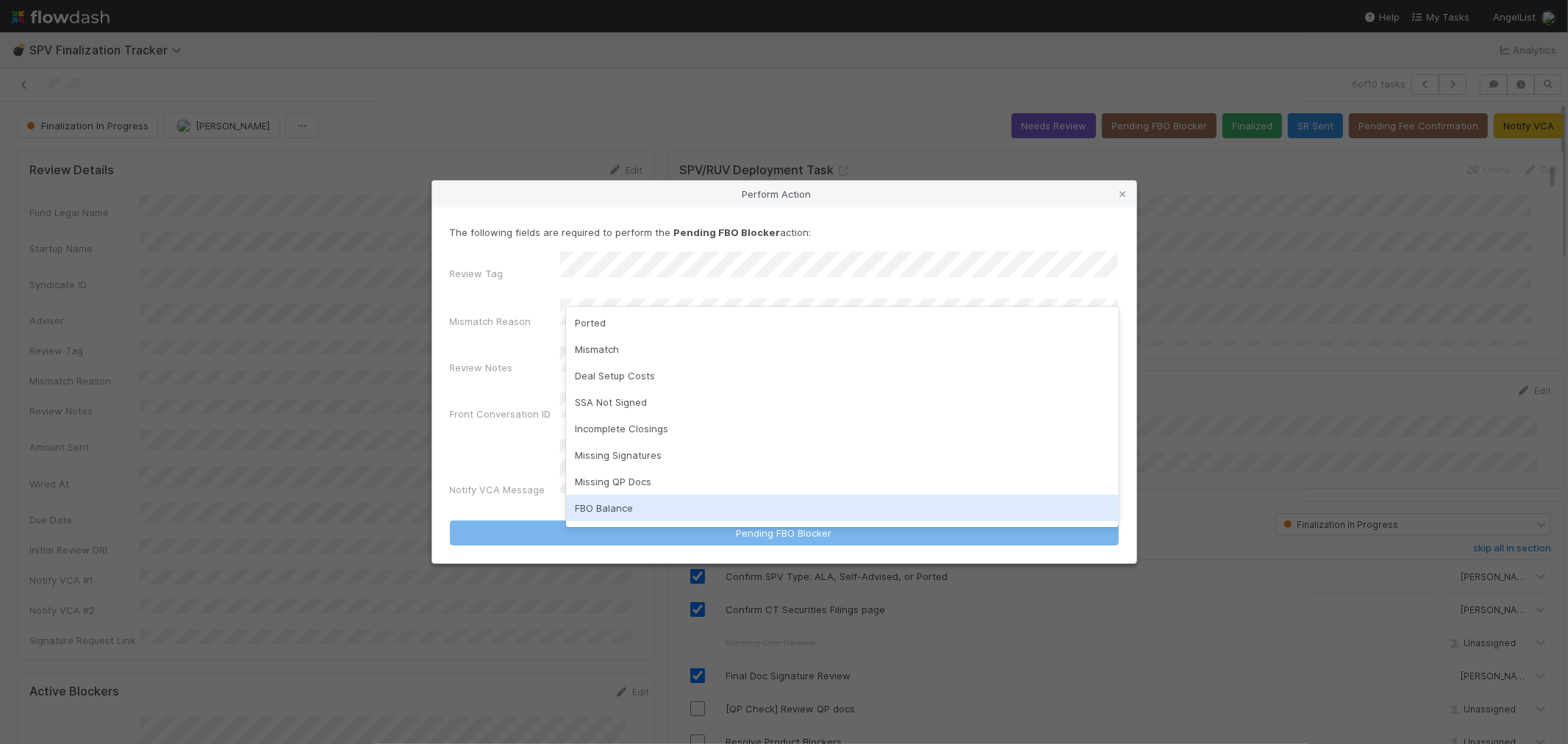
click at [608, 509] on div "FBO Balance" at bounding box center [843, 508] width 553 height 26
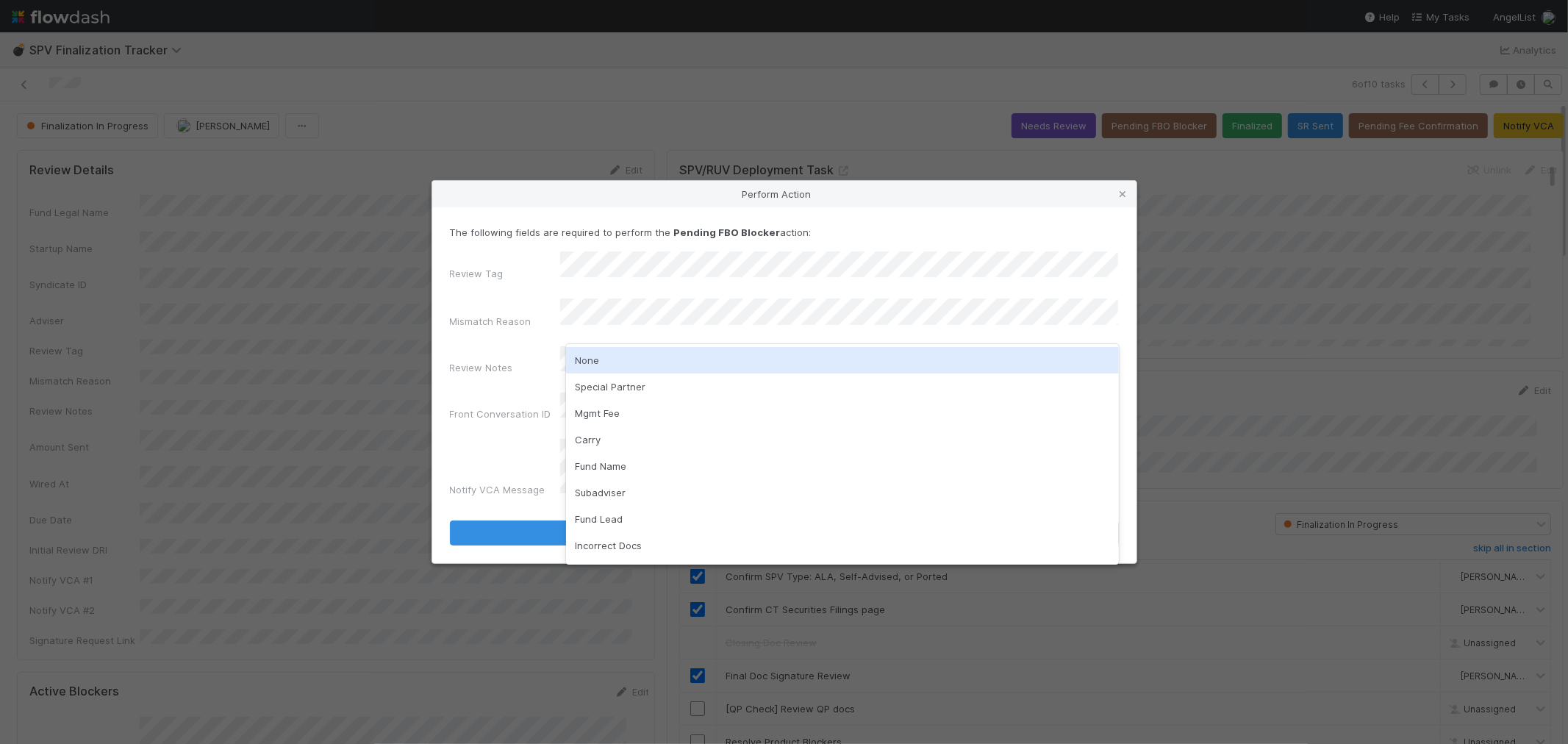
click at [609, 369] on div "None" at bounding box center [843, 360] width 553 height 26
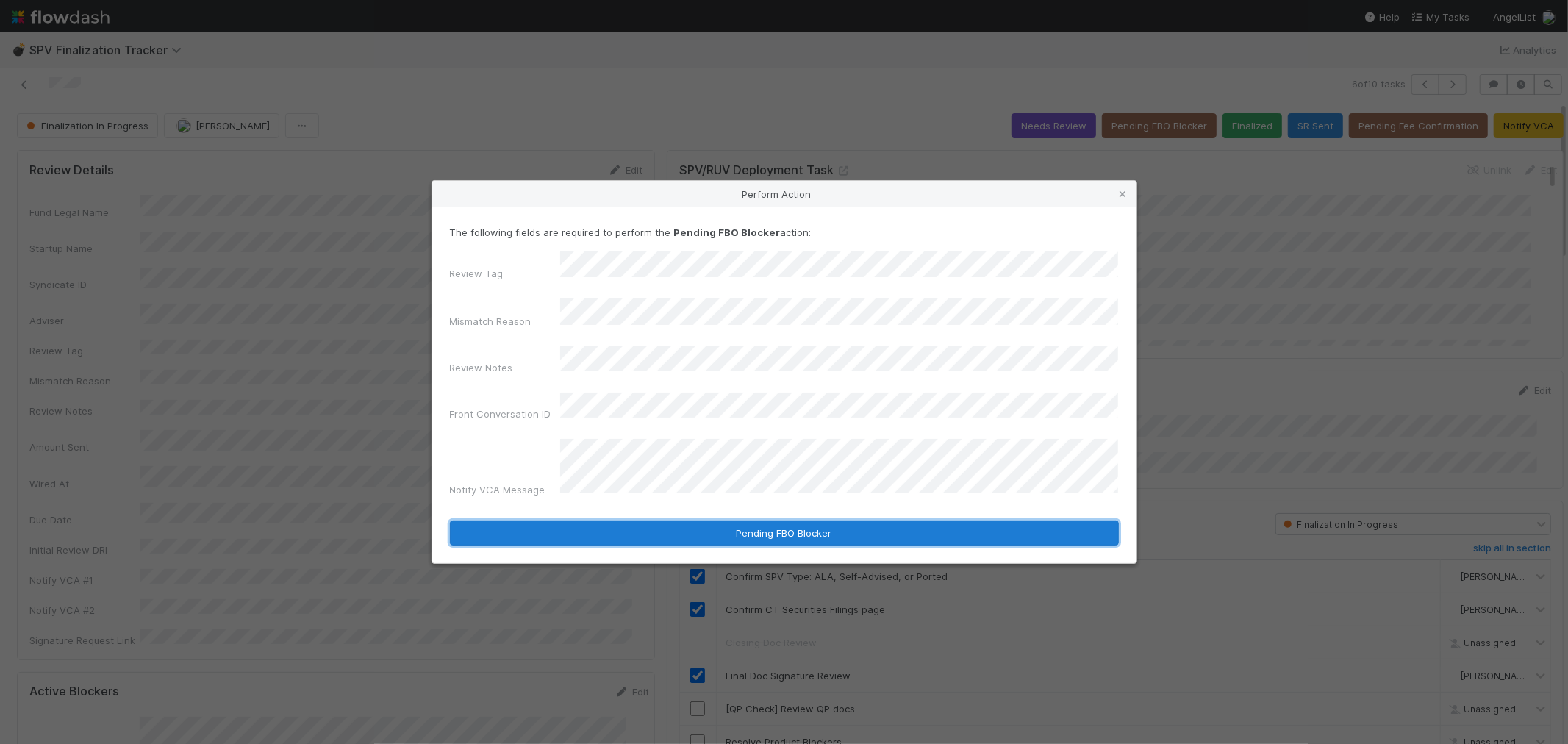
click at [664, 520] on button "Pending FBO Blocker" at bounding box center [784, 532] width 669 height 25
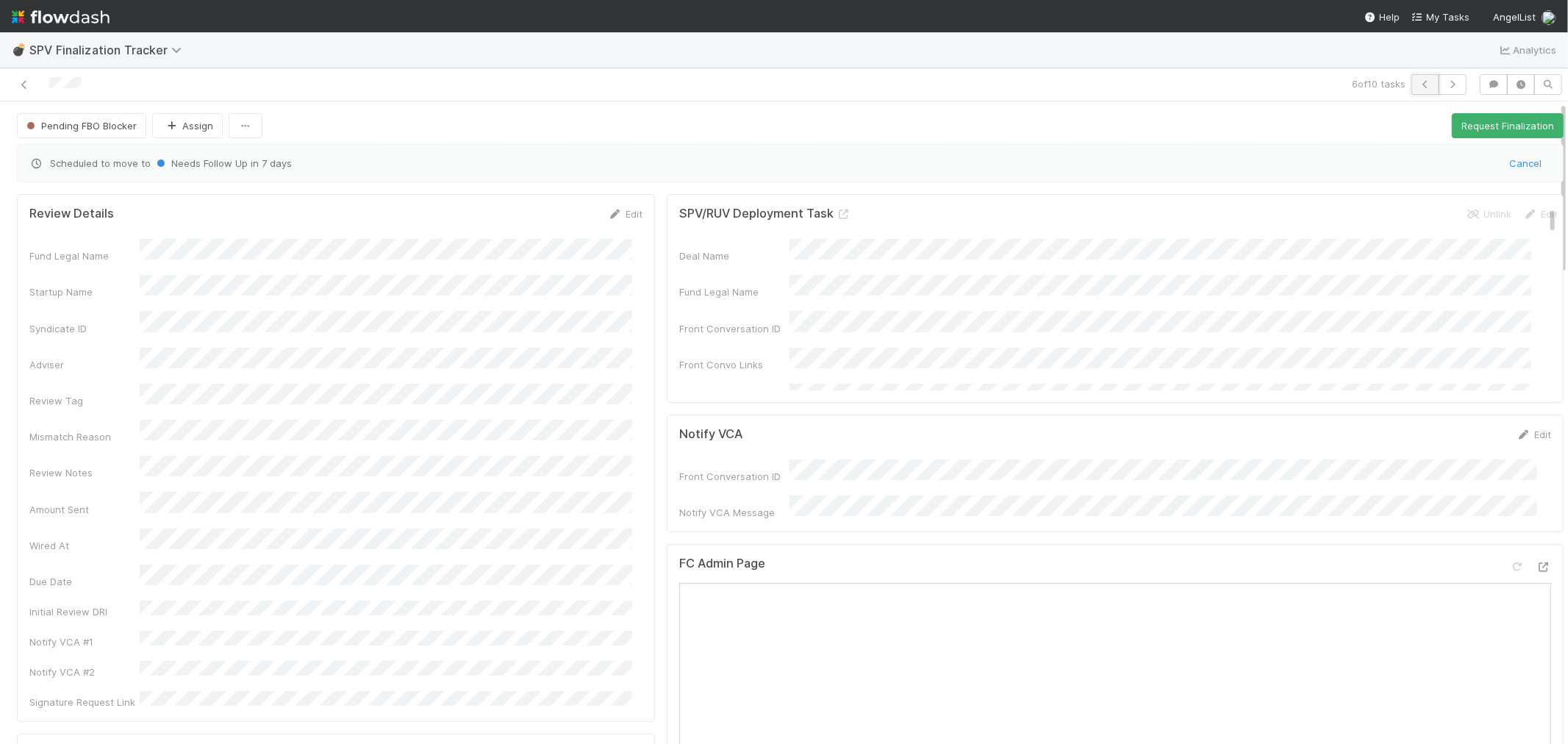
click at [1418, 86] on icon "button" at bounding box center [1426, 84] width 15 height 9
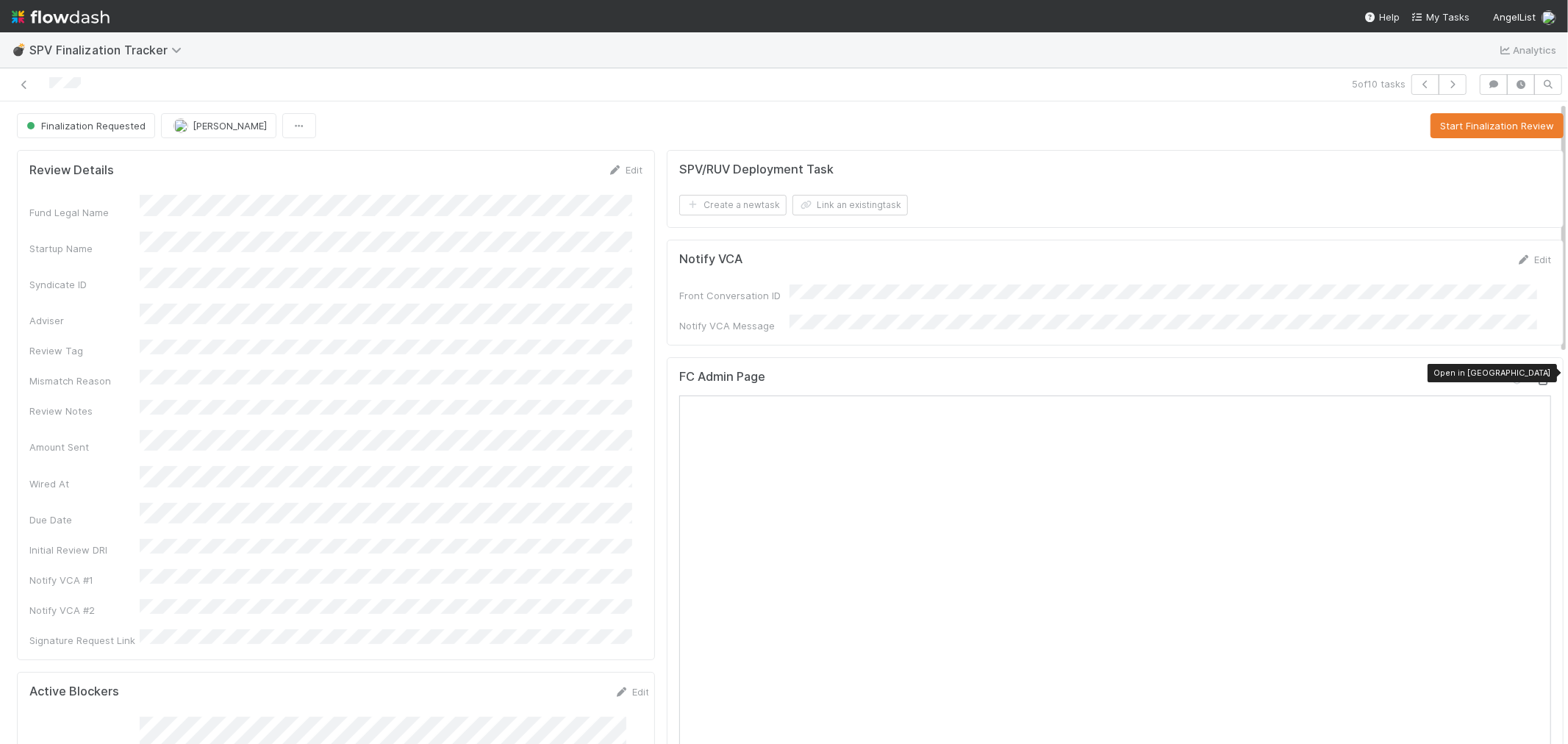
click at [1537, 378] on icon at bounding box center [1544, 380] width 15 height 10
click at [1431, 125] on button "Start Finalization Review" at bounding box center [1497, 126] width 133 height 25
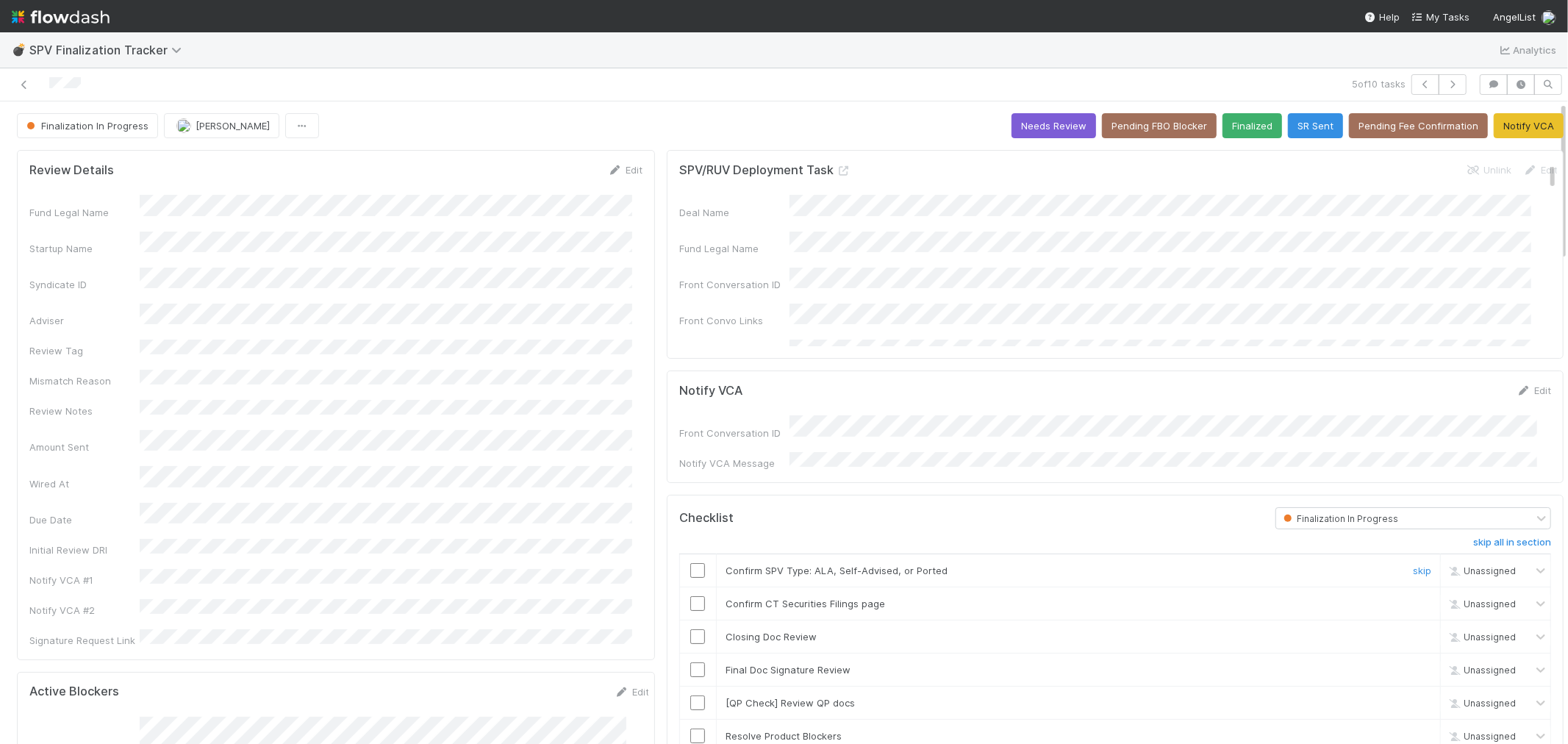
click at [694, 555] on td at bounding box center [697, 571] width 37 height 33
click at [680, 565] on div at bounding box center [698, 570] width 36 height 15
click at [691, 570] on input "checkbox" at bounding box center [698, 570] width 15 height 15
click at [691, 596] on input "checkbox" at bounding box center [698, 603] width 15 height 15
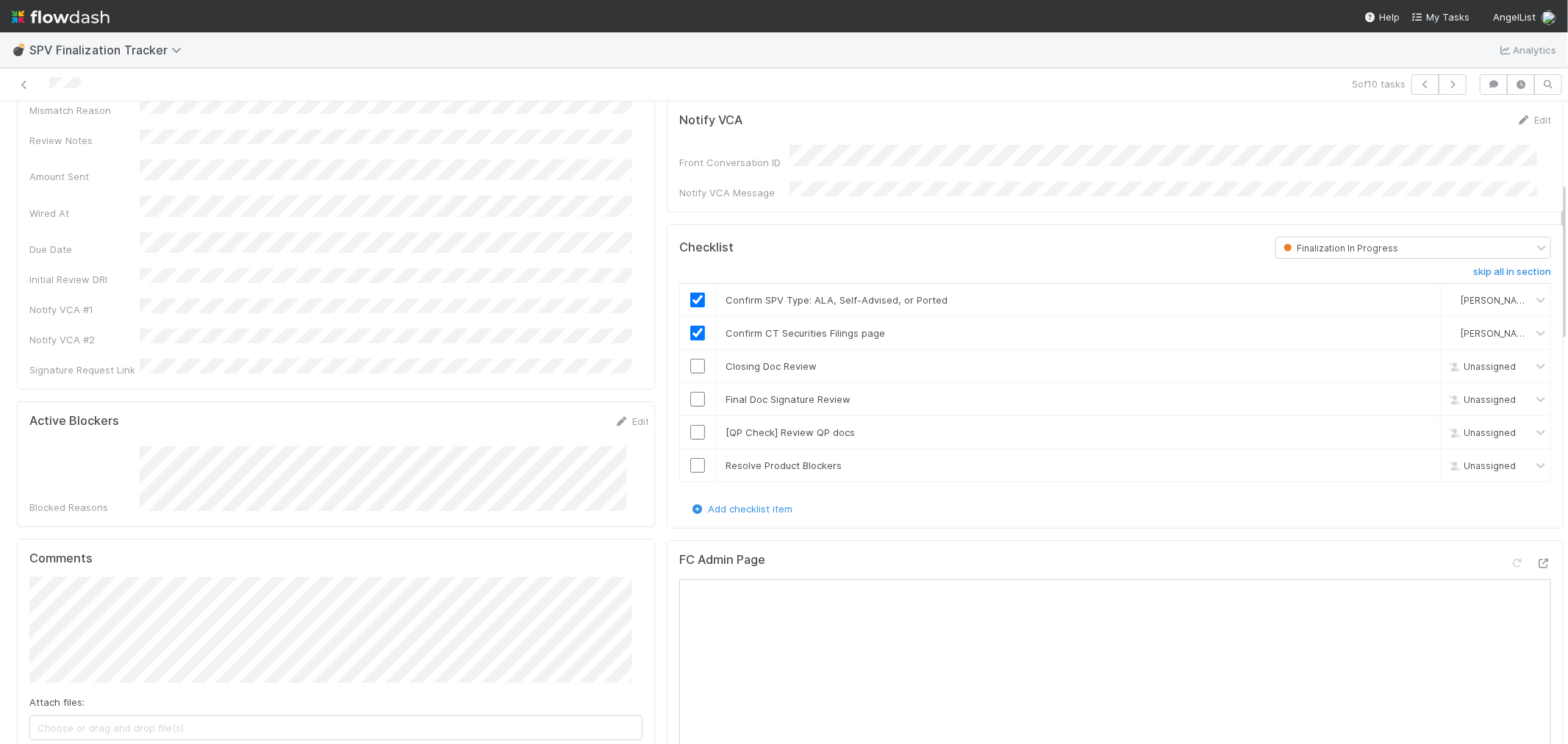
scroll to position [244, 0]
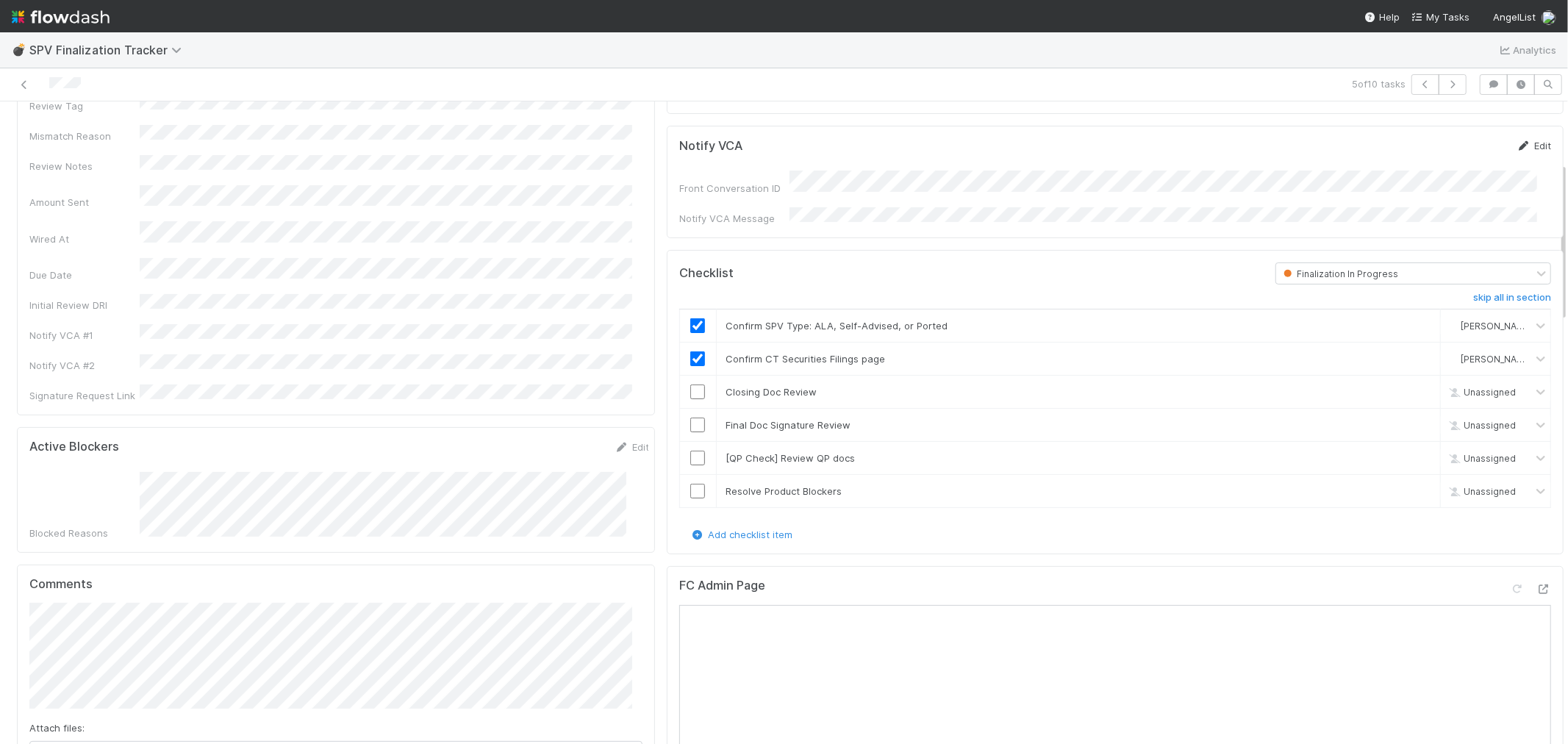
click at [1519, 148] on link "Edit" at bounding box center [1534, 146] width 35 height 12
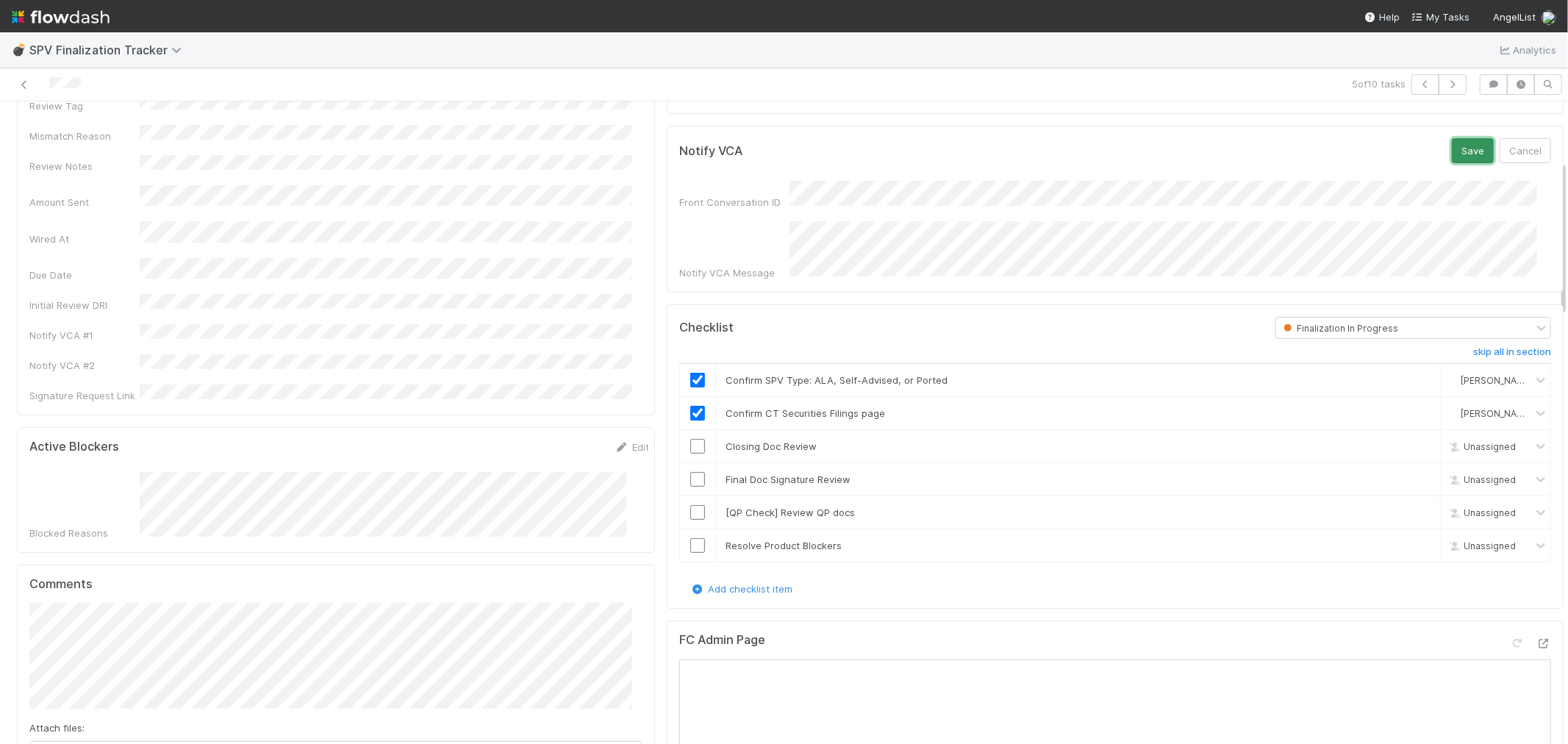
click at [1452, 155] on button "Save" at bounding box center [1473, 151] width 42 height 25
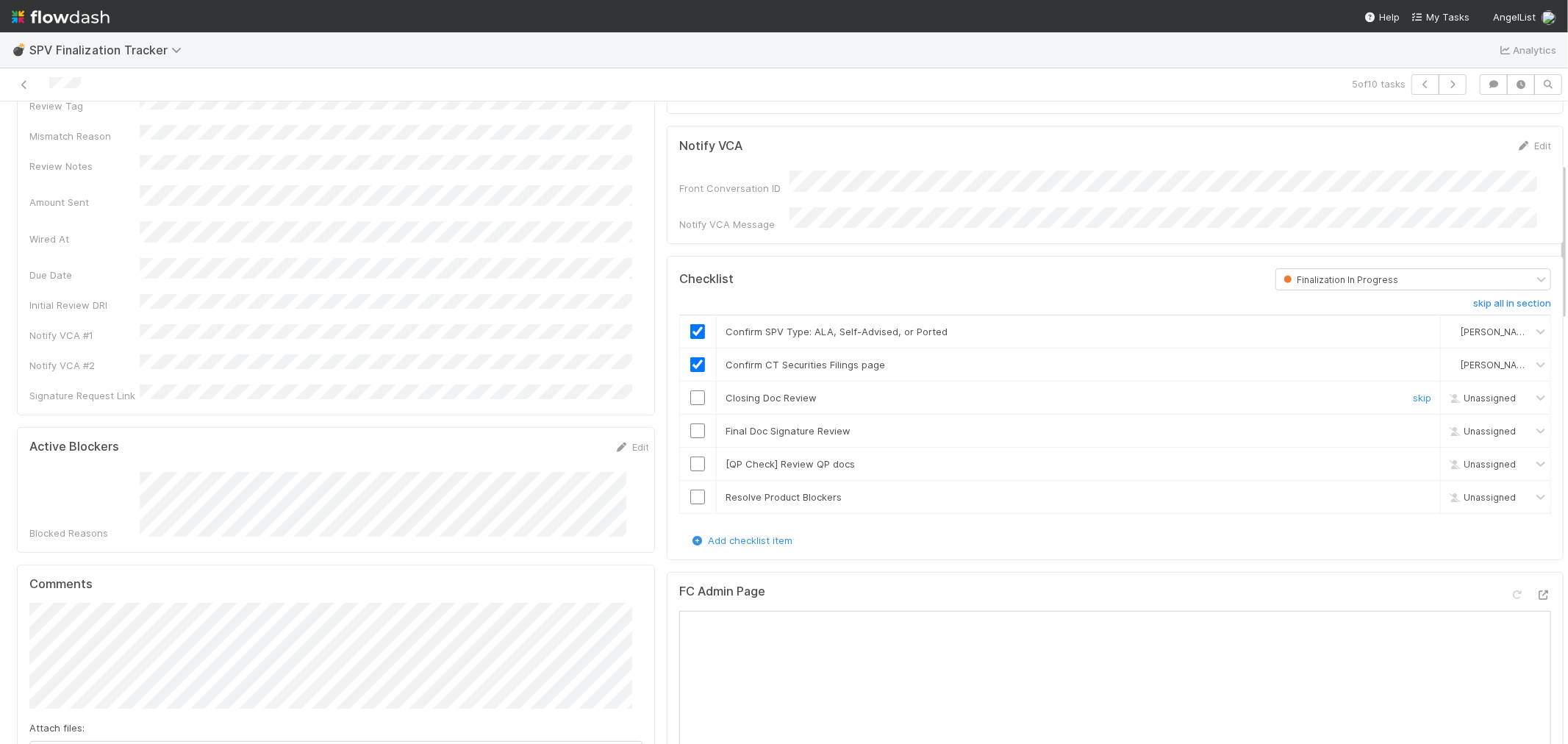
click at [691, 394] on input "checkbox" at bounding box center [698, 398] width 15 height 15
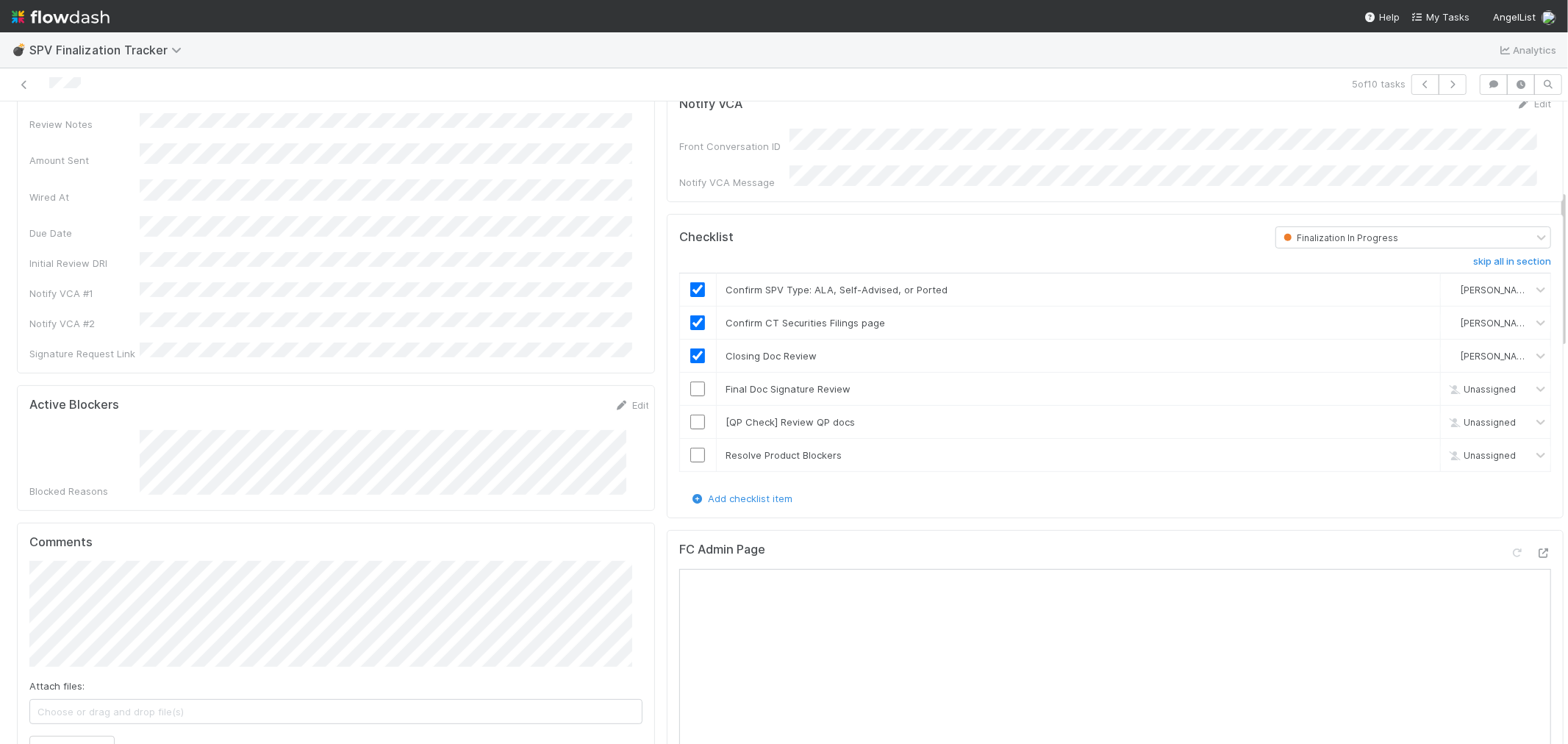
scroll to position [163, 0]
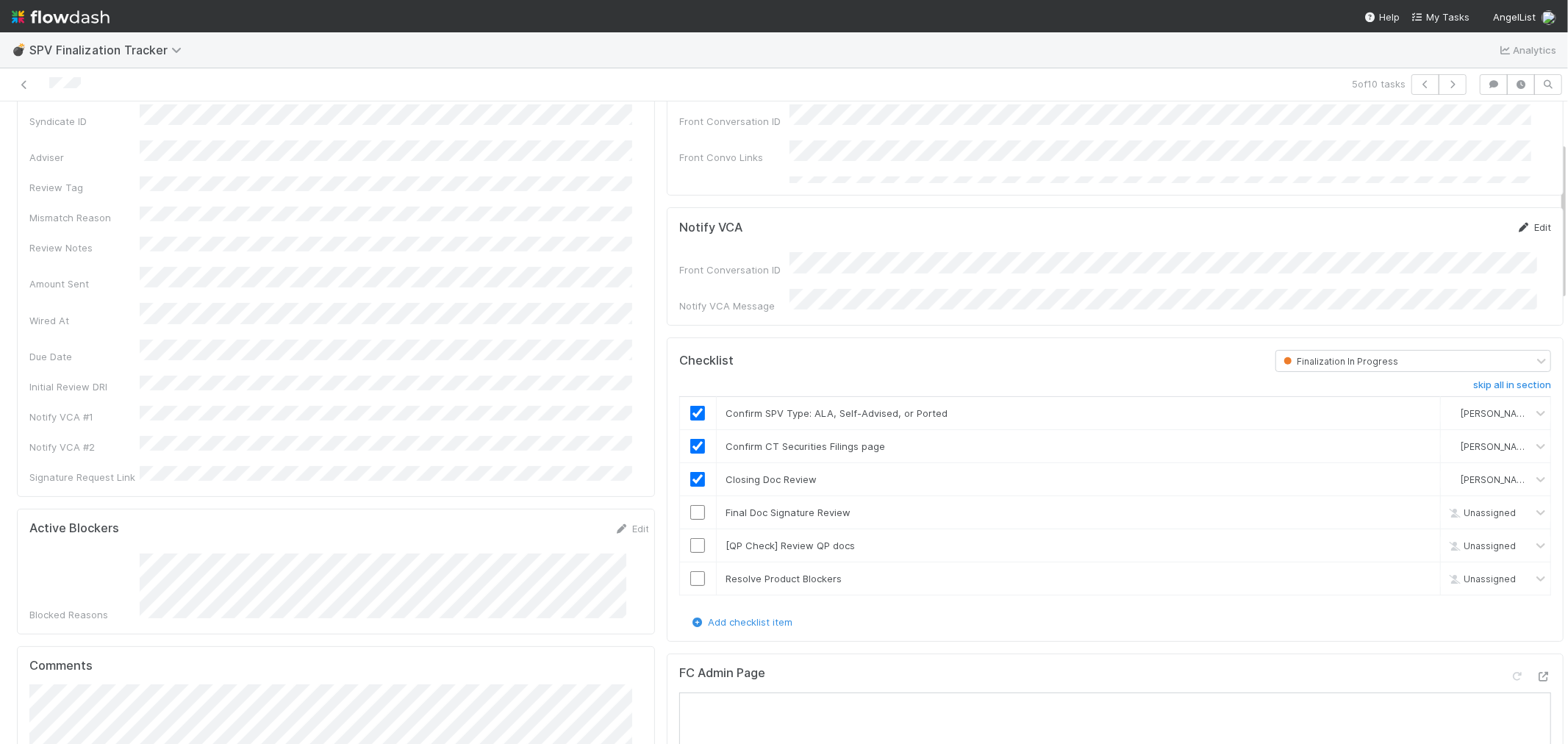
click at [1520, 226] on link "Edit" at bounding box center [1534, 227] width 35 height 12
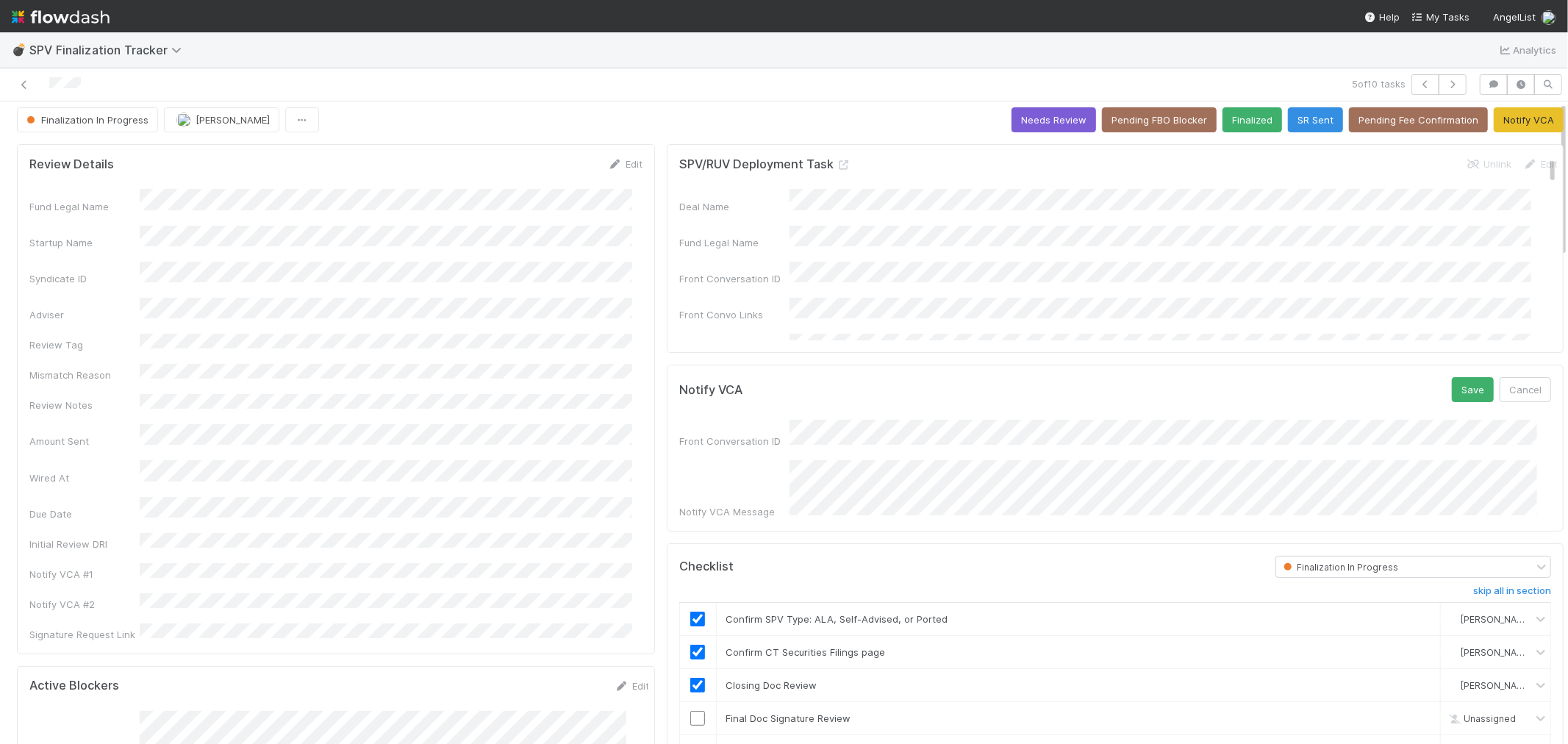
scroll to position [0, 0]
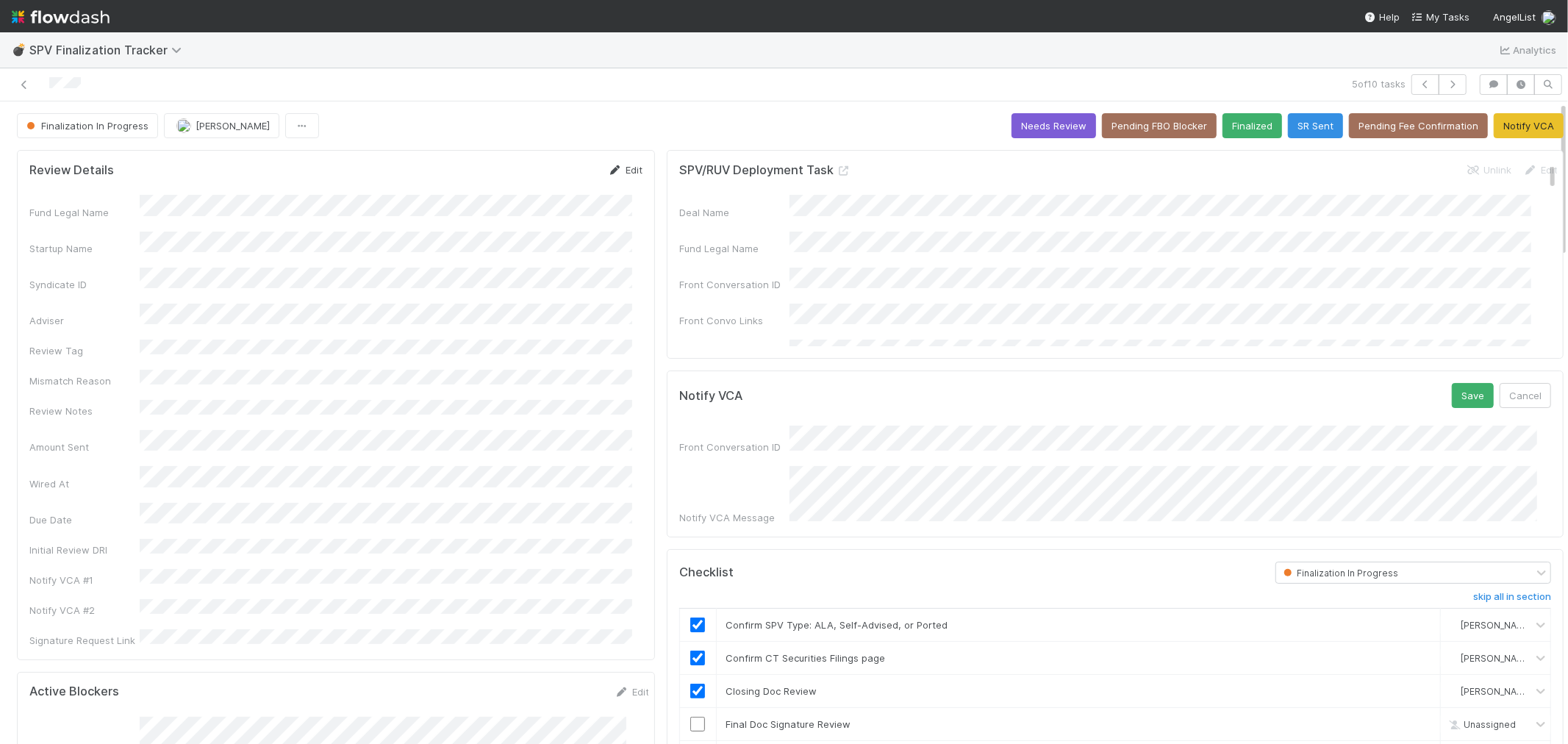
click at [622, 167] on link "Edit" at bounding box center [626, 170] width 35 height 12
click at [555, 179] on button "Save" at bounding box center [564, 174] width 42 height 25
click at [704, 472] on div "Notify VCA Message" at bounding box center [1114, 495] width 872 height 58
click at [1500, 400] on button "Cancel" at bounding box center [1525, 395] width 52 height 25
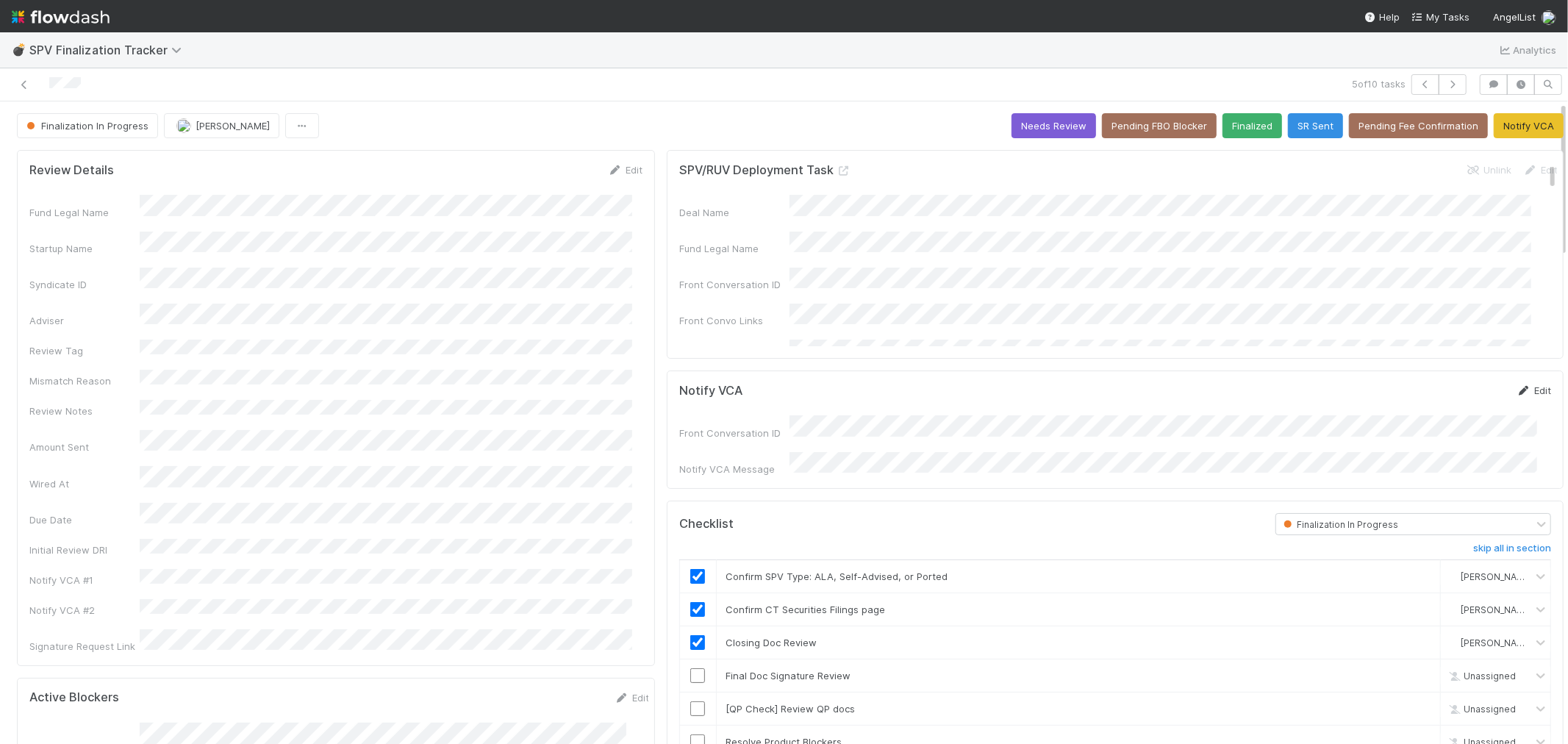
click at [1517, 385] on link "Edit" at bounding box center [1534, 390] width 35 height 12
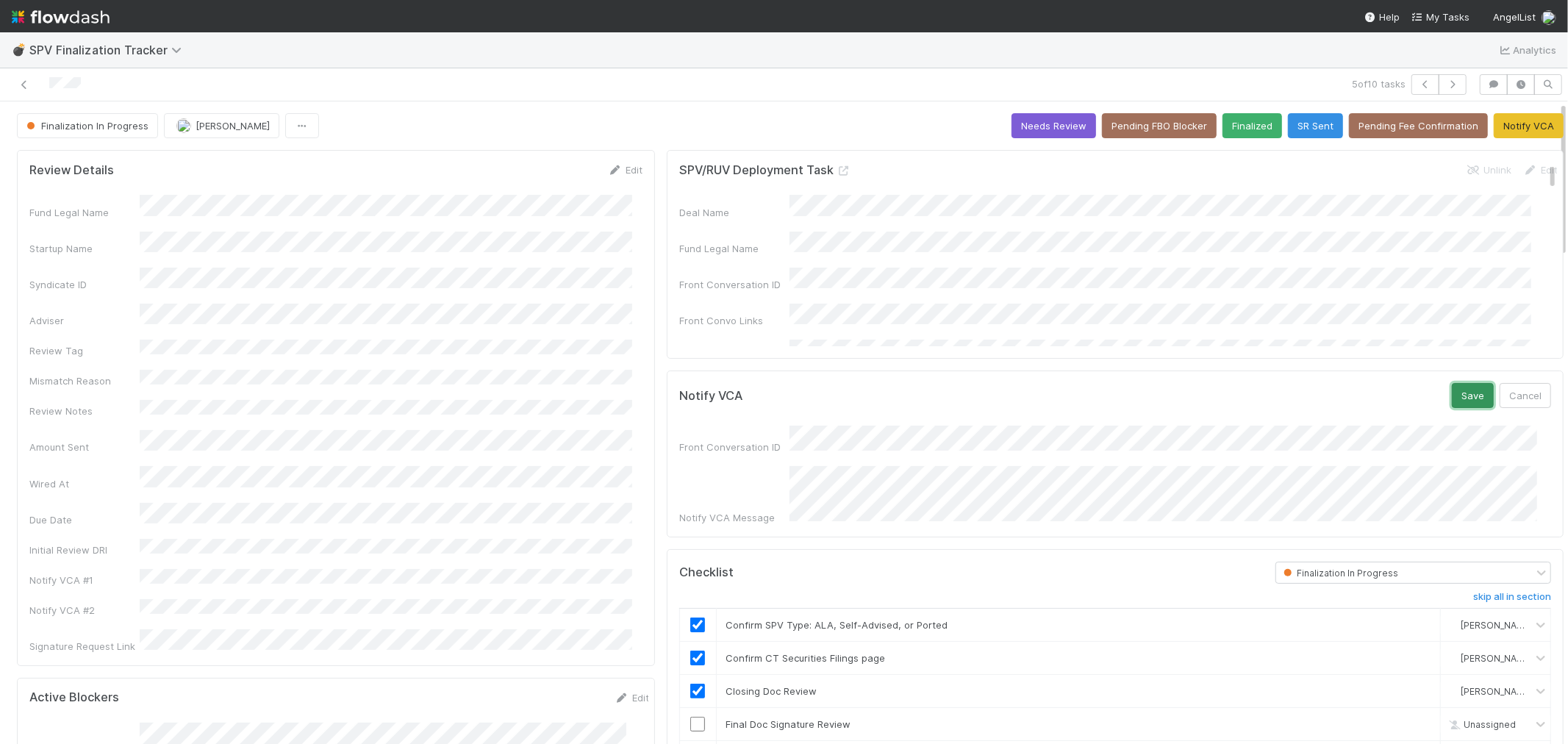
click at [1452, 398] on button "Save" at bounding box center [1473, 395] width 42 height 25
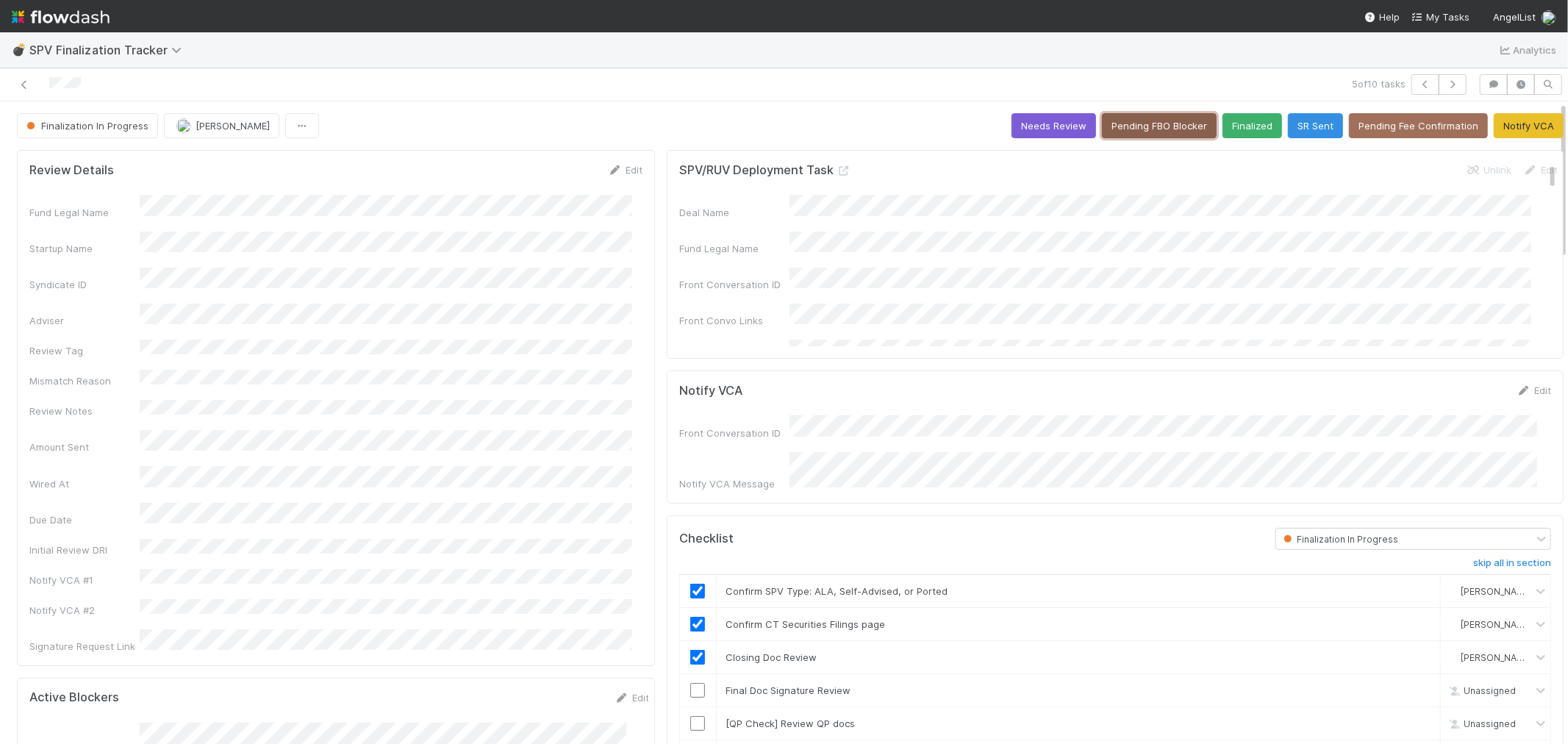
click at [1166, 123] on button "Pending FBO Blocker" at bounding box center [1159, 126] width 114 height 25
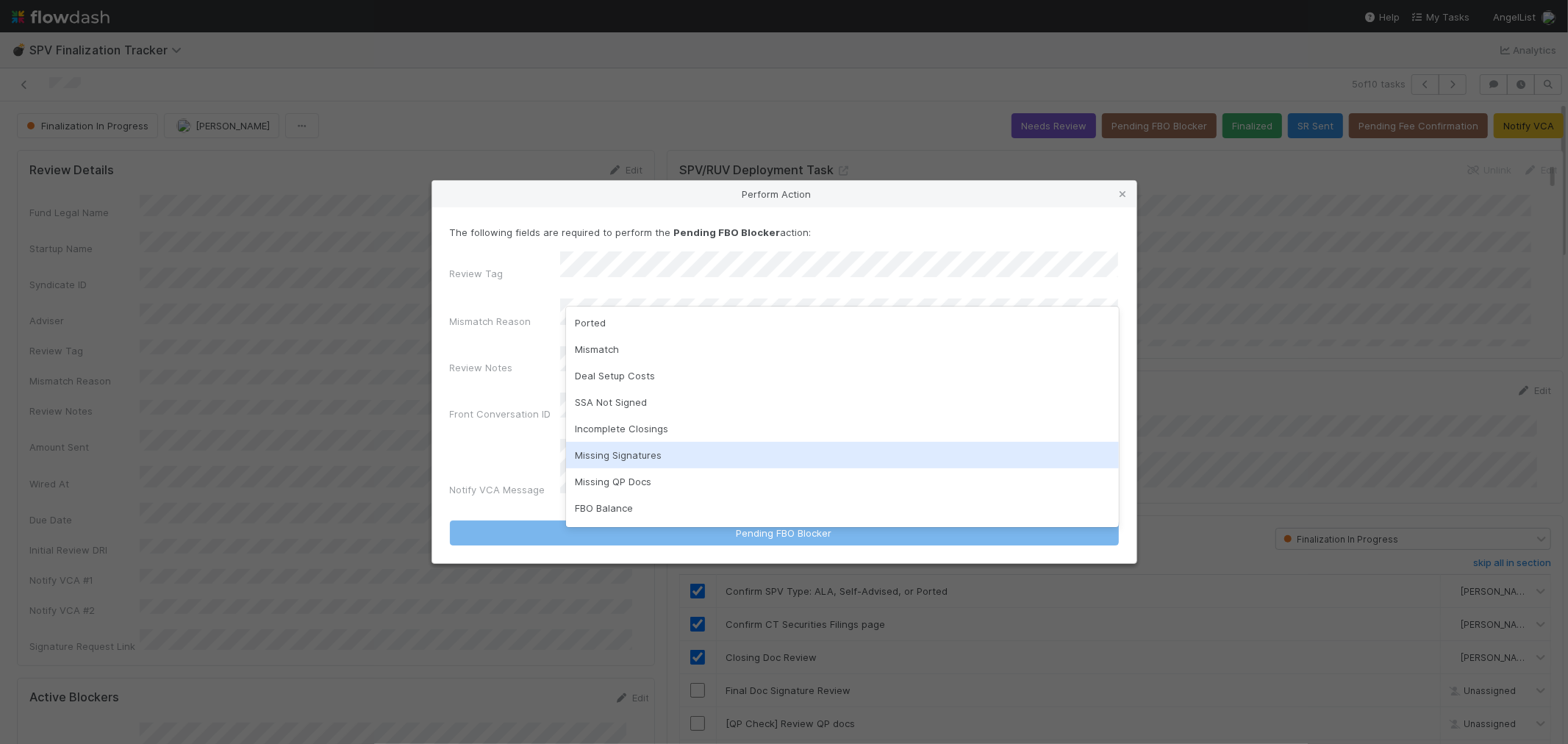
click at [612, 458] on div "Missing Signatures" at bounding box center [843, 455] width 553 height 26
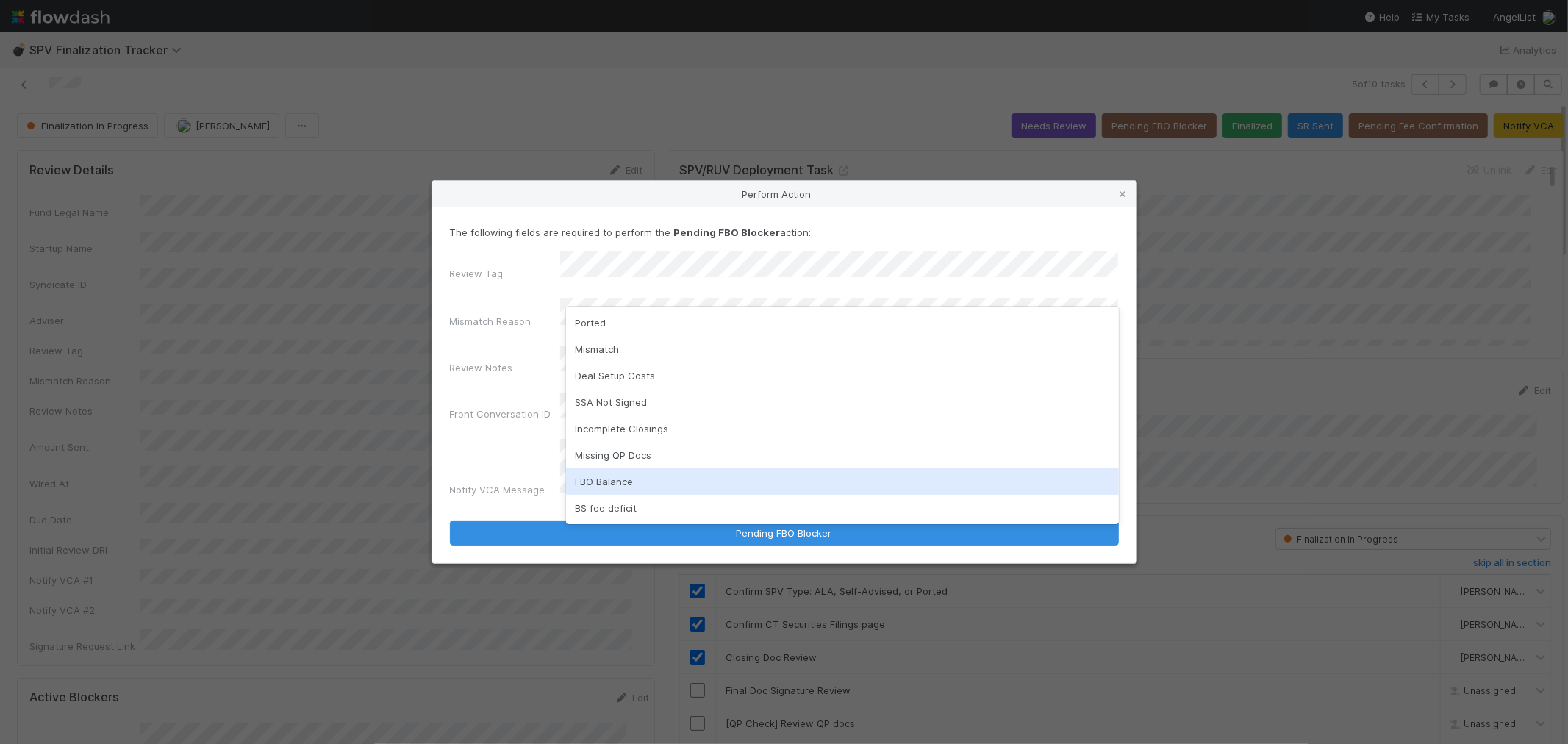
click at [614, 472] on div "FBO Balance" at bounding box center [843, 481] width 553 height 26
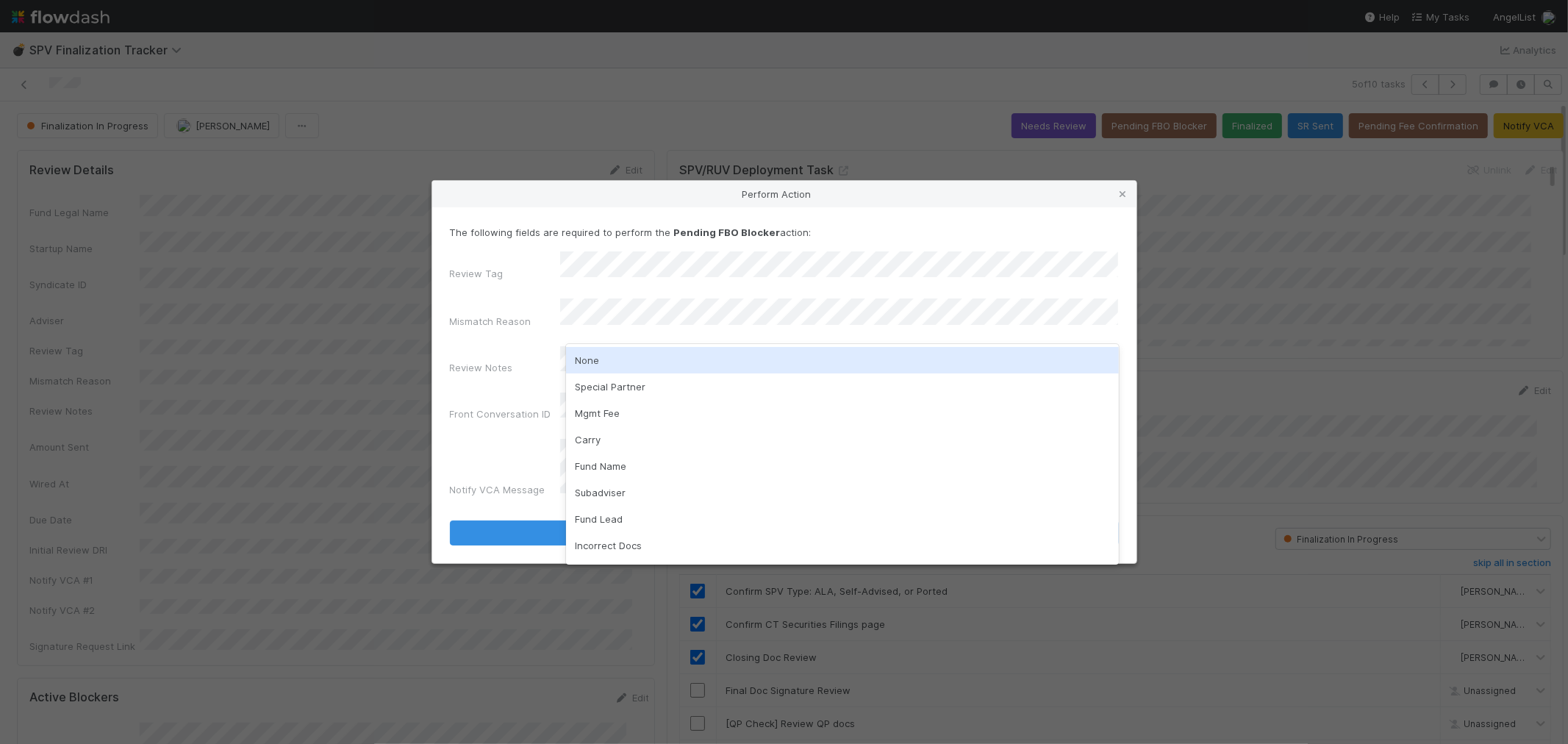
click at [613, 372] on div "None" at bounding box center [843, 360] width 553 height 26
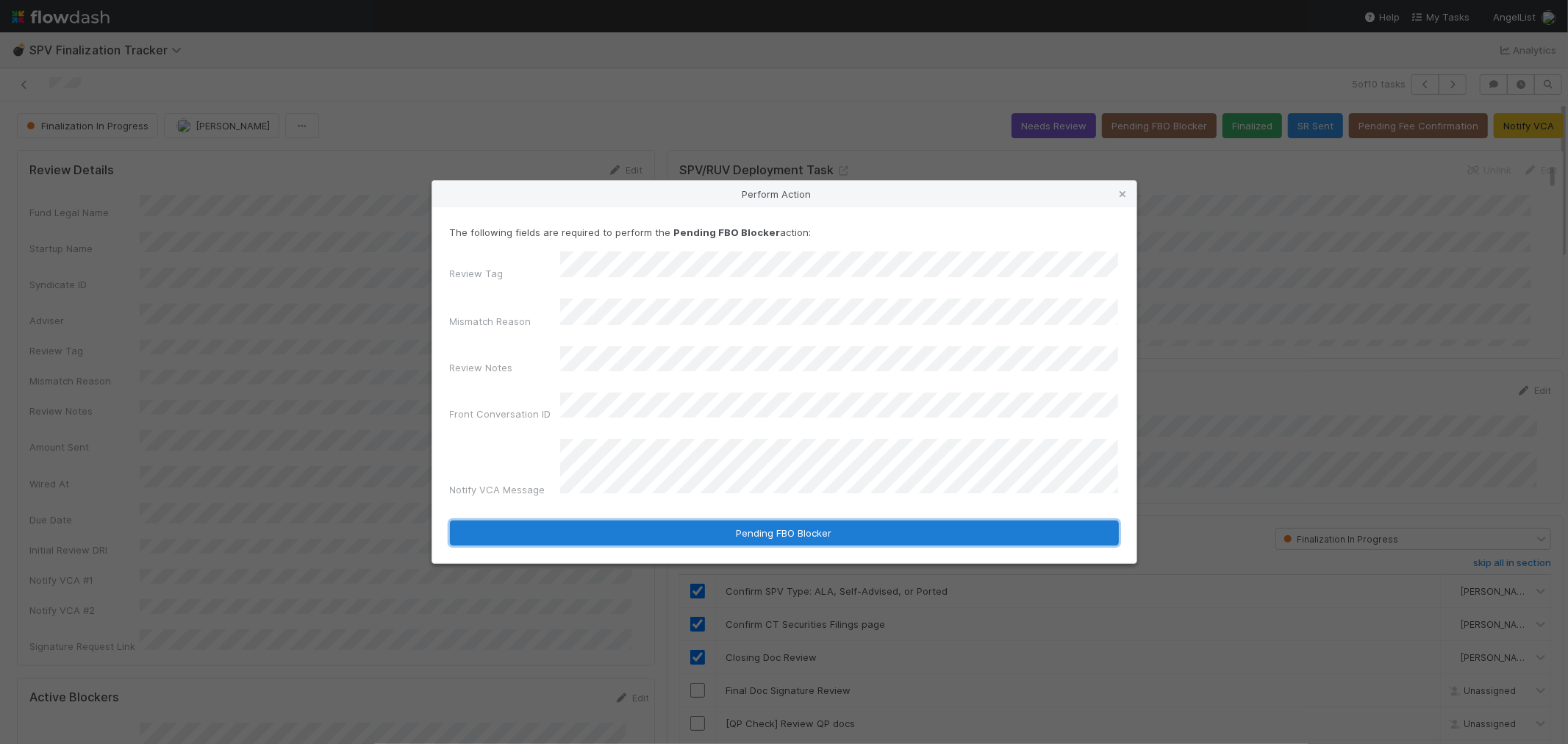
click at [652, 520] on button "Pending FBO Blocker" at bounding box center [784, 532] width 669 height 25
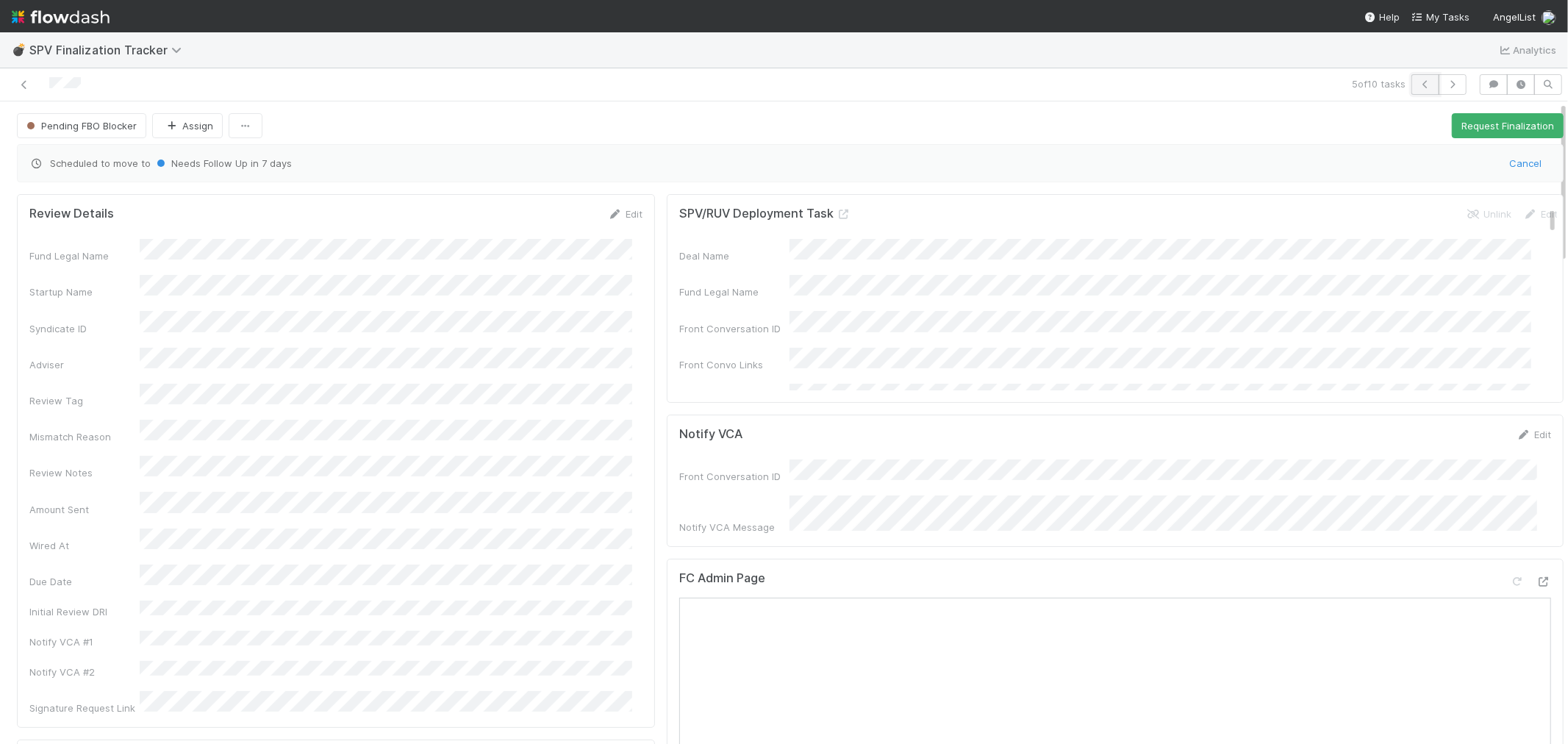
click at [1418, 88] on icon "button" at bounding box center [1426, 84] width 15 height 9
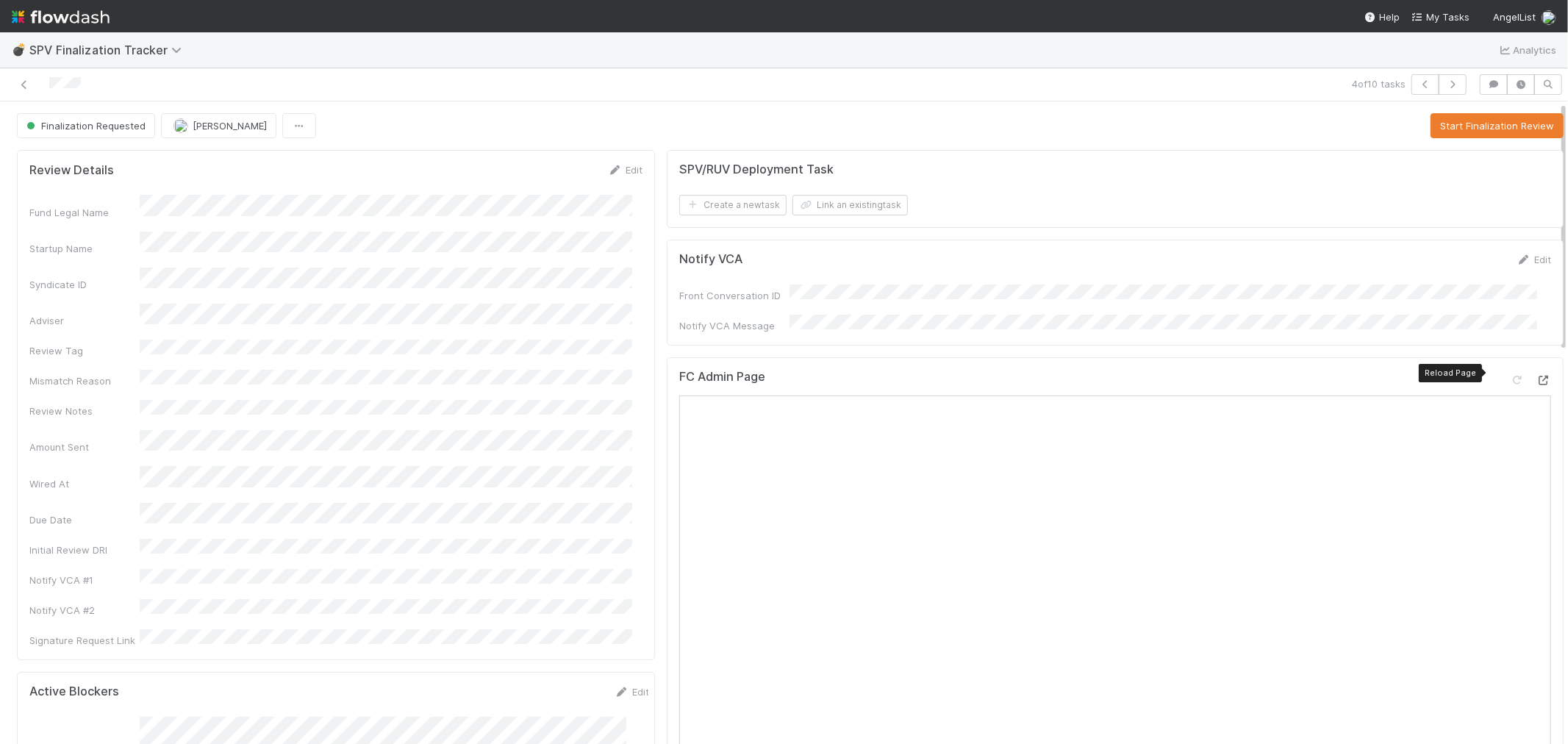
click at [1537, 375] on icon at bounding box center [1544, 380] width 15 height 10
click at [20, 85] on icon at bounding box center [25, 85] width 15 height 10
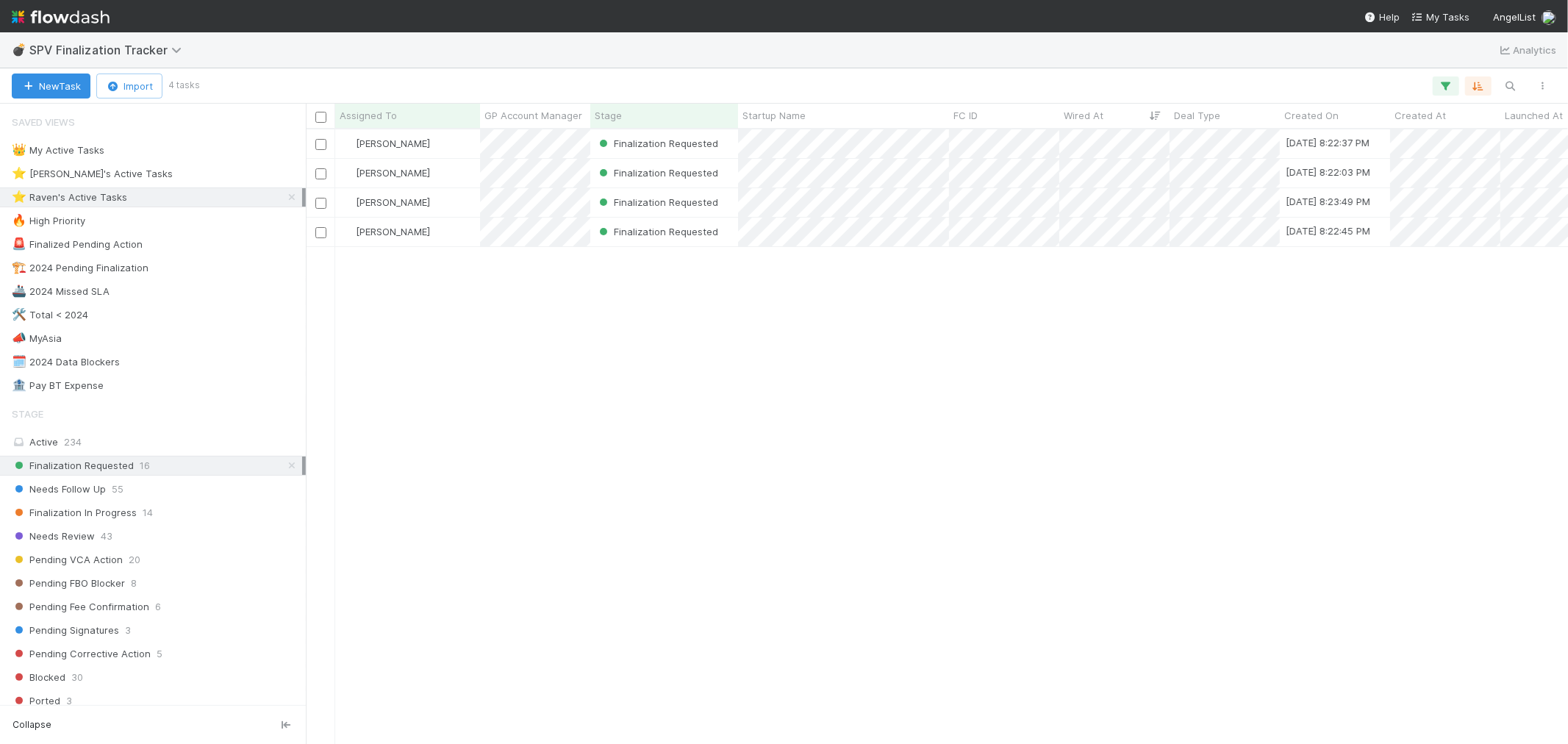
scroll to position [602, 1250]
click at [457, 231] on div "[PERSON_NAME]" at bounding box center [407, 231] width 145 height 29
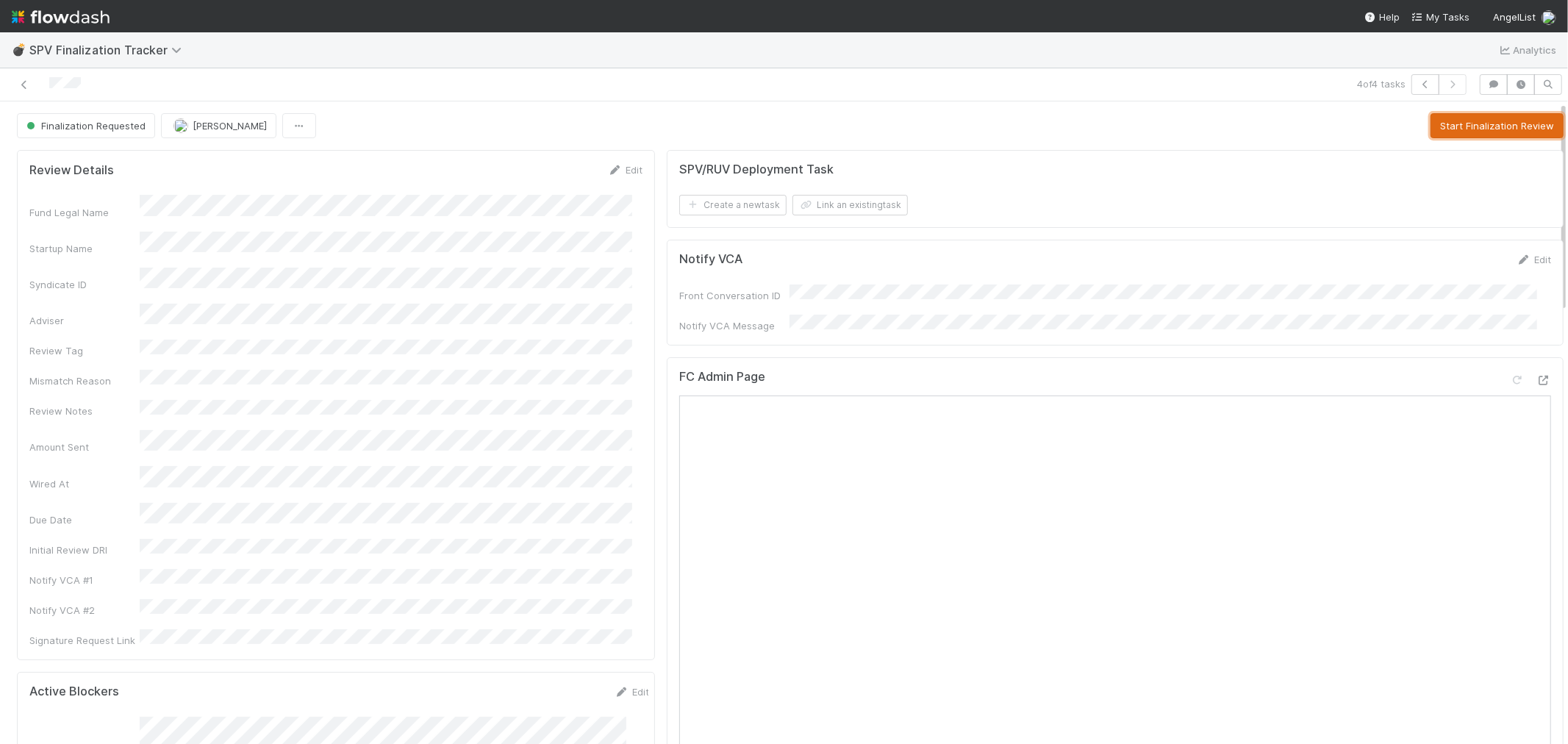
click at [1450, 122] on button "Start Finalization Review" at bounding box center [1497, 126] width 133 height 25
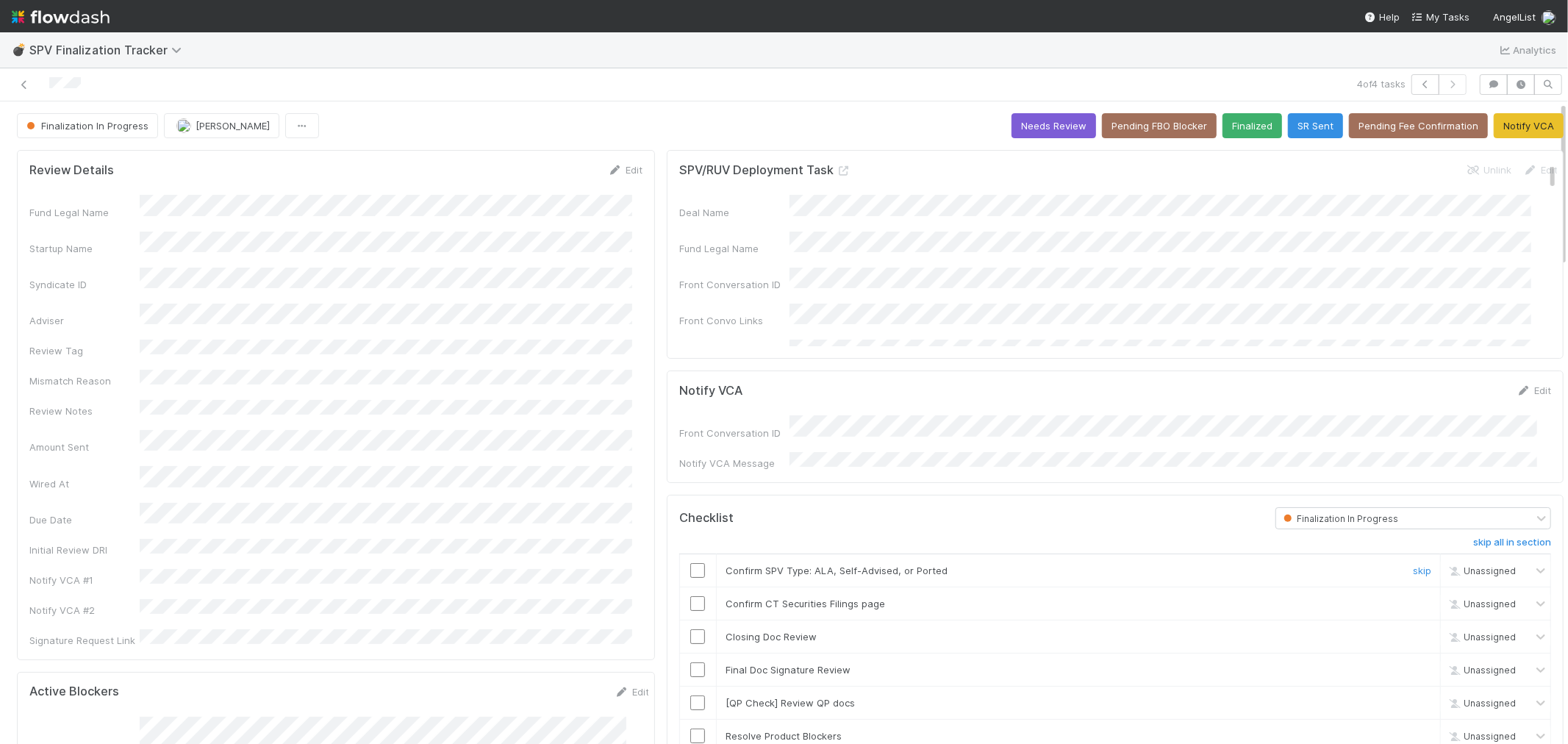
click at [691, 564] on input "checkbox" at bounding box center [698, 570] width 15 height 15
click at [691, 598] on input "checkbox" at bounding box center [698, 603] width 15 height 15
click at [1018, 125] on button "Needs Review" at bounding box center [1054, 126] width 85 height 25
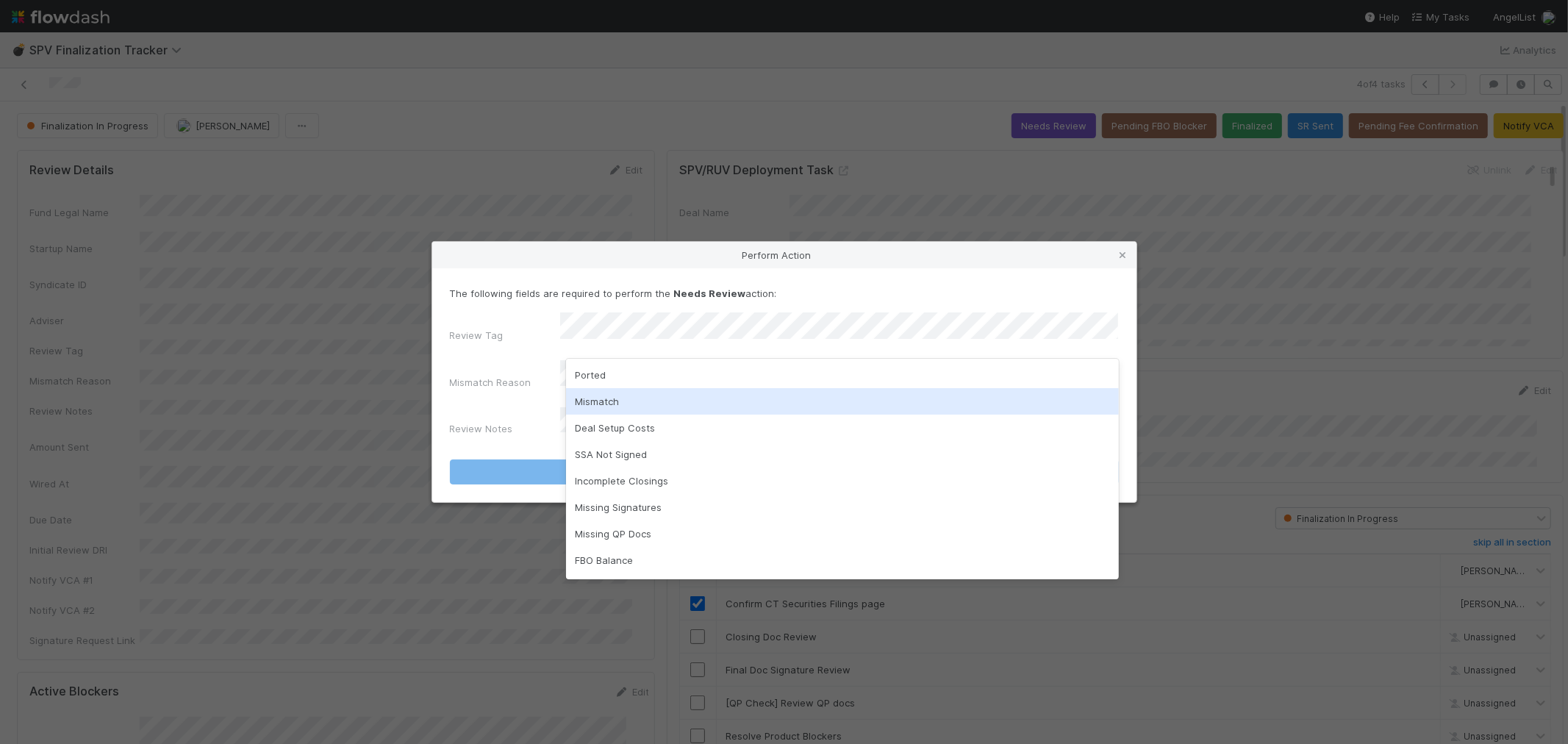
click at [597, 393] on div "Mismatch" at bounding box center [843, 402] width 553 height 26
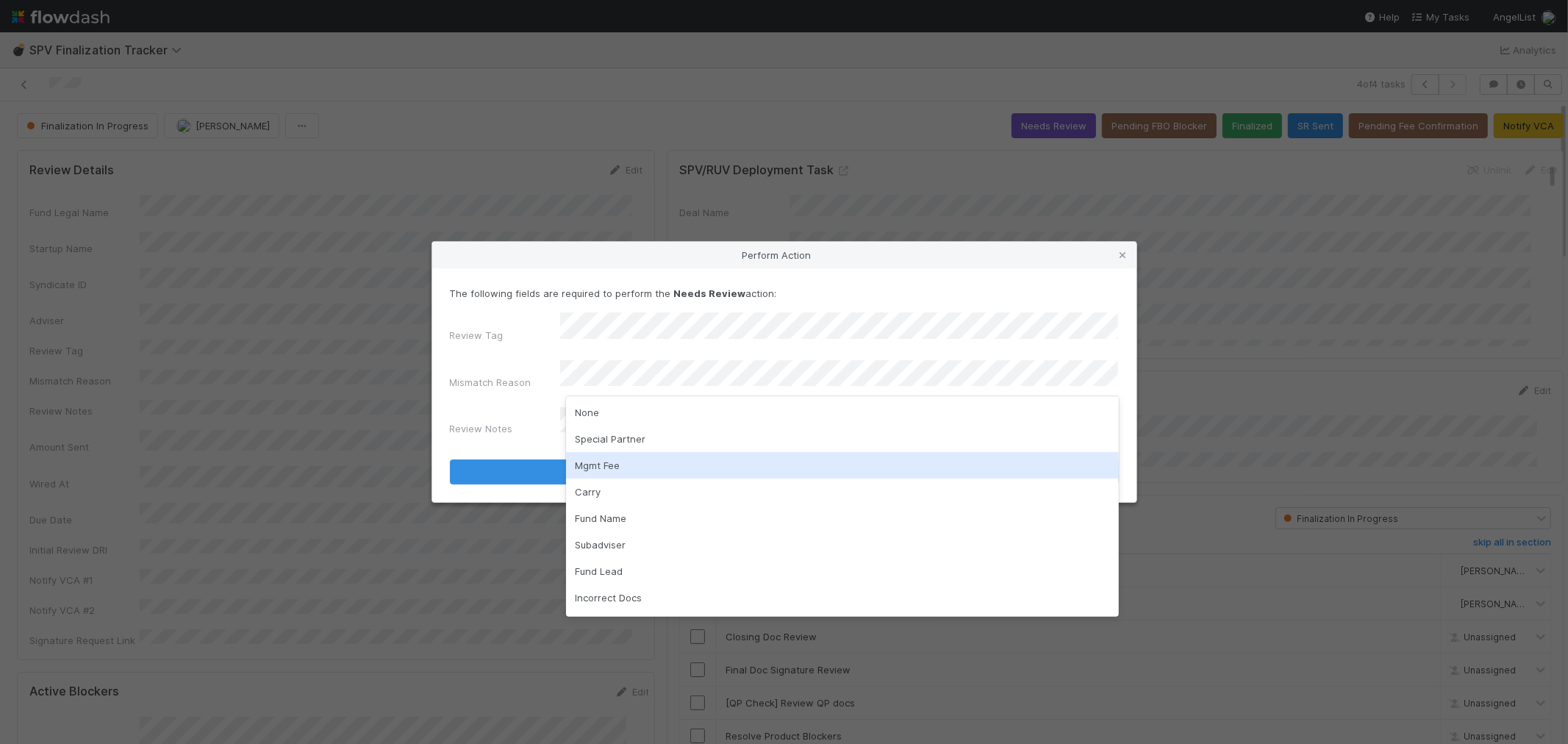
click at [603, 469] on div "Mgmt Fee" at bounding box center [843, 465] width 553 height 26
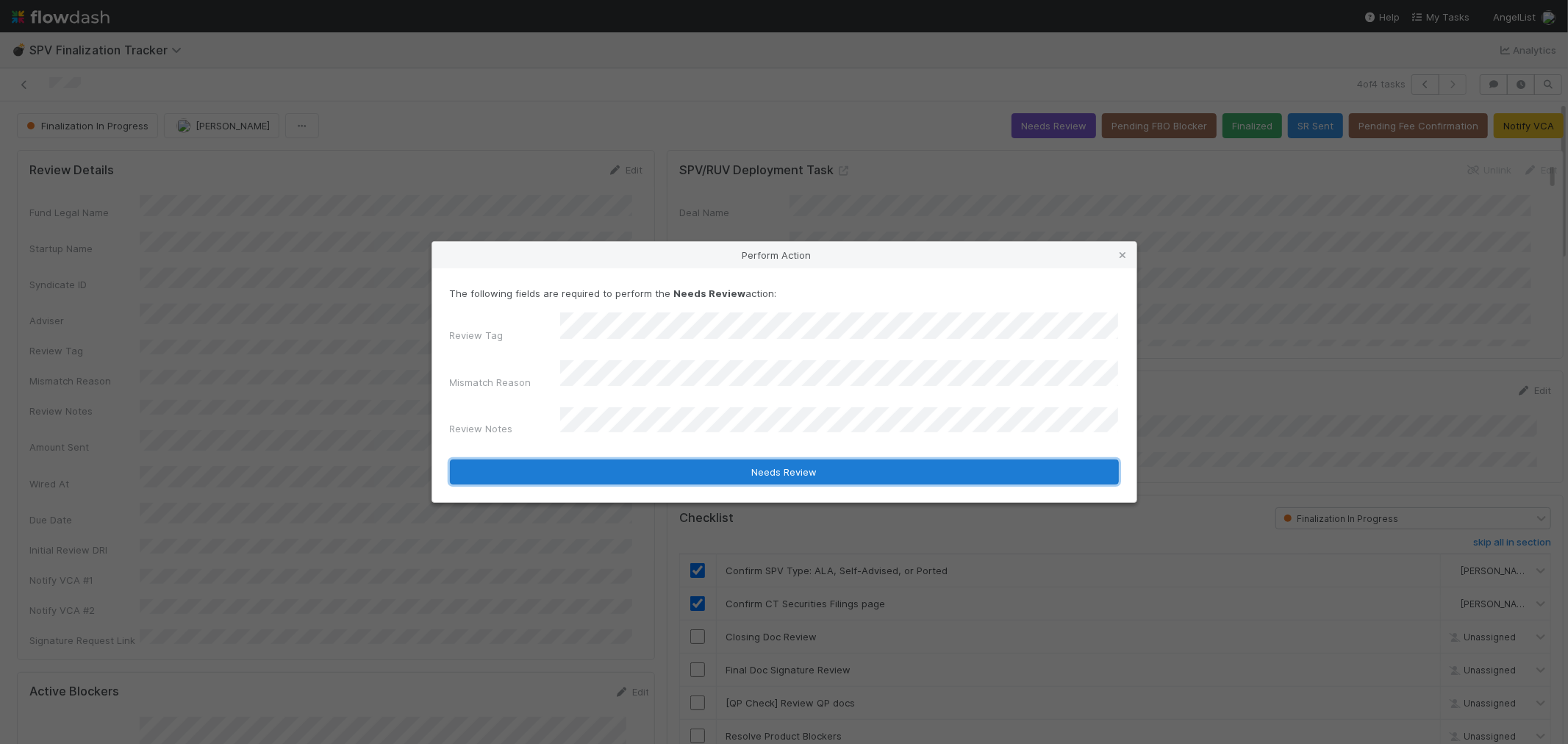
click at [854, 459] on button "Needs Review" at bounding box center [784, 472] width 669 height 25
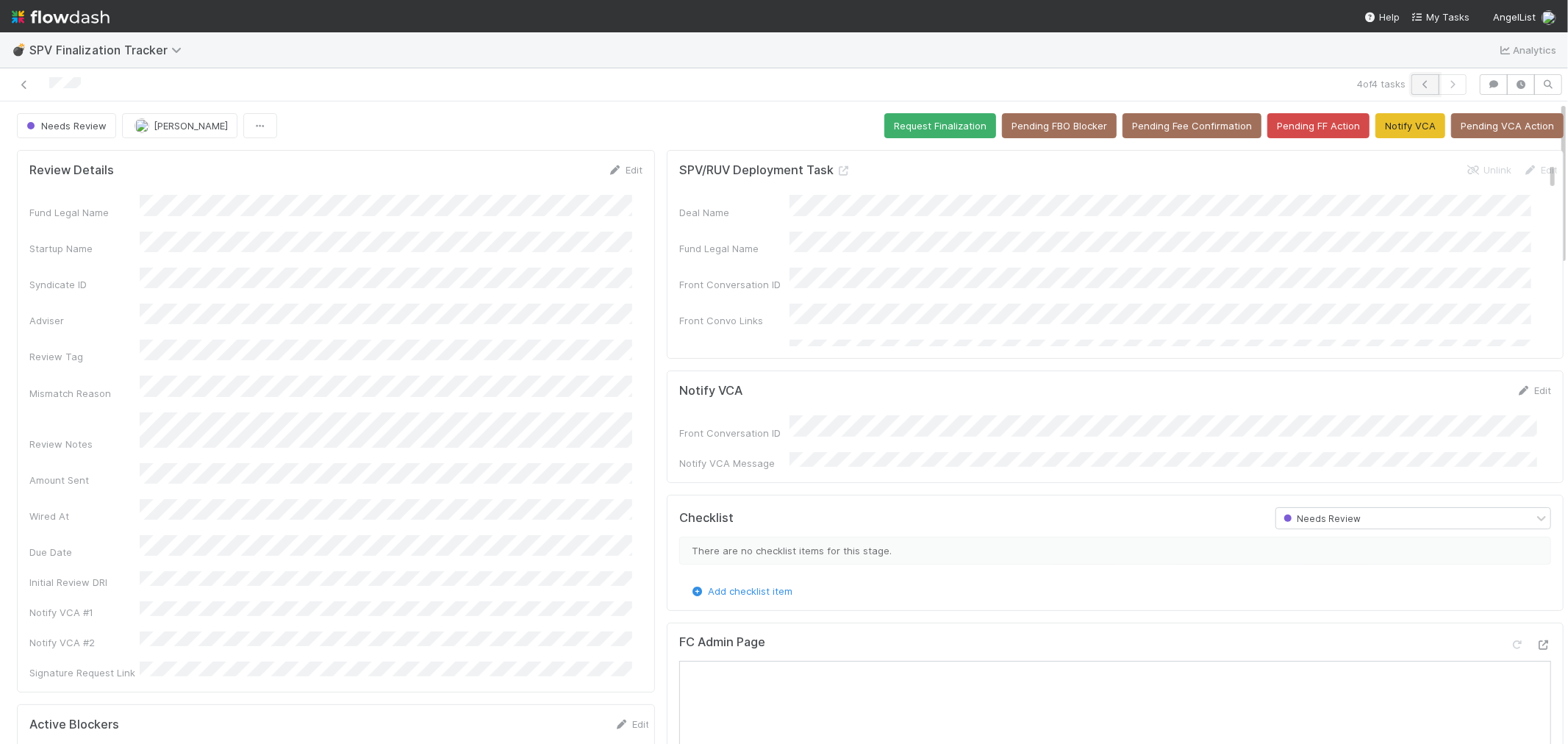
click at [1418, 85] on icon "button" at bounding box center [1426, 84] width 15 height 9
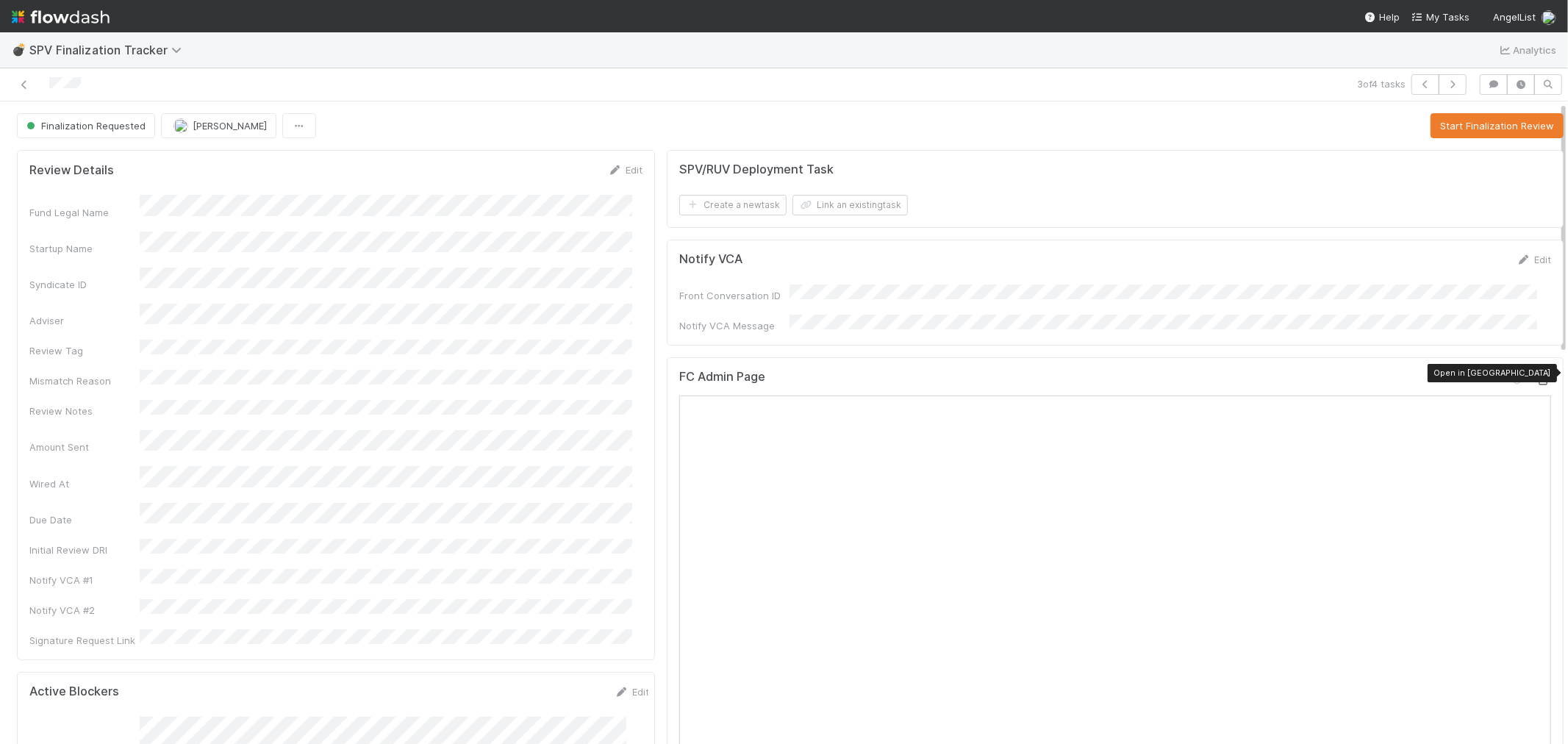
click at [1537, 375] on icon at bounding box center [1544, 380] width 15 height 10
click at [1477, 127] on button "Start Finalization Review" at bounding box center [1497, 126] width 133 height 25
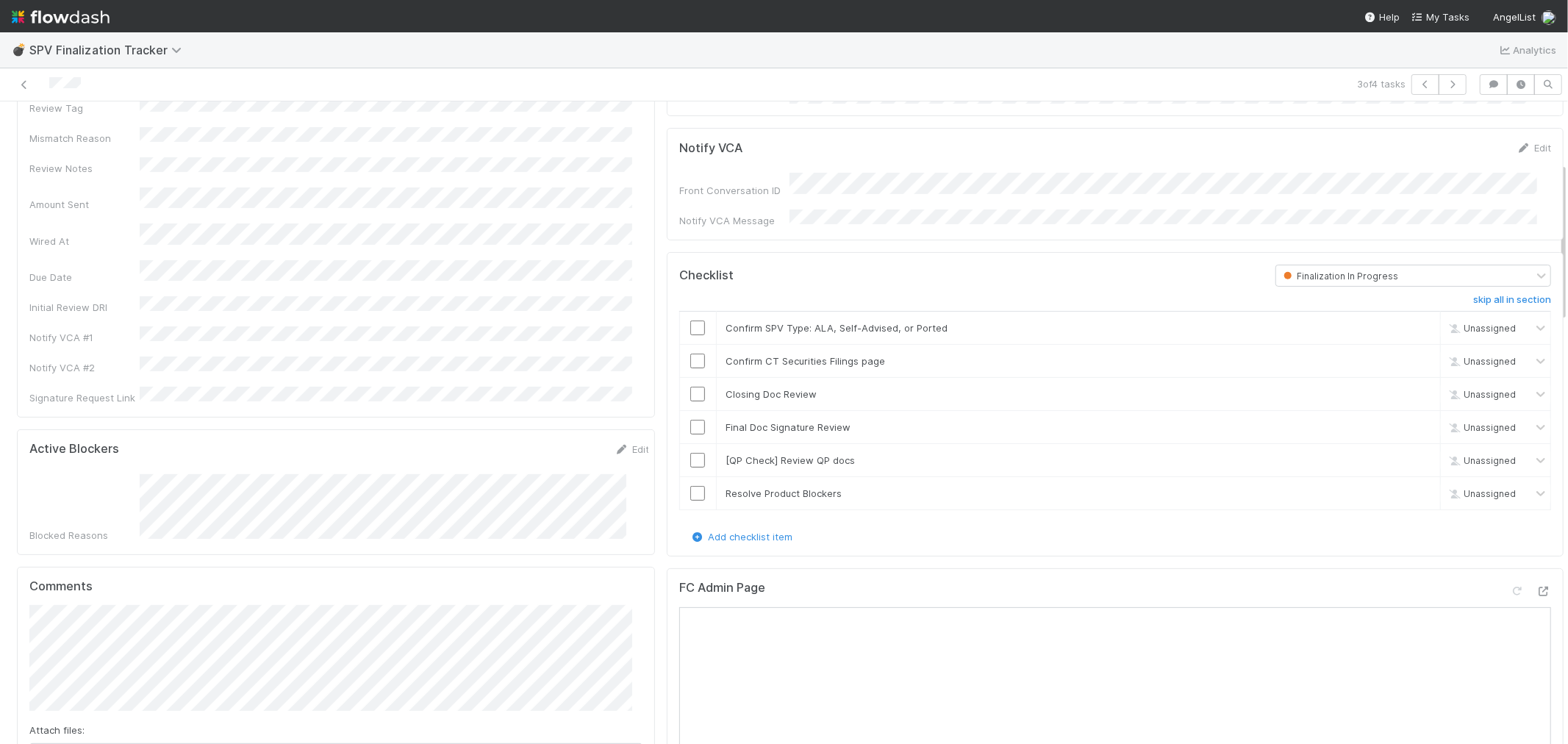
scroll to position [244, 0]
click at [691, 319] on input "checkbox" at bounding box center [698, 326] width 15 height 15
click at [696, 356] on div at bounding box center [698, 359] width 36 height 15
drag, startPoint x: 693, startPoint y: 351, endPoint x: 710, endPoint y: 364, distance: 21.4
click at [693, 351] on input "checkbox" at bounding box center [698, 359] width 15 height 15
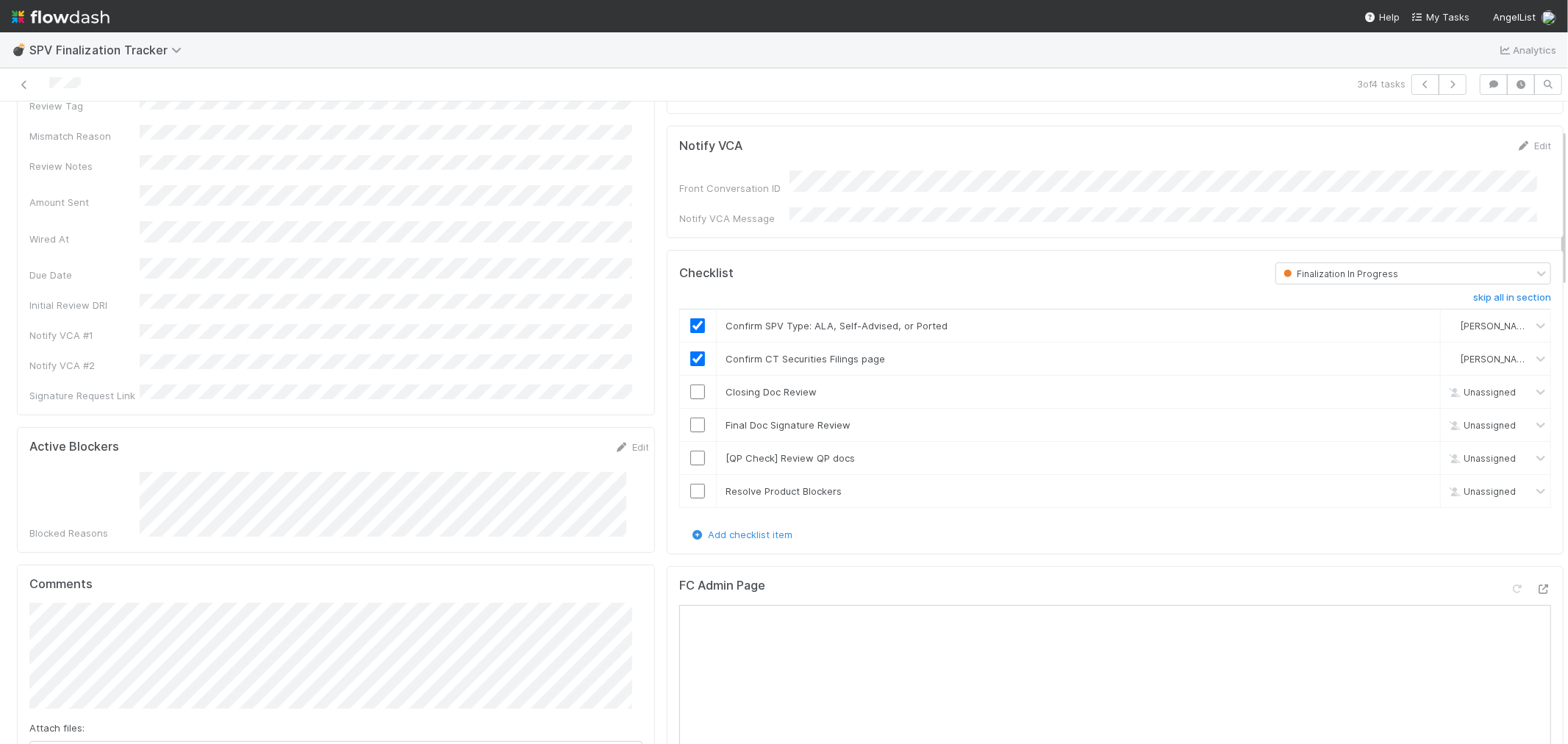
scroll to position [0, 0]
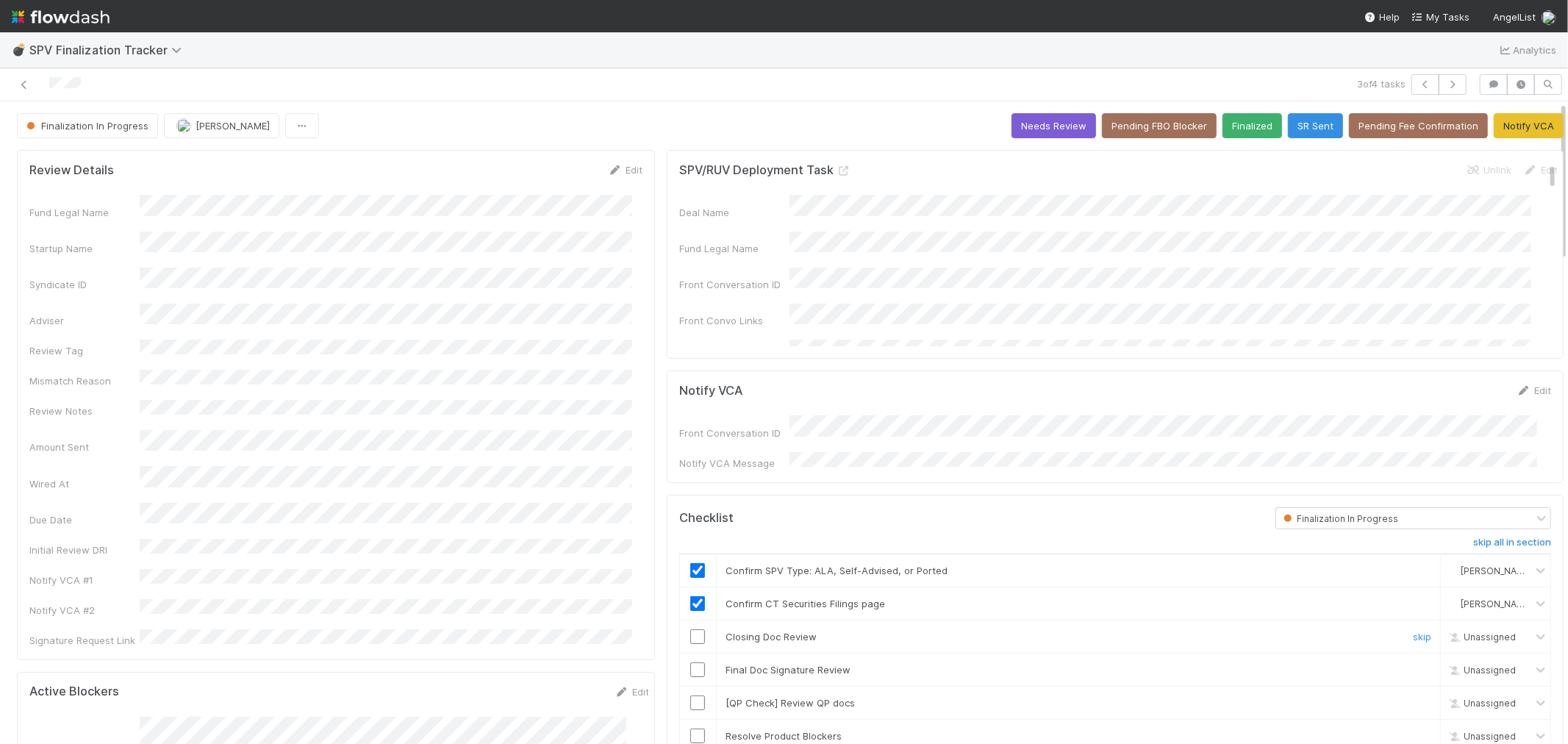
click at [691, 634] on input "checkbox" at bounding box center [698, 637] width 15 height 15
click at [626, 170] on link "Edit" at bounding box center [626, 170] width 35 height 12
click at [551, 175] on button "Save" at bounding box center [564, 174] width 42 height 25
click at [1445, 80] on icon "button" at bounding box center [1453, 84] width 15 height 9
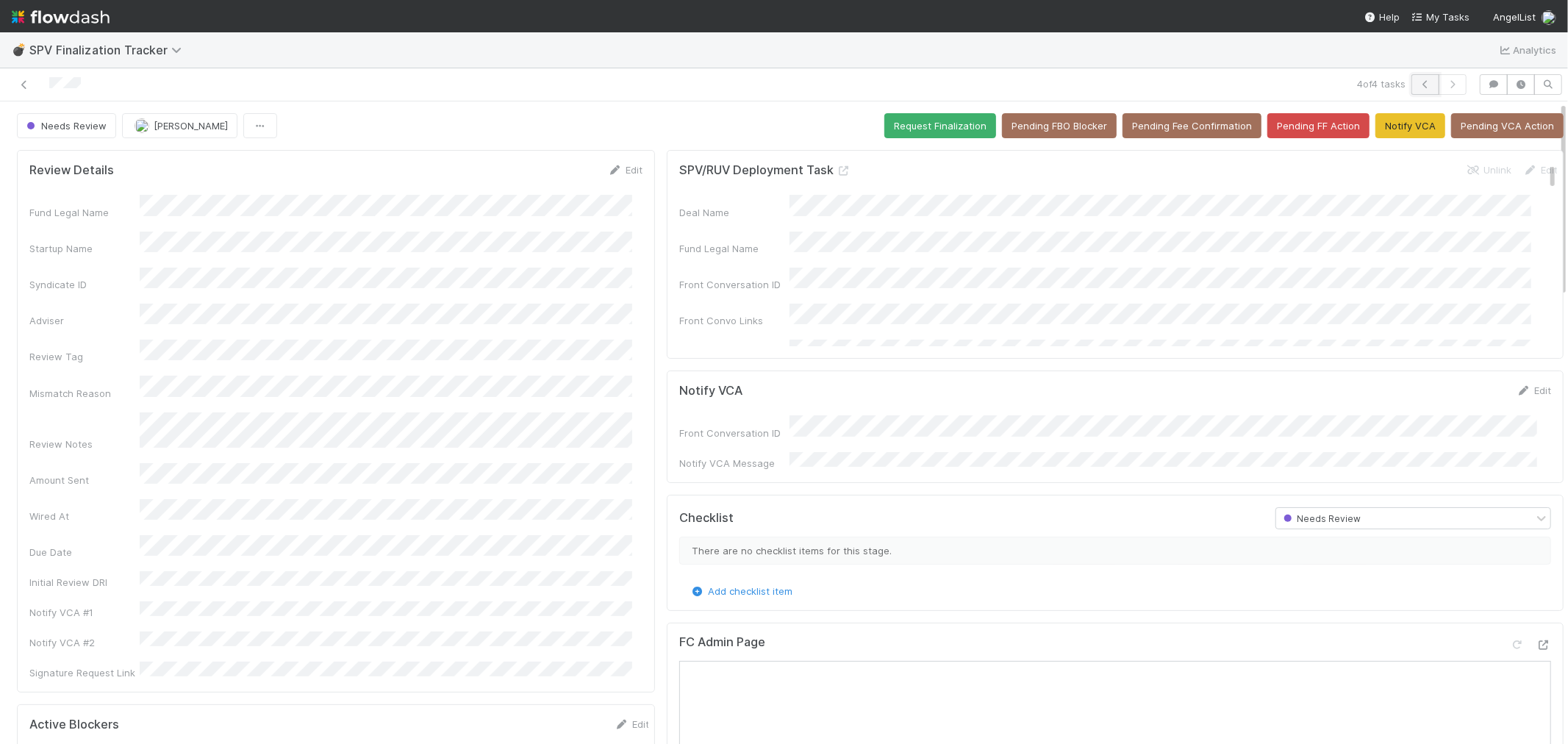
click at [1418, 84] on icon "button" at bounding box center [1426, 84] width 15 height 9
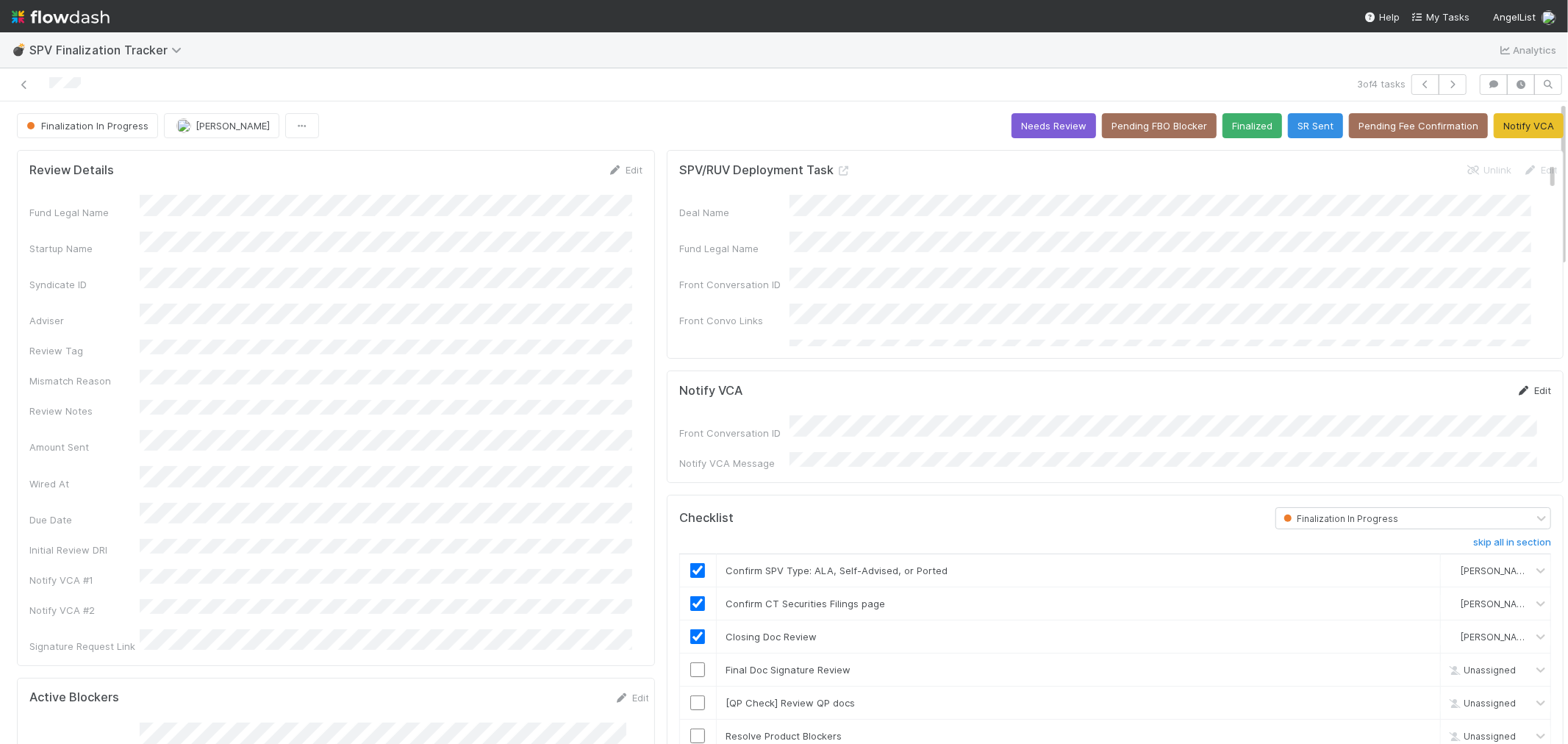
click at [1517, 388] on link "Edit" at bounding box center [1534, 390] width 35 height 12
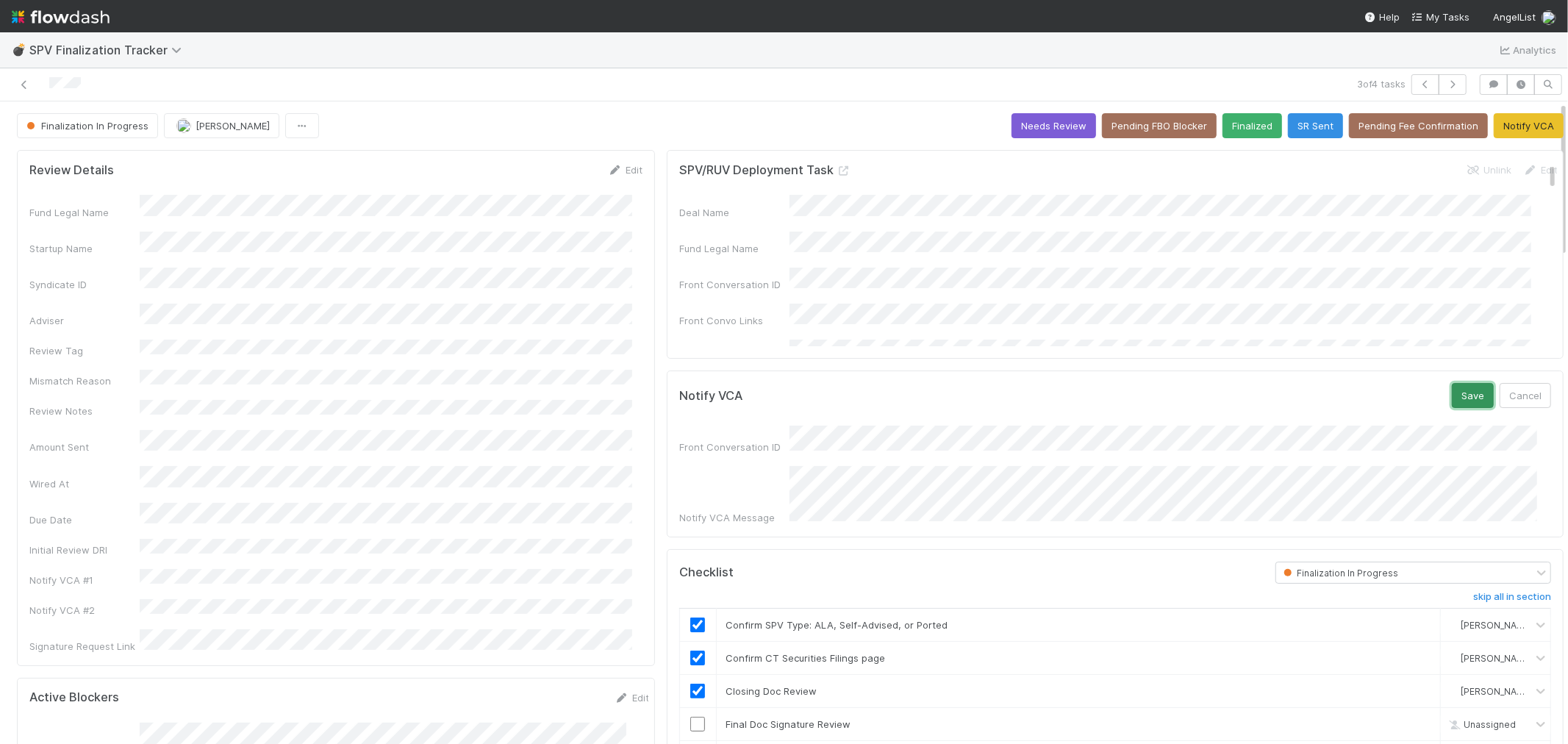
click at [1452, 393] on button "Save" at bounding box center [1473, 395] width 42 height 25
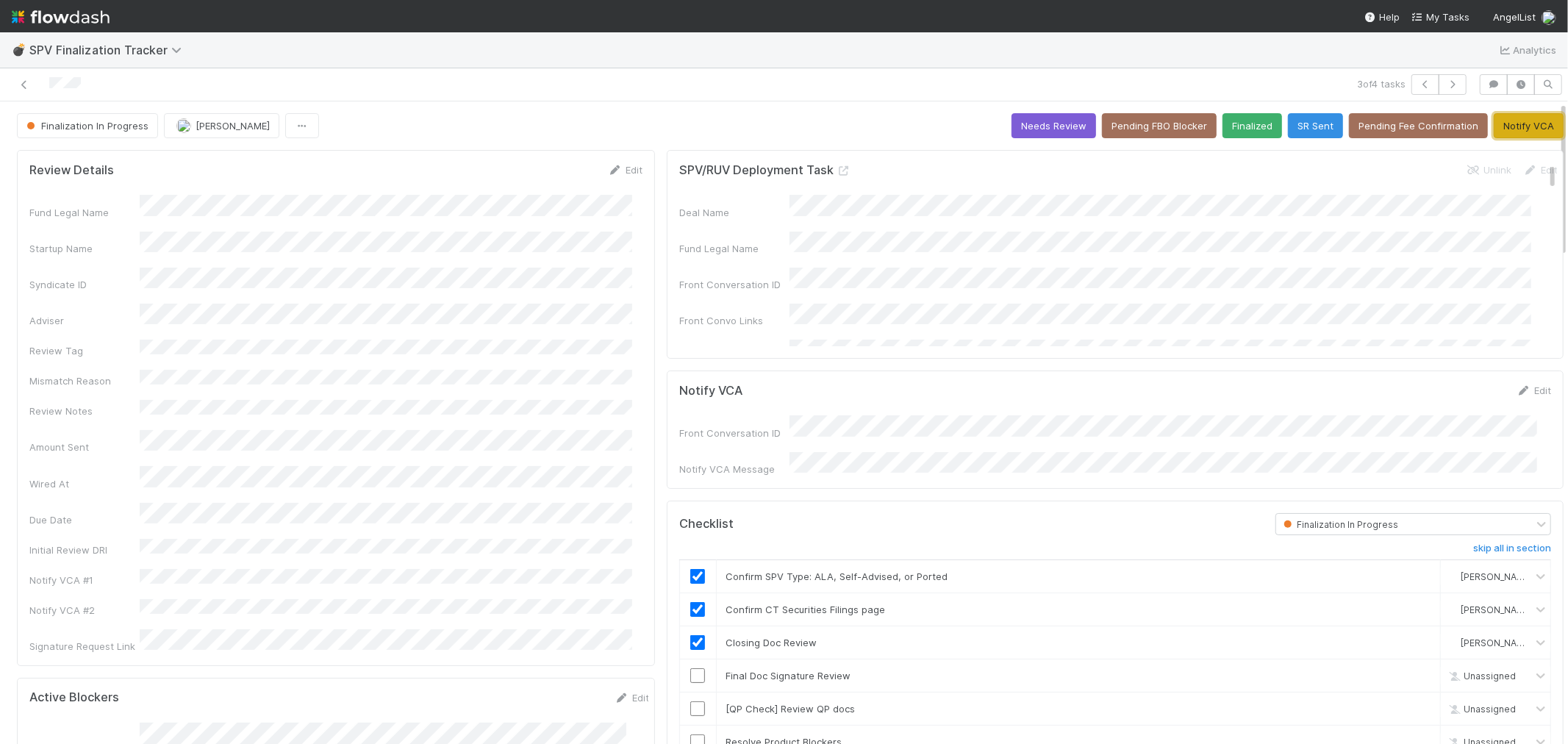
click at [1520, 128] on button "Notify VCA" at bounding box center [1528, 126] width 70 height 25
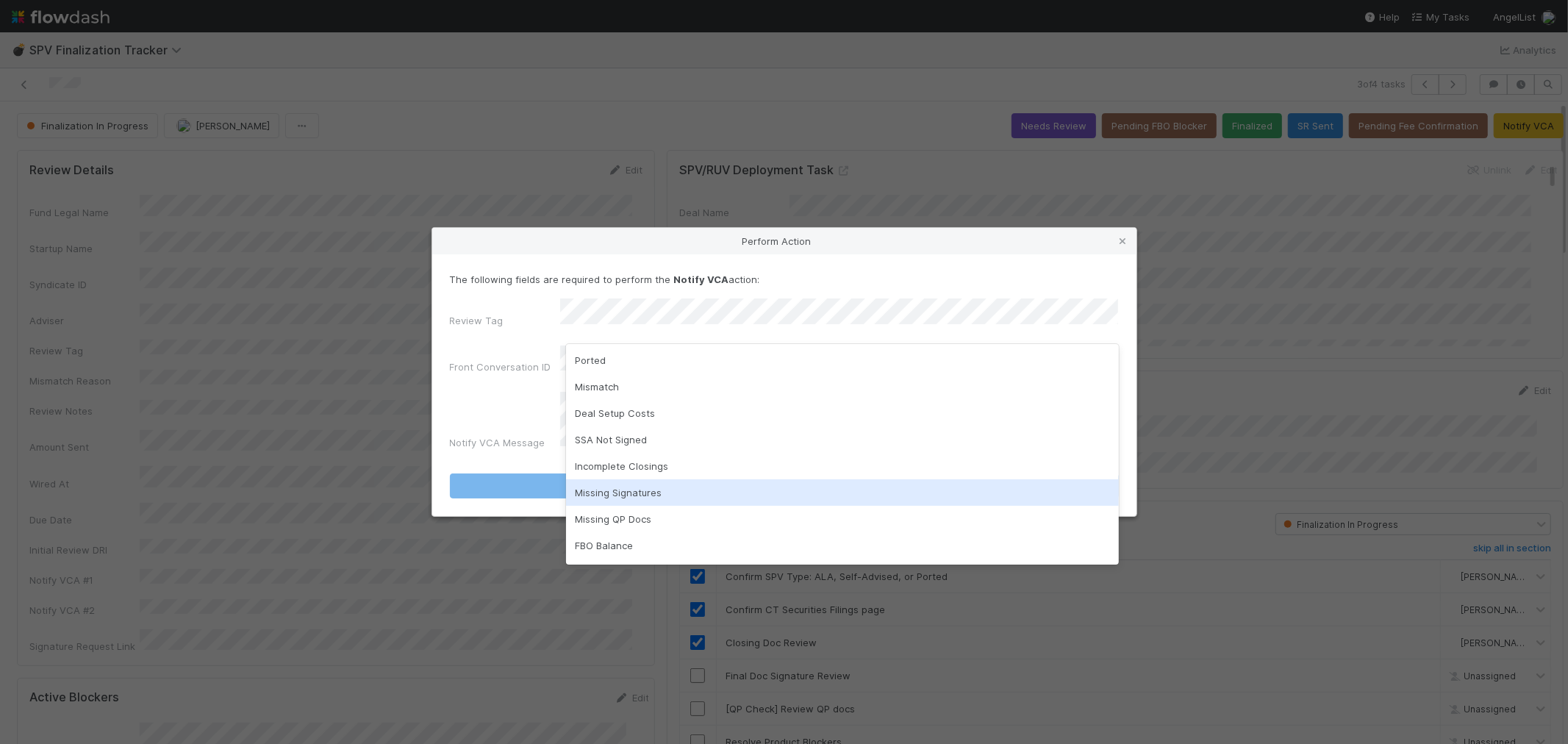
click at [616, 499] on div "Missing Signatures" at bounding box center [843, 492] width 553 height 26
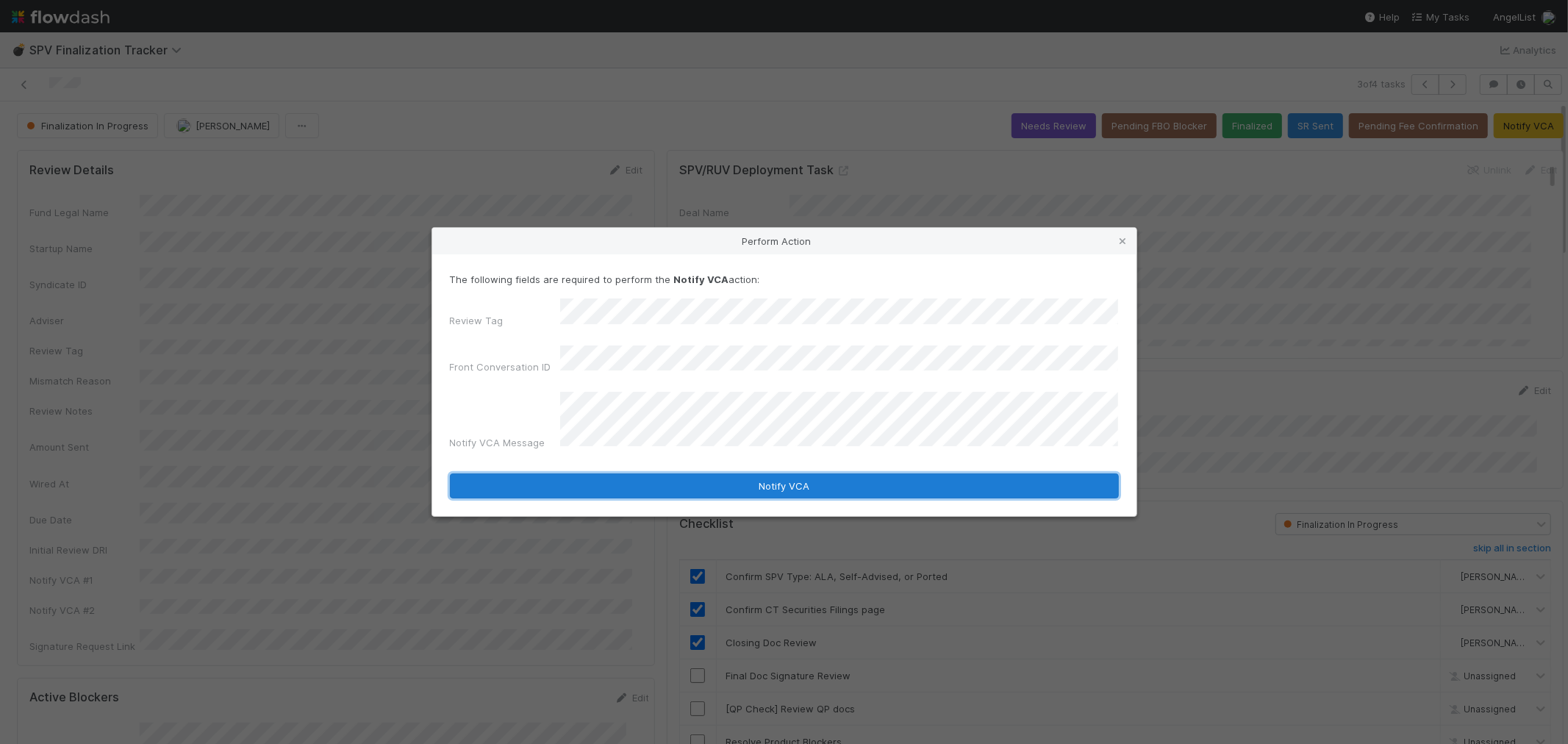
click at [612, 473] on button "Notify VCA" at bounding box center [784, 486] width 669 height 25
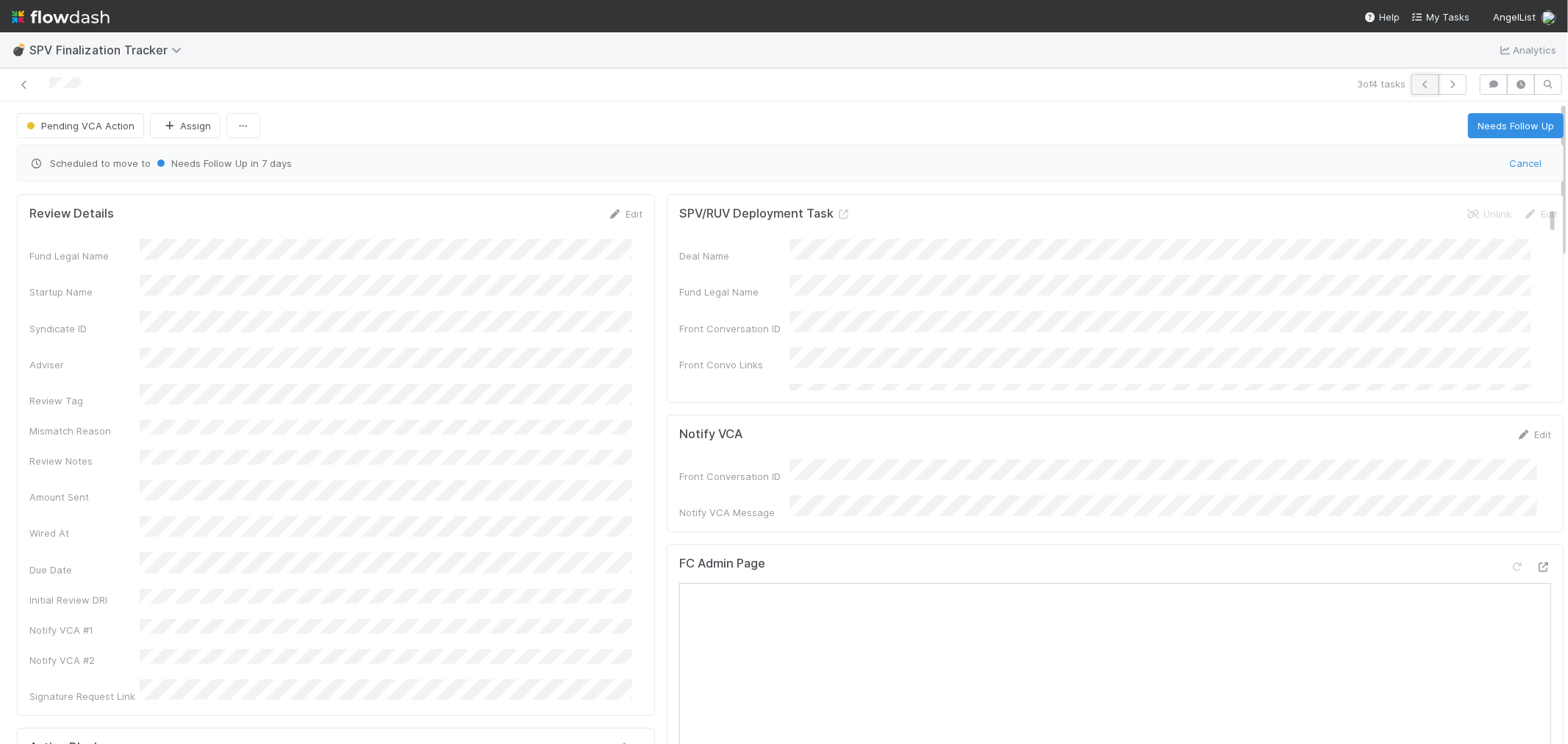
click at [1418, 81] on icon "button" at bounding box center [1426, 84] width 15 height 9
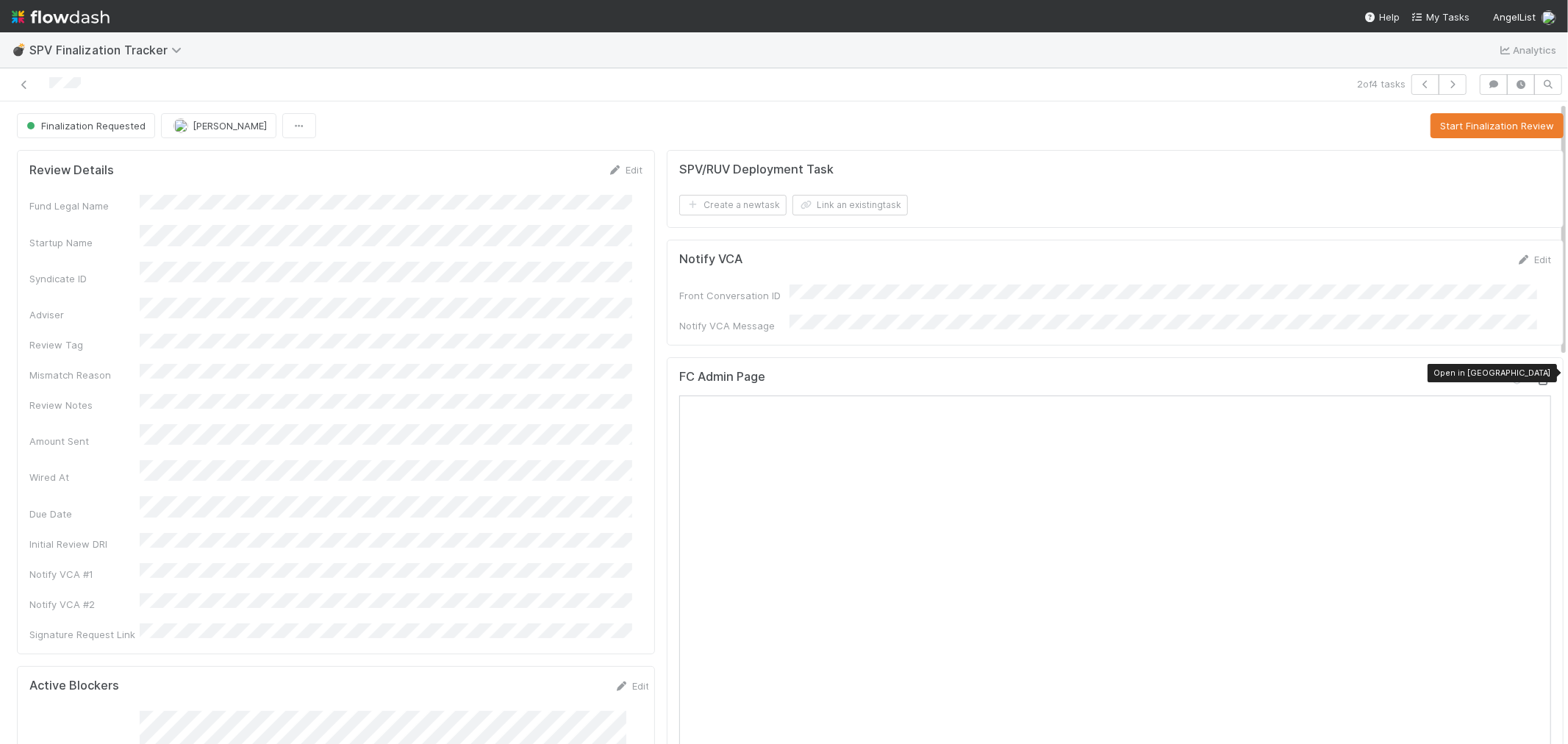
click at [1537, 375] on icon at bounding box center [1544, 380] width 15 height 10
click at [1454, 125] on button "Start Finalization Review" at bounding box center [1497, 126] width 133 height 25
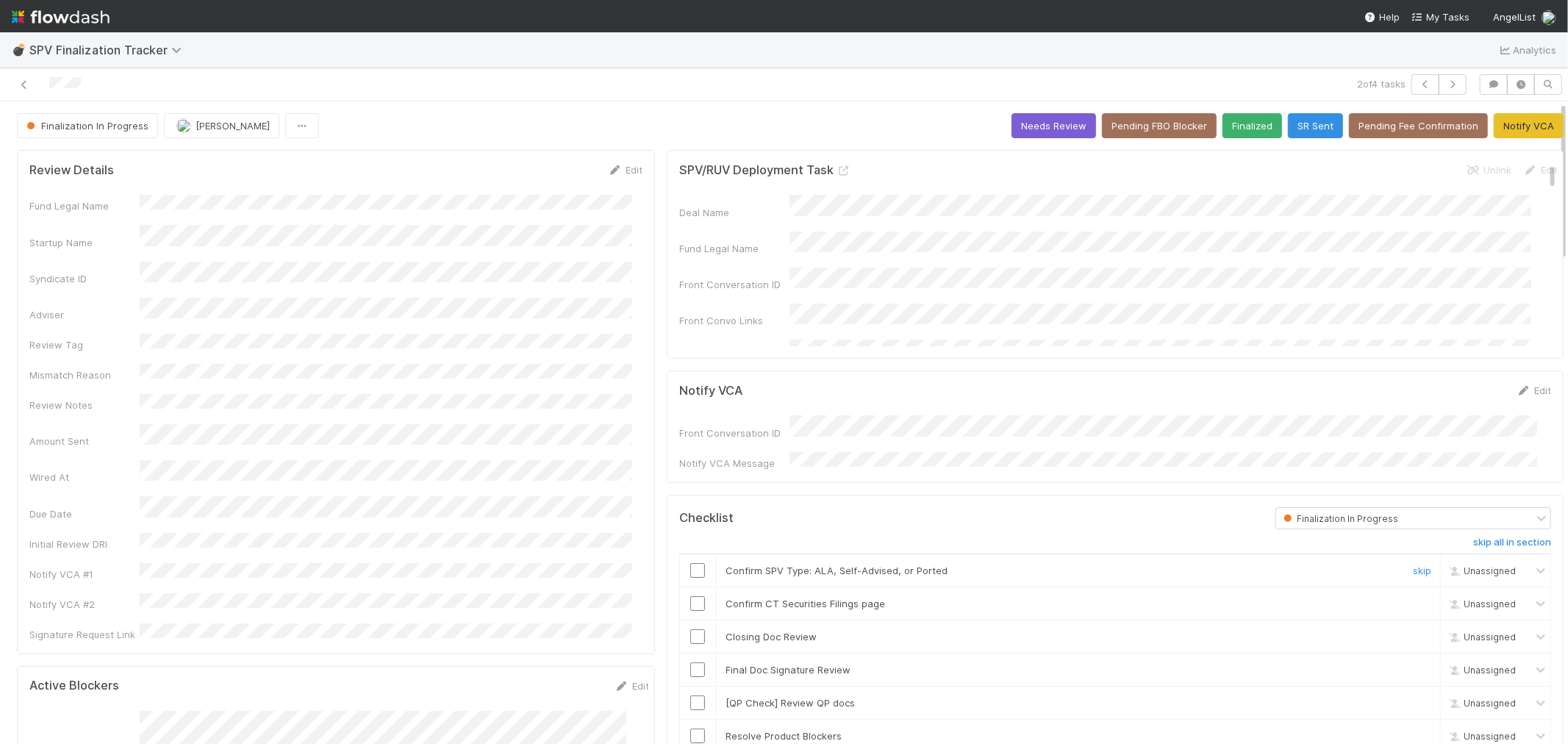
click at [691, 564] on input "checkbox" at bounding box center [698, 570] width 15 height 15
click at [692, 598] on input "checkbox" at bounding box center [698, 603] width 15 height 15
click at [837, 172] on icon at bounding box center [844, 171] width 15 height 10
click at [629, 171] on link "Edit" at bounding box center [626, 170] width 35 height 12
click at [546, 165] on button "Save" at bounding box center [564, 174] width 42 height 25
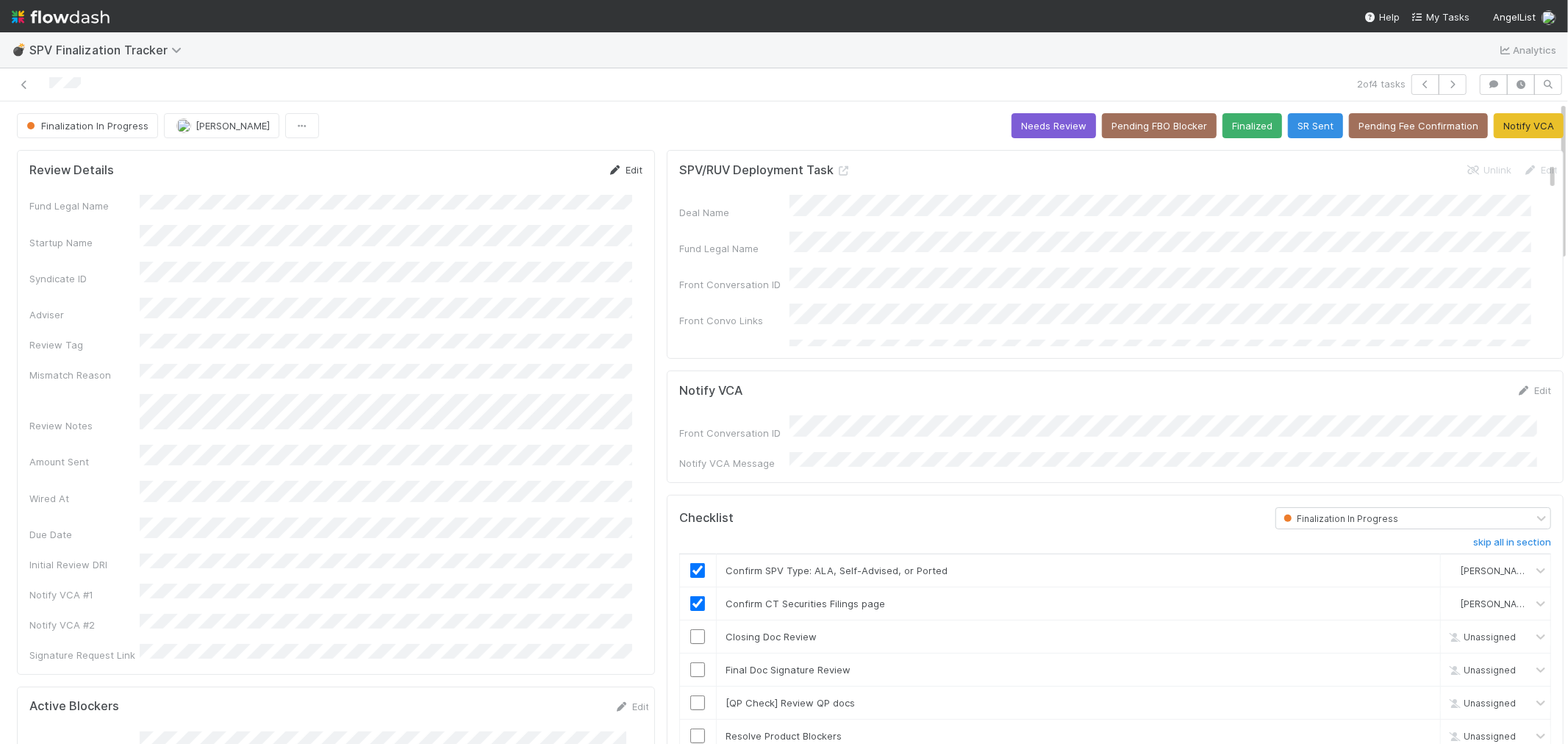
click at [610, 165] on link "Edit" at bounding box center [626, 170] width 35 height 12
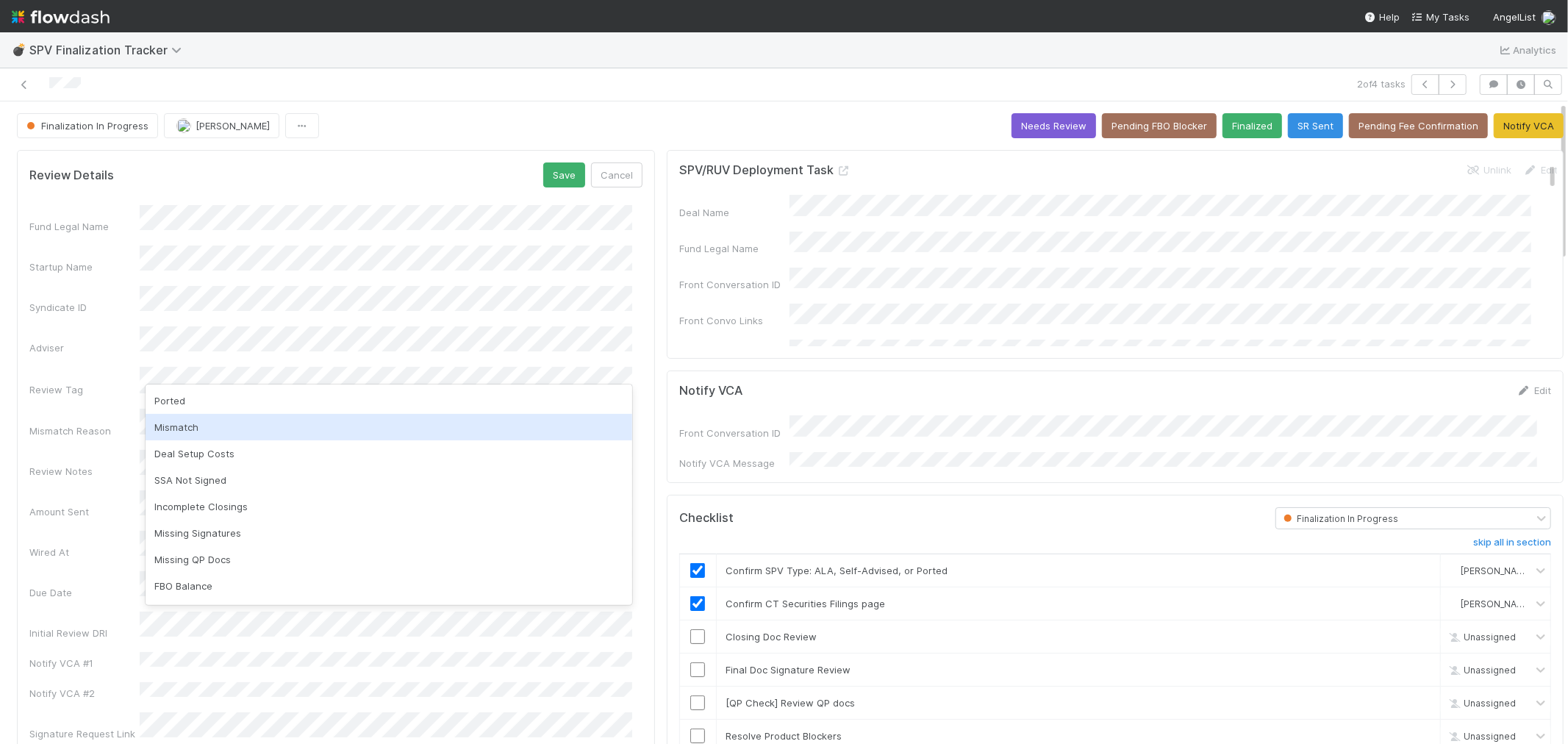
click at [231, 424] on div "Mismatch" at bounding box center [389, 427] width 486 height 26
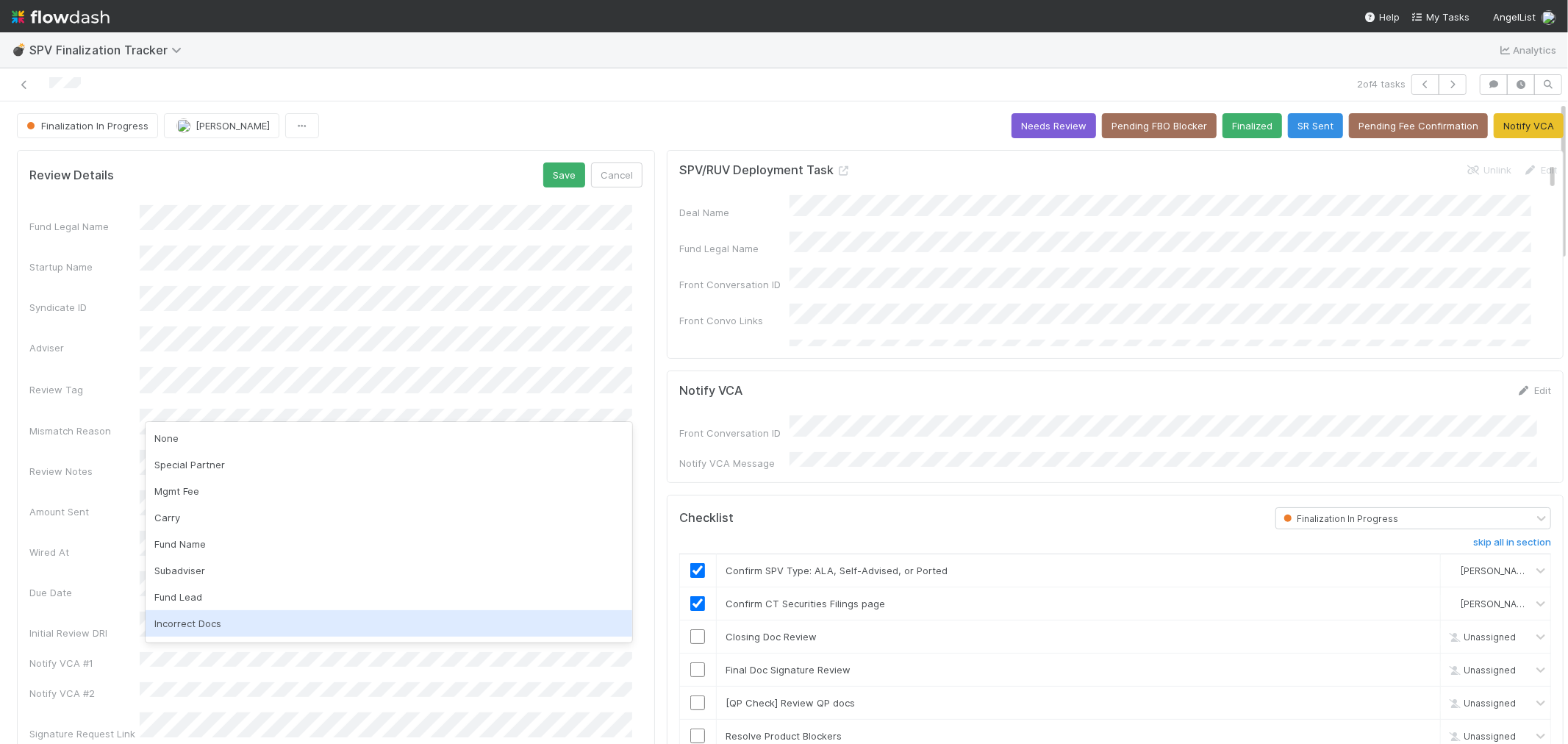
scroll to position [49, 0]
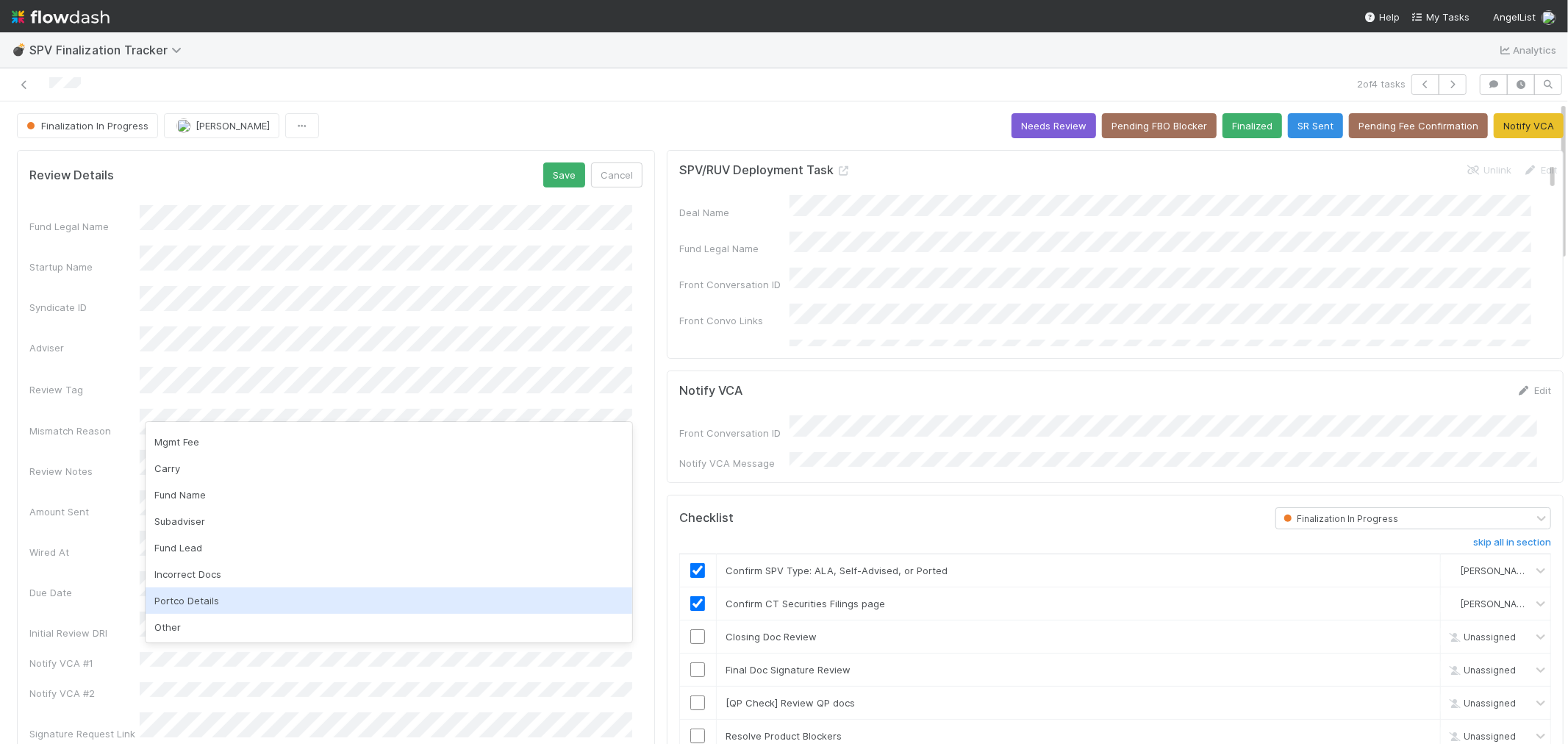
click at [199, 599] on div "Portco Details" at bounding box center [389, 601] width 486 height 26
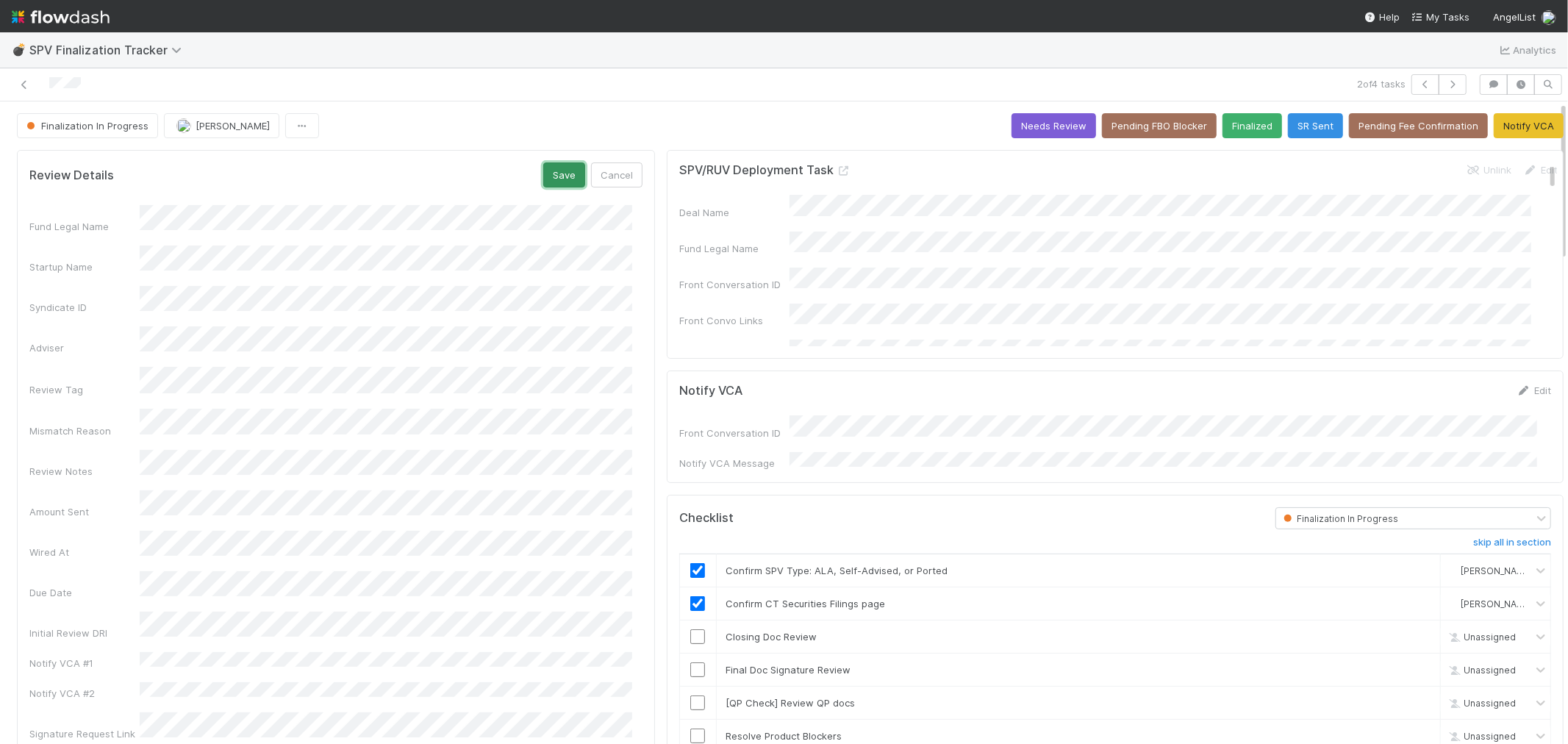
click at [562, 176] on button "Save" at bounding box center [564, 174] width 42 height 25
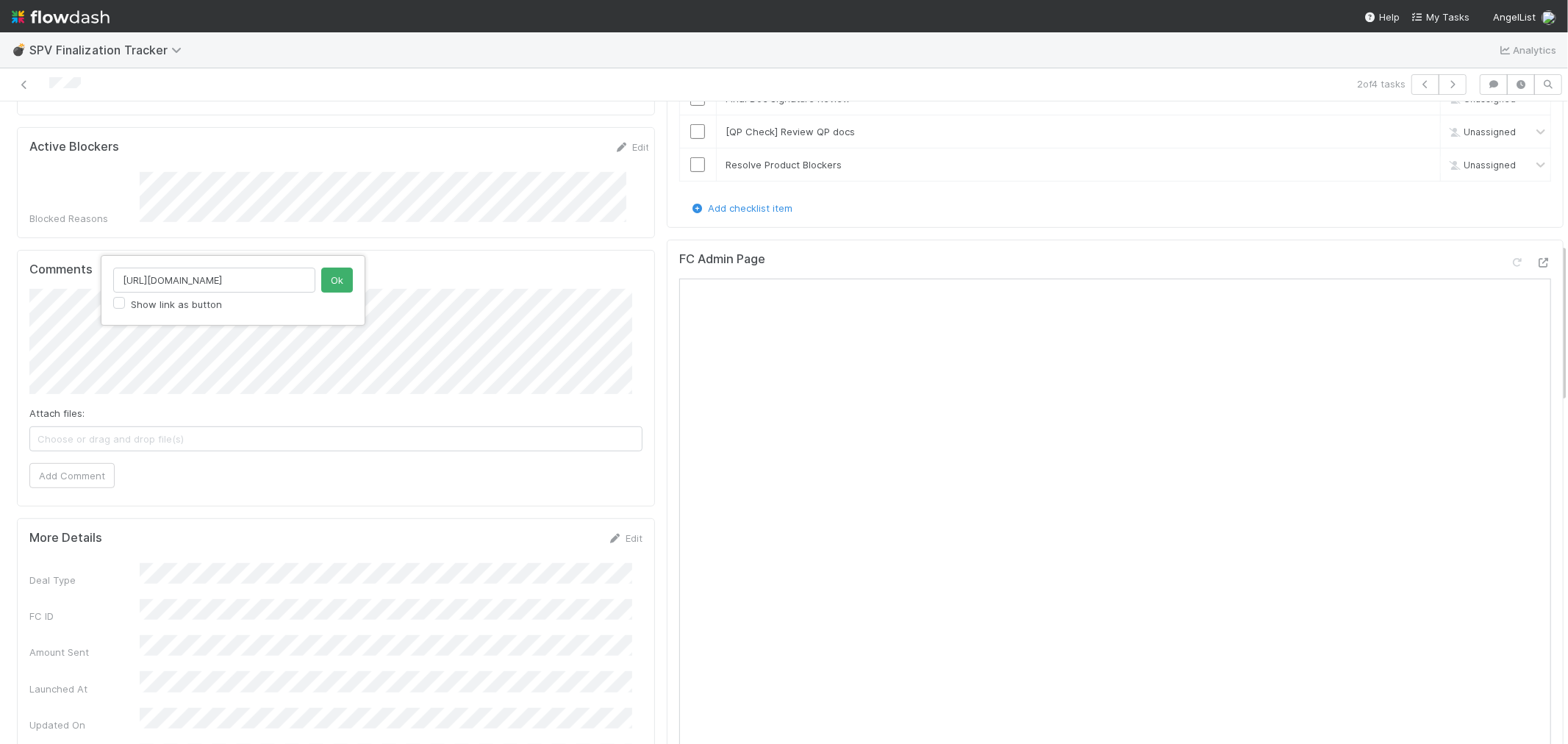
scroll to position [0, 3343]
type input "https://flowdash-data-production.s3.us-west-2.amazonaws.com/eb70biogaofrys630gv…"
click at [335, 274] on button "Ok" at bounding box center [337, 280] width 31 height 25
click at [221, 427] on span "Choose or drag and drop file(s)" at bounding box center [336, 439] width 612 height 24
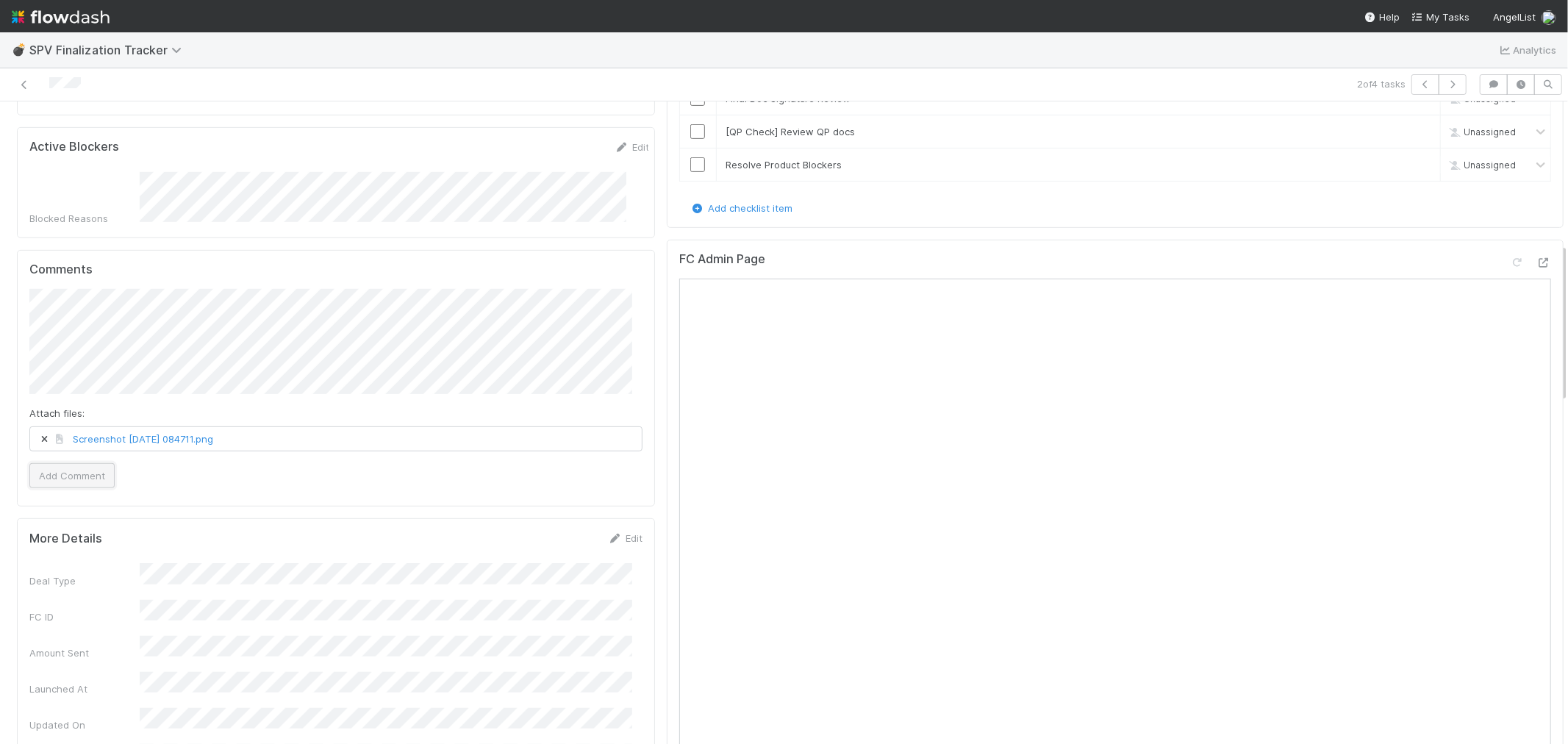
click at [90, 463] on button "Add Comment" at bounding box center [72, 476] width 86 height 25
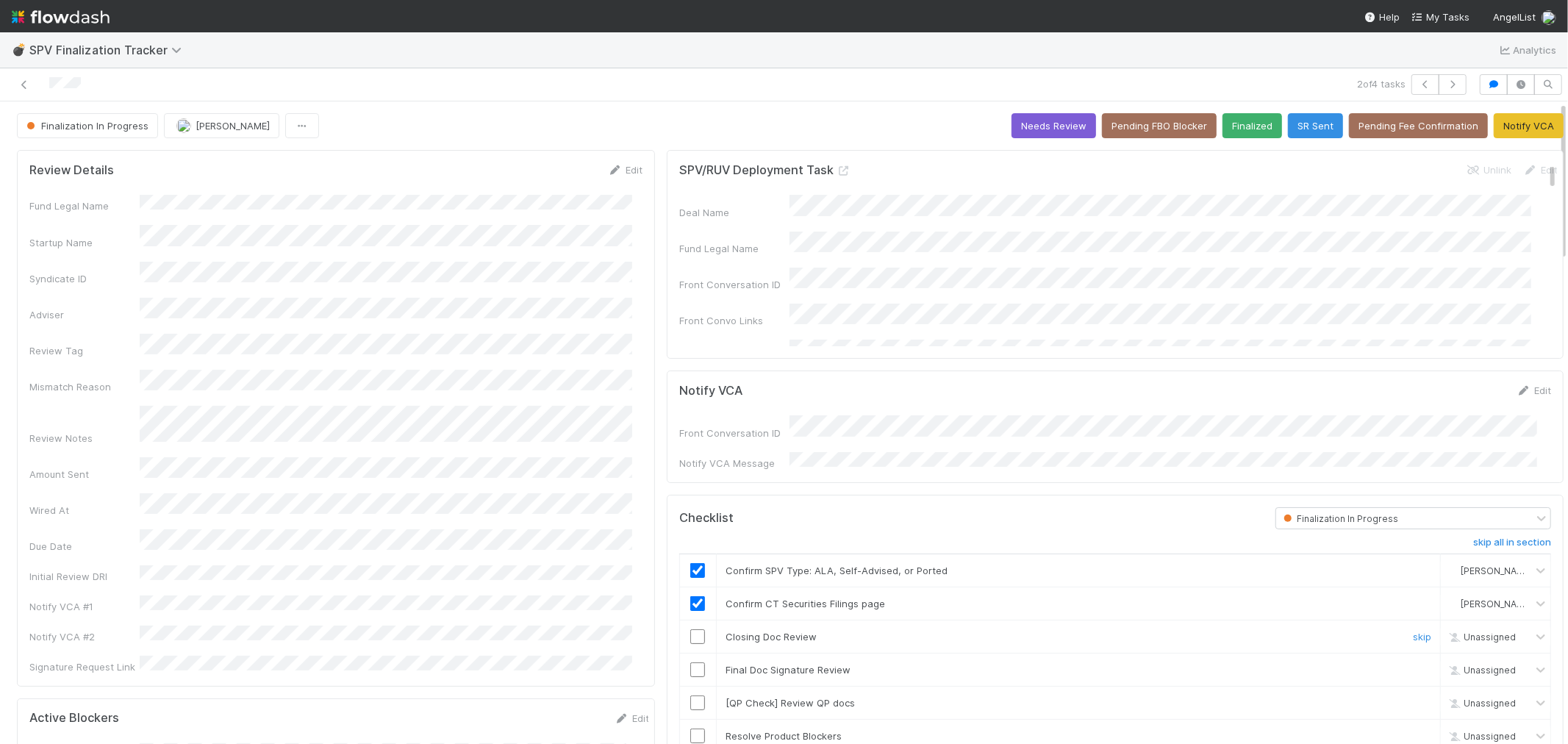
click at [691, 630] on input "checkbox" at bounding box center [698, 637] width 15 height 15
checkbox input "true"
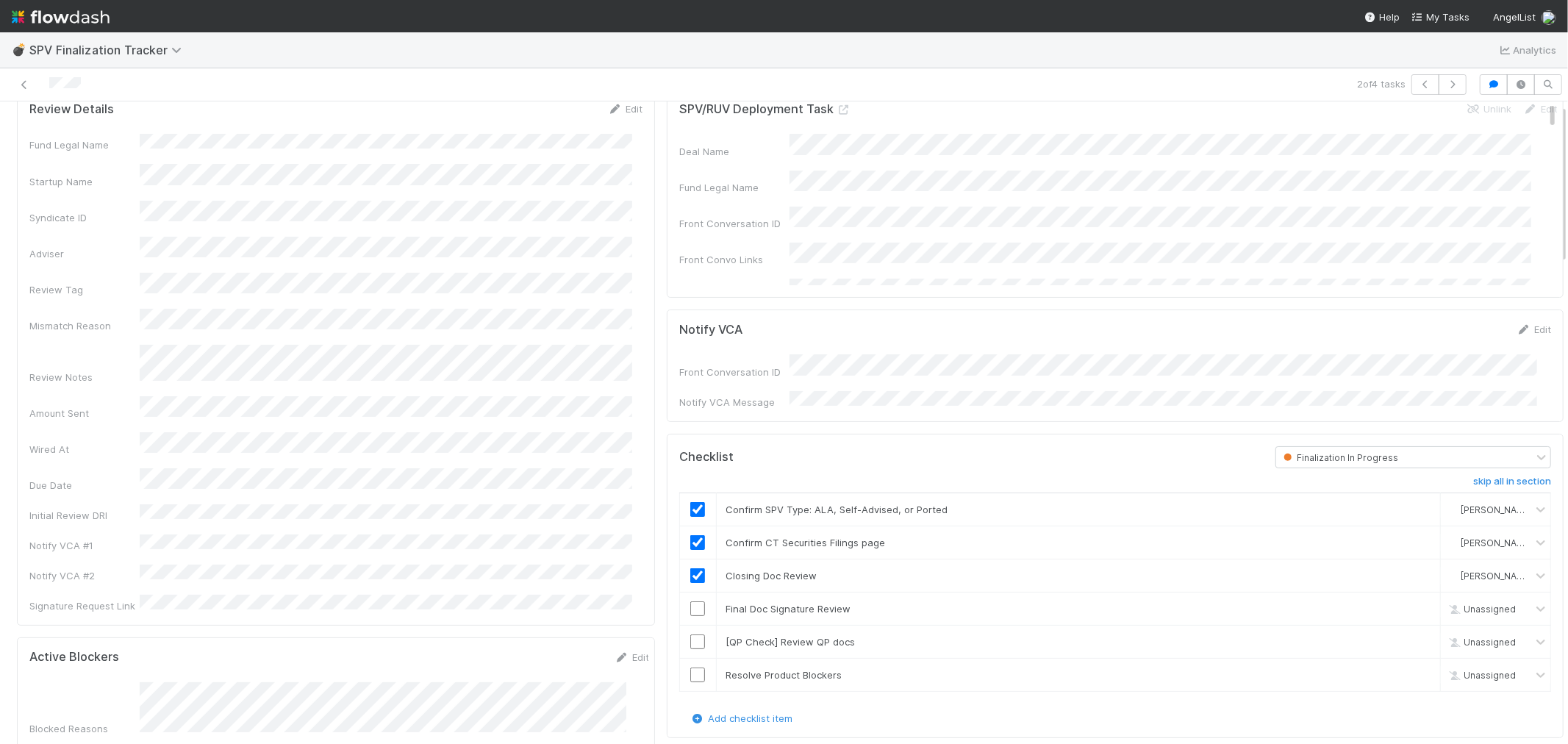
scroll to position [163, 0]
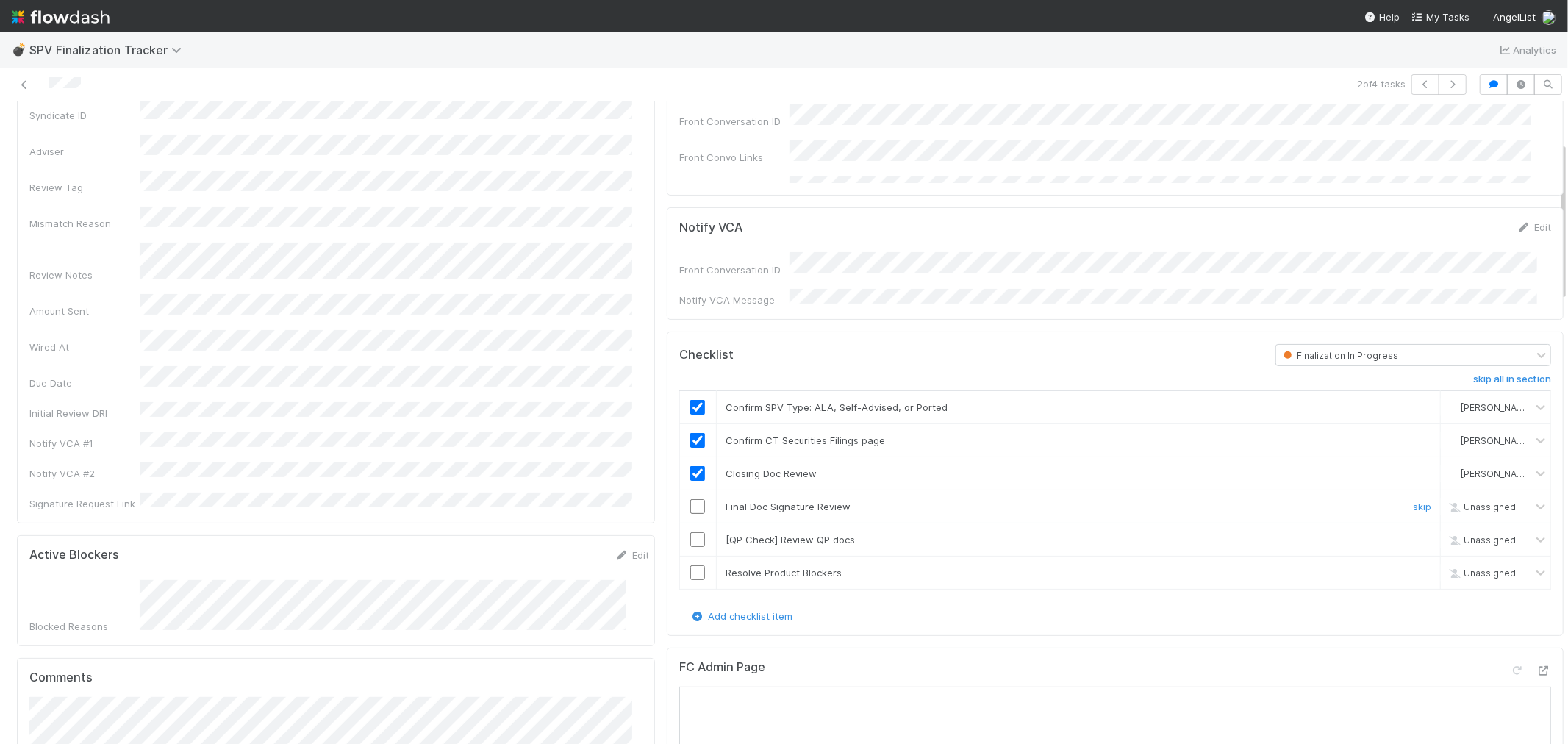
click at [691, 500] on input "checkbox" at bounding box center [698, 507] width 15 height 15
drag, startPoint x: 1390, startPoint y: 535, endPoint x: 1224, endPoint y: 556, distance: 167.3
click at [1413, 535] on link "skip" at bounding box center [1422, 540] width 18 height 12
click at [694, 566] on input "checkbox" at bounding box center [698, 573] width 15 height 15
checkbox input "true"
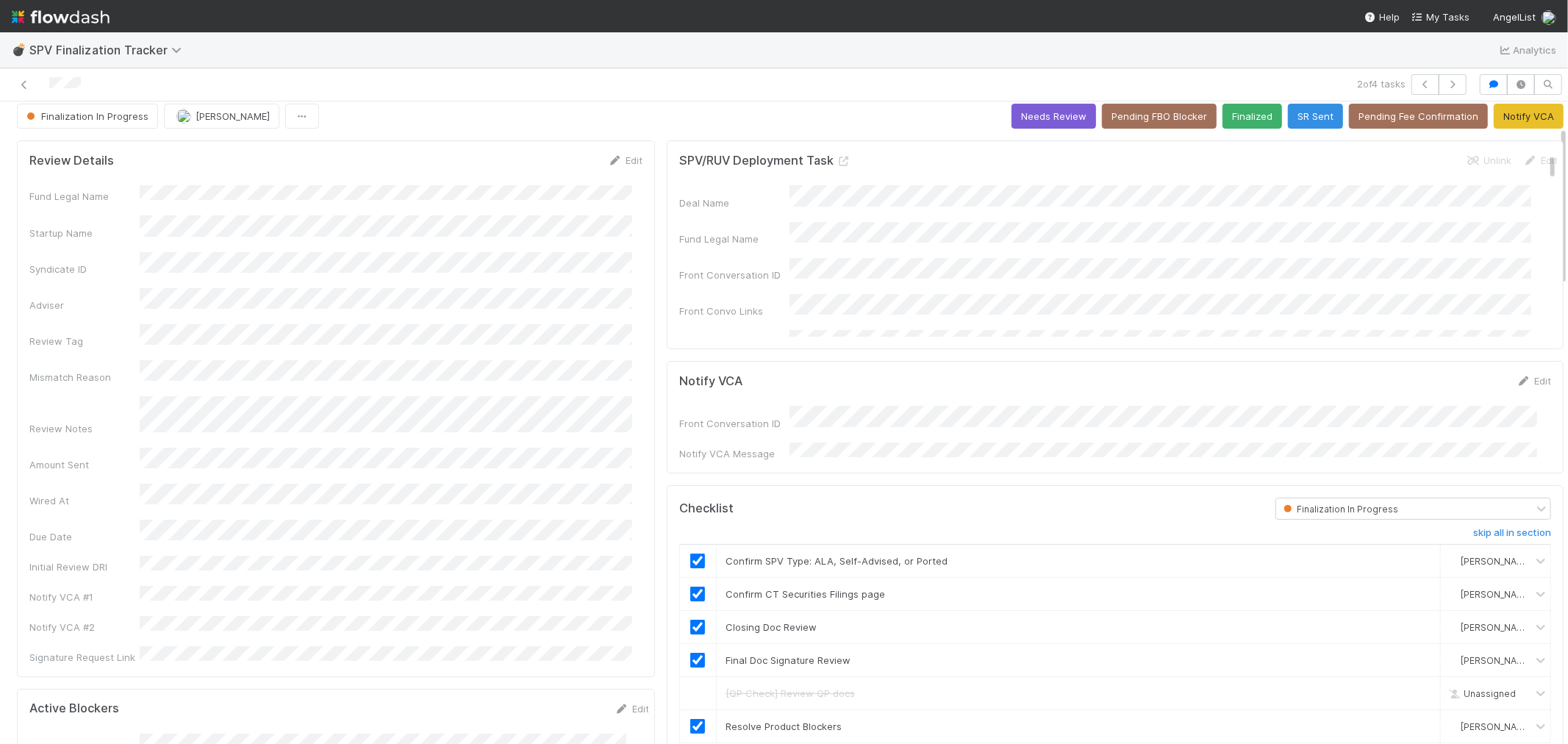
scroll to position [0, 0]
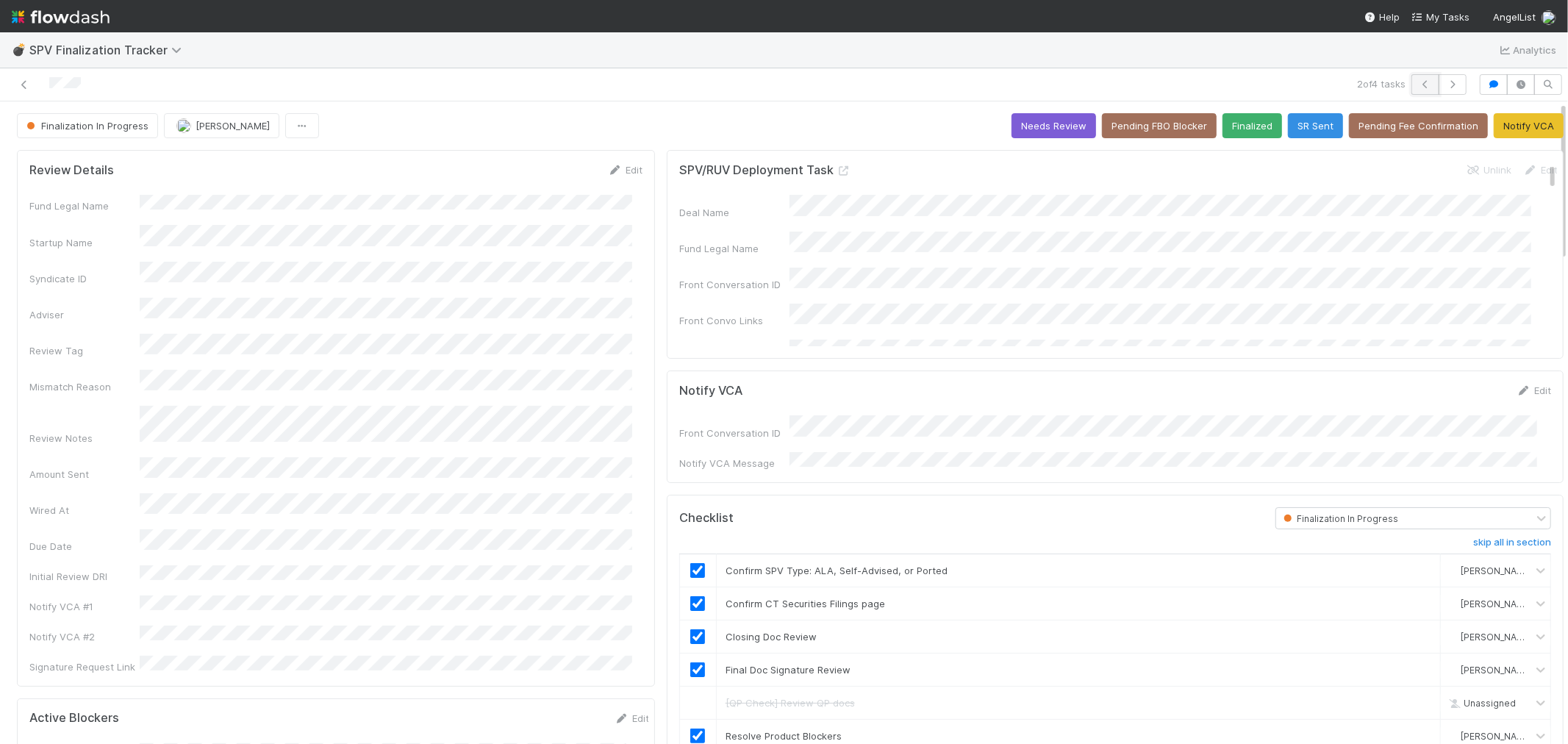
click at [1418, 86] on icon "button" at bounding box center [1426, 84] width 15 height 9
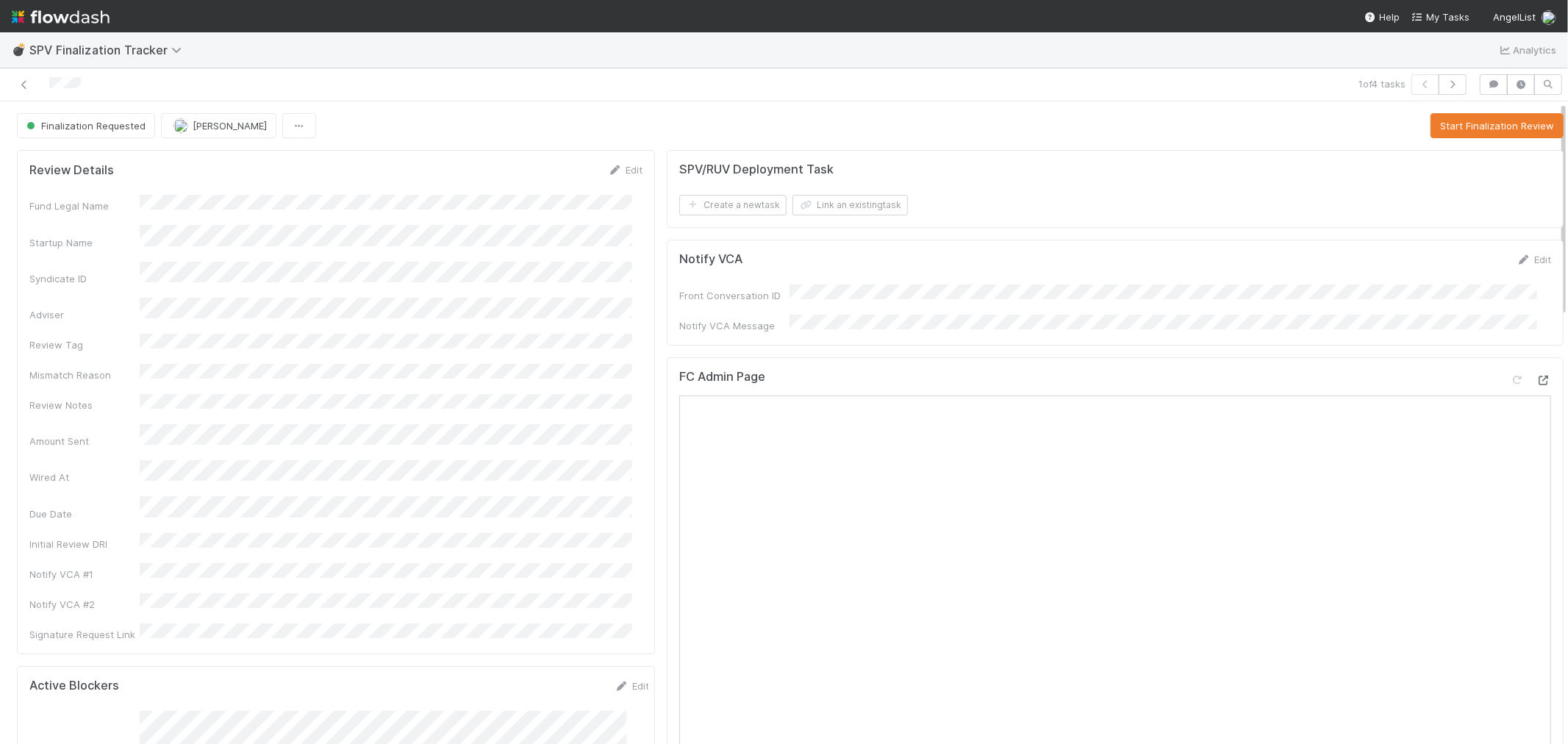
click at [1537, 376] on icon at bounding box center [1544, 380] width 15 height 10
click at [1431, 131] on button "Start Finalization Review" at bounding box center [1497, 126] width 133 height 25
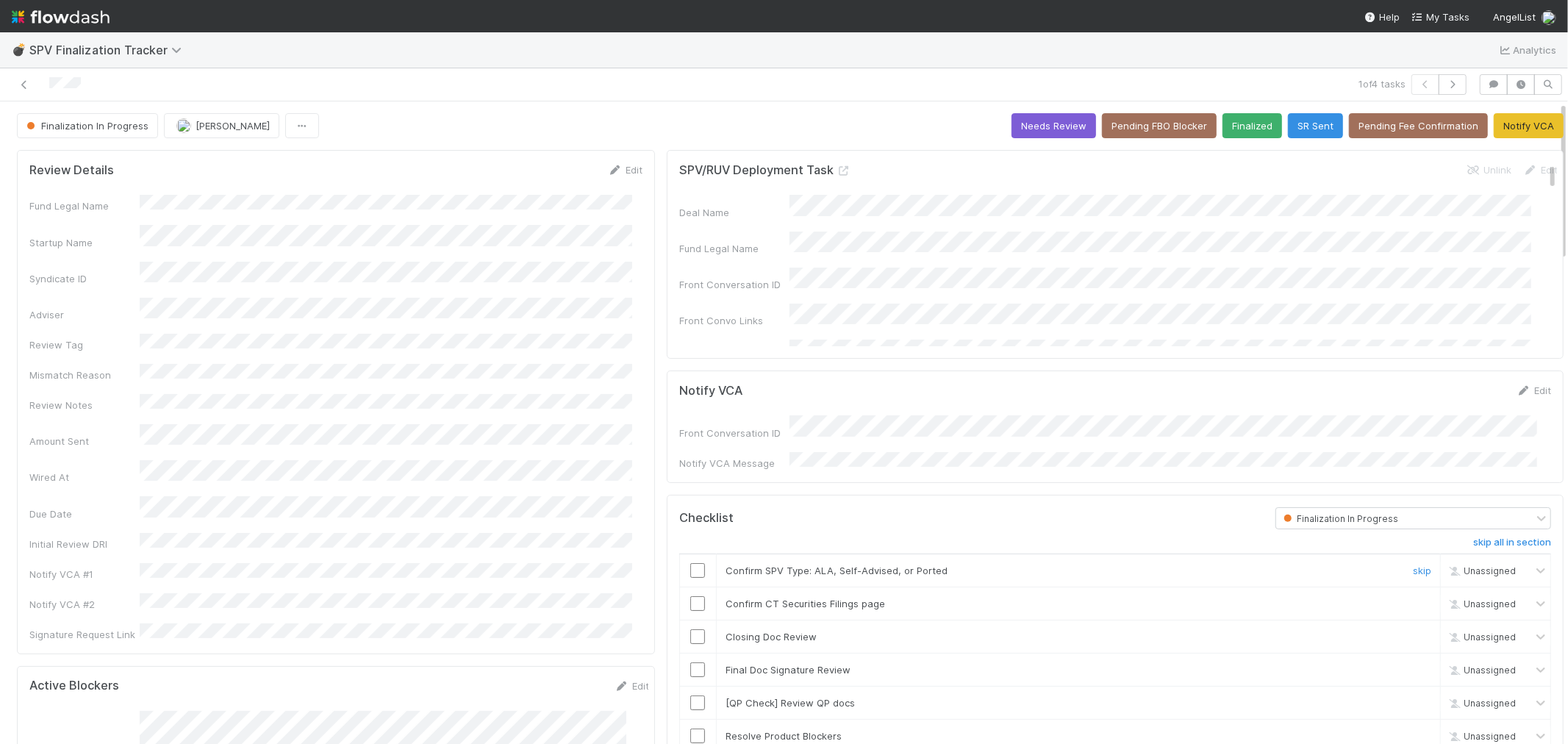
click at [691, 565] on input "checkbox" at bounding box center [698, 570] width 15 height 15
drag, startPoint x: 685, startPoint y: 594, endPoint x: 659, endPoint y: 574, distance: 32.8
click at [691, 596] on input "checkbox" at bounding box center [698, 603] width 15 height 15
click at [691, 630] on input "checkbox" at bounding box center [698, 637] width 15 height 15
click at [691, 663] on input "checkbox" at bounding box center [698, 670] width 15 height 15
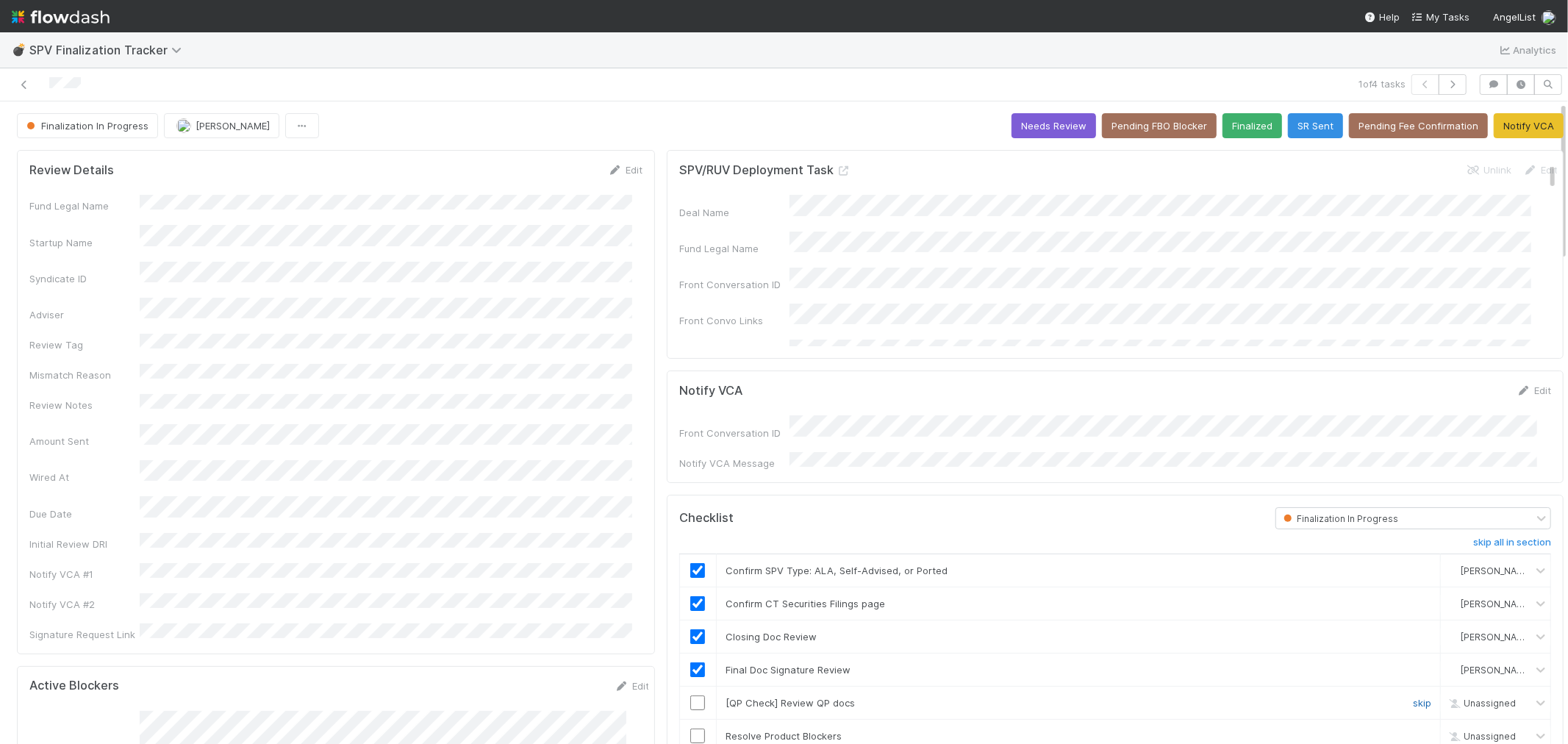
click at [1413, 697] on link "skip" at bounding box center [1422, 703] width 18 height 12
click at [691, 731] on input "checkbox" at bounding box center [698, 736] width 15 height 15
click at [30, 84] on icon at bounding box center [25, 85] width 15 height 10
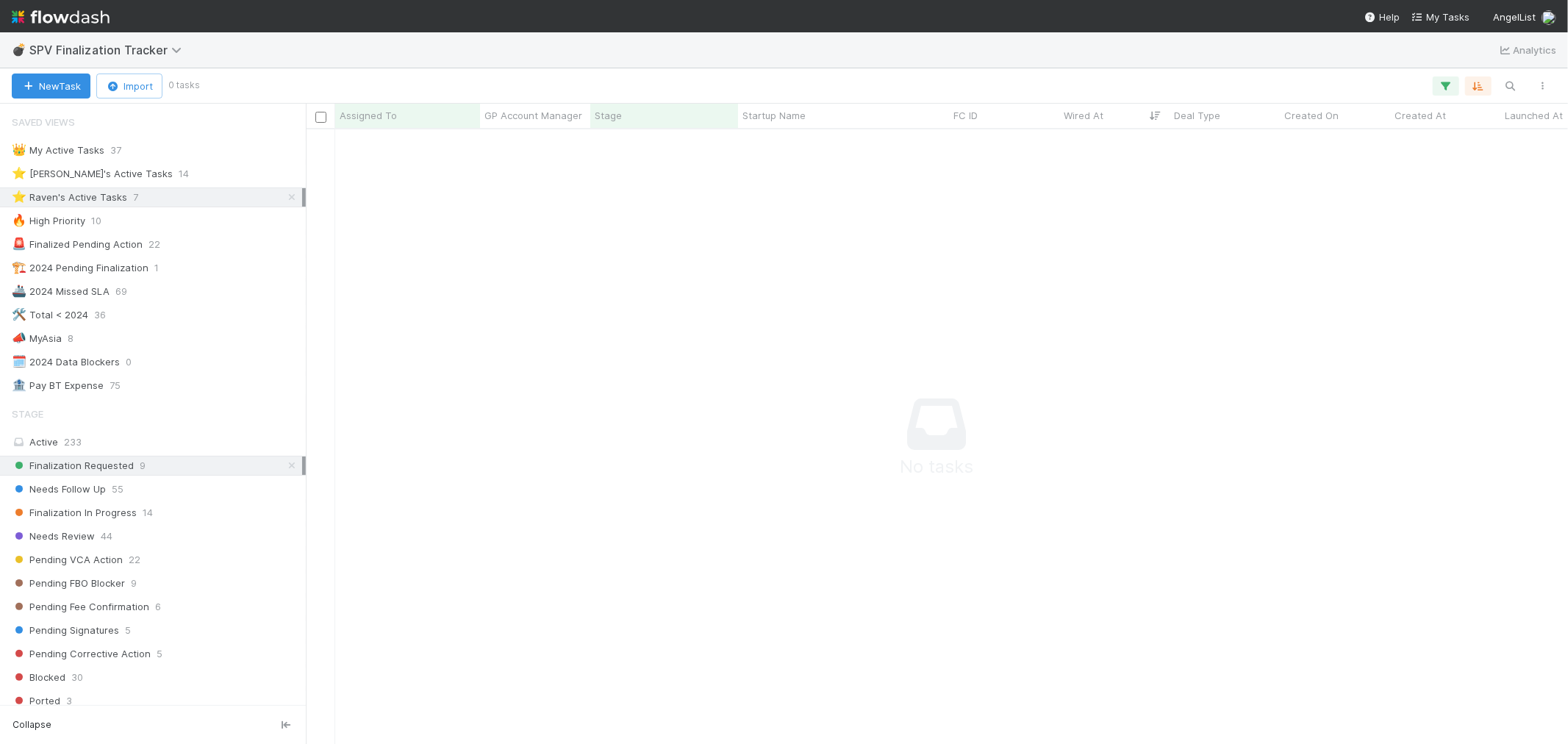
scroll to position [12, 12]
click at [91, 25] on img at bounding box center [60, 16] width 98 height 25
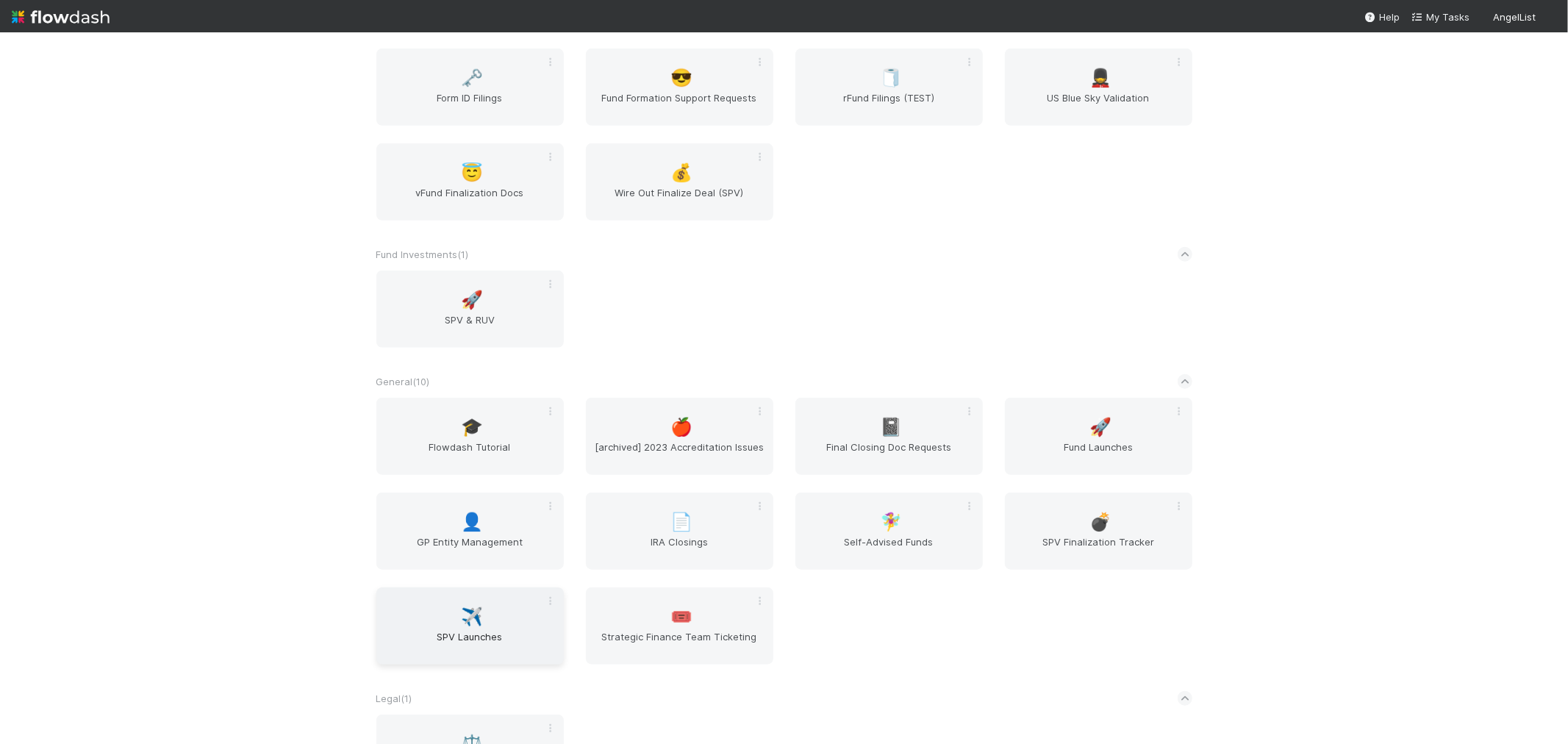
scroll to position [899, 0]
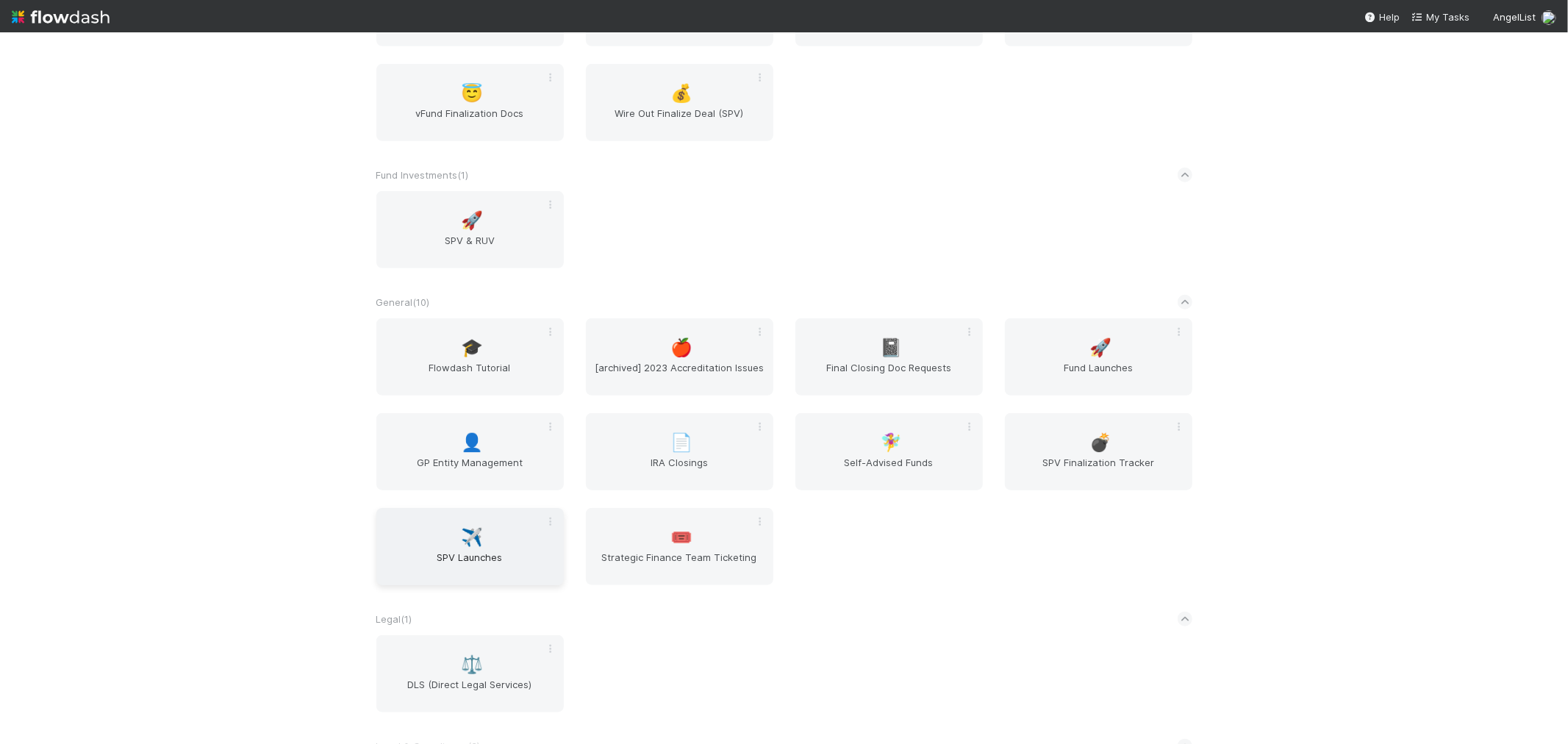
click at [472, 528] on span "✈️" at bounding box center [472, 537] width 22 height 19
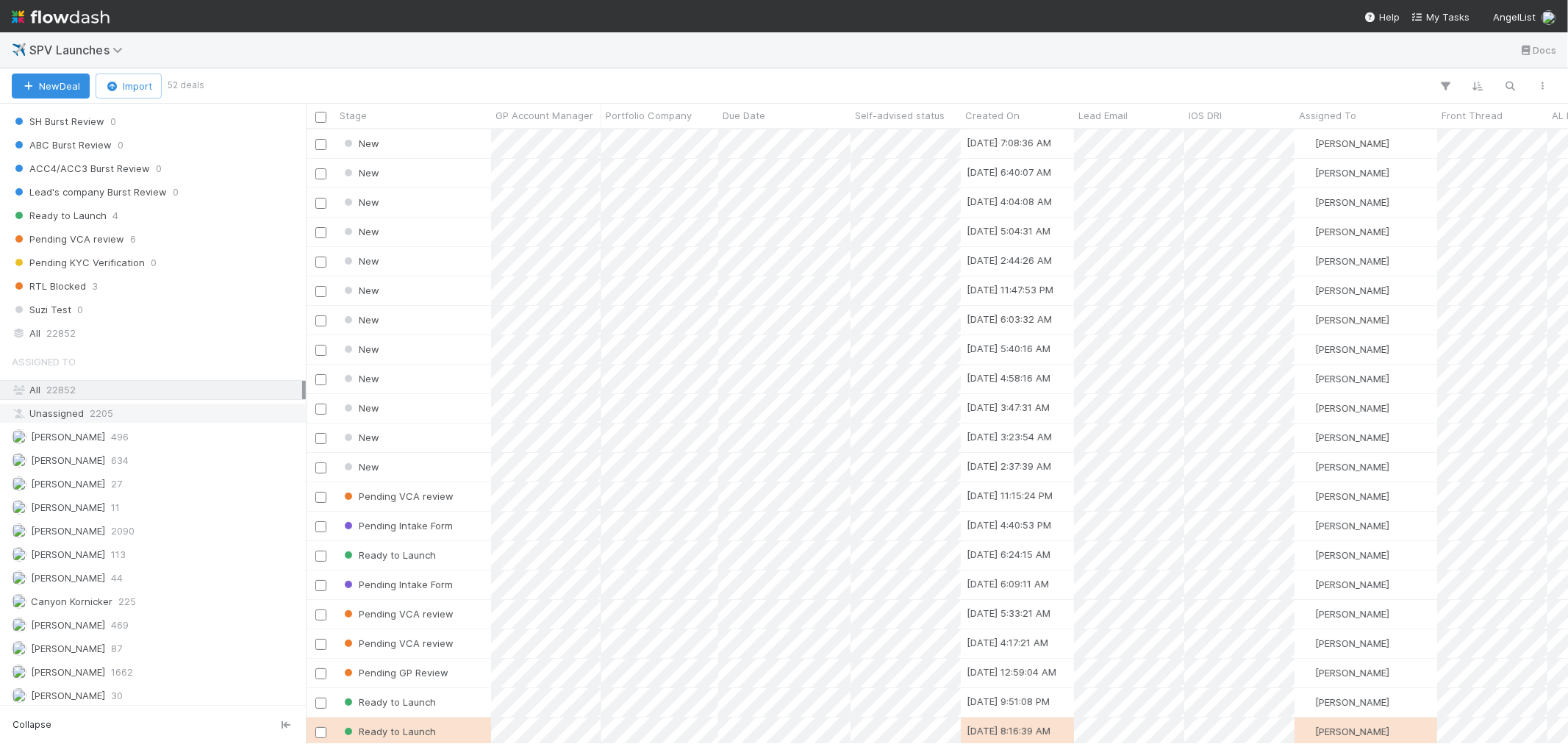
scroll to position [980, 0]
click at [81, 342] on div "All 22852" at bounding box center [156, 332] width 291 height 18
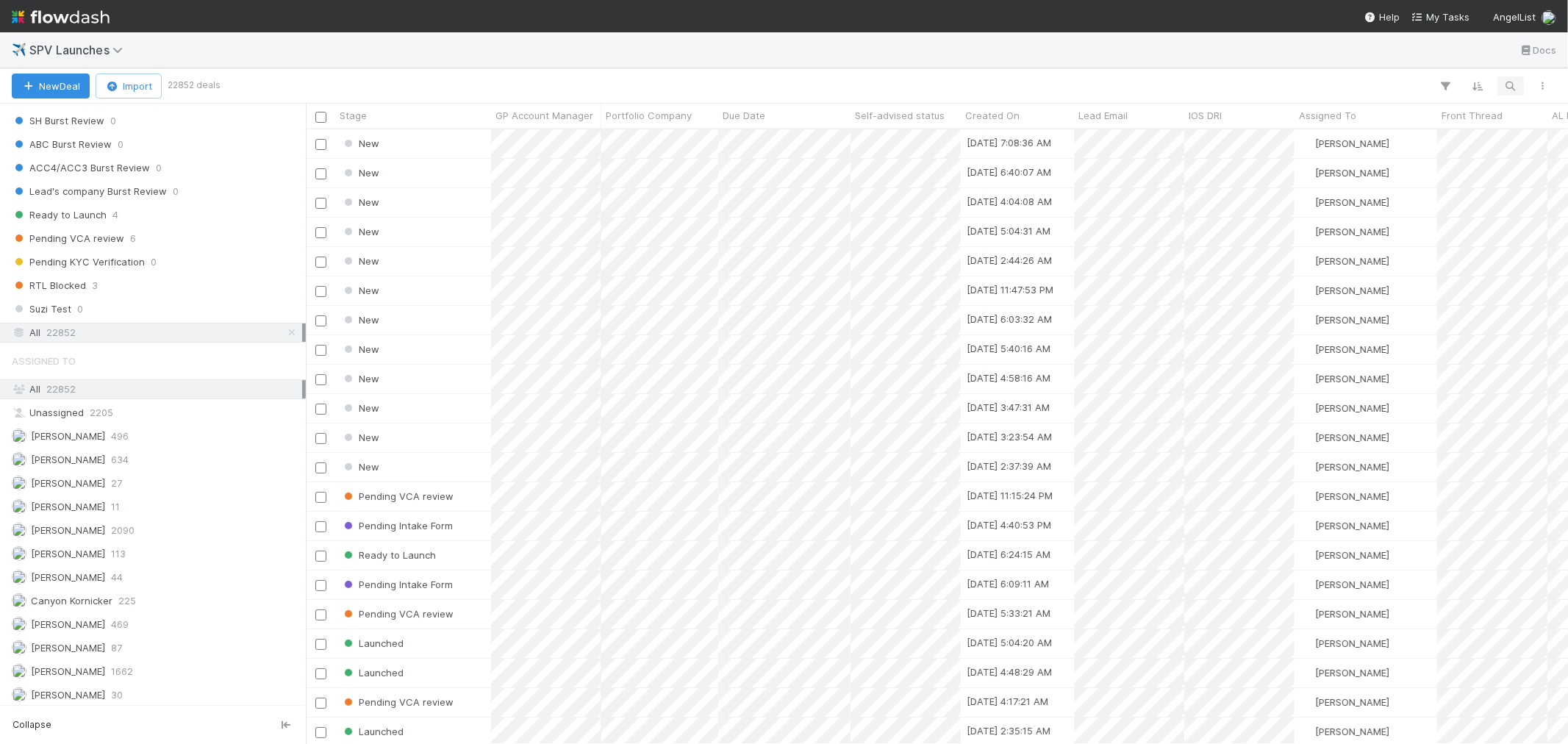
scroll to position [602, 1250]
click at [1510, 84] on icon "button" at bounding box center [1511, 86] width 15 height 13
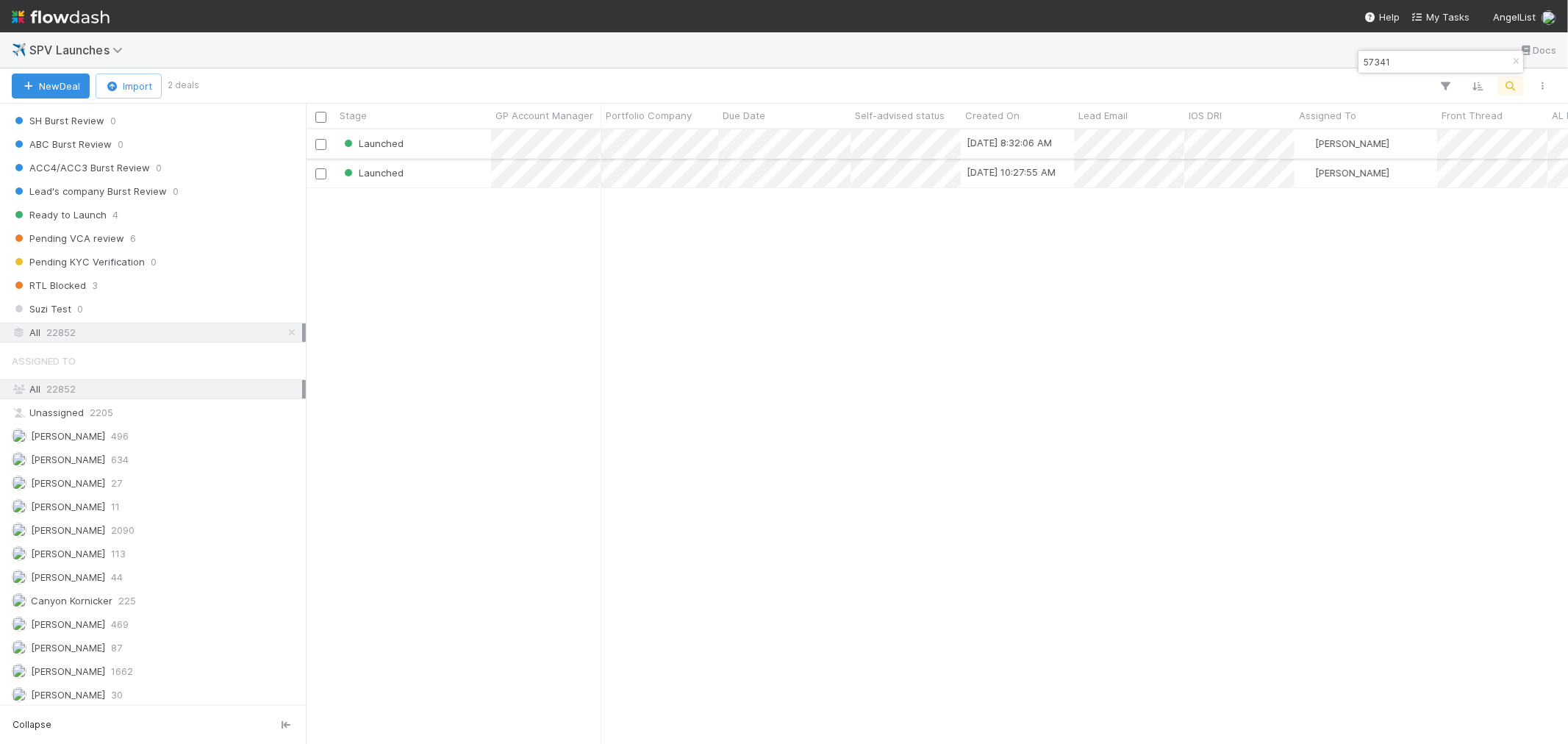
type input "57341"
click at [437, 147] on div "Launched" at bounding box center [412, 143] width 156 height 29
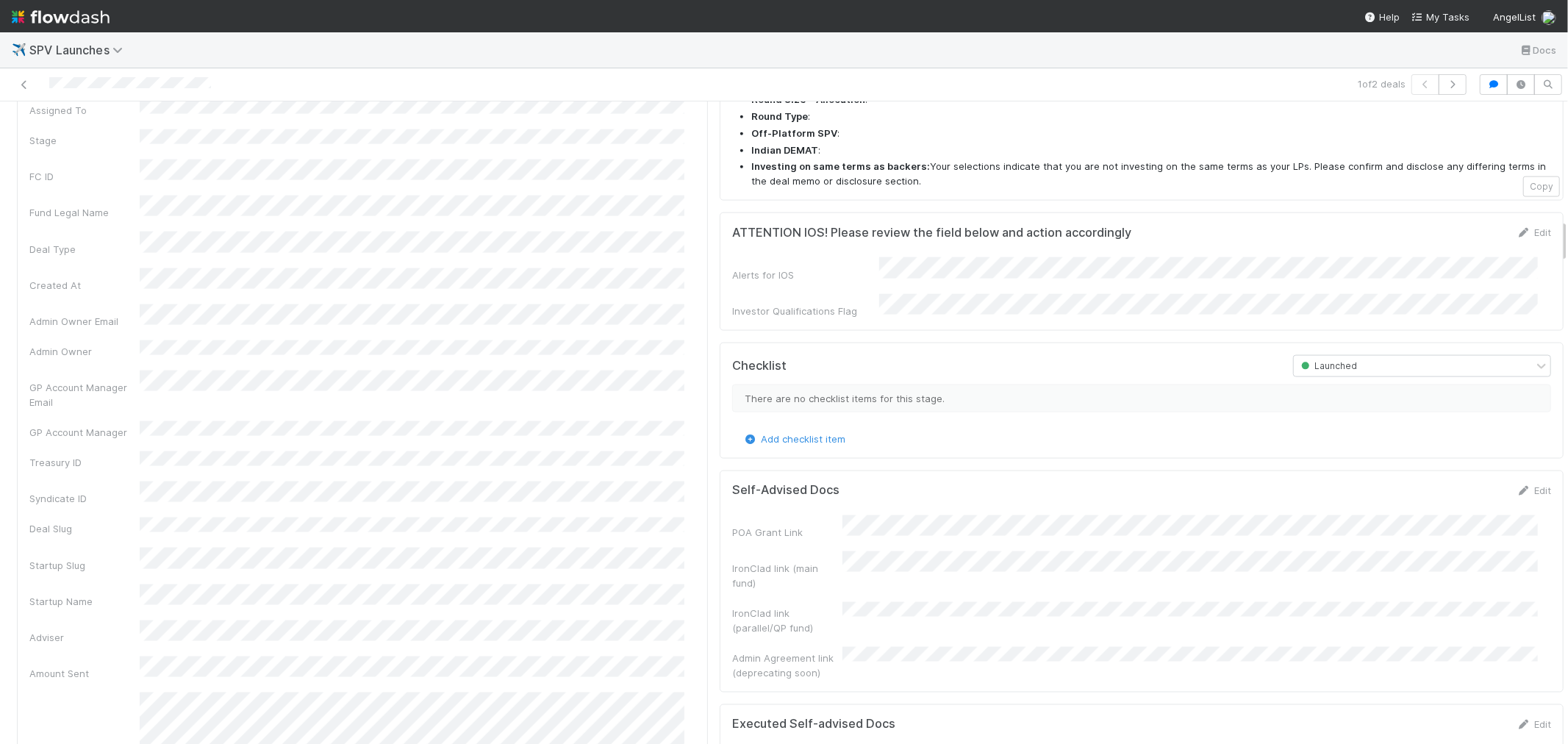
scroll to position [1715, 0]
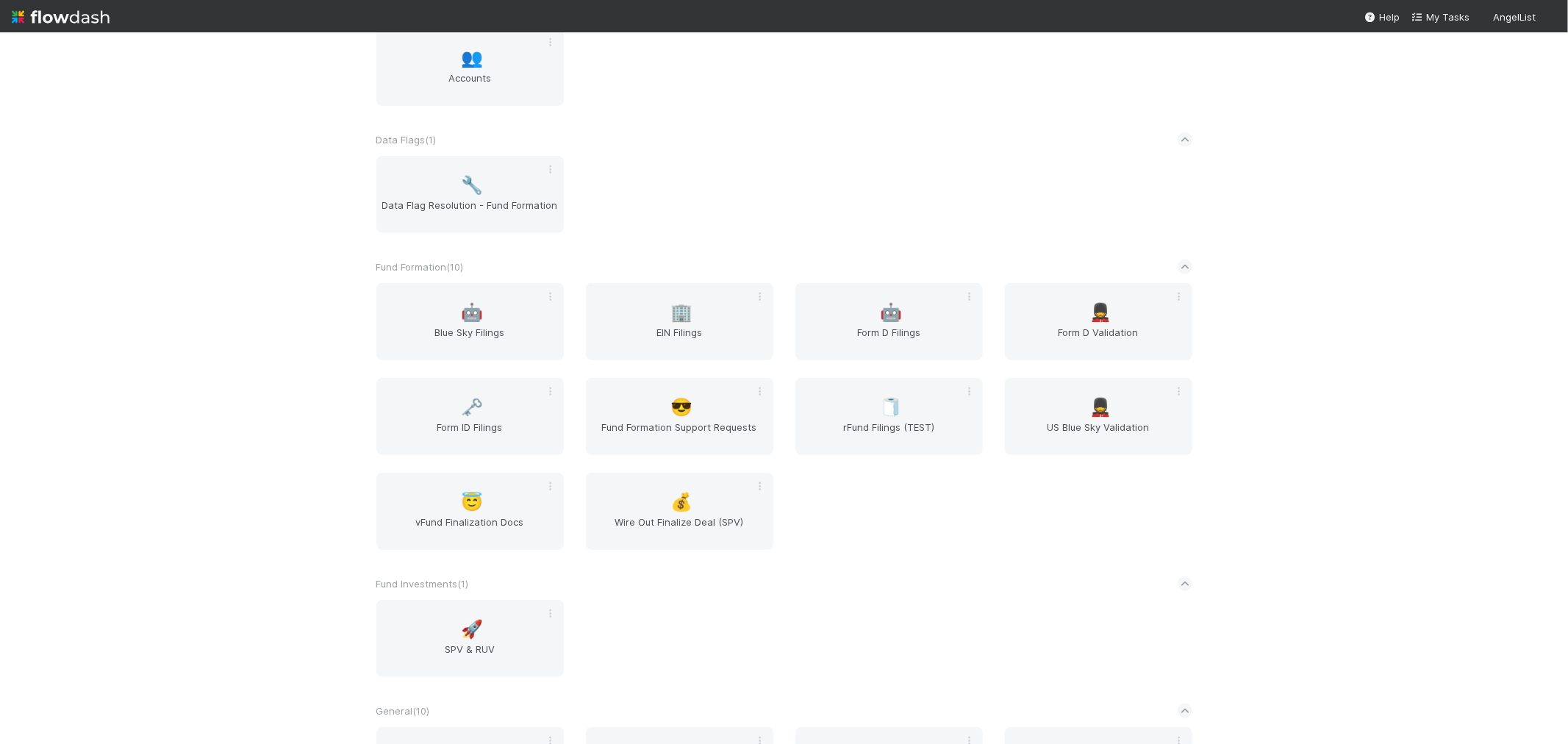
scroll to position [816, 0]
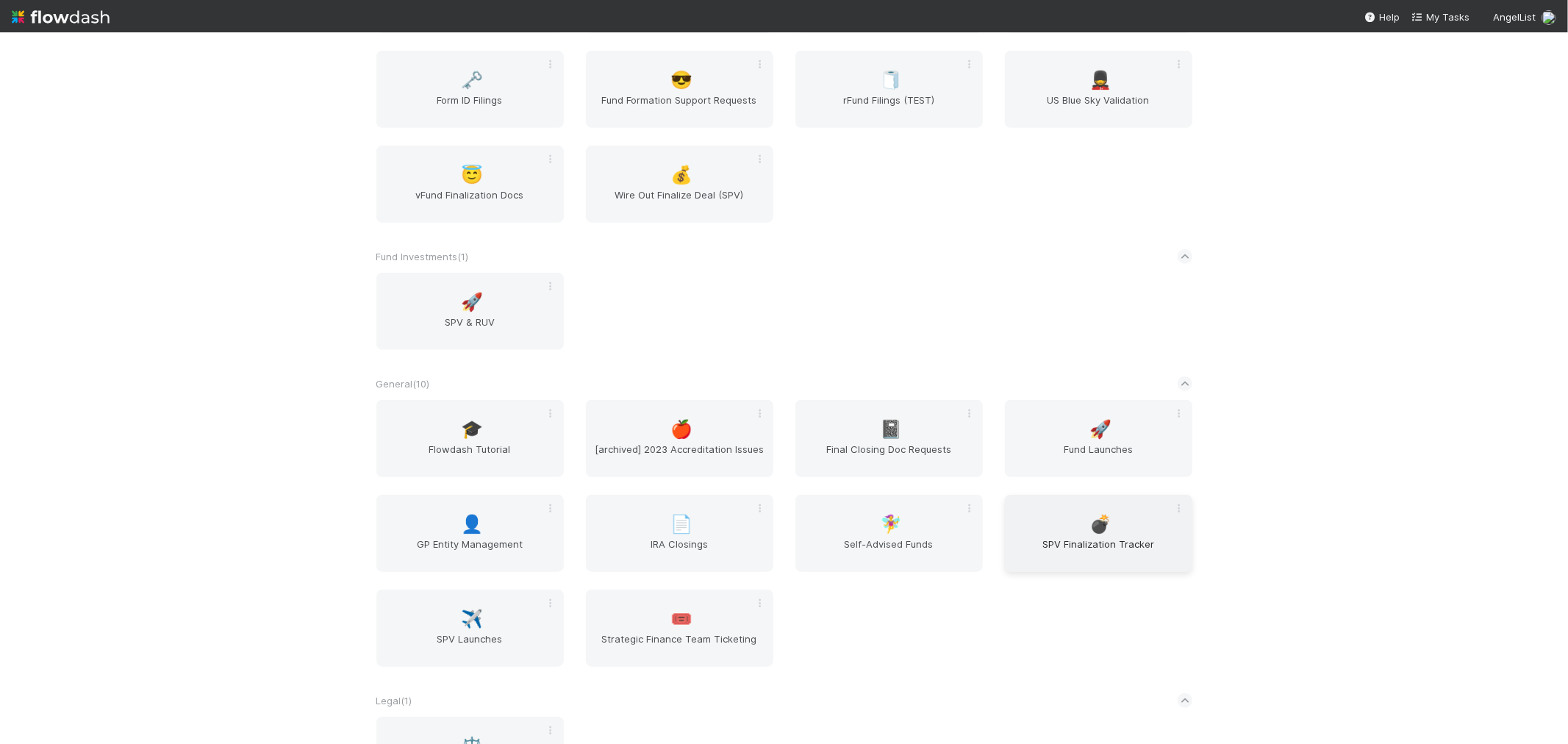
click at [1063, 523] on div "💣 SPV Finalization Tracker" at bounding box center [1099, 533] width 188 height 77
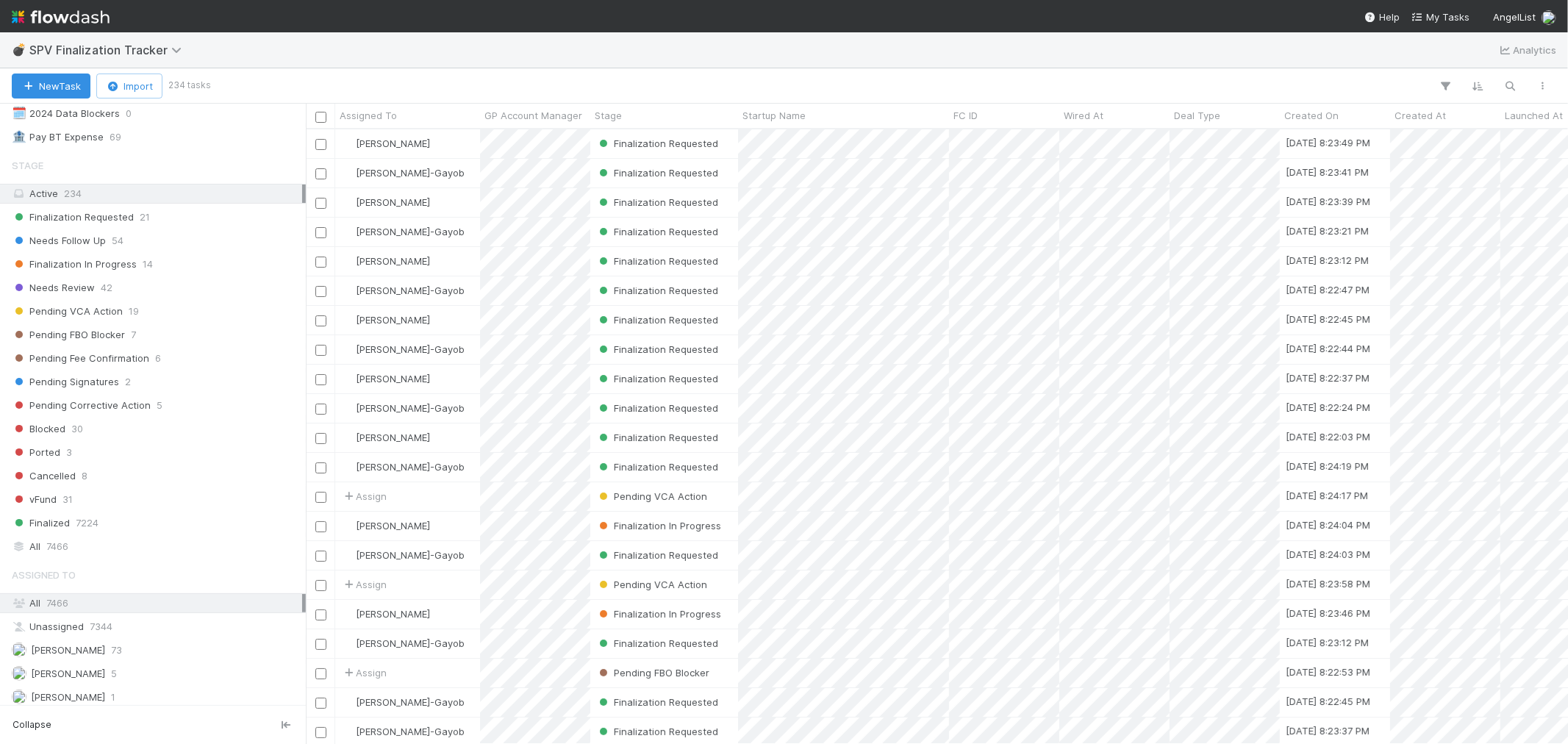
scroll to position [327, 0]
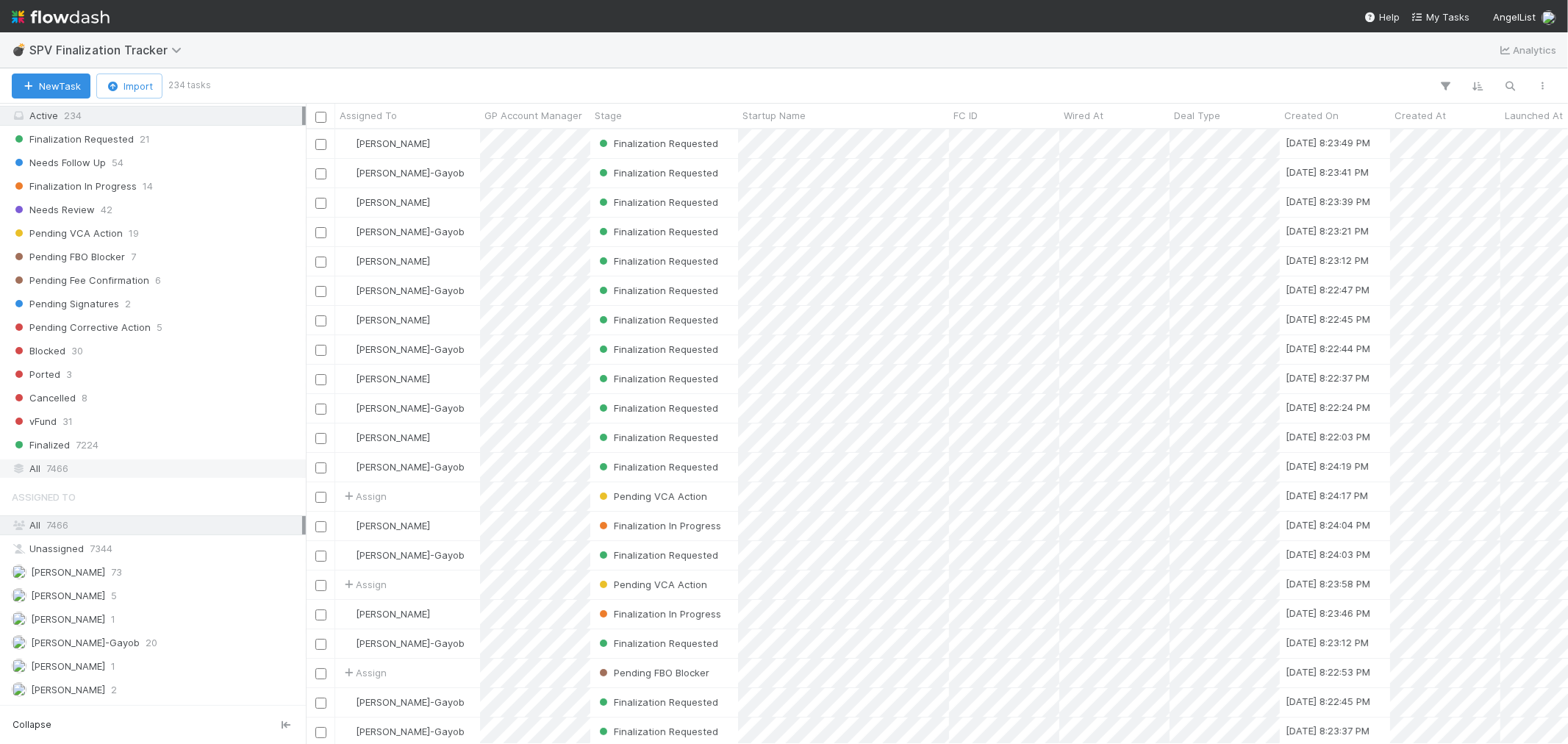
click at [134, 478] on div "All 7466" at bounding box center [156, 468] width 291 height 18
click at [1513, 79] on icon "button" at bounding box center [1511, 86] width 15 height 13
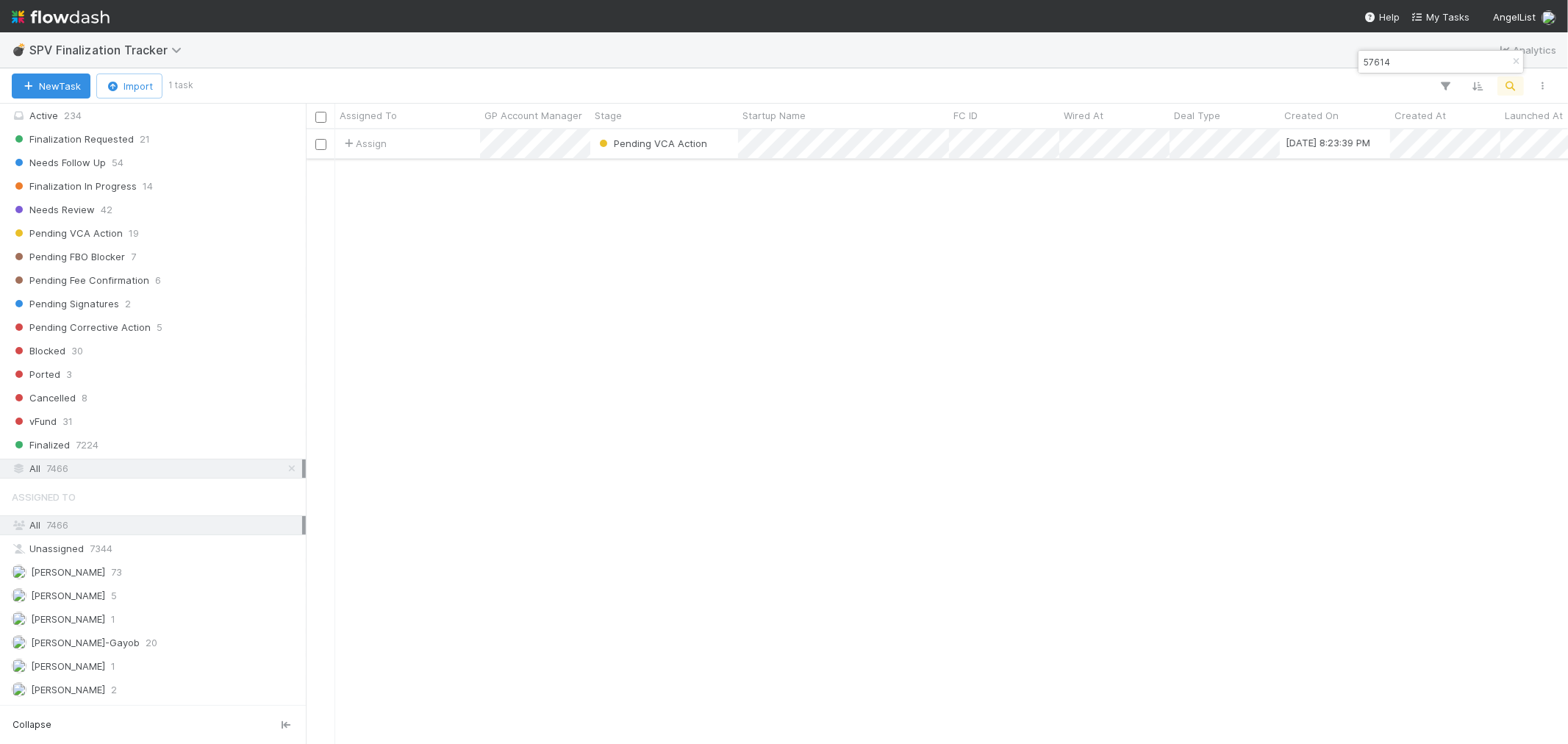
type input "57614"
click at [440, 153] on div "Assign" at bounding box center [407, 143] width 145 height 29
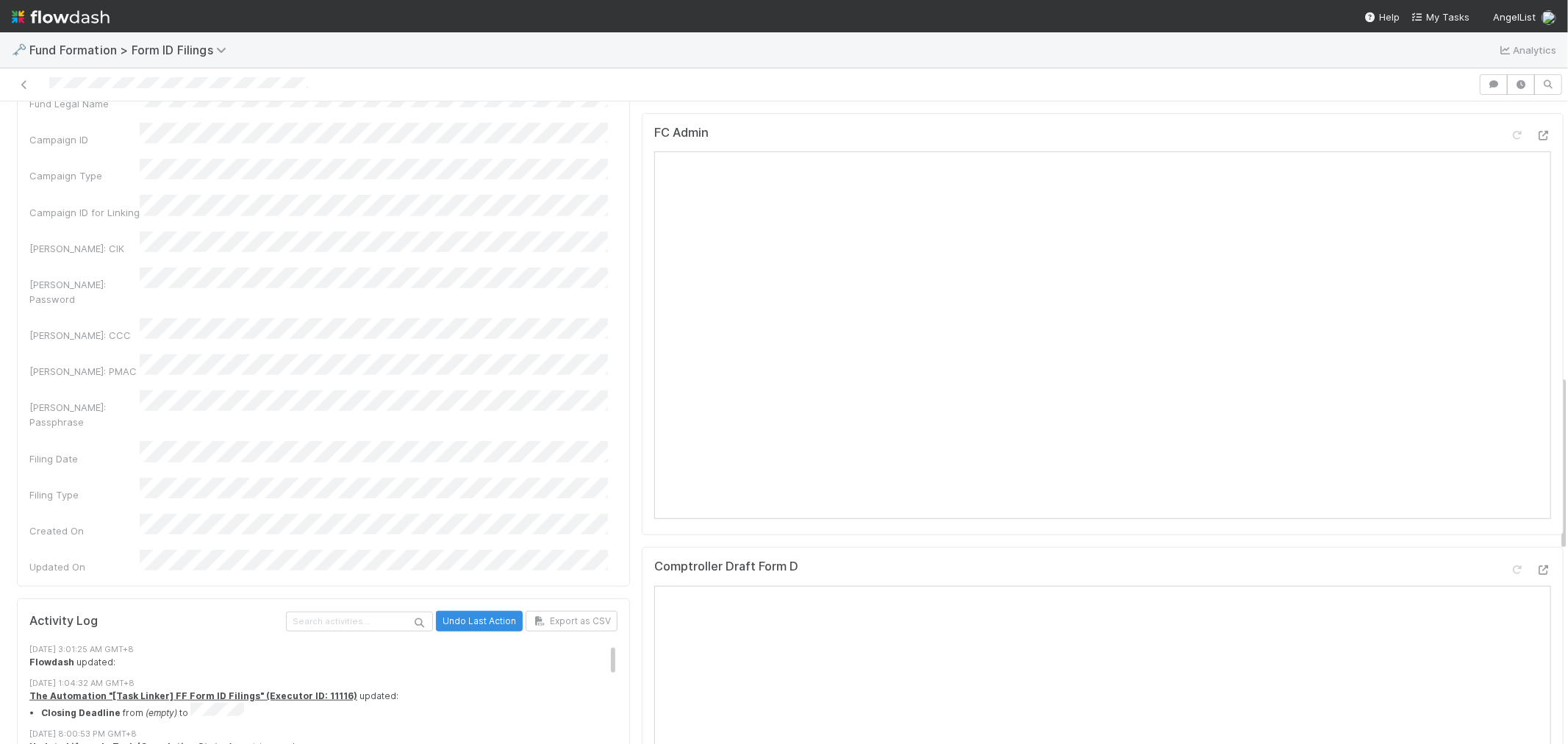
scroll to position [1143, 0]
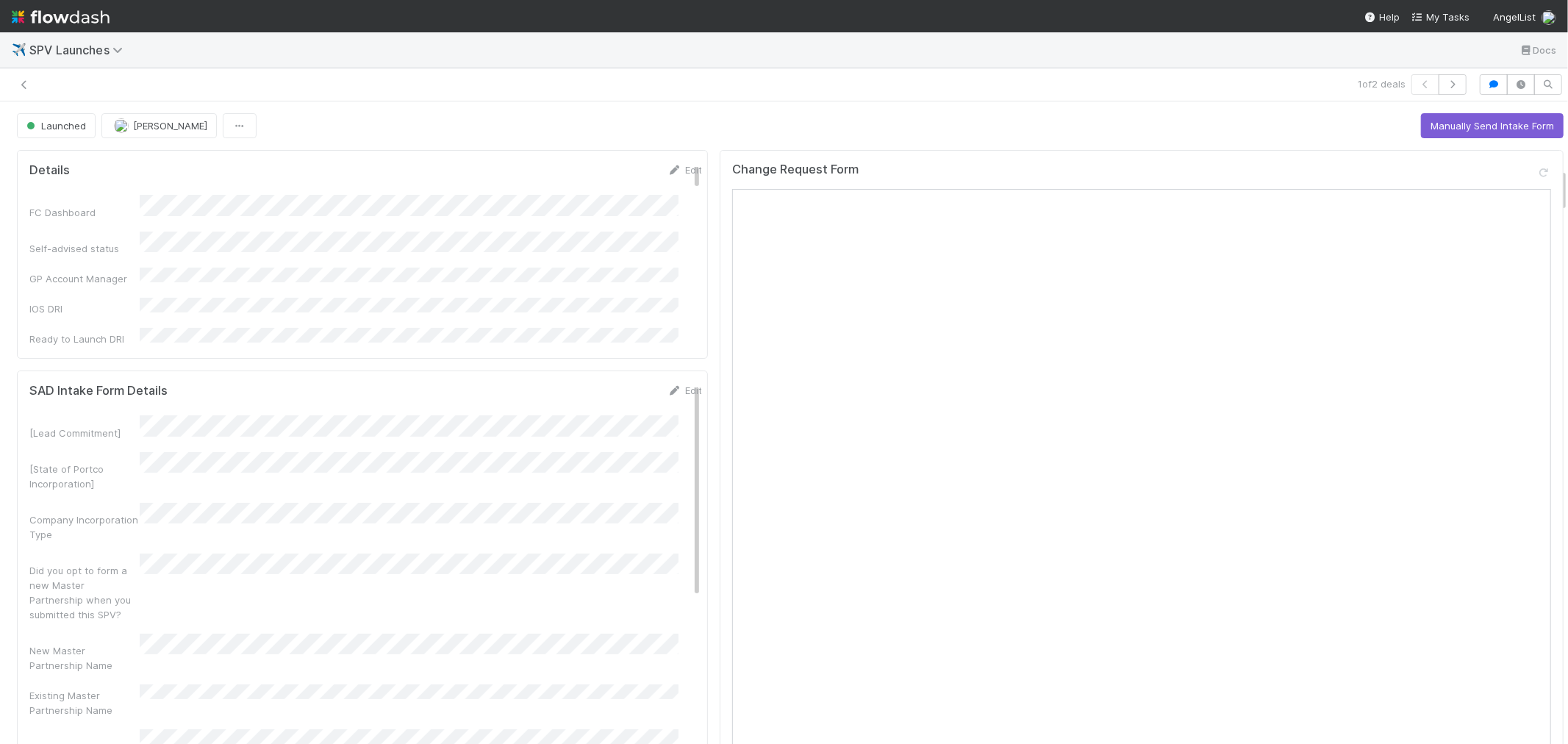
scroll to position [980, 0]
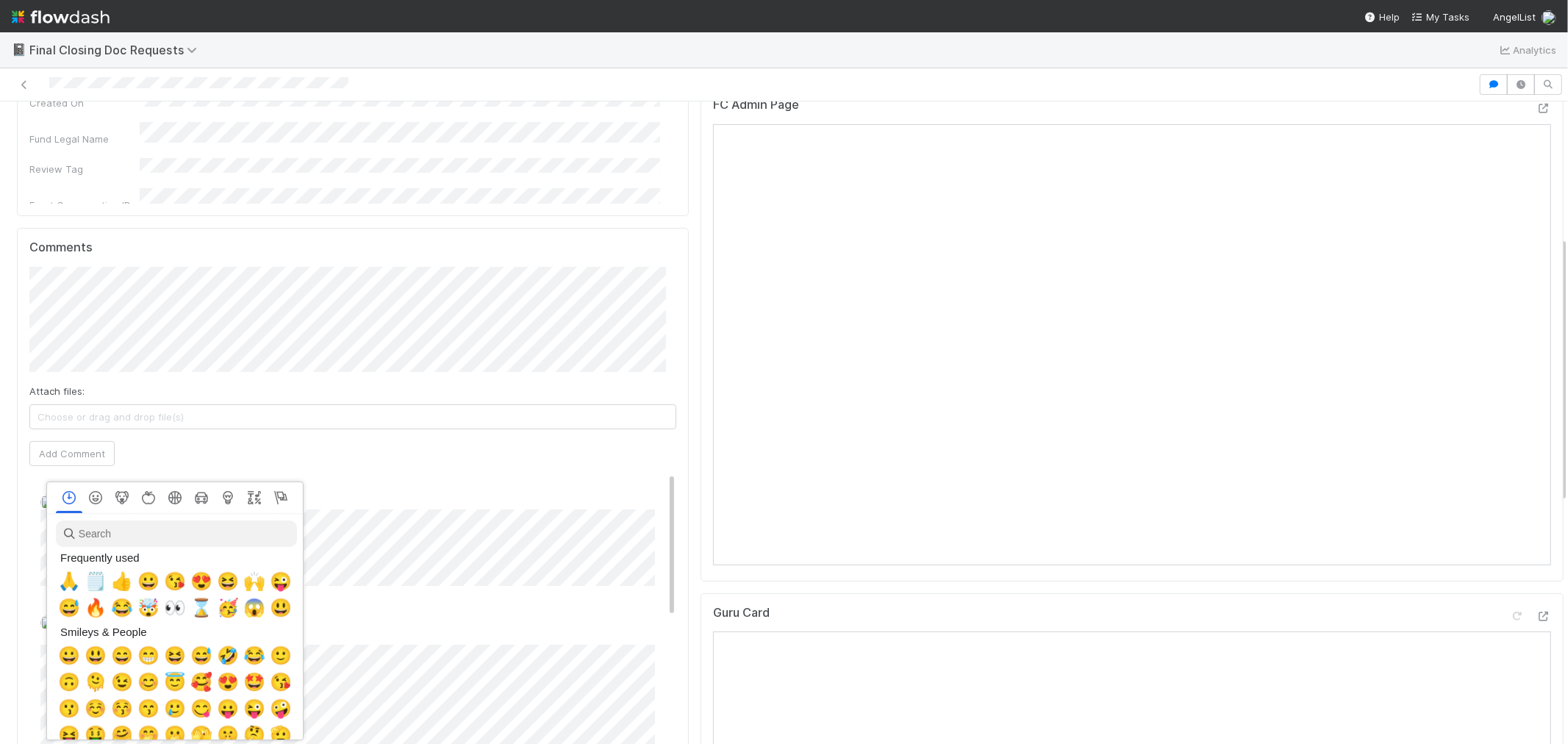
scroll to position [0, 6]
click at [58, 579] on span "🙏" at bounding box center [66, 581] width 22 height 21
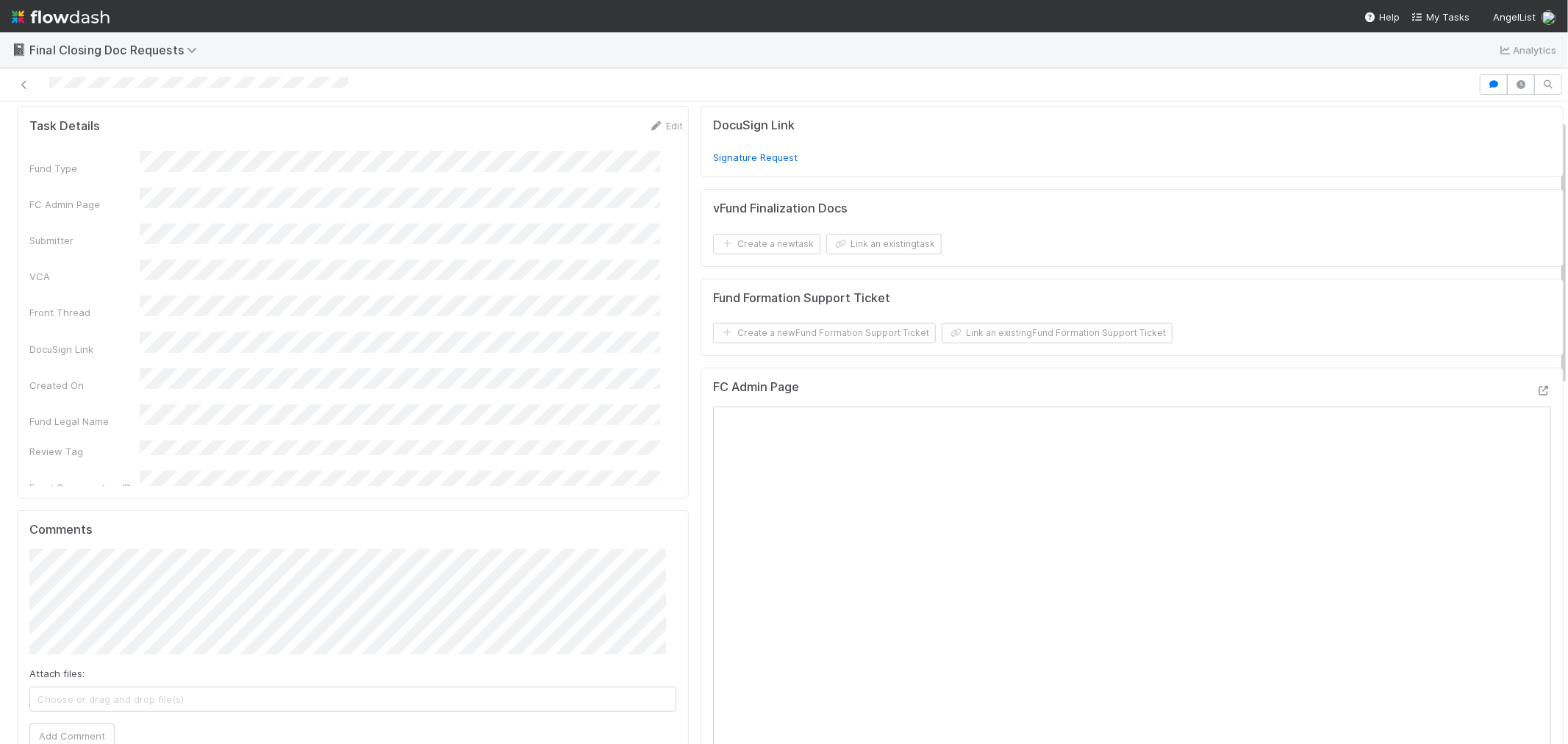
scroll to position [0, 0]
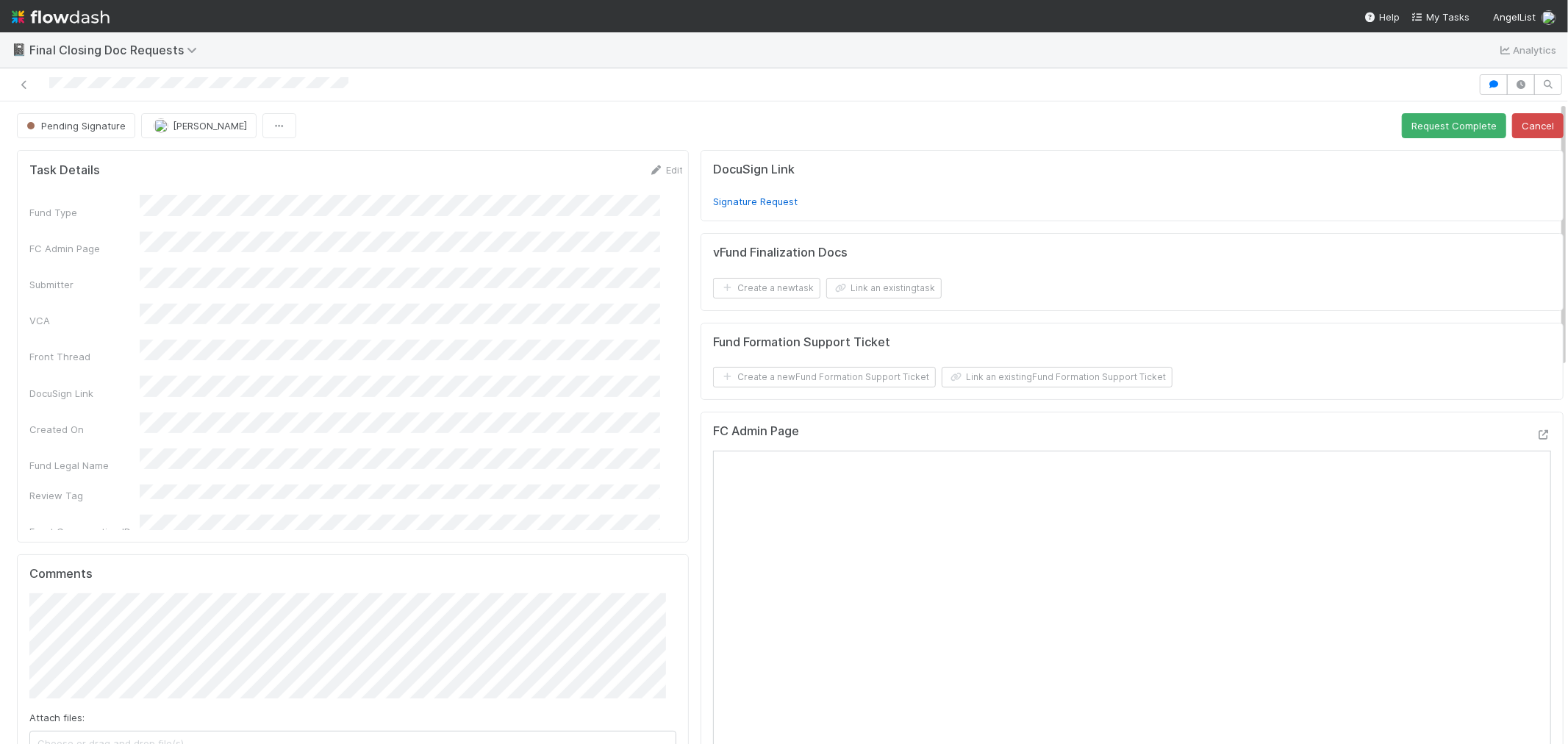
click at [1517, 427] on div "FC Admin Page" at bounding box center [1133, 437] width 838 height 26
click at [1537, 432] on icon at bounding box center [1544, 435] width 15 height 10
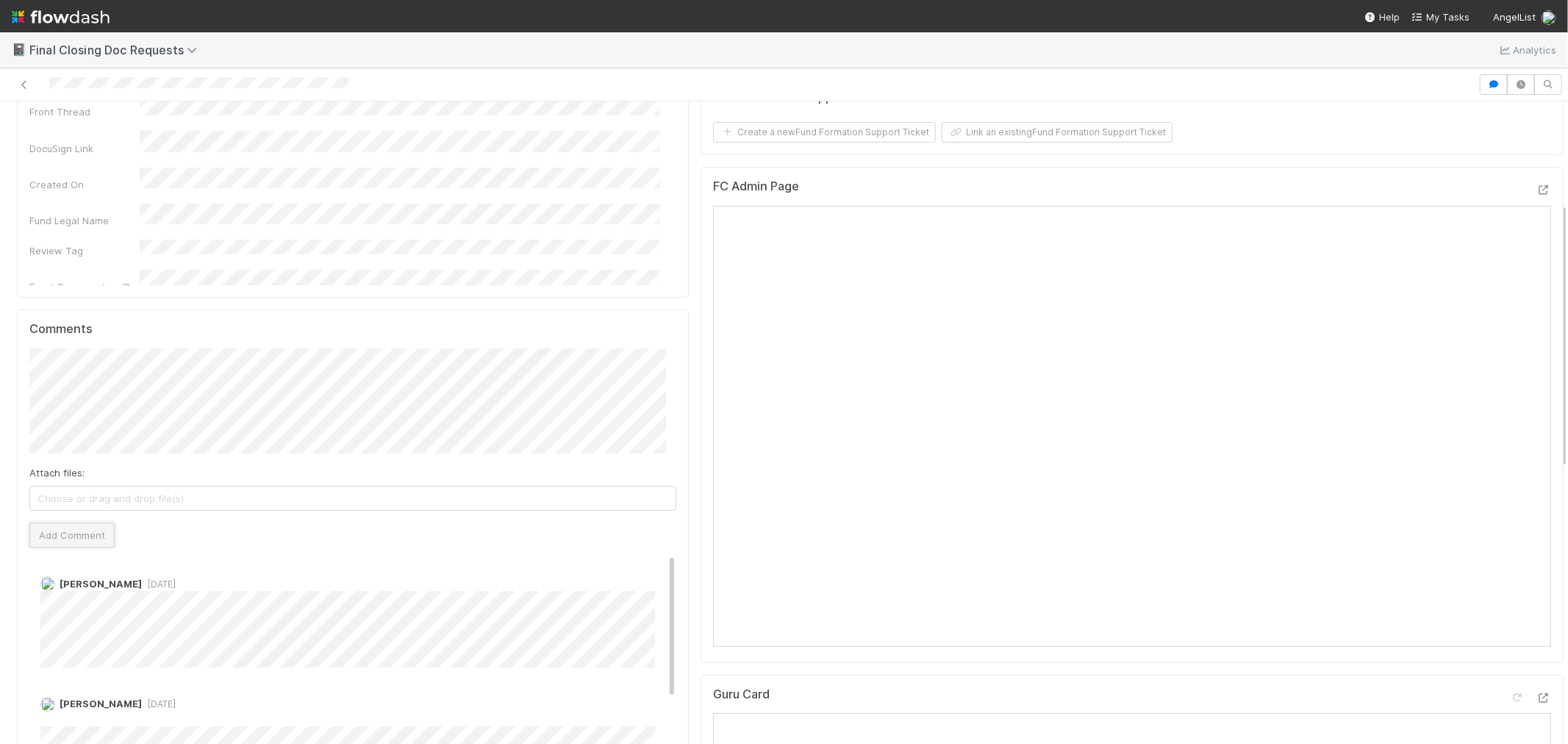
click at [91, 541] on button "Add Comment" at bounding box center [72, 535] width 86 height 25
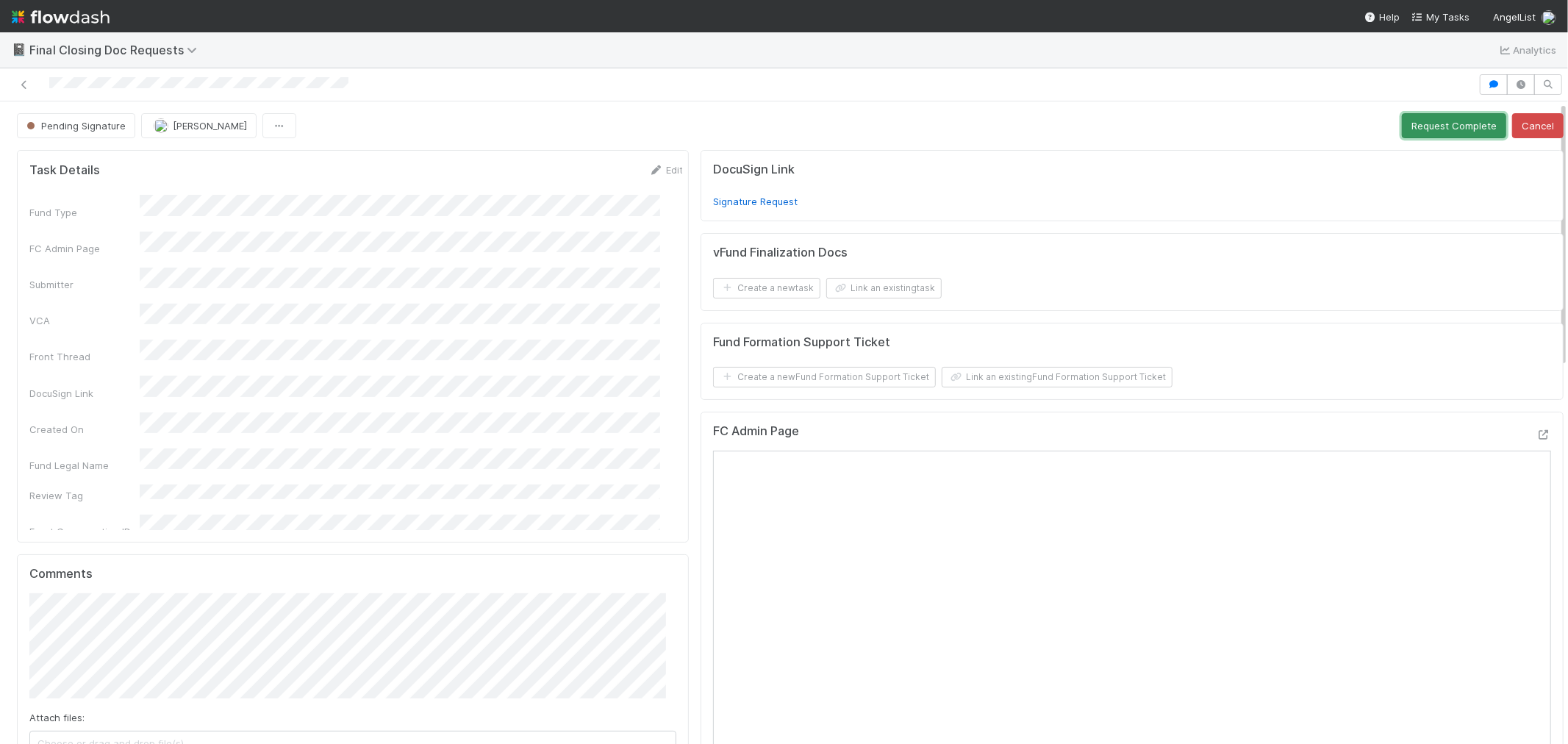
drag, startPoint x: 1393, startPoint y: 121, endPoint x: 1361, endPoint y: 123, distance: 32.1
click at [1403, 121] on button "Request Complete" at bounding box center [1454, 126] width 105 height 25
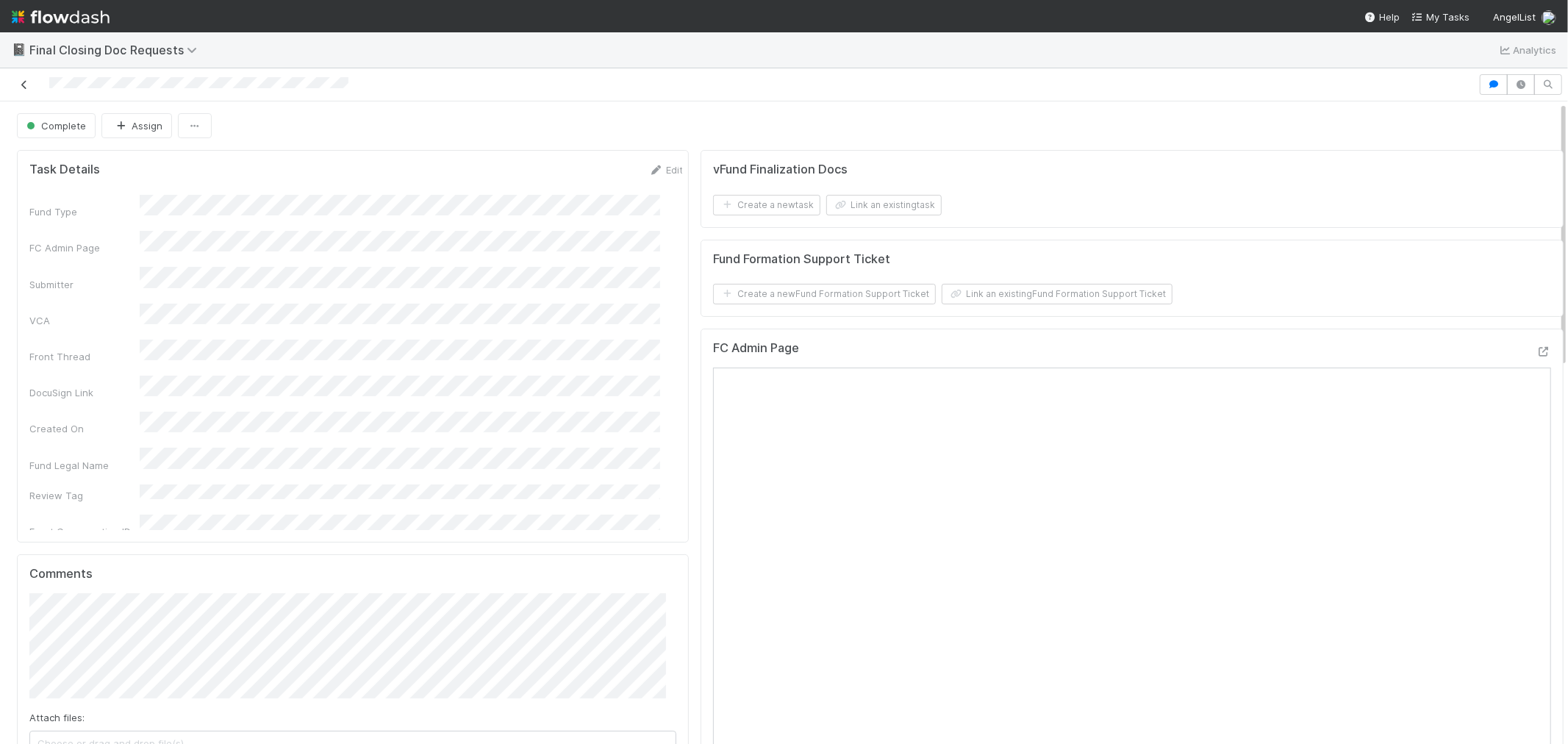
click at [28, 88] on icon at bounding box center [25, 85] width 15 height 10
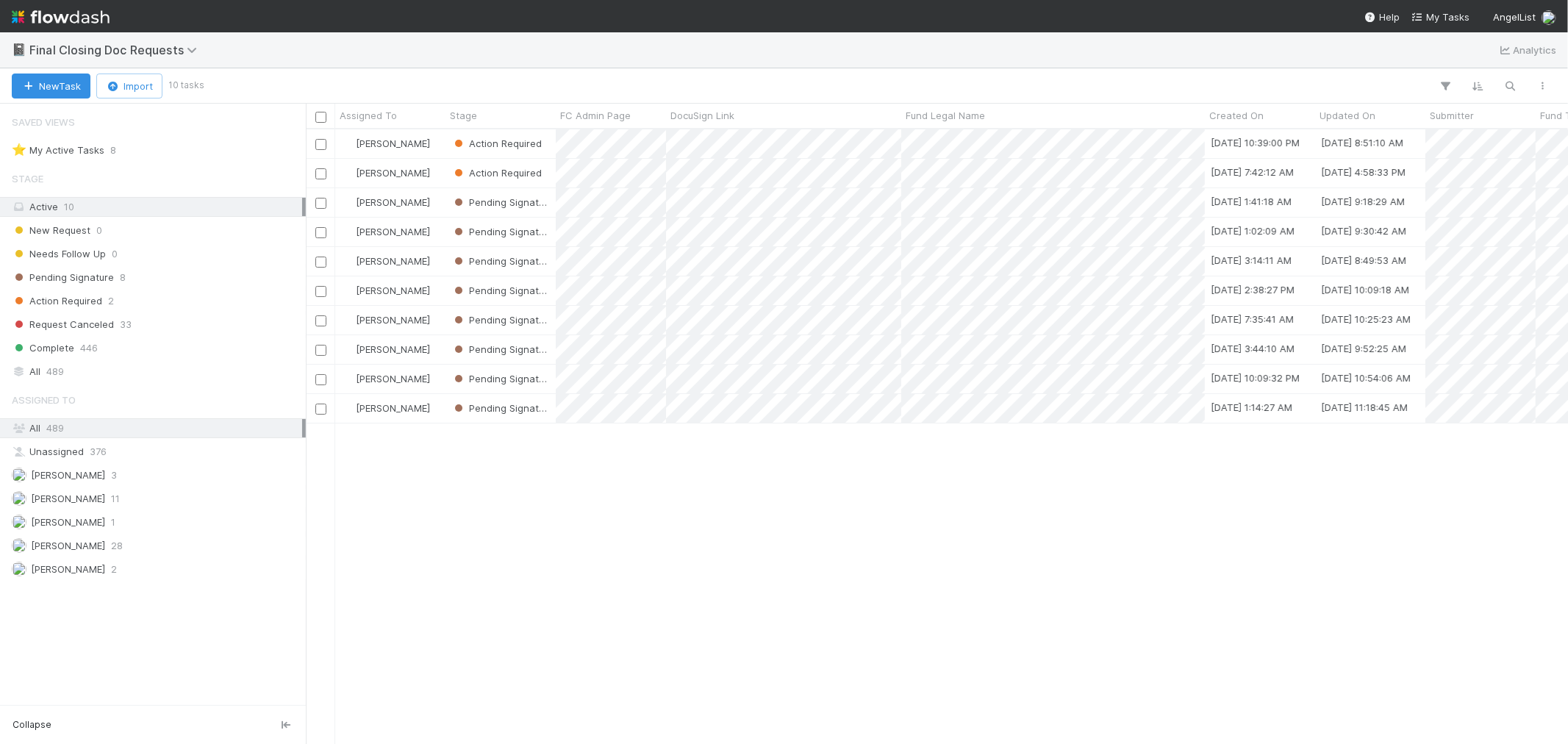
scroll to position [602, 1250]
click at [86, 273] on span "Pending Signature" at bounding box center [63, 277] width 102 height 18
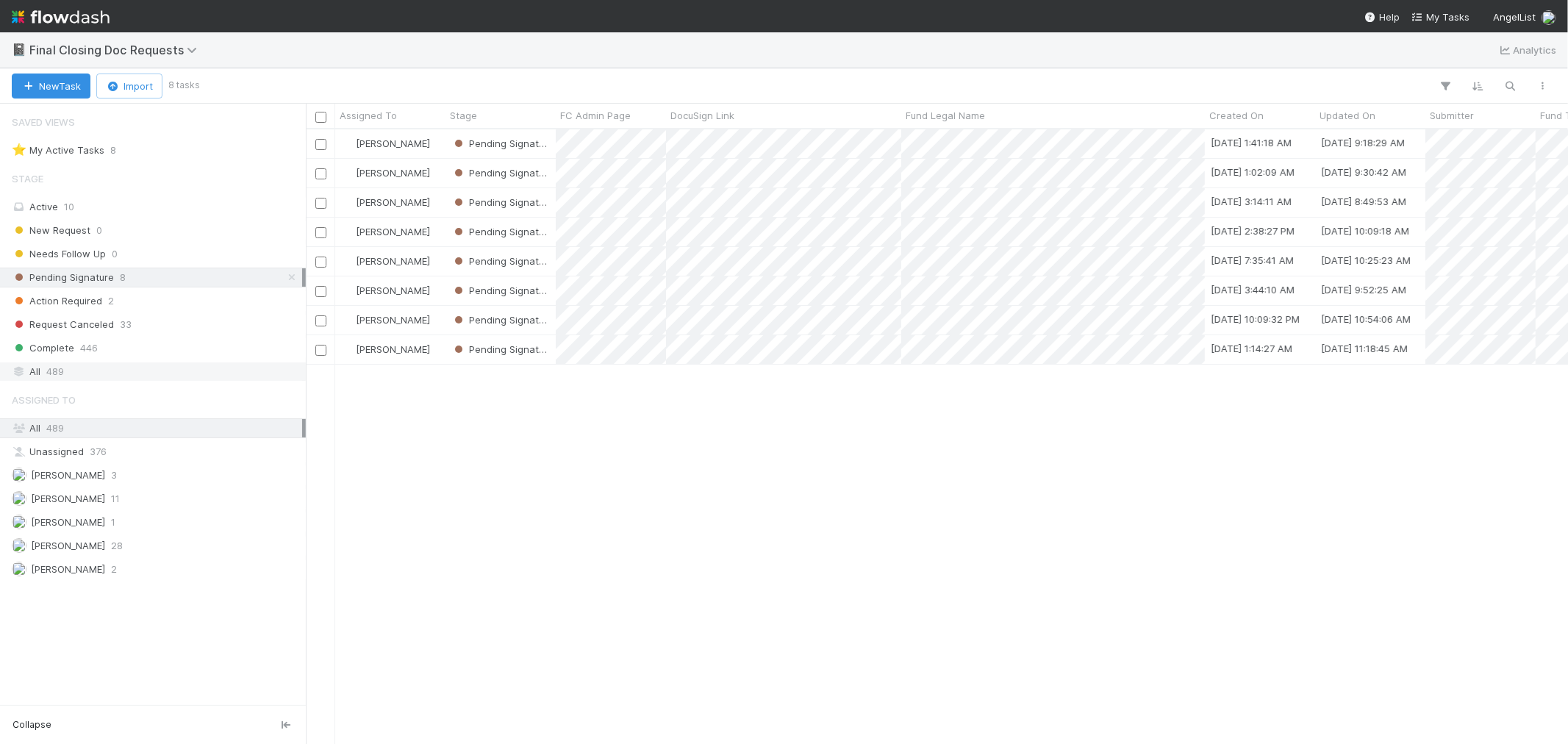
scroll to position [602, 1250]
click at [438, 144] on div "[PERSON_NAME]" at bounding box center [390, 143] width 110 height 29
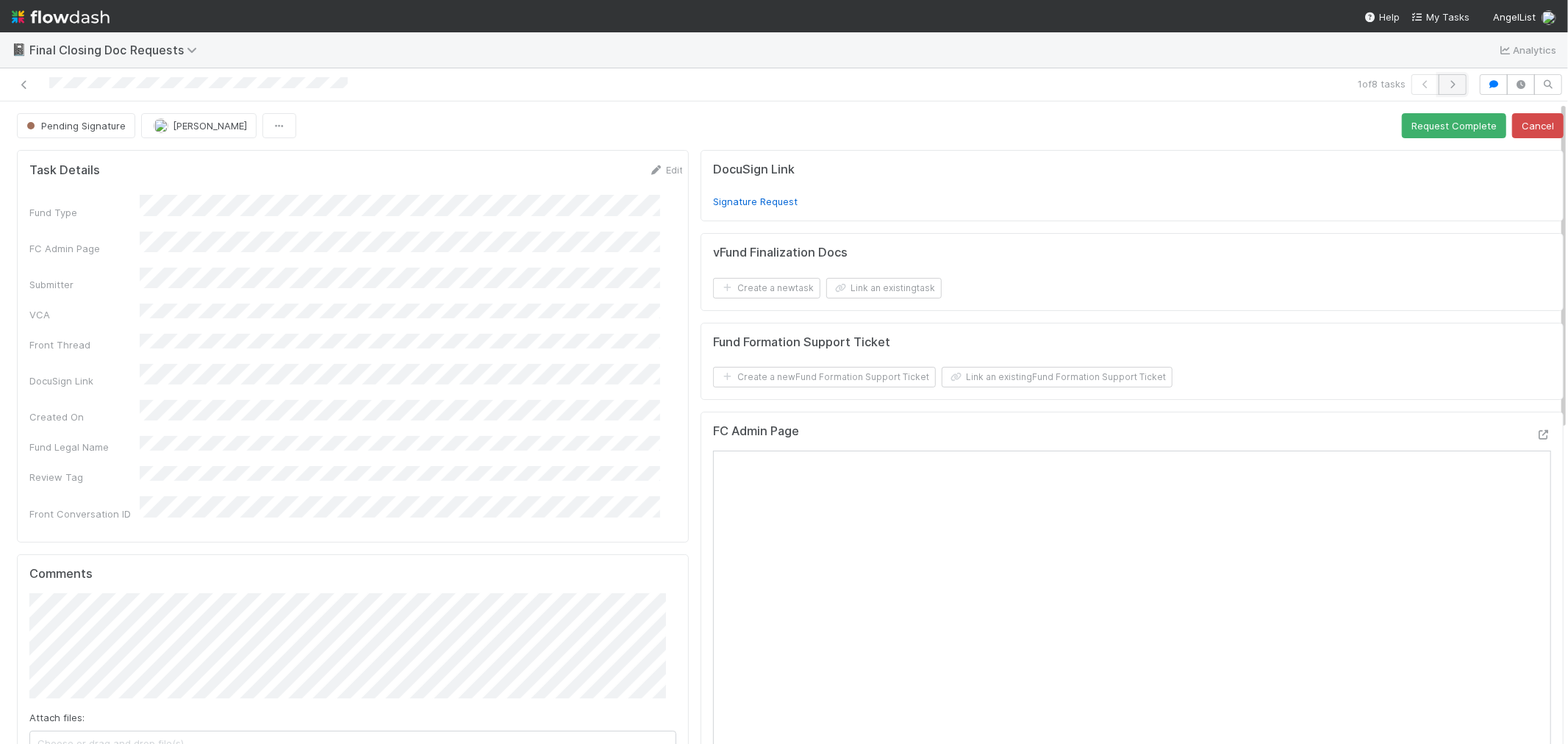
click at [1445, 80] on icon "button" at bounding box center [1453, 84] width 15 height 9
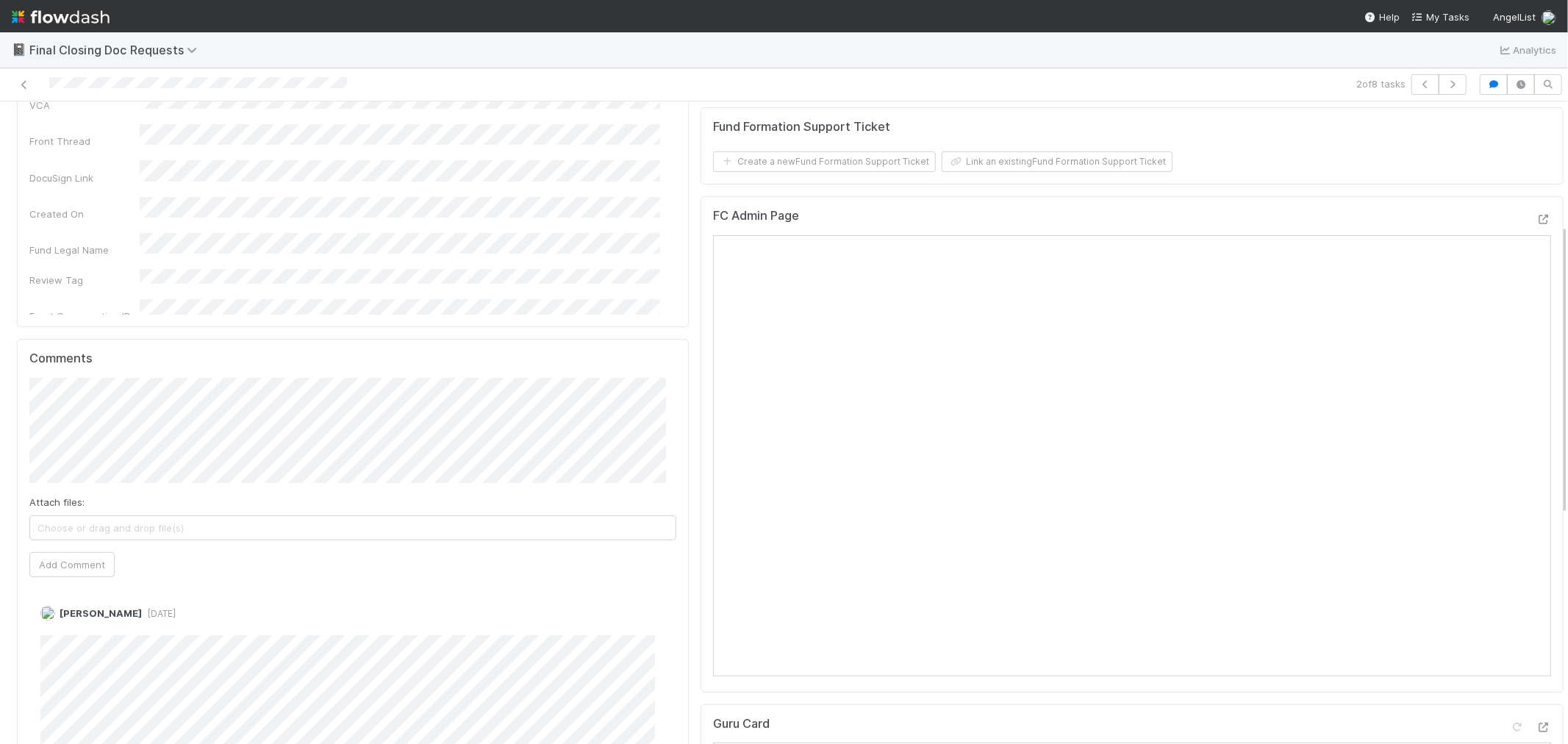
scroll to position [408, 0]
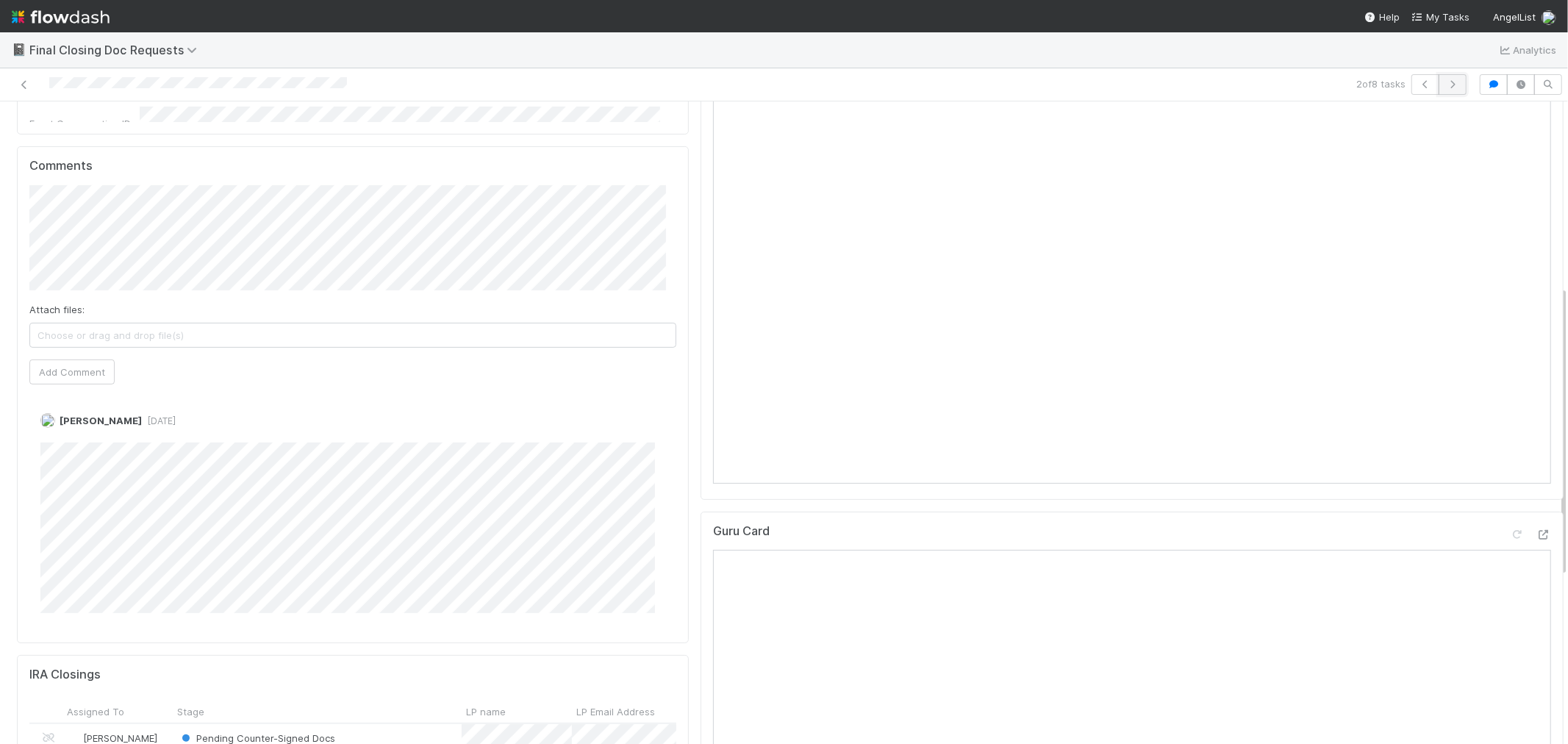
click at [1445, 82] on icon "button" at bounding box center [1453, 84] width 15 height 9
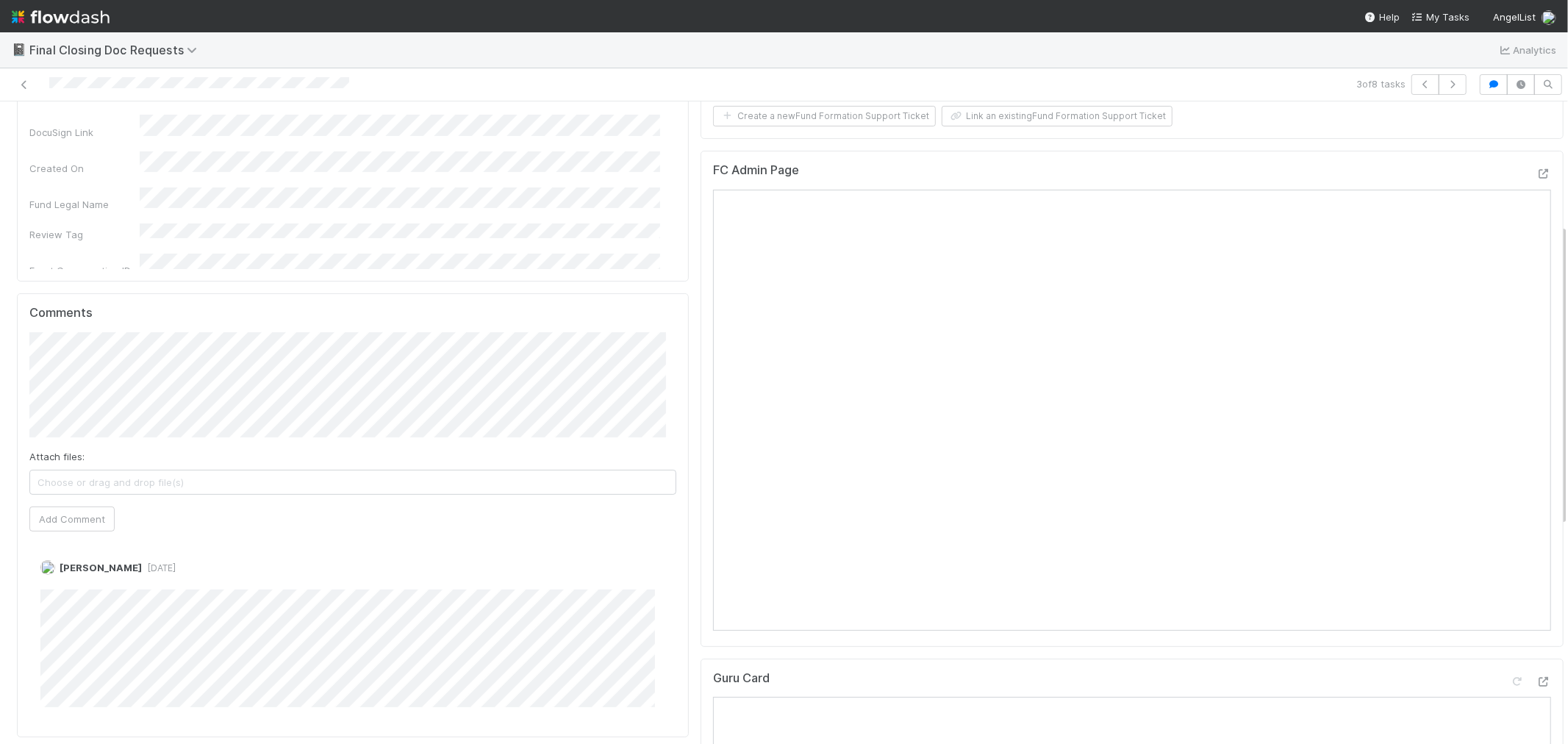
scroll to position [327, 0]
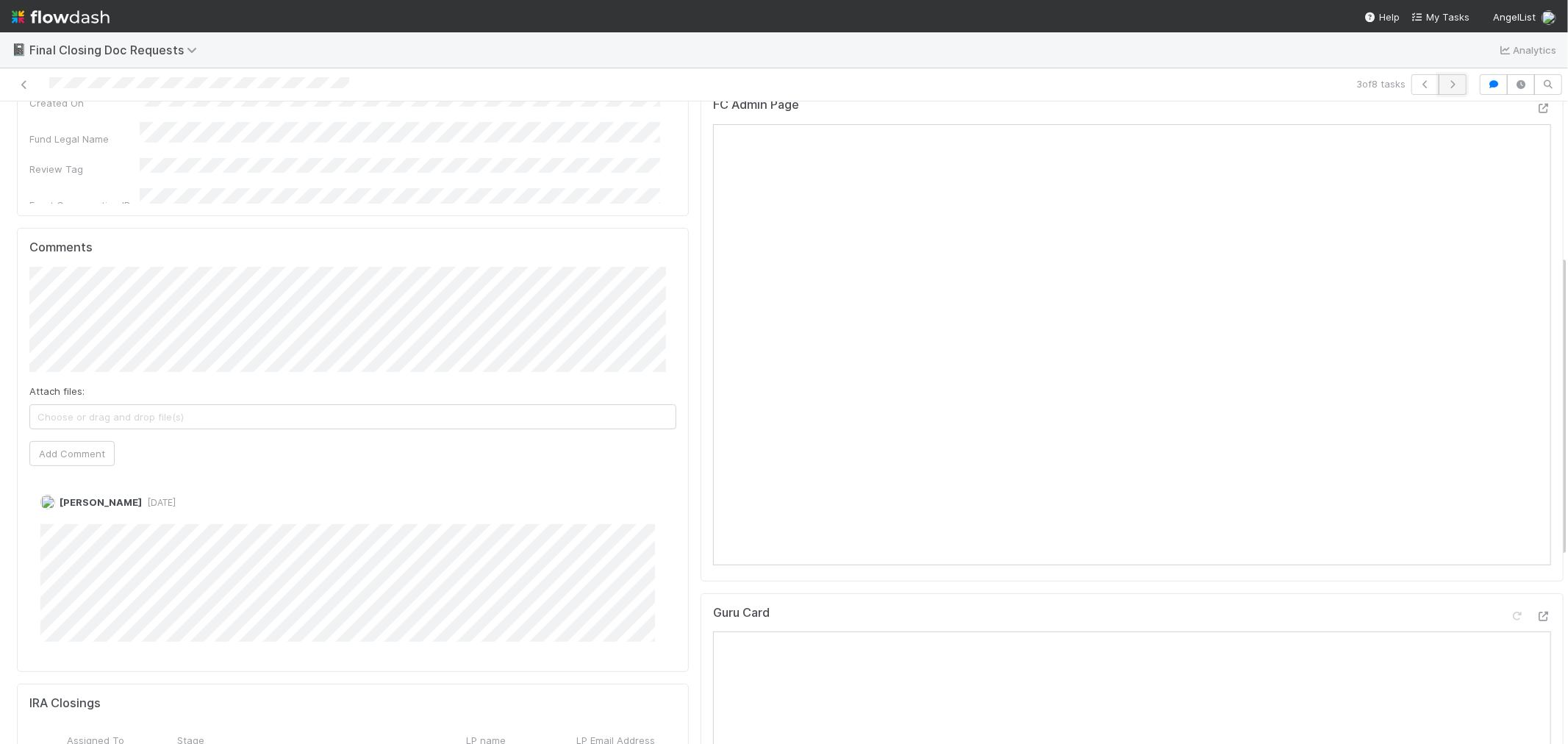
click at [1443, 76] on button "button" at bounding box center [1453, 84] width 28 height 21
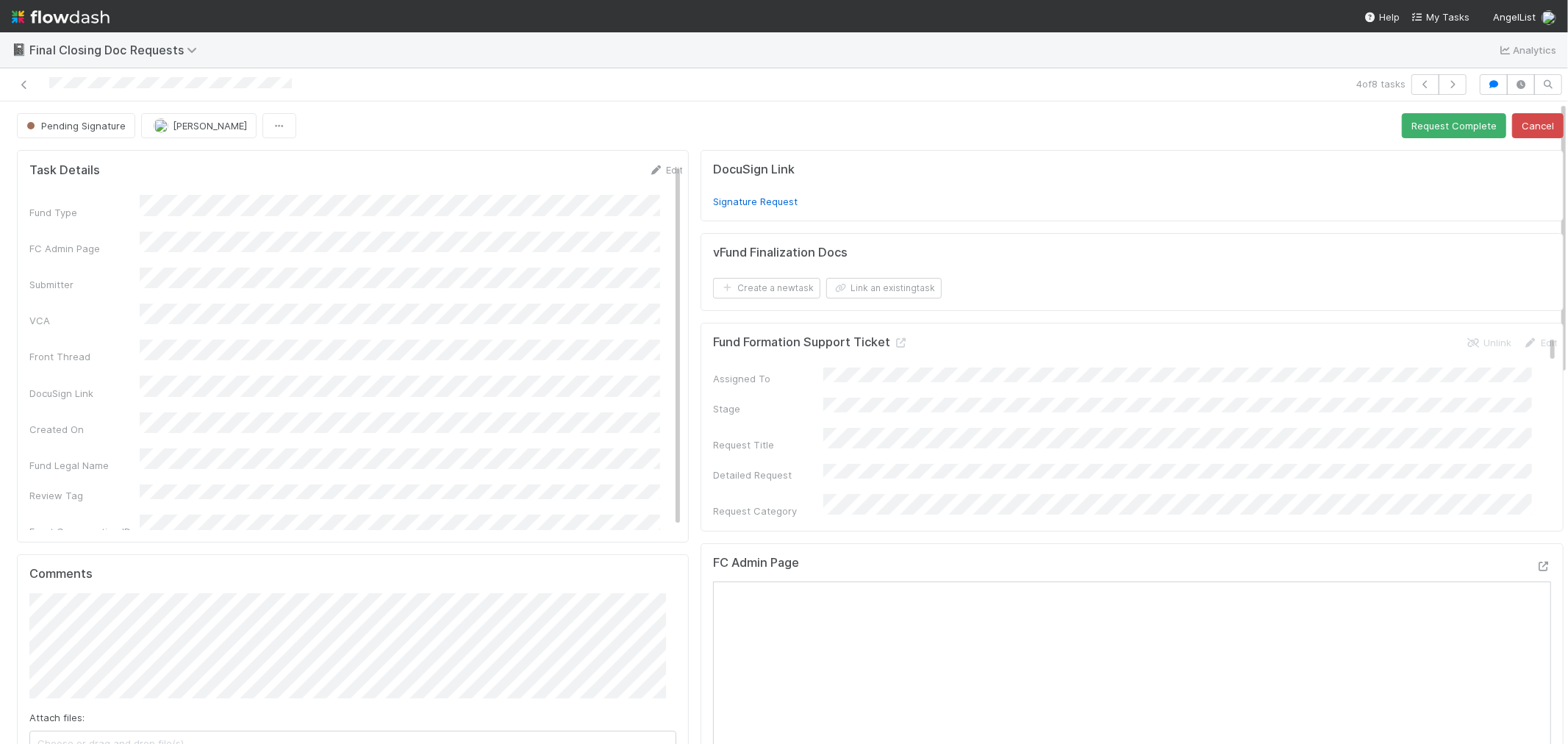
scroll to position [3, 0]
click at [678, 267] on div "Task Details Edit Fund Type FC Admin Page Submitter VCA Front Thread DocuSign L…" at bounding box center [353, 346] width 672 height 393
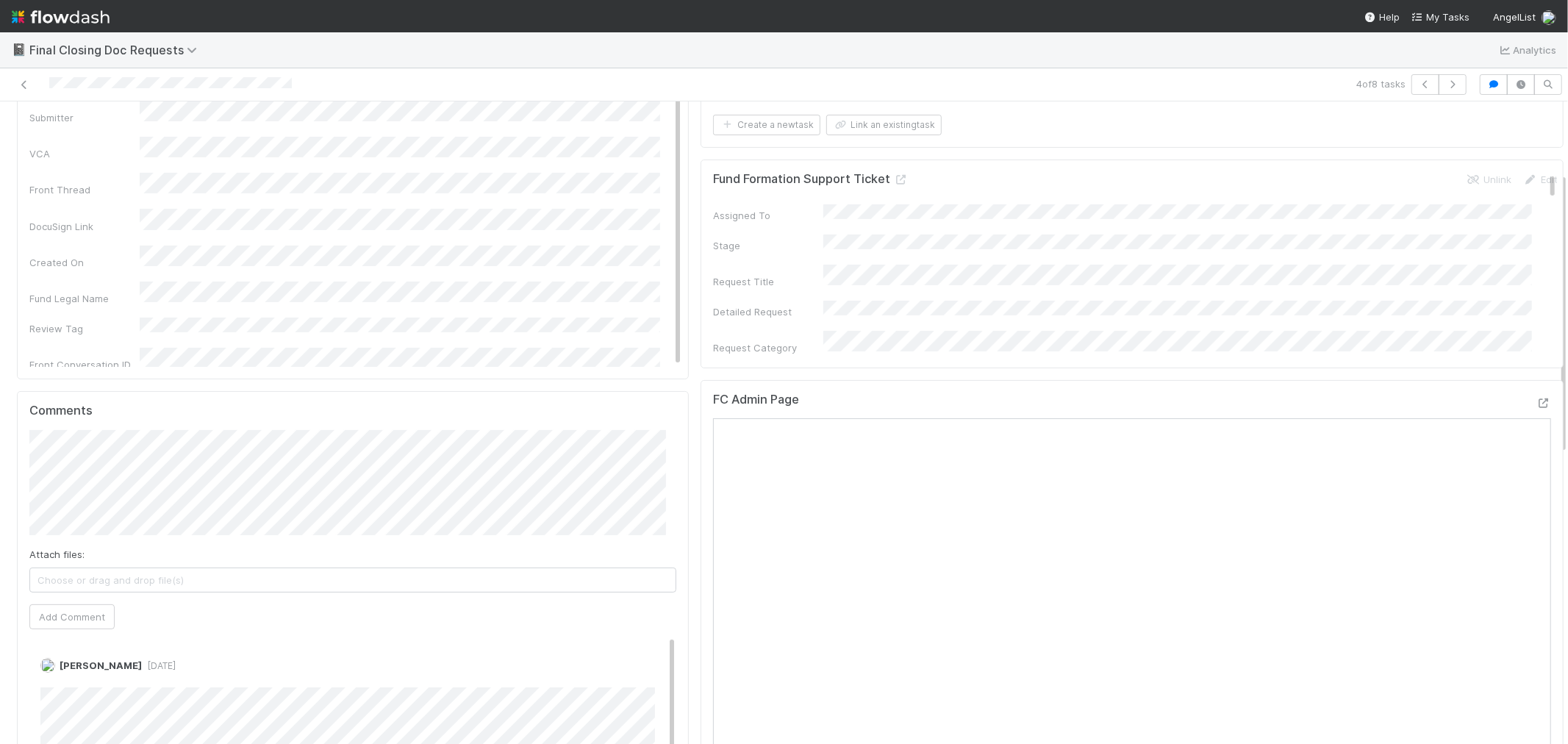
scroll to position [0, 0]
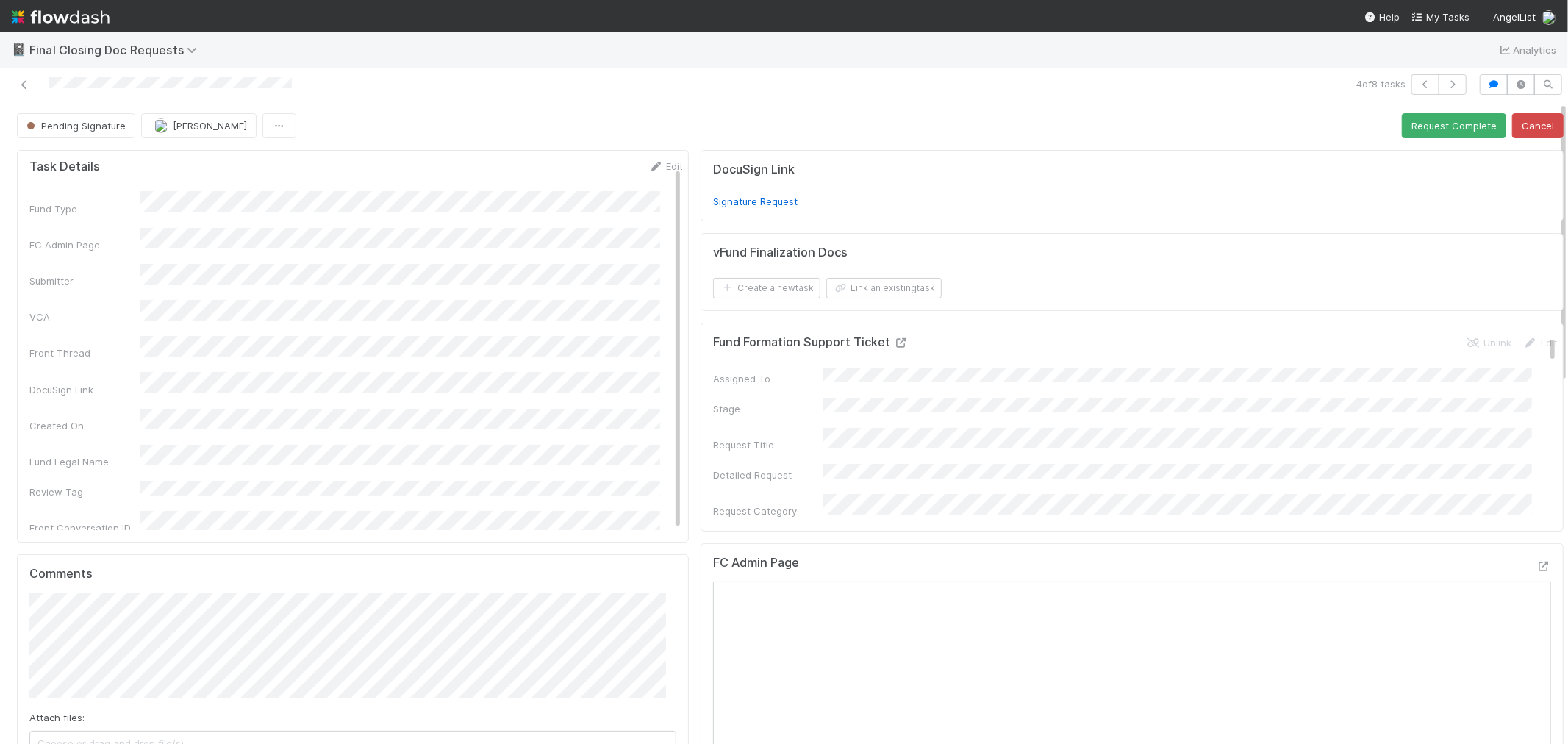
click at [893, 344] on icon at bounding box center [900, 343] width 15 height 10
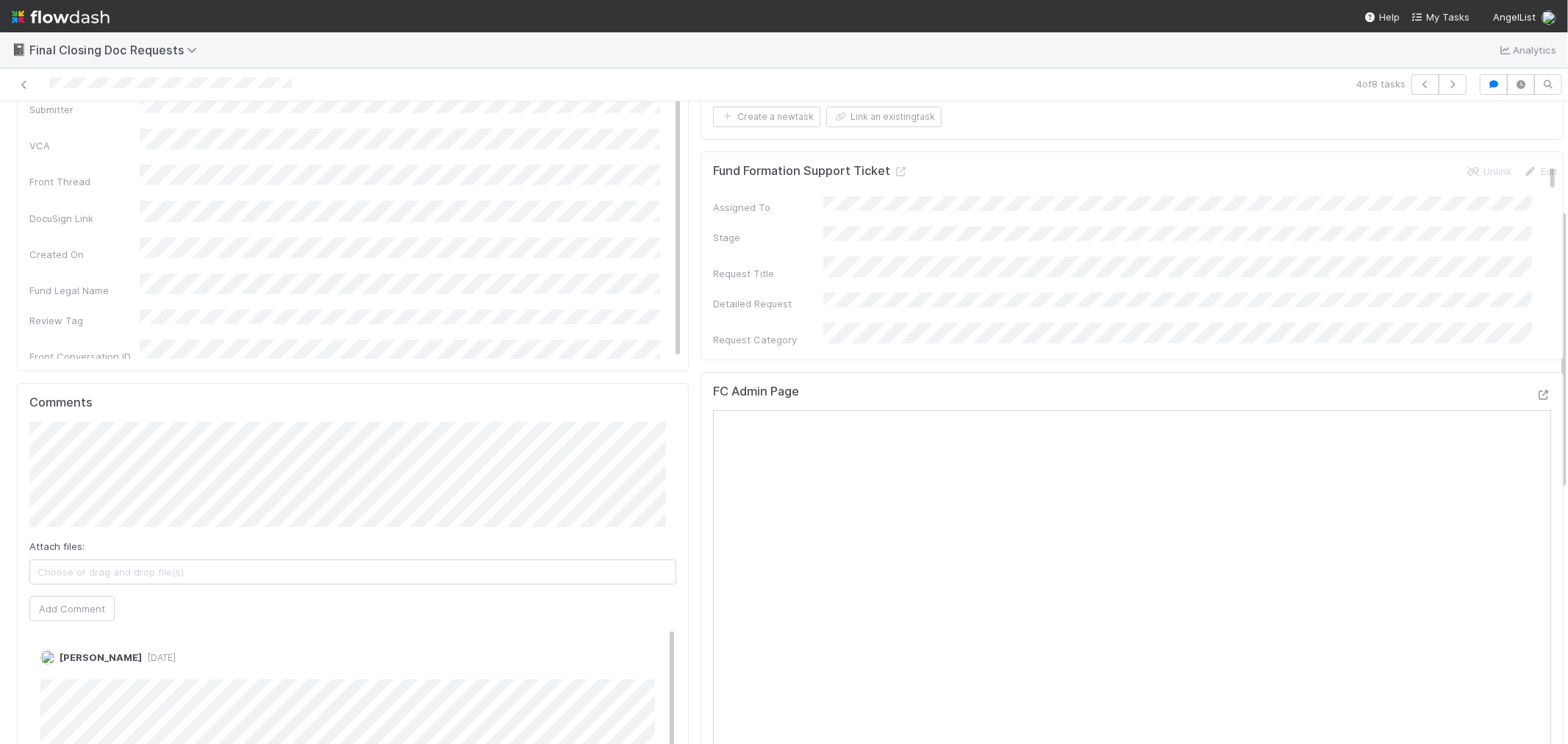
scroll to position [244, 0]
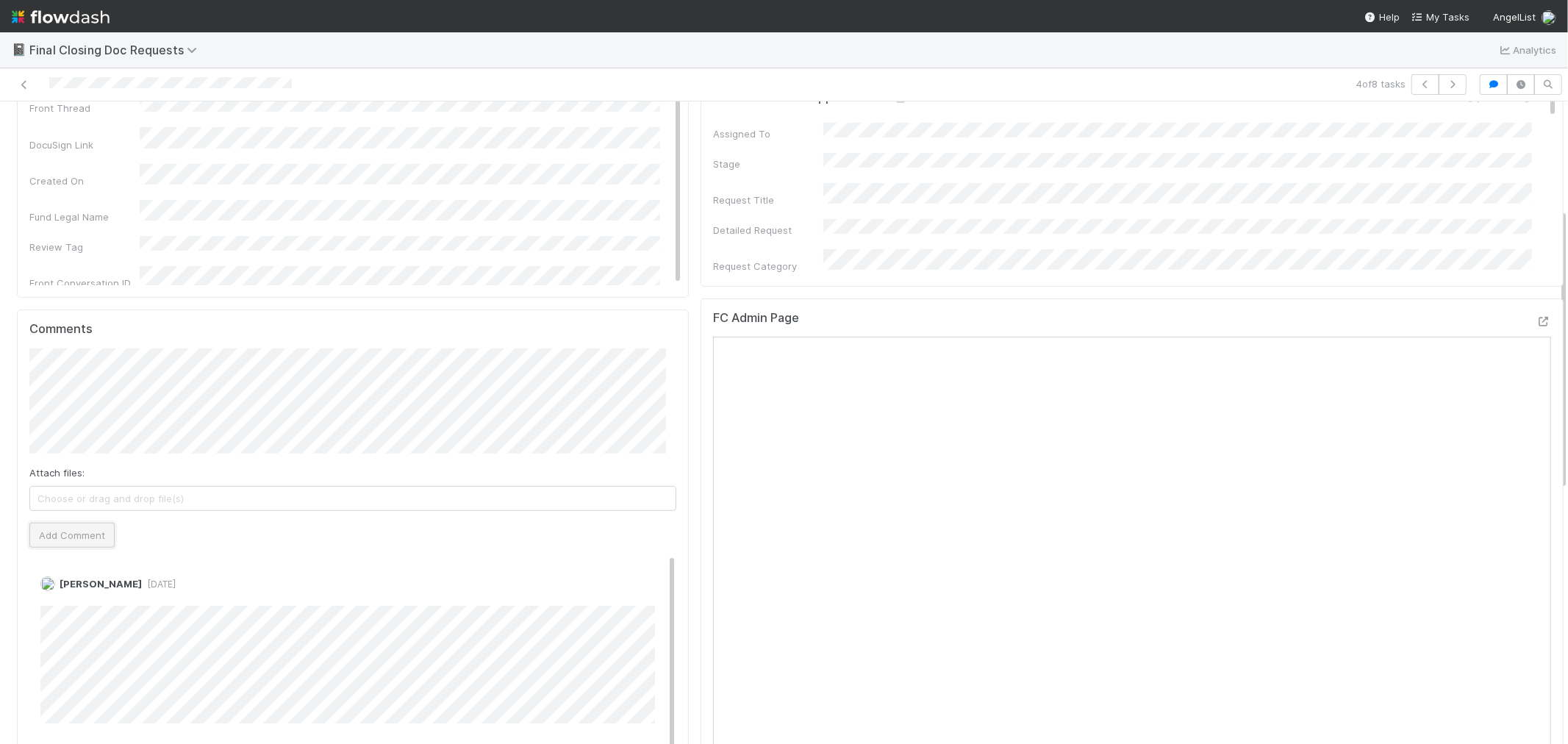
click at [82, 532] on button "Add Comment" at bounding box center [72, 535] width 86 height 25
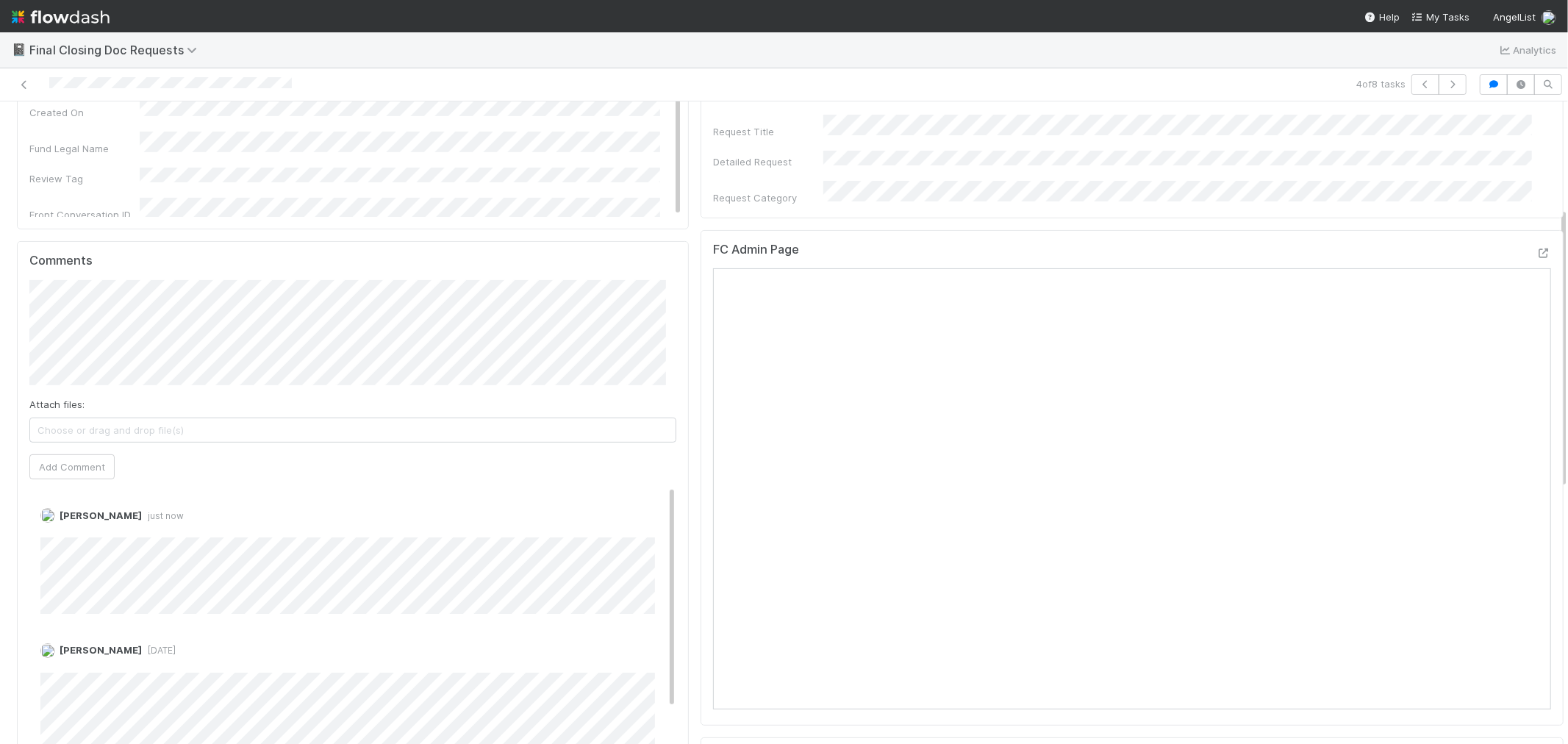
scroll to position [0, 0]
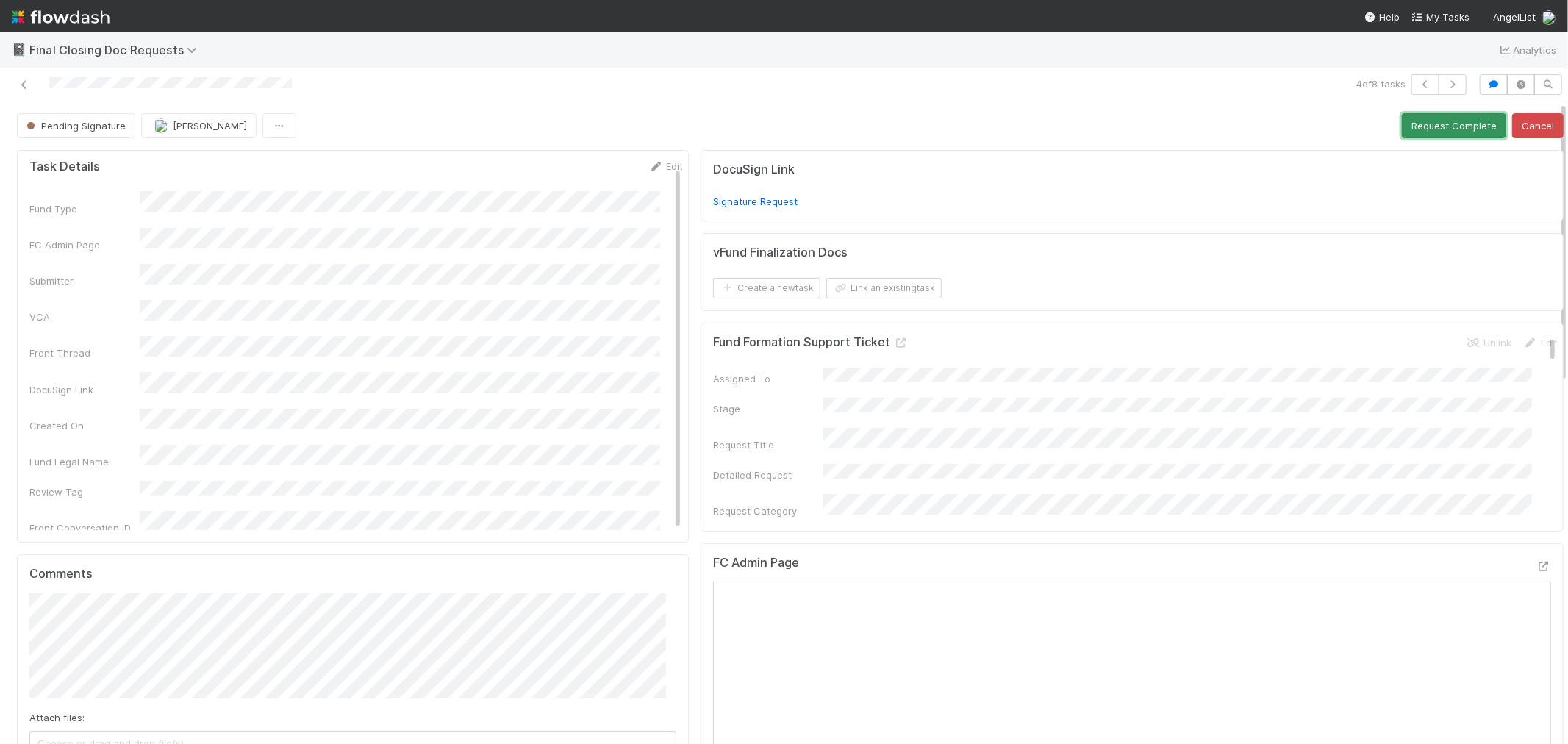
click at [1421, 121] on button "Request Complete" at bounding box center [1454, 126] width 105 height 25
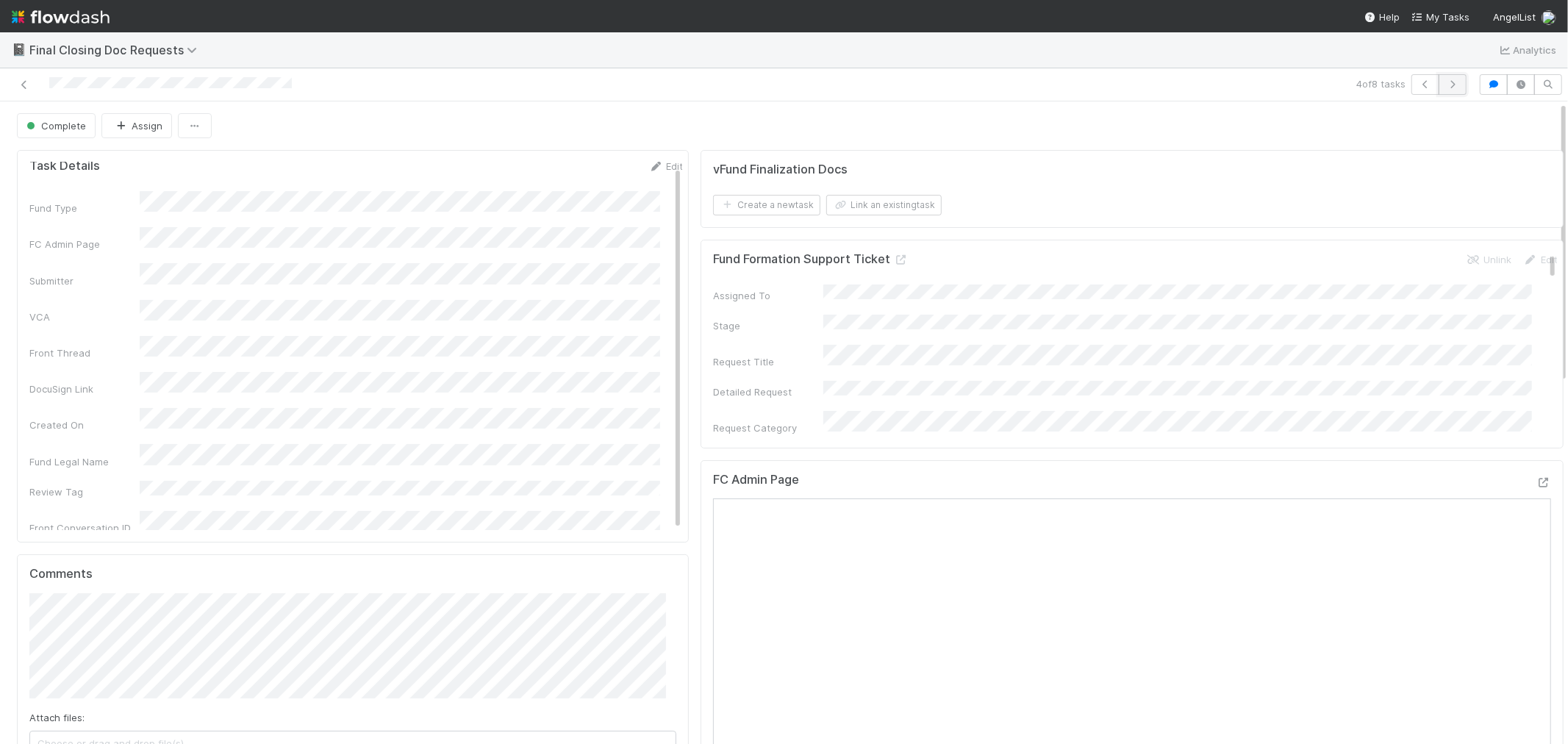
click at [1445, 85] on icon "button" at bounding box center [1453, 84] width 15 height 9
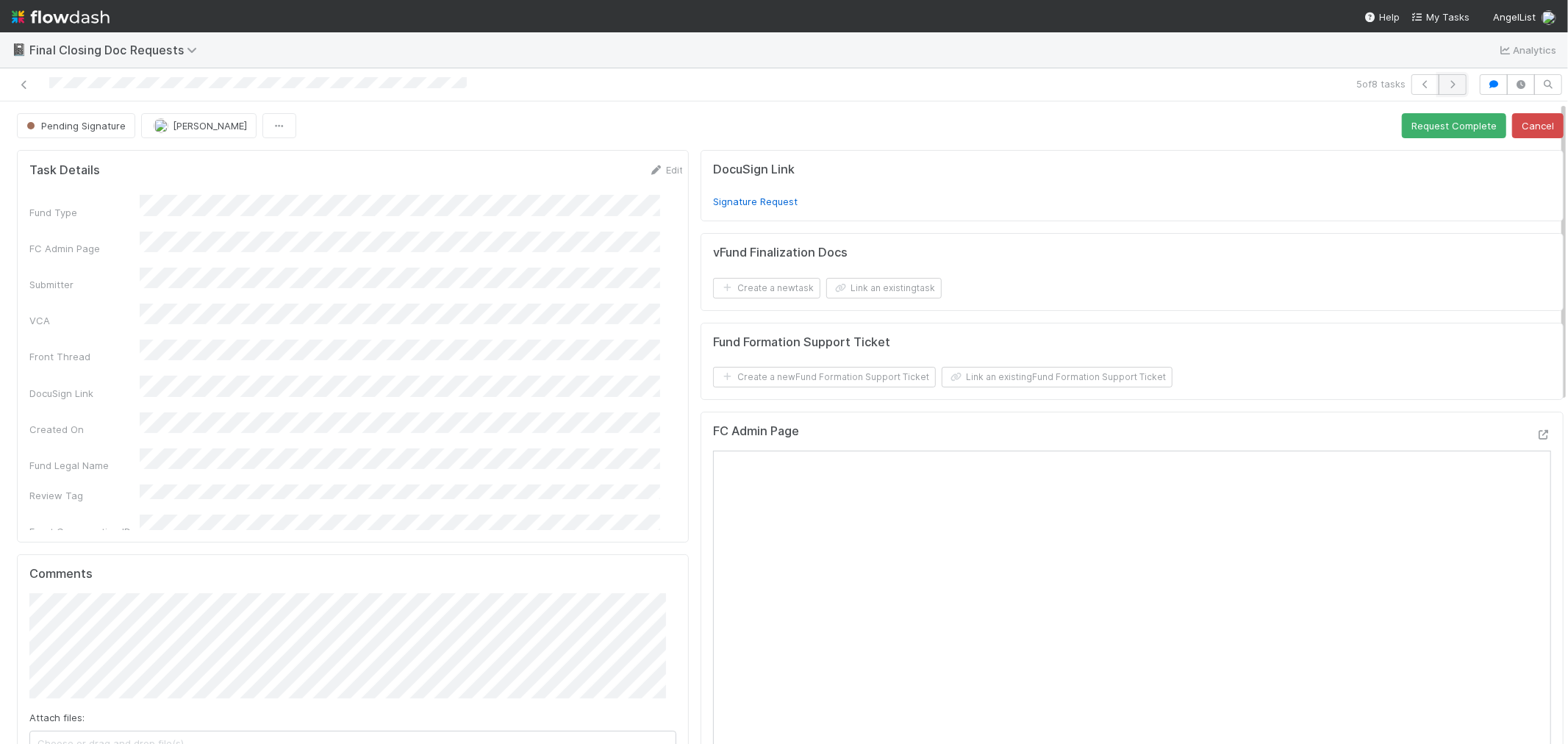
click at [1445, 86] on icon "button" at bounding box center [1453, 84] width 15 height 9
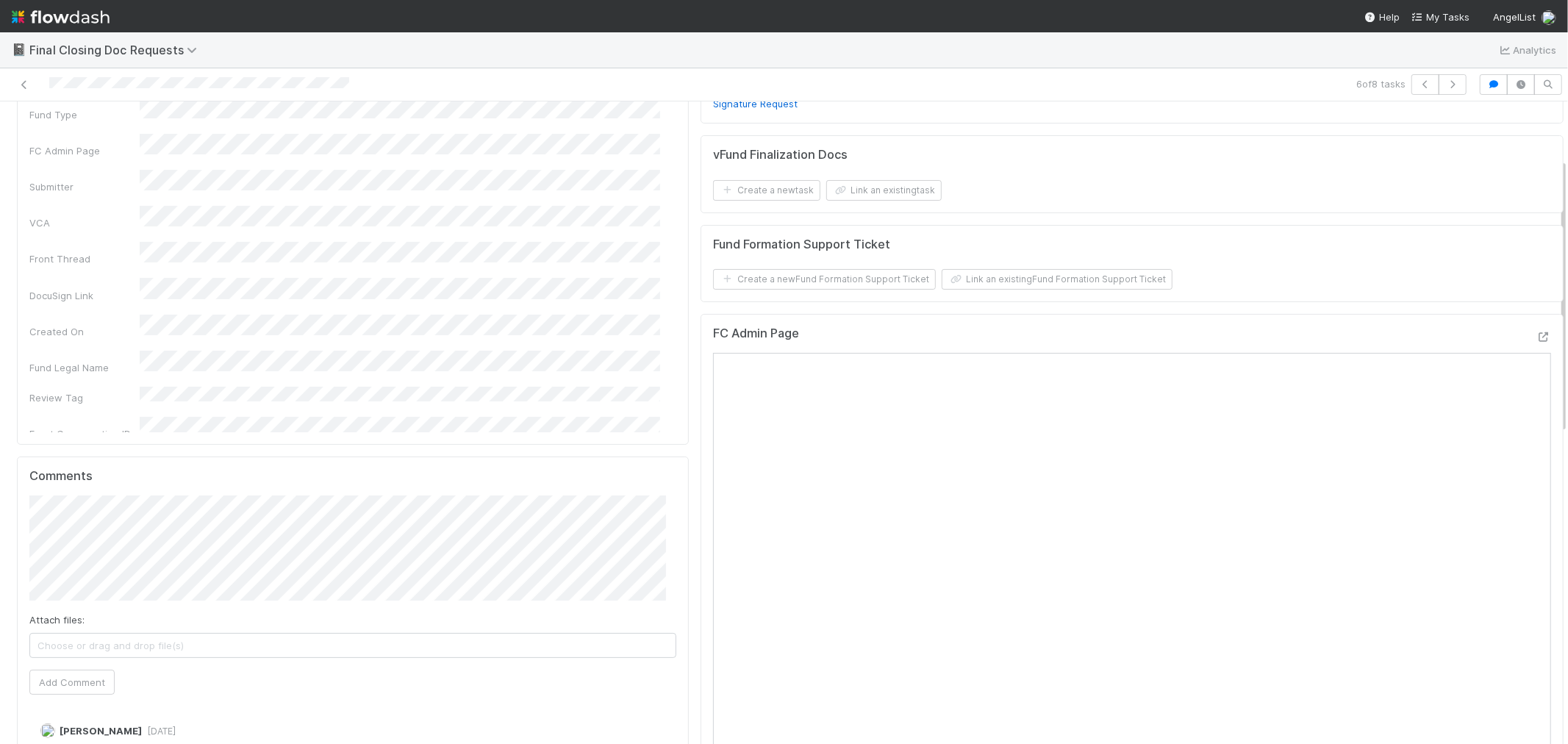
scroll to position [244, 0]
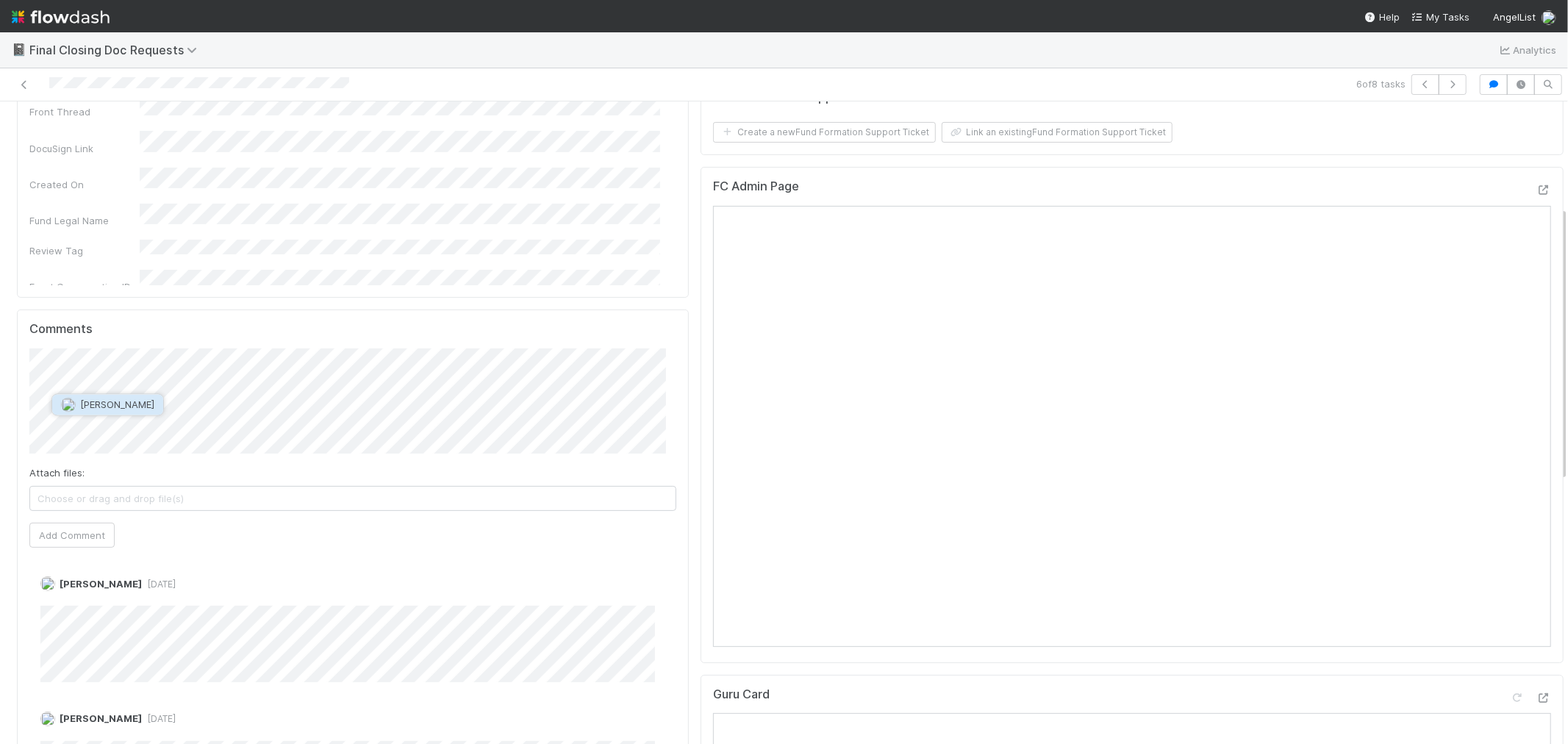
click at [114, 407] on span "[PERSON_NAME]" at bounding box center [117, 405] width 74 height 12
click at [1, 387] on div "Task Details Edit Fund Type FC Admin Page Submitter VCA Front Thread DocuSign L…" at bounding box center [790, 625] width 1581 height 1451
click at [1445, 83] on icon "button" at bounding box center [1453, 84] width 15 height 9
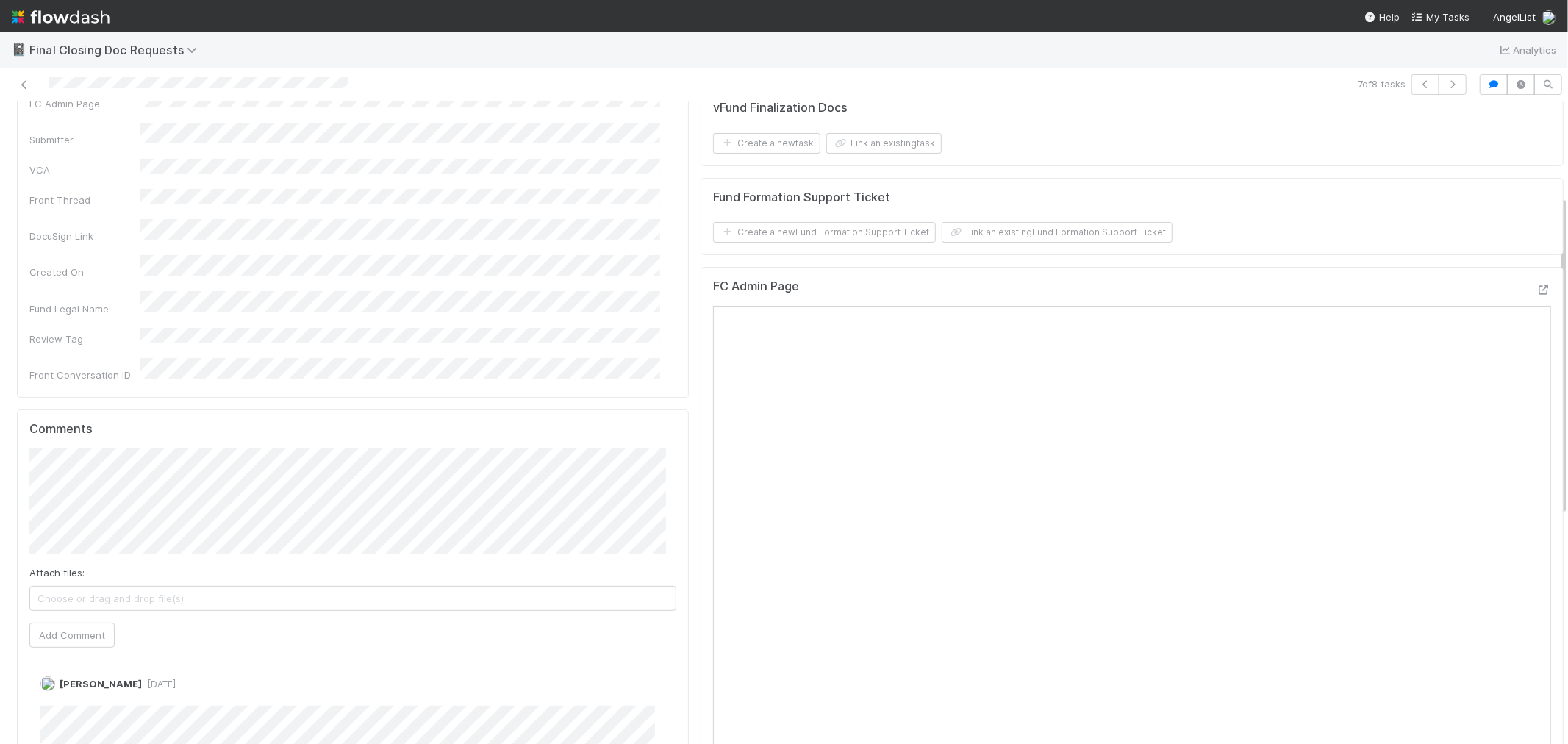
scroll to position [327, 0]
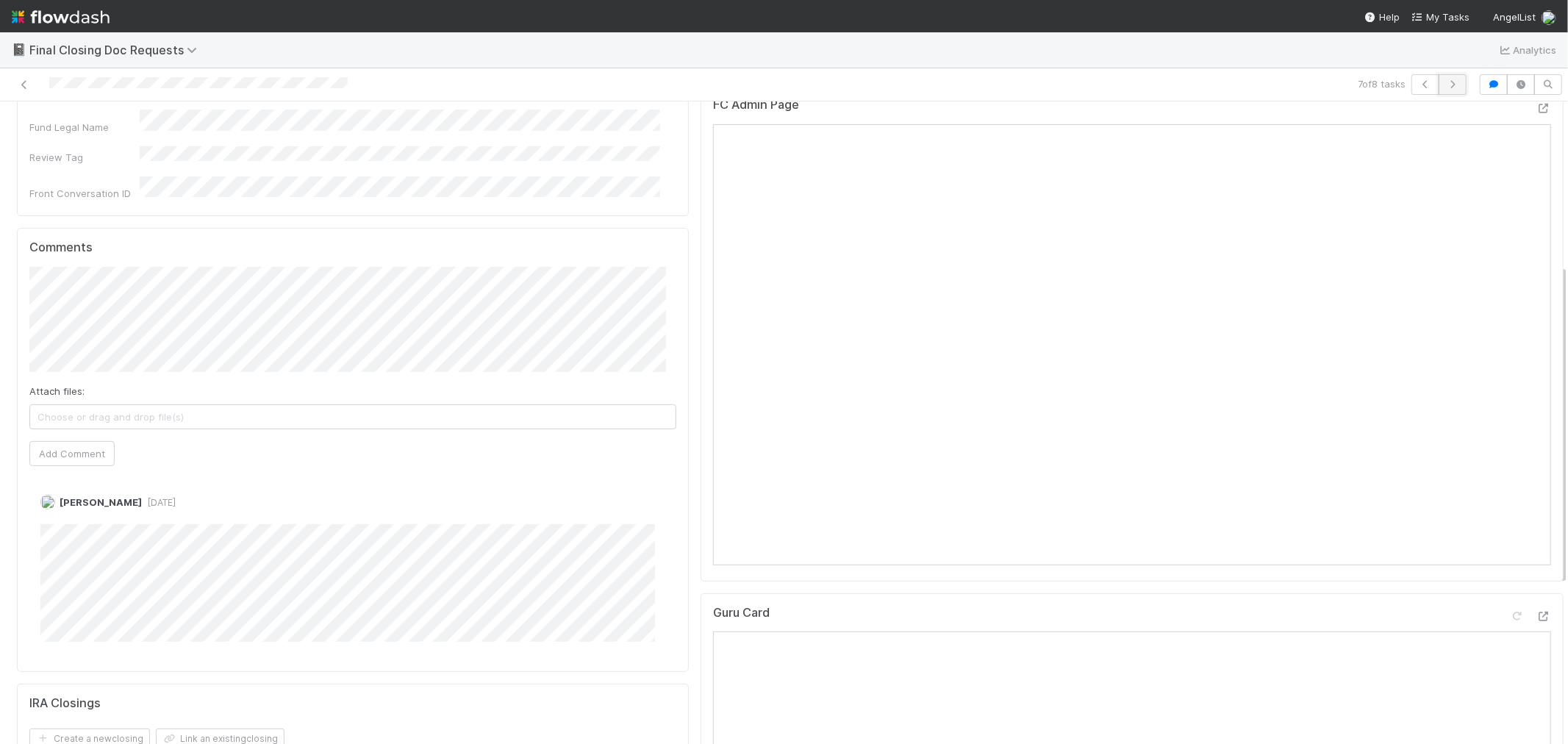
click at [1445, 82] on icon "button" at bounding box center [1453, 84] width 15 height 9
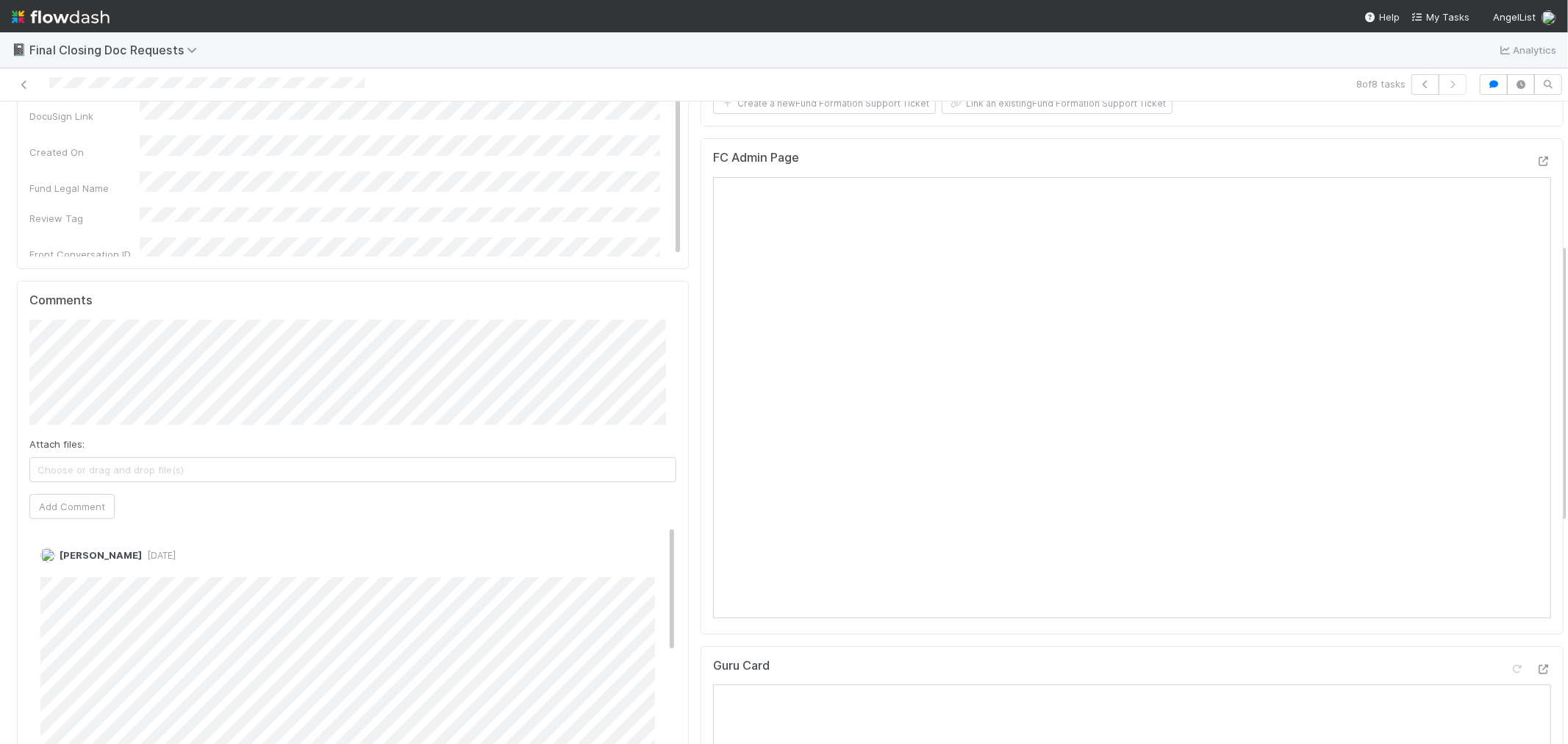
scroll to position [327, 0]
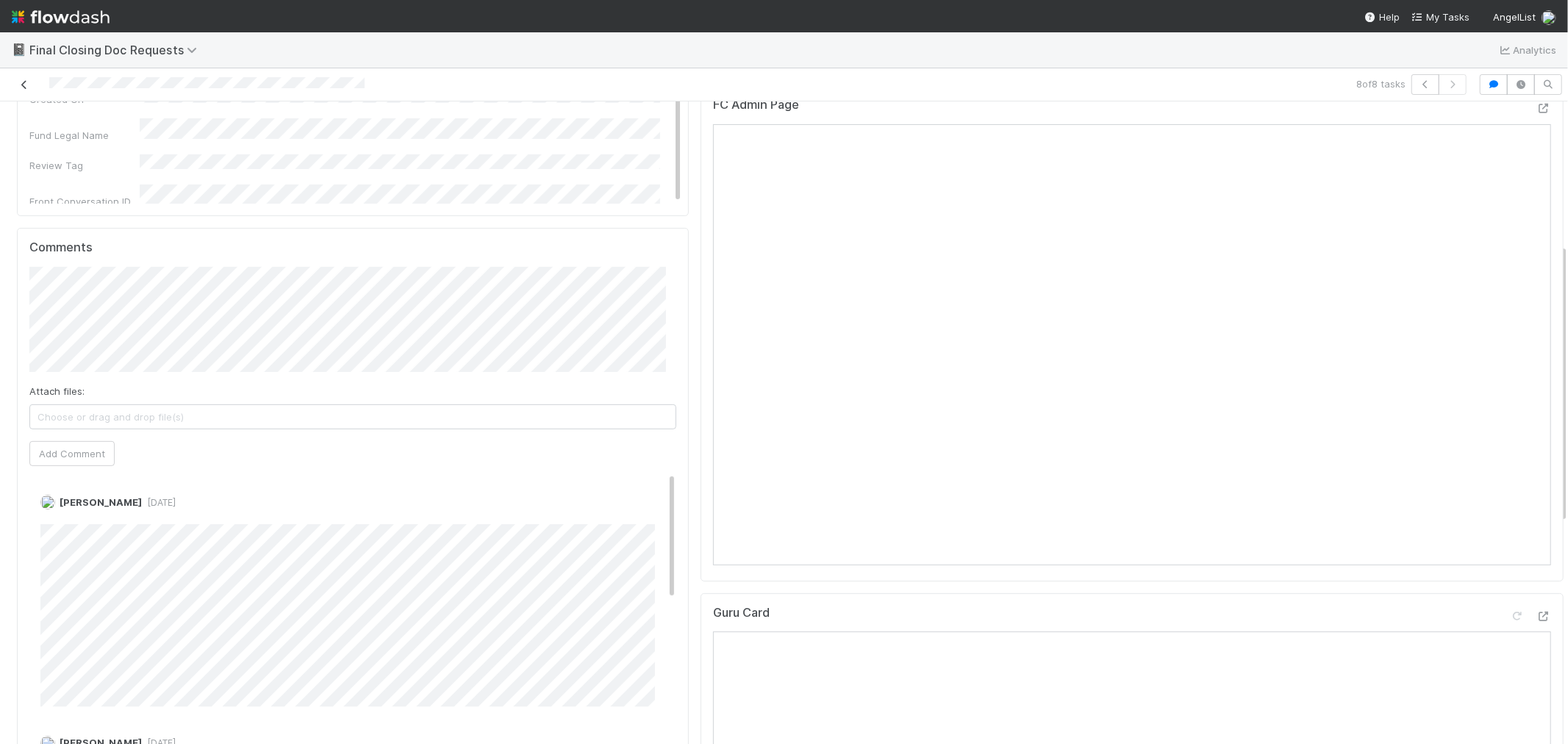
click at [24, 83] on icon at bounding box center [25, 85] width 15 height 10
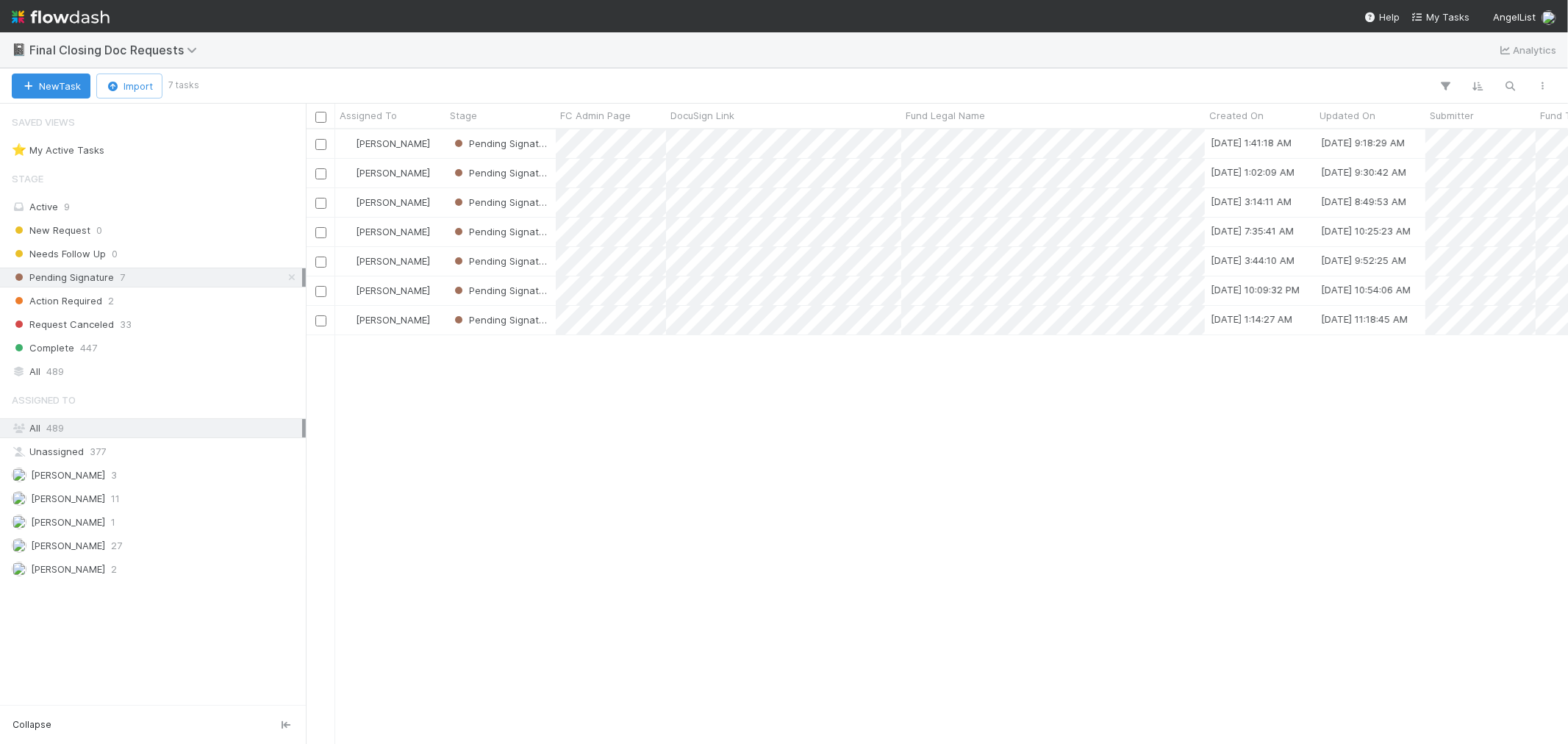
scroll to position [602, 1250]
click at [83, 21] on img at bounding box center [60, 16] width 98 height 25
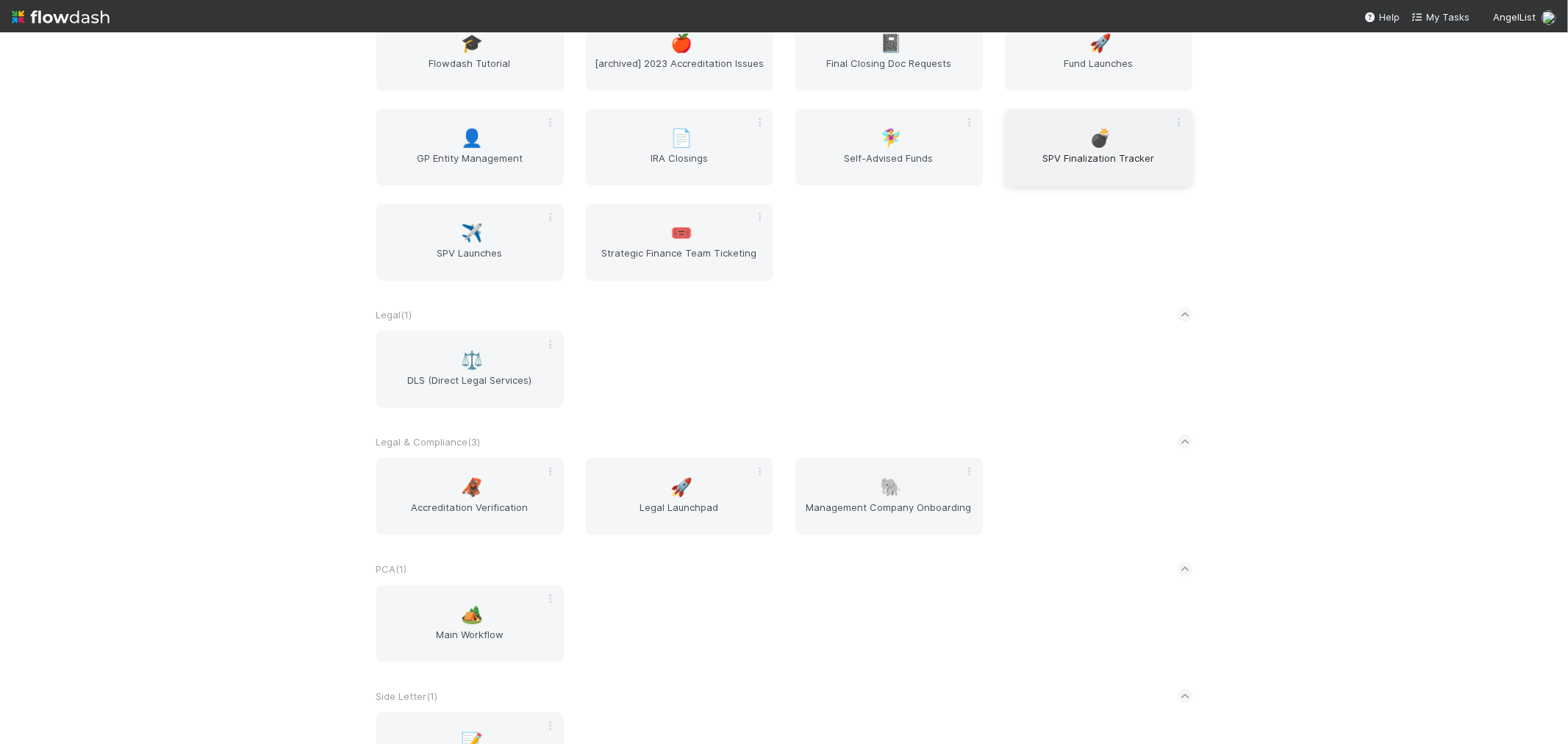
scroll to position [980, 0]
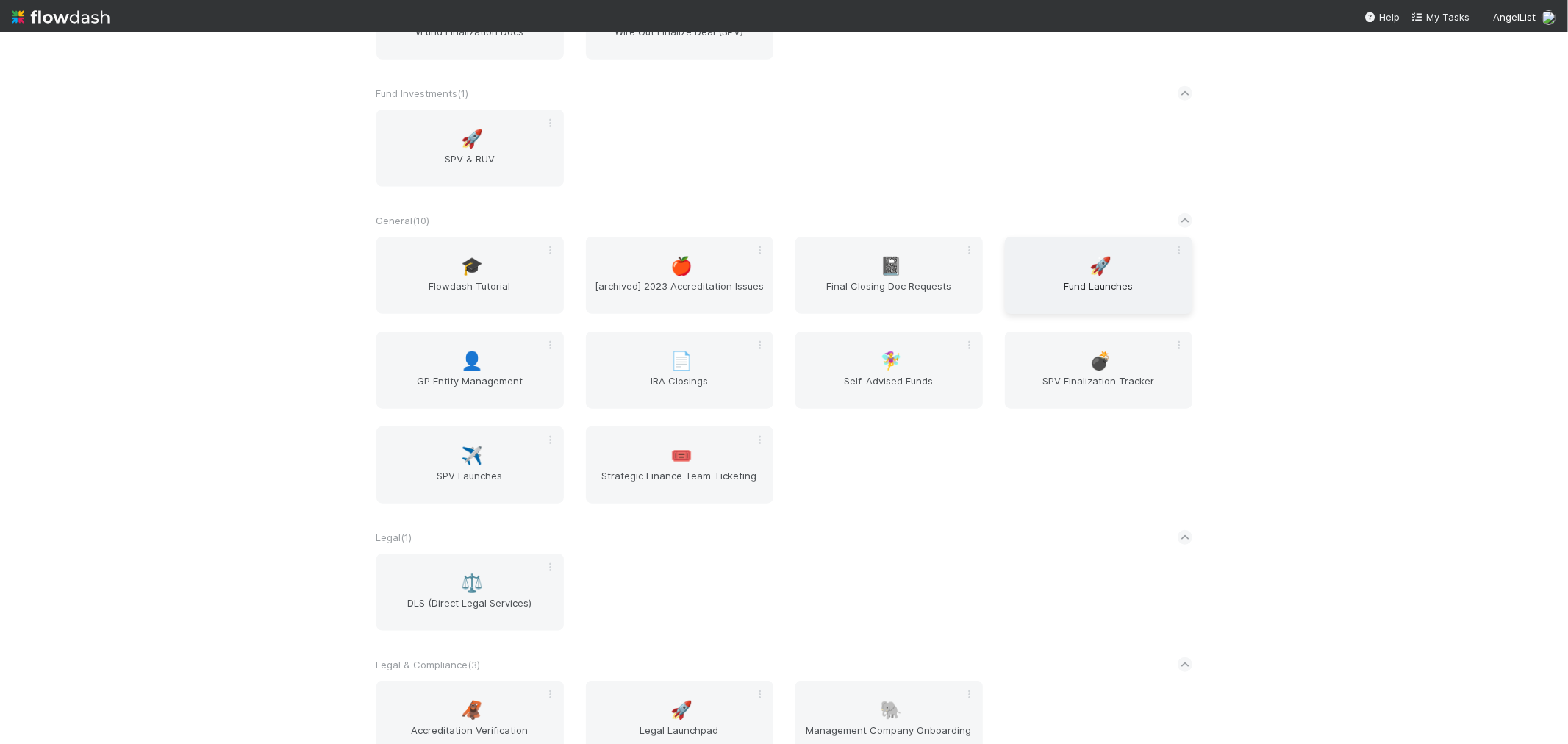
click at [1073, 284] on span "Fund Launches" at bounding box center [1099, 294] width 176 height 30
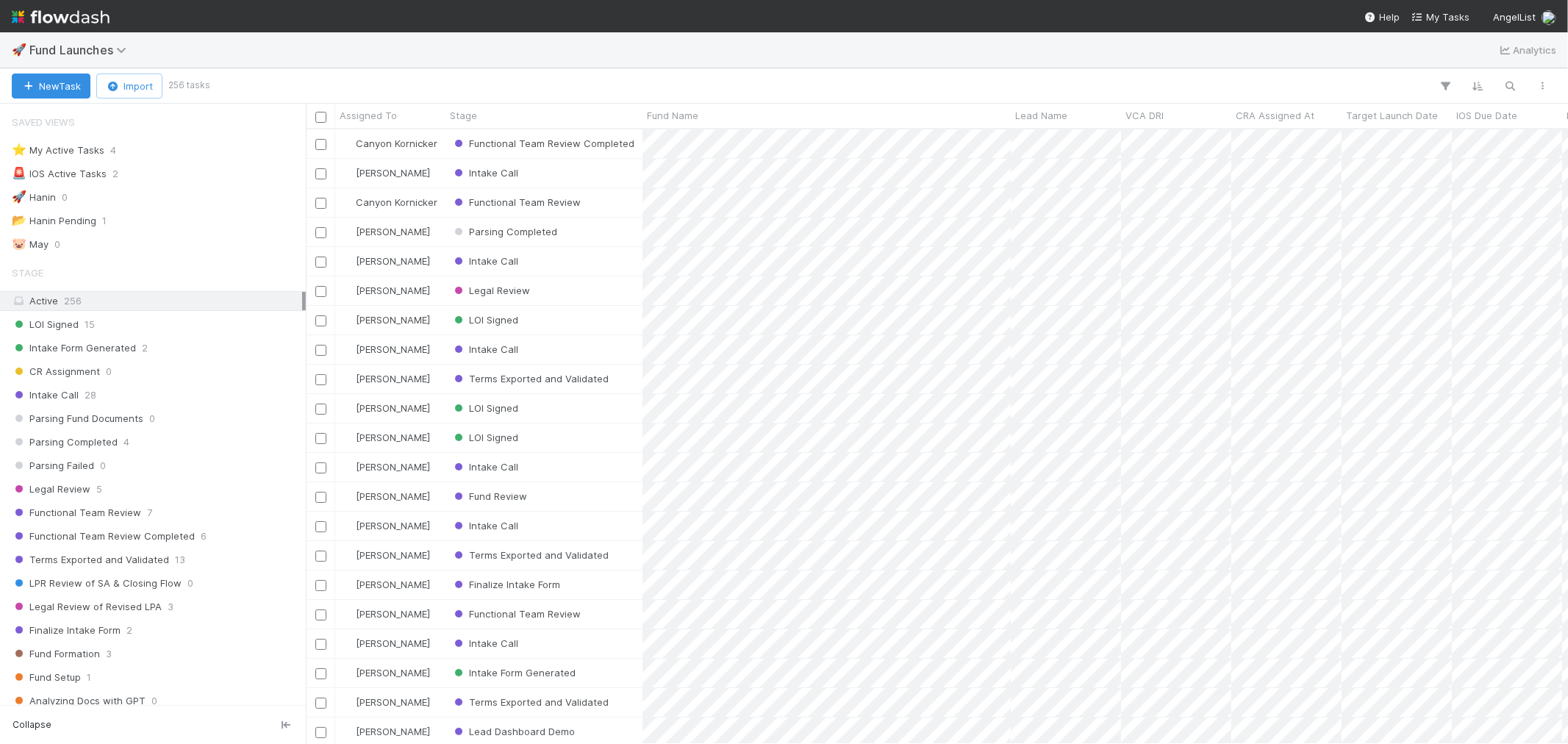
scroll to position [602, 1250]
click at [156, 143] on div "⭐ My Active Tasks 4" at bounding box center [156, 151] width 291 height 18
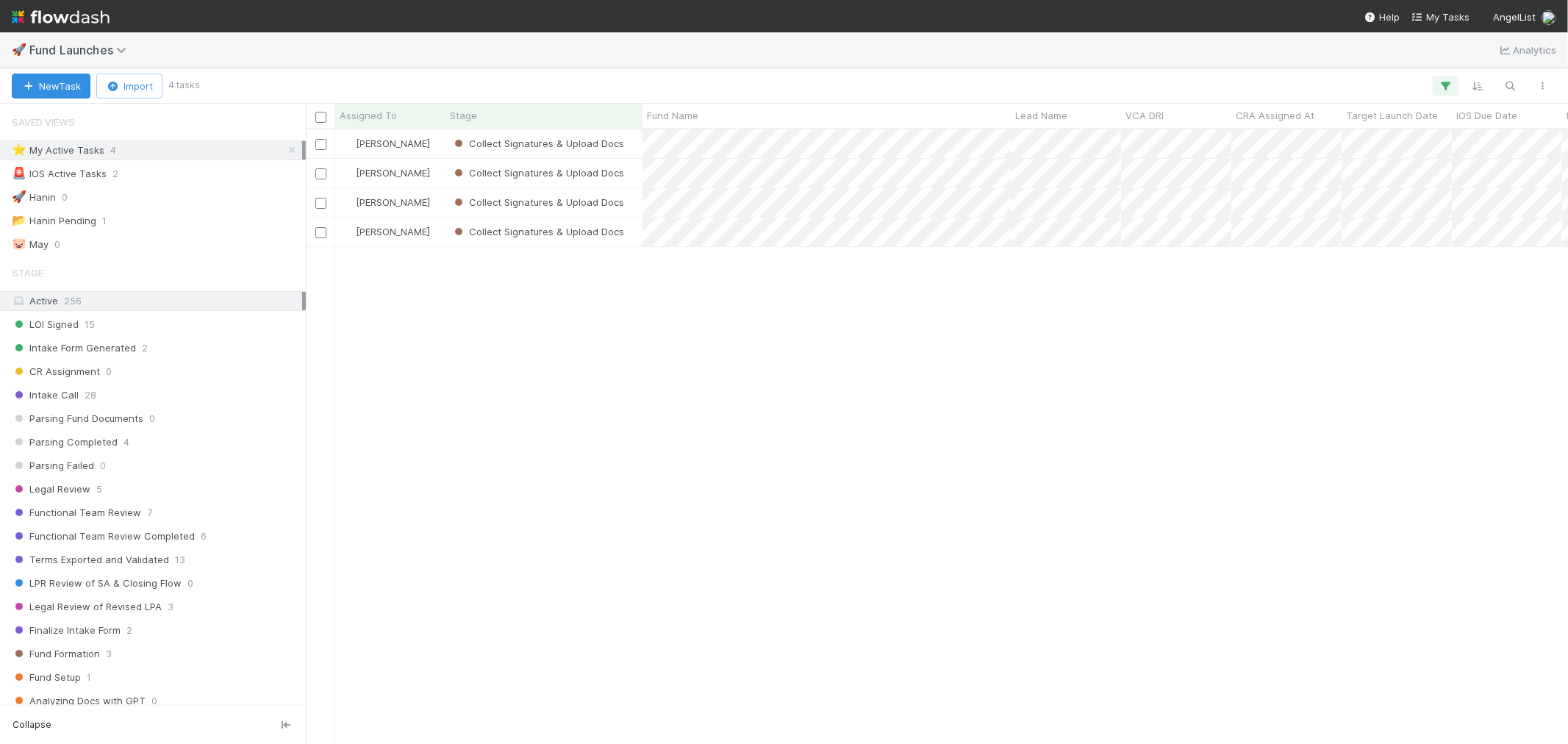
scroll to position [602, 1250]
click at [436, 150] on div "[PERSON_NAME]" at bounding box center [390, 143] width 110 height 29
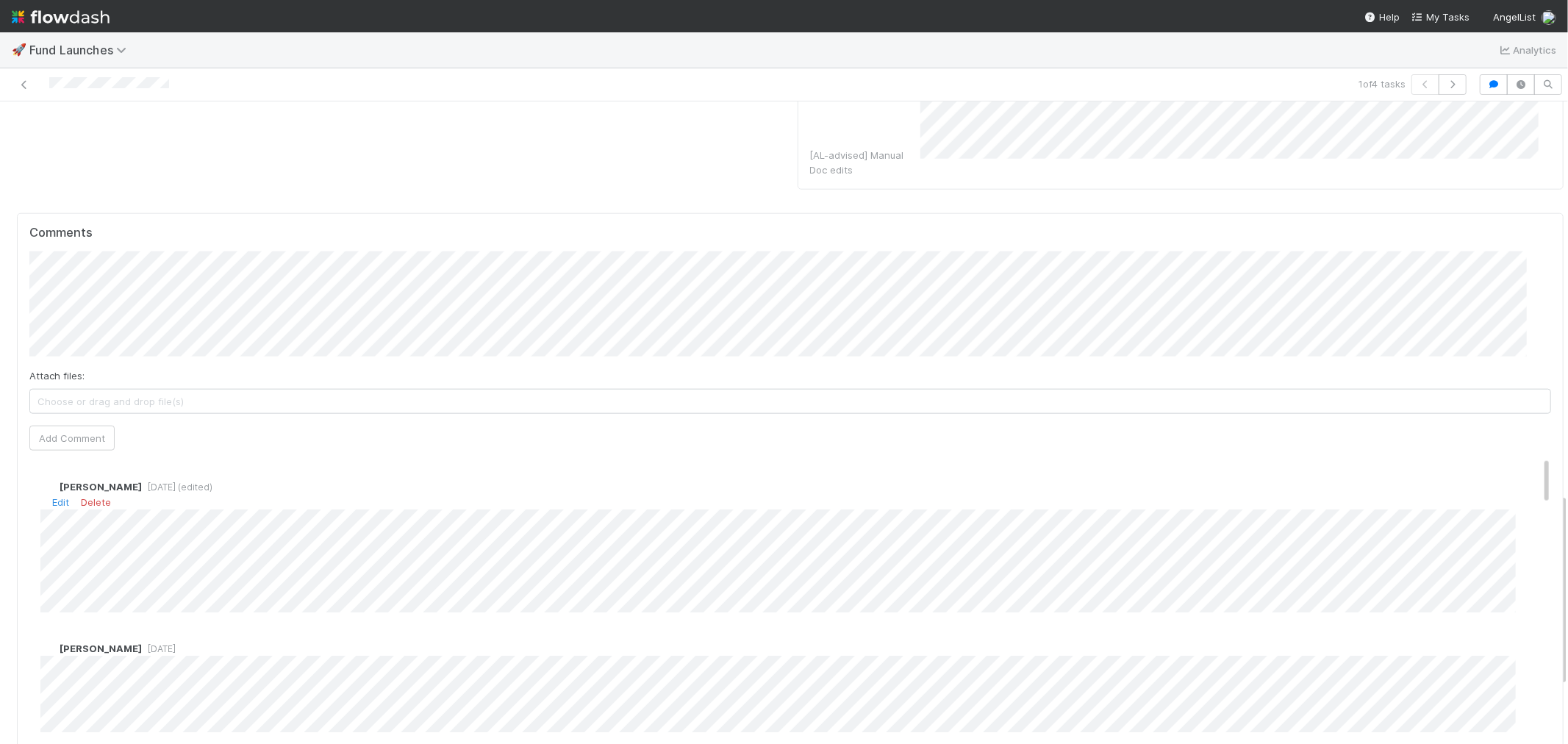
scroll to position [1306, 0]
click at [1440, 90] on button "button" at bounding box center [1453, 84] width 28 height 21
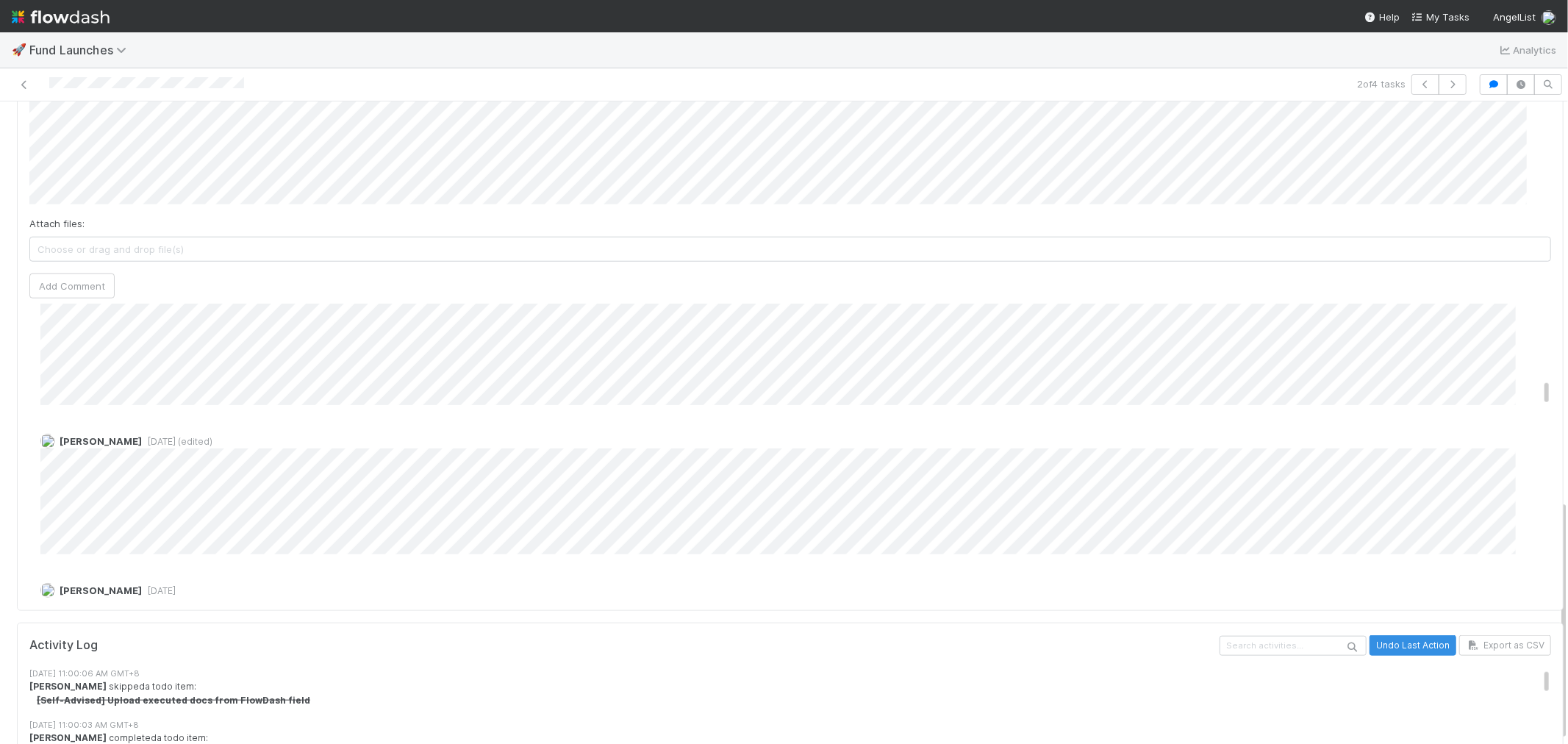
scroll to position [774, 0]
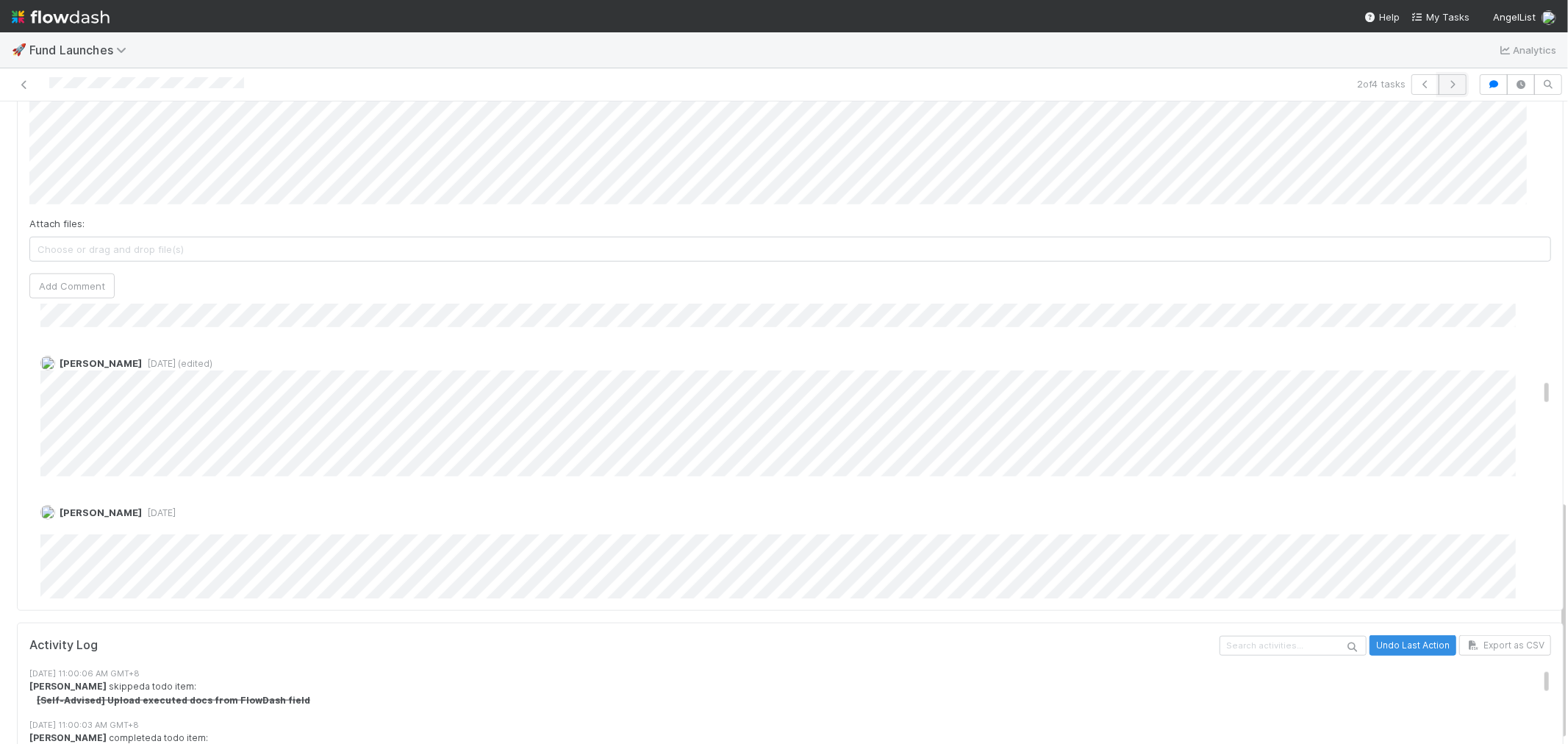
click at [1445, 84] on icon "button" at bounding box center [1453, 84] width 15 height 9
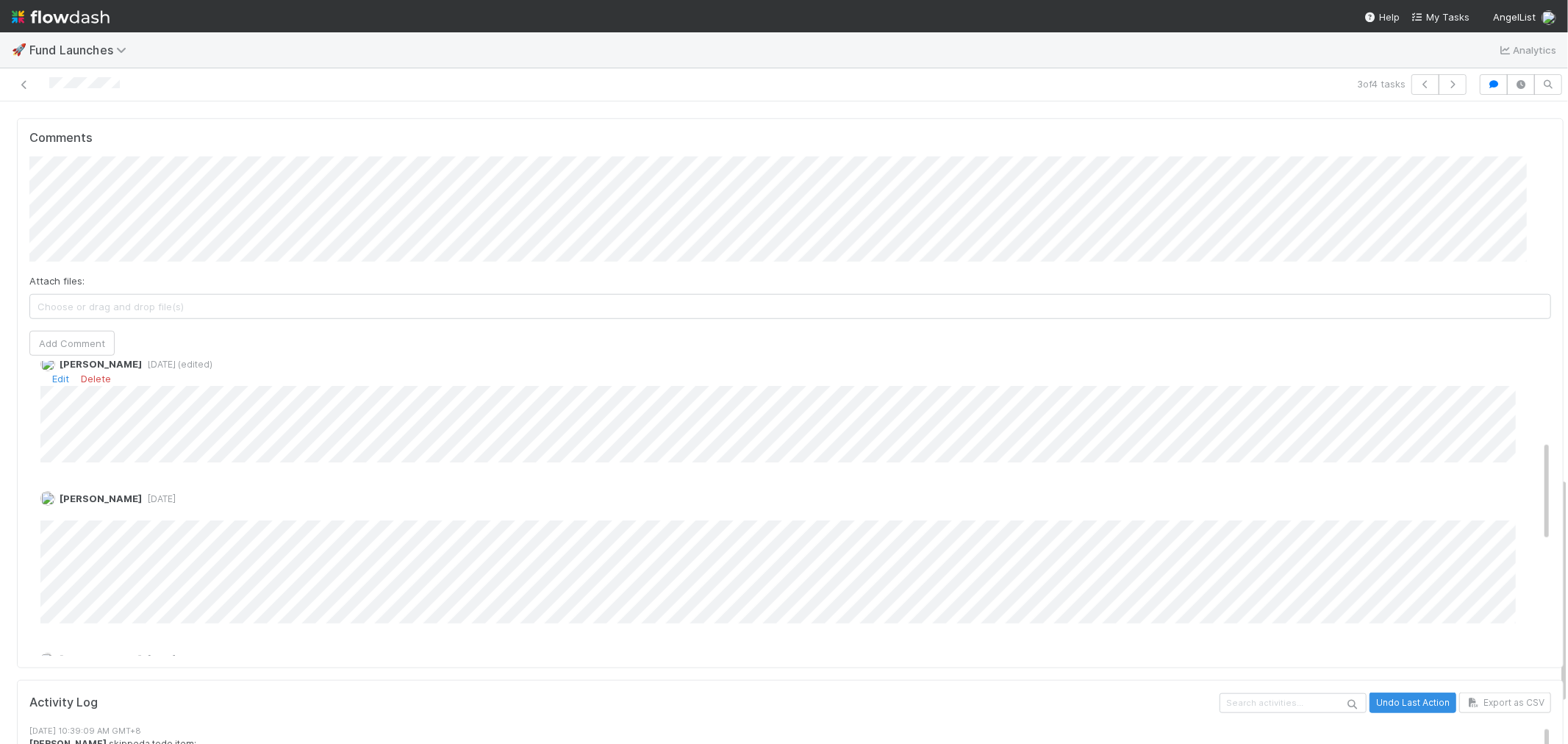
scroll to position [327, 0]
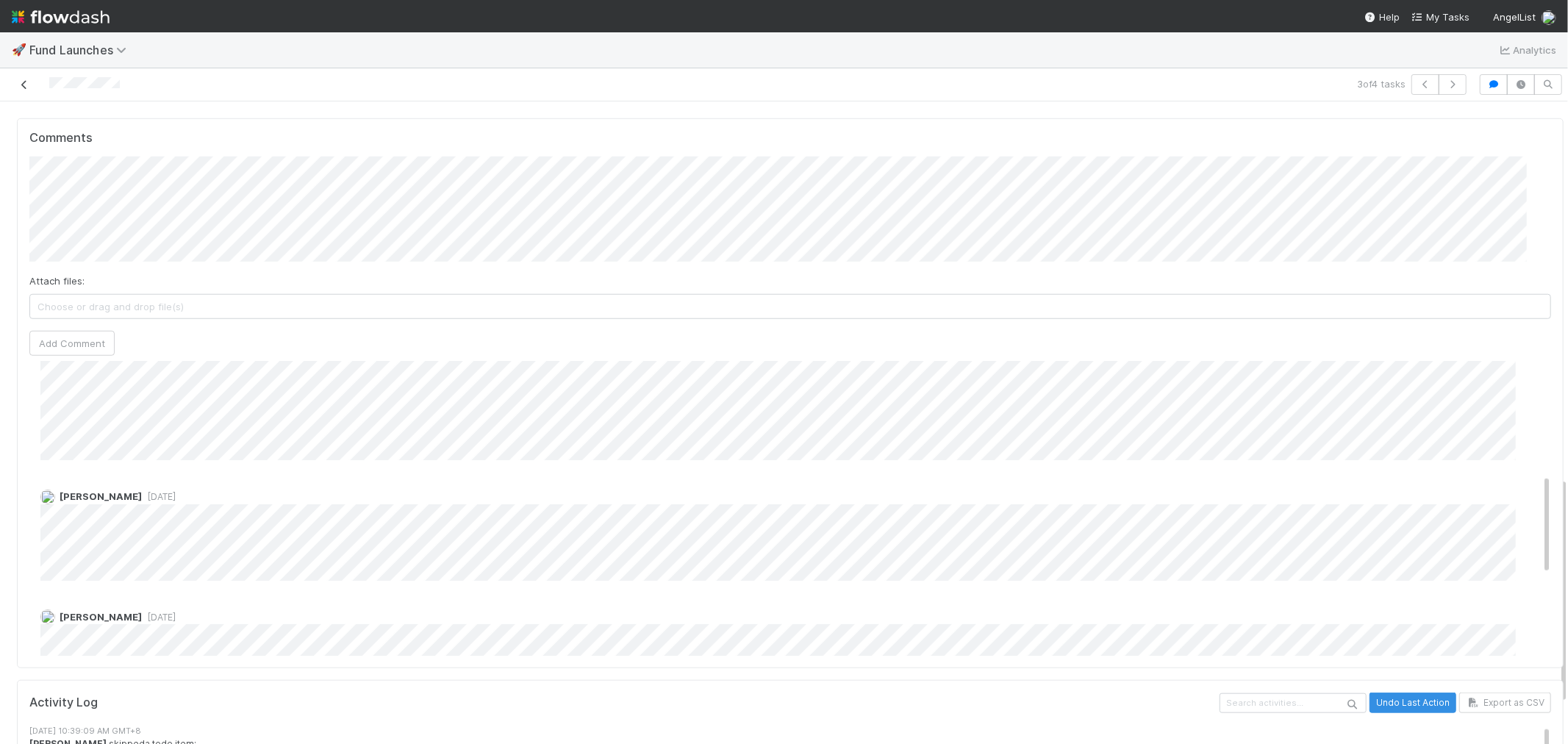
click at [23, 84] on icon at bounding box center [25, 85] width 15 height 10
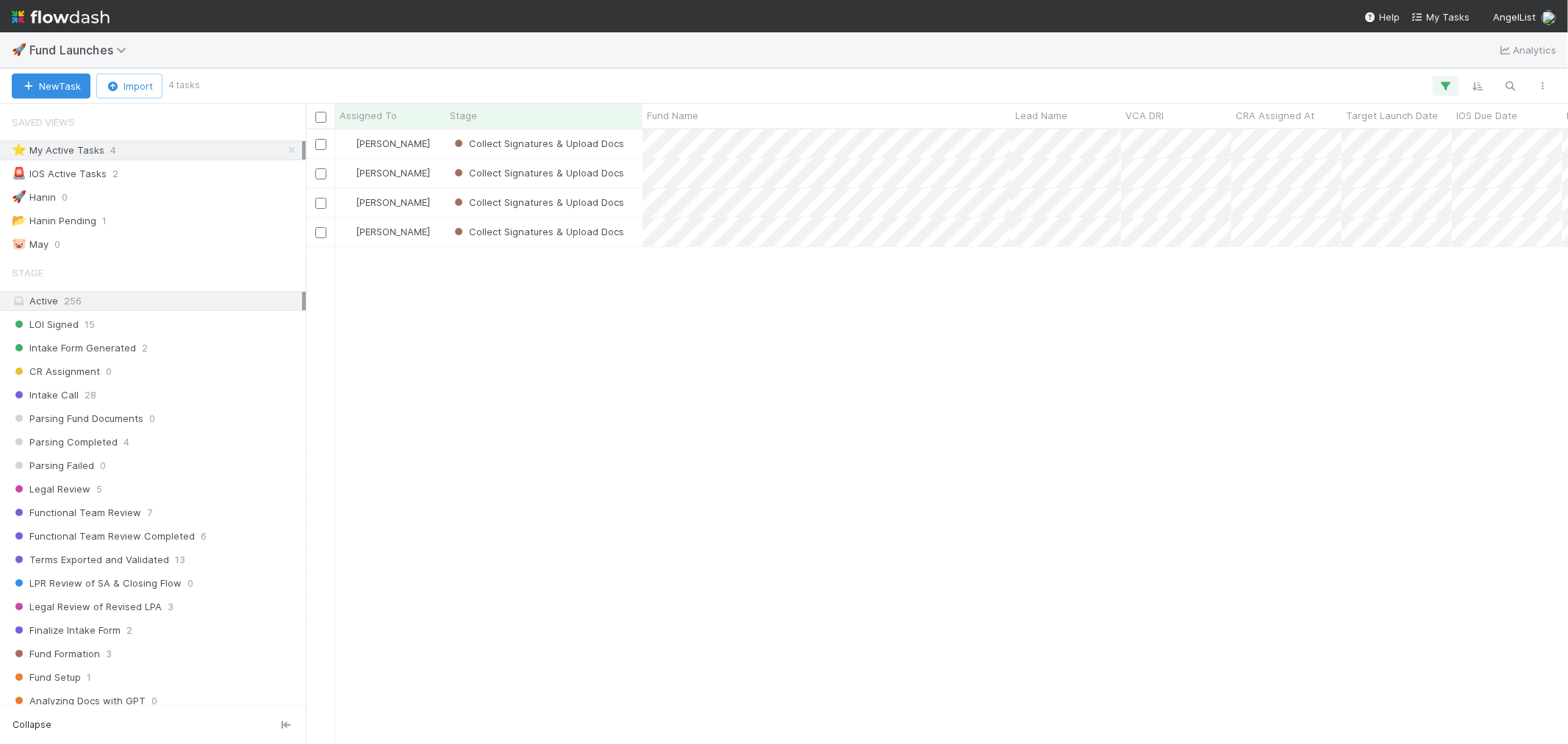
scroll to position [602, 1250]
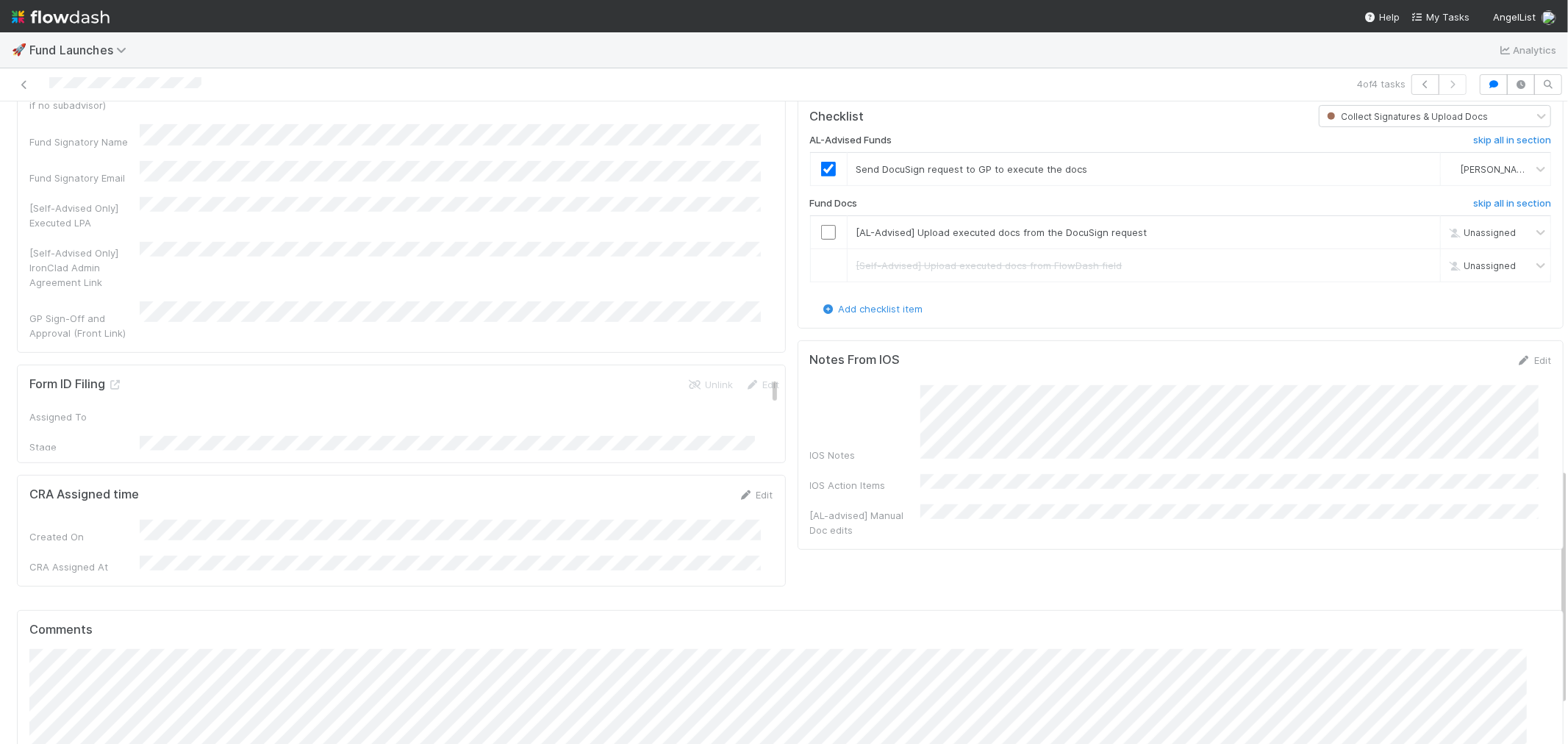
scroll to position [996, 0]
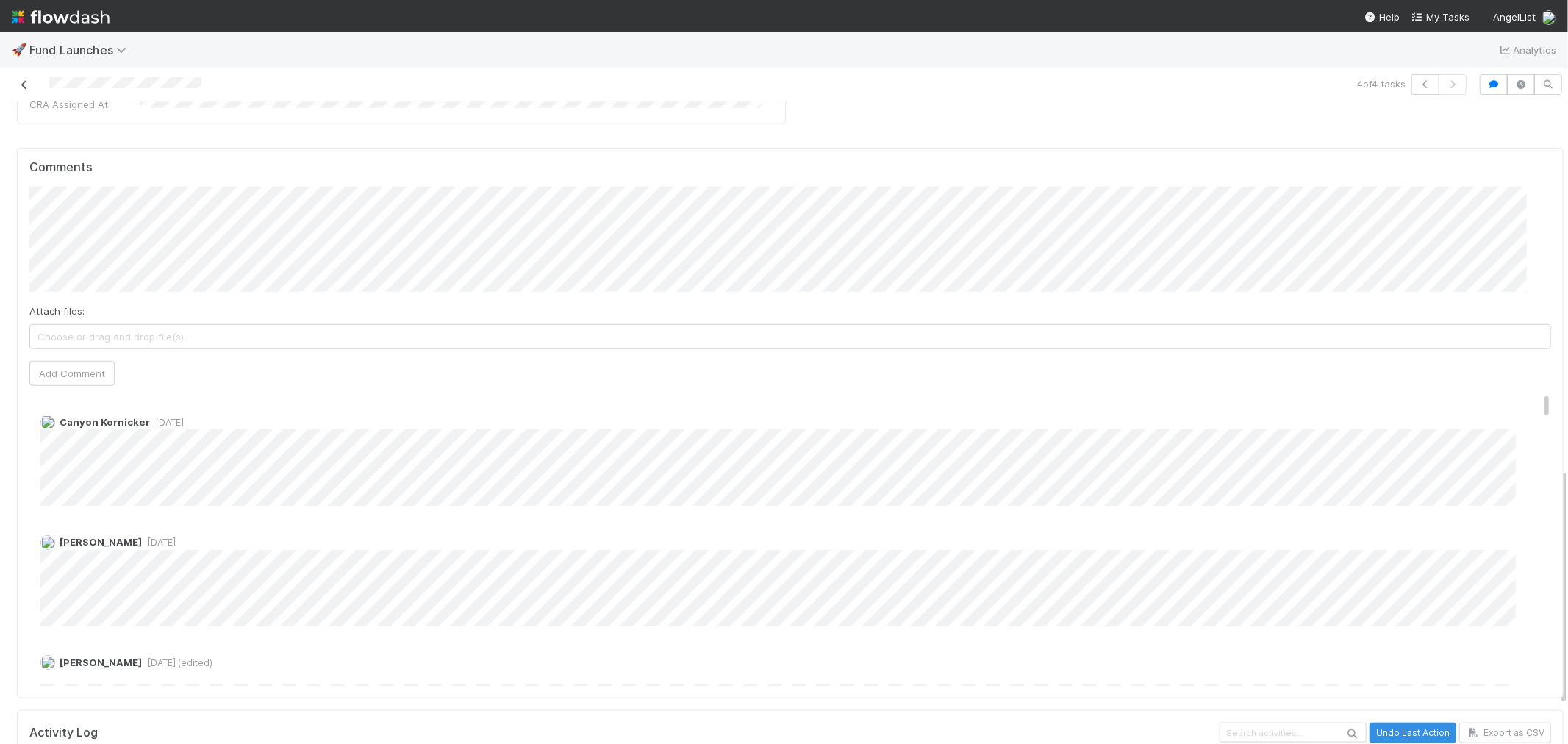
click at [24, 91] on link at bounding box center [25, 85] width 15 height 15
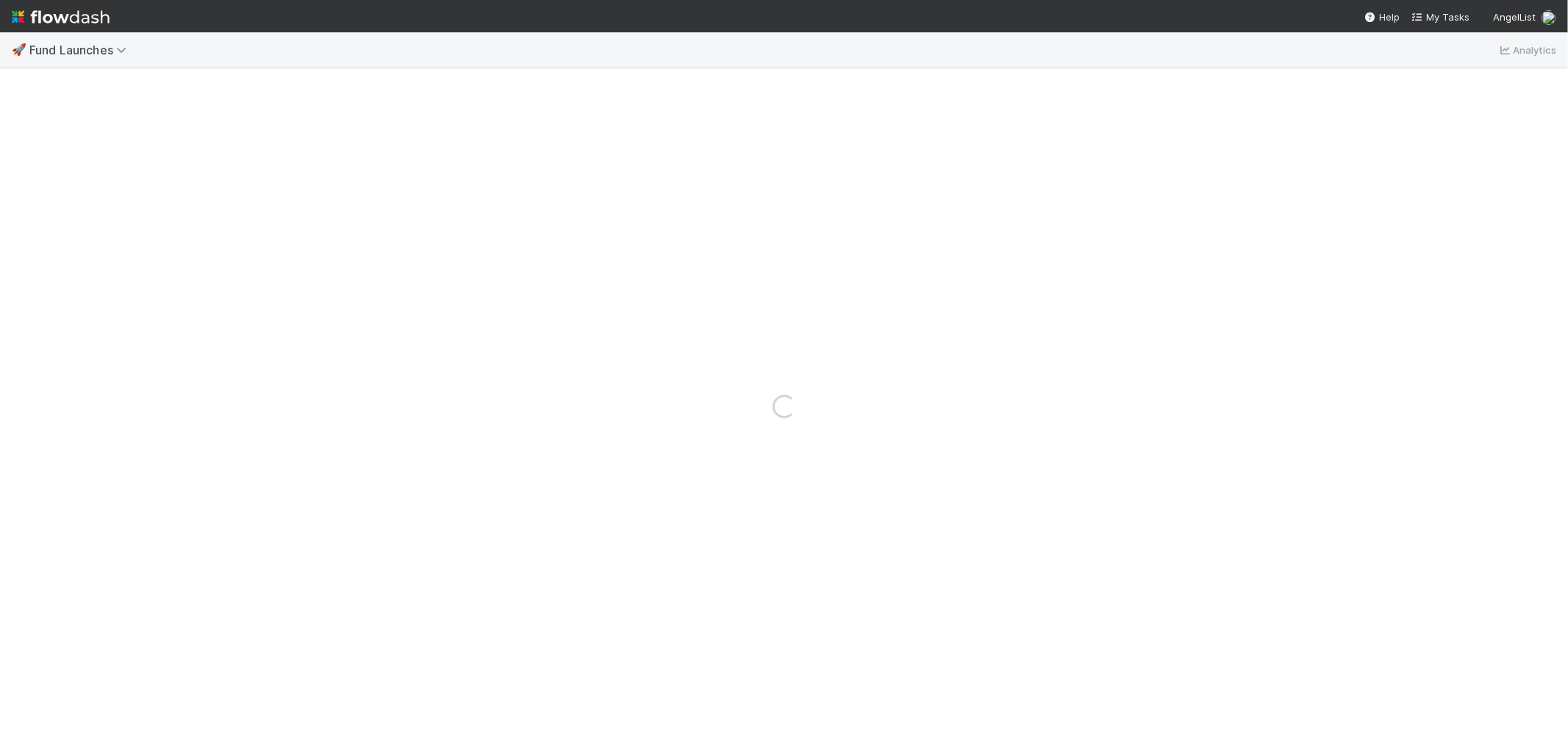
click at [81, 20] on img at bounding box center [60, 16] width 98 height 25
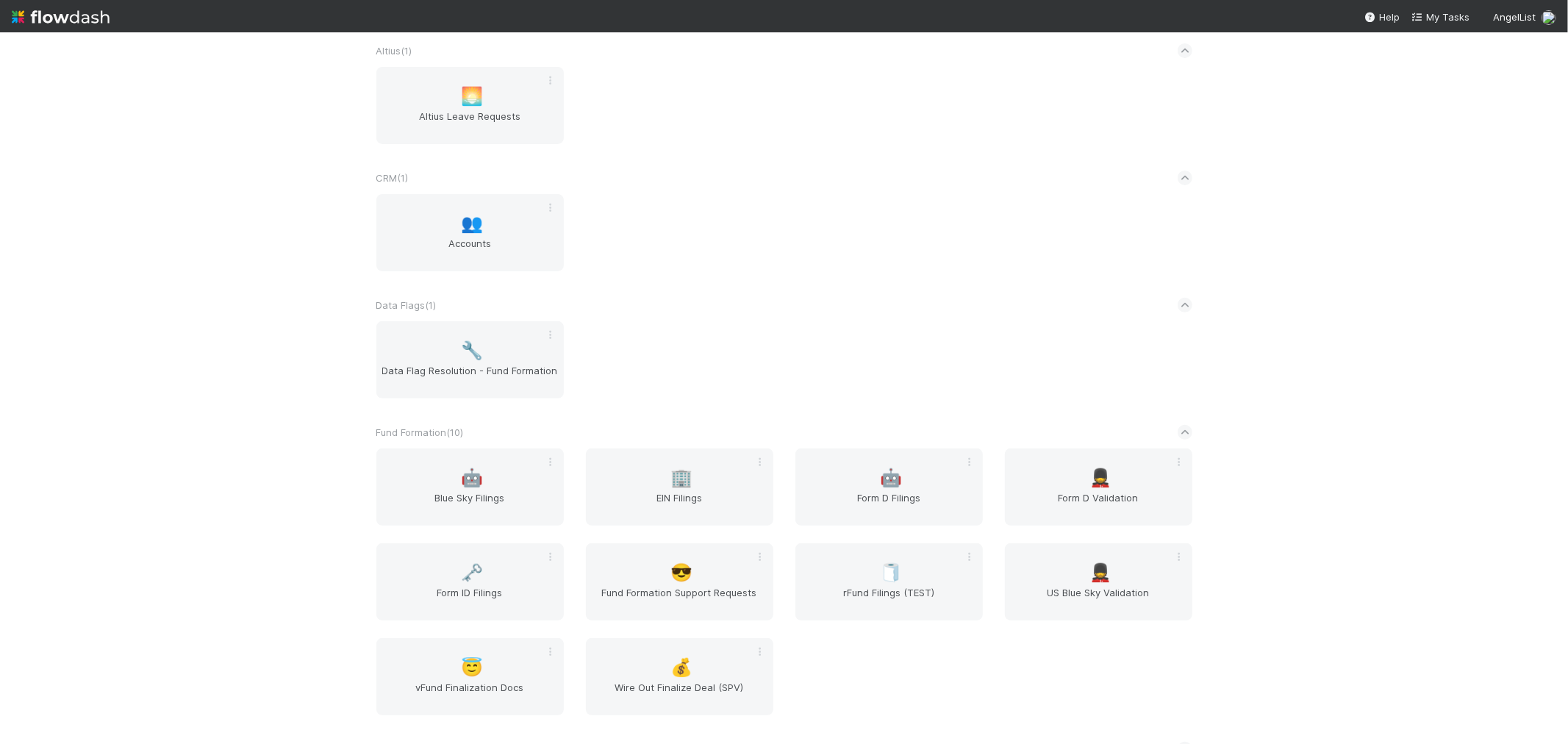
scroll to position [408, 0]
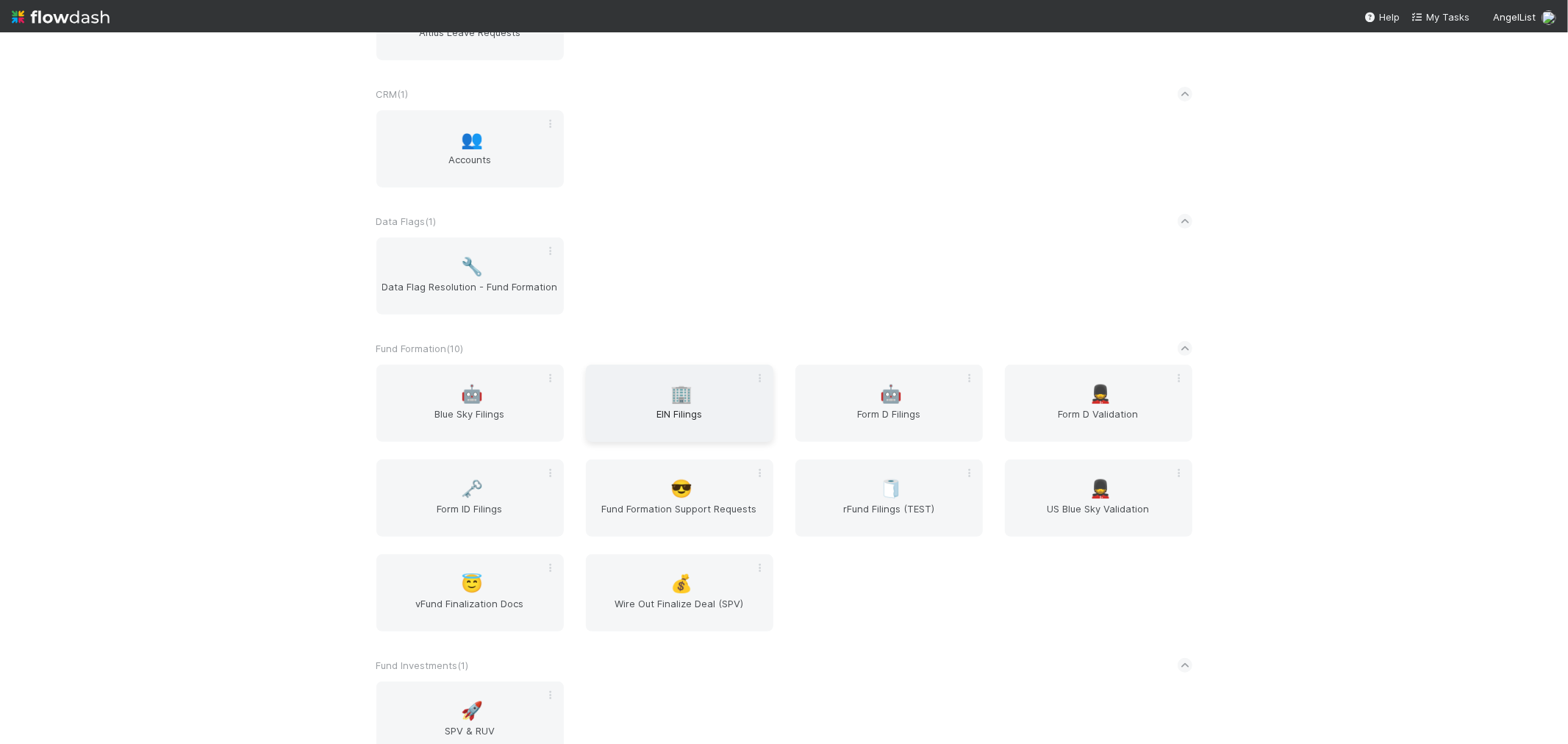
click at [715, 401] on div "🏢 EIN Filings" at bounding box center [680, 403] width 188 height 77
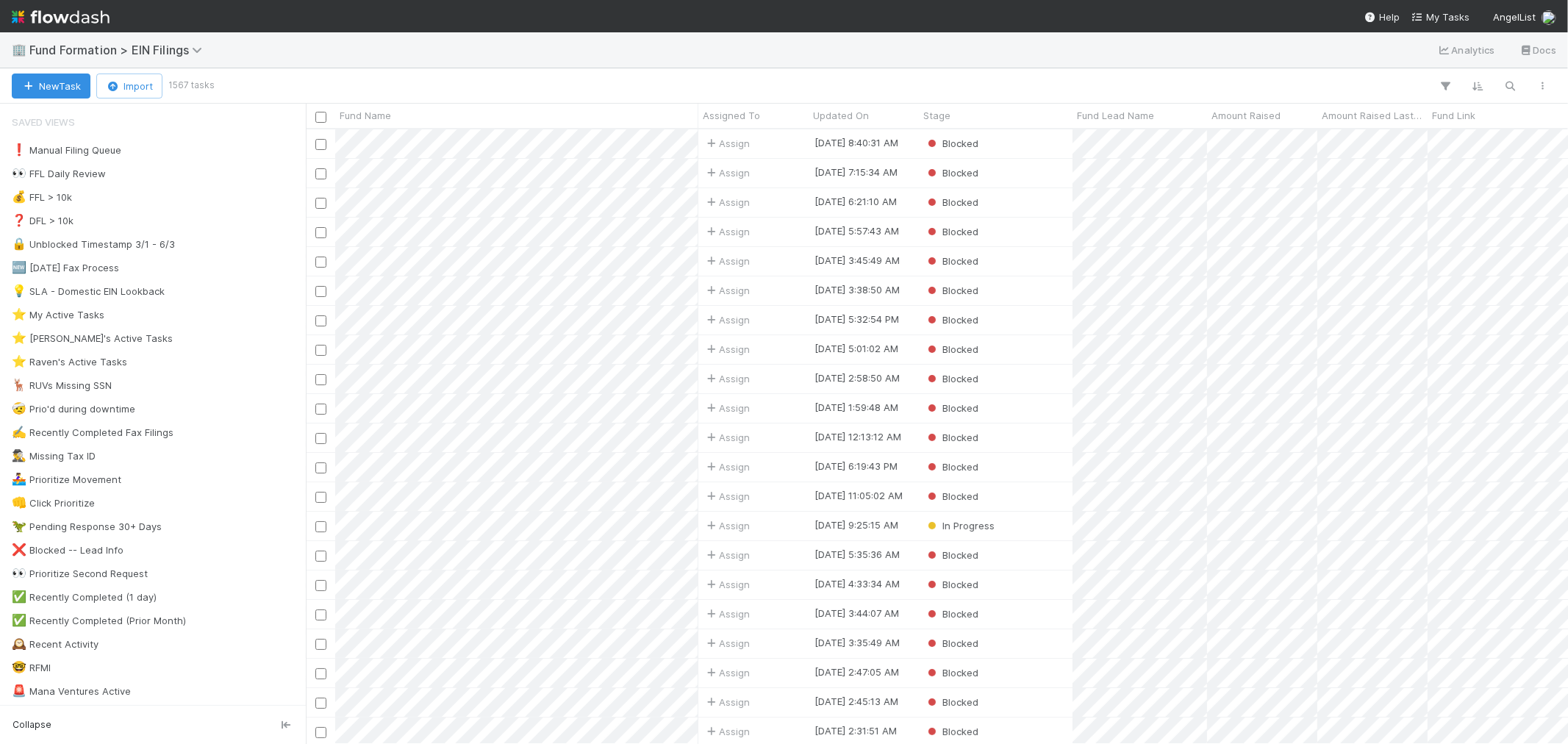
scroll to position [602, 1250]
click at [191, 369] on div "⭐ Raven's Active Tasks 7" at bounding box center [156, 362] width 291 height 18
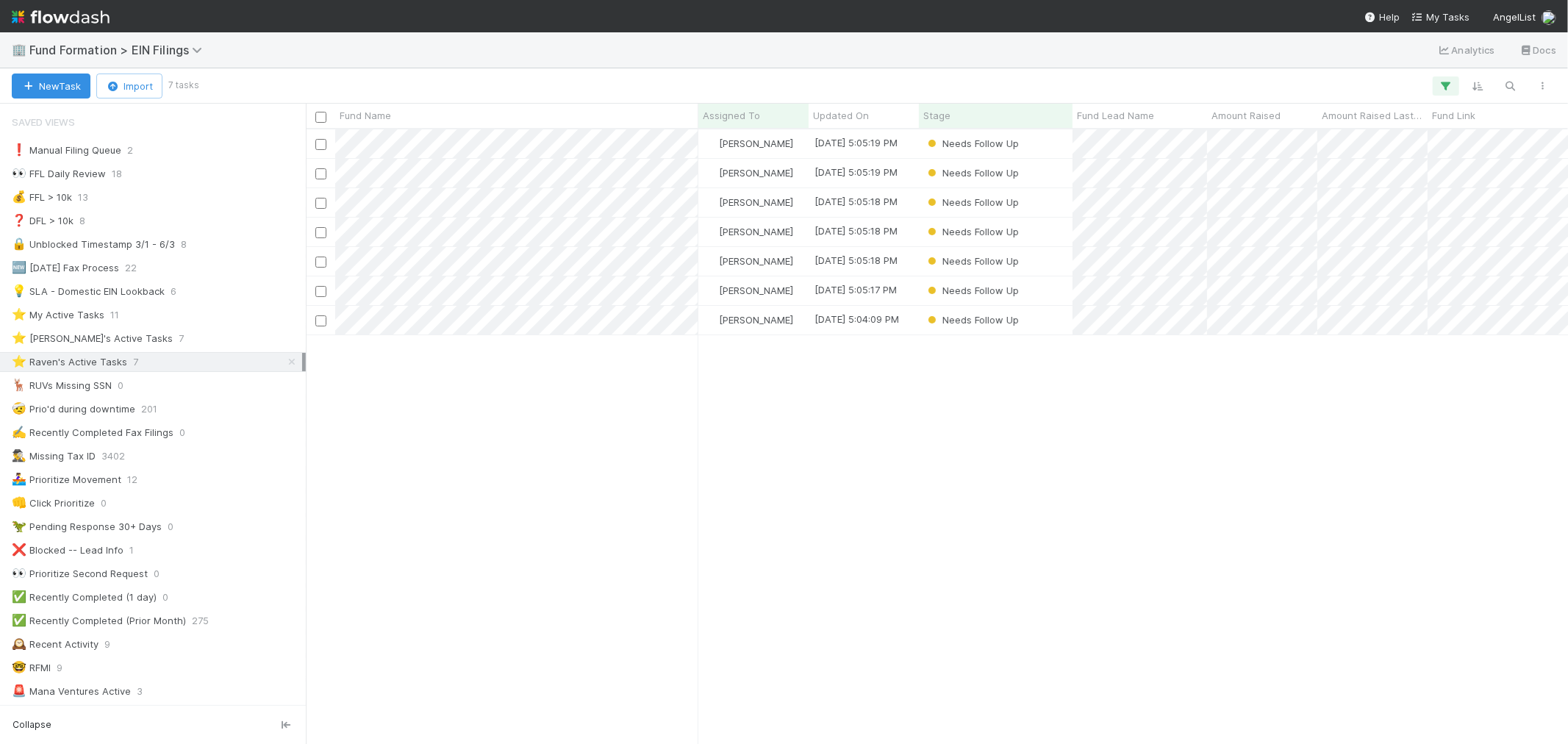
scroll to position [602, 1250]
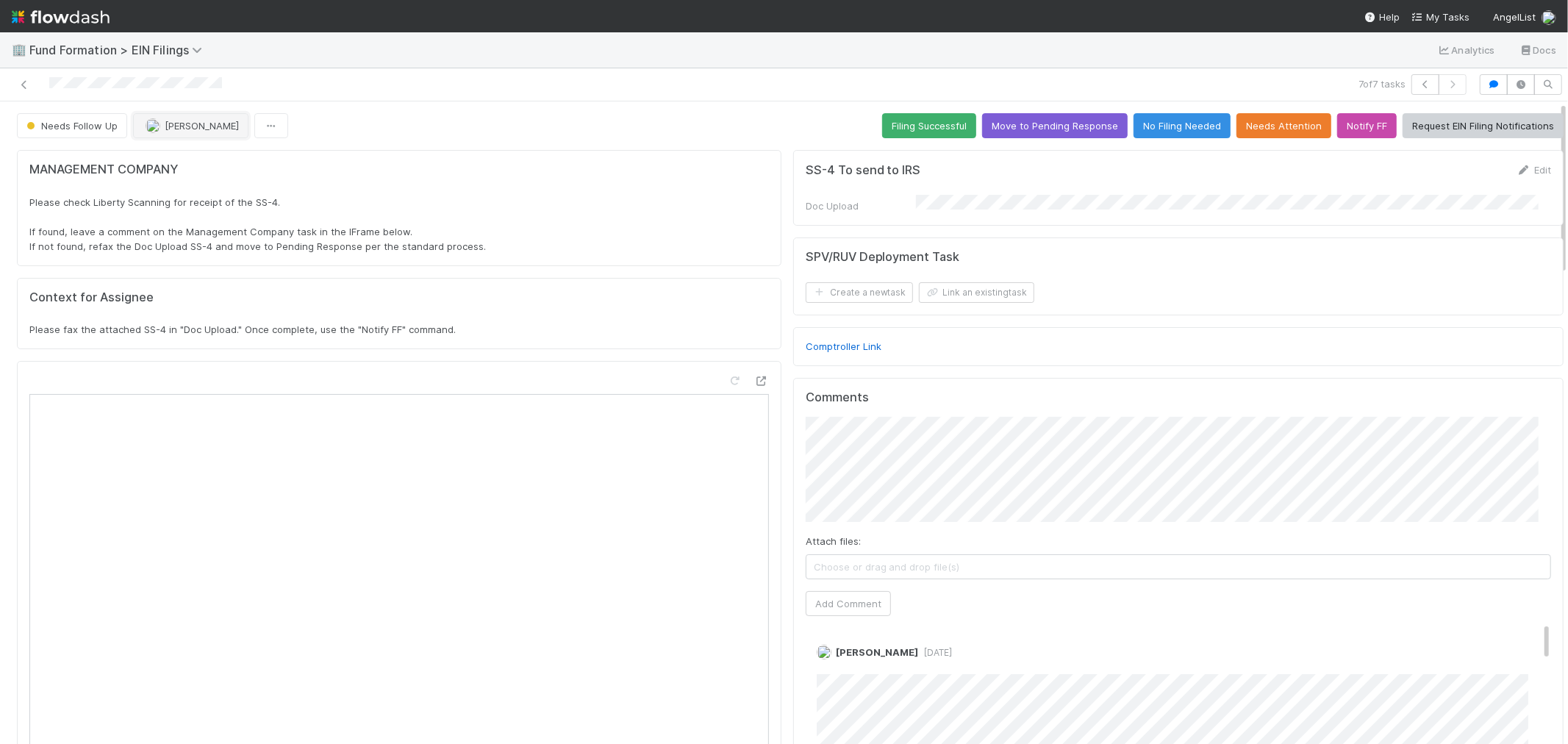
click at [184, 129] on span "[PERSON_NAME]" at bounding box center [202, 126] width 74 height 12
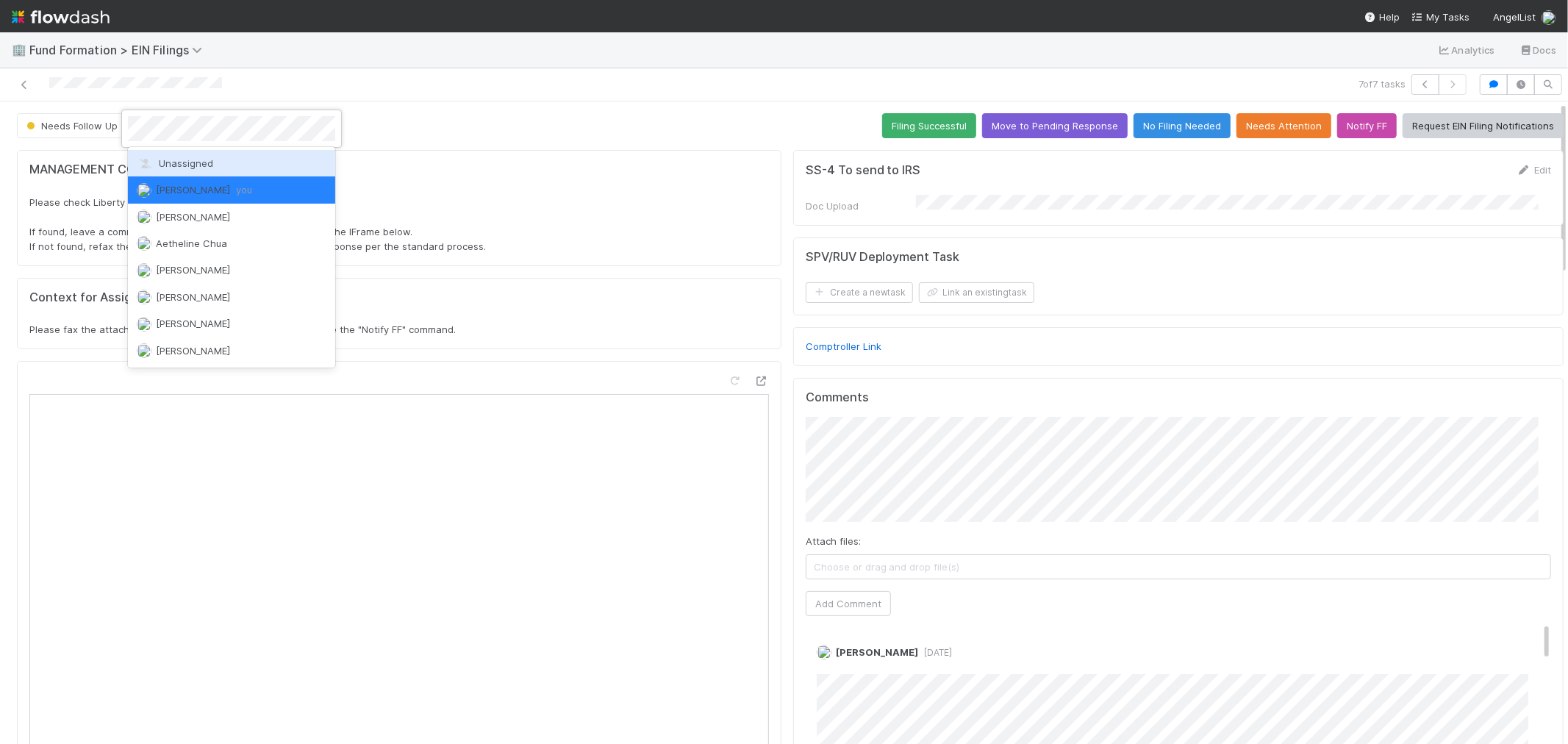
click at [197, 167] on span "Unassigned" at bounding box center [174, 163] width 77 height 12
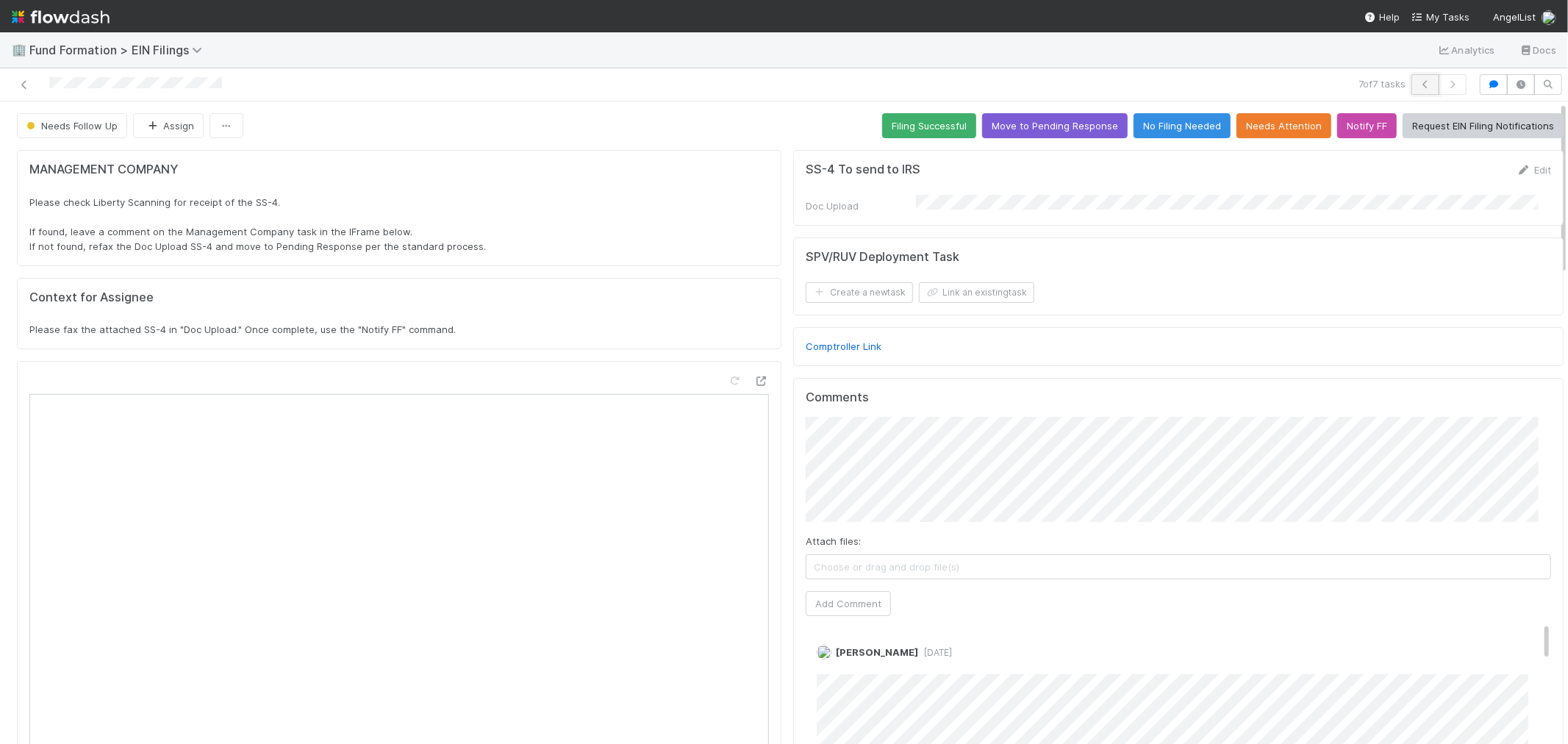
click at [1418, 81] on icon "button" at bounding box center [1426, 84] width 15 height 9
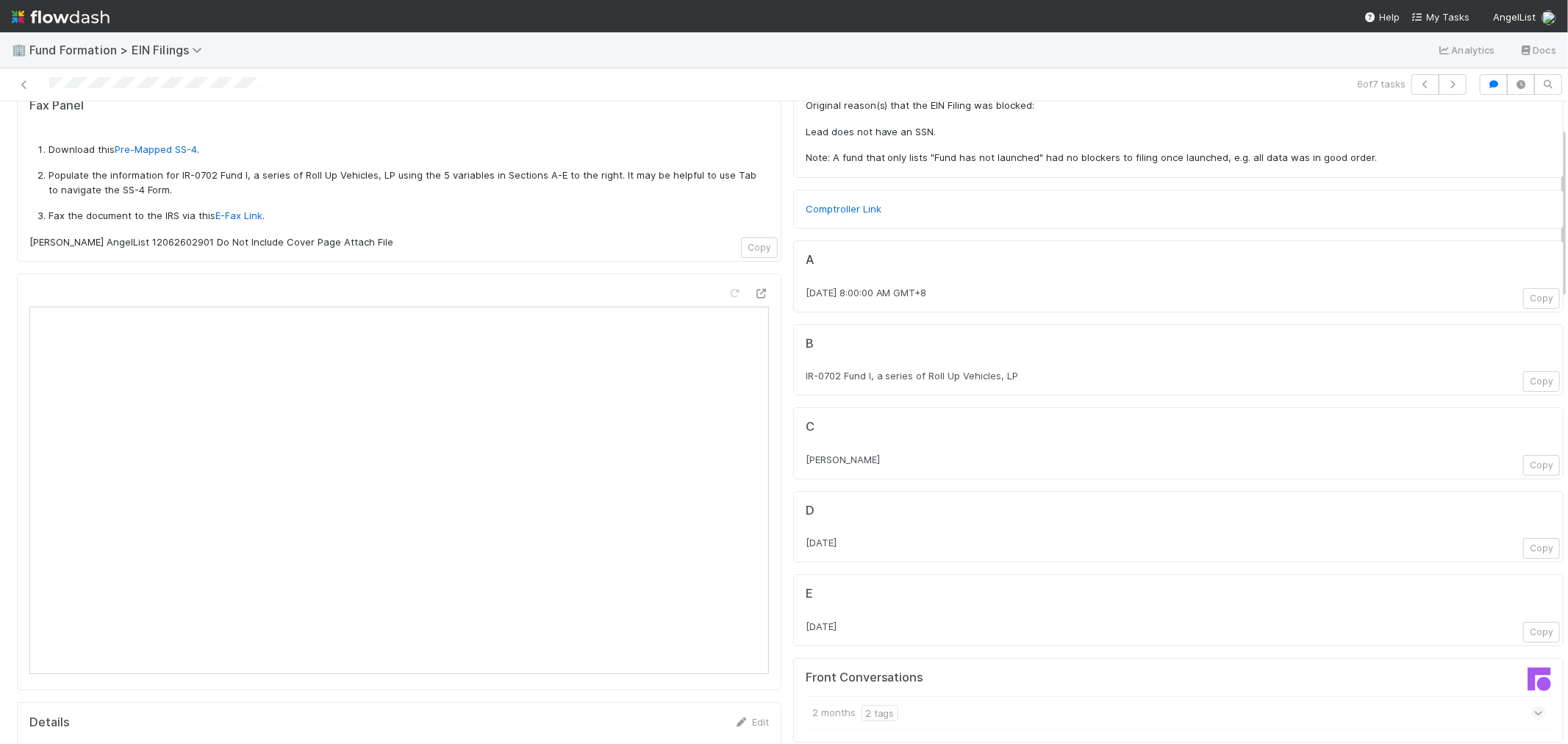
scroll to position [163, 0]
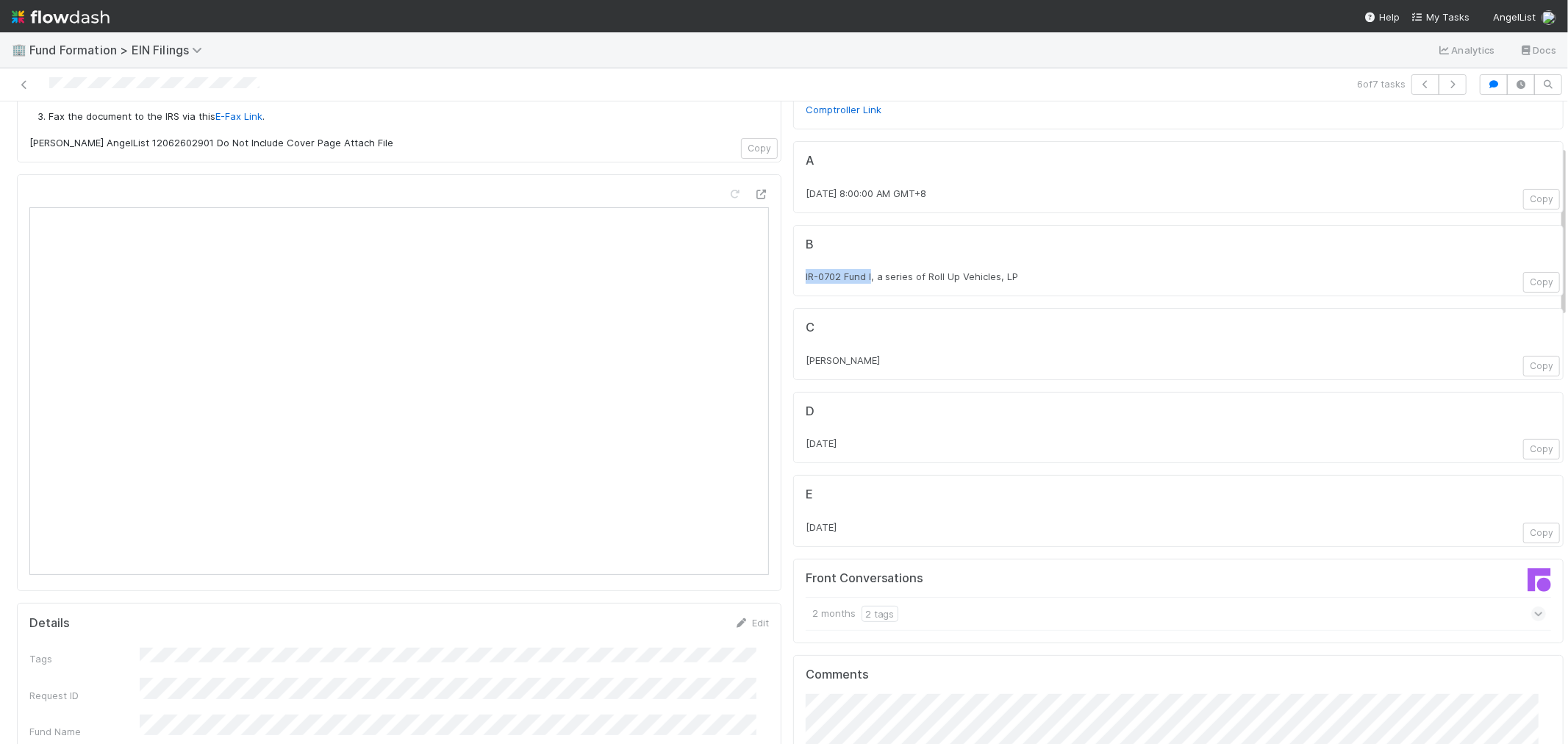
drag, startPoint x: 787, startPoint y: 276, endPoint x: 858, endPoint y: 276, distance: 71.0
click at [858, 276] on div "B IR-0702 Fund I, a series of Roll Up Vehicles, LP Copy" at bounding box center [1179, 261] width 770 height 72
copy span "IR-0702 Fund I"
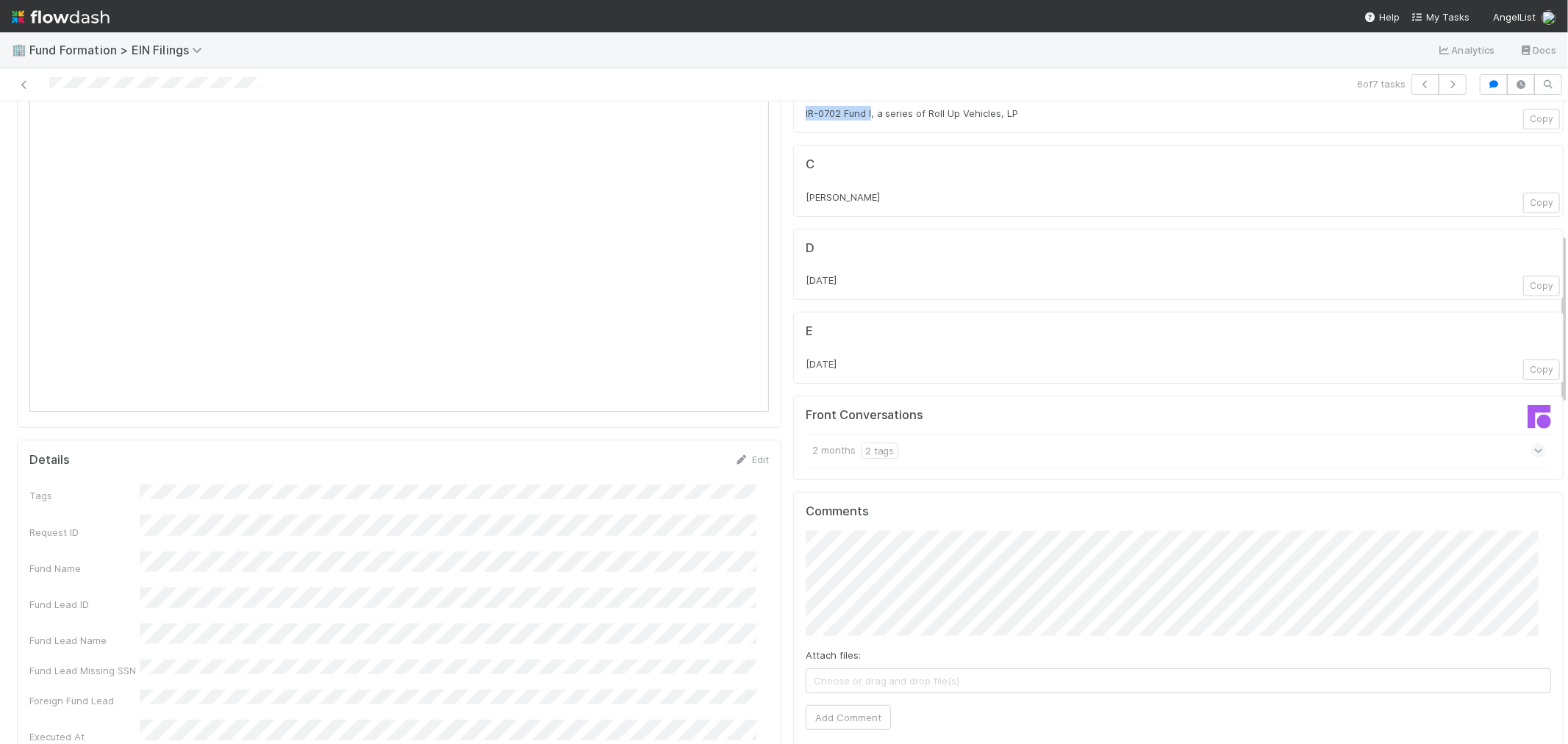
scroll to position [244, 0]
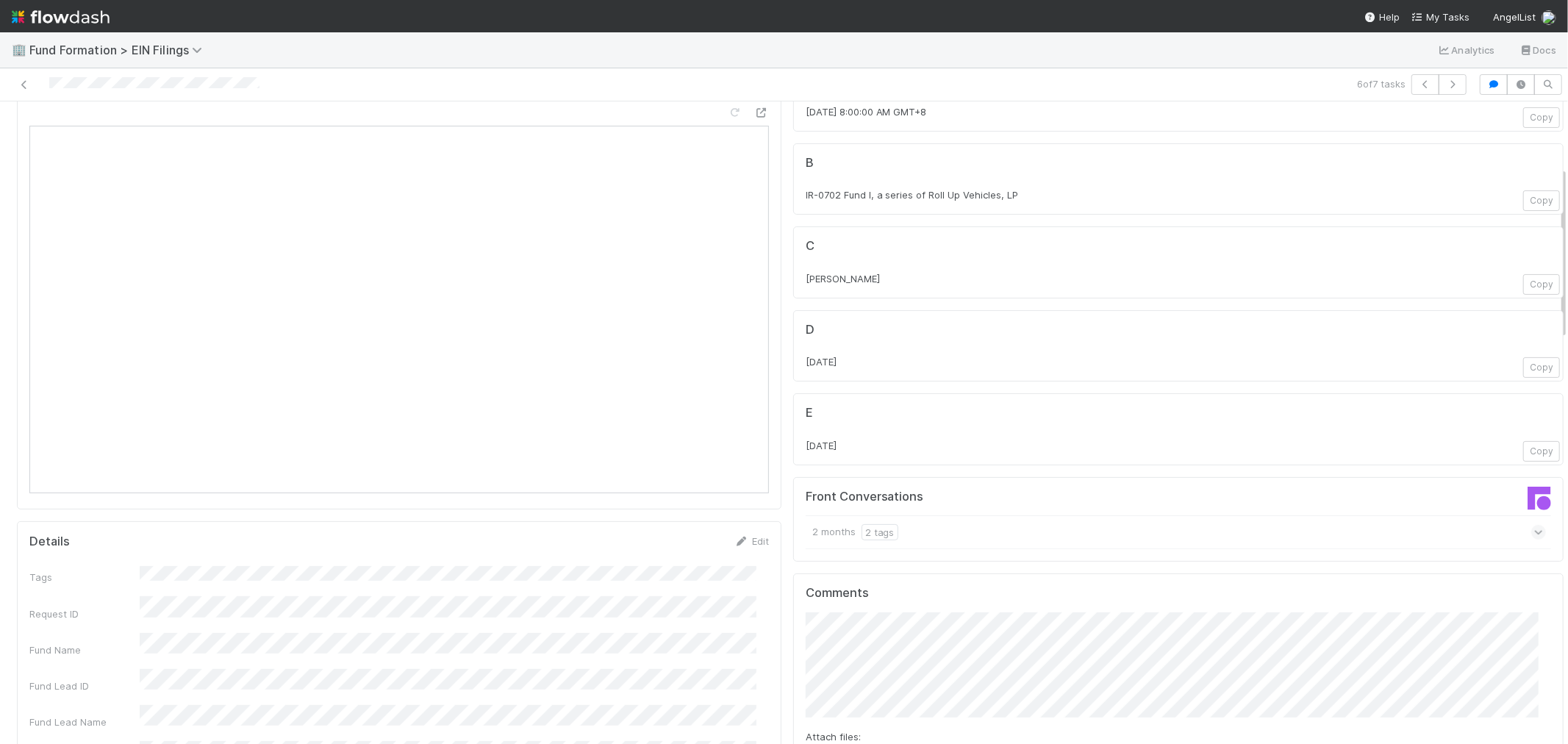
click at [1401, 71] on div "6 of 7 tasks" at bounding box center [784, 85] width 1568 height 33
click at [1418, 83] on icon "button" at bounding box center [1426, 84] width 15 height 9
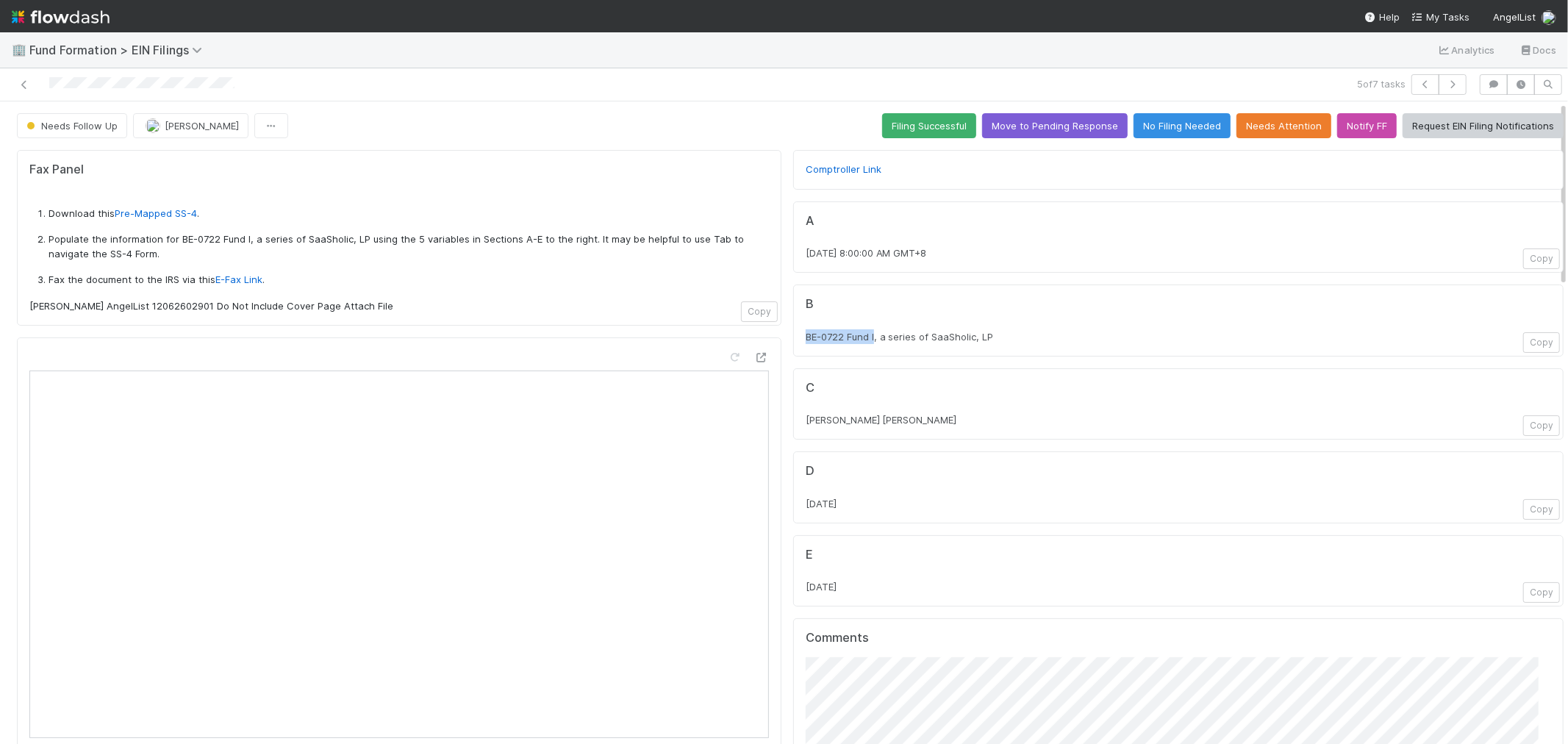
drag, startPoint x: 792, startPoint y: 337, endPoint x: 864, endPoint y: 334, distance: 72.1
click at [864, 334] on div "B BE-0722 Fund I, a series of SaaSholic, LP Copy" at bounding box center [1179, 321] width 770 height 72
copy span "BE-0722 Fund I"
click at [973, 342] on span "BE-0722 Fund I, a series of SaaSholic, LP" at bounding box center [900, 337] width 188 height 12
click at [1412, 86] on button "button" at bounding box center [1426, 84] width 28 height 21
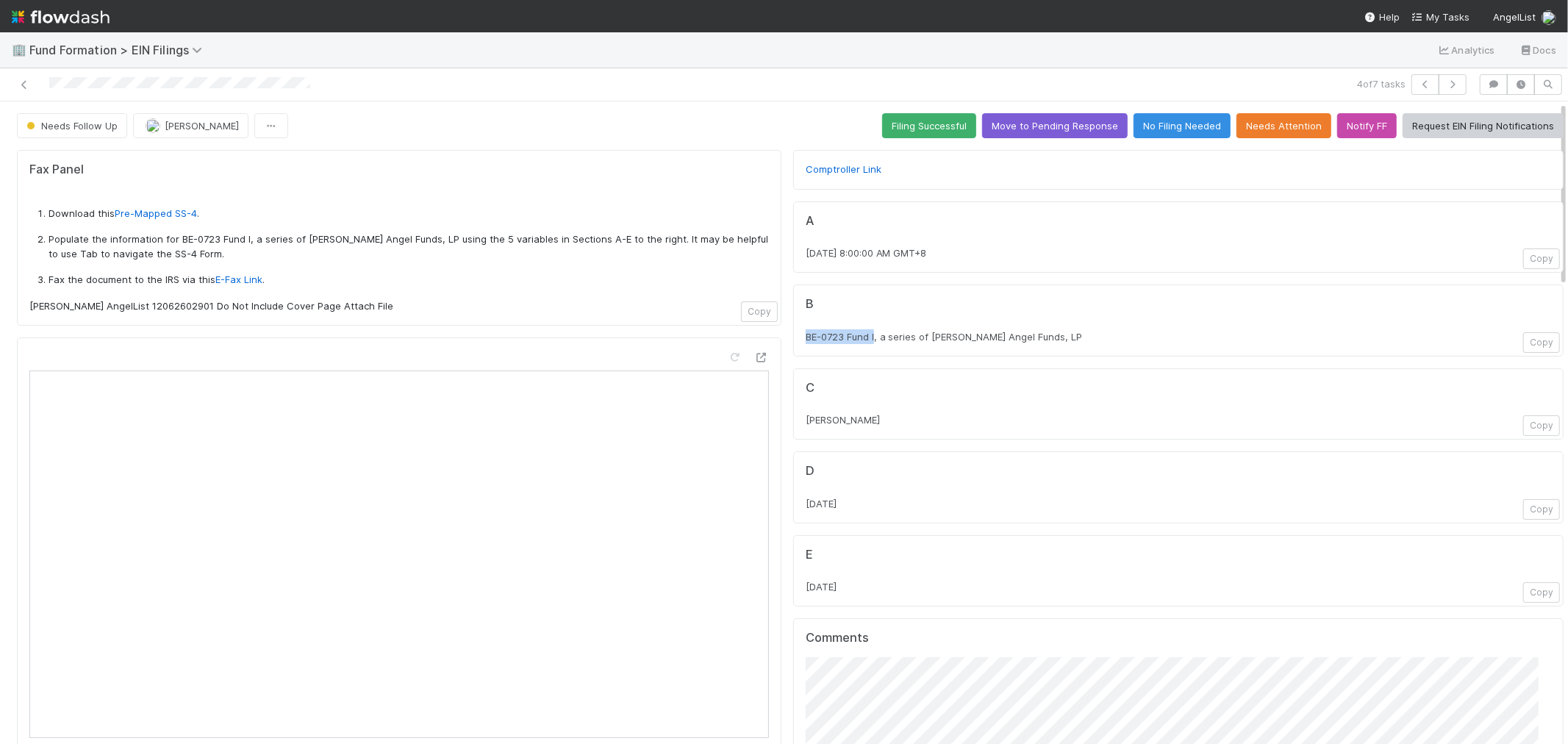
drag, startPoint x: 793, startPoint y: 334, endPoint x: 863, endPoint y: 334, distance: 70.0
click at [863, 334] on span "BE-0723 Fund I, a series of [PERSON_NAME] Angel Funds, LP" at bounding box center [944, 337] width 277 height 12
copy span "BE-0723 Fund I"
click at [1445, 88] on icon "button" at bounding box center [1453, 84] width 15 height 9
click at [1418, 81] on icon "button" at bounding box center [1426, 84] width 15 height 9
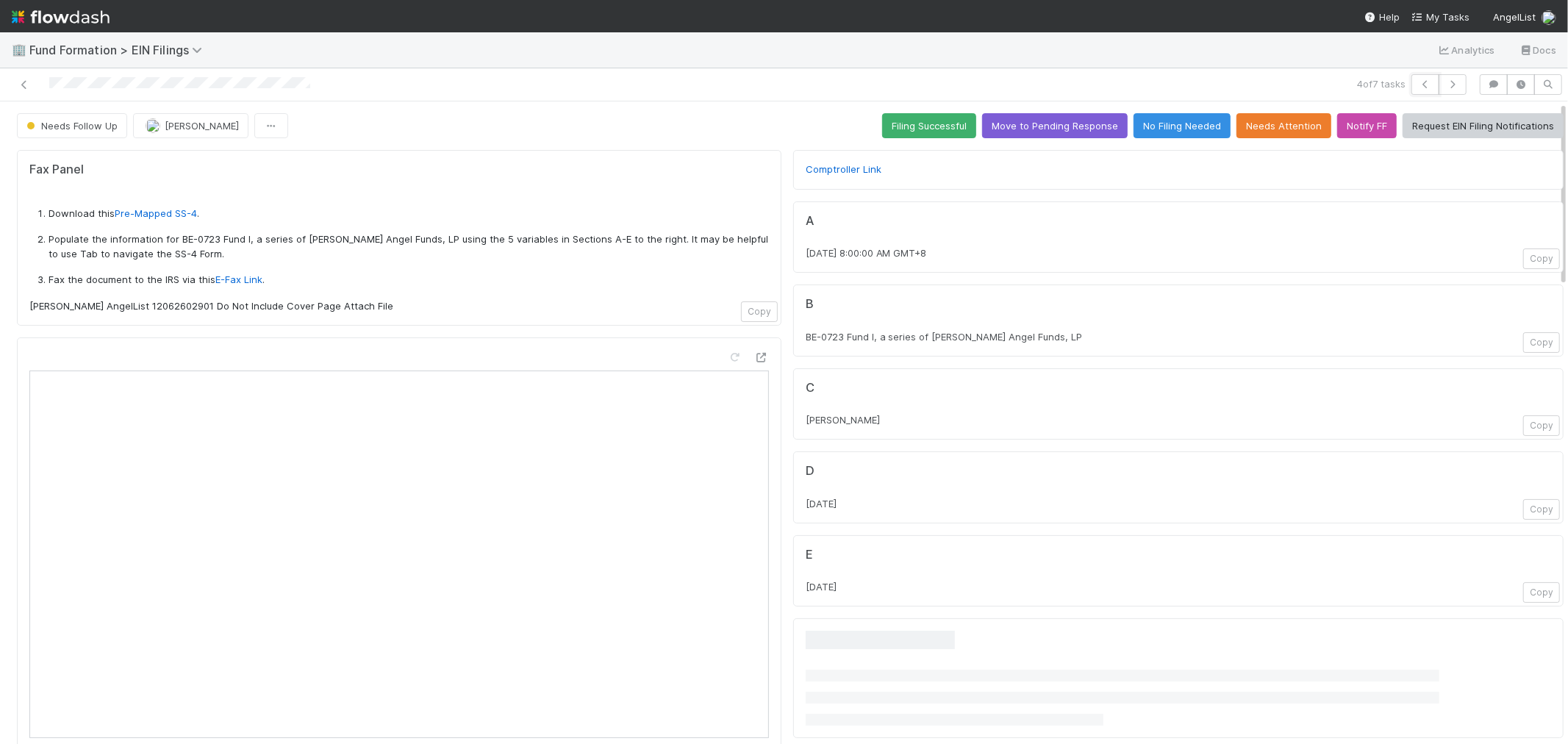
click at [1418, 81] on icon "button" at bounding box center [1426, 84] width 15 height 9
drag, startPoint x: 791, startPoint y: 341, endPoint x: 864, endPoint y: 338, distance: 73.1
click at [864, 338] on div "B RE-0723 Fund I, a series of Roll Up Vehicles, LP Copy" at bounding box center [1179, 321] width 770 height 72
copy span "RE-0723 Fund I"
click at [1418, 85] on icon "button" at bounding box center [1426, 84] width 15 height 9
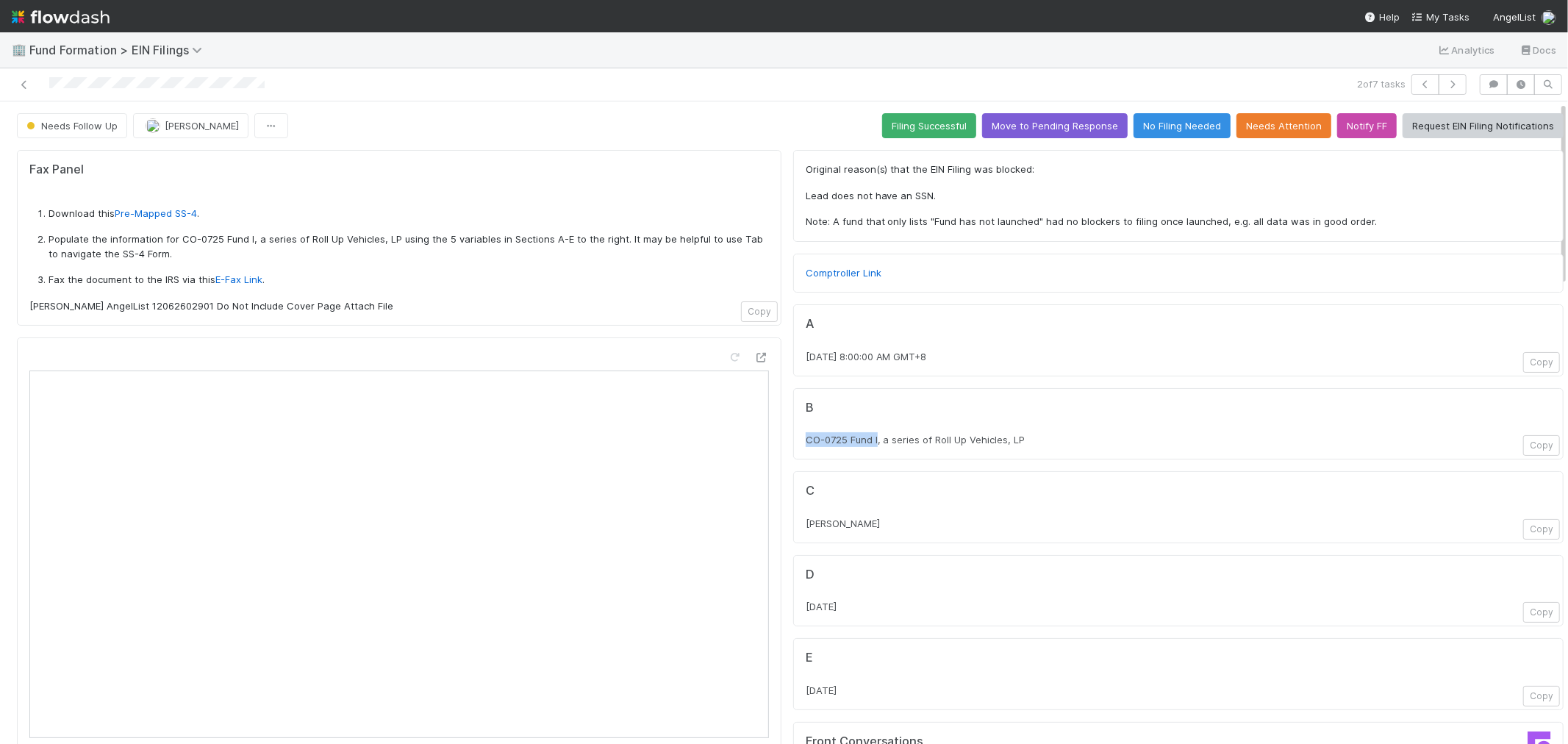
drag, startPoint x: 783, startPoint y: 441, endPoint x: 864, endPoint y: 442, distance: 81.0
click at [864, 442] on div "B CO-0725 Fund I, a series of Roll Up Vehicles, LP Copy" at bounding box center [1179, 425] width 770 height 72
copy span "CO-0725 Fund I"
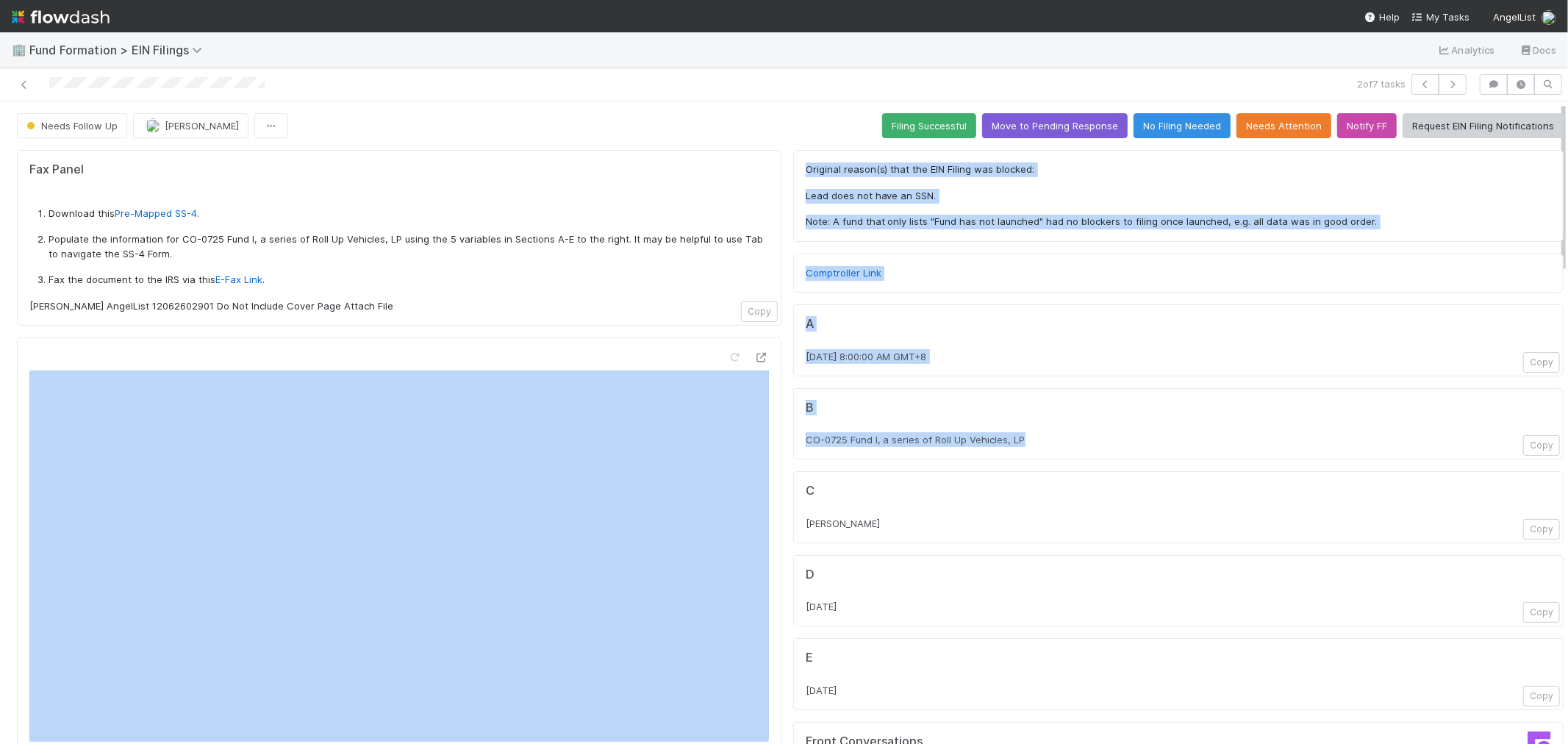
click at [876, 457] on div "B CO-0725 Fund I, a series of Roll Up Vehicles, LP Copy" at bounding box center [1179, 425] width 770 height 72
drag, startPoint x: 1025, startPoint y: 436, endPoint x: 893, endPoint y: 355, distance: 154.9
click at [996, 435] on span "CO-0725 Fund I, a series of Roll Up Vehicles, LP" at bounding box center [915, 439] width 220 height 12
click at [1007, 438] on span "CO-0725 Fund I, a series of Roll Up Vehicles, LP" at bounding box center [915, 439] width 220 height 12
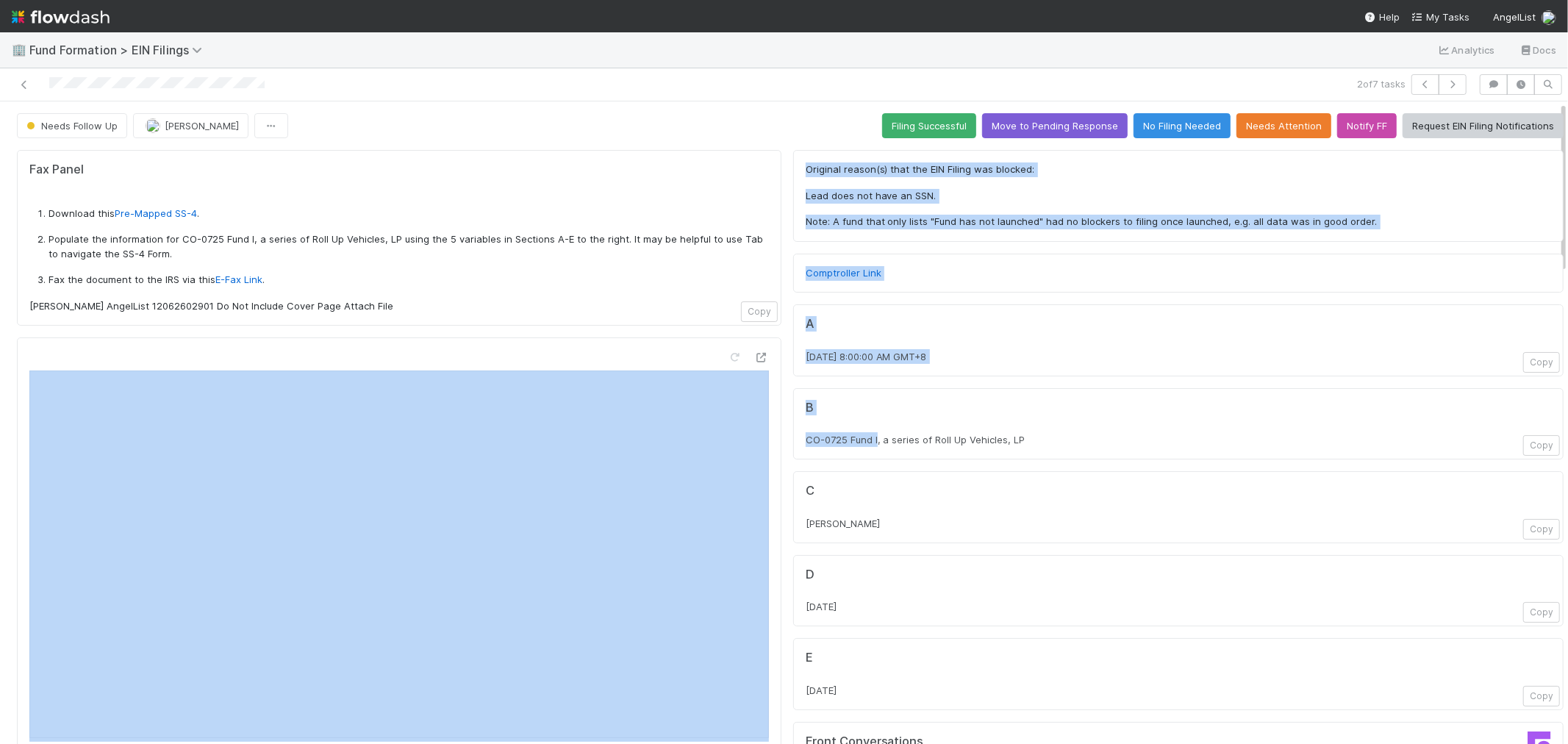
drag, startPoint x: 864, startPoint y: 441, endPoint x: 770, endPoint y: 431, distance: 94.5
click at [824, 435] on span "CO-0725 Fund I, a series of Roll Up Vehicles, LP" at bounding box center [915, 439] width 220 height 12
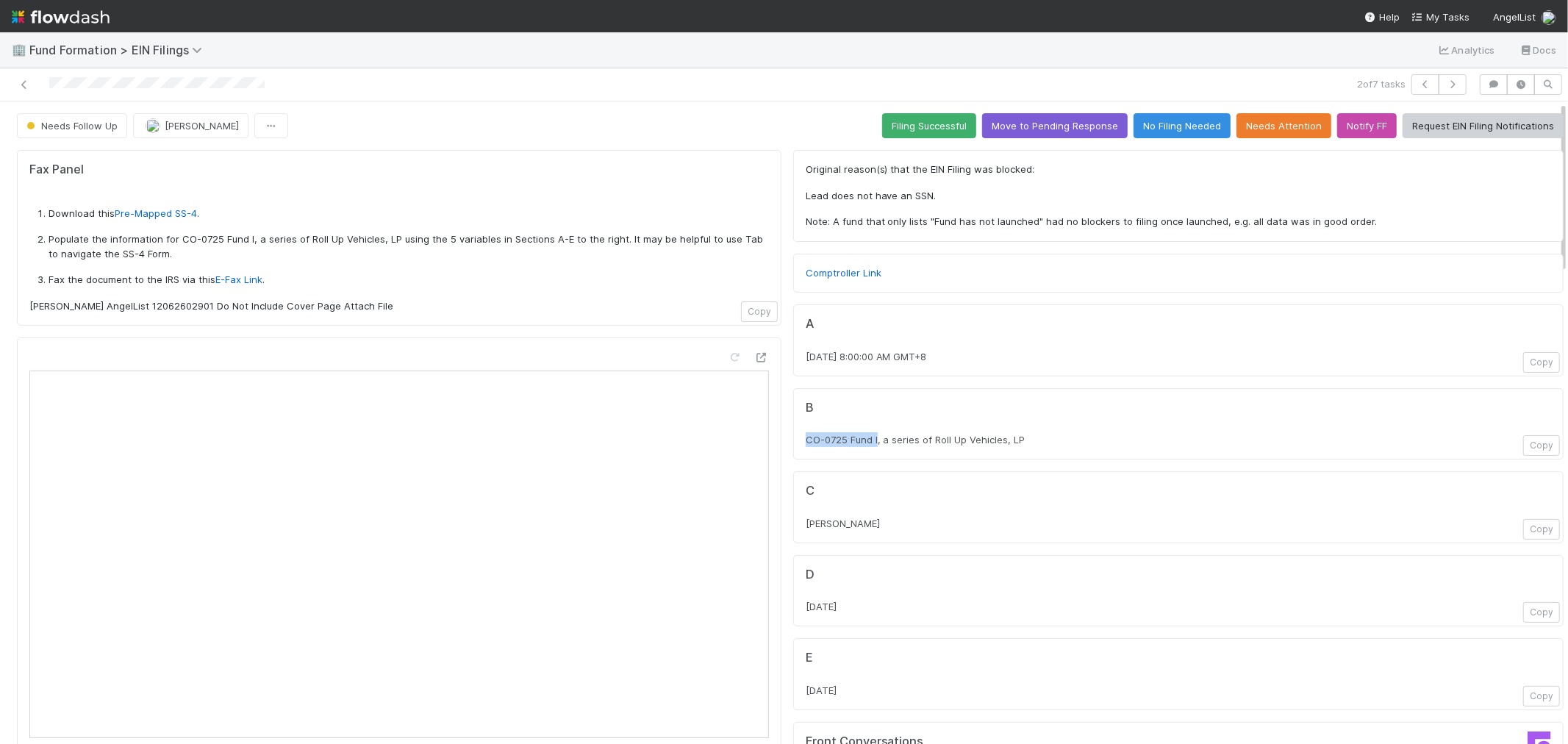
drag, startPoint x: 787, startPoint y: 437, endPoint x: 864, endPoint y: 442, distance: 77.2
click at [864, 442] on div "B CO-0725 Fund I, a series of Roll Up Vehicles, LP Copy" at bounding box center [1179, 425] width 770 height 72
copy span "CO-0725 Fund I"
click at [1418, 85] on icon "button" at bounding box center [1426, 84] width 15 height 9
drag, startPoint x: 790, startPoint y: 438, endPoint x: 865, endPoint y: 434, distance: 75.1
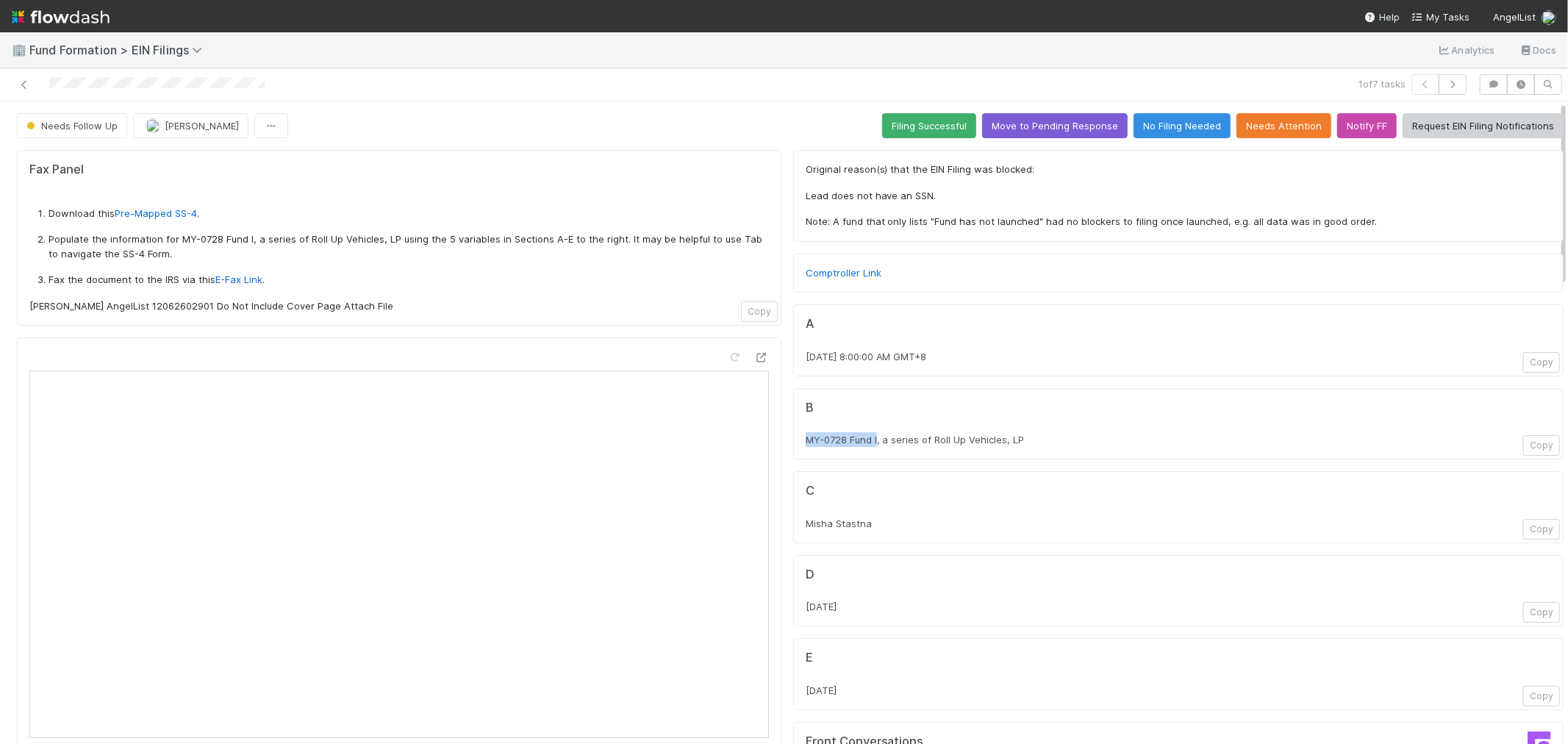
click at [865, 434] on div "B MY-0728 Fund I, a series of Roll Up Vehicles, LP Copy" at bounding box center [1179, 425] width 770 height 72
copy span "MY-0728 Fund I"
click at [755, 361] on icon at bounding box center [762, 358] width 15 height 10
click at [817, 432] on div "MY-0728 Fund I, a series of Roll Up Vehicles, LP" at bounding box center [1179, 439] width 746 height 15
drag, startPoint x: 865, startPoint y: 437, endPoint x: 796, endPoint y: 435, distance: 69.0
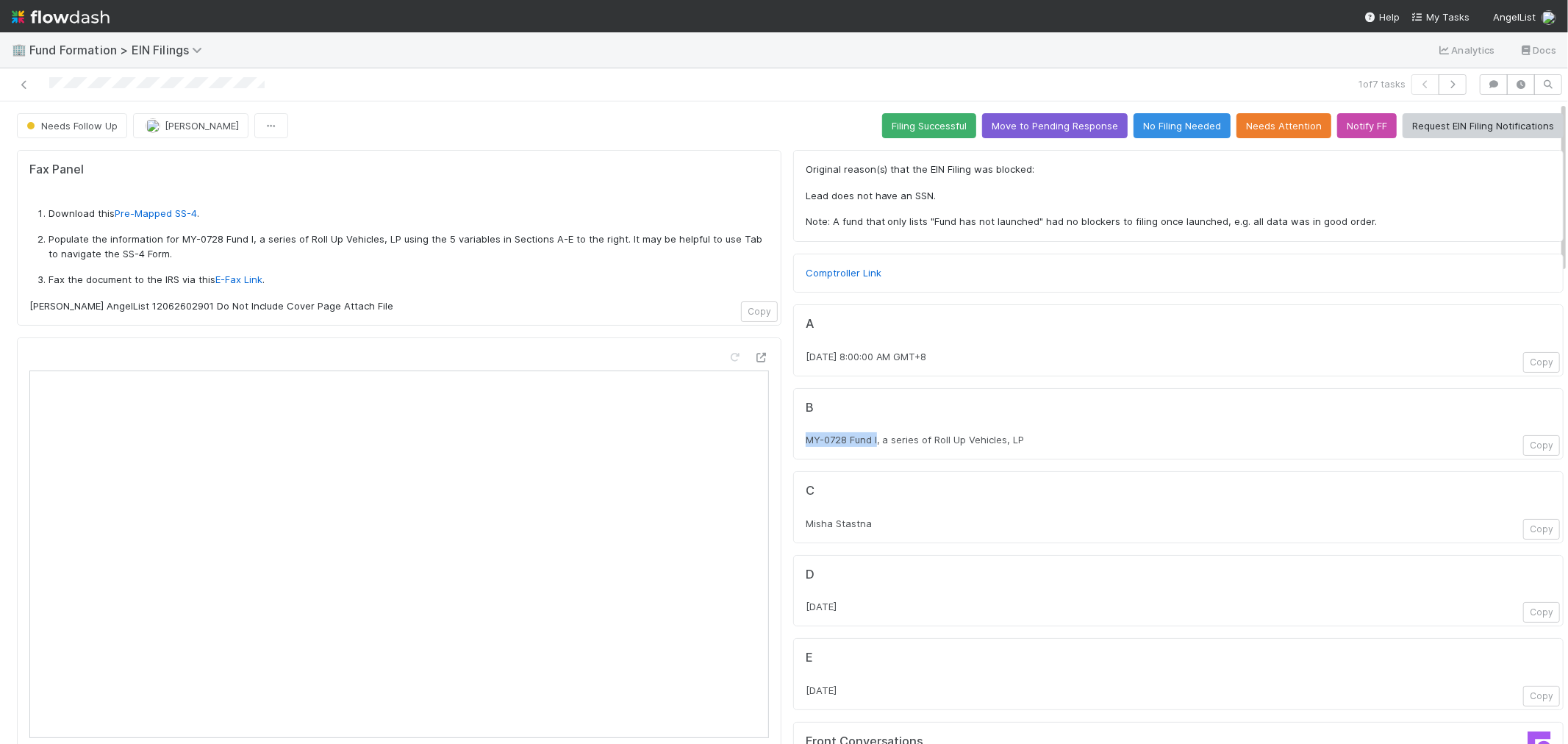
click at [806, 435] on span "MY-0728 Fund I, a series of Roll Up Vehicles, LP" at bounding box center [915, 439] width 219 height 12
copy span "MY-0728 Fund I"
drag, startPoint x: 791, startPoint y: 362, endPoint x: 839, endPoint y: 364, distance: 48.0
click at [839, 364] on div "A 7/28/2025 at 8:00:00 AM GMT+8 Copy" at bounding box center [1179, 341] width 770 height 72
copy span "7/28/2025"
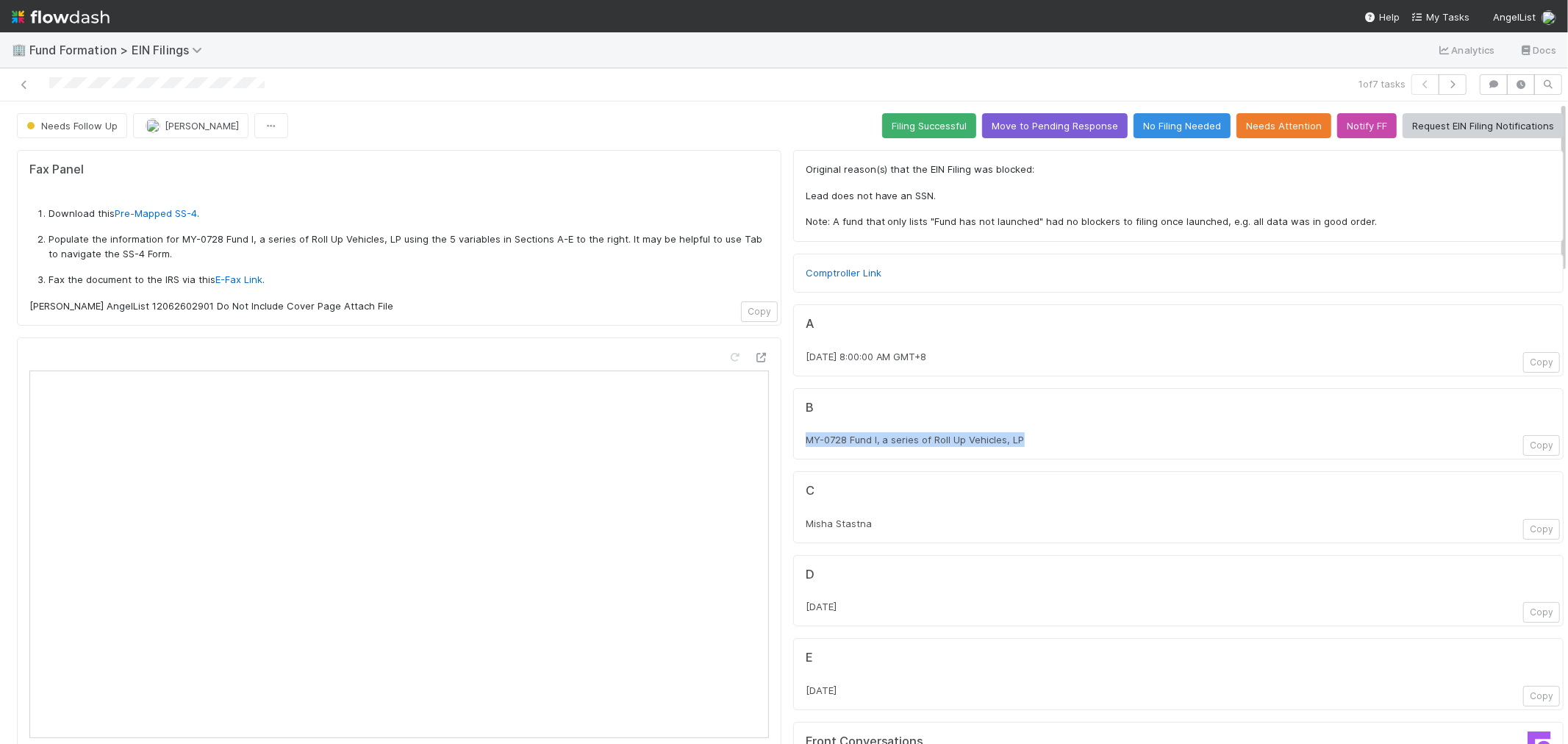
drag, startPoint x: 1027, startPoint y: 444, endPoint x: 791, endPoint y: 450, distance: 236.1
click at [793, 450] on div "B MY-0728 Fund I, a series of Roll Up Vehicles, LP Copy" at bounding box center [1179, 425] width 770 height 72
copy span "MY-0728 Fund I, a series of Roll Up Vehicles, LP"
drag, startPoint x: 893, startPoint y: 527, endPoint x: 796, endPoint y: 534, distance: 97.3
click at [796, 534] on div "C Misha Stastna Copy" at bounding box center [1179, 508] width 770 height 72
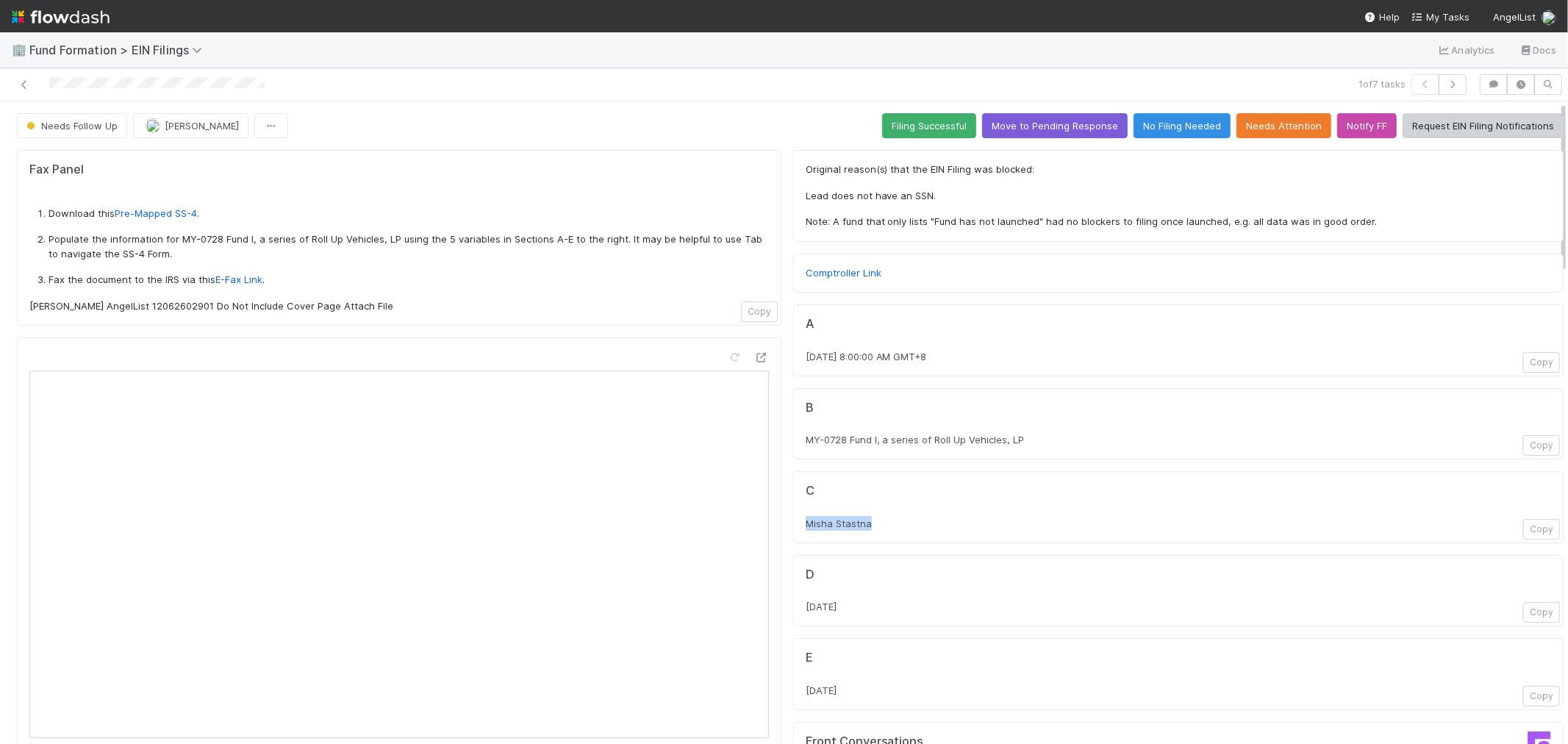
drag, startPoint x: 854, startPoint y: 693, endPoint x: 1363, endPoint y: 687, distance: 509.0
click at [793, 701] on div "E [DATE] Copy" at bounding box center [1179, 674] width 770 height 72
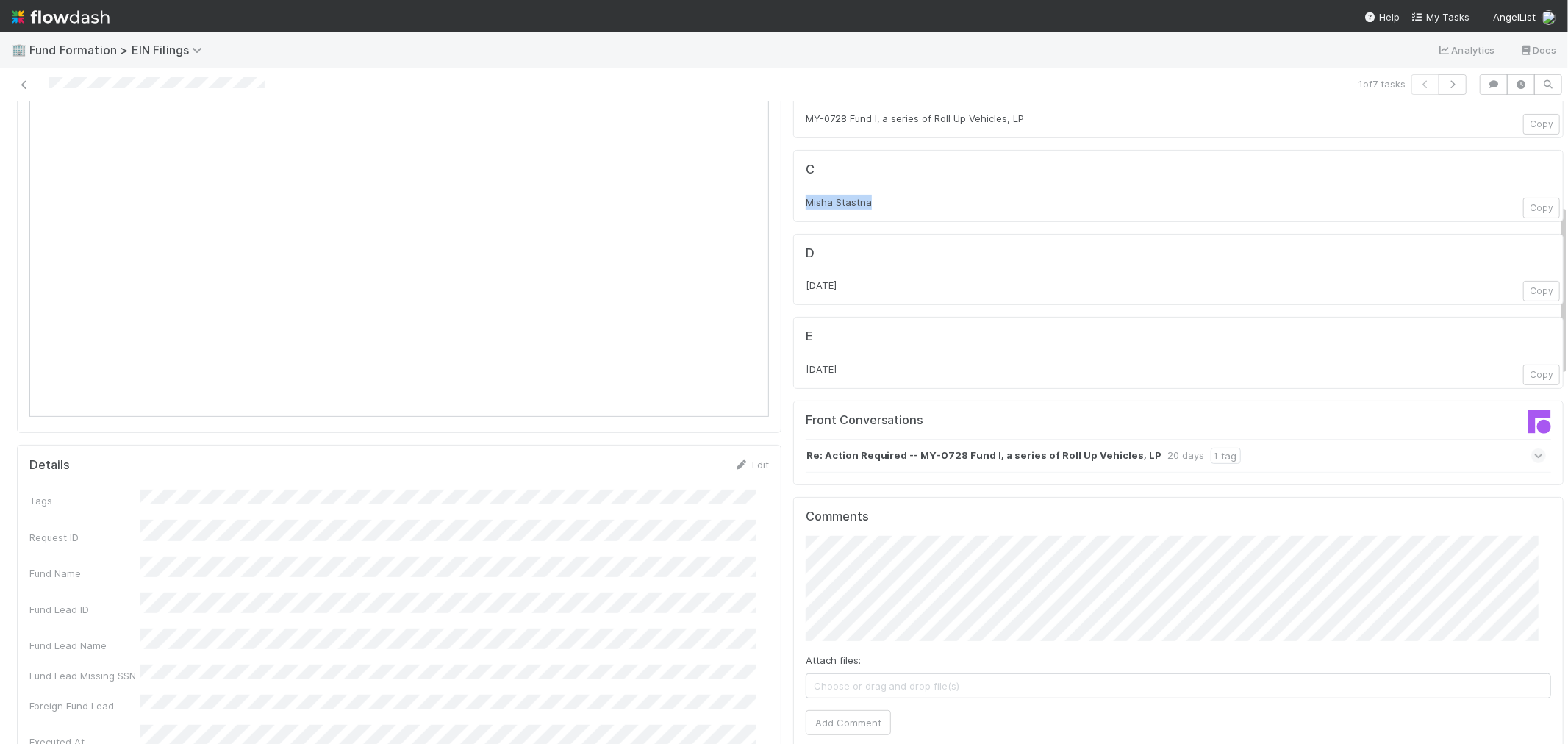
scroll to position [408, 0]
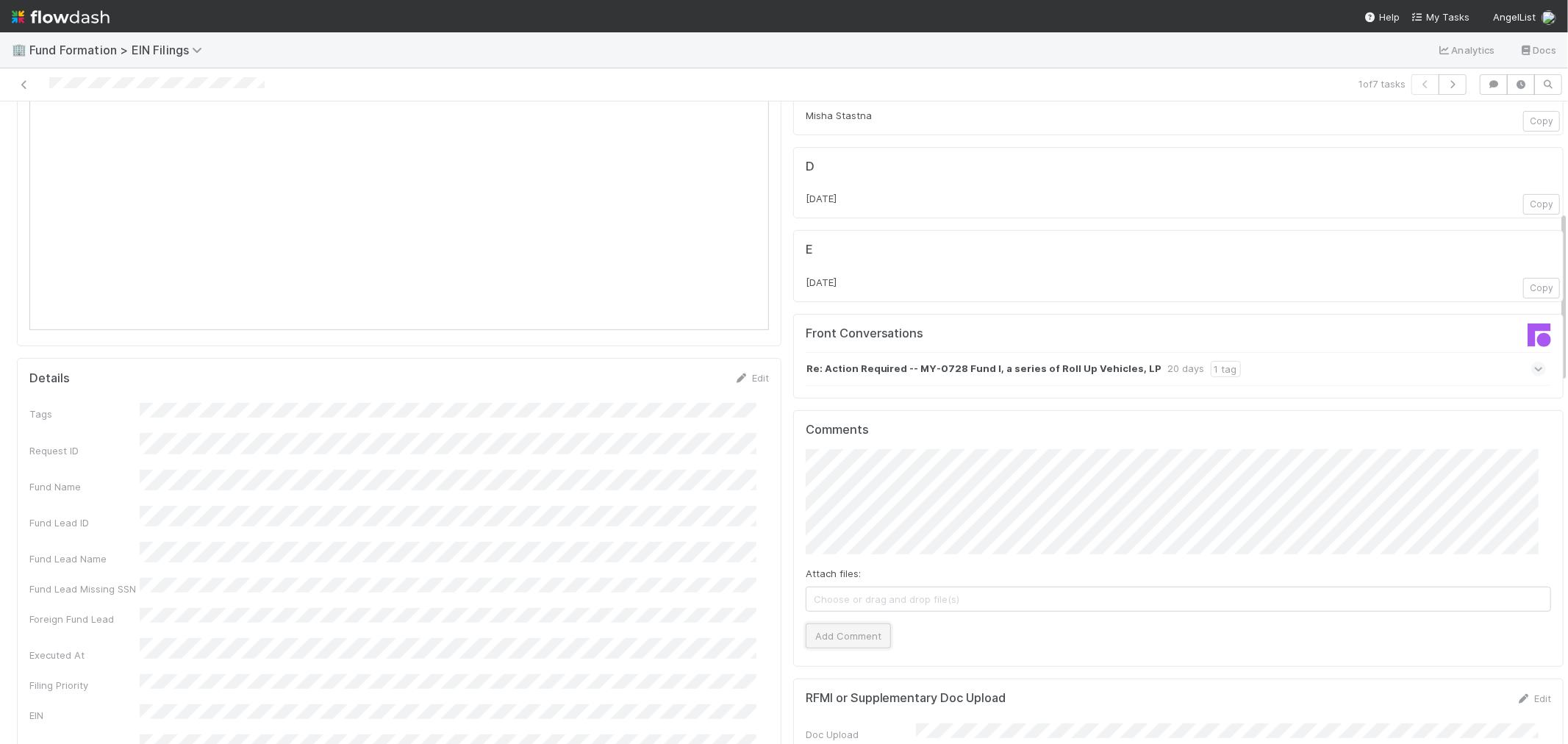
click at [840, 630] on button "Add Comment" at bounding box center [849, 636] width 86 height 25
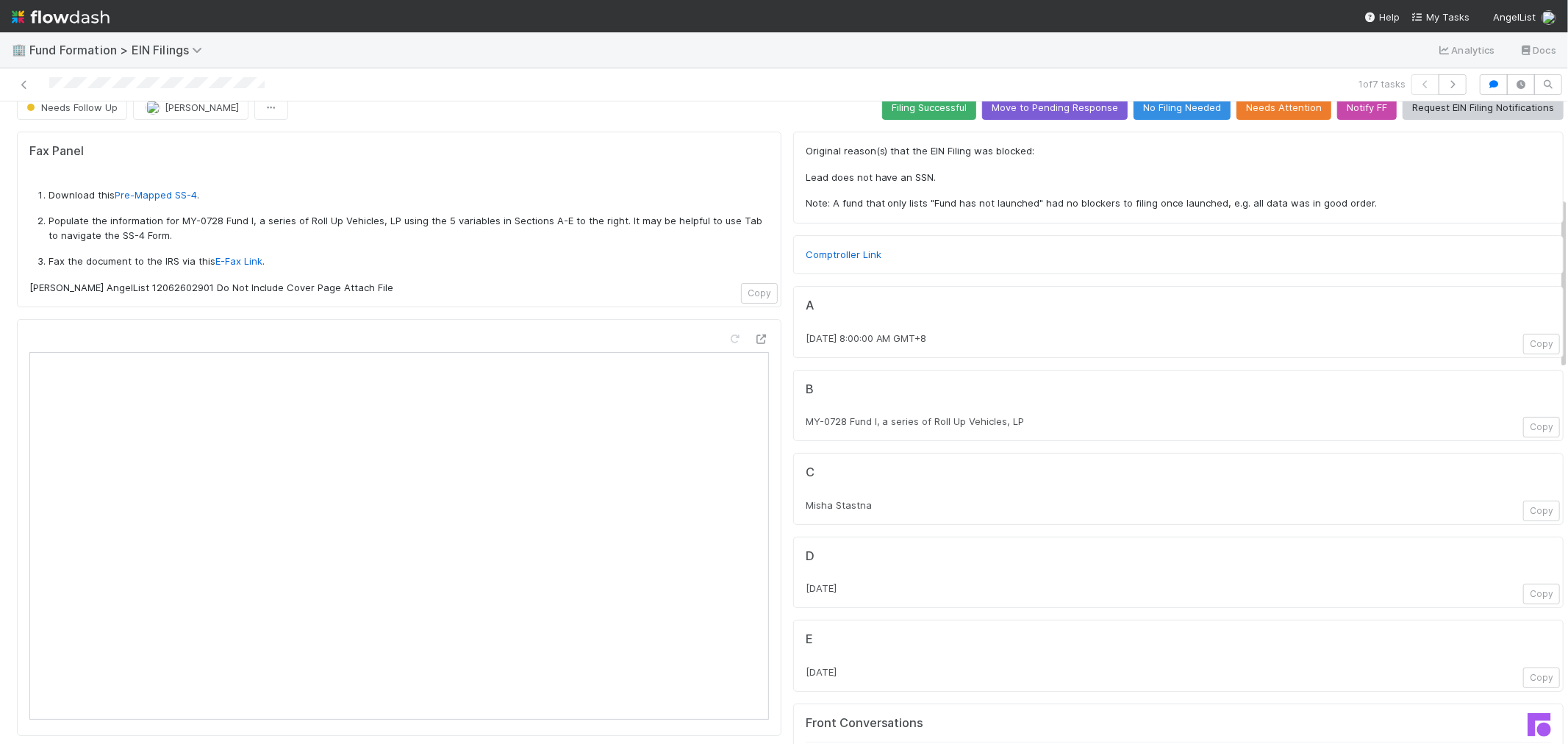
scroll to position [0, 0]
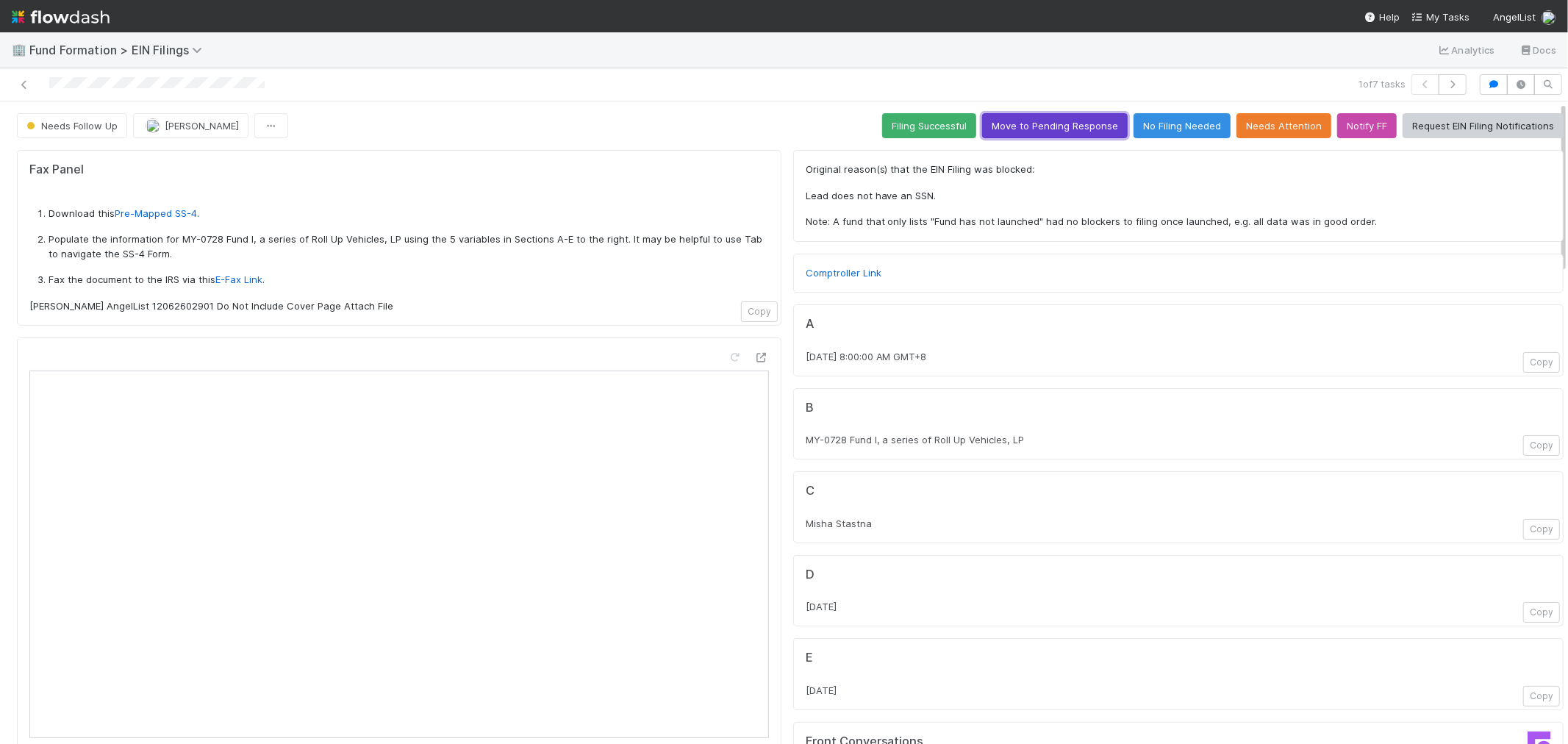
click at [1019, 128] on button "Move to Pending Response" at bounding box center [1054, 126] width 146 height 25
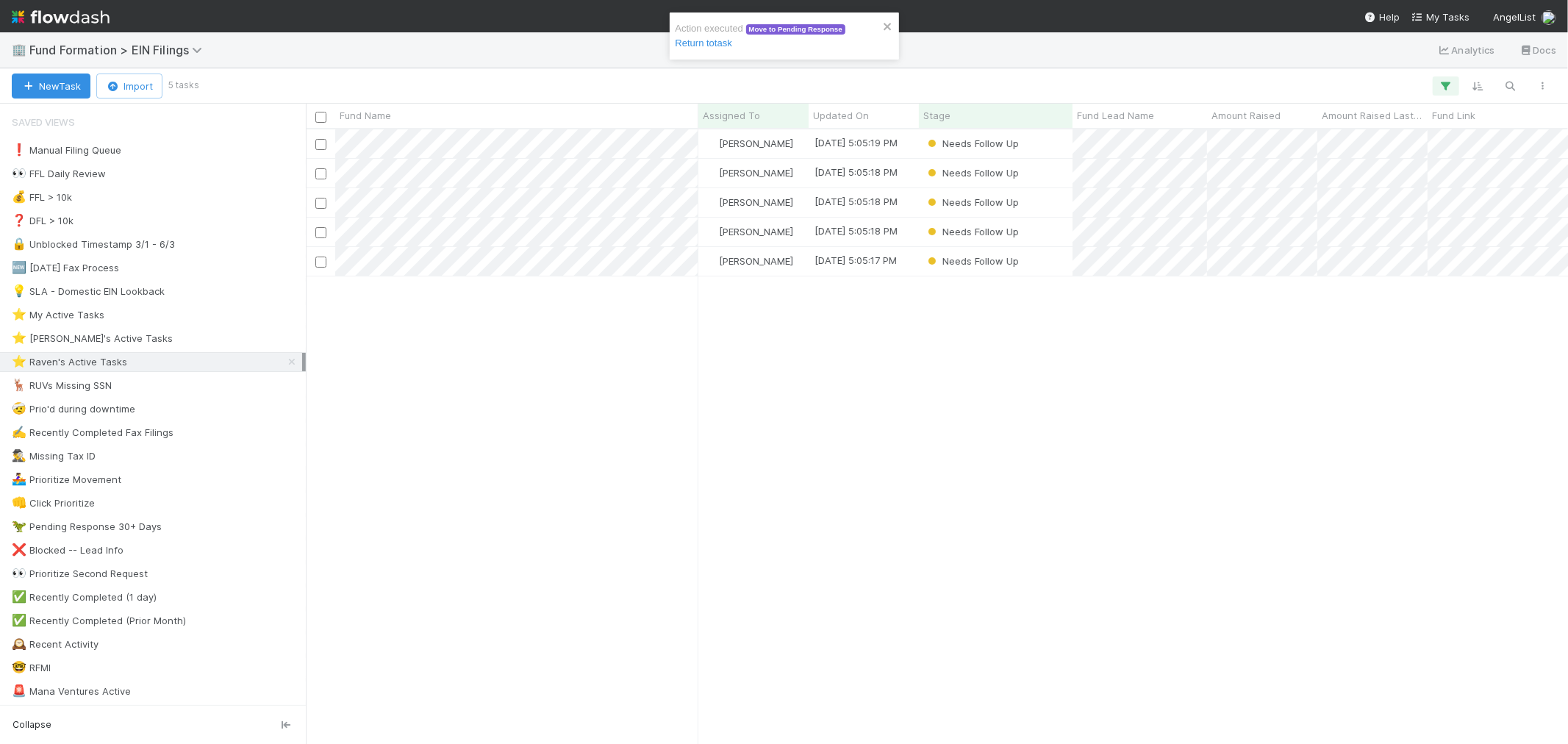
scroll to position [602, 1250]
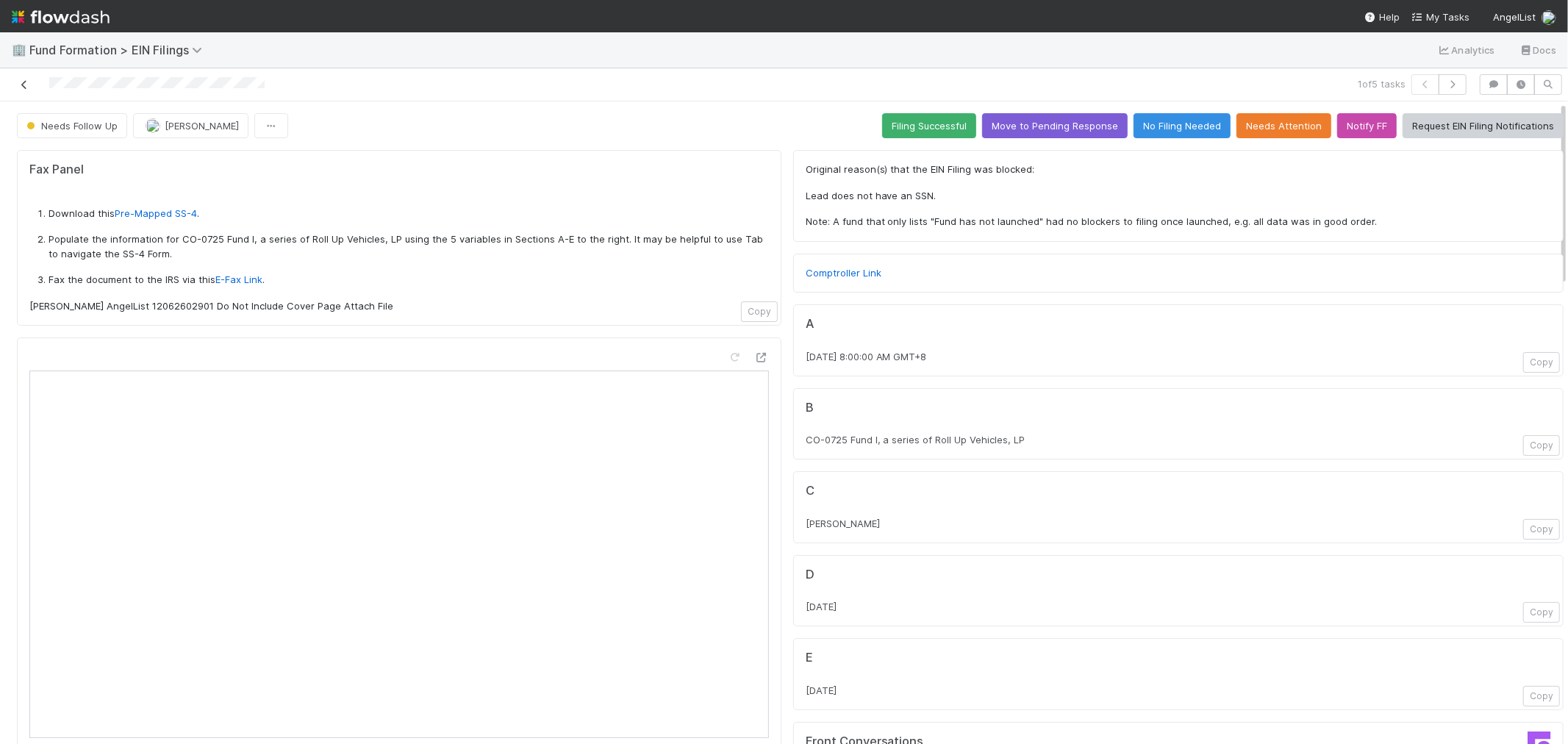
click at [20, 86] on icon at bounding box center [25, 85] width 15 height 10
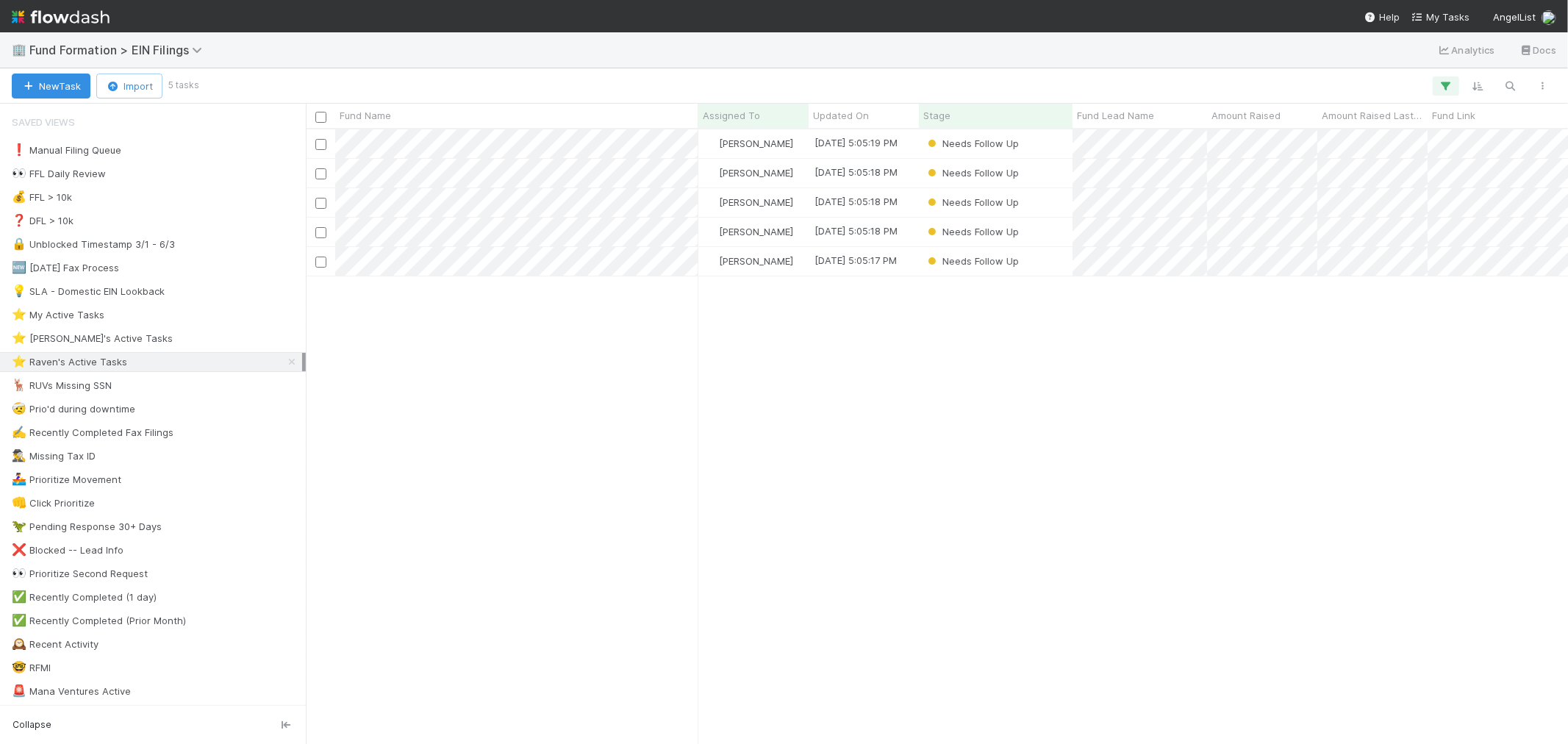
scroll to position [602, 1250]
click at [1518, 86] on icon "button" at bounding box center [1511, 86] width 15 height 13
click at [1394, 63] on input at bounding box center [1435, 61] width 147 height 17
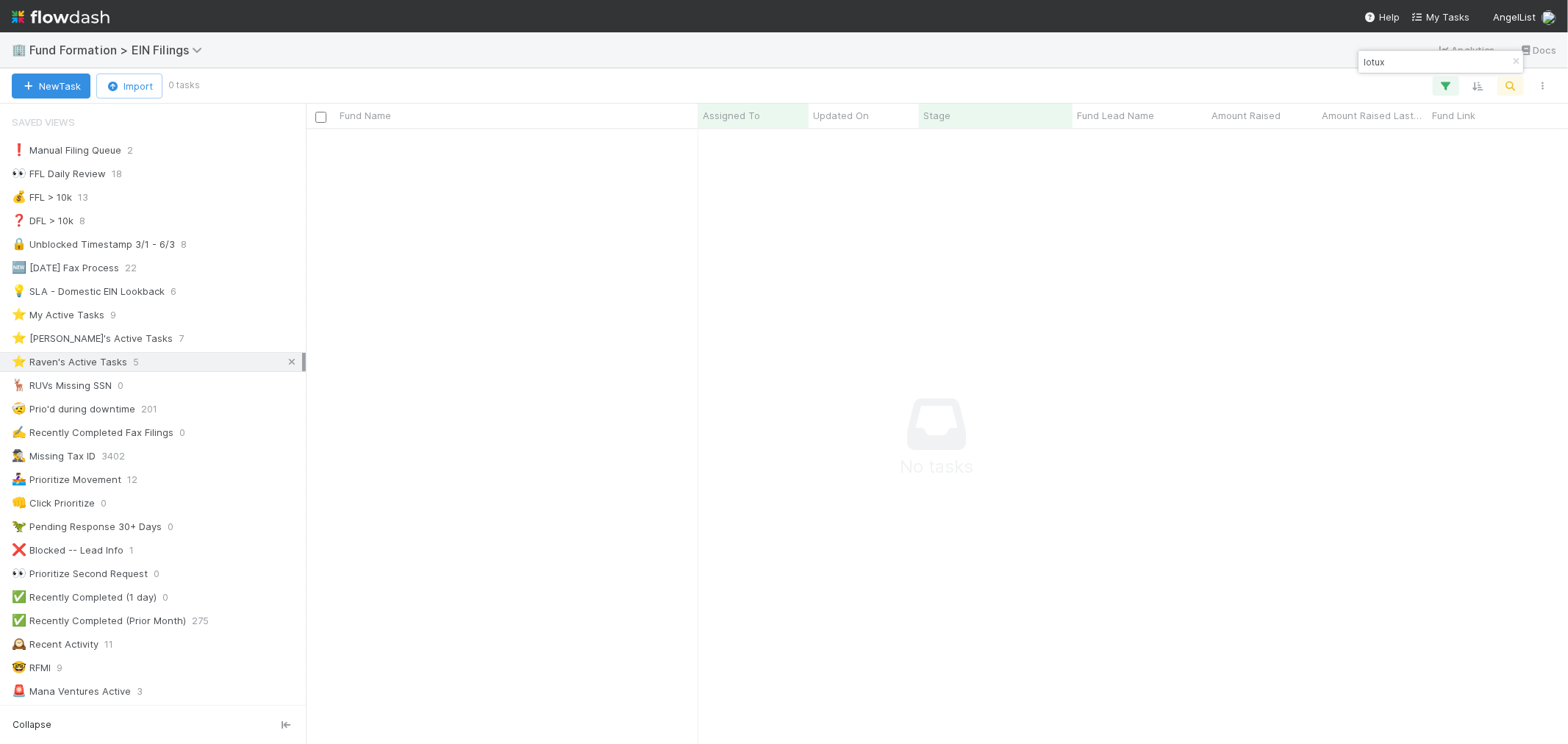
scroll to position [589, 1237]
type input "lotux"
click at [285, 362] on icon at bounding box center [292, 362] width 15 height 10
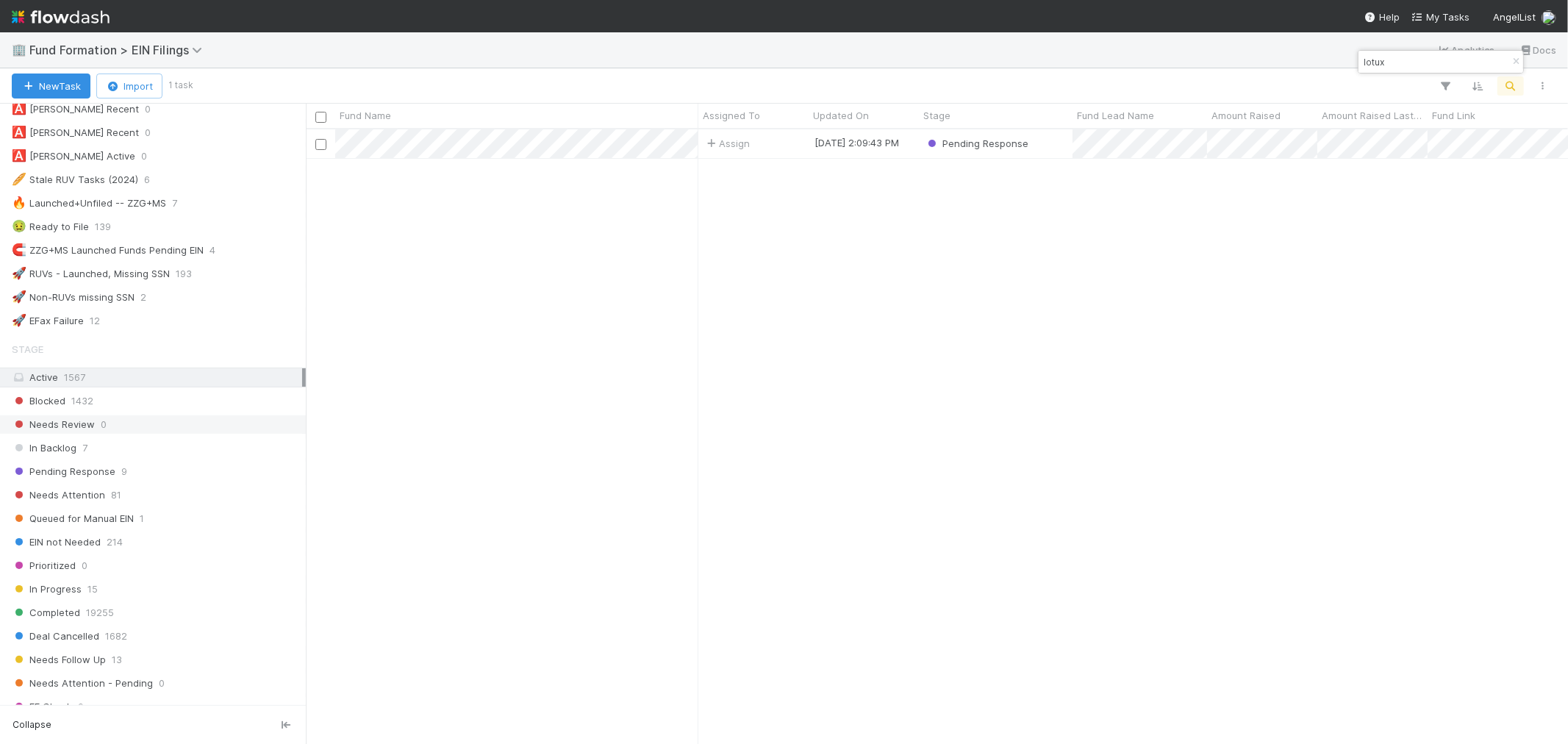
scroll to position [602, 1250]
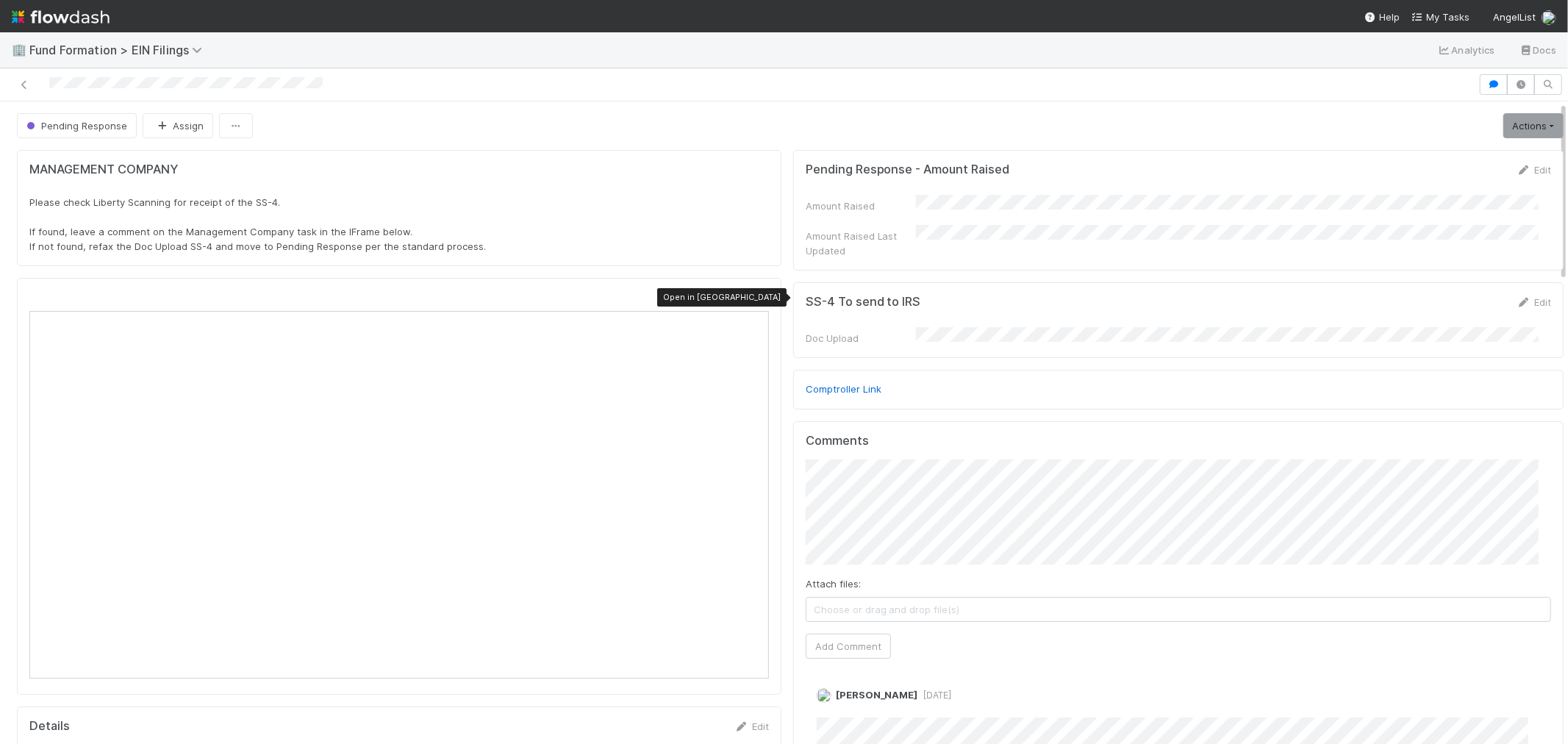
click at [755, 298] on icon at bounding box center [762, 298] width 15 height 10
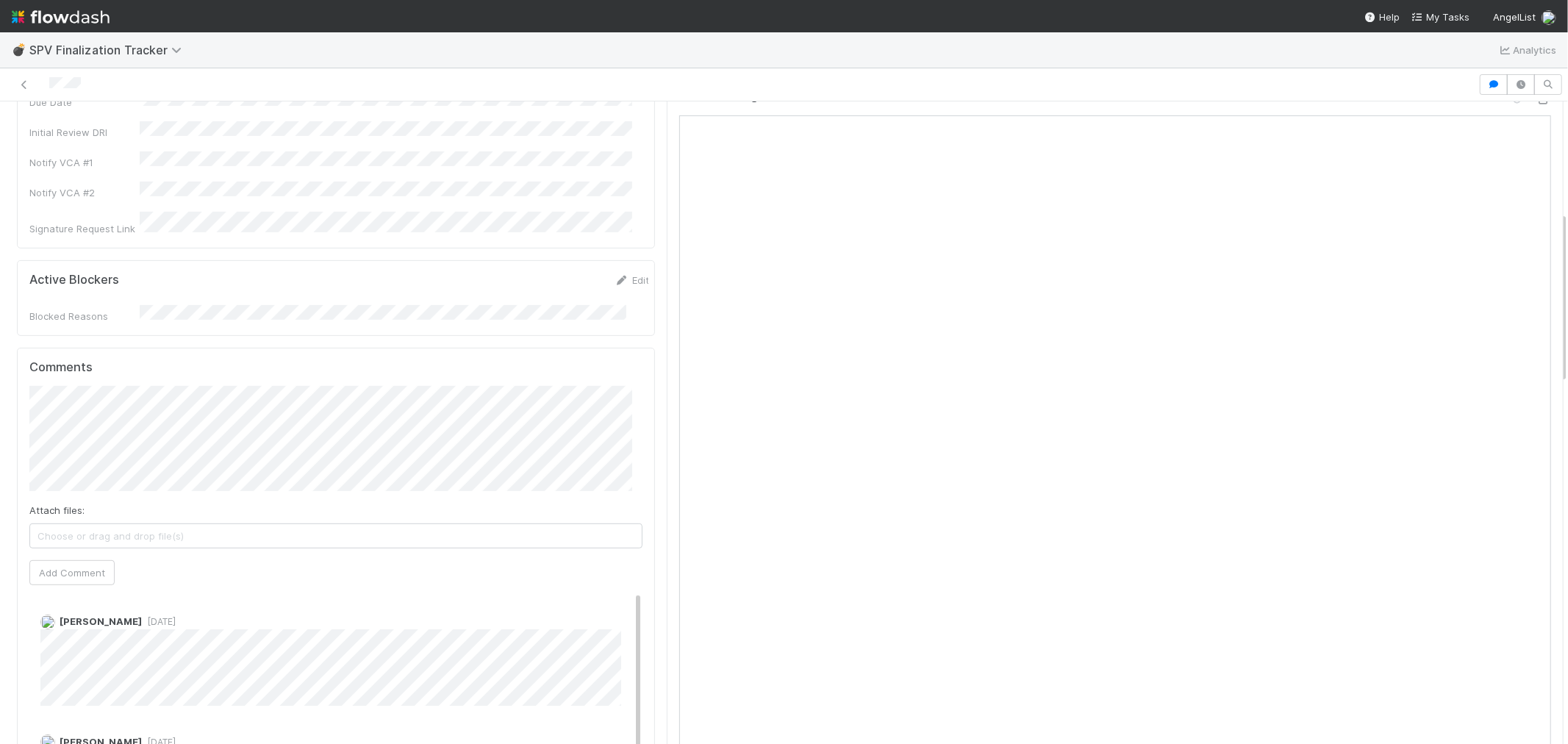
scroll to position [490, 0]
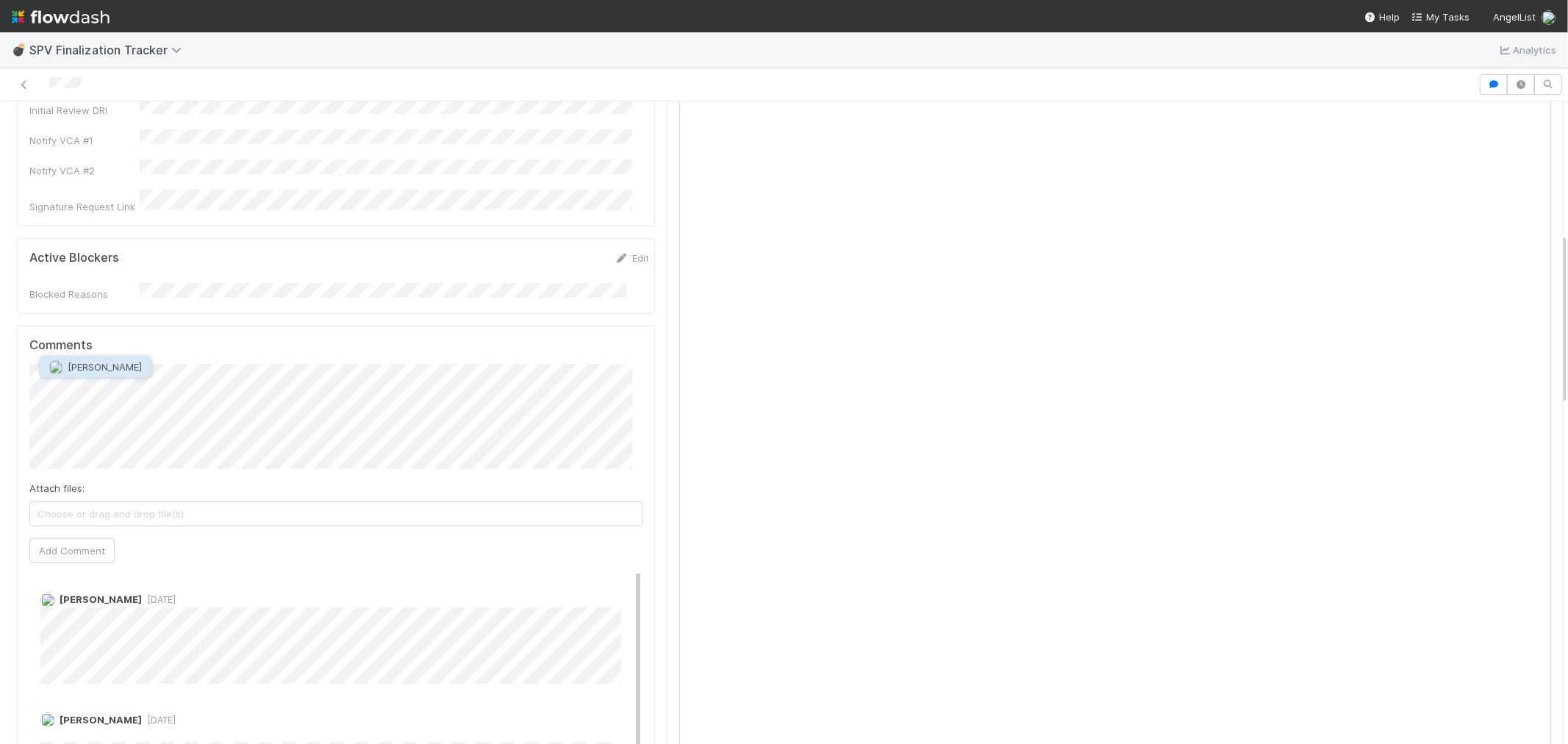
click at [54, 362] on img "button" at bounding box center [56, 368] width 15 height 15
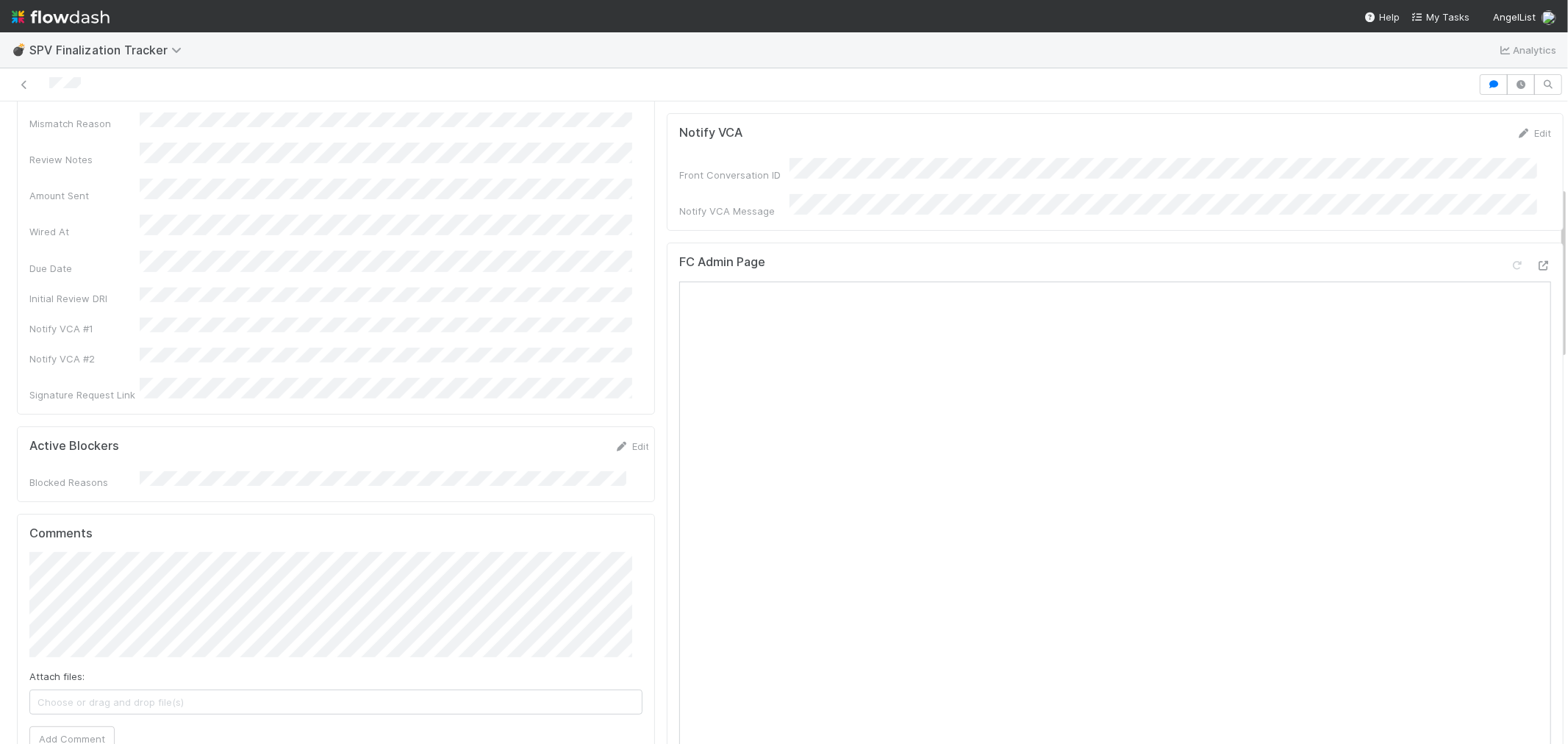
scroll to position [327, 0]
click at [180, 665] on span "Choose or drag and drop file(s)" at bounding box center [336, 677] width 612 height 24
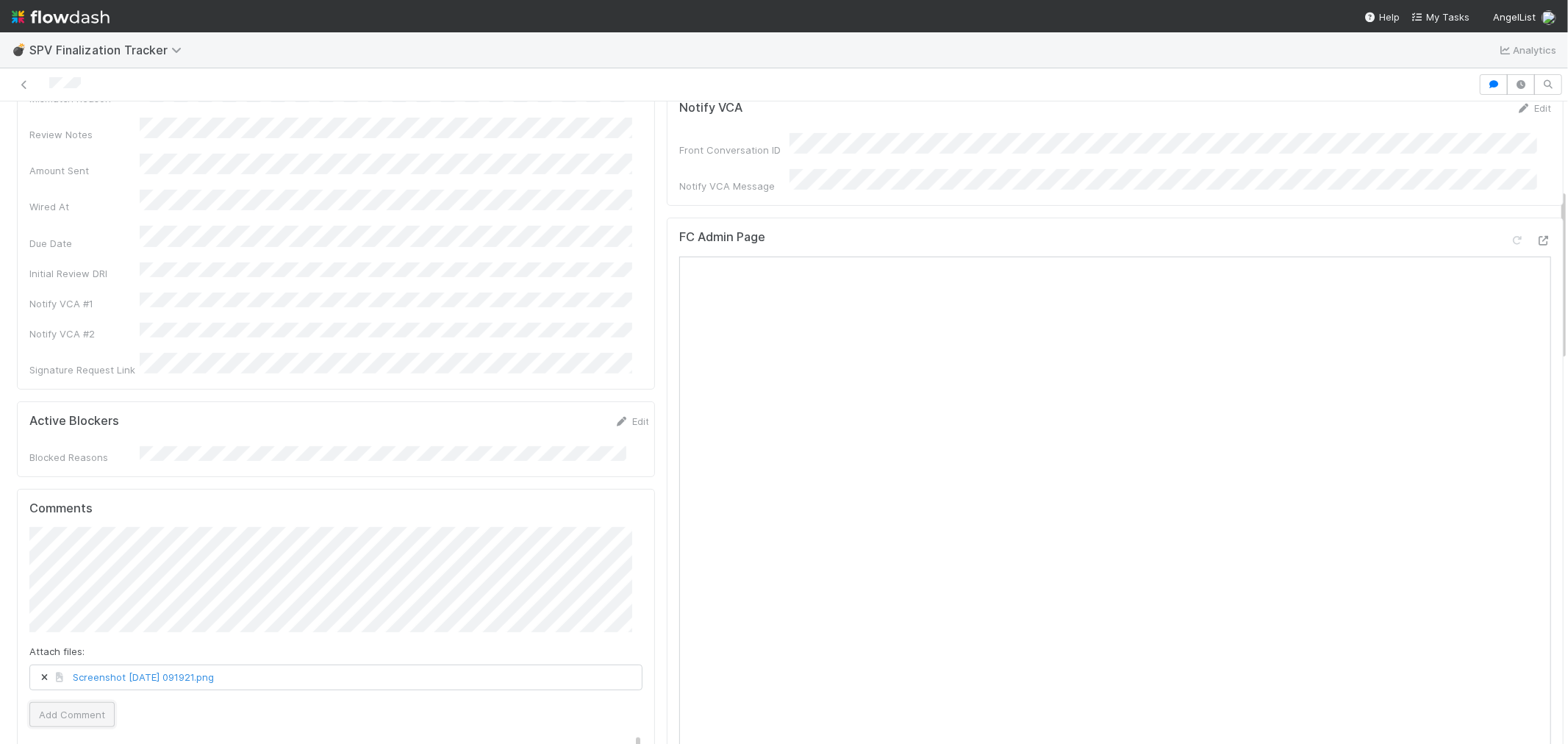
click at [92, 702] on button "Add Comment" at bounding box center [72, 714] width 86 height 25
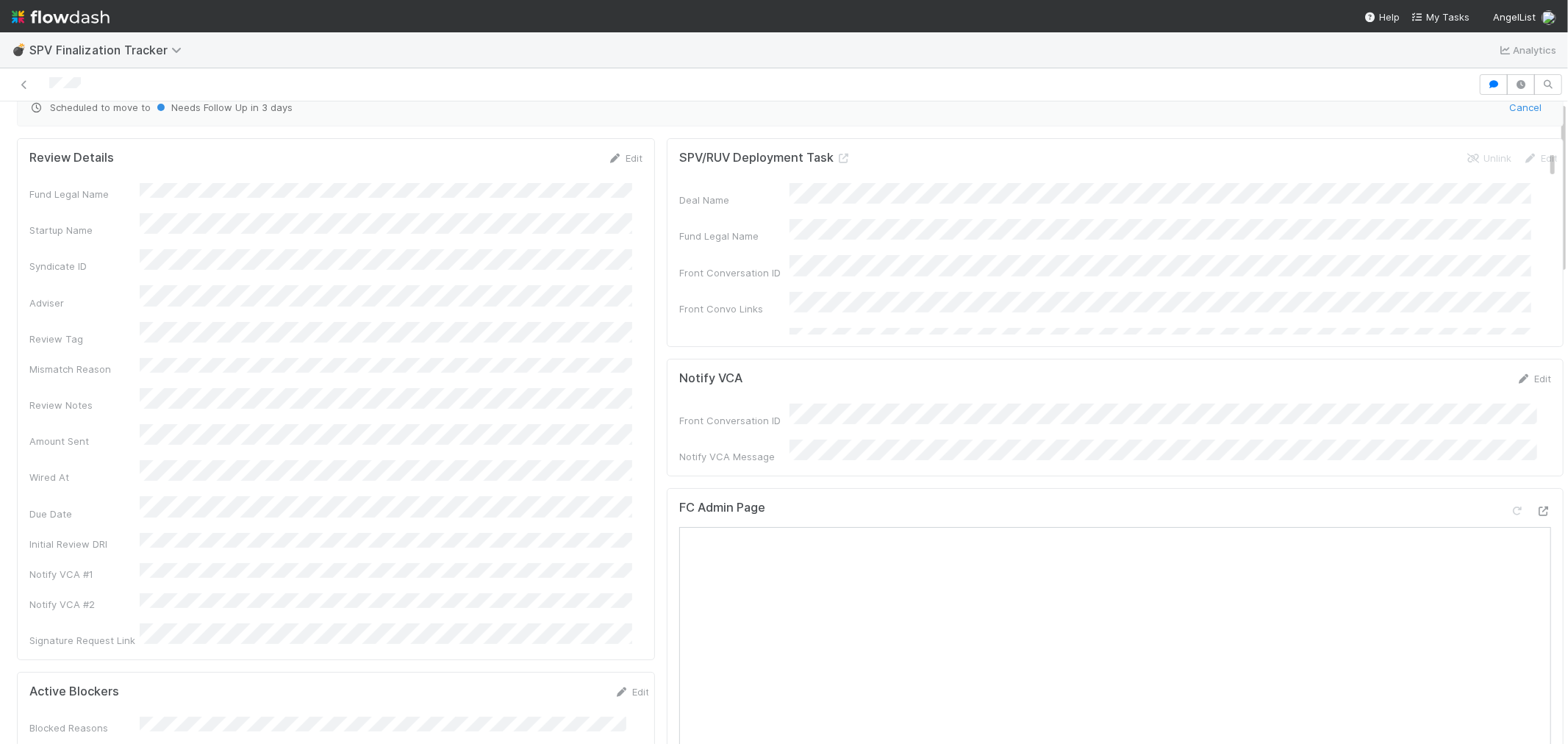
scroll to position [0, 0]
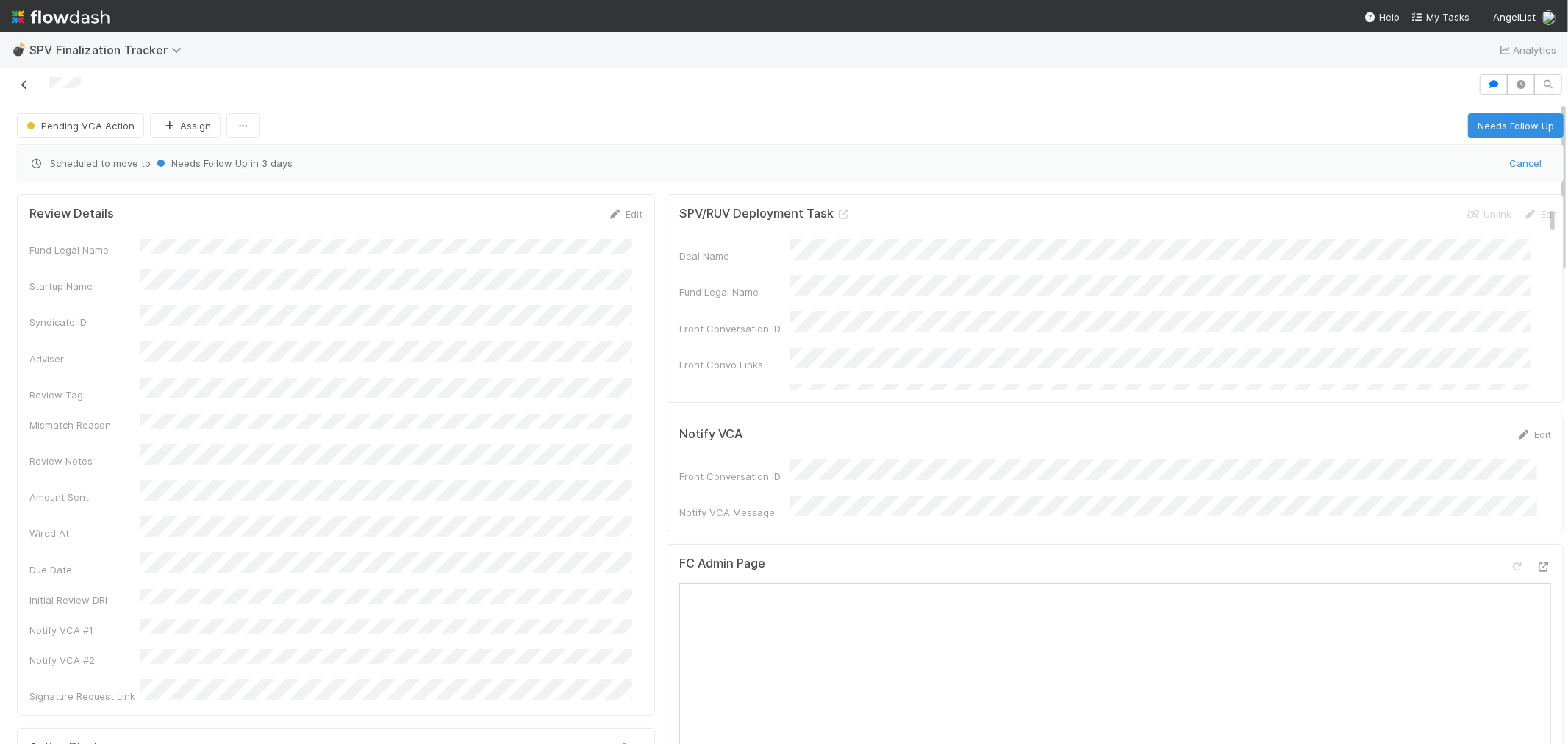
click at [23, 83] on icon at bounding box center [25, 85] width 15 height 10
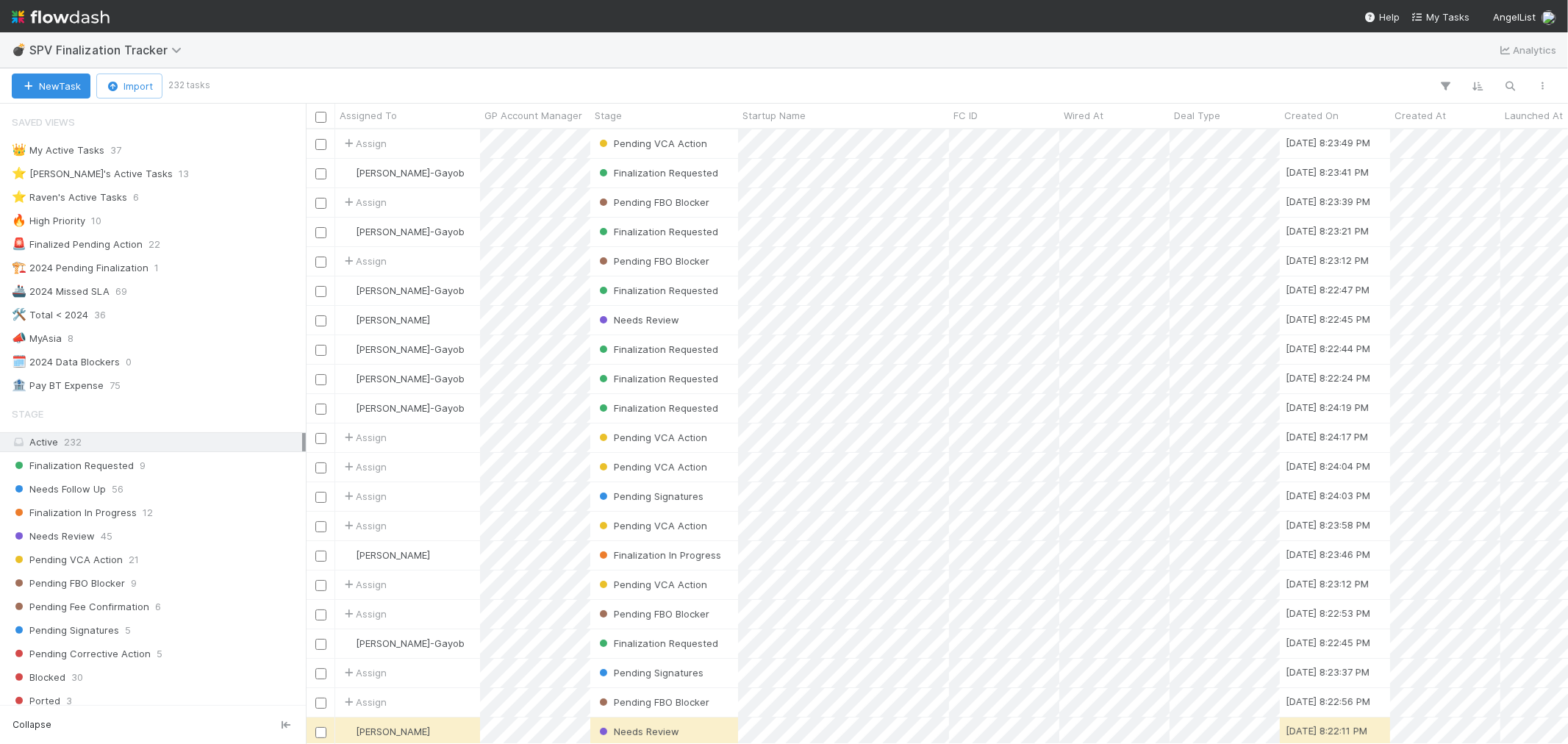
scroll to position [12, 12]
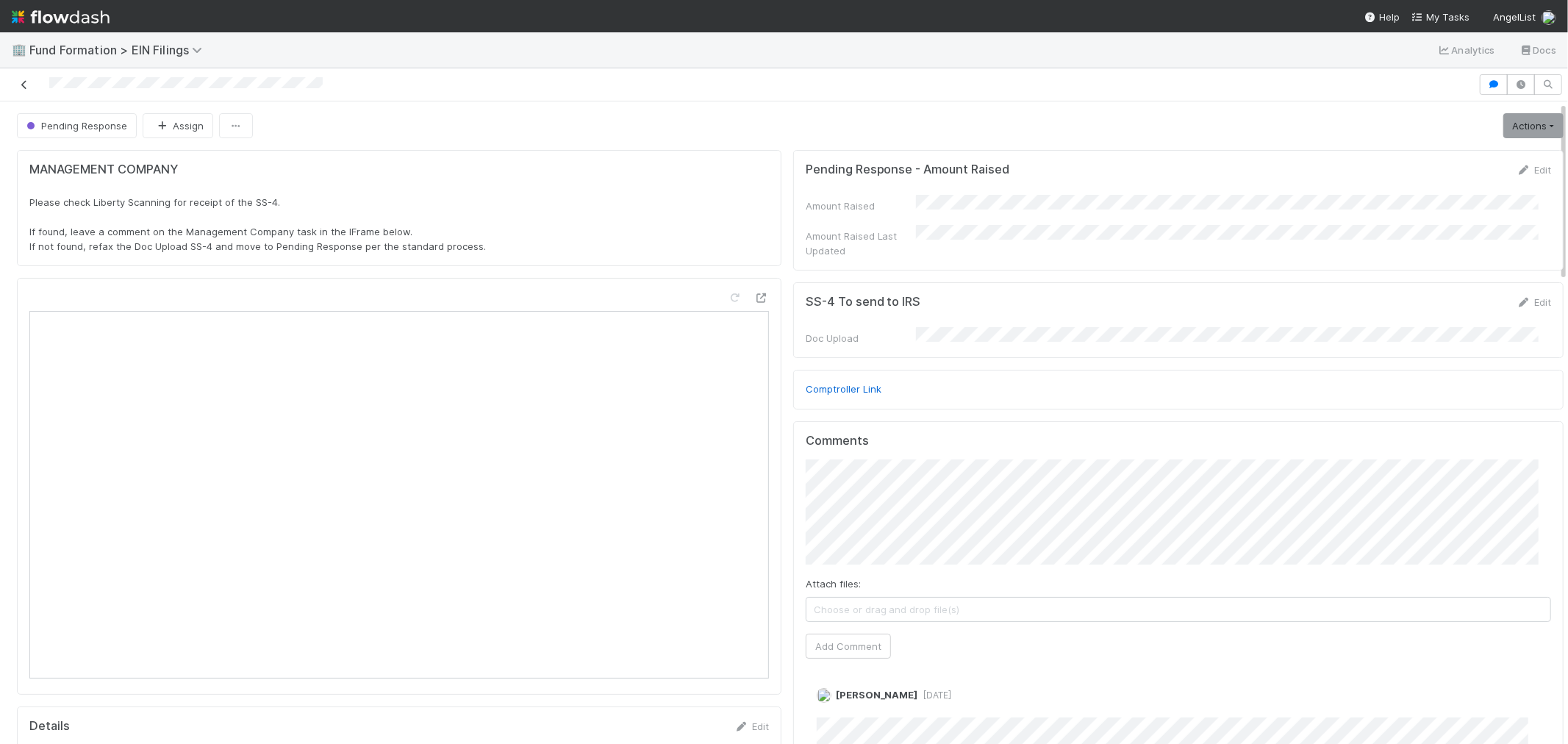
click at [25, 86] on icon at bounding box center [25, 85] width 15 height 10
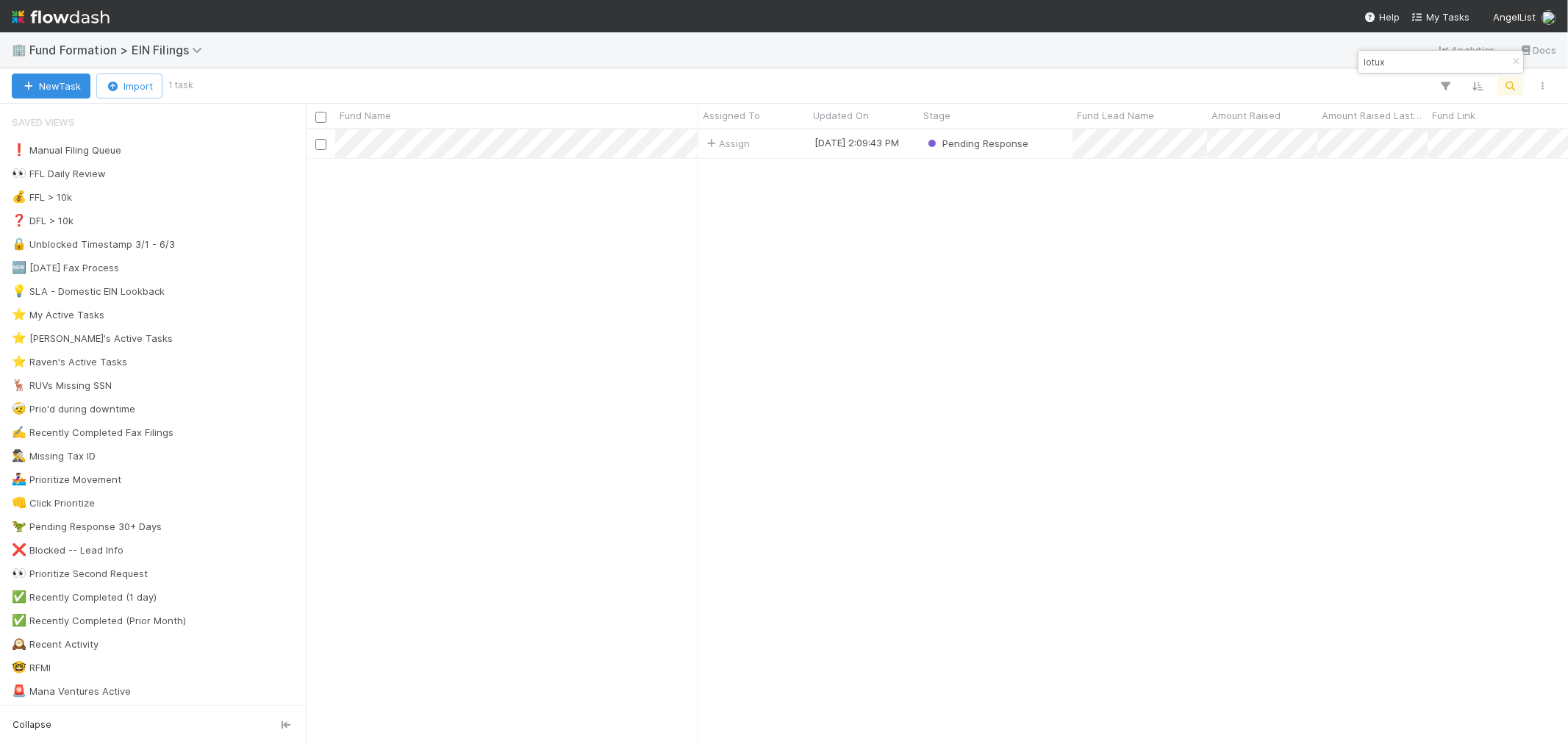
scroll to position [602, 1250]
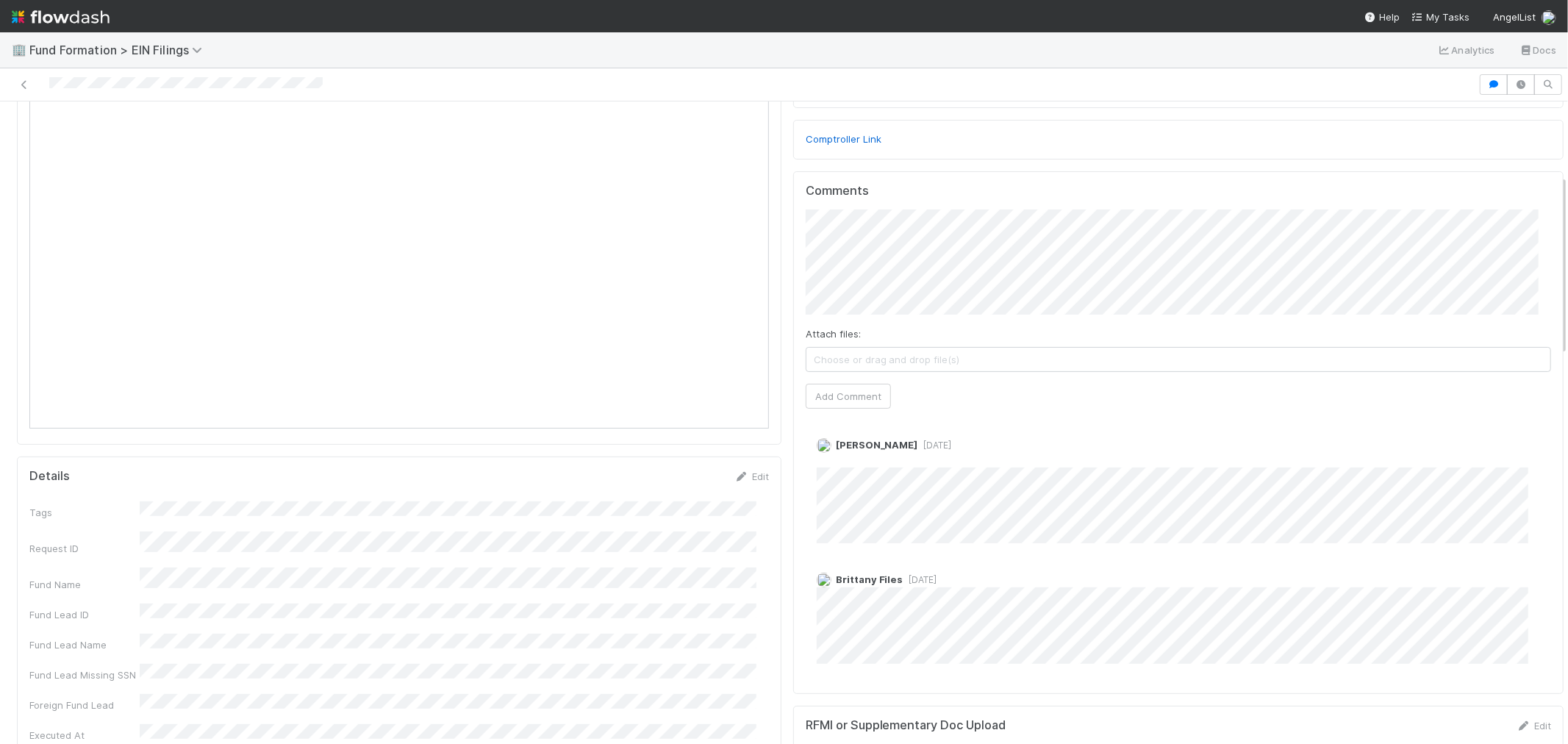
scroll to position [244, 0]
click at [25, 83] on icon at bounding box center [25, 85] width 15 height 10
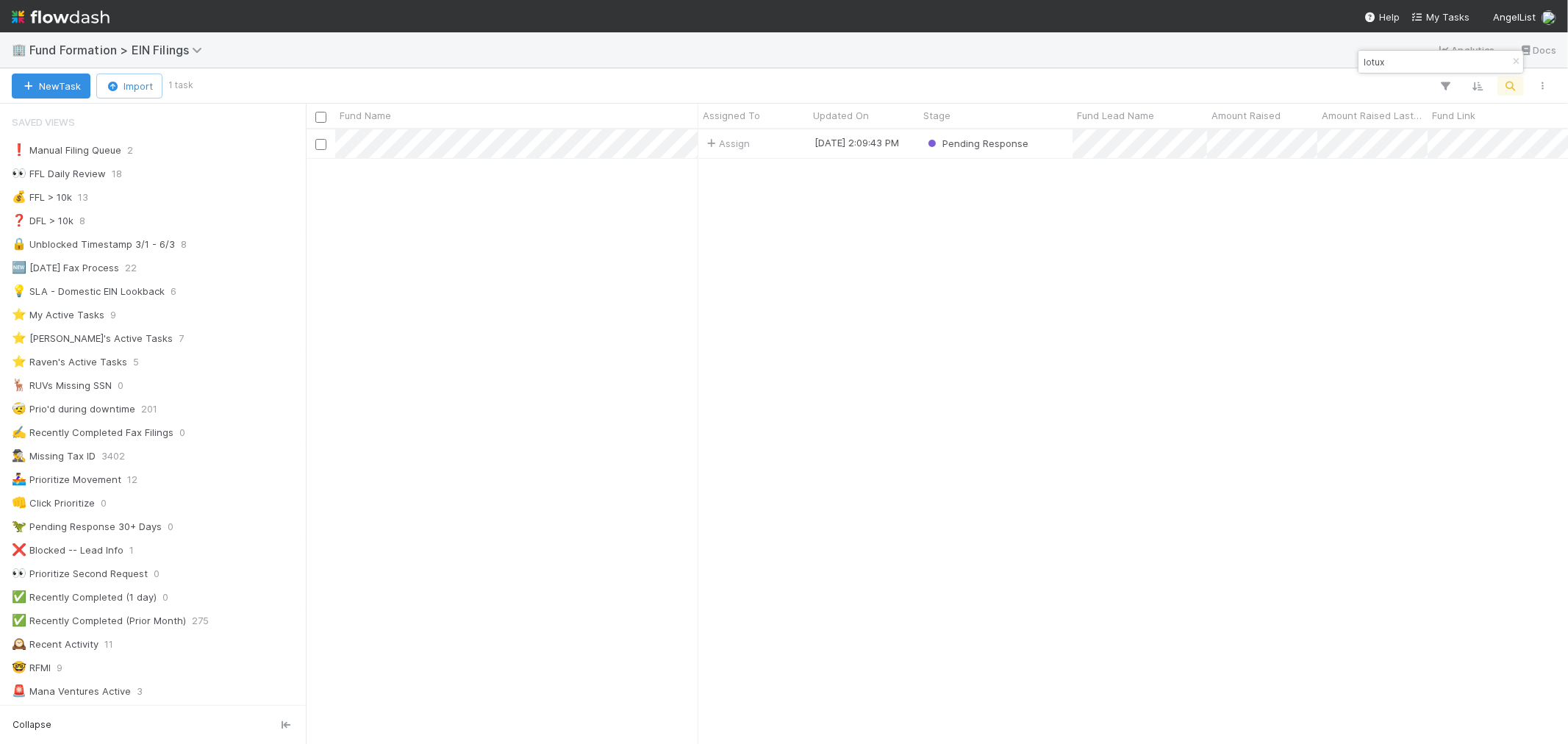
scroll to position [602, 1250]
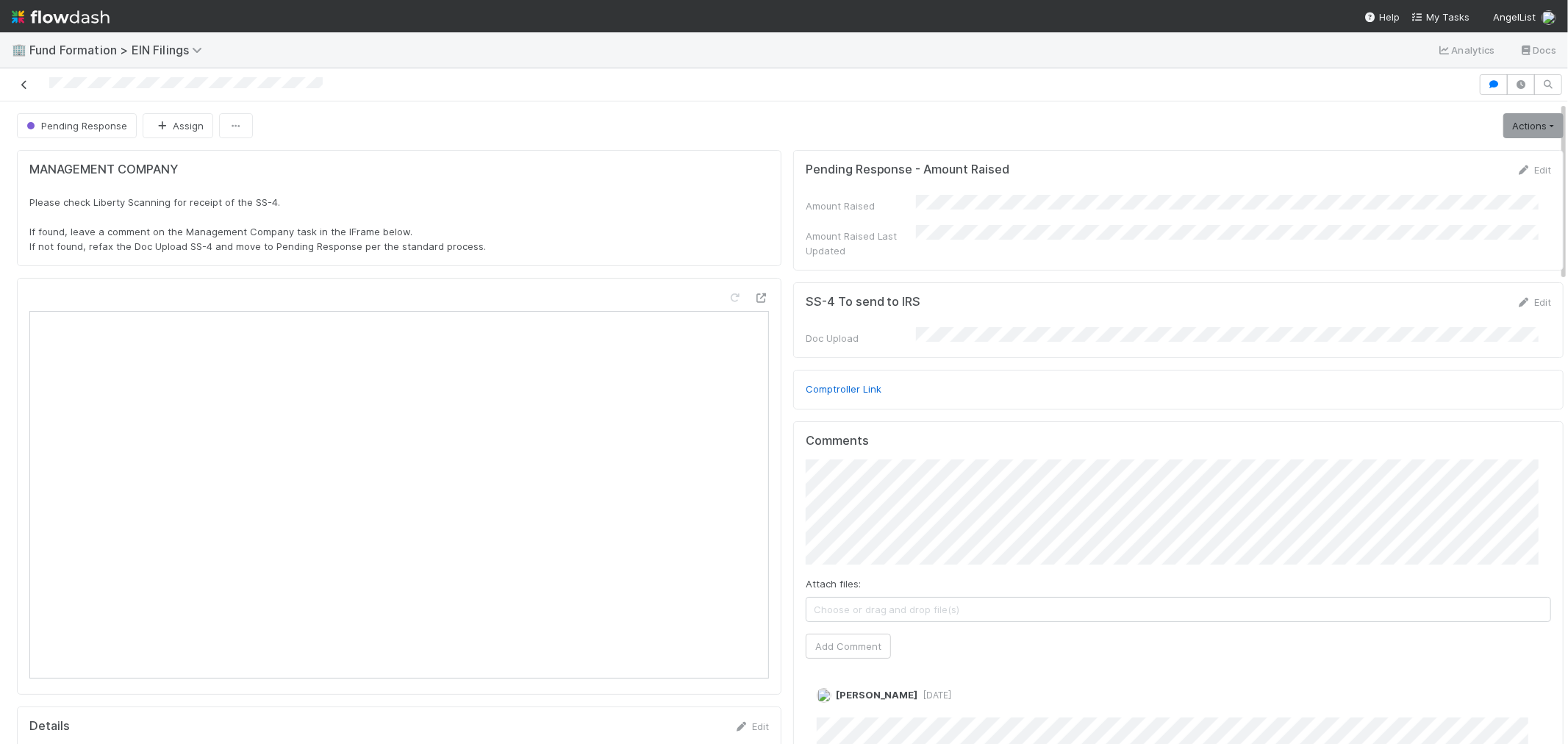
click at [22, 80] on icon at bounding box center [25, 85] width 15 height 10
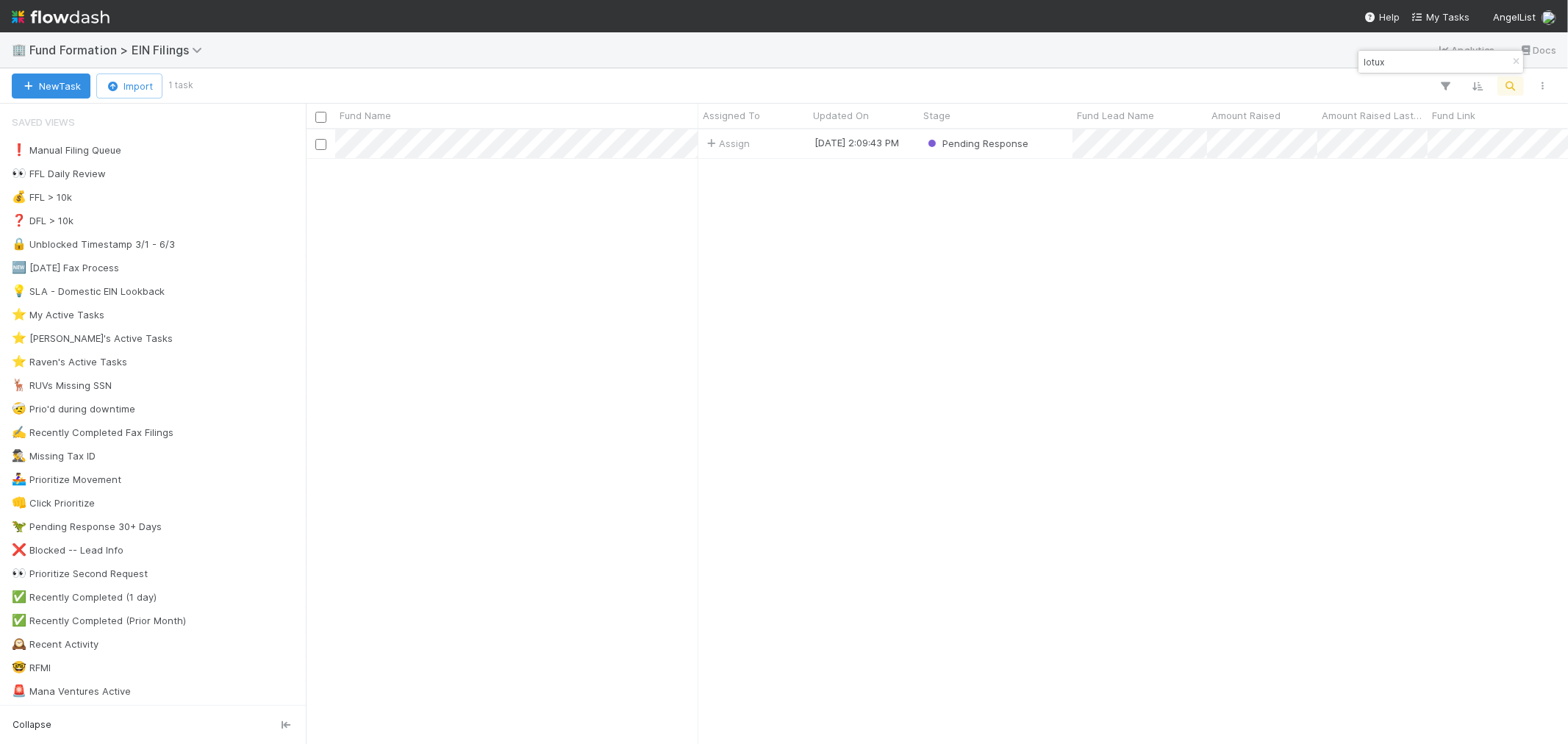
scroll to position [602, 1250]
click at [1510, 61] on icon "button" at bounding box center [1516, 62] width 15 height 9
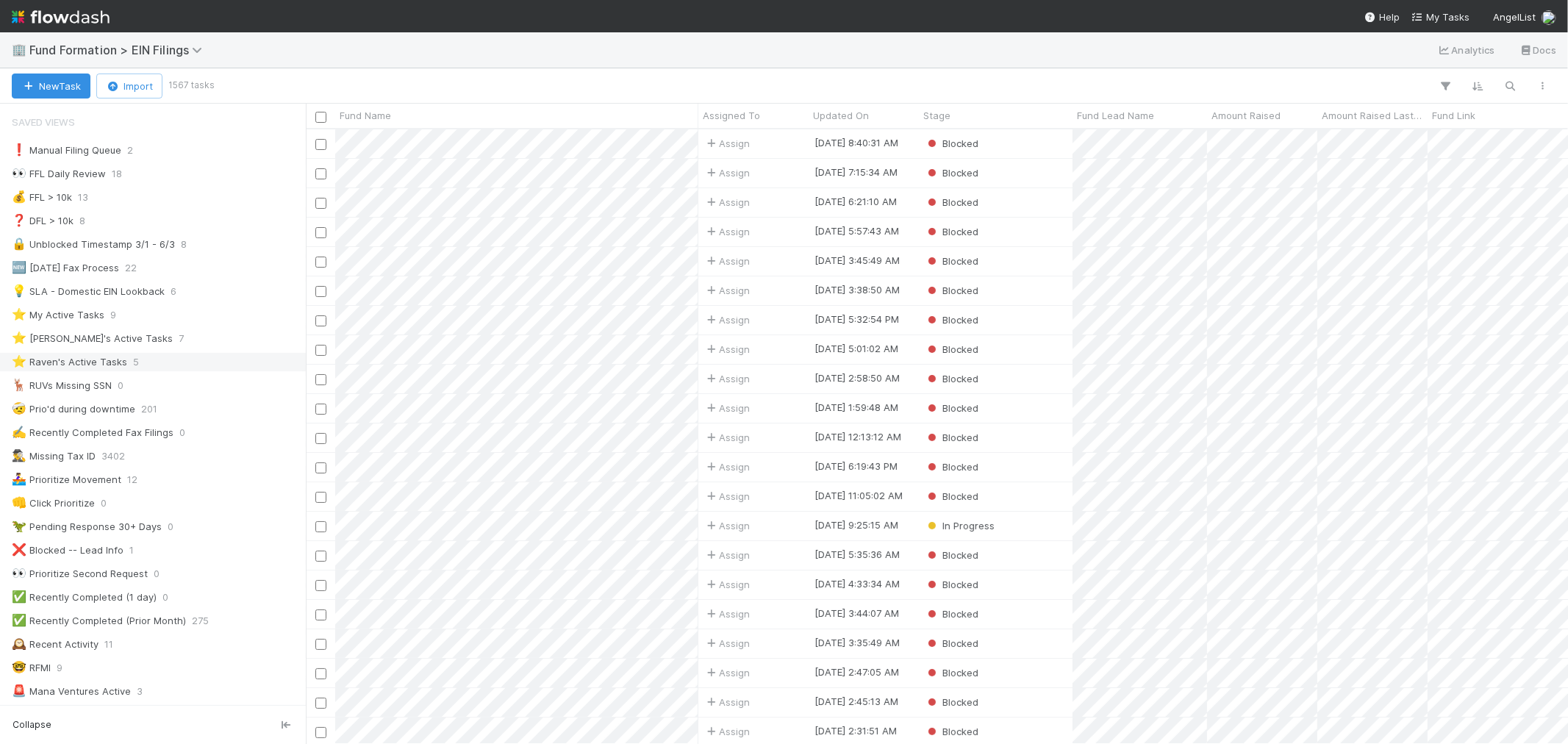
click at [162, 366] on div "⭐ Raven's Active Tasks 5" at bounding box center [156, 362] width 291 height 18
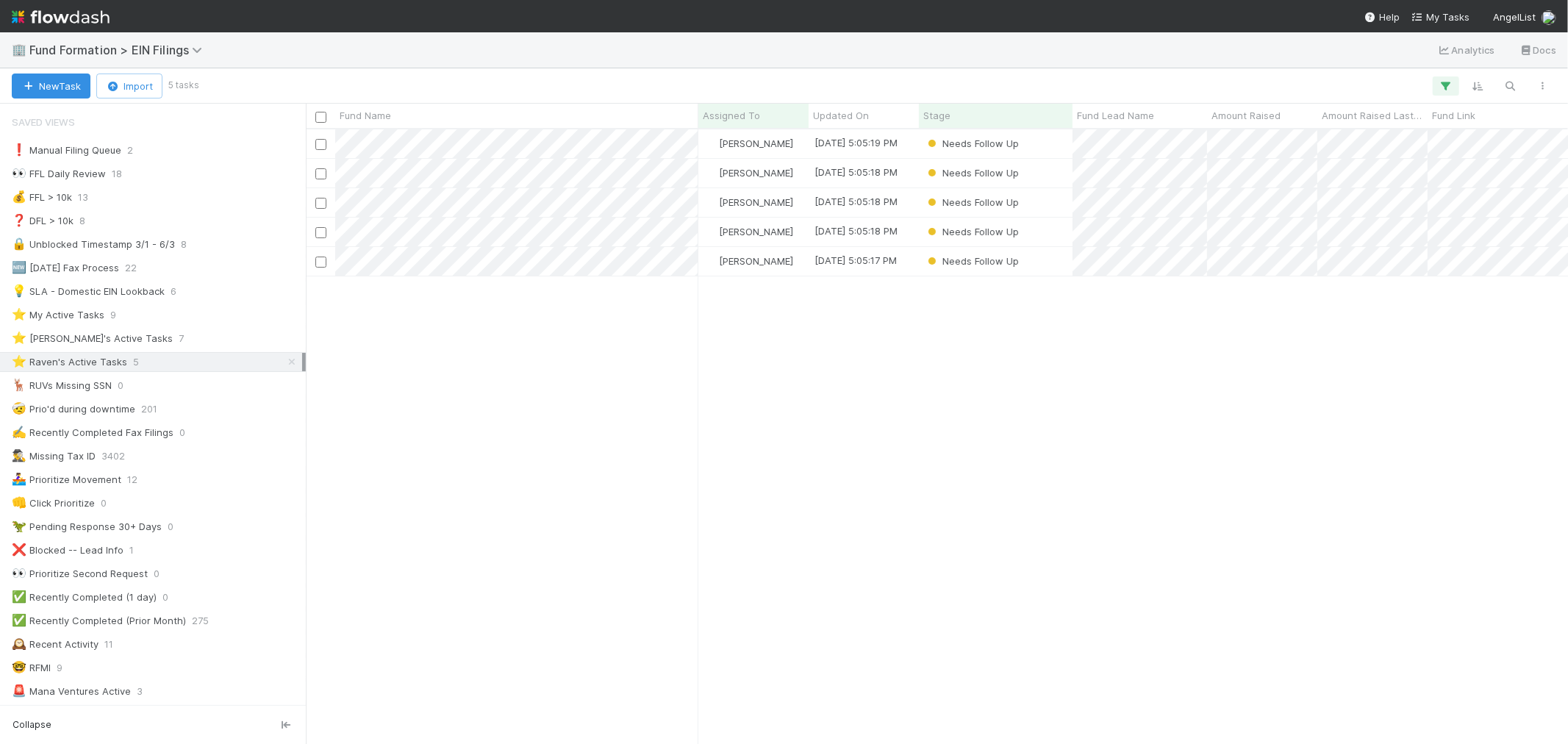
scroll to position [602, 1250]
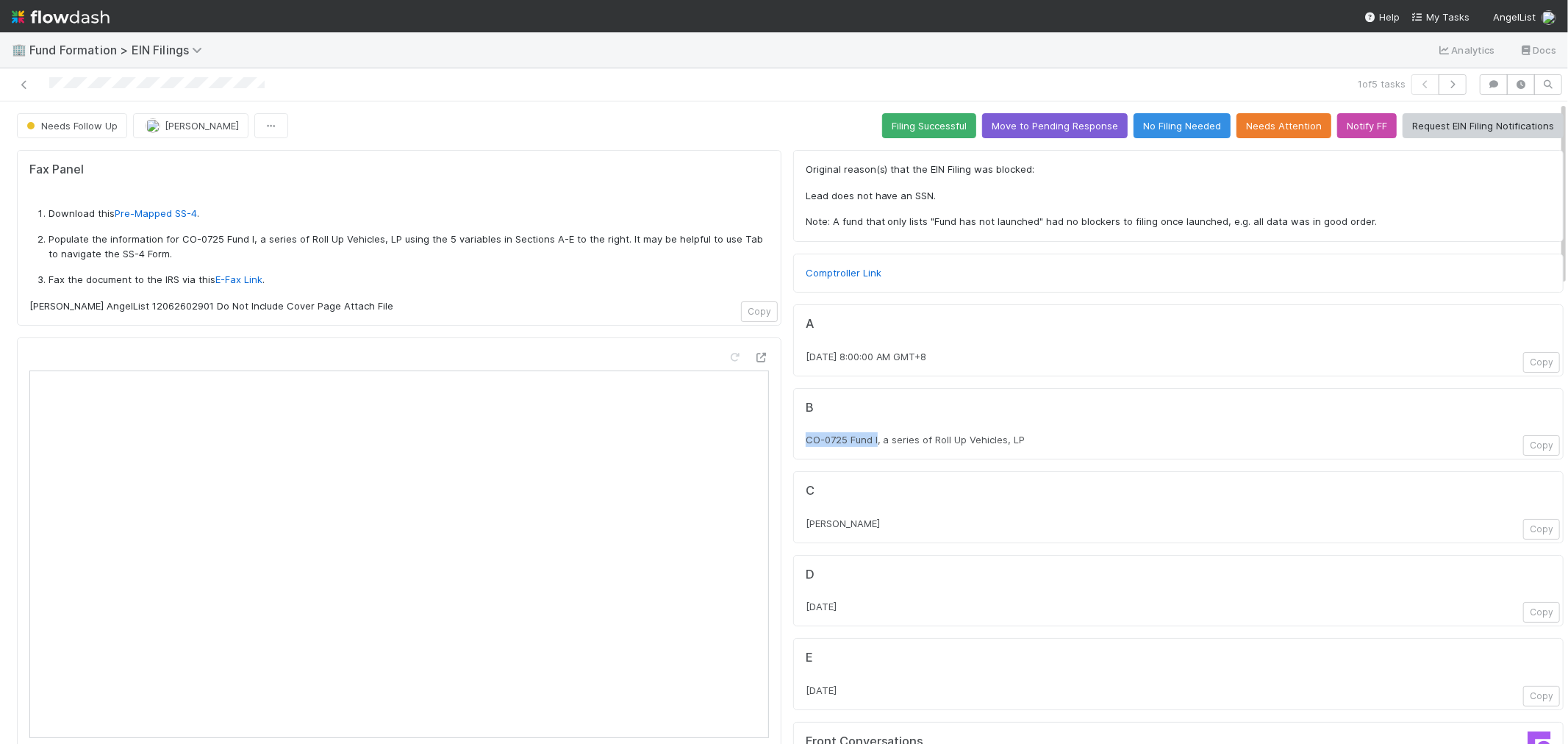
drag, startPoint x: 794, startPoint y: 437, endPoint x: 865, endPoint y: 437, distance: 71.0
click at [865, 437] on span "CO-0725 Fund I, a series of Roll Up Vehicles, LP" at bounding box center [915, 439] width 220 height 12
drag, startPoint x: 842, startPoint y: 356, endPoint x: 775, endPoint y: 355, distance: 67.0
copy span "[DATE]"
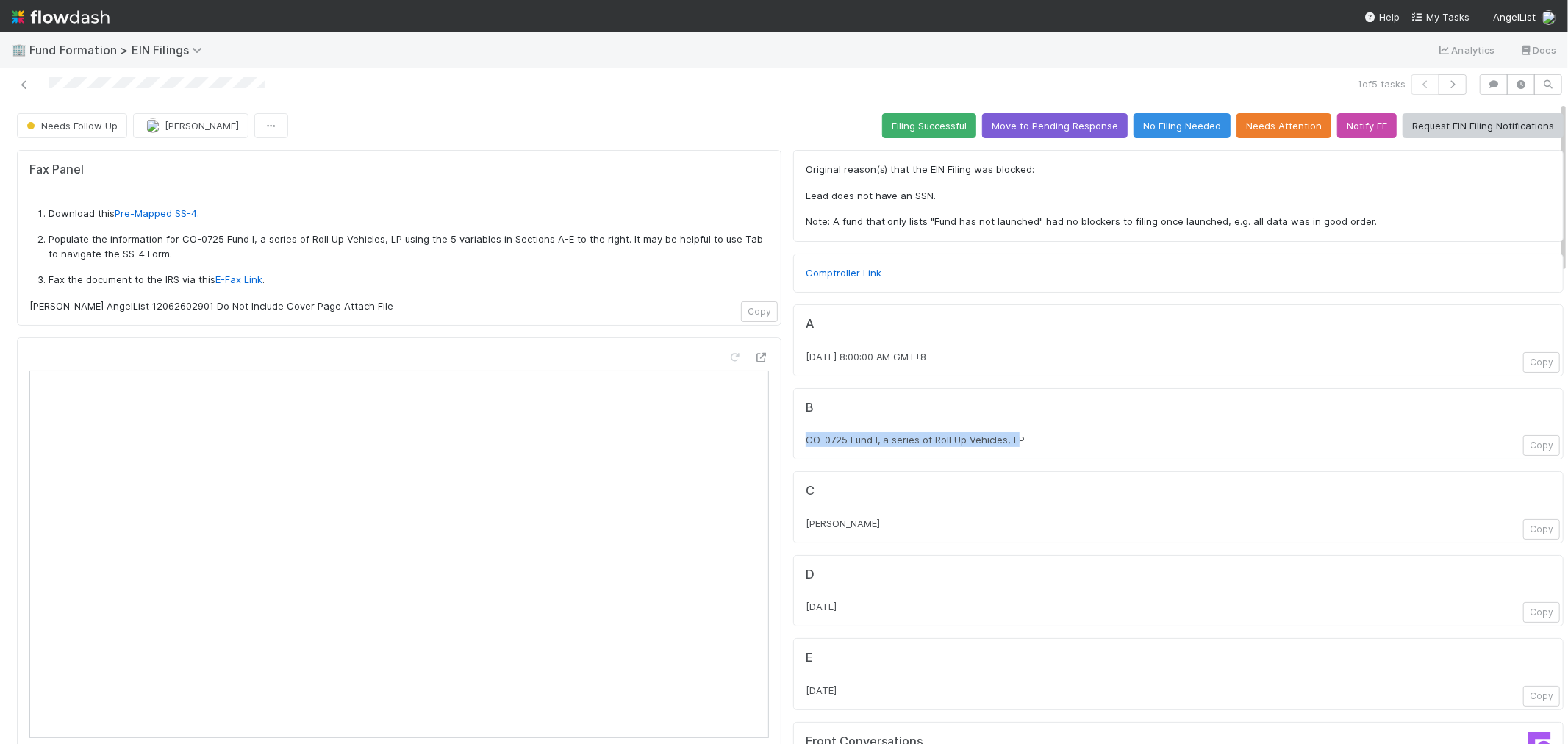
drag, startPoint x: 1005, startPoint y: 442, endPoint x: 792, endPoint y: 447, distance: 213.1
click at [793, 447] on div "B CO-0725 Fund I, a series of Roll Up Vehicles, LP Copy" at bounding box center [1179, 425] width 770 height 72
click at [1062, 451] on div "B CO-0725 Fund I, a series of Roll Up Vehicles, LP Copy" at bounding box center [1179, 425] width 770 height 72
drag, startPoint x: 1021, startPoint y: 432, endPoint x: 788, endPoint y: 445, distance: 233.4
click at [793, 445] on div "B CO-0725 Fund I, a series of Roll Up Vehicles, LP Copy" at bounding box center [1179, 425] width 770 height 72
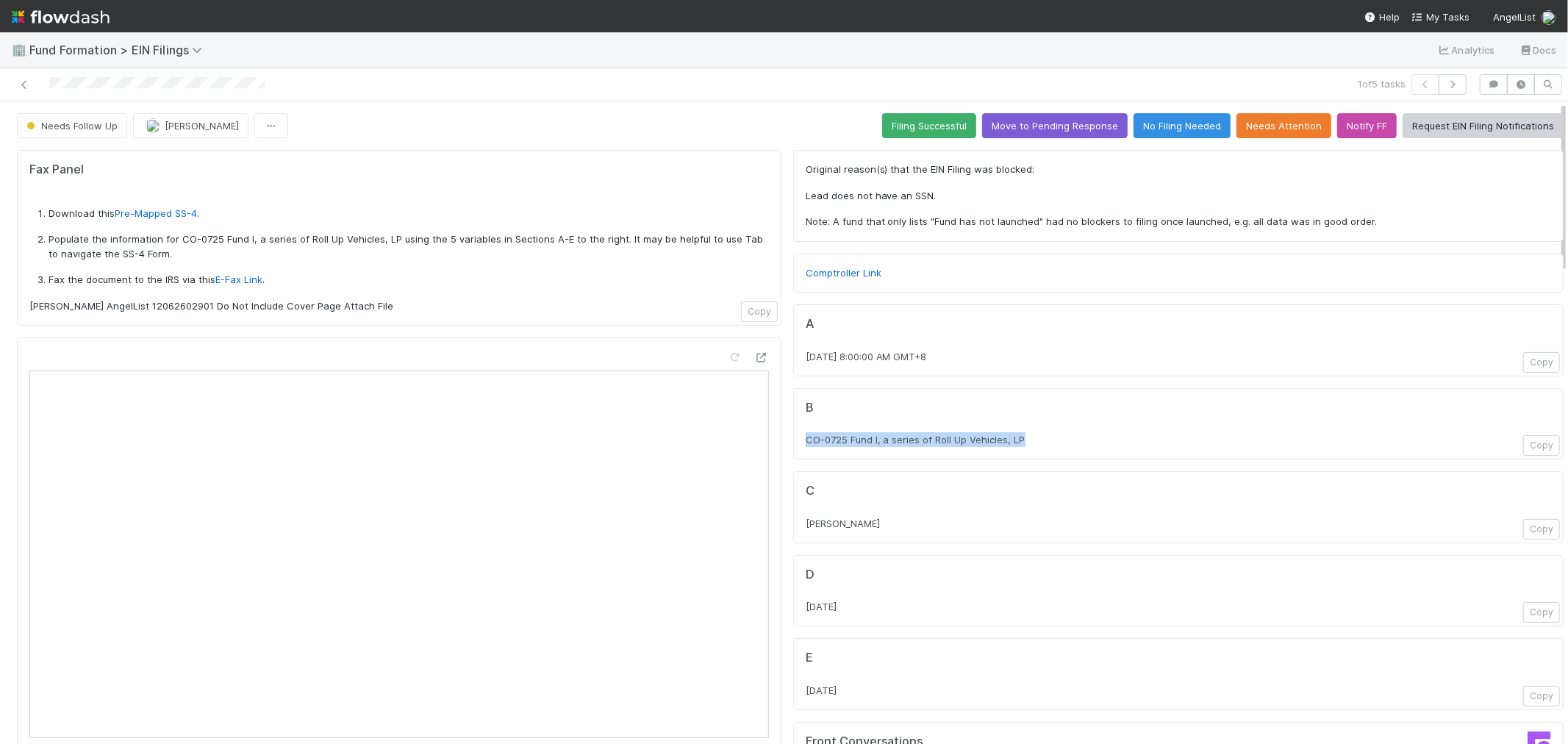
copy span "CO-0725 Fund I, a series of Roll Up Vehicles, LP"
drag, startPoint x: 858, startPoint y: 522, endPoint x: 796, endPoint y: 525, distance: 62.1
click at [806, 525] on div "[PERSON_NAME]" at bounding box center [1179, 523] width 746 height 15
copy span "[PERSON_NAME]"
click at [755, 351] on div at bounding box center [762, 357] width 15 height 15
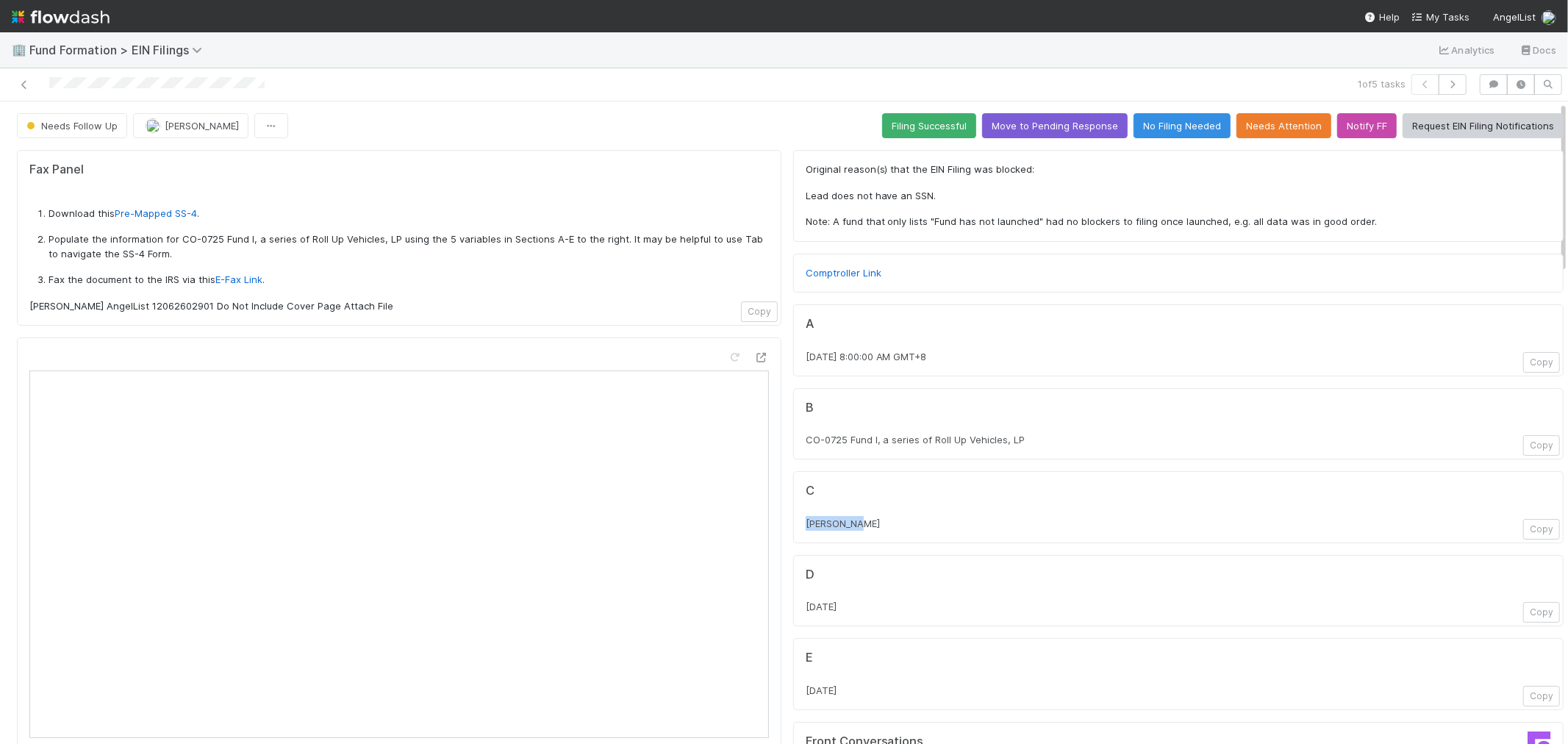
drag, startPoint x: 854, startPoint y: 693, endPoint x: 788, endPoint y: 693, distance: 66.0
click at [793, 693] on div "E [DATE] Copy" at bounding box center [1179, 674] width 770 height 72
copy span "[DATE]"
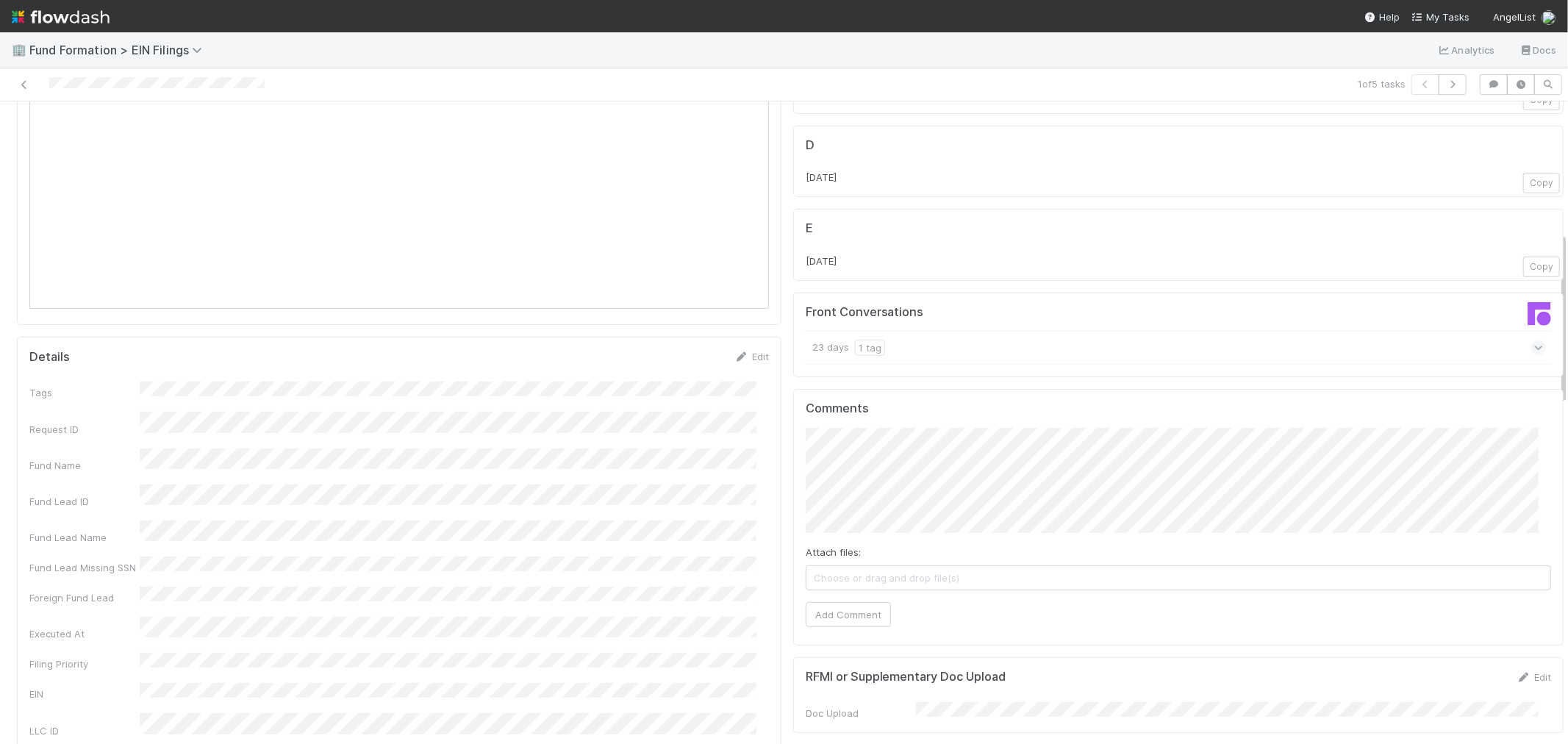
scroll to position [571, 0]
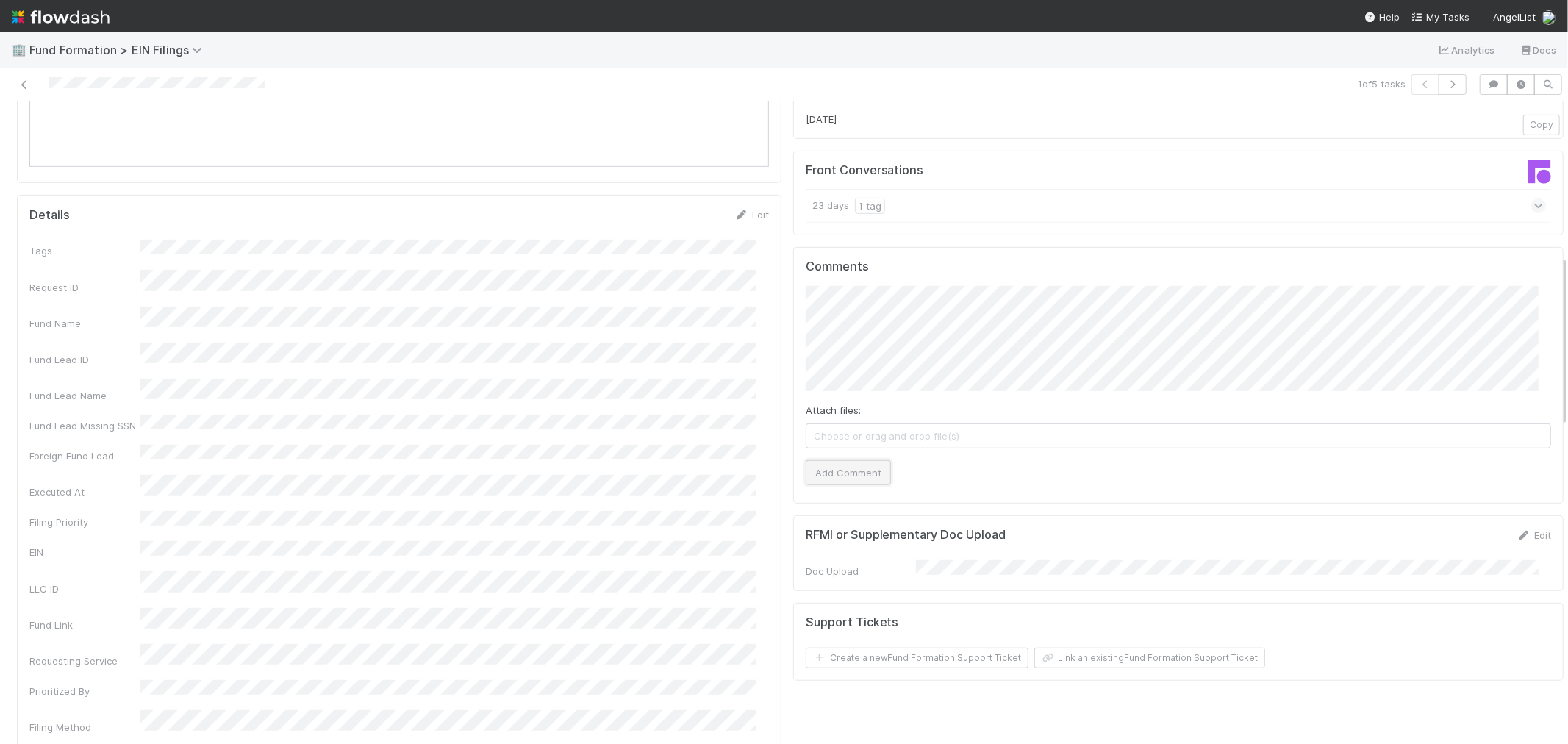
click at [838, 474] on button "Add Comment" at bounding box center [849, 472] width 86 height 25
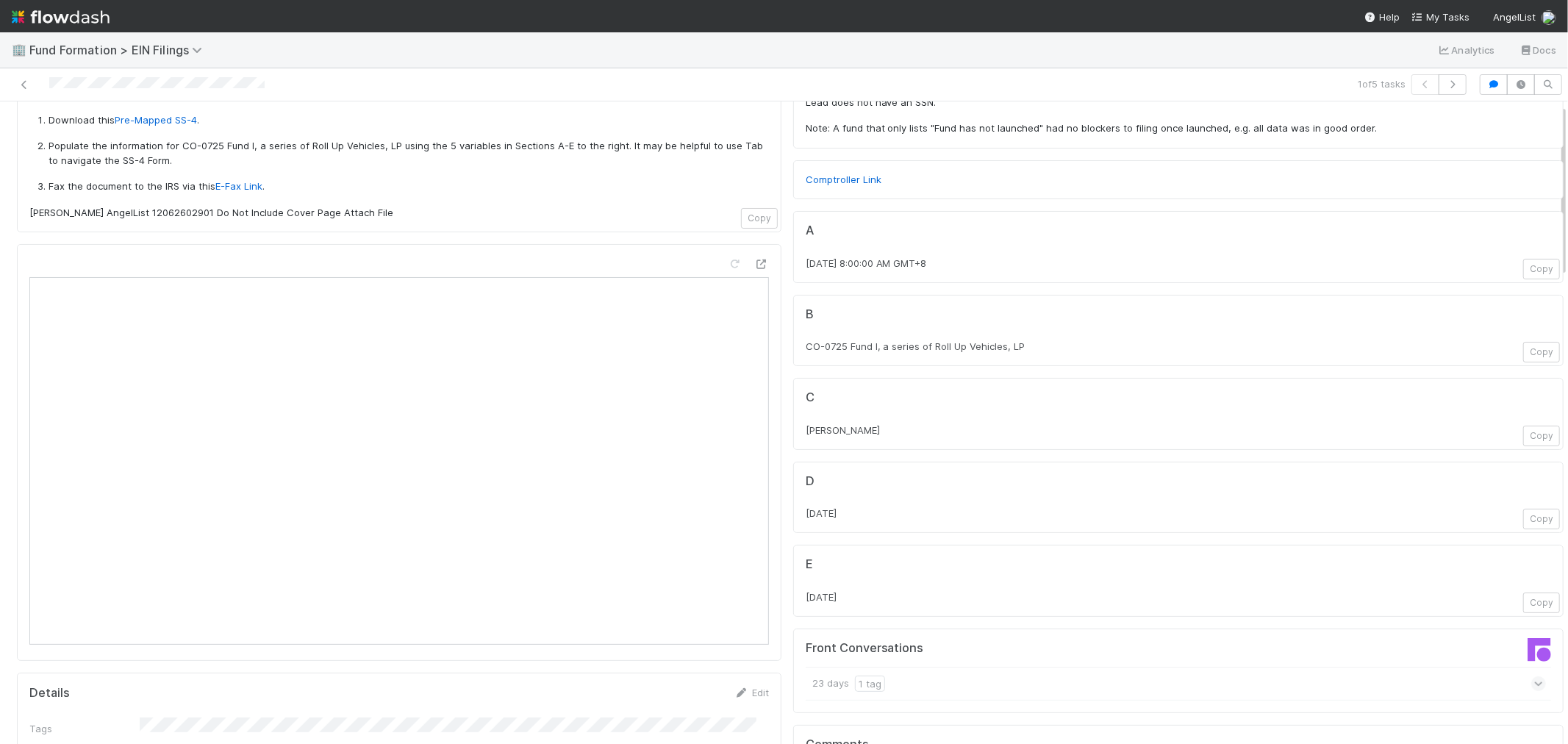
scroll to position [0, 0]
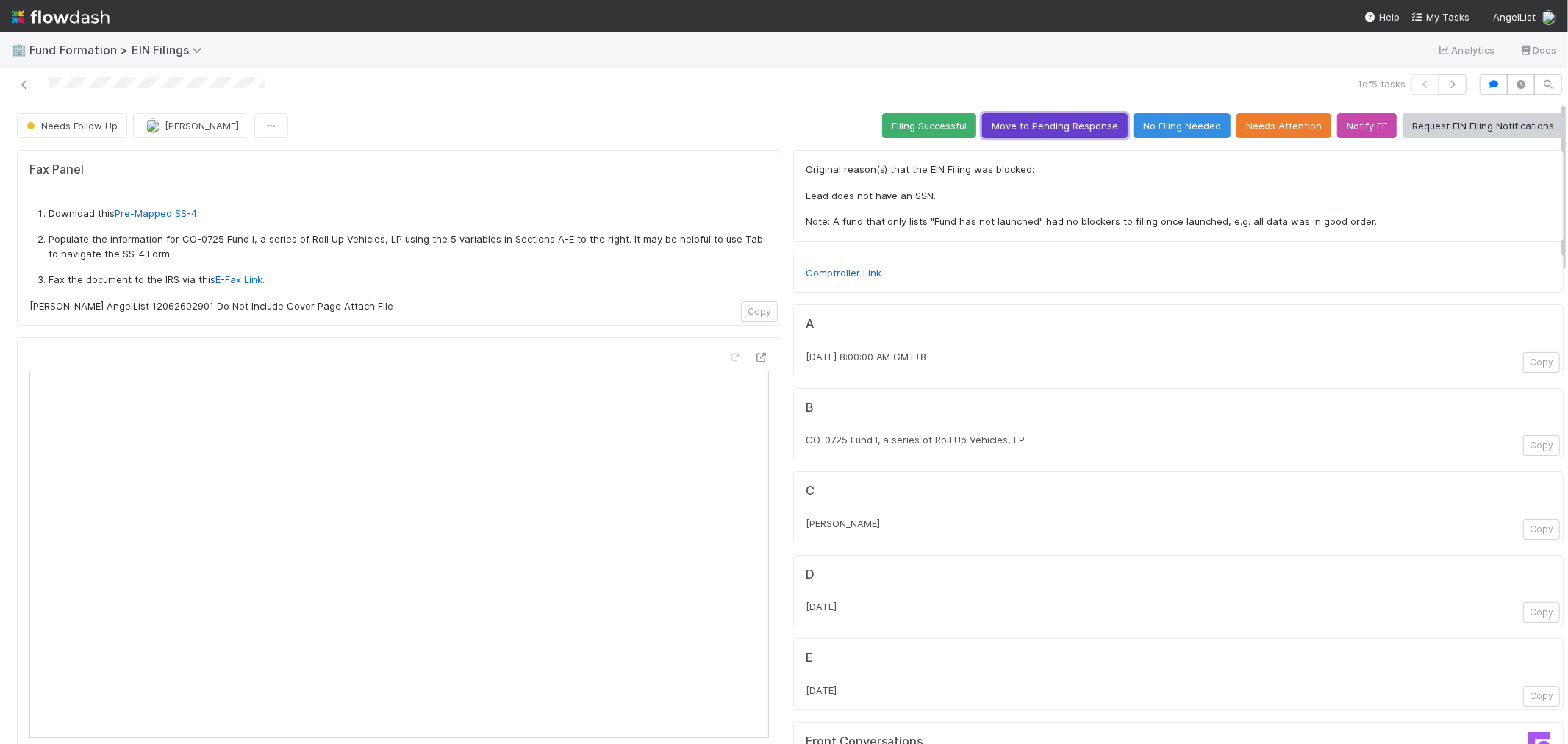
click at [1006, 123] on button "Move to Pending Response" at bounding box center [1054, 126] width 146 height 25
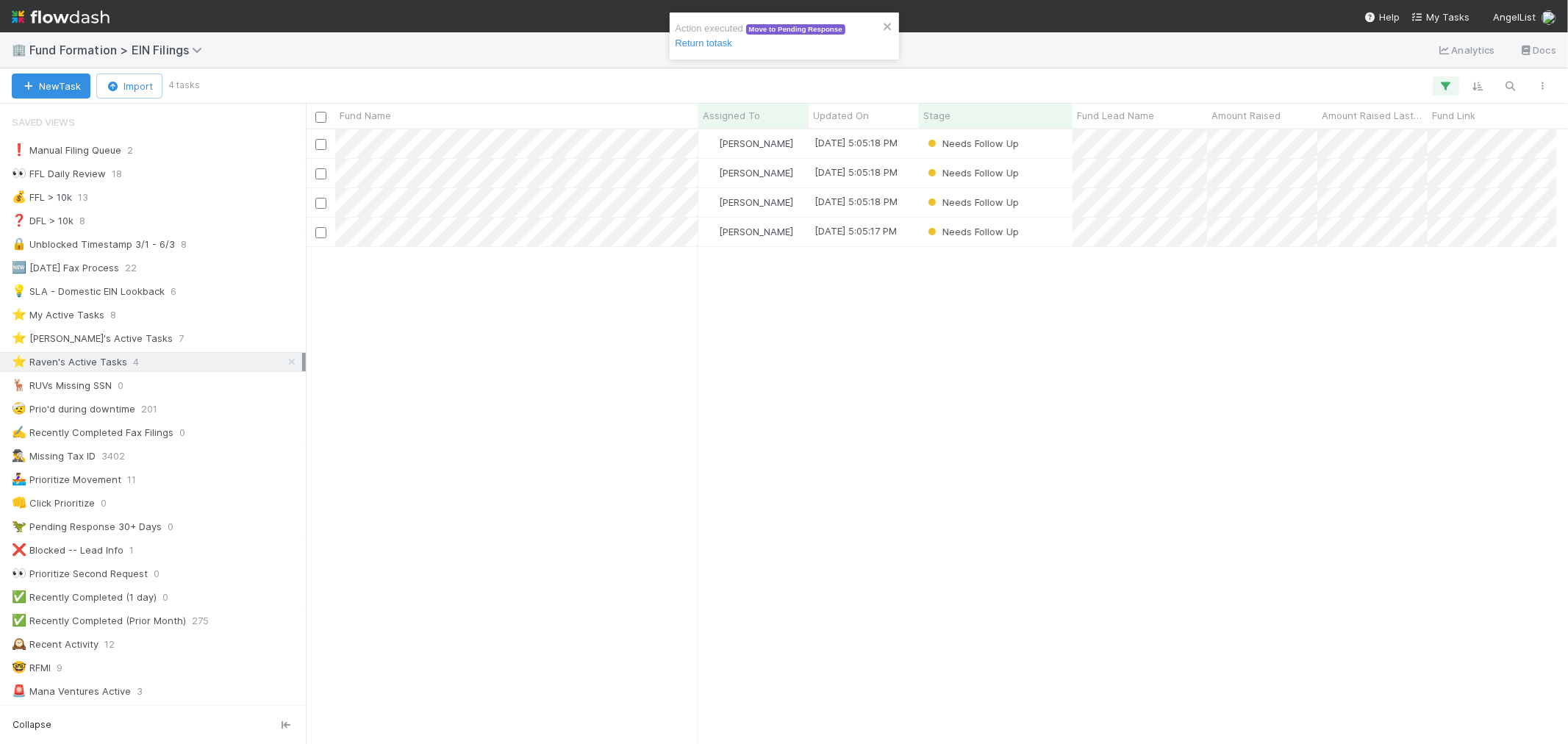
scroll to position [12, 12]
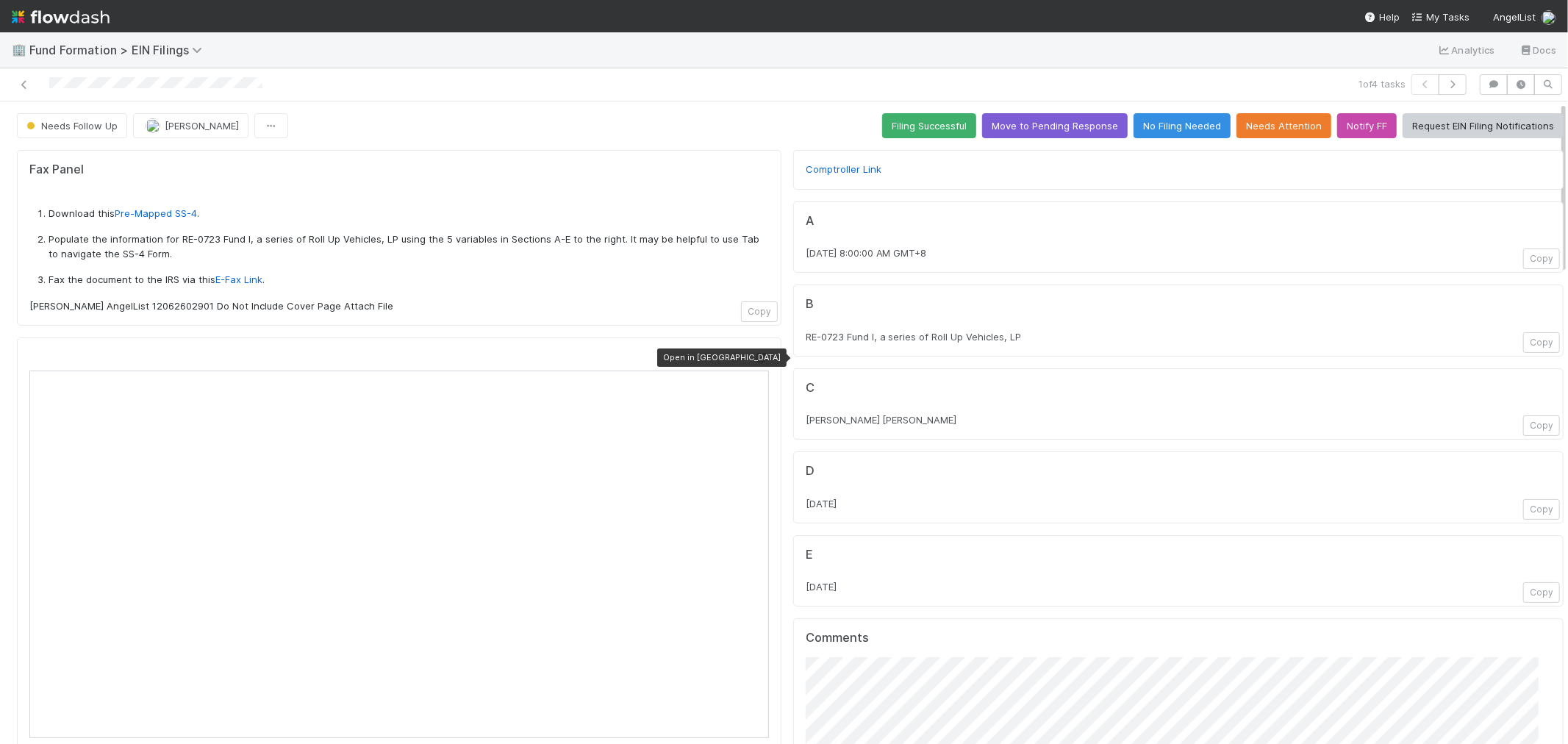
click at [755, 360] on icon at bounding box center [762, 358] width 15 height 10
drag, startPoint x: 789, startPoint y: 246, endPoint x: 840, endPoint y: 250, distance: 51.2
click at [840, 250] on div "A [DATE] 8:00:00 AM GMT+8 Copy" at bounding box center [1179, 238] width 770 height 72
copy span "[DATE]"
drag, startPoint x: 1008, startPoint y: 342, endPoint x: 793, endPoint y: 349, distance: 215.1
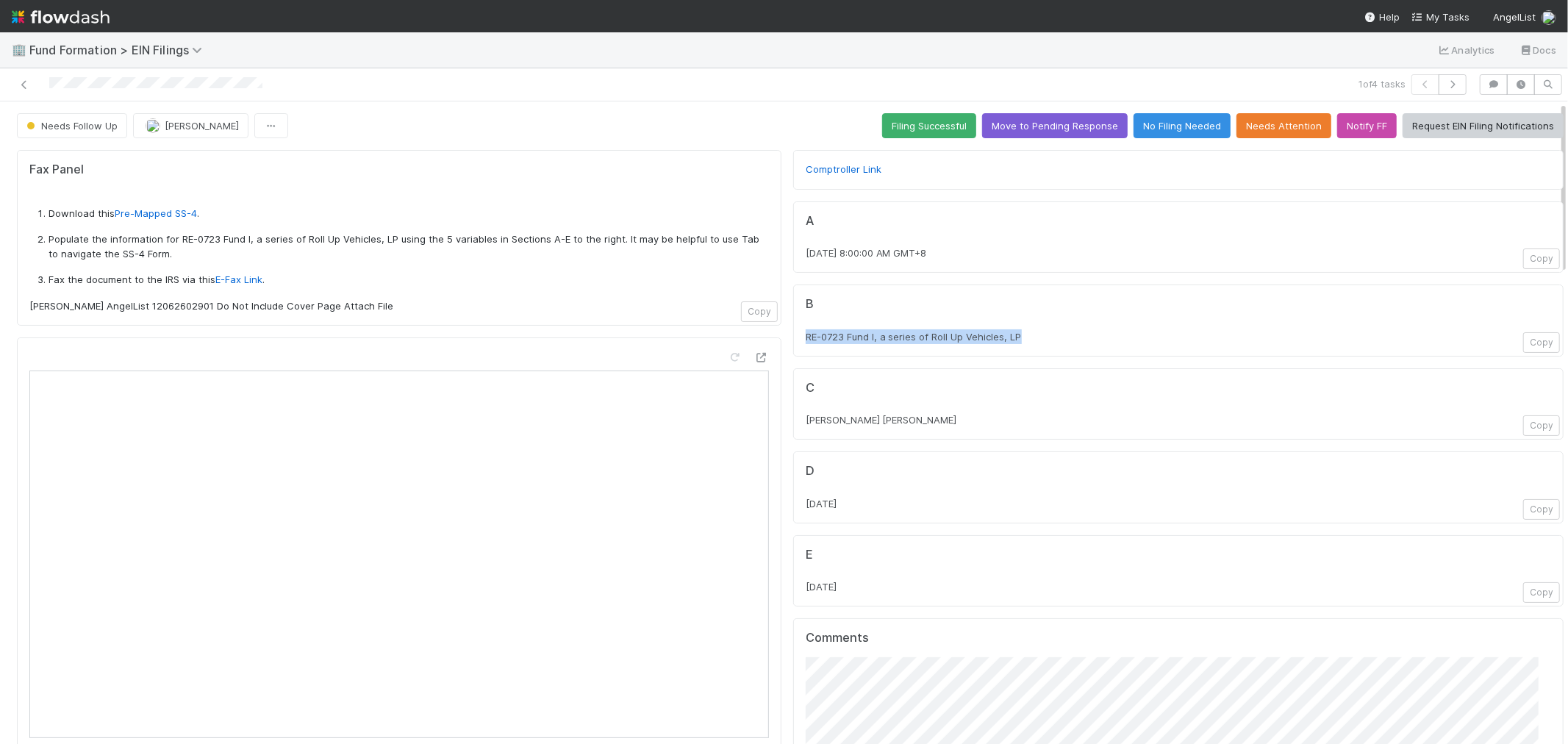
click at [793, 349] on div "B RE-0723 Fund I, a series of Roll Up Vehicles, LP Copy" at bounding box center [1179, 321] width 770 height 72
copy span "RE-0723 Fund I, a series of Roll Up Vehicles, LP"
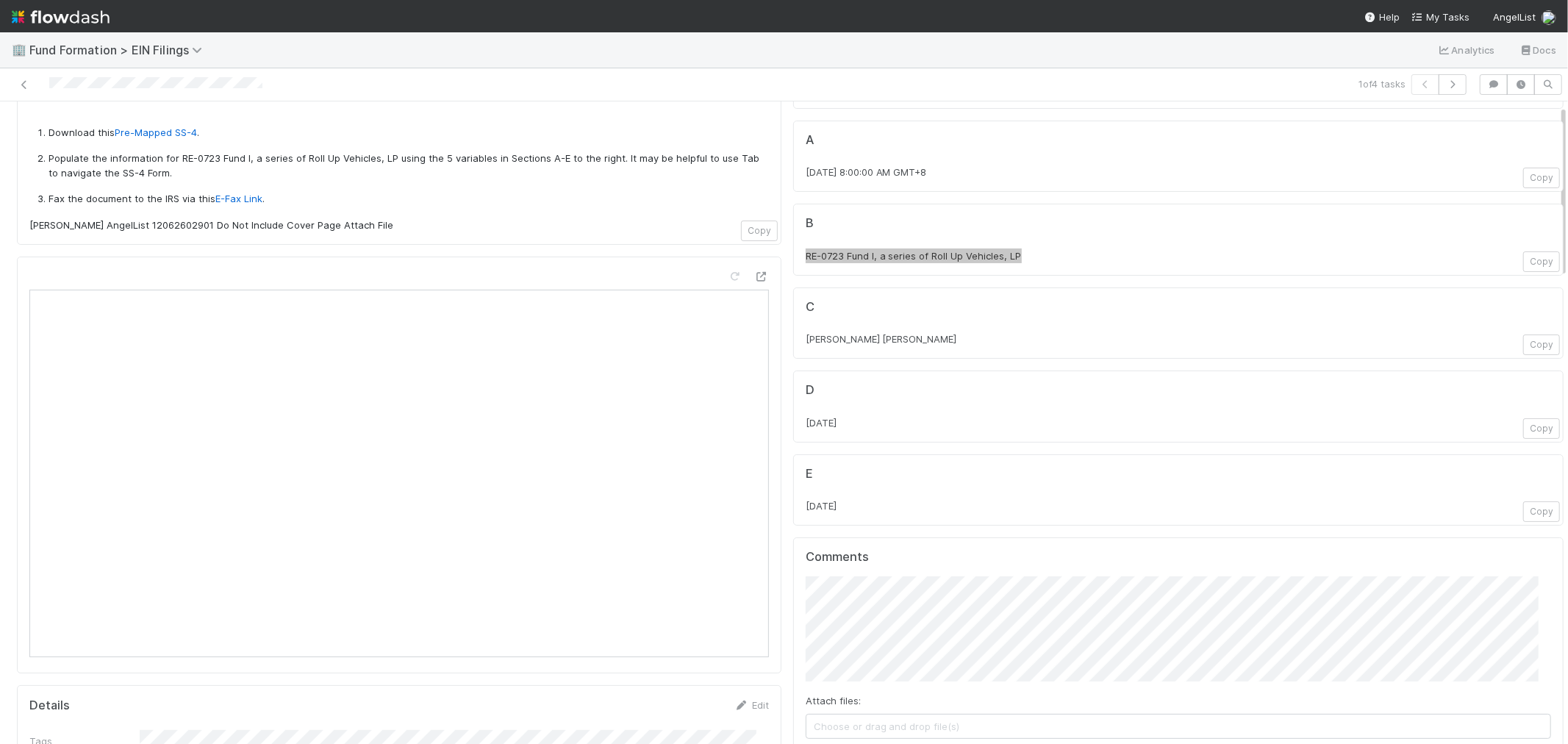
scroll to position [244, 0]
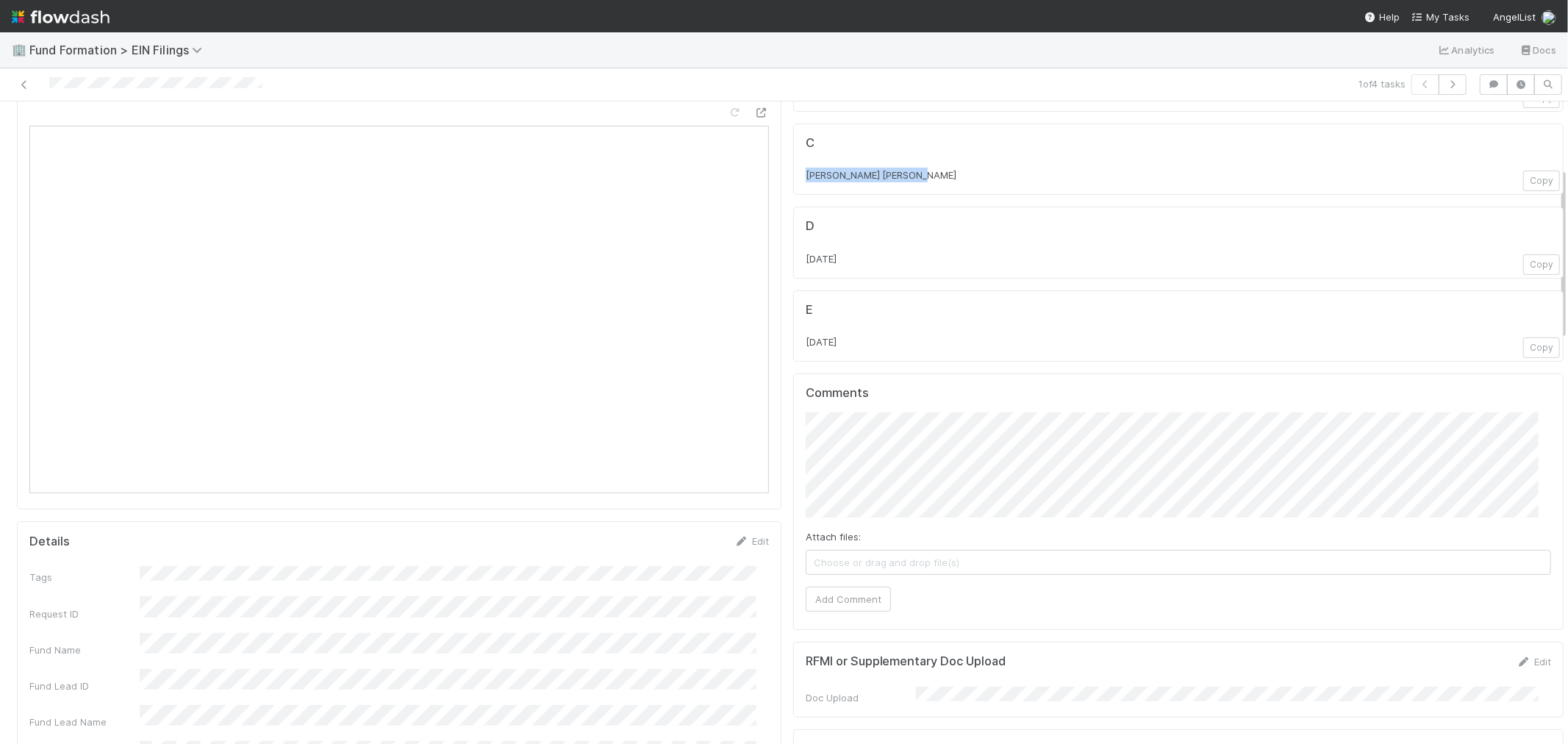
drag, startPoint x: 910, startPoint y: 179, endPoint x: 790, endPoint y: 184, distance: 120.1
click at [793, 184] on div "C [PERSON_NAME] [PERSON_NAME] Copy" at bounding box center [1179, 160] width 770 height 72
copy span "[PERSON_NAME] [PERSON_NAME]"
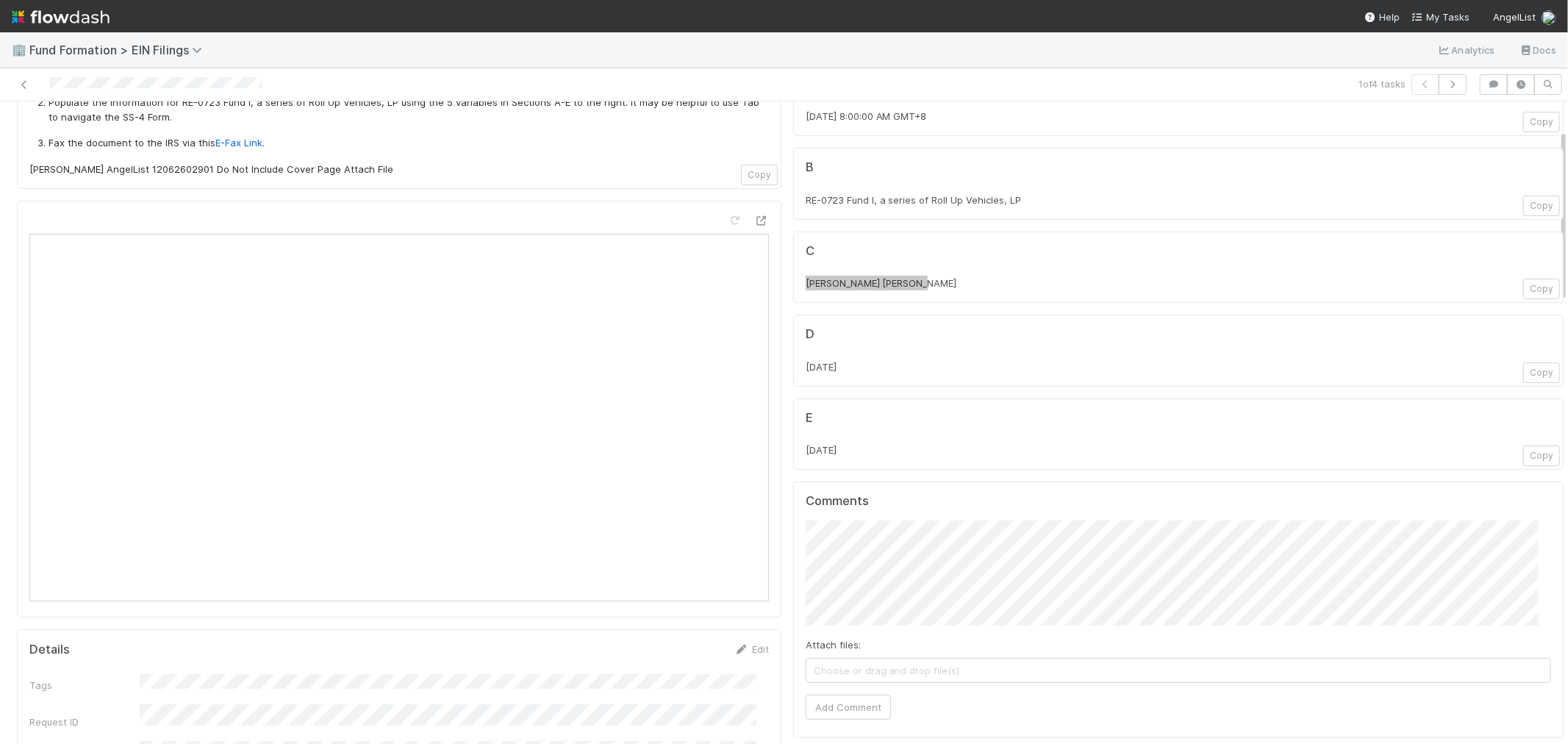
scroll to position [0, 0]
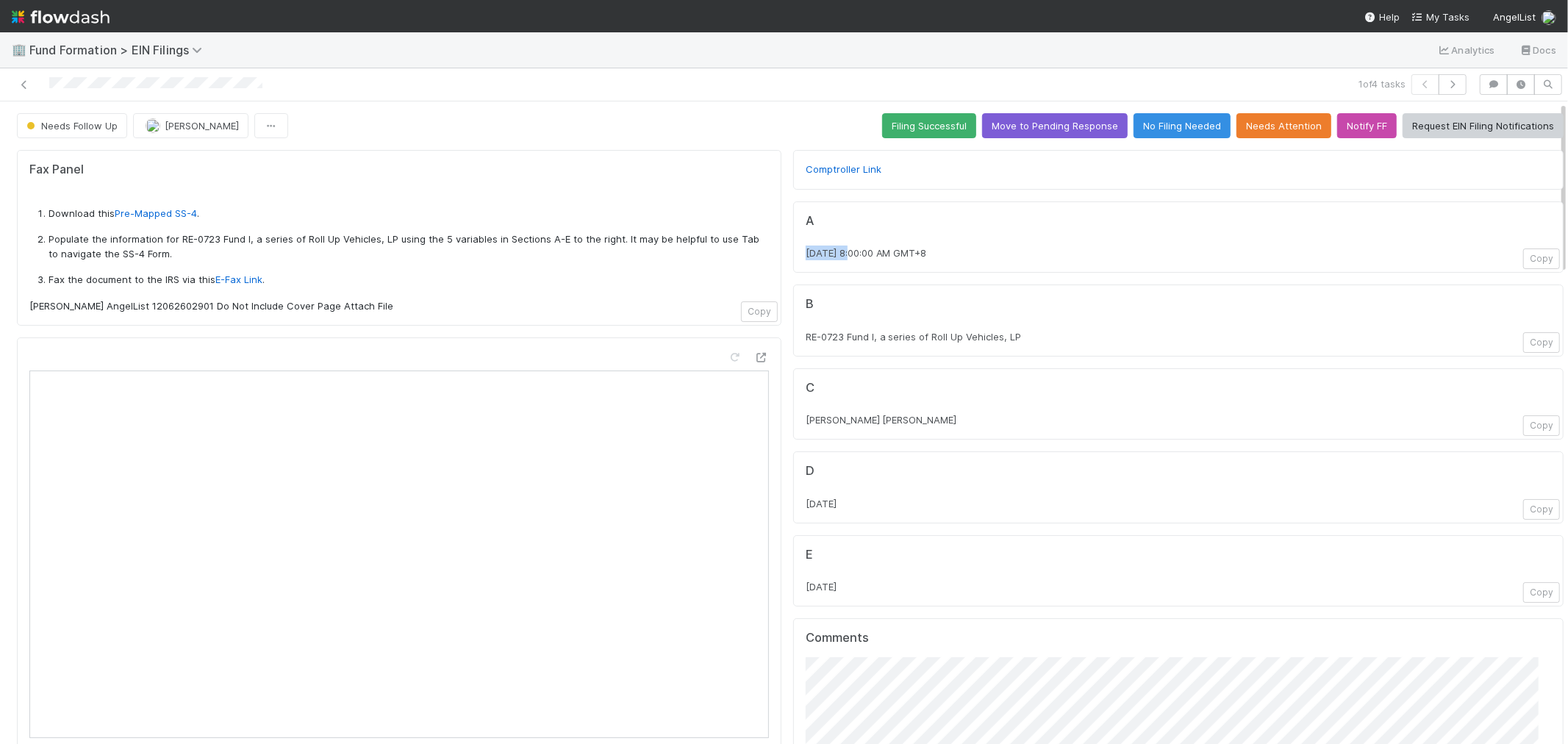
drag, startPoint x: 790, startPoint y: 256, endPoint x: 840, endPoint y: 251, distance: 50.2
click at [840, 251] on div "A [DATE] 8:00:00 AM GMT+8 Copy" at bounding box center [1179, 238] width 770 height 72
copy span "[DATE]"
drag, startPoint x: 872, startPoint y: 601, endPoint x: 793, endPoint y: 598, distance: 79.1
click at [793, 598] on div "E [DATE] Copy" at bounding box center [1179, 571] width 770 height 72
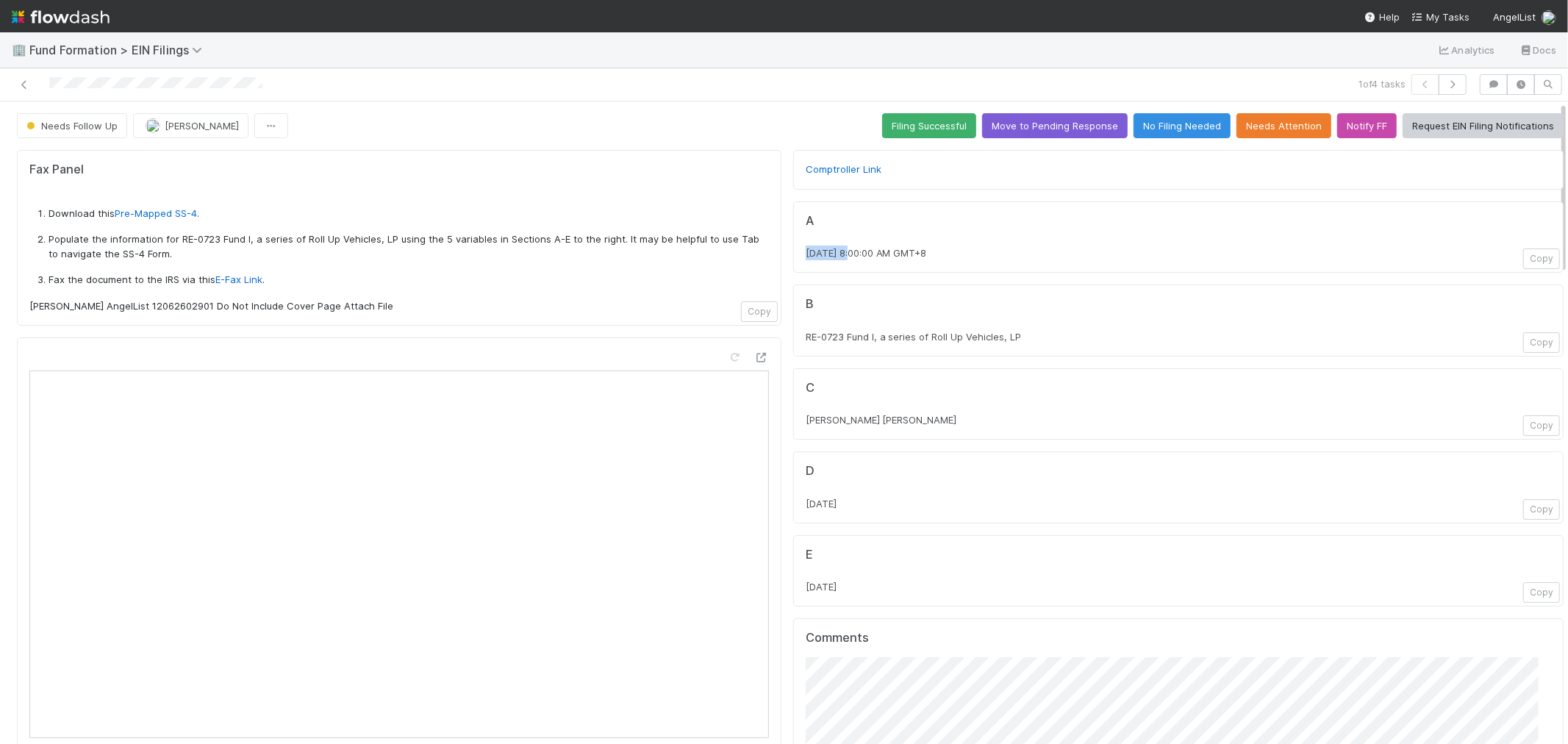
copy span "[DATE]"
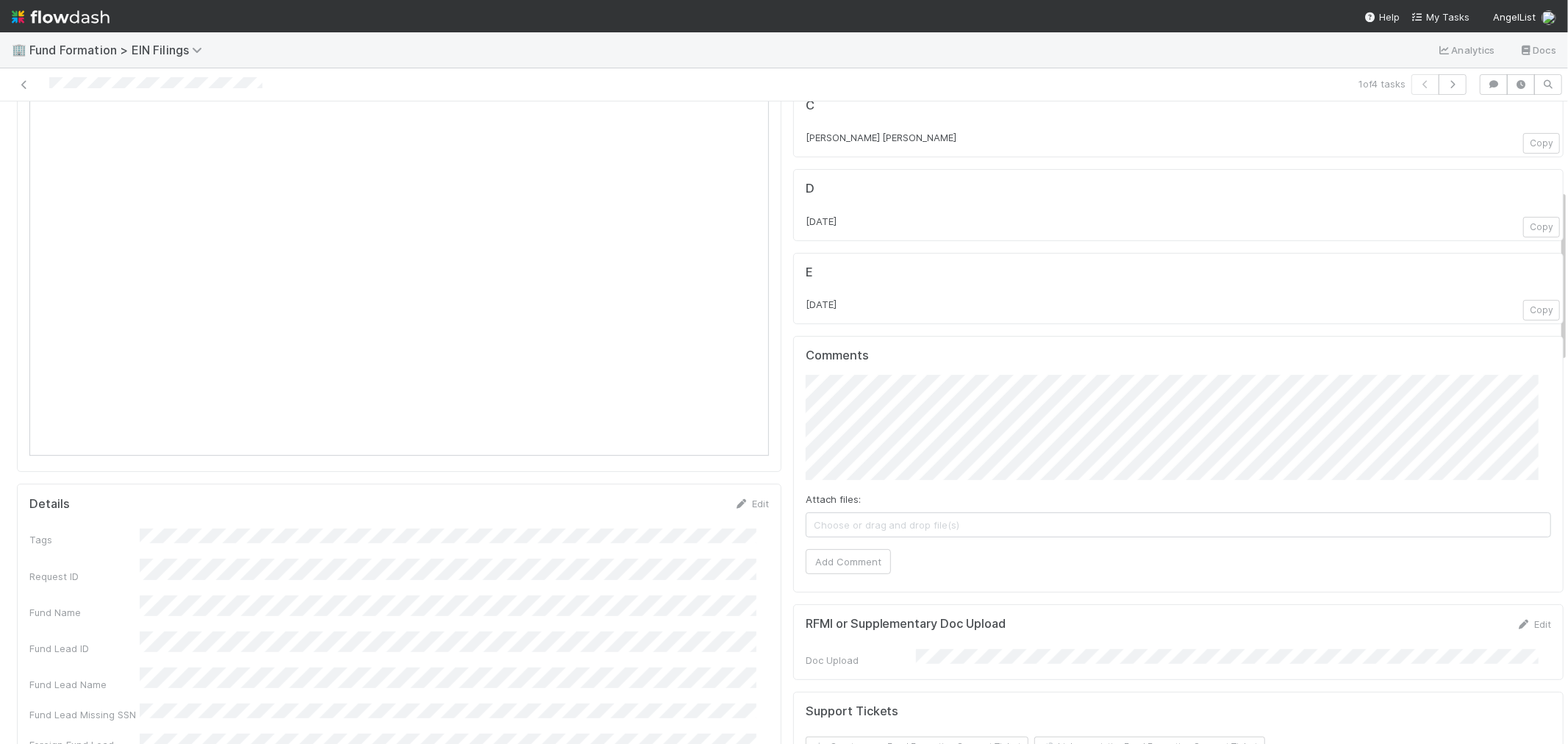
scroll to position [327, 0]
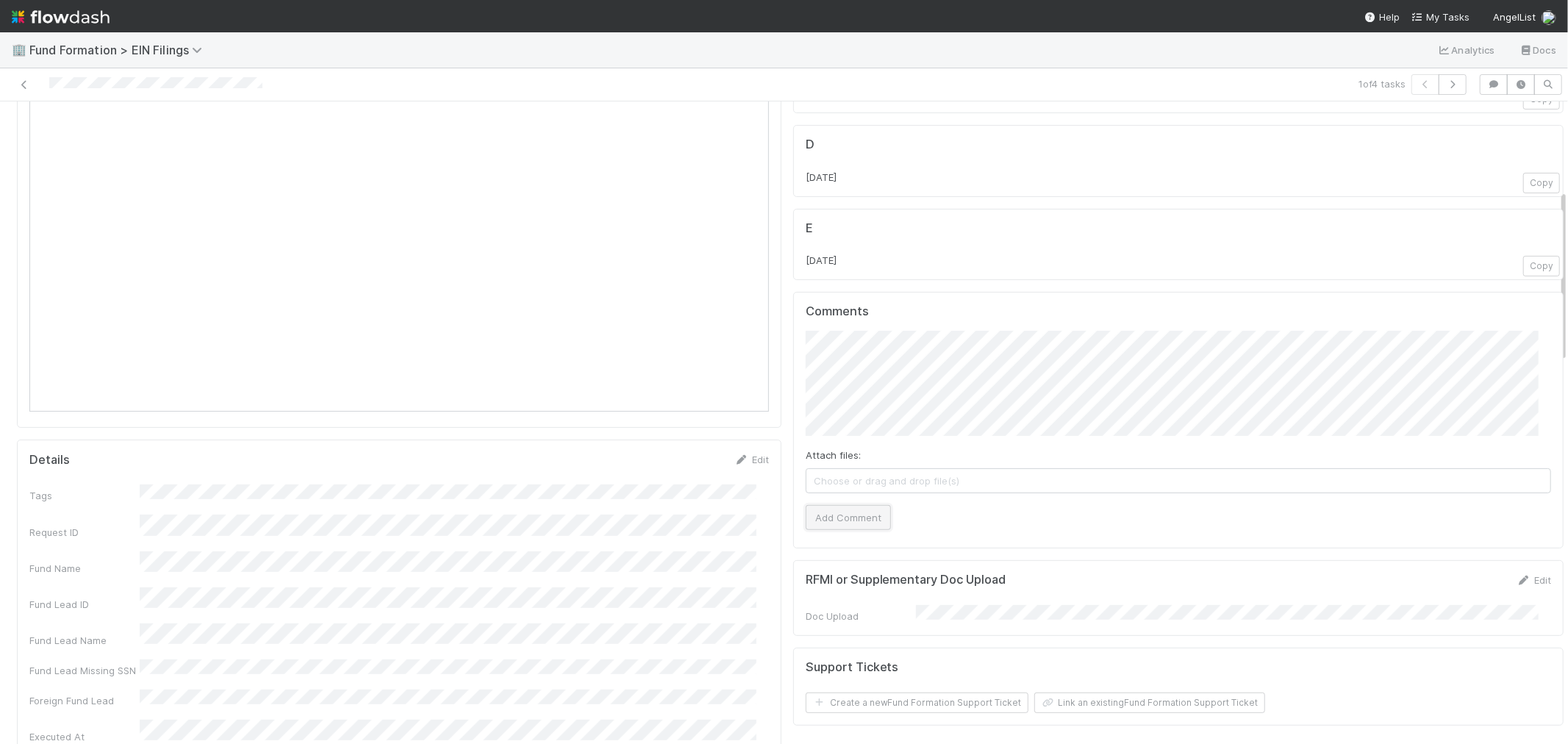
click at [835, 517] on button "Add Comment" at bounding box center [849, 518] width 86 height 25
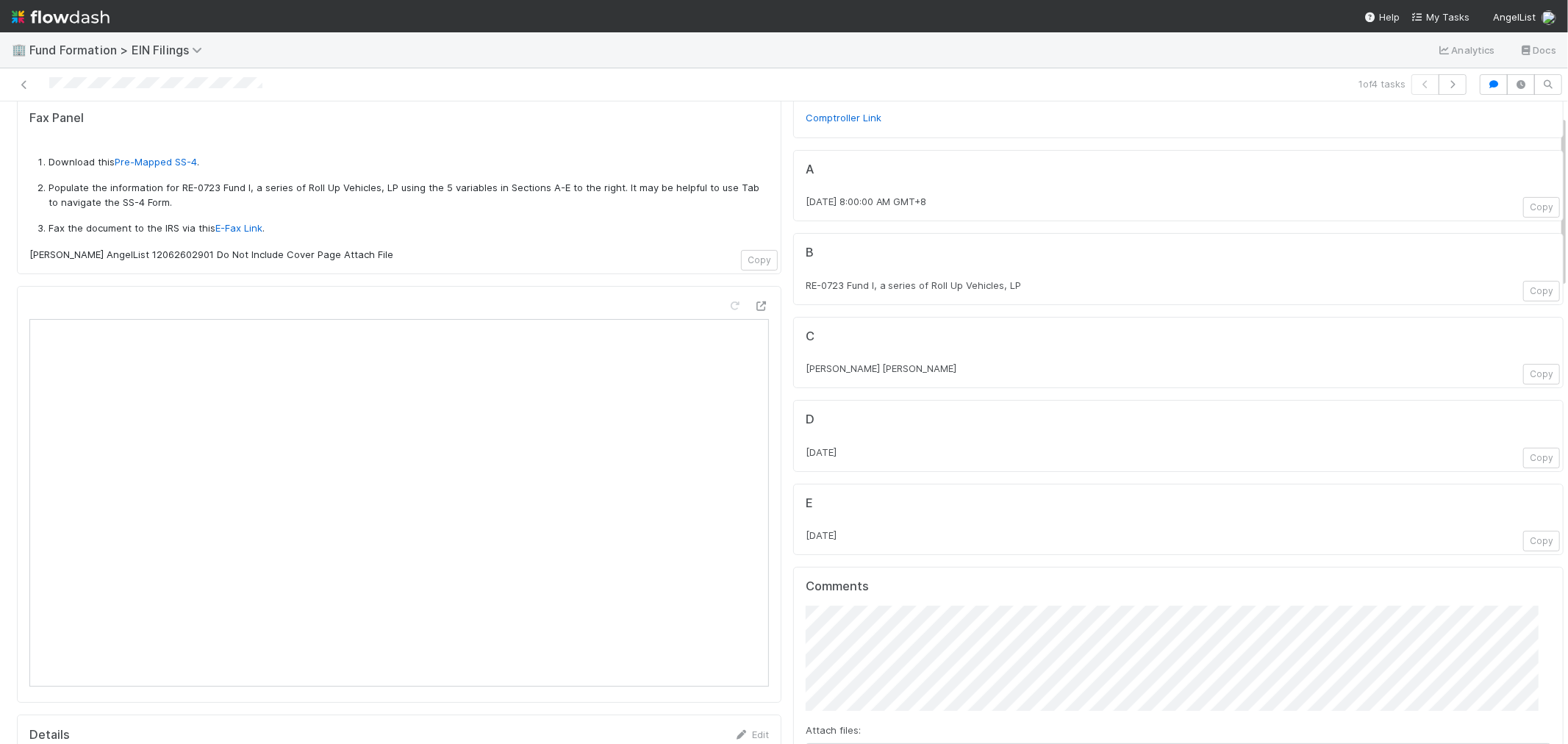
scroll to position [0, 0]
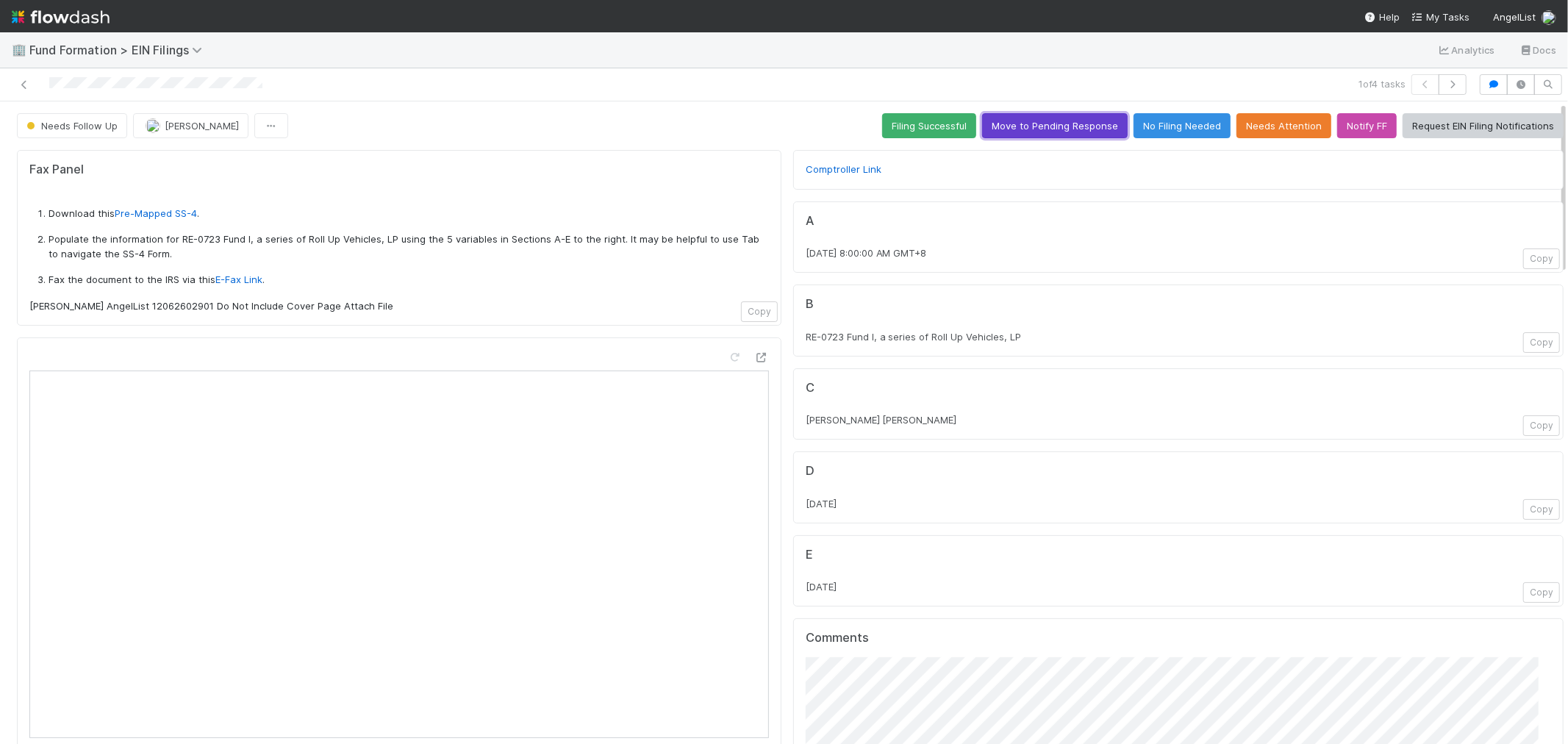
click at [1001, 119] on button "Move to Pending Response" at bounding box center [1054, 126] width 146 height 25
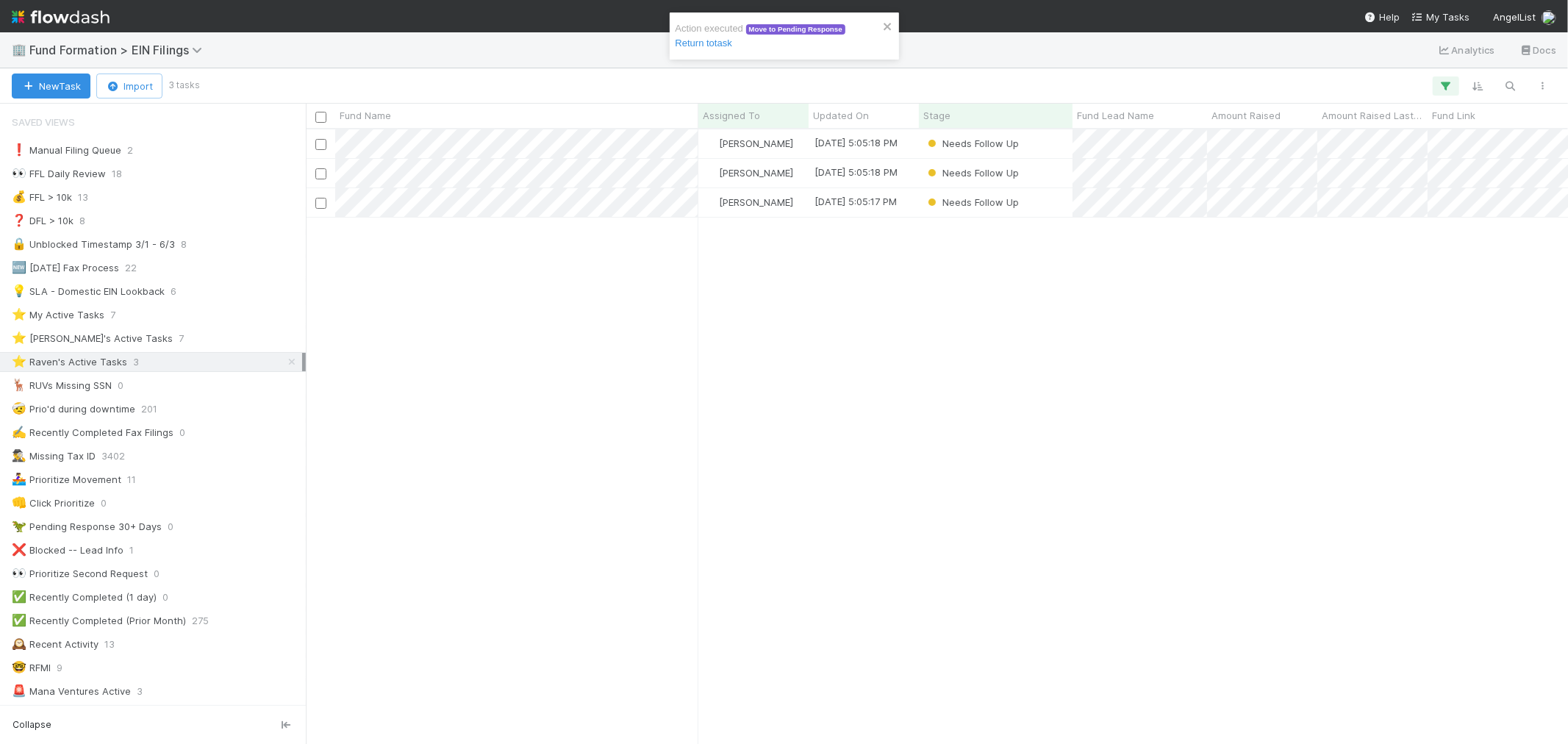
scroll to position [12, 12]
drag, startPoint x: 686, startPoint y: 42, endPoint x: 686, endPoint y: 59, distance: 17.0
click at [686, 42] on link "Return to task" at bounding box center [704, 43] width 57 height 11
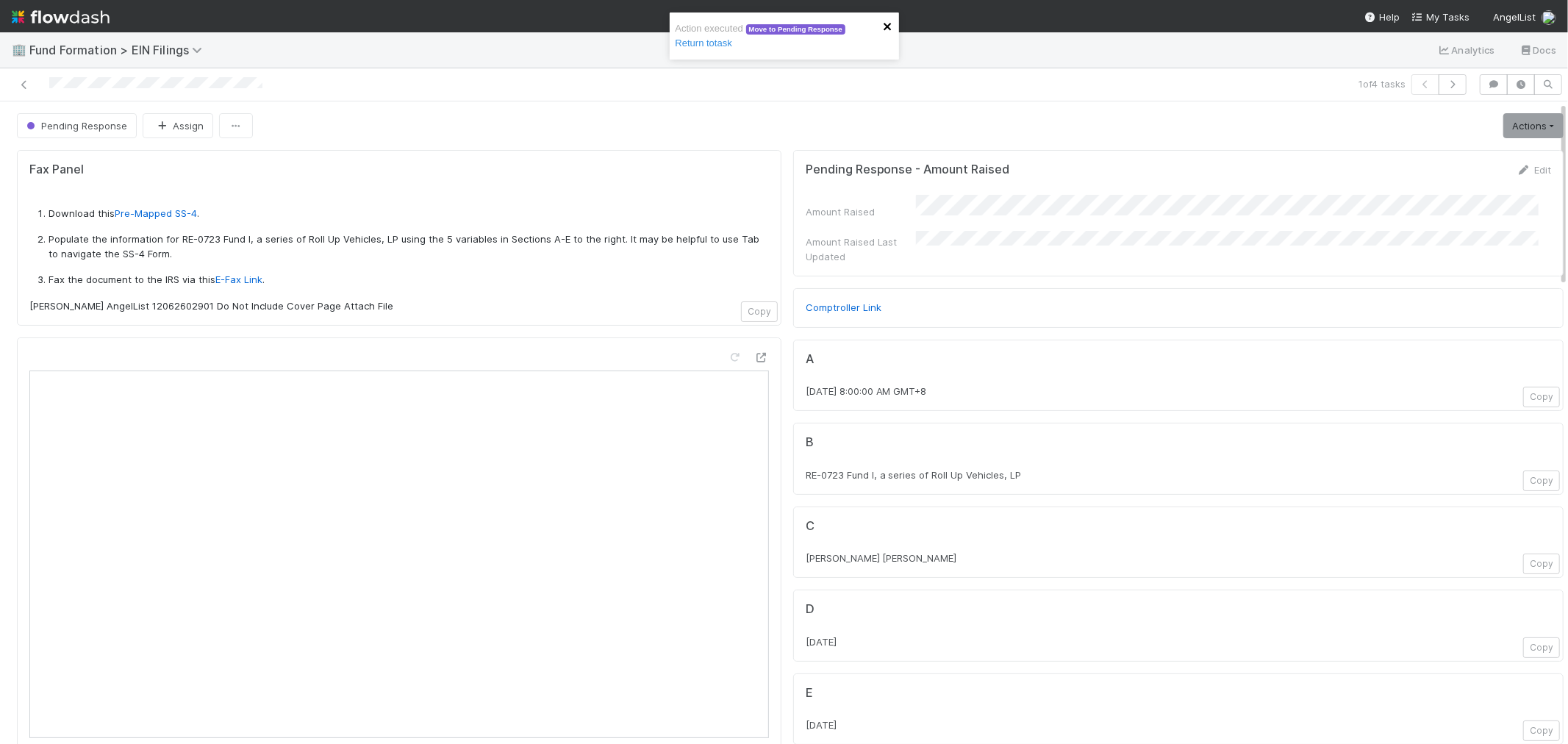
drag, startPoint x: 890, startPoint y: 23, endPoint x: 914, endPoint y: 86, distance: 67.4
click at [888, 23] on icon "close" at bounding box center [888, 26] width 11 height 12
click at [1443, 89] on button "button" at bounding box center [1453, 84] width 28 height 21
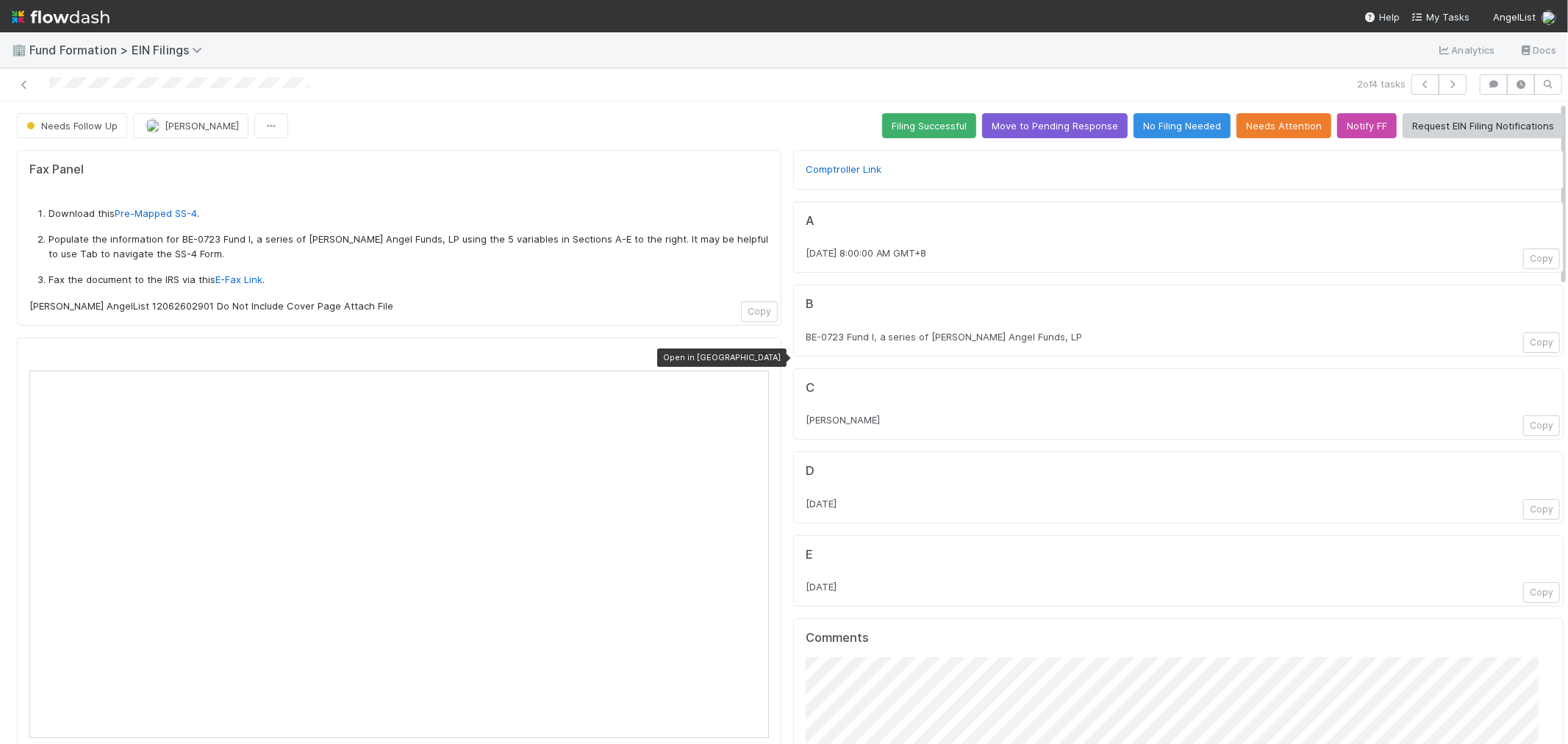
click at [755, 357] on icon at bounding box center [762, 358] width 15 height 10
drag, startPoint x: 789, startPoint y: 338, endPoint x: 863, endPoint y: 333, distance: 74.2
click at [863, 333] on div "B BE-0723 Fund I, a series of [PERSON_NAME] Angel Funds, LP Copy" at bounding box center [1179, 321] width 770 height 72
copy span "BE-0723 Fund I"
drag, startPoint x: 788, startPoint y: 253, endPoint x: 839, endPoint y: 254, distance: 51.0
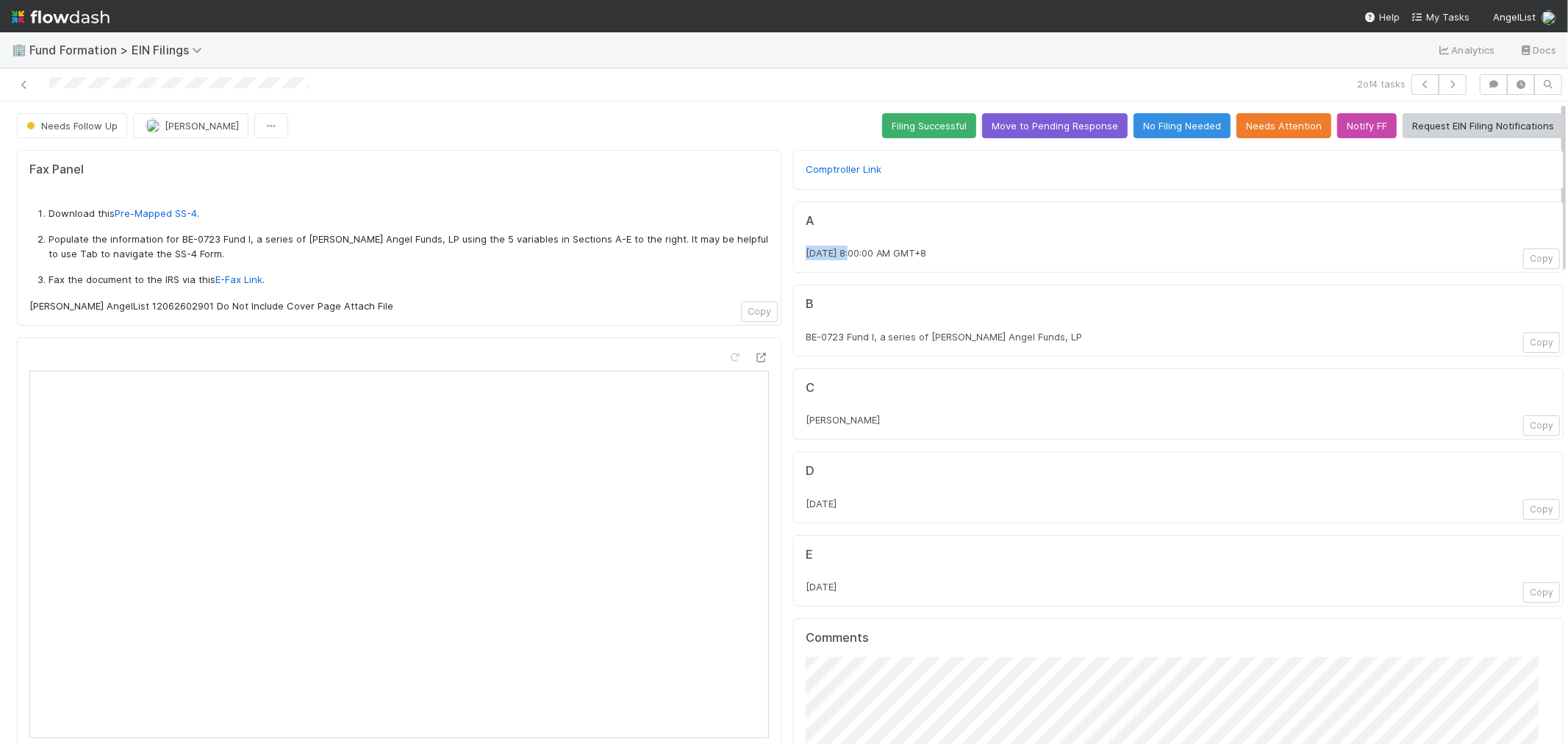
click at [839, 254] on div "A [DATE] 8:00:00 AM GMT+8 Copy" at bounding box center [1179, 238] width 770 height 72
drag, startPoint x: 1091, startPoint y: 341, endPoint x: 788, endPoint y: 340, distance: 303.0
click at [793, 340] on div "B BE-0723 Fund I, a series of [PERSON_NAME] Angel Funds, LP Copy" at bounding box center [1179, 321] width 770 height 72
drag, startPoint x: 891, startPoint y: 416, endPoint x: 791, endPoint y: 438, distance: 102.4
click at [793, 438] on div "C [PERSON_NAME]" at bounding box center [1179, 405] width 770 height 72
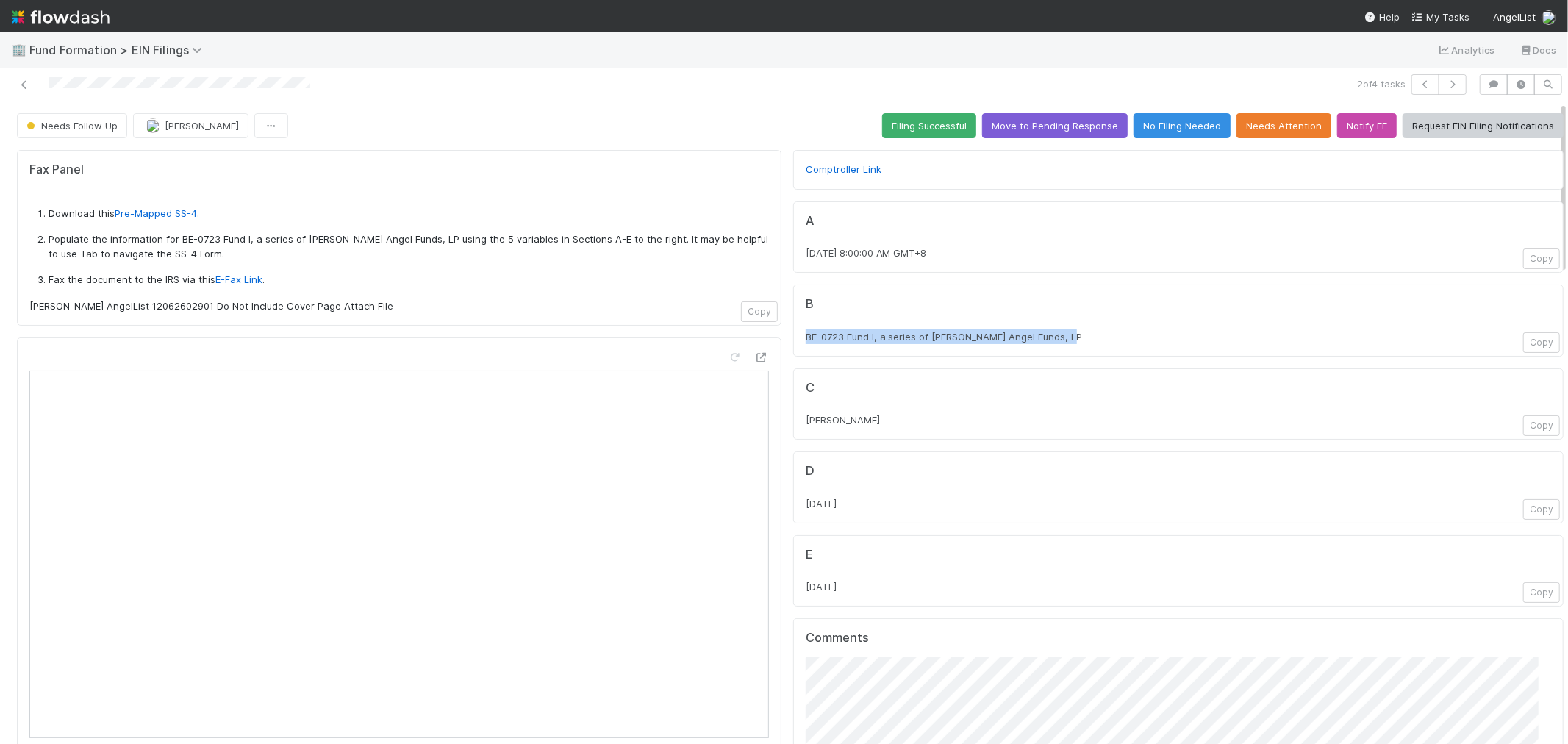
drag, startPoint x: 872, startPoint y: 589, endPoint x: 795, endPoint y: 598, distance: 77.5
click at [795, 598] on div "E [DATE] Copy" at bounding box center [1179, 571] width 770 height 72
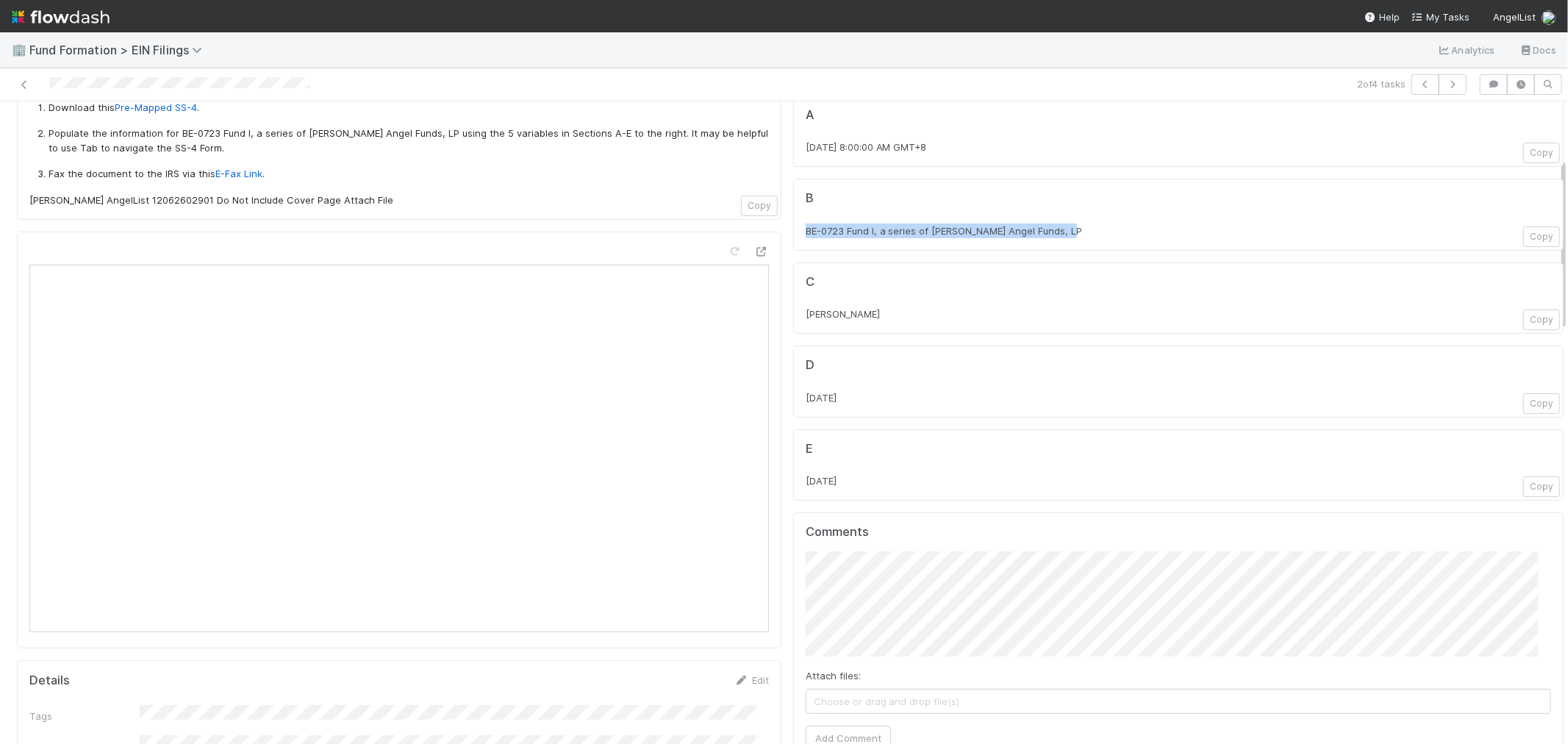
scroll to position [244, 0]
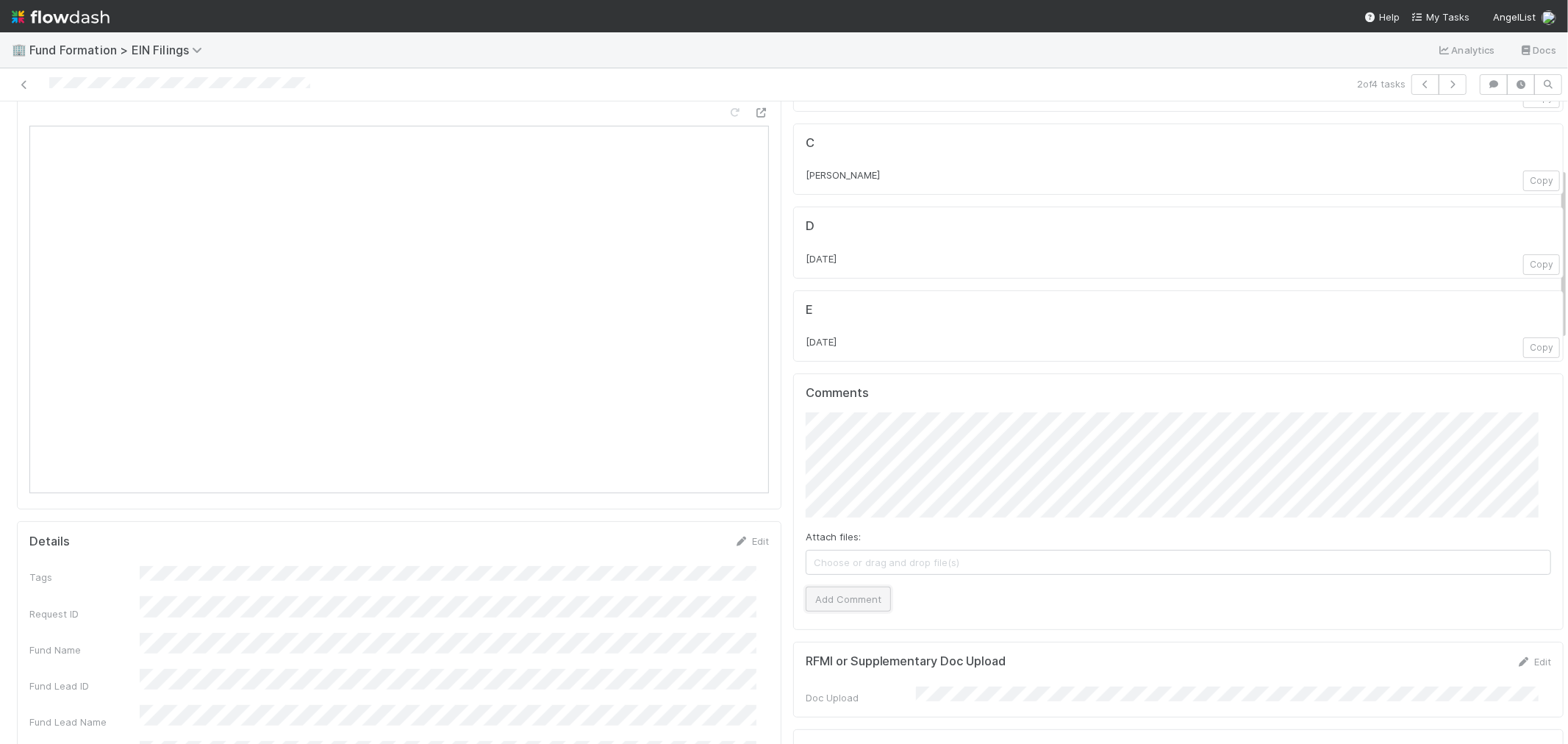
click at [839, 596] on button "Add Comment" at bounding box center [849, 599] width 86 height 25
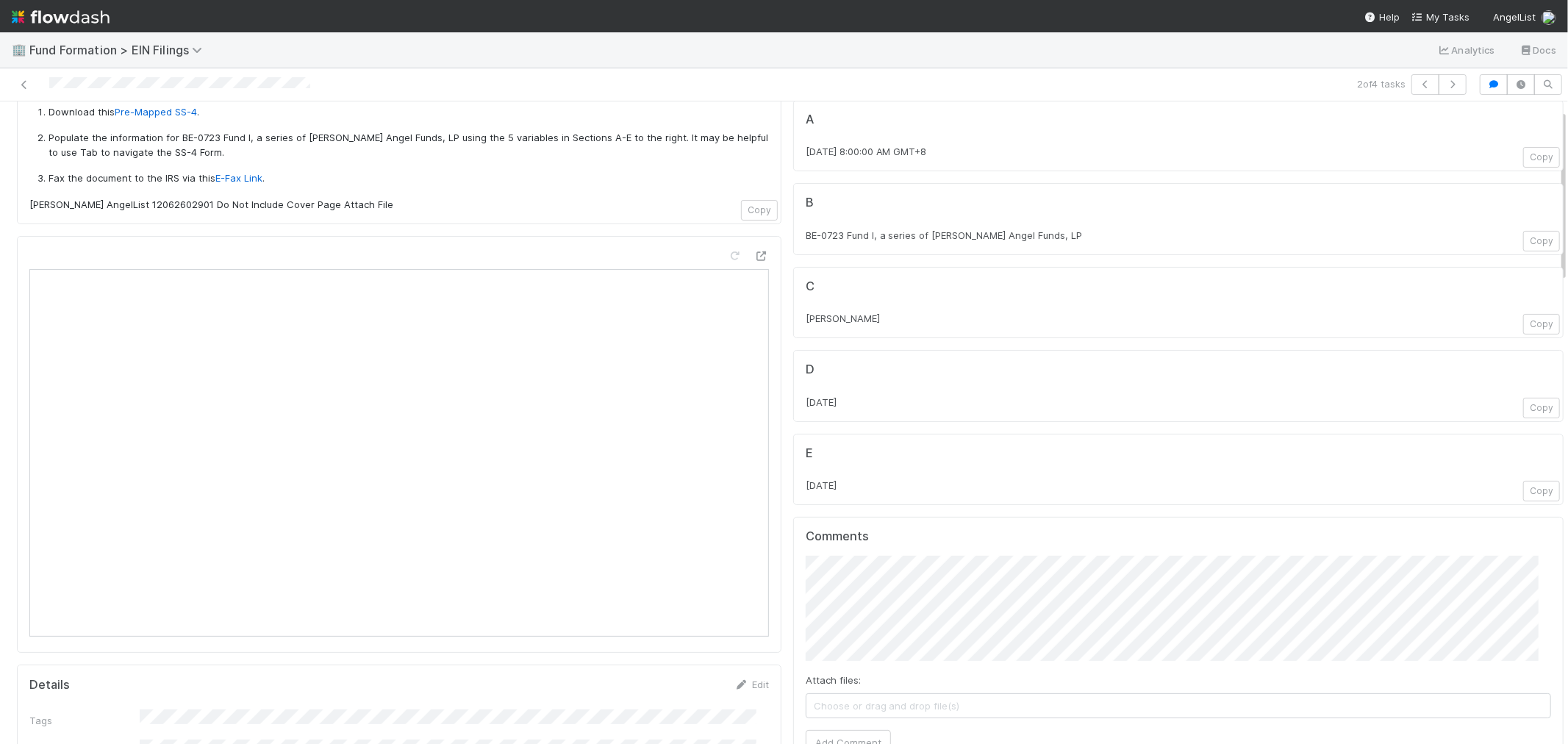
scroll to position [0, 0]
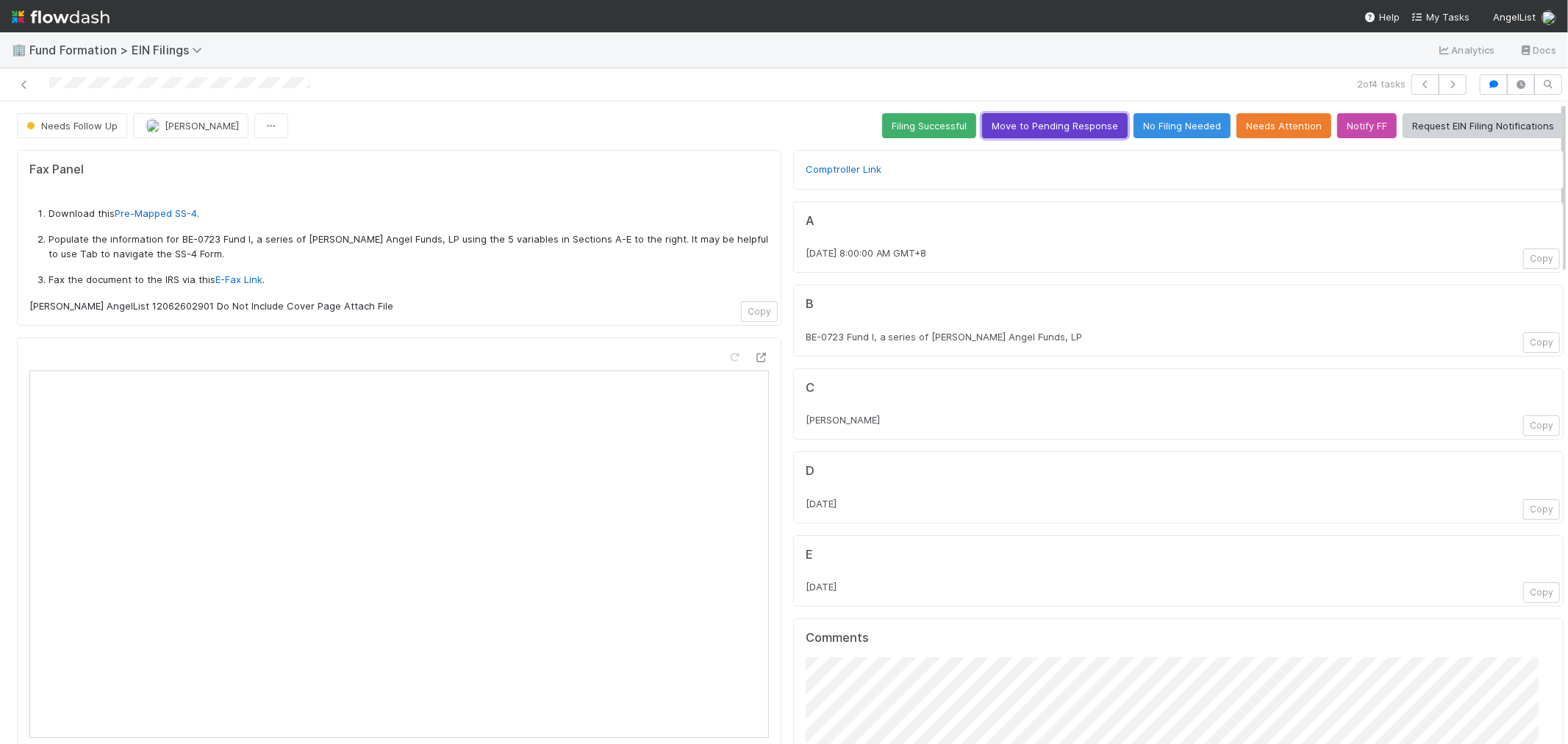
click at [1060, 129] on button "Move to Pending Response" at bounding box center [1054, 126] width 146 height 25
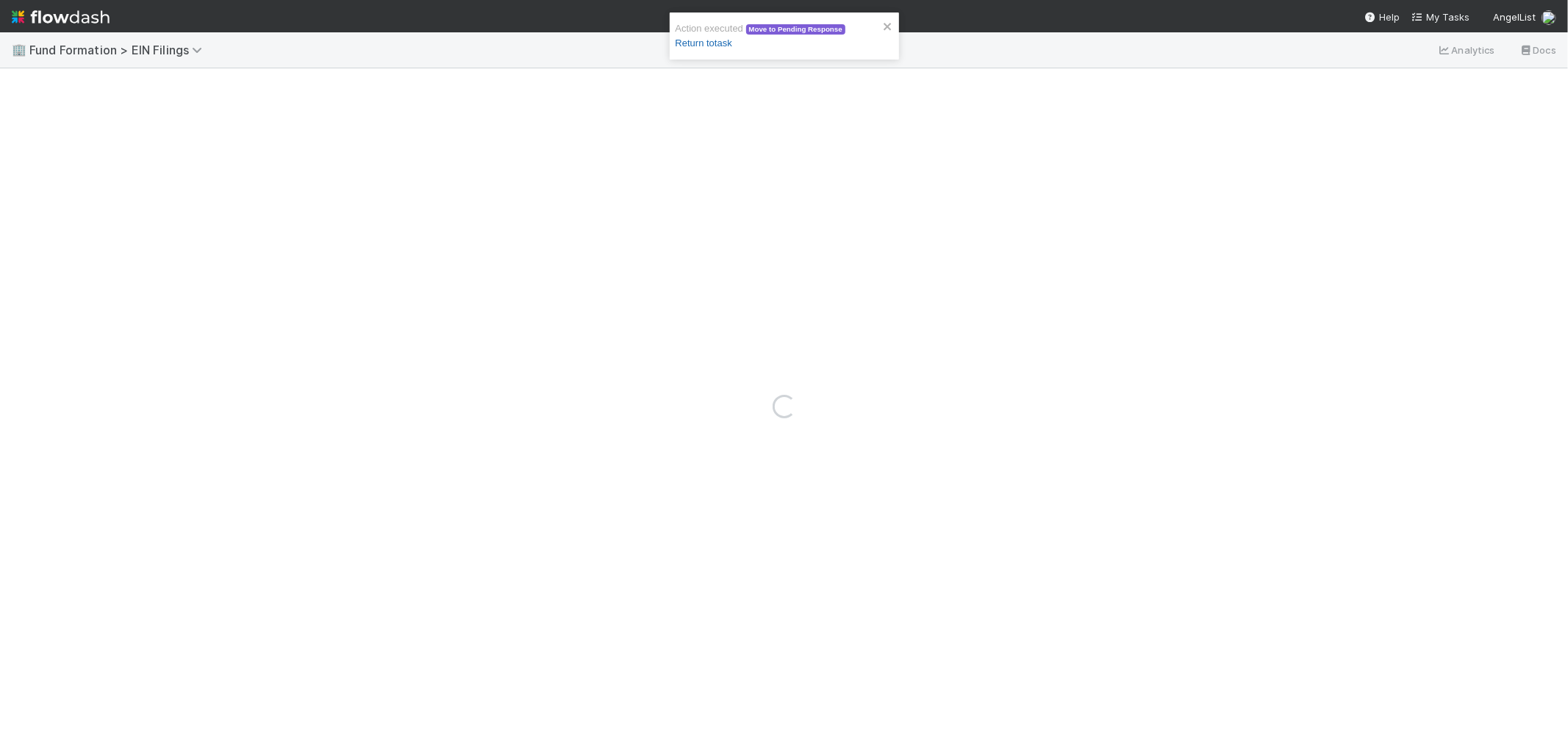
click at [678, 42] on link "Return to task" at bounding box center [704, 43] width 57 height 11
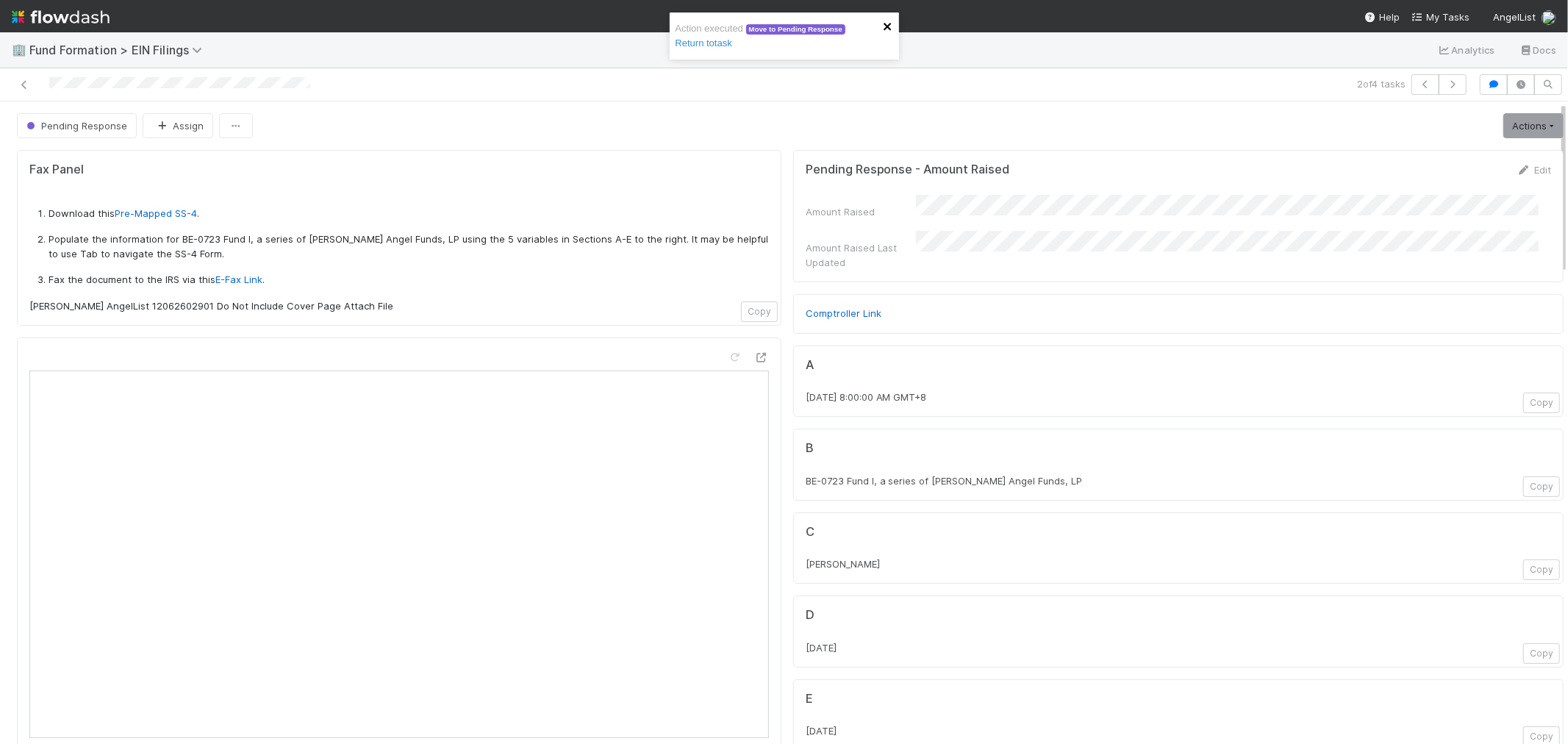
drag, startPoint x: 883, startPoint y: 30, endPoint x: 924, endPoint y: 55, distance: 48.0
click at [883, 30] on icon "close" at bounding box center [888, 26] width 11 height 12
click at [1418, 86] on icon "button" at bounding box center [1426, 84] width 15 height 9
click at [1445, 86] on icon "button" at bounding box center [1453, 84] width 15 height 9
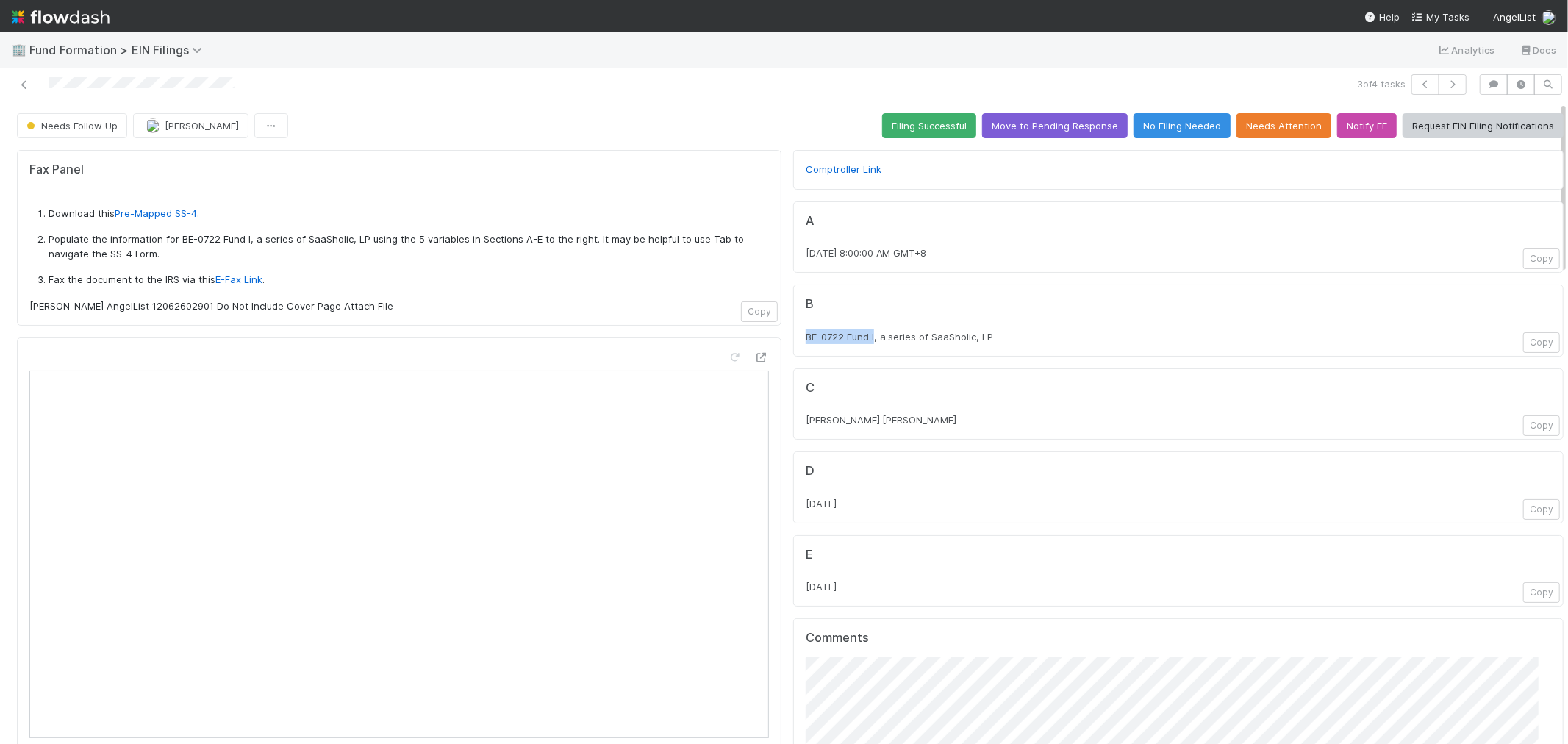
drag, startPoint x: 785, startPoint y: 340, endPoint x: 863, endPoint y: 331, distance: 78.5
click at [863, 331] on div "B BE-0722 Fund I, a series of SaaSholic, LP Copy" at bounding box center [1179, 321] width 770 height 72
drag, startPoint x: 783, startPoint y: 256, endPoint x: 841, endPoint y: 254, distance: 58.0
click at [841, 254] on div "A [DATE] 8:00:00 AM GMT+8 Copy" at bounding box center [1179, 238] width 770 height 72
drag, startPoint x: 993, startPoint y: 339, endPoint x: 787, endPoint y: 342, distance: 206.0
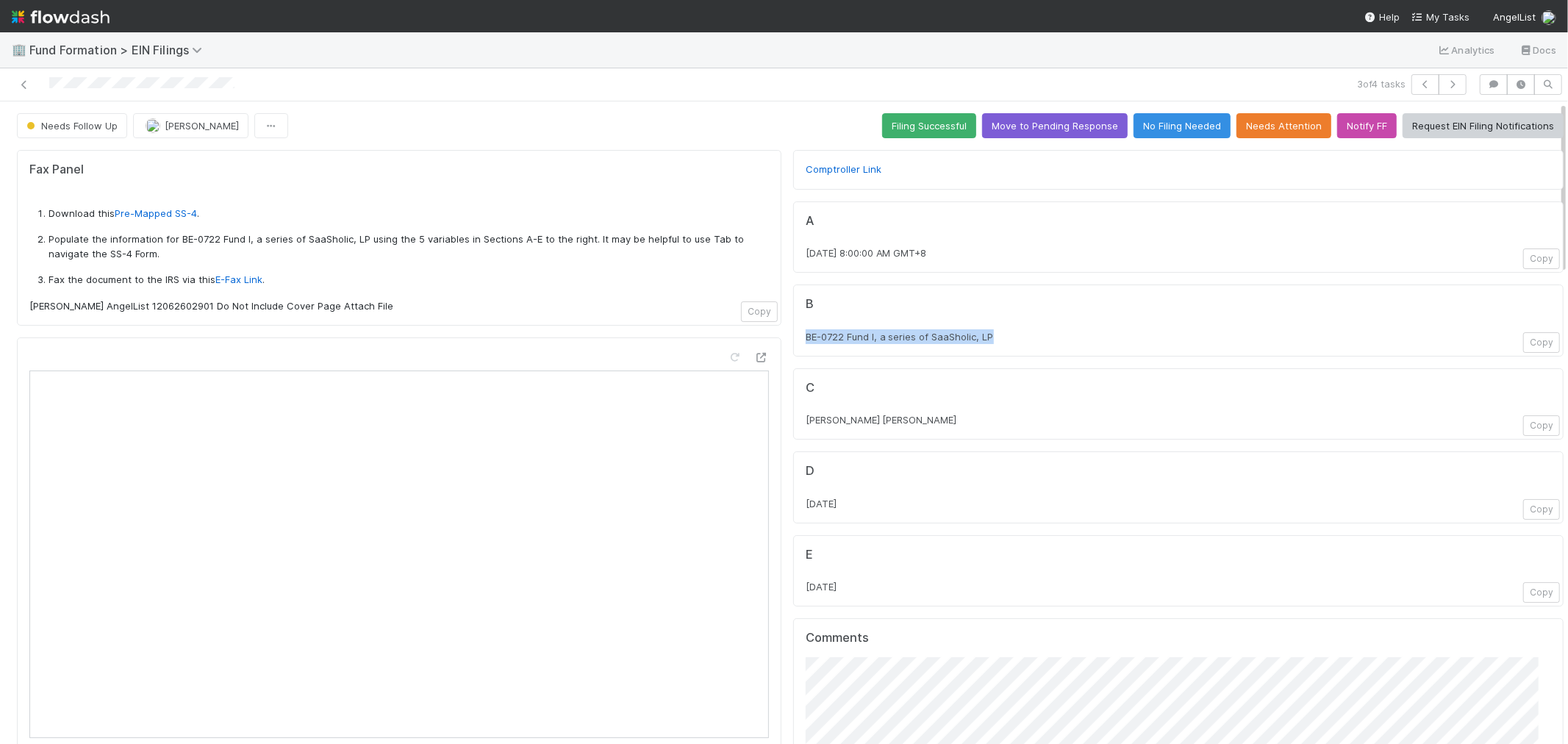
click at [793, 342] on div "B BE-0722 Fund I, a series of SaaSholic, LP Copy" at bounding box center [1179, 321] width 770 height 72
drag, startPoint x: 944, startPoint y: 421, endPoint x: 792, endPoint y: 430, distance: 152.3
click at [793, 430] on div "C [PERSON_NAME] [PERSON_NAME] Copy" at bounding box center [1179, 405] width 770 height 72
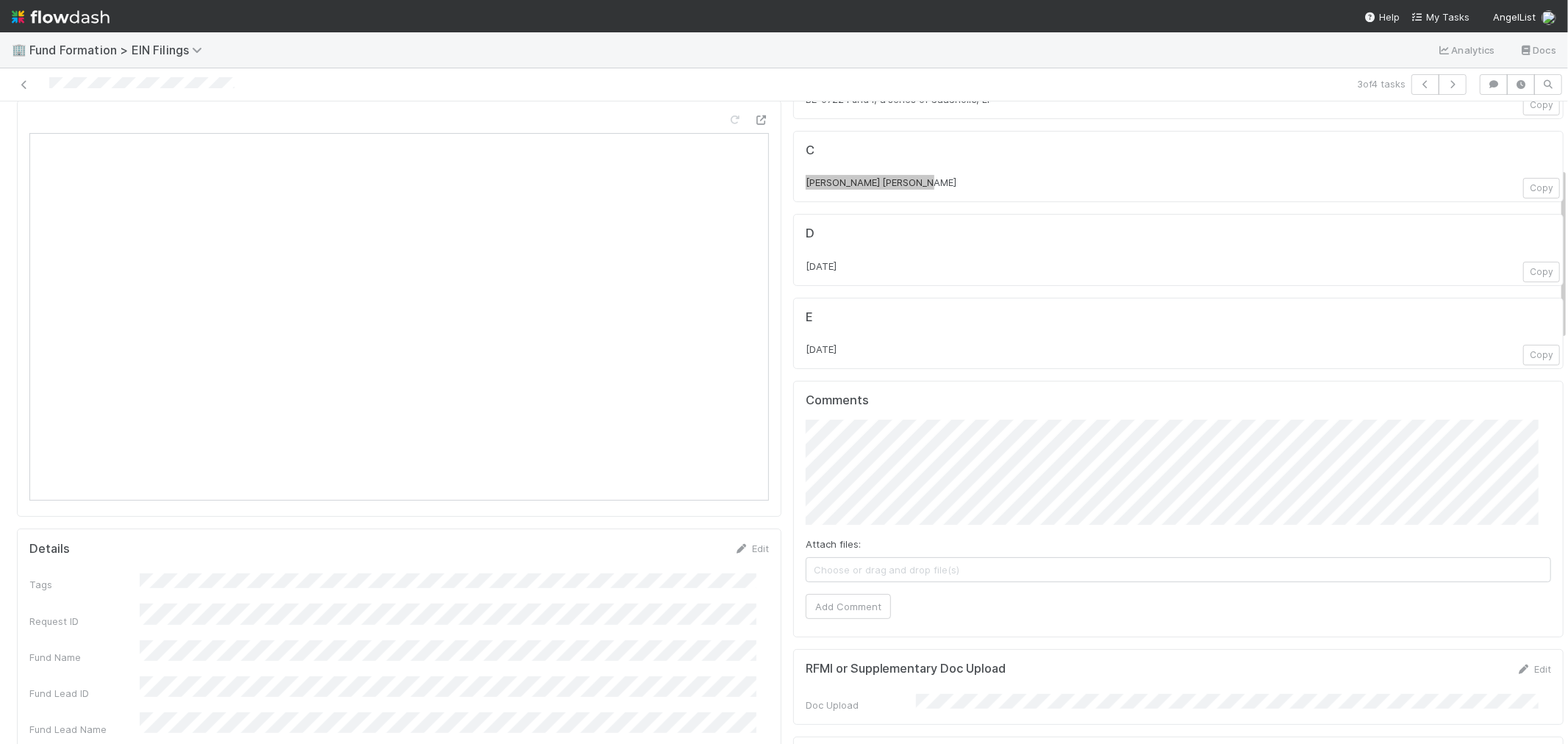
scroll to position [244, 0]
drag, startPoint x: 850, startPoint y: 332, endPoint x: 781, endPoint y: 339, distance: 69.4
click at [793, 339] on div "E [DATE] Copy" at bounding box center [1179, 327] width 770 height 72
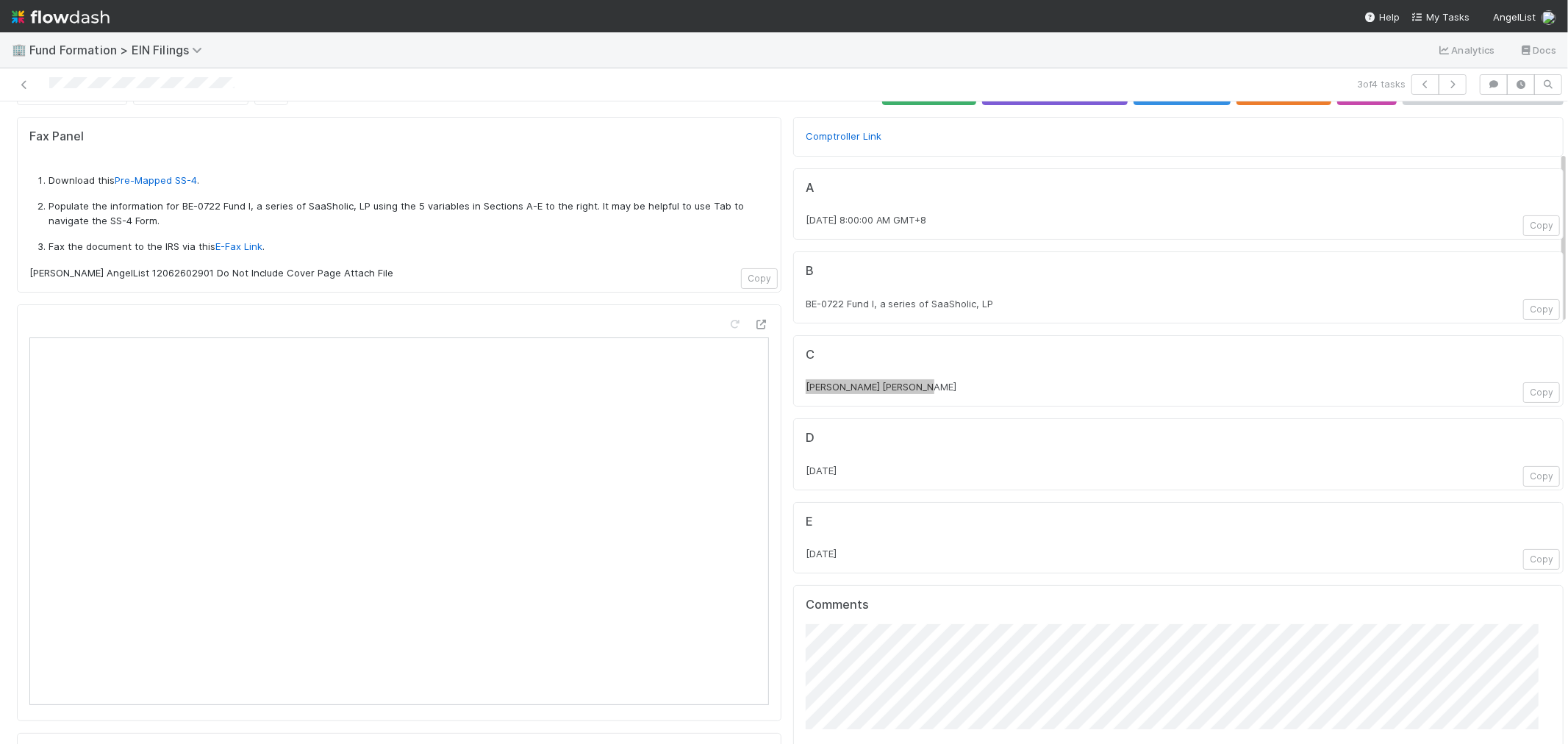
scroll to position [0, 0]
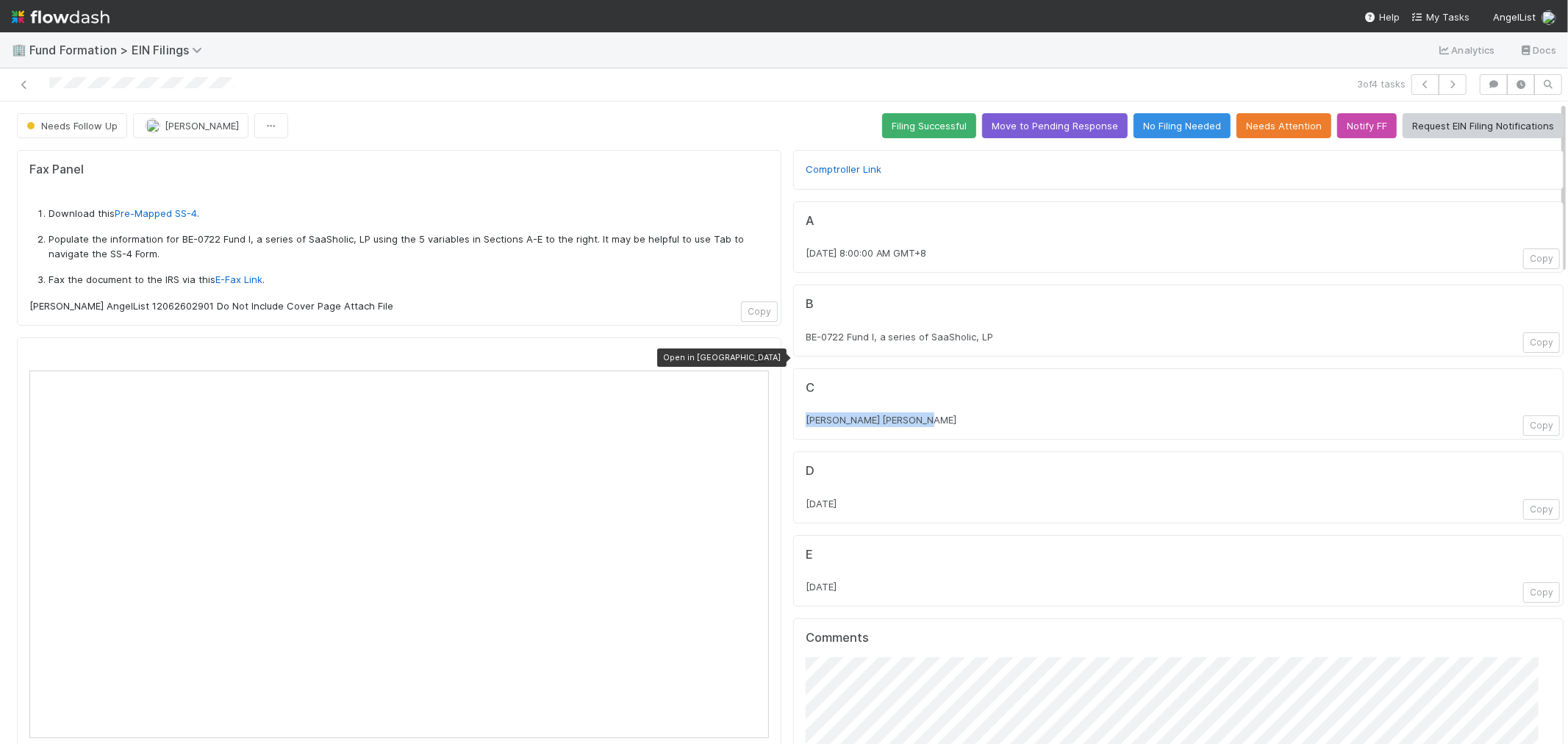
click at [755, 356] on icon at bounding box center [762, 358] width 15 height 10
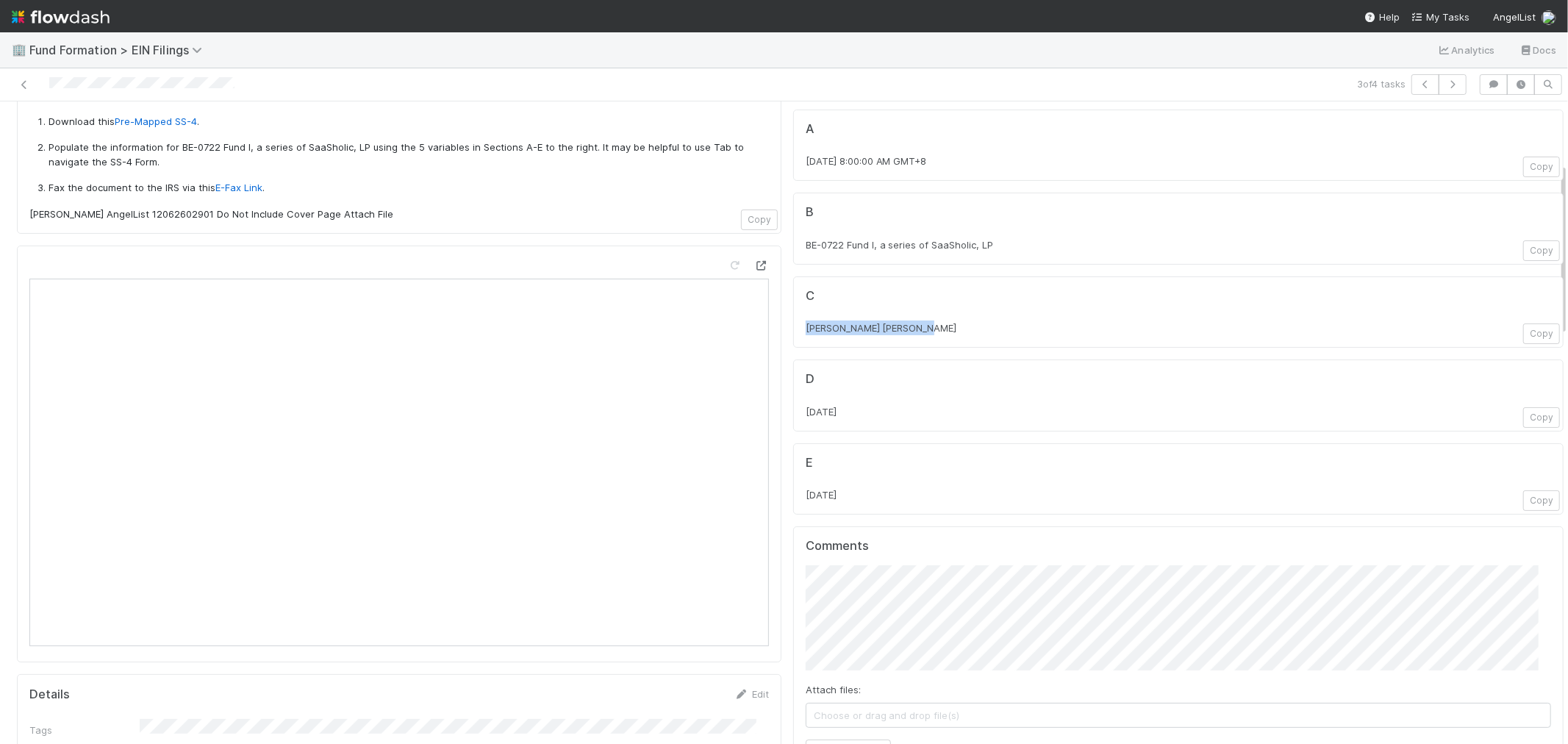
scroll to position [244, 0]
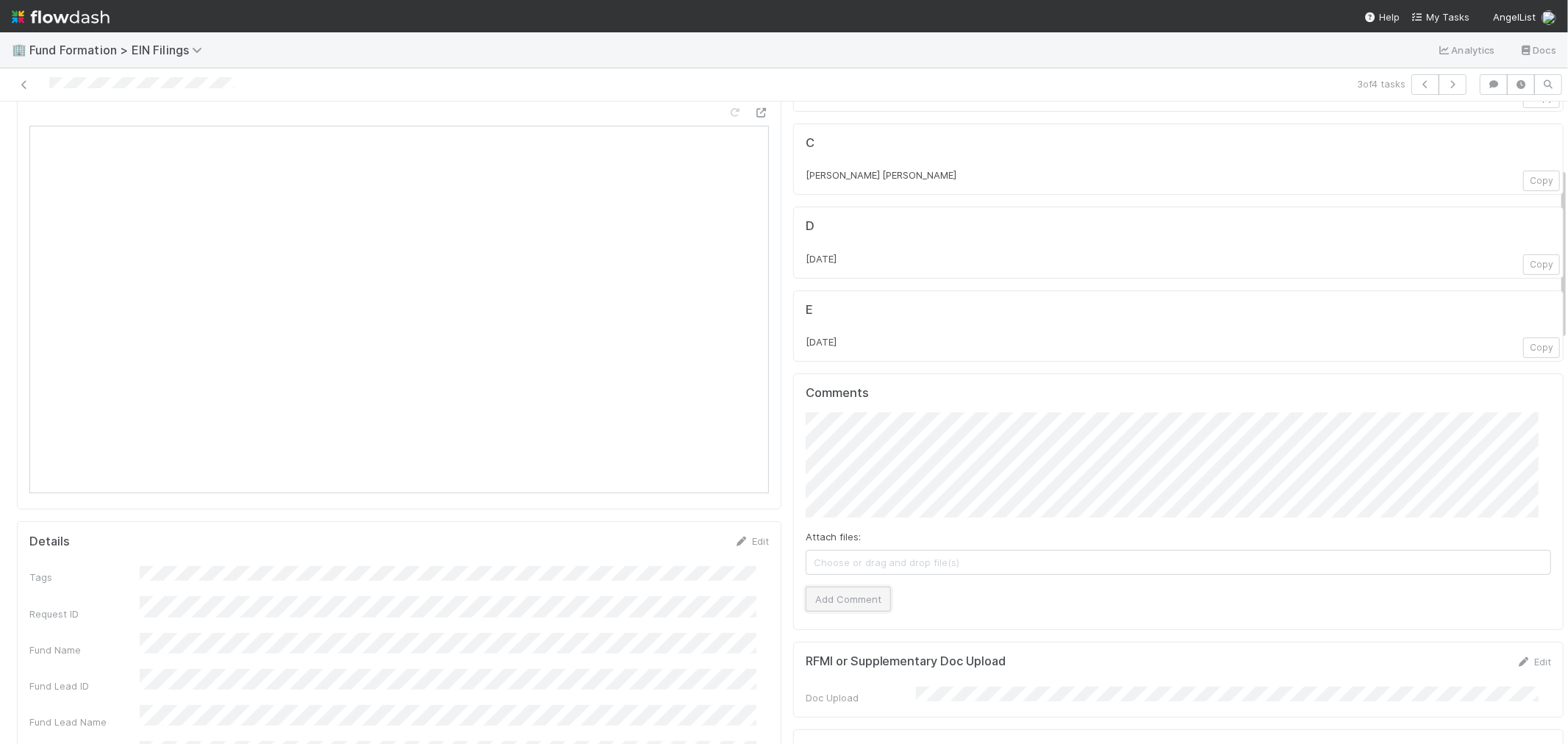
click at [821, 588] on button "Add Comment" at bounding box center [849, 599] width 86 height 25
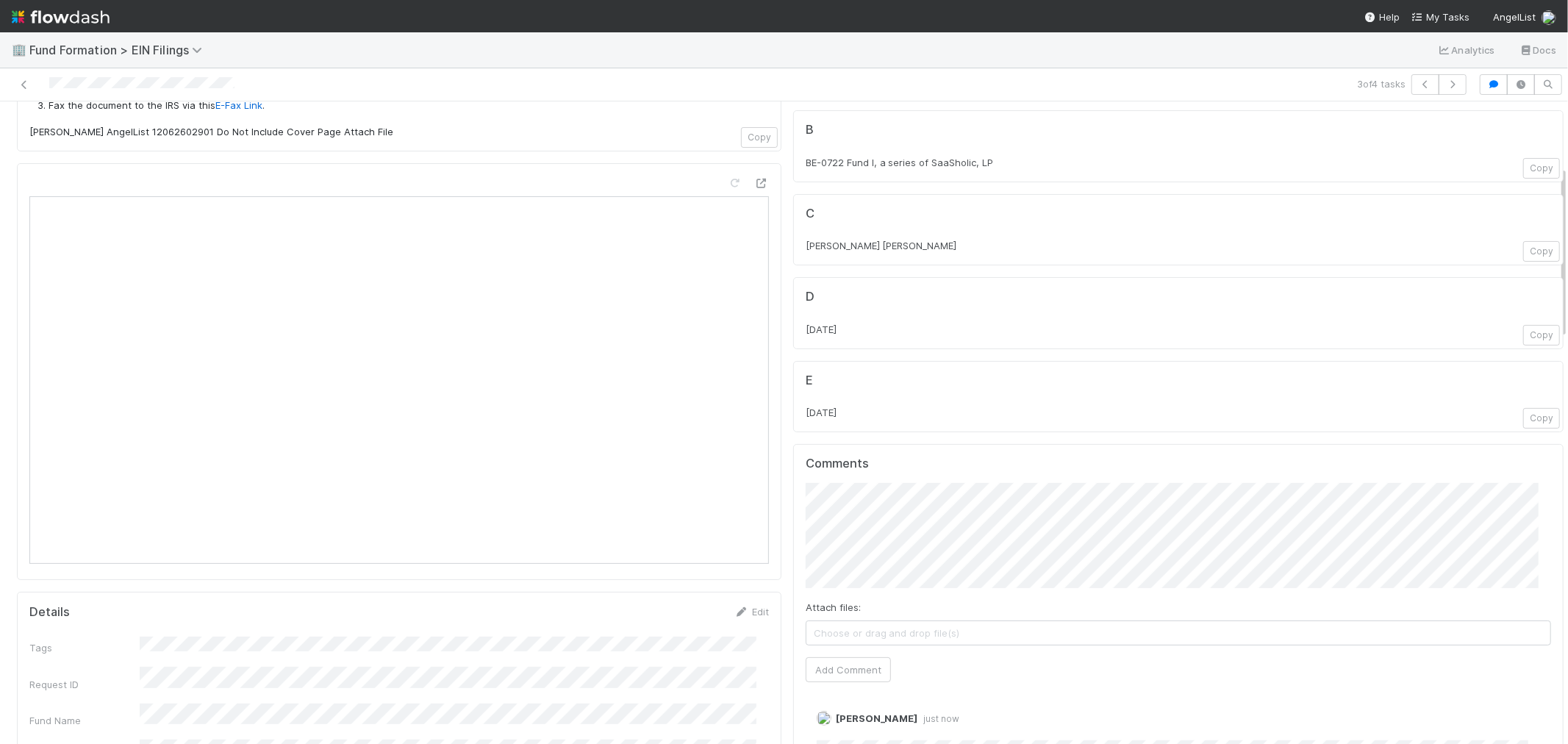
scroll to position [0, 0]
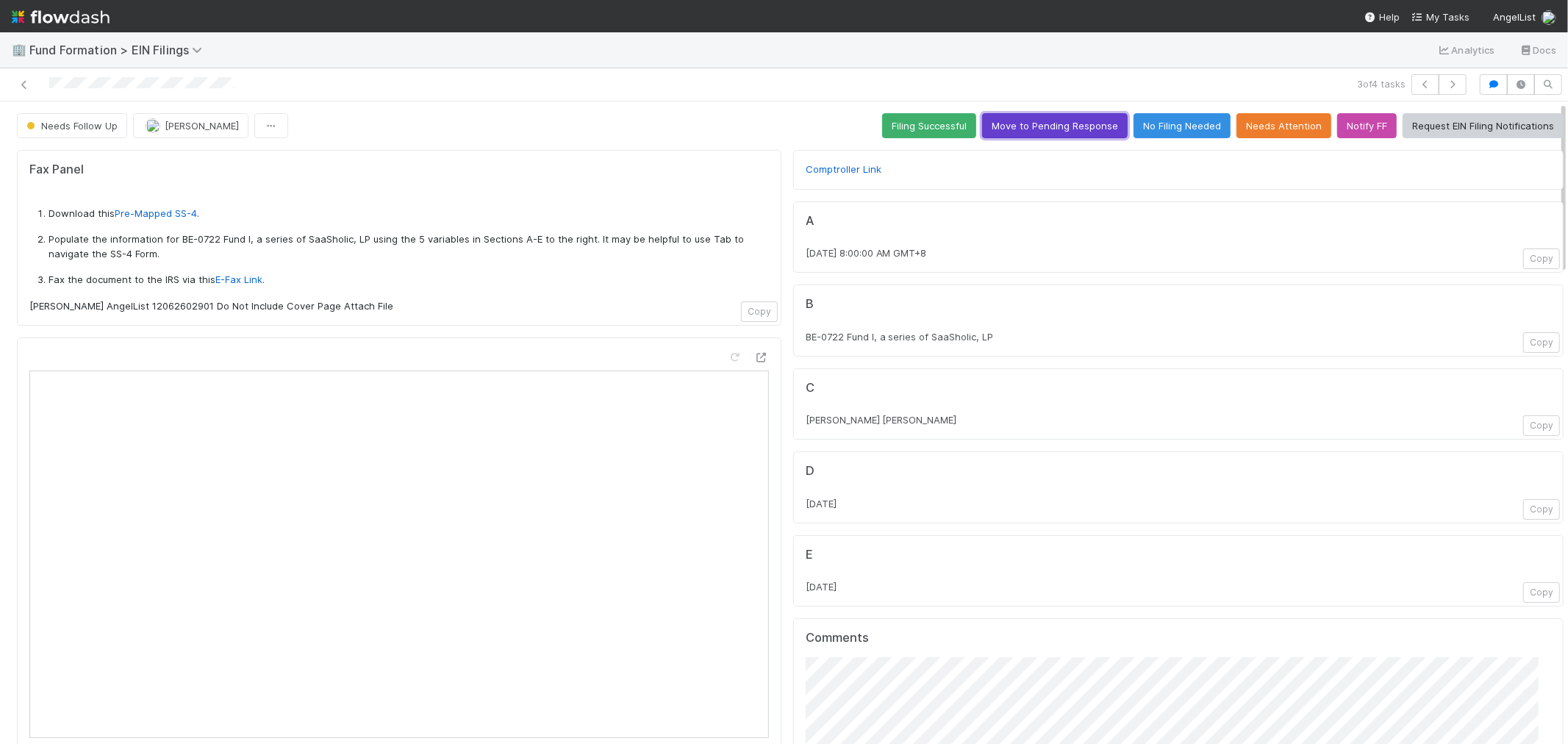
click at [996, 128] on button "Move to Pending Response" at bounding box center [1054, 126] width 146 height 25
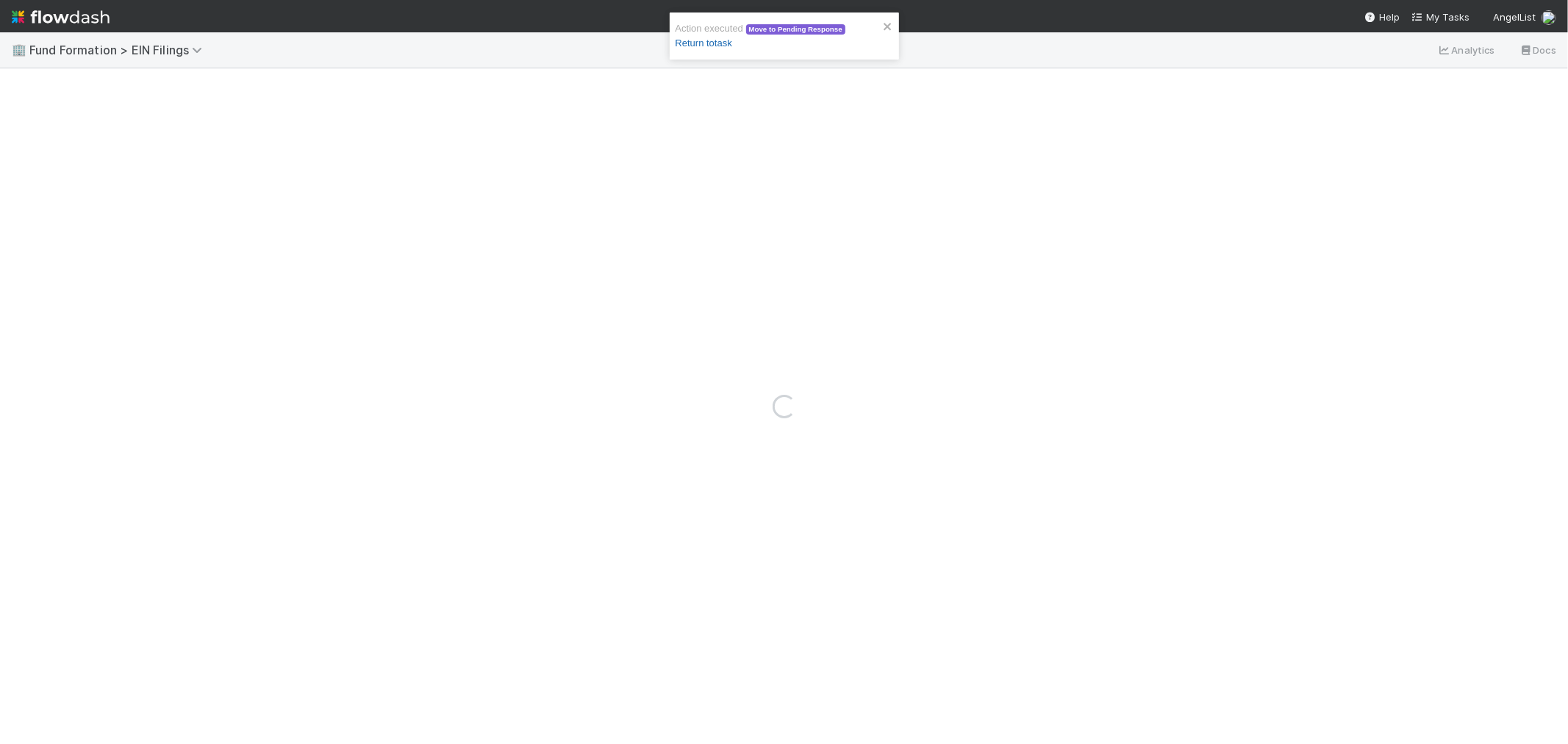
click at [714, 46] on link "Return to task" at bounding box center [704, 43] width 57 height 11
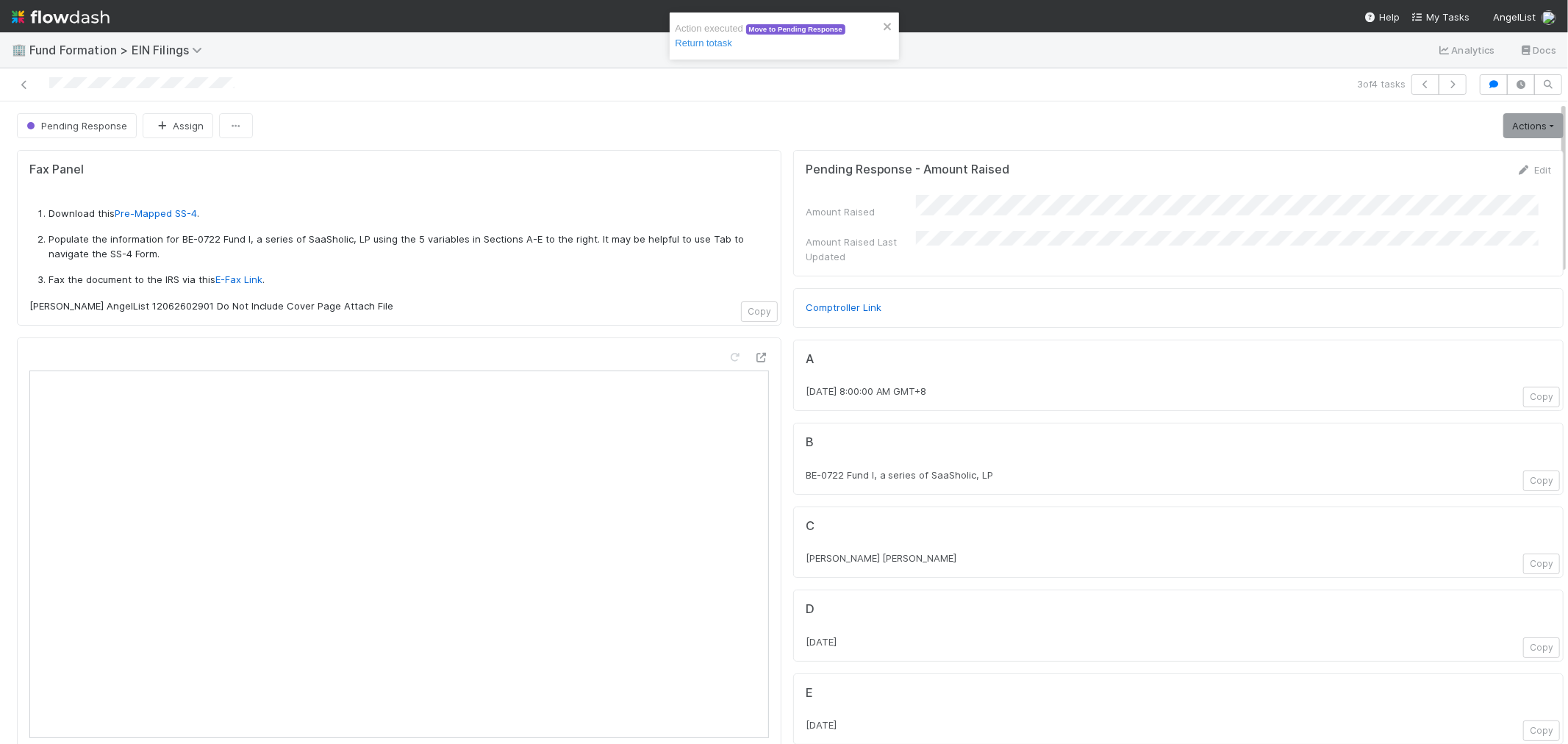
click at [881, 23] on div "Action executed Move to Pending Response Return to task" at bounding box center [779, 36] width 207 height 30
click at [1439, 92] on button "button" at bounding box center [1453, 84] width 28 height 21
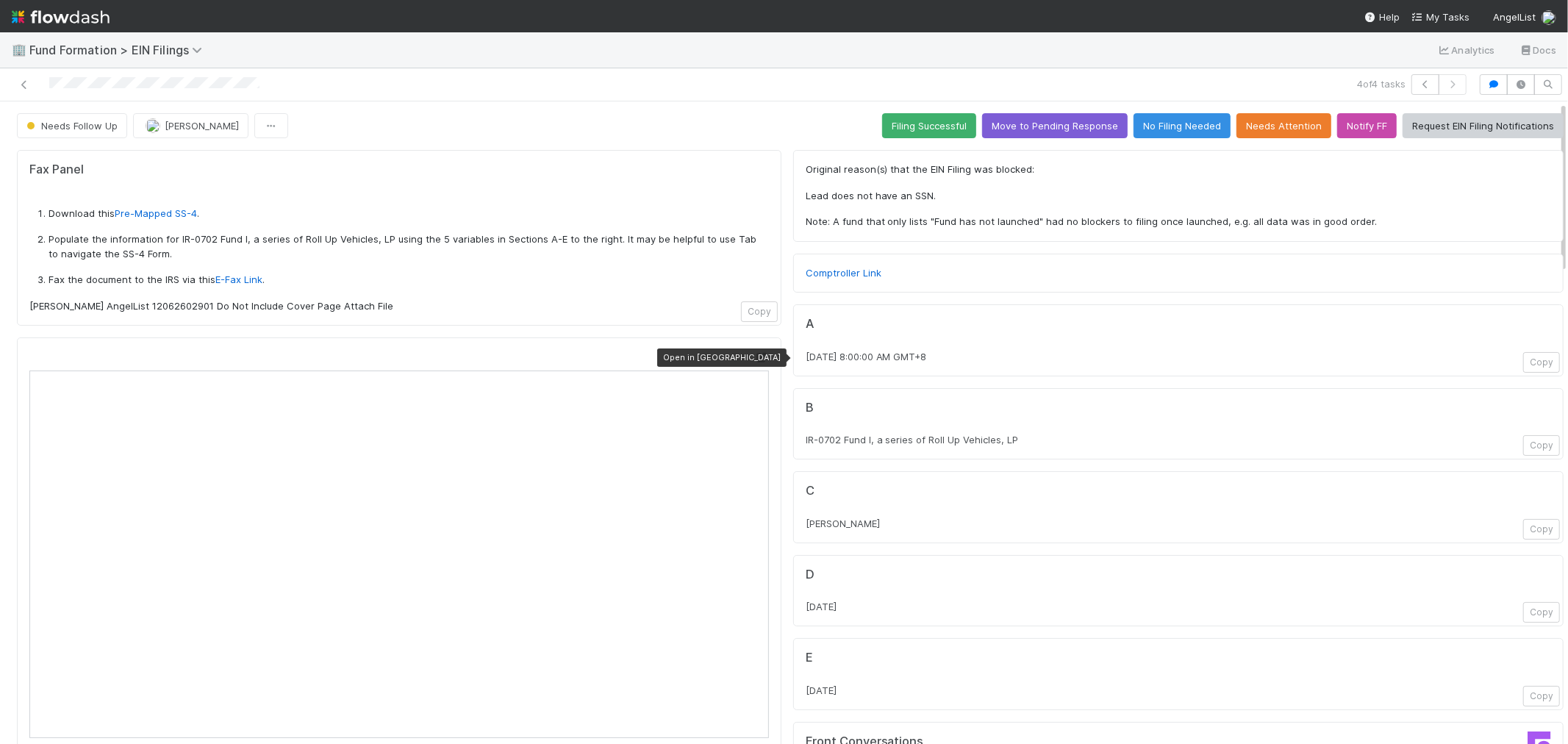
click at [755, 357] on icon at bounding box center [762, 358] width 15 height 10
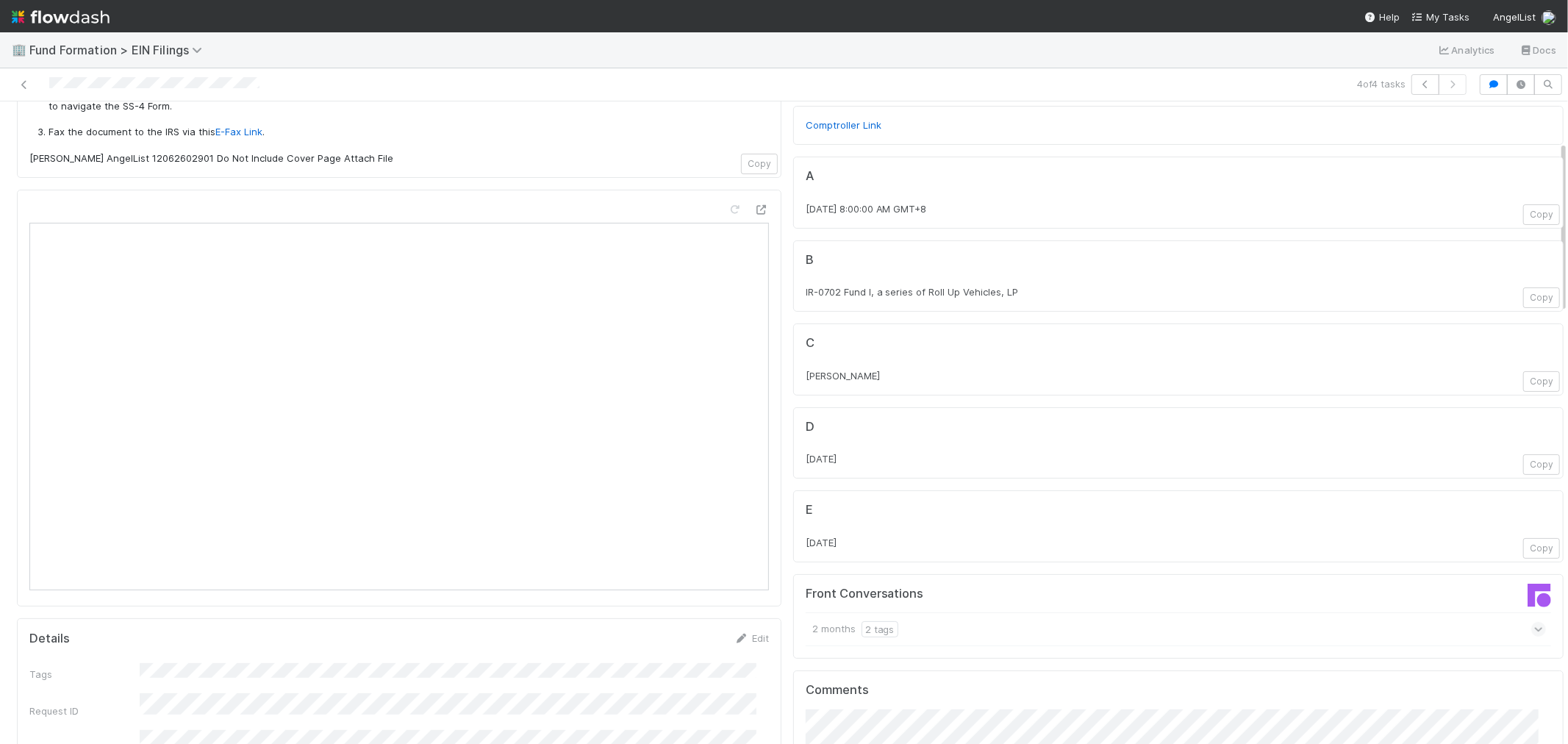
scroll to position [81, 0]
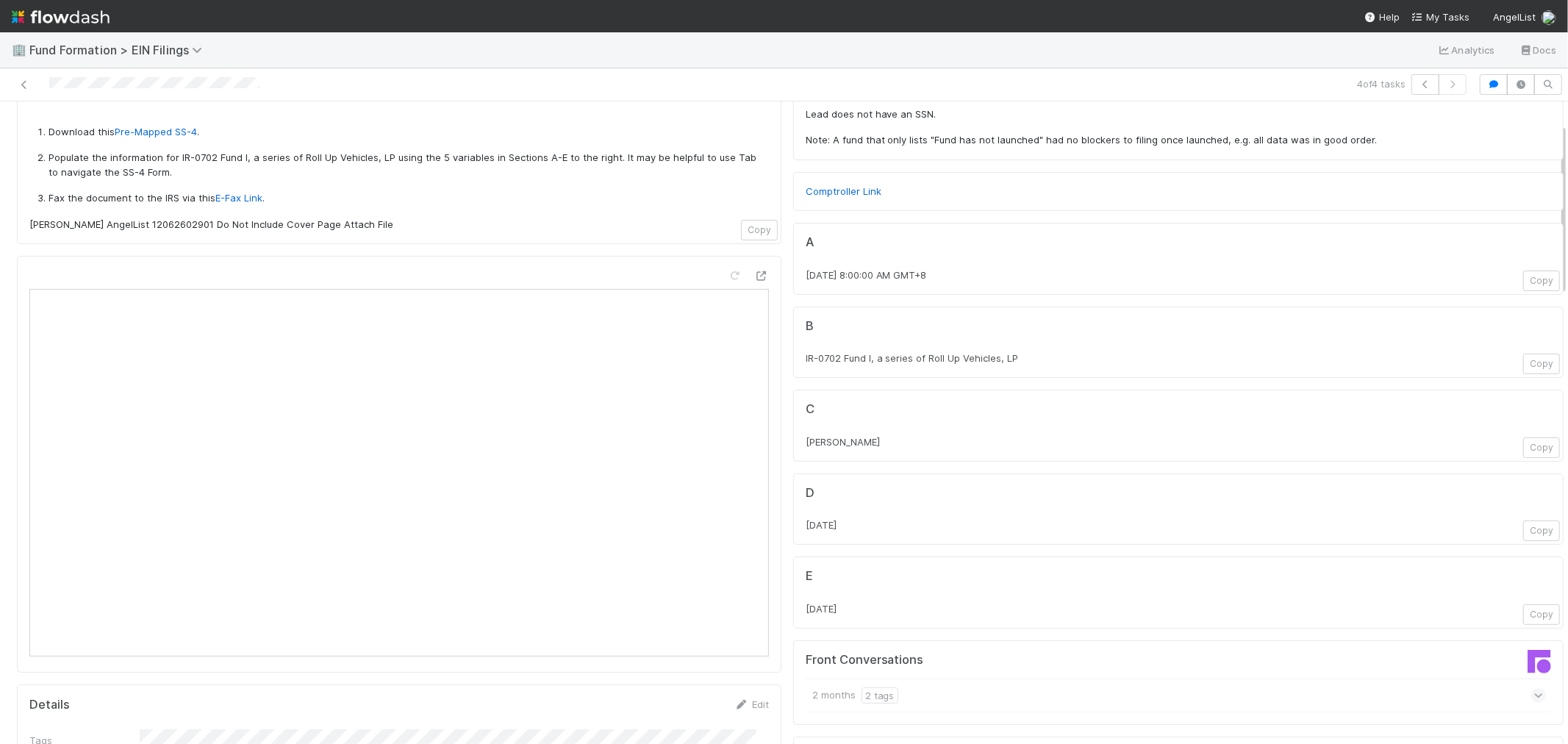
drag, startPoint x: 837, startPoint y: 610, endPoint x: 794, endPoint y: 611, distance: 43.0
click at [806, 611] on div "[DATE]" at bounding box center [1179, 609] width 746 height 15
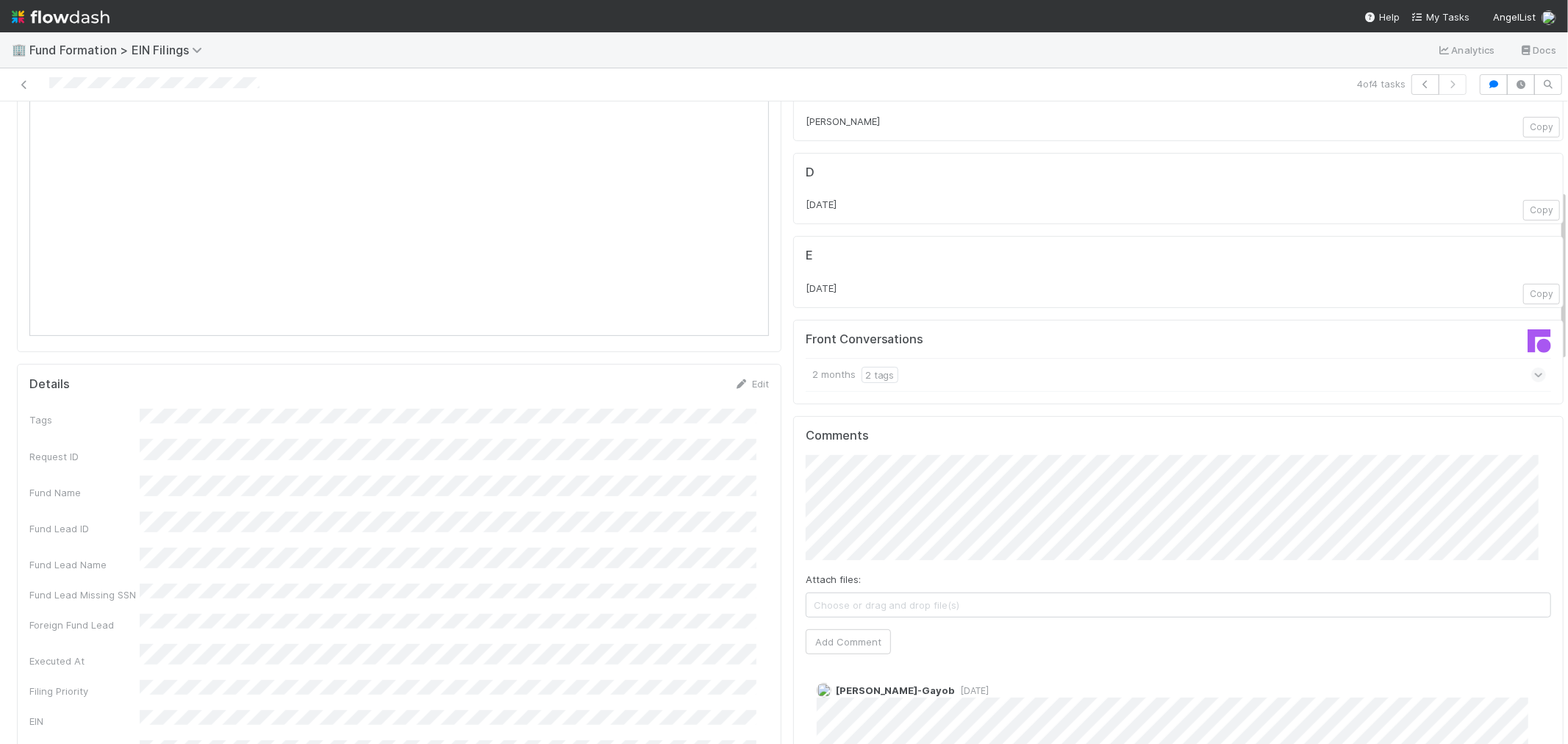
scroll to position [408, 0]
click at [806, 640] on button "Add Comment" at bounding box center [849, 636] width 86 height 25
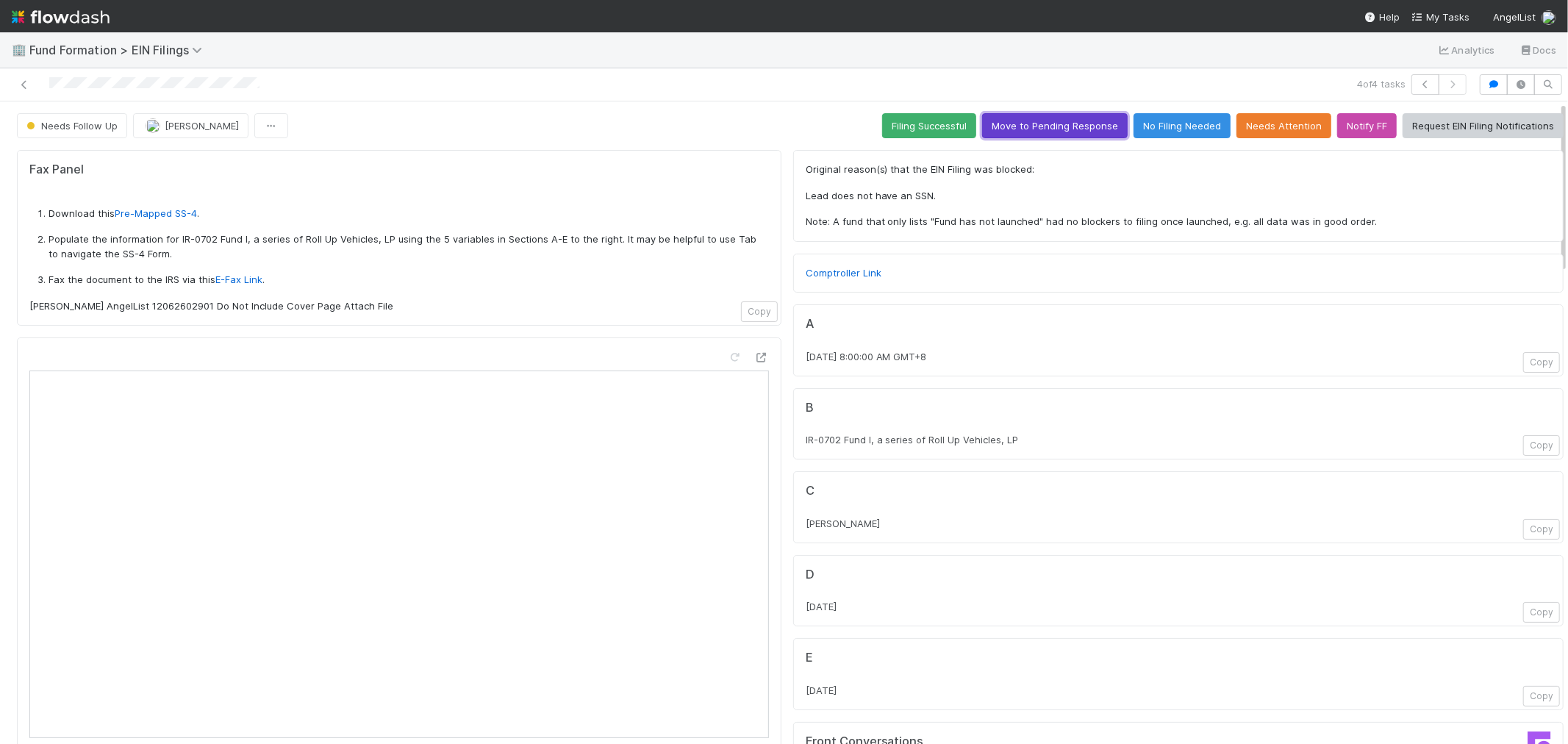
click at [1008, 114] on button "Move to Pending Response" at bounding box center [1054, 126] width 146 height 25
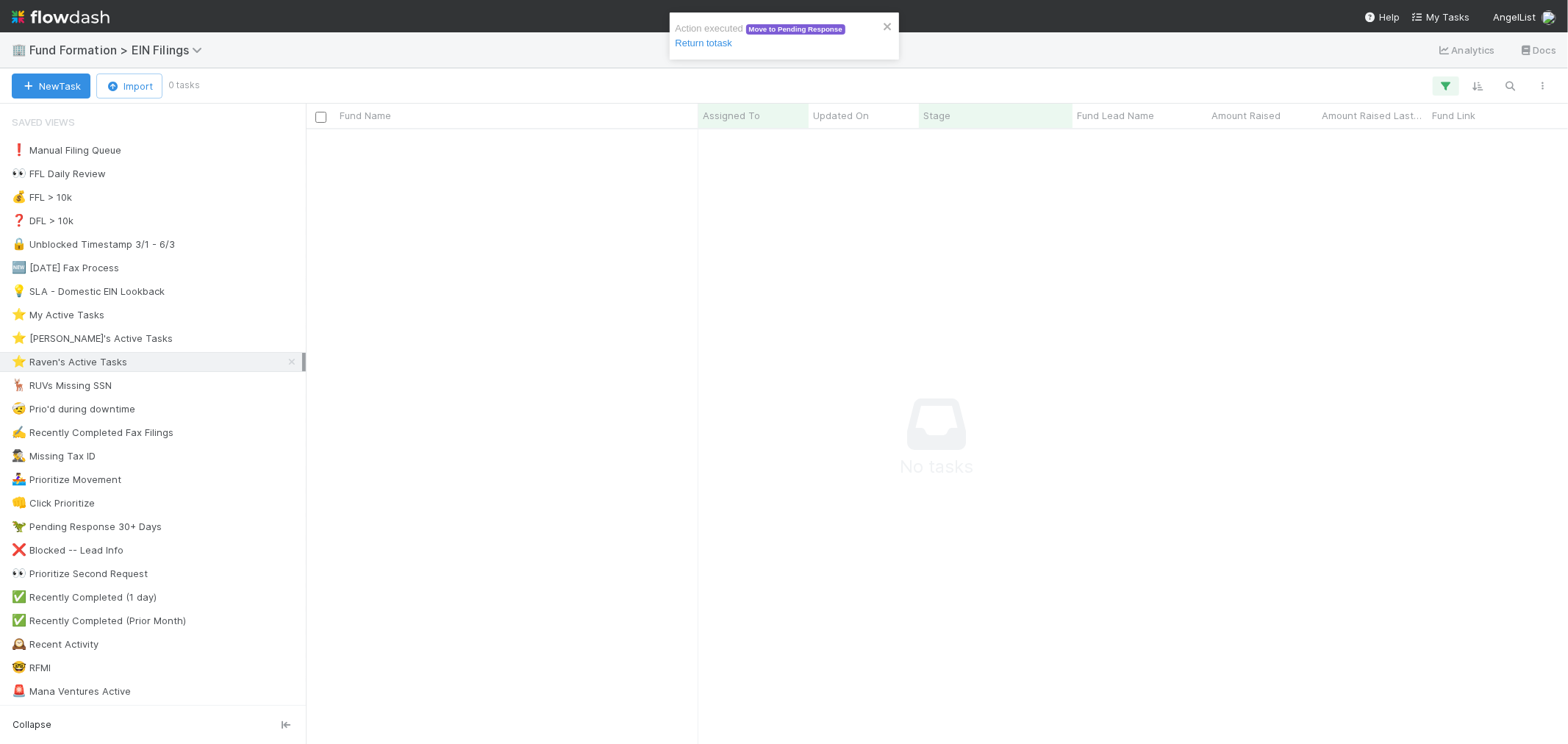
scroll to position [589, 1237]
click at [886, 22] on icon "close" at bounding box center [888, 26] width 11 height 12
click at [84, 24] on img at bounding box center [60, 16] width 98 height 25
